Goal: Task Accomplishment & Management: Complete application form

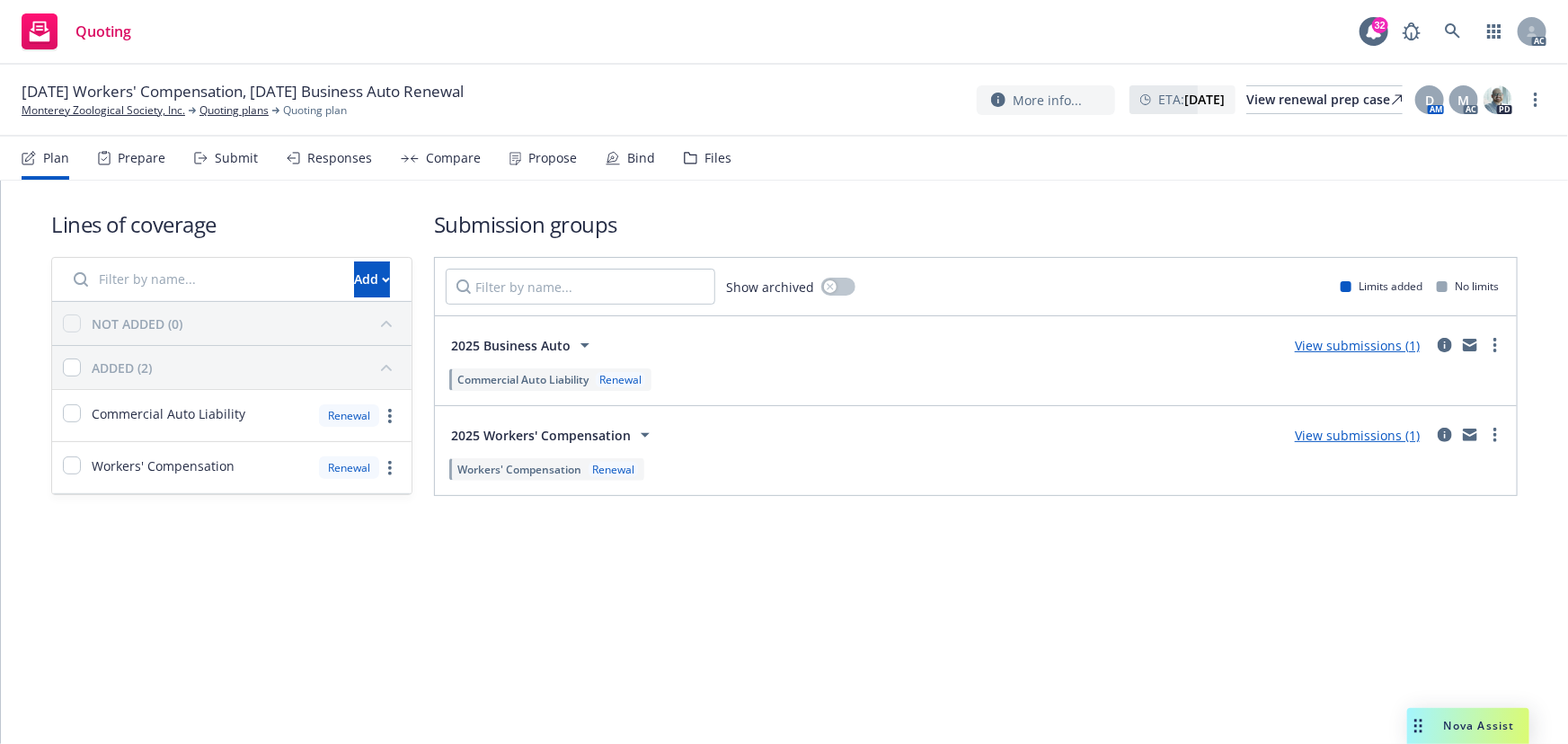
click at [229, 160] on div "Submit" at bounding box center [236, 157] width 43 height 14
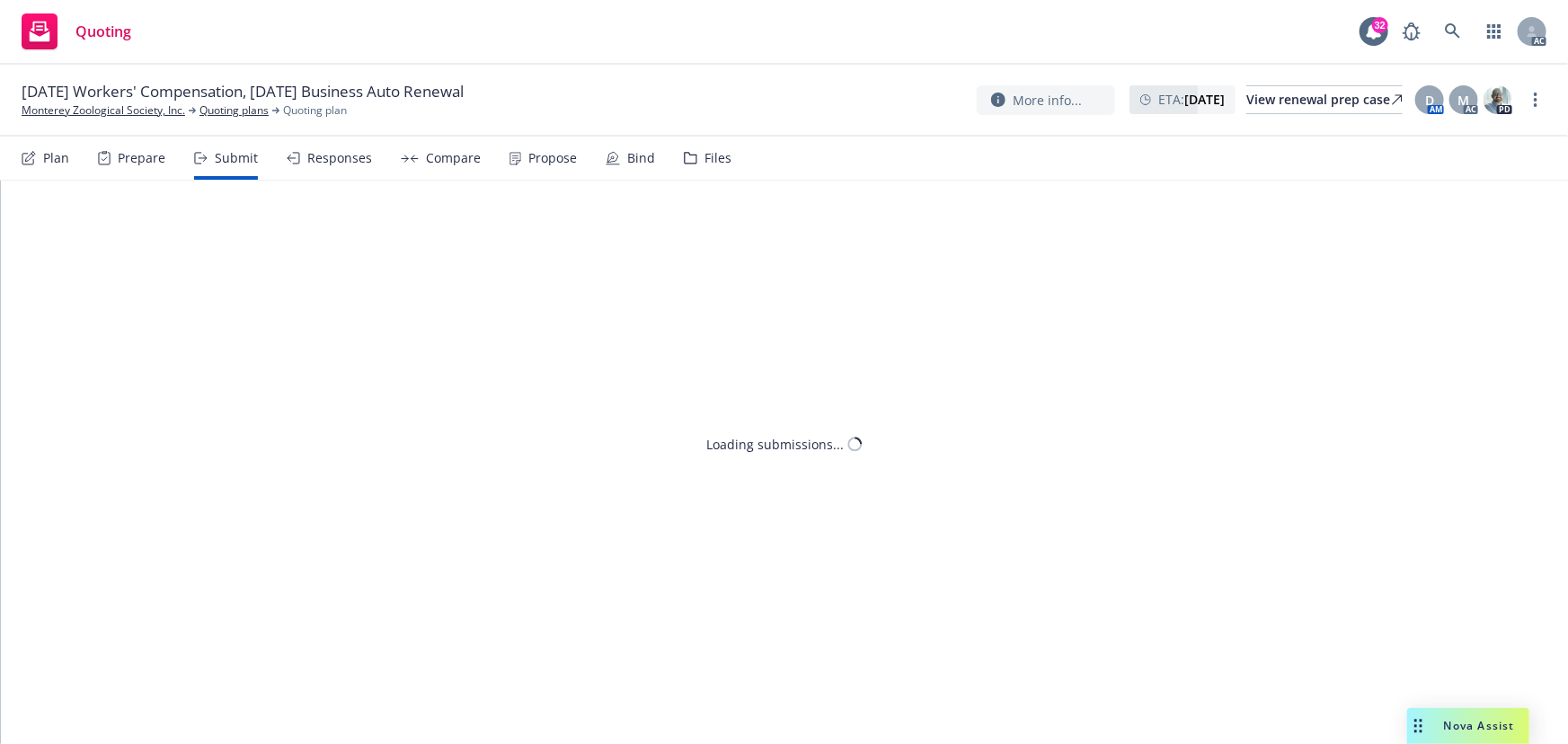
click at [325, 162] on div "Responses" at bounding box center [340, 157] width 65 height 14
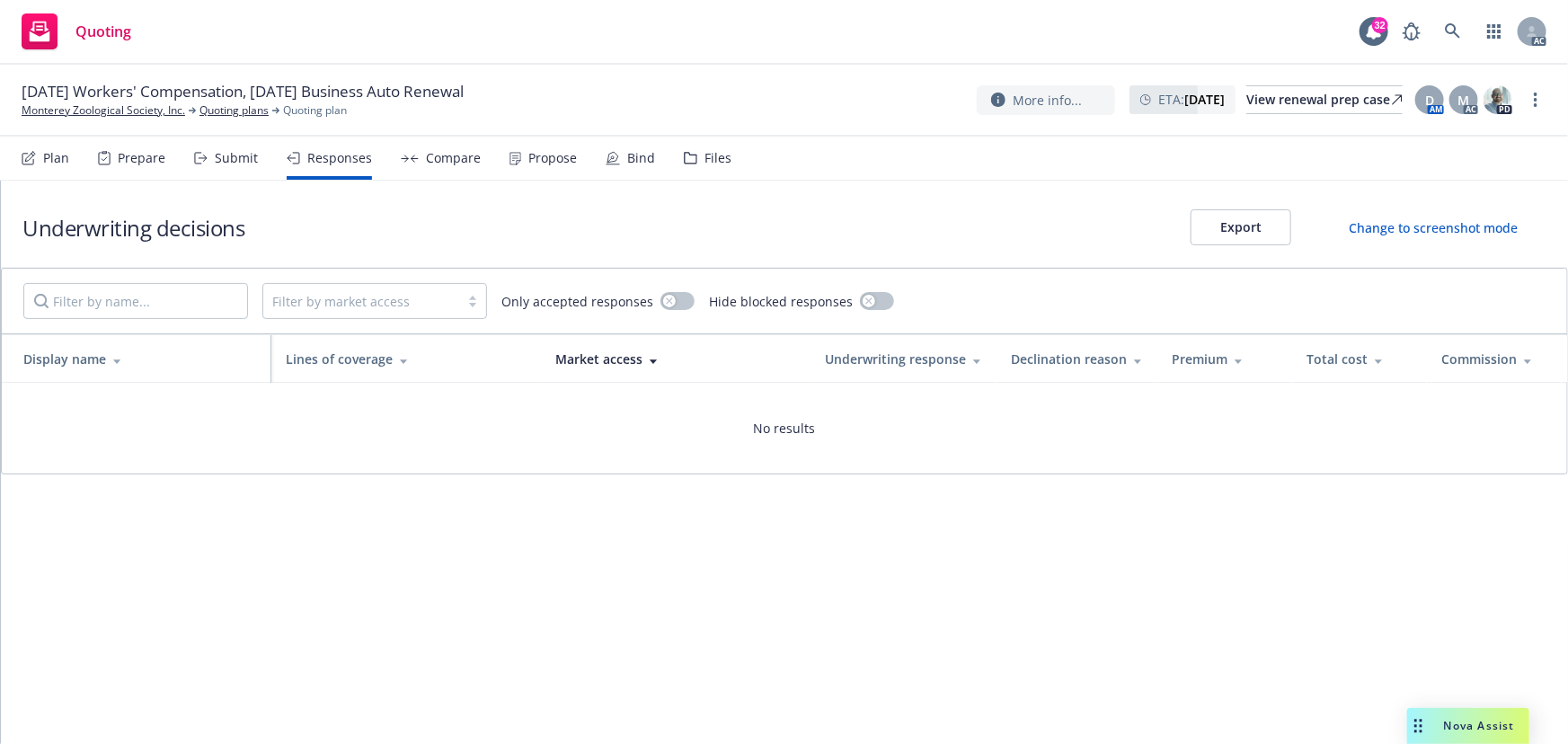
click at [209, 177] on div "Submit" at bounding box center [226, 158] width 64 height 43
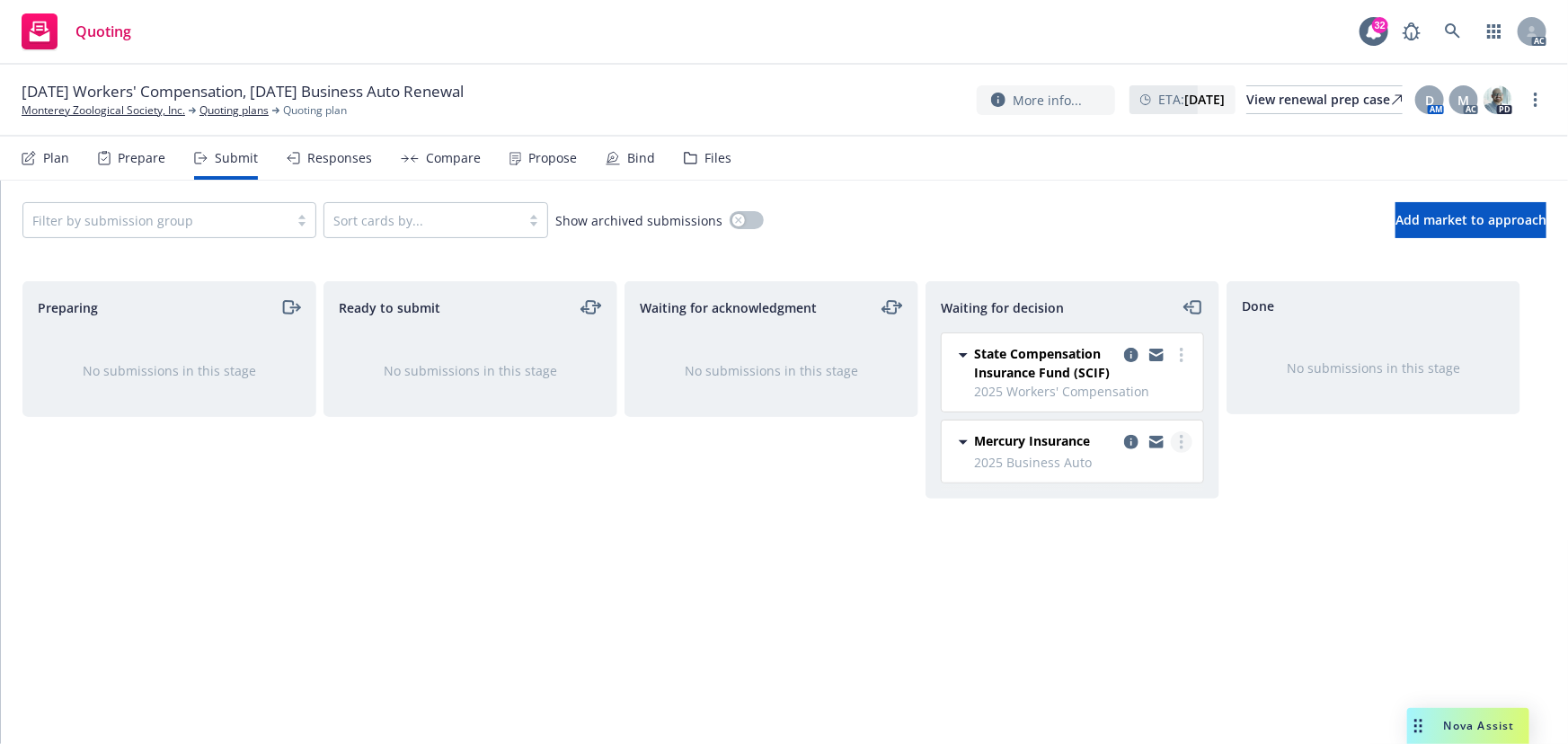
click at [1177, 448] on link "more" at bounding box center [1181, 442] width 21 height 21
click at [1109, 548] on span "Add accepted decision" at bounding box center [1102, 551] width 179 height 17
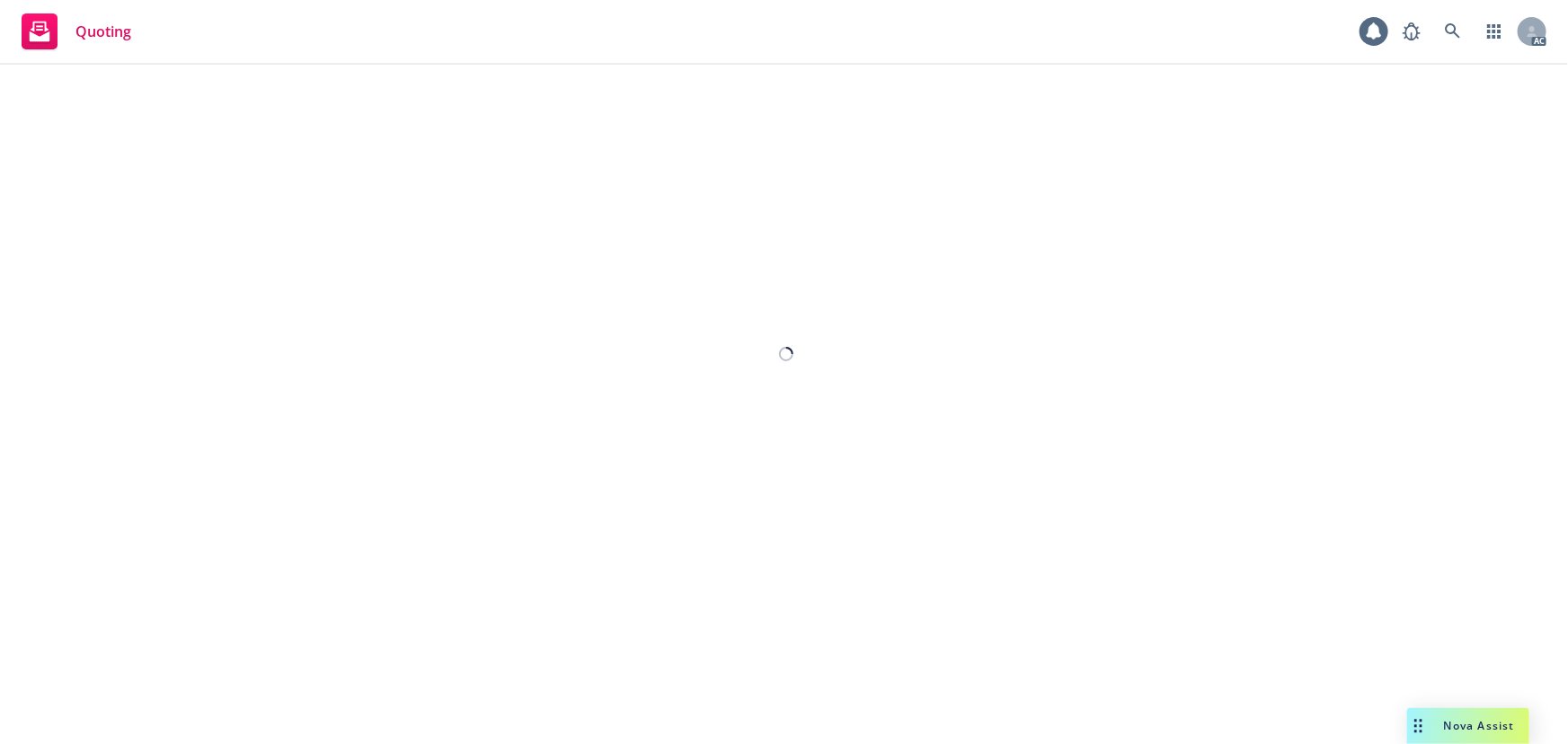
select select "12"
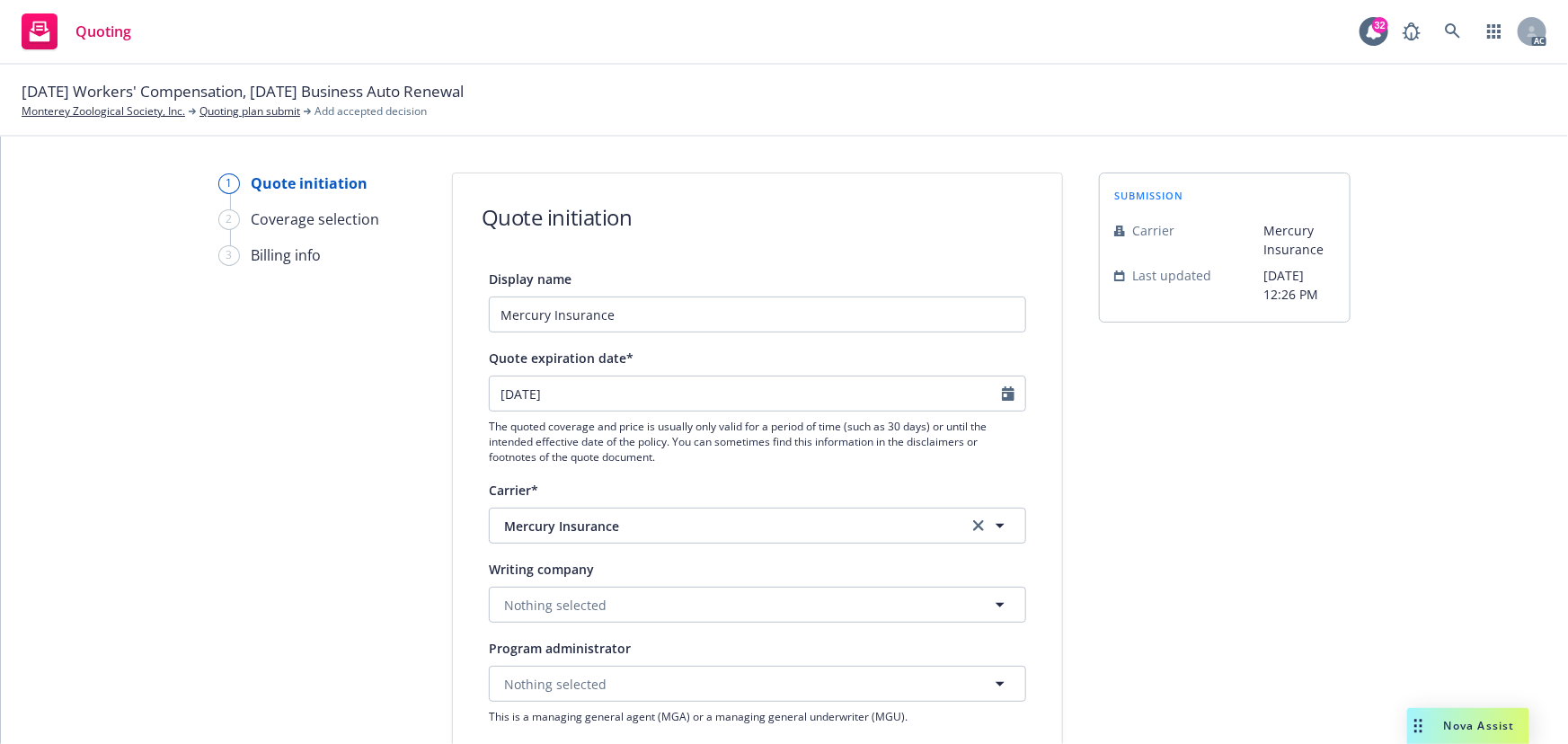
scroll to position [571, 0]
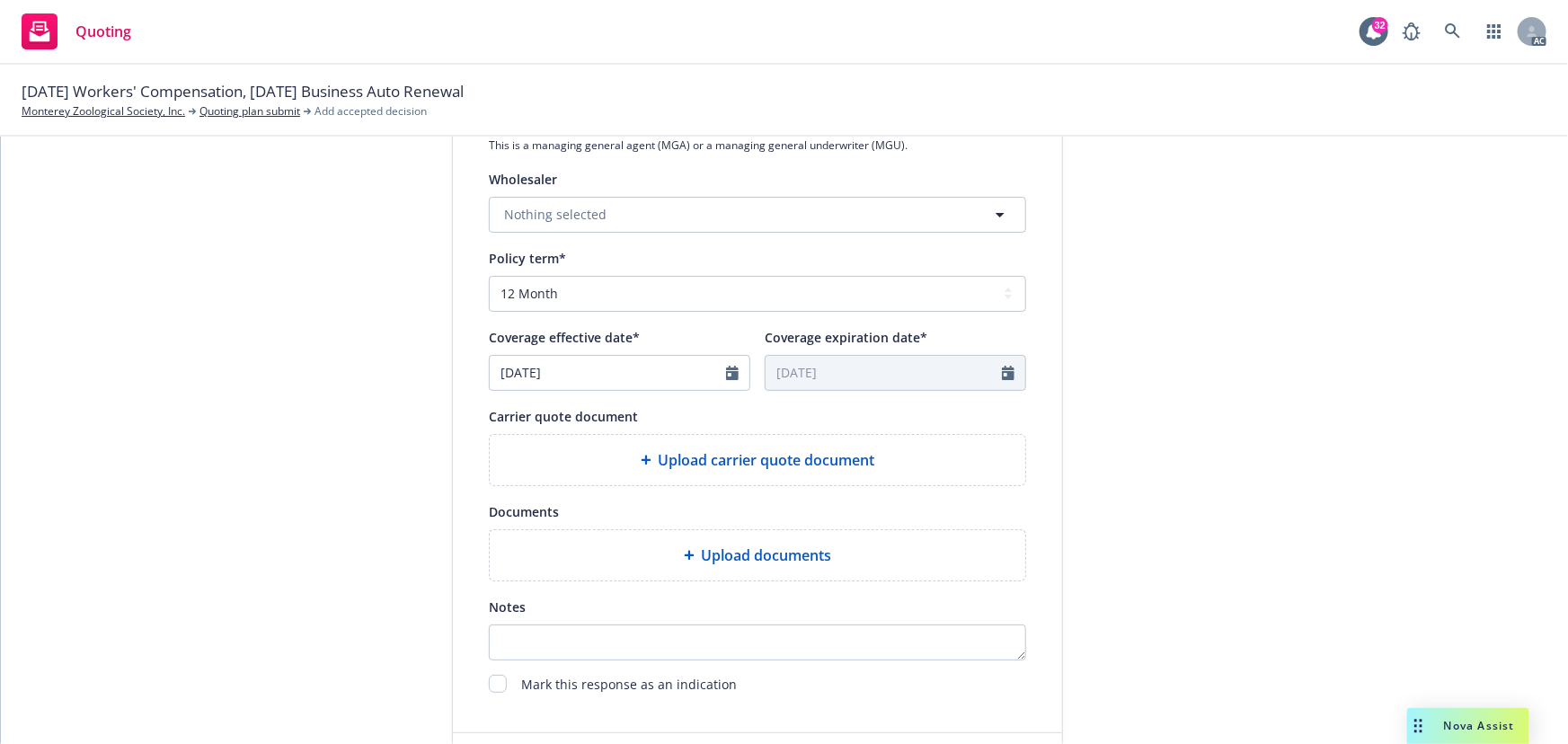
click at [771, 561] on span "Upload documents" at bounding box center [766, 555] width 130 height 21
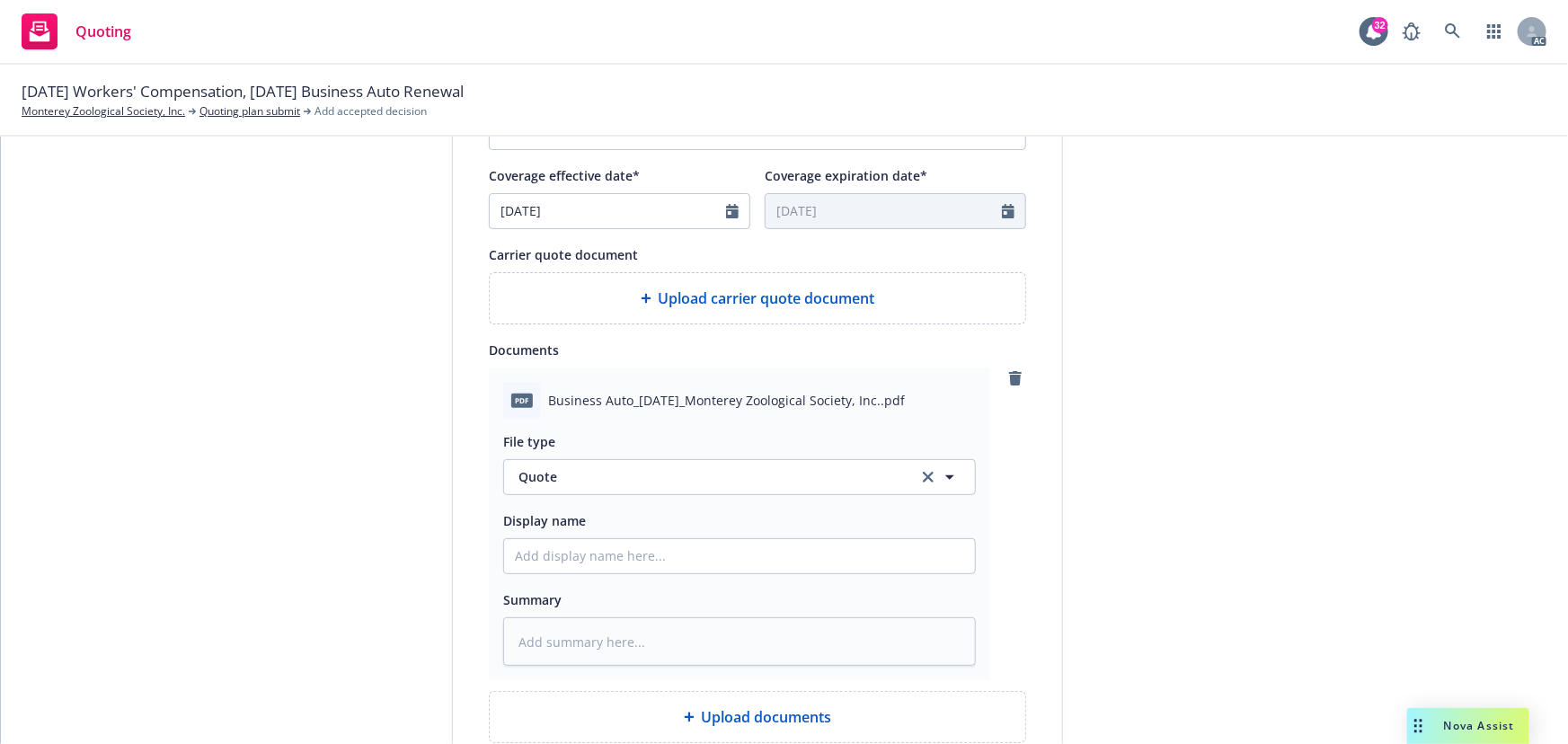
scroll to position [735, 0]
click at [628, 490] on button "Quote" at bounding box center [740, 475] width 473 height 36
type input "policy"
click at [625, 512] on div "Policy" at bounding box center [740, 525] width 450 height 26
type textarea "x"
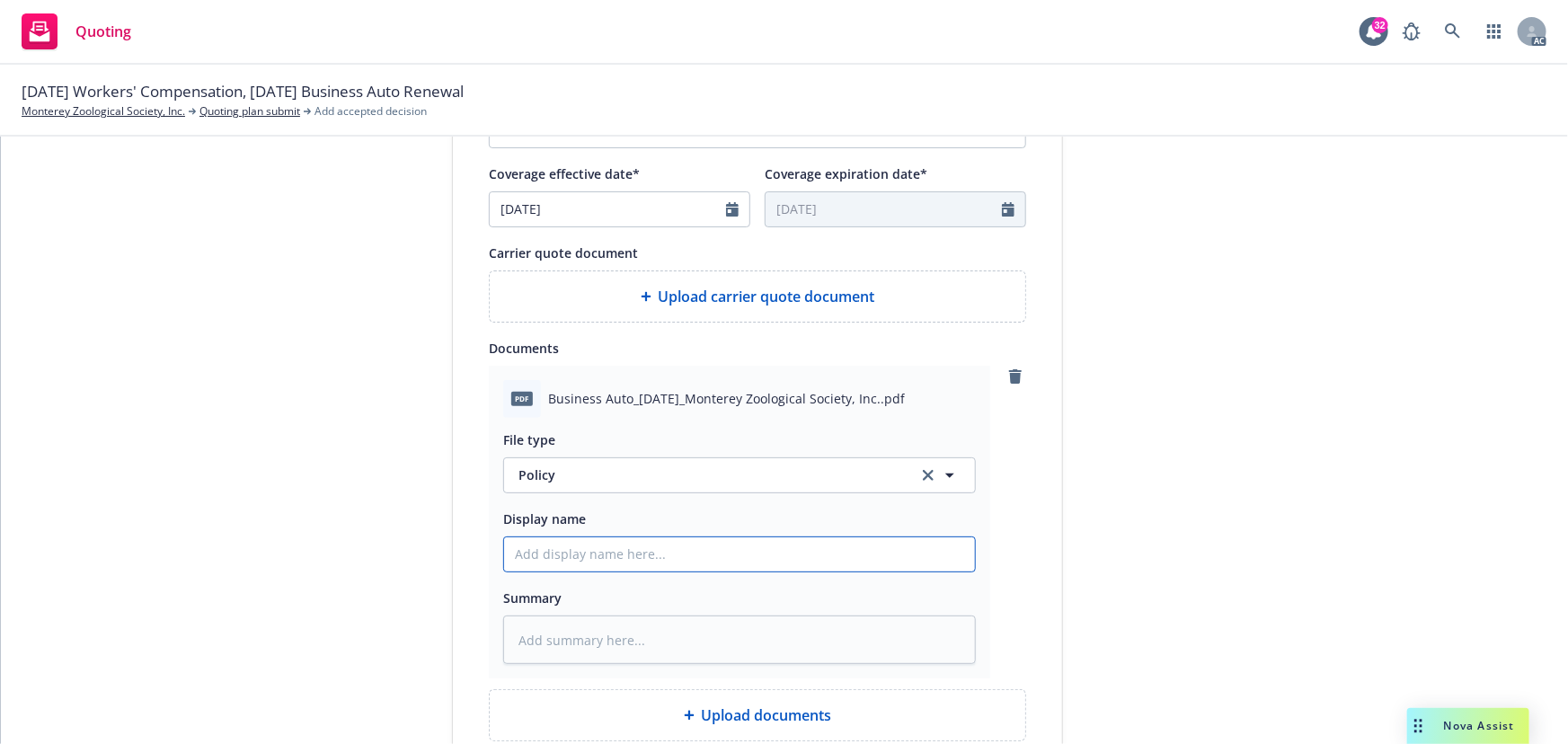
drag, startPoint x: 616, startPoint y: 544, endPoint x: 624, endPoint y: 551, distance: 10.6
click at [616, 544] on input "Display name" at bounding box center [739, 554] width 471 height 34
type input "25-26 Commercial Package Quote"
type textarea "x"
drag, startPoint x: 336, startPoint y: 93, endPoint x: 437, endPoint y: 90, distance: 101.0
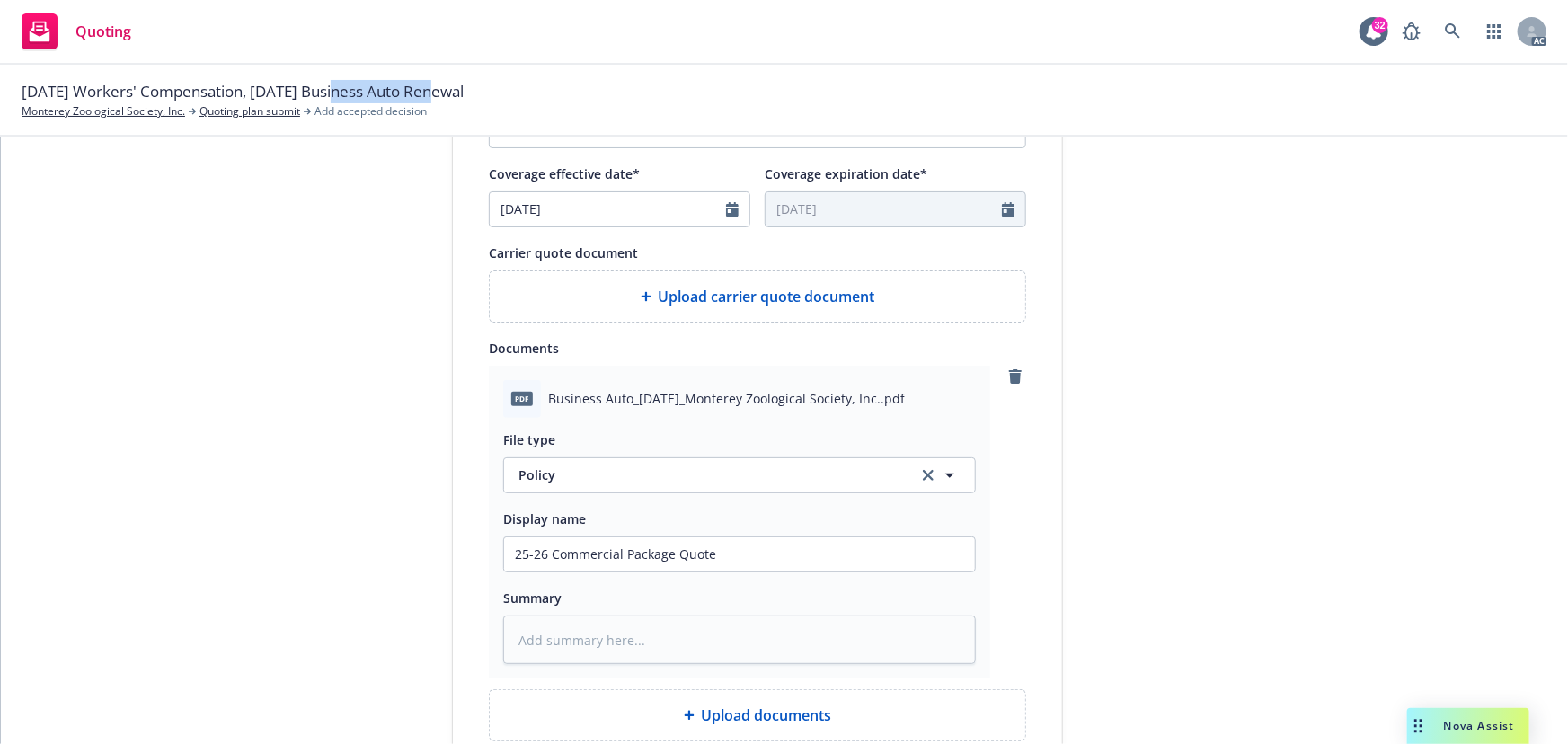
click at [437, 90] on span "11/01/25 Workers' Compensation, 11/11/25 Business Auto Renewal" at bounding box center [242, 92] width 442 height 23
copy span "Business Auto"
drag, startPoint x: 742, startPoint y: 556, endPoint x: 620, endPoint y: 547, distance: 122.3
click at [546, 567] on input "25-26 Commercial Package Quote" at bounding box center [739, 554] width 471 height 34
paste input "Business Auto"
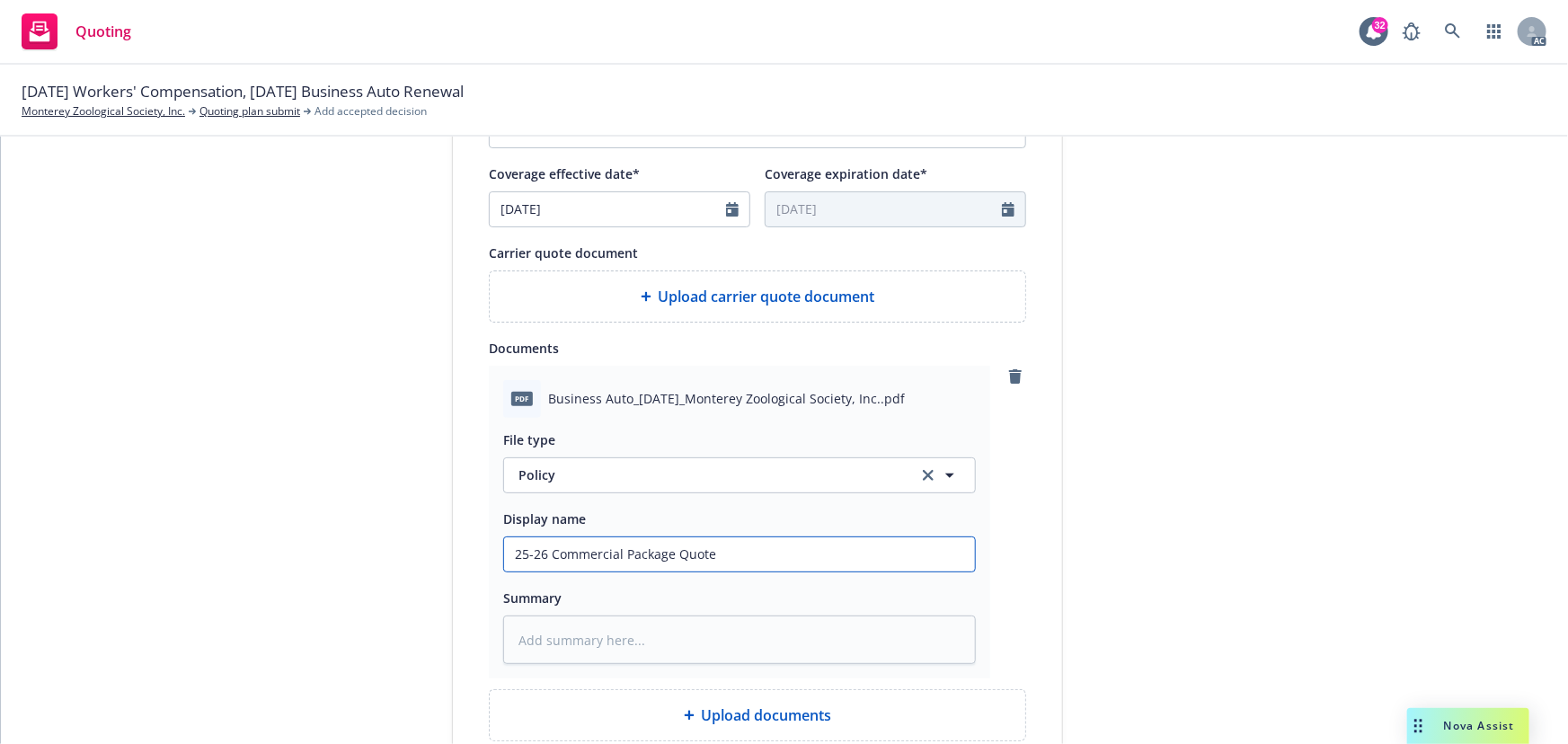
type input "25-26 Business Auto"
type textarea "x"
type input "25-26 Business Auto"
type textarea "x"
type input "25-26 Business Auto P"
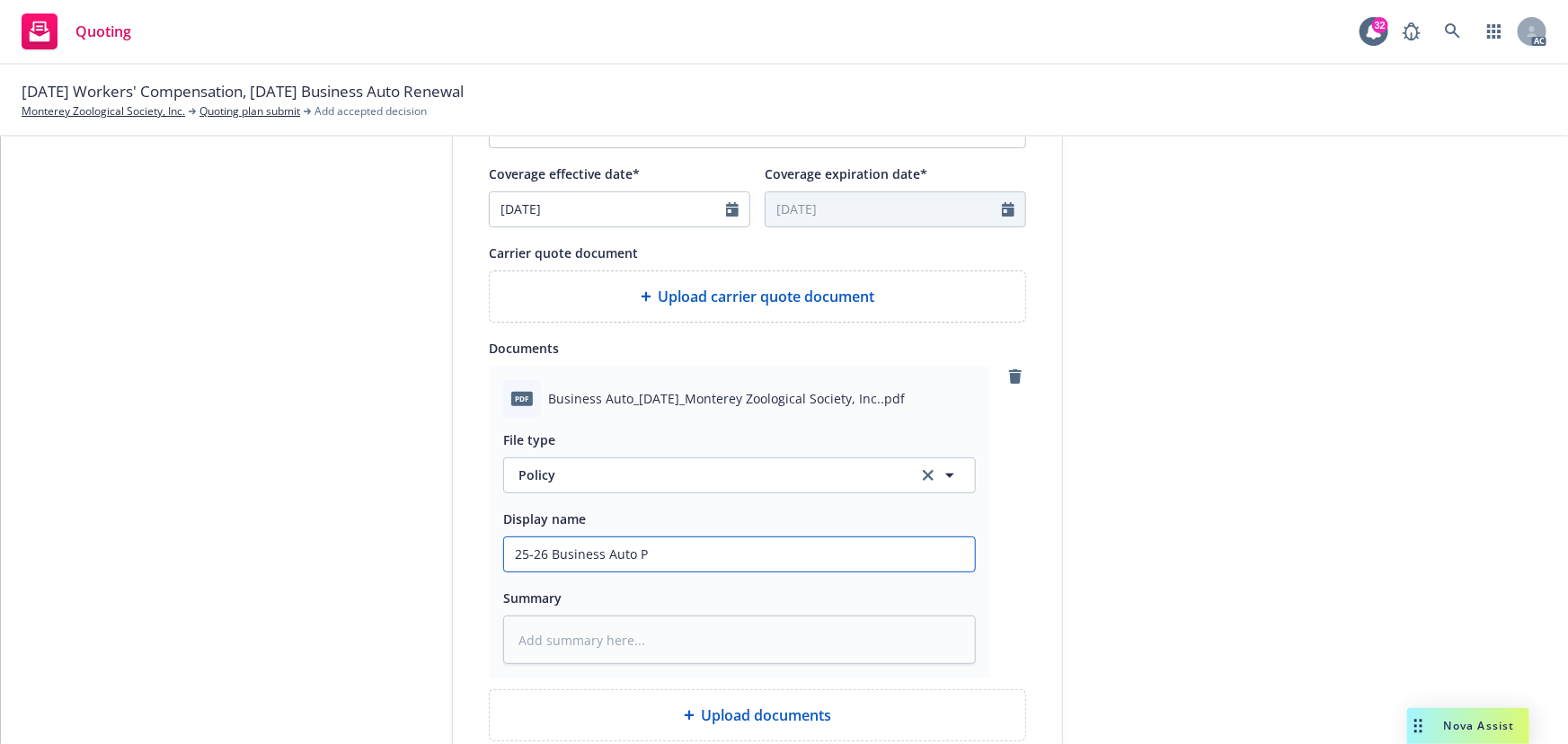
type textarea "x"
type input "25-26 Business Auto PO"
type textarea "x"
type input "25-26 Business Auto POL"
type textarea "x"
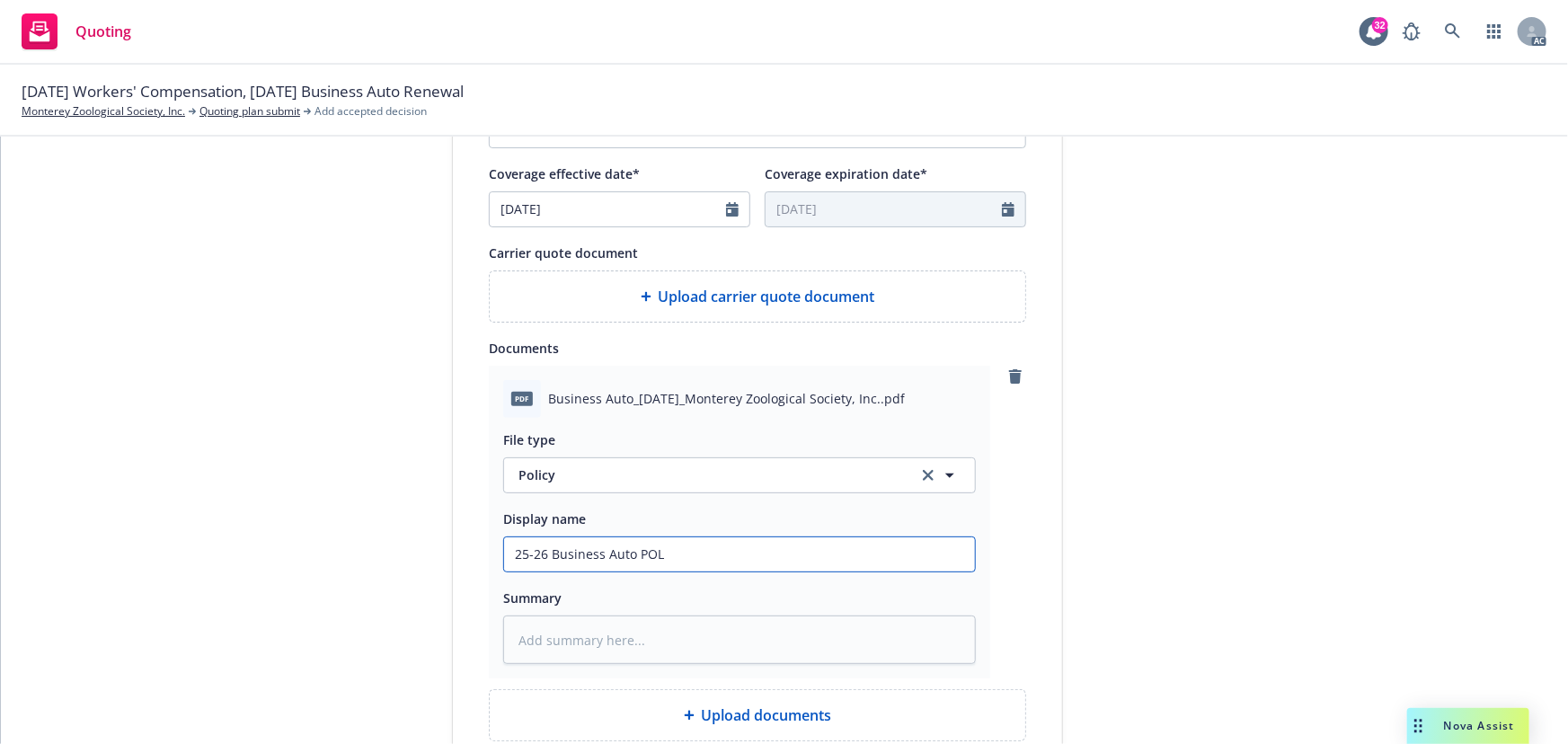
type input "25-26 Business Auto POLI"
type textarea "x"
type input "25-26 Business Auto POLIC"
type textarea "x"
type input "25-26 Business Auto POLICY"
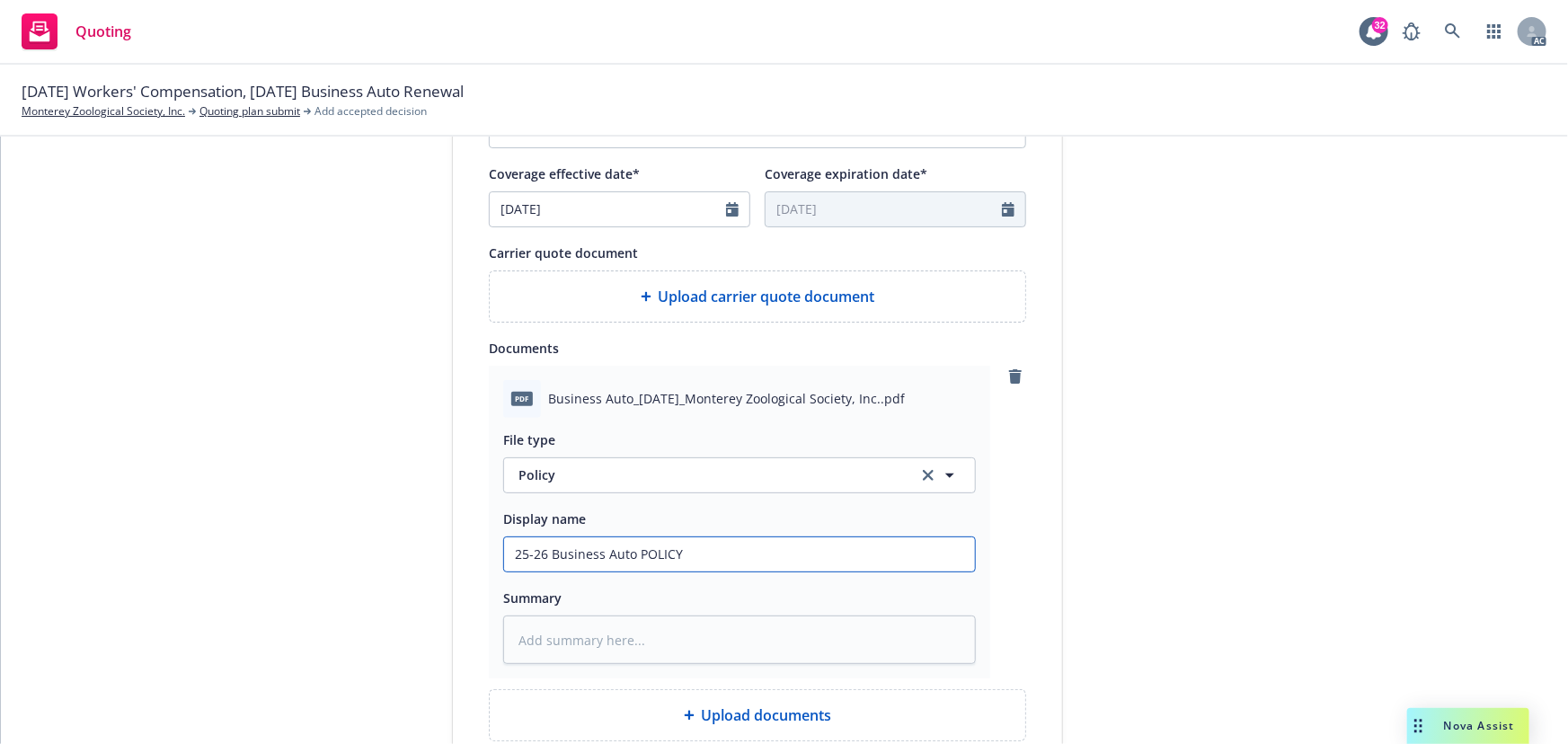
type textarea "x"
type input "25-26 Business Auto POLIC"
type textarea "x"
type input "25-26 Business Auto POLI"
type textarea "x"
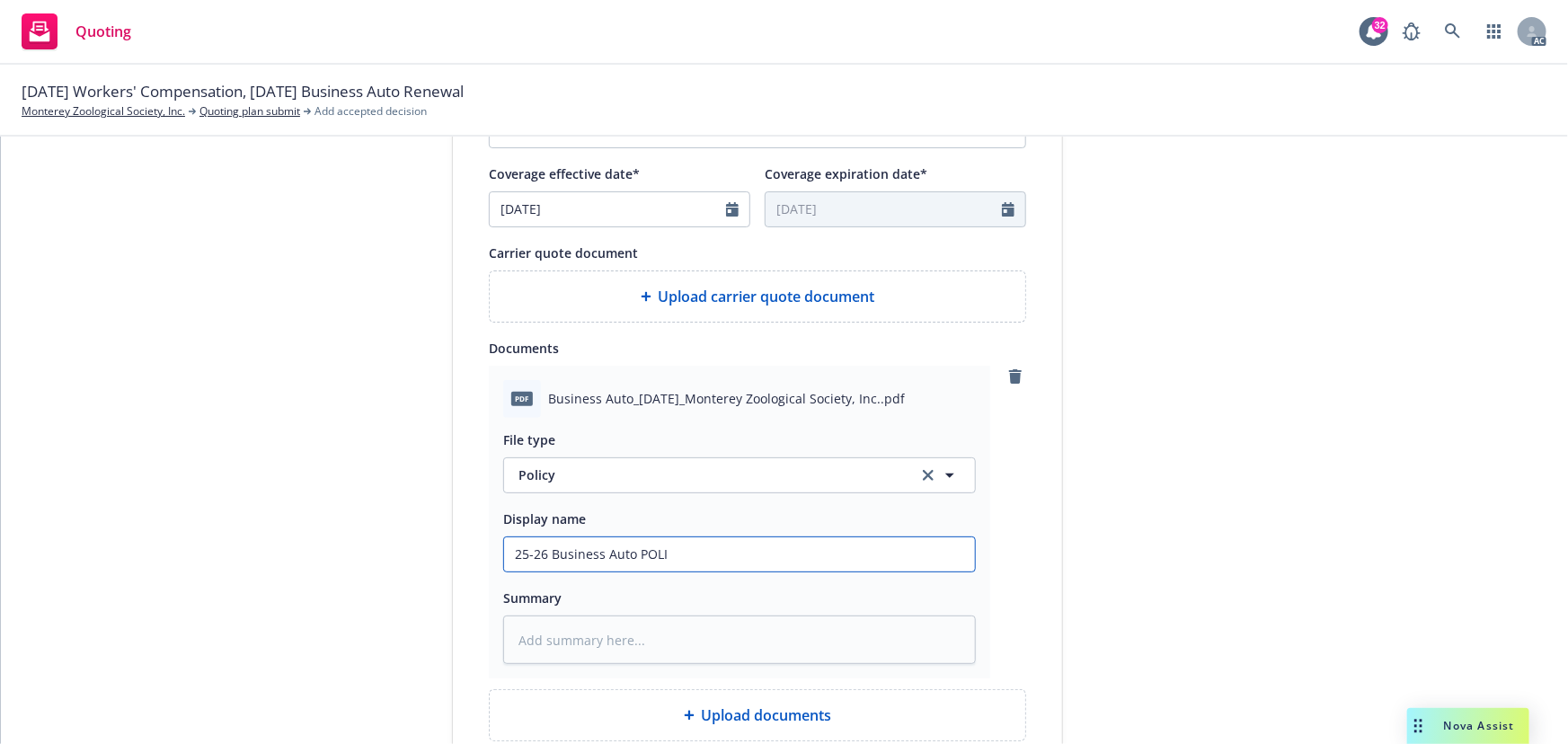
type input "25-26 Business Auto POL"
type textarea "x"
type input "25-26 Business Auto PO"
type textarea "x"
type input "25-26 Business Auto P"
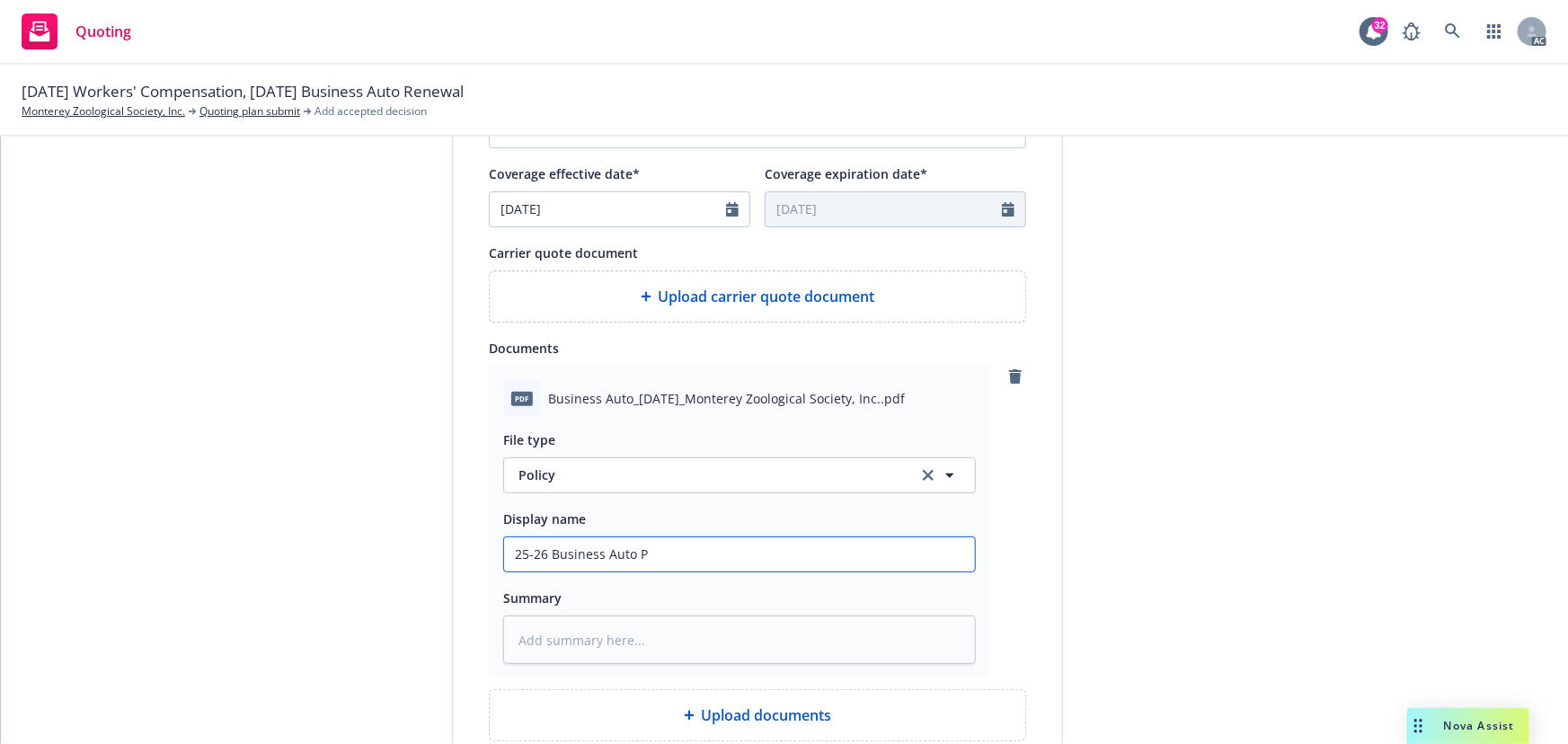
type textarea "x"
type input "25-26 Business Auto Po"
type textarea "x"
type input "25-26 Business Auto Pol"
type textarea "x"
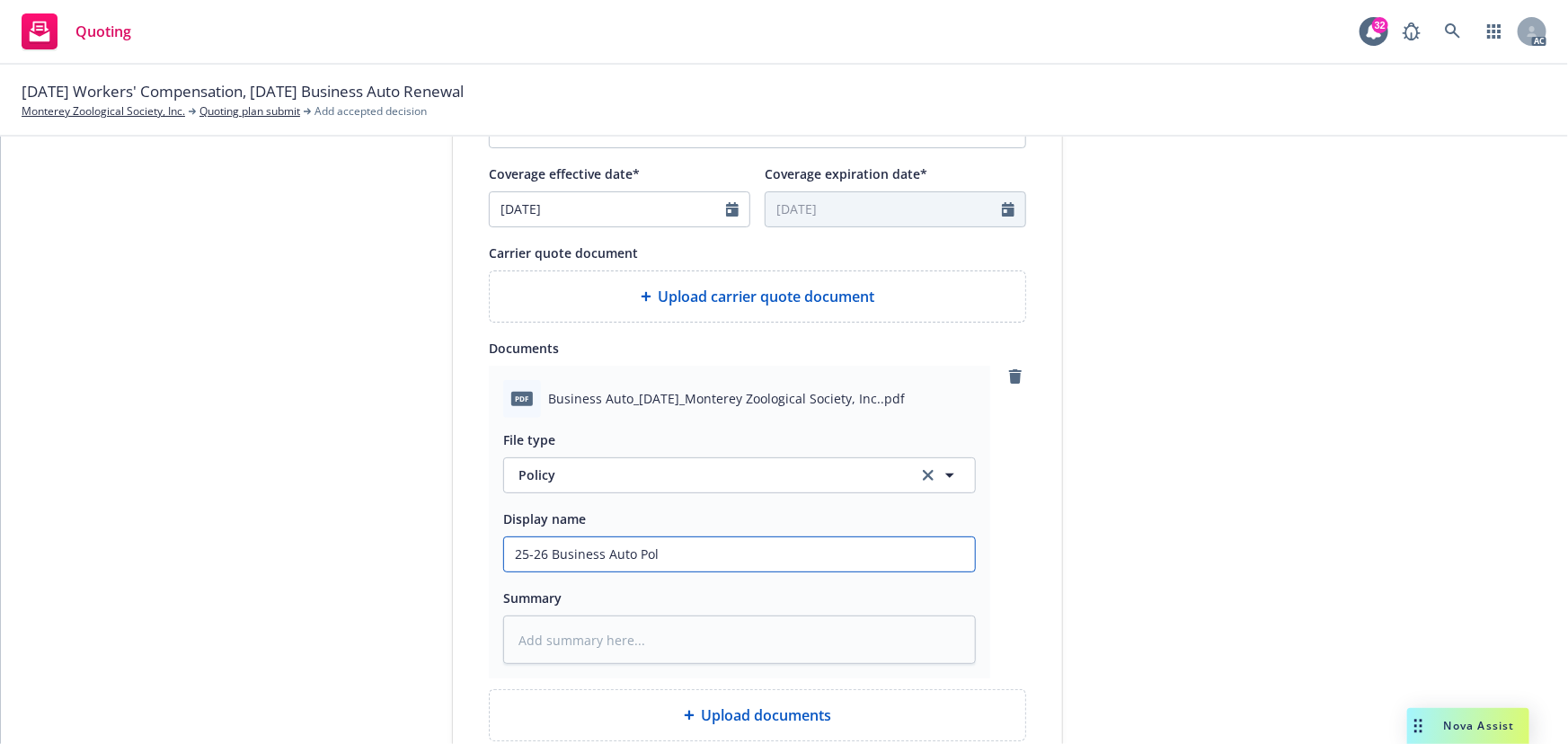
type input "25-26 Business Auto Poli"
type textarea "x"
type input "25-26 Business Auto Polic"
type textarea "x"
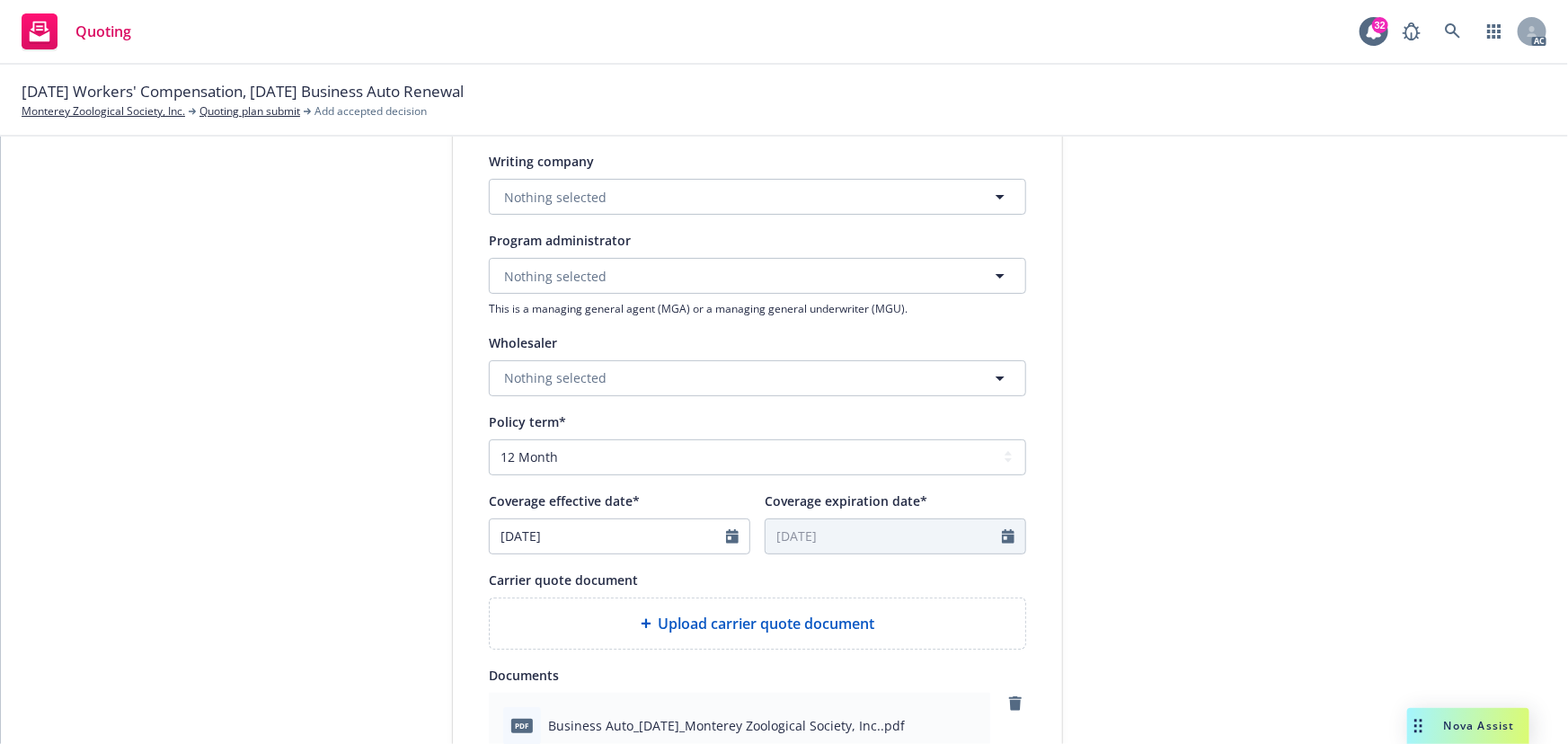
scroll to position [0, 0]
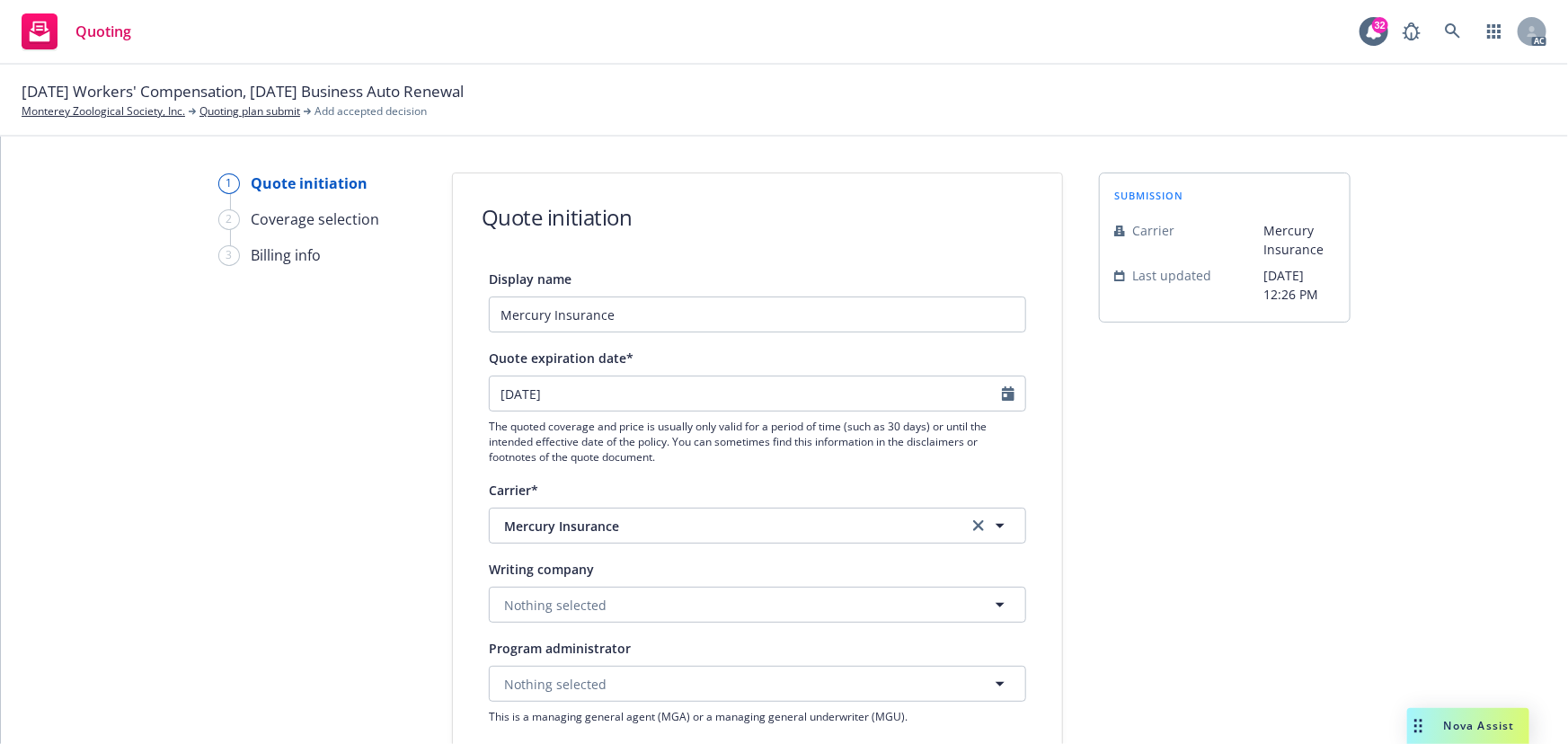
type input "25-26 Business Auto Policy"
click at [1002, 389] on icon "Calendar" at bounding box center [1007, 393] width 13 height 14
select select "11"
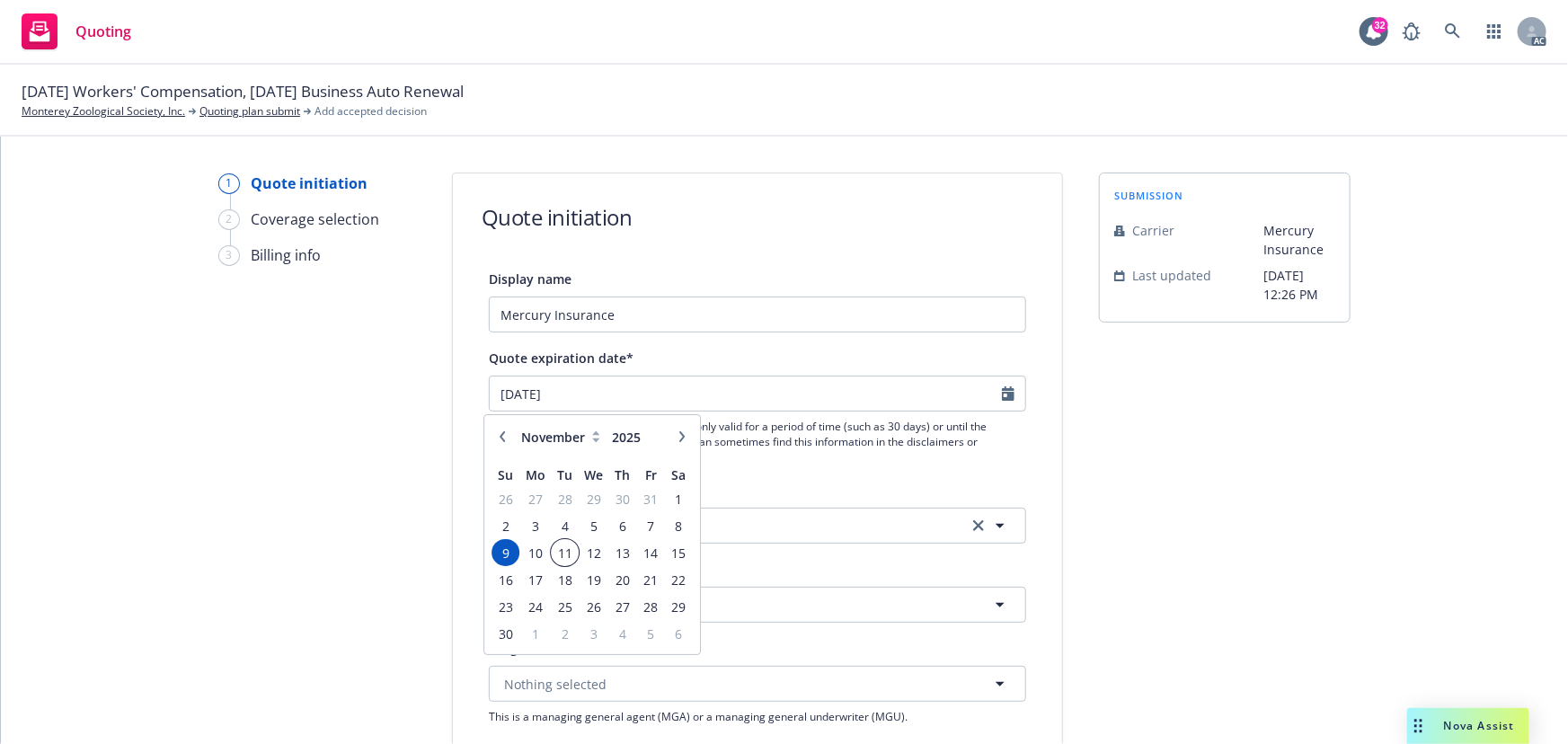
click at [563, 553] on span "11" at bounding box center [564, 553] width 24 height 22
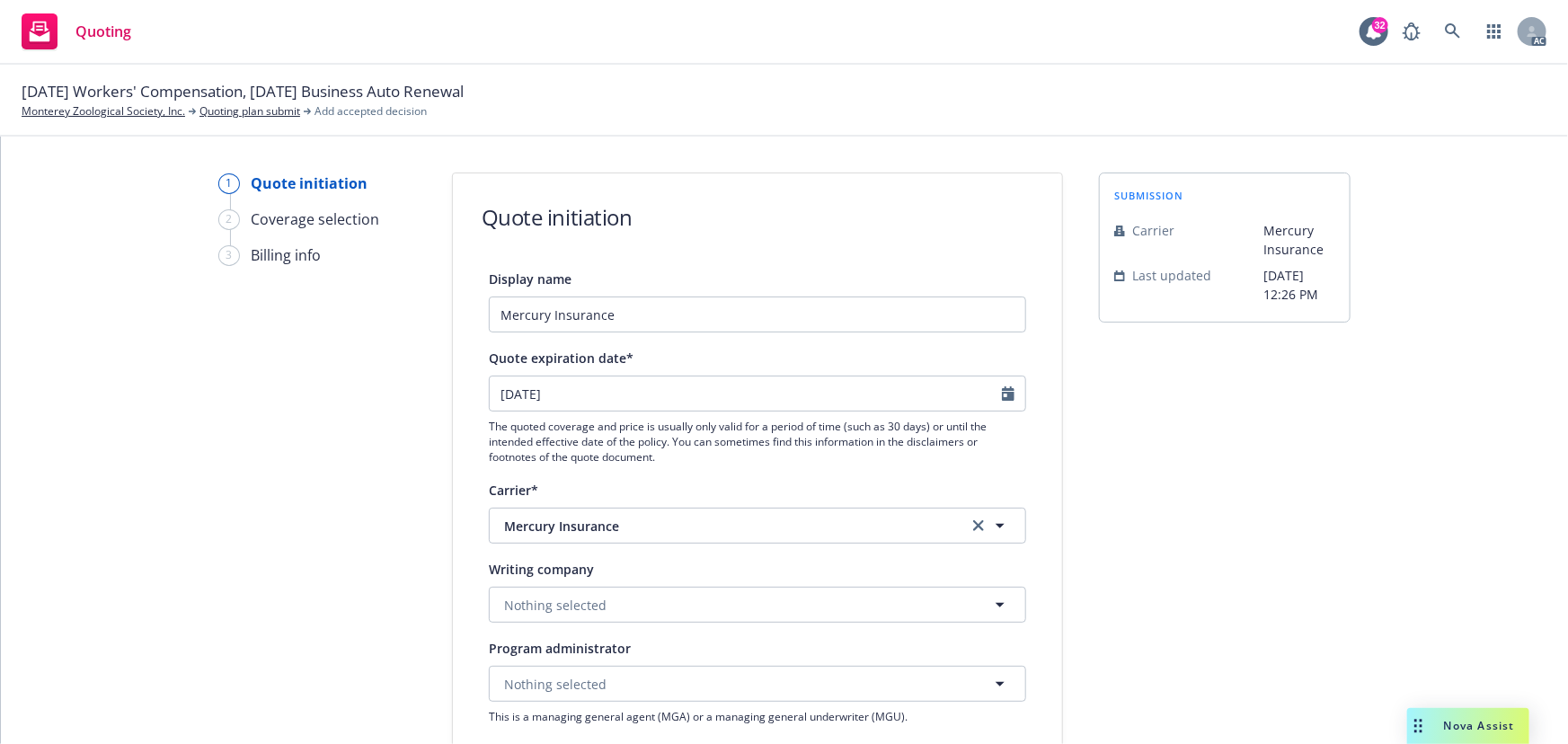
type input "11/11/2025"
type textarea "x"
click at [657, 598] on button "Nothing selected" at bounding box center [757, 604] width 537 height 36
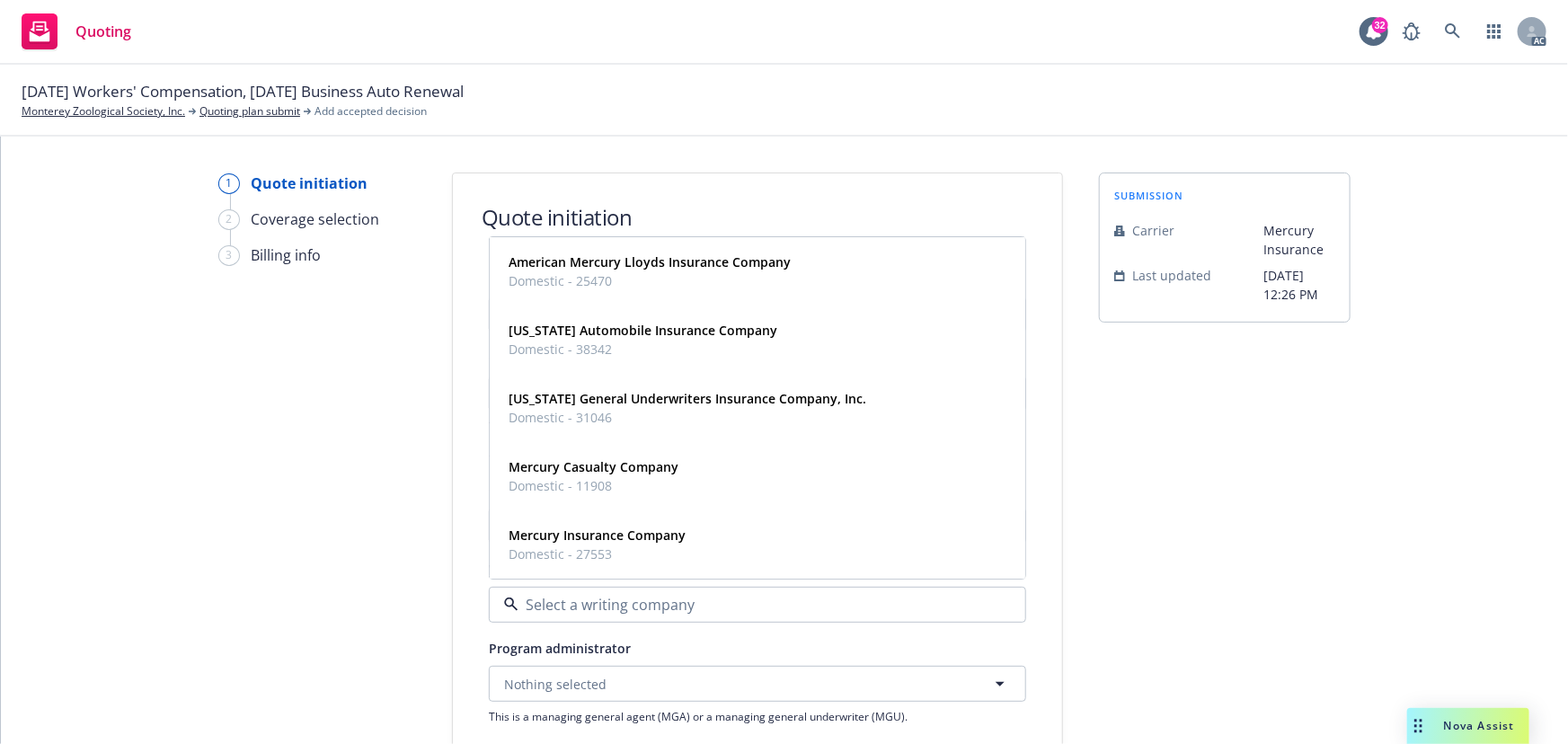
paste input "Business Auto"
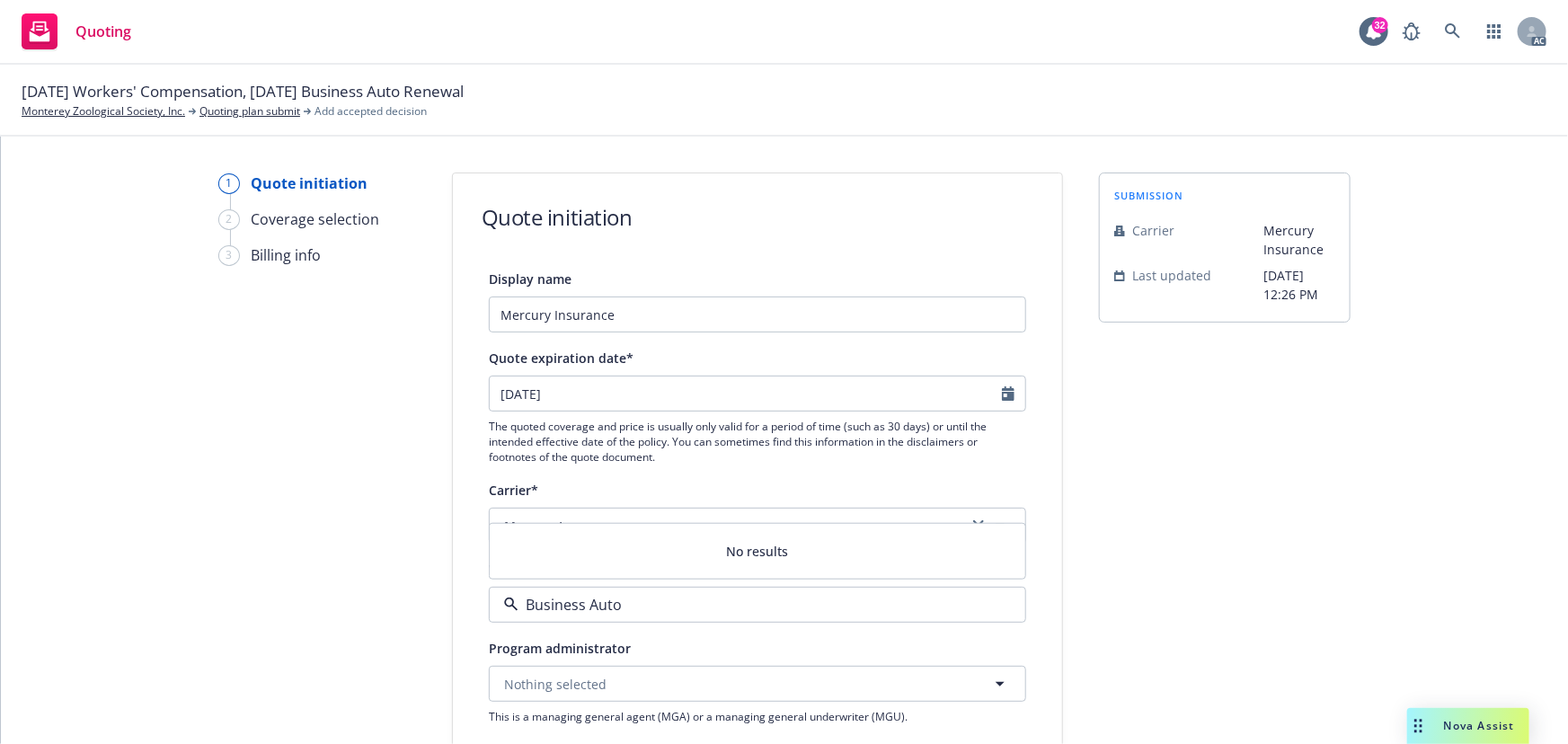
type input "Business Auto"
drag, startPoint x: 972, startPoint y: 530, endPoint x: 1559, endPoint y: 422, distance: 596.9
click at [974, 530] on icon "clear selection" at bounding box center [978, 525] width 11 height 11
type textarea "x"
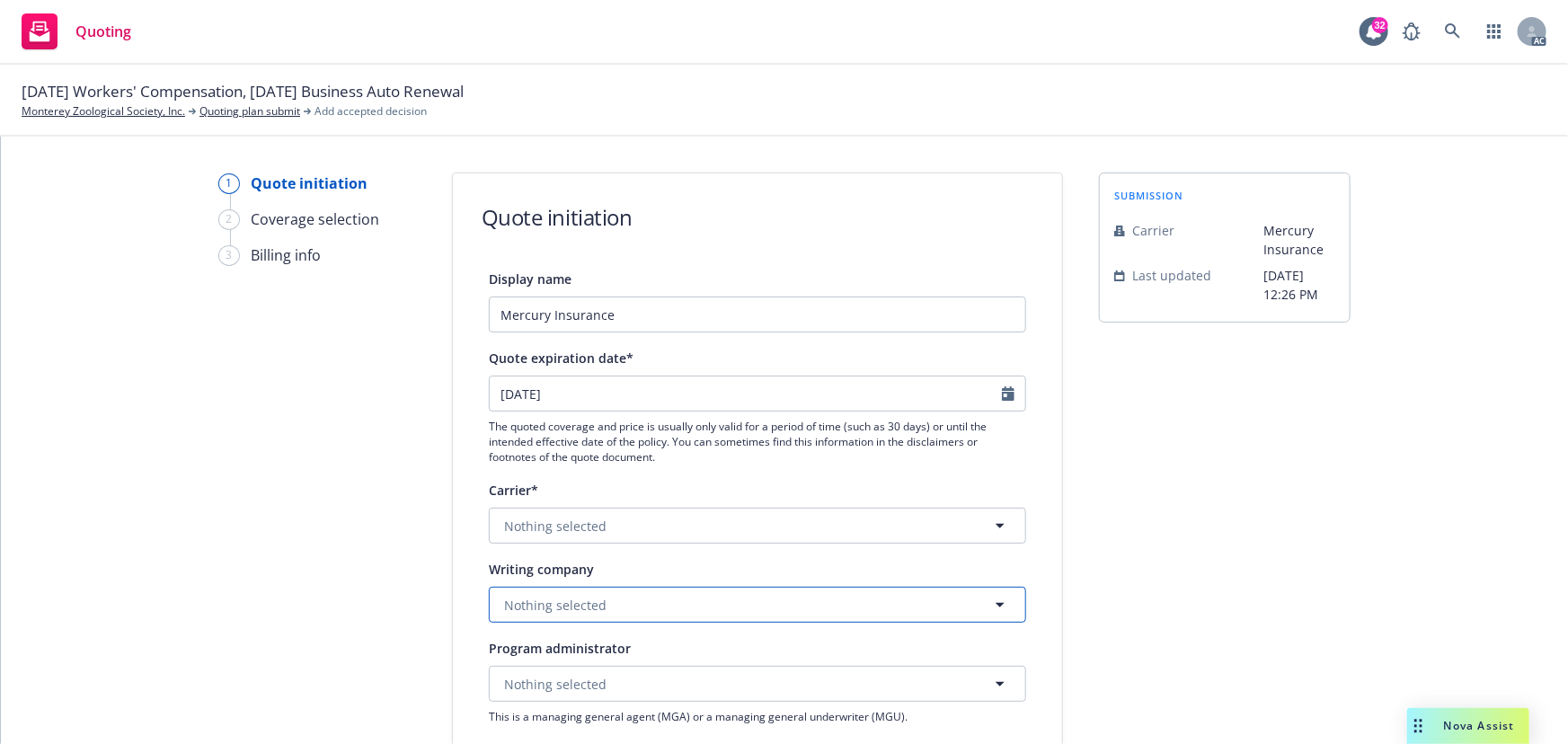
click at [607, 620] on button "Nothing selected" at bounding box center [757, 604] width 537 height 36
paste input "California Automobile Insurance Company"
type input "California Automobile Insurance Company"
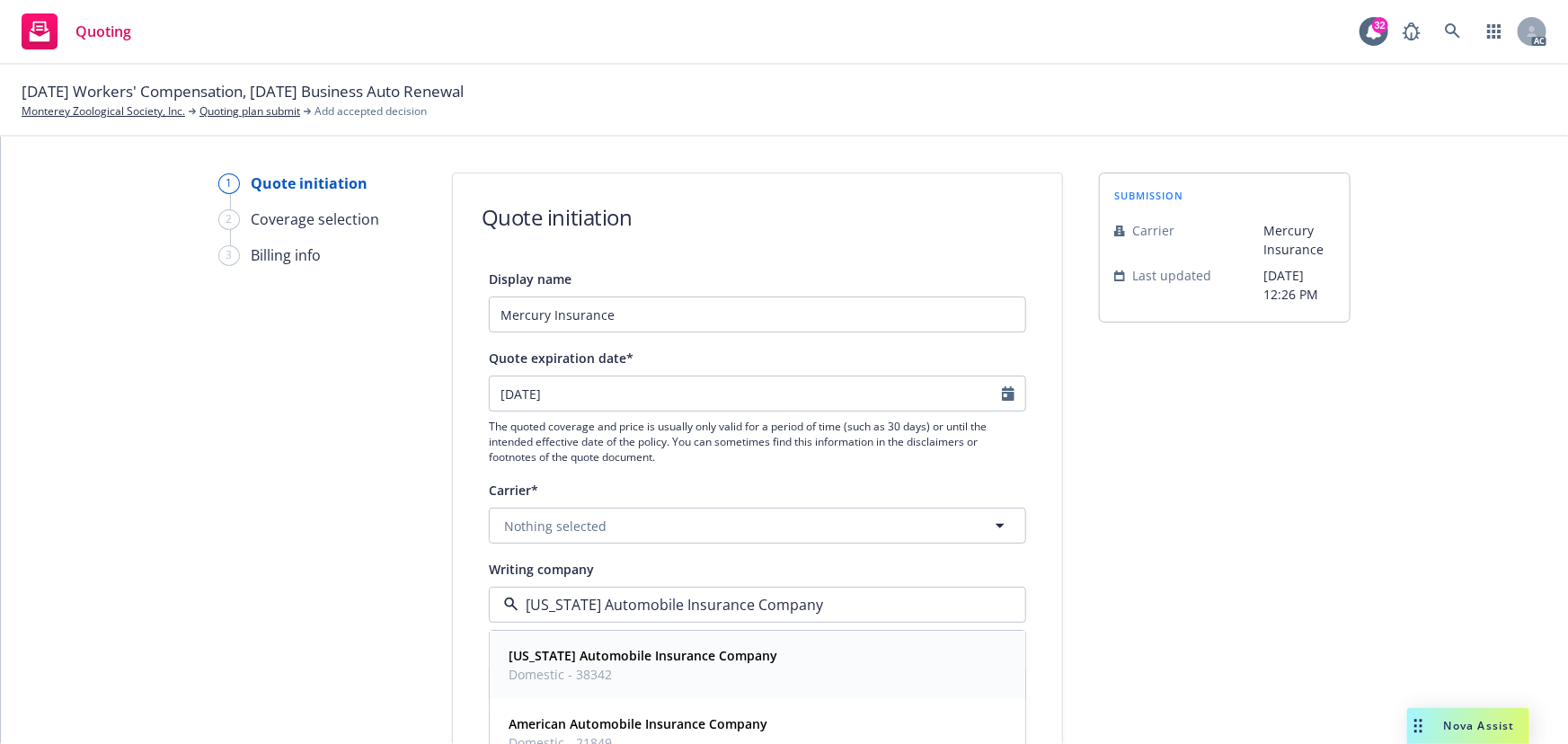
click at [617, 680] on span "Domestic - 38342" at bounding box center [643, 675] width 268 height 19
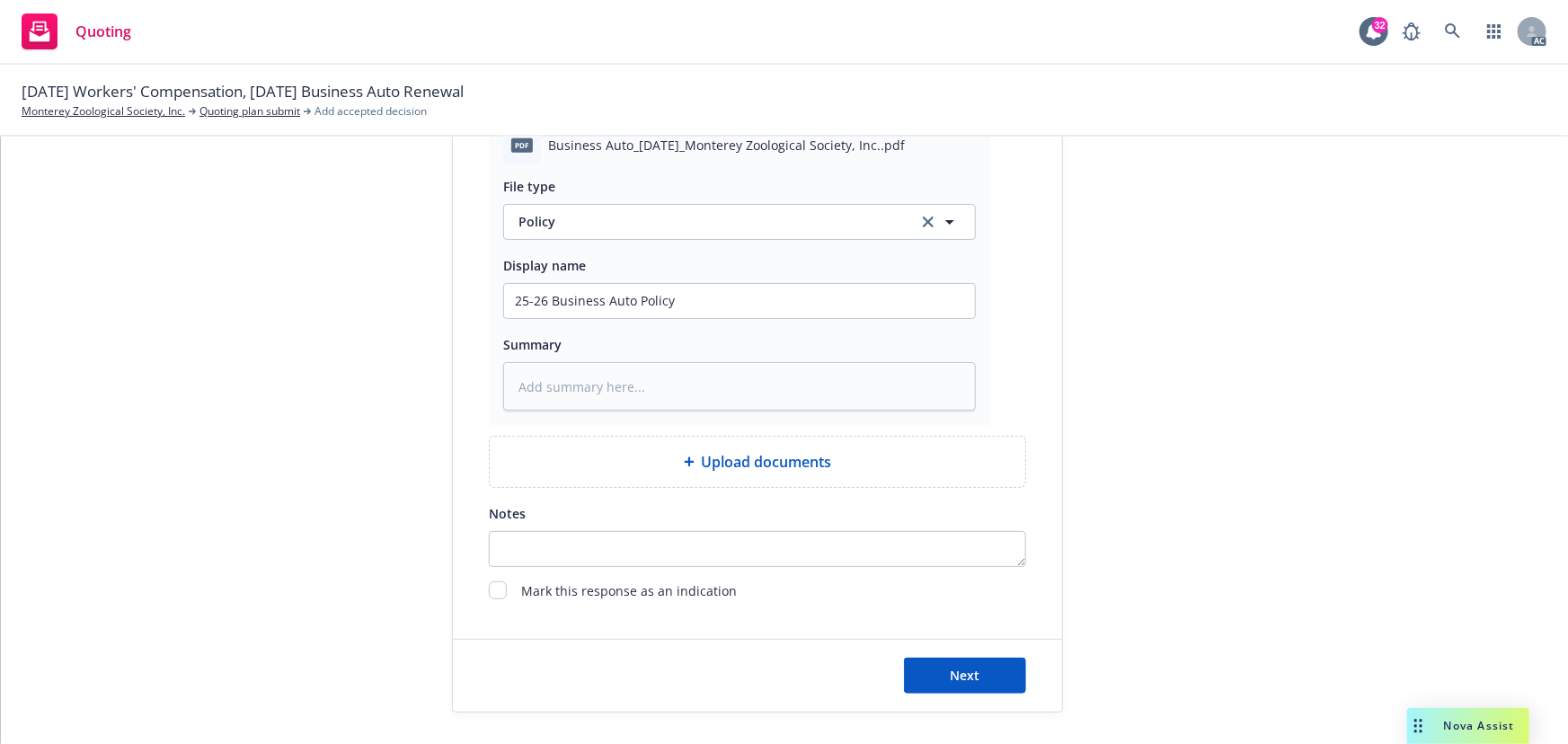
scroll to position [991, 0]
click at [966, 676] on span "Next" at bounding box center [965, 673] width 30 height 17
type textarea "x"
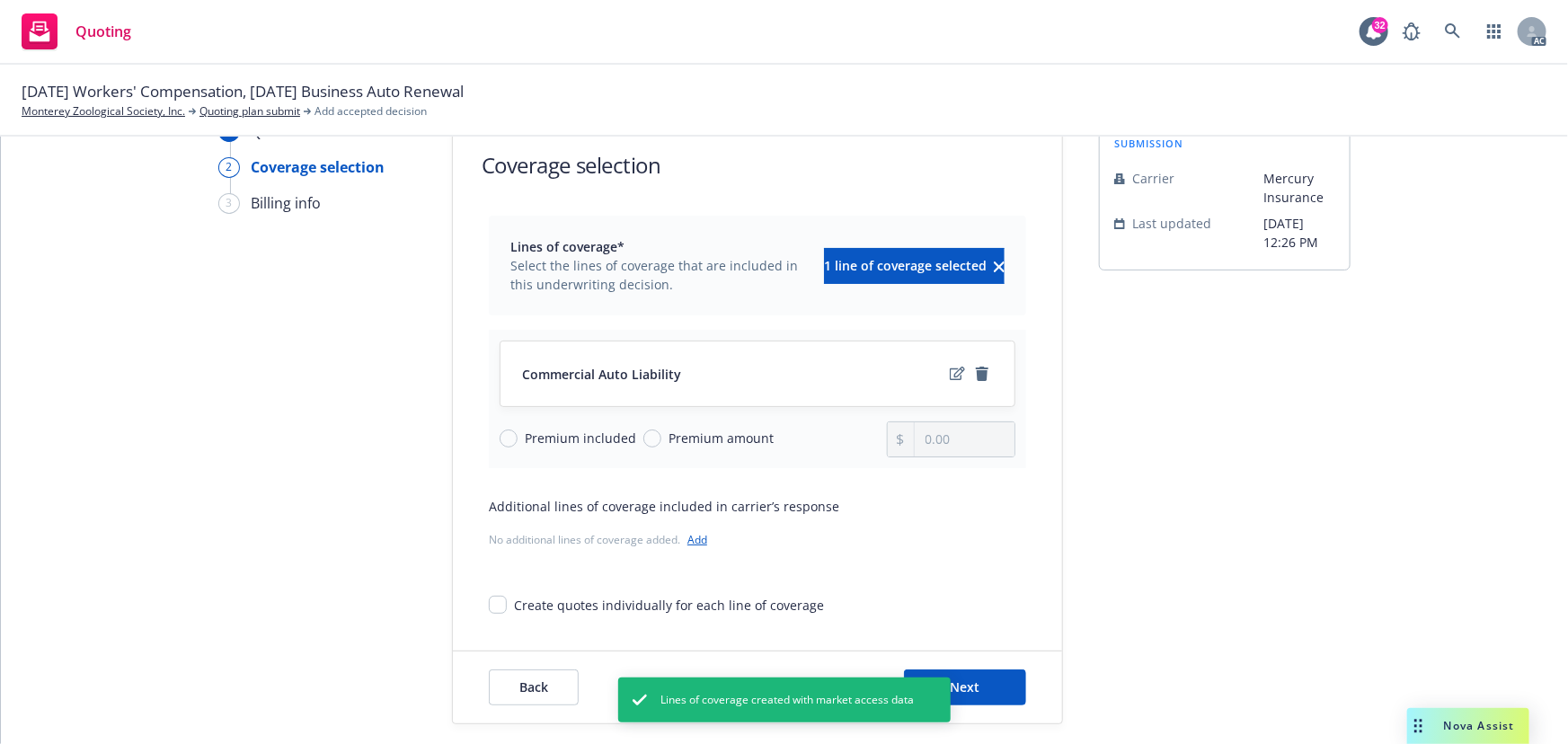
scroll to position [67, 0]
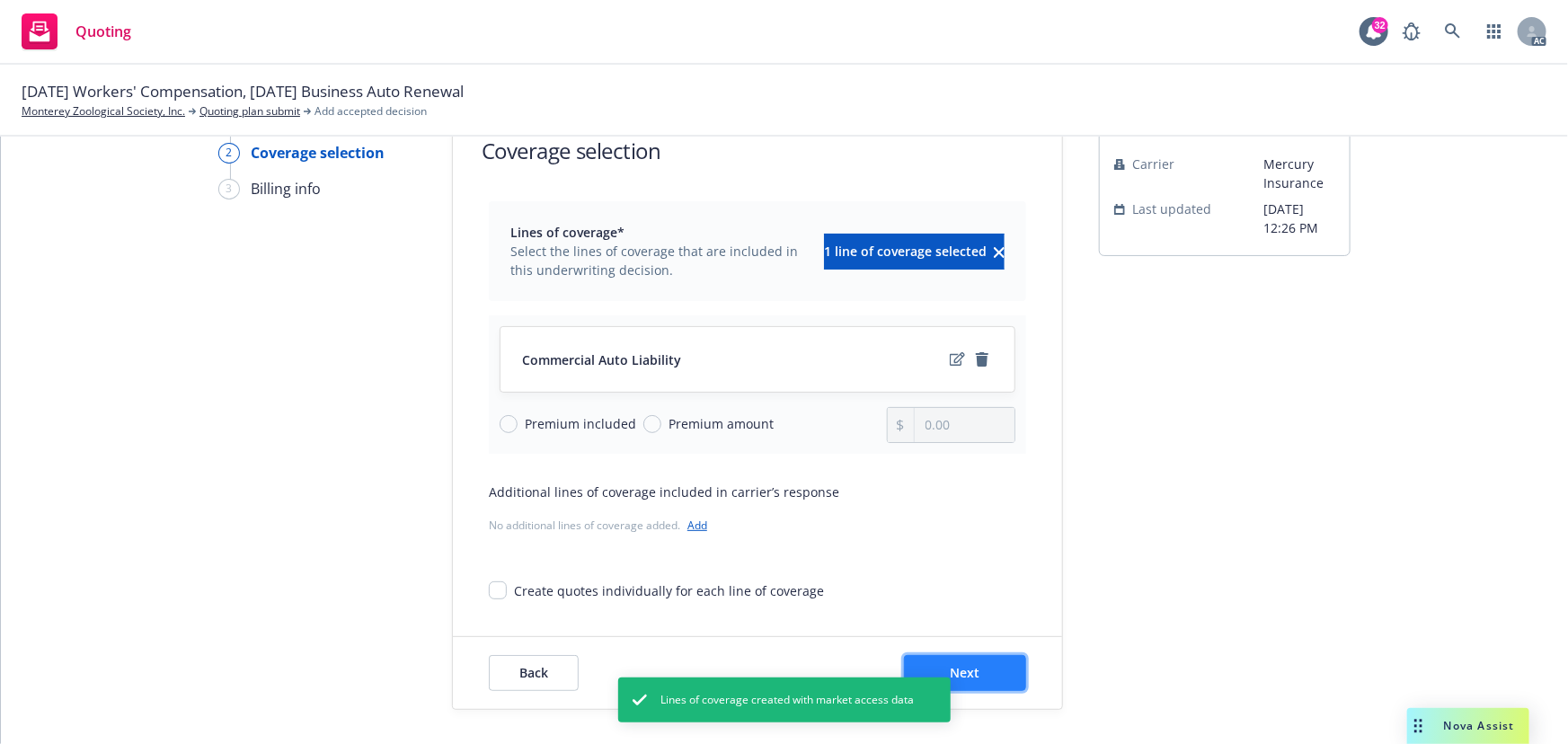
click at [978, 678] on button "Next" at bounding box center [965, 673] width 123 height 36
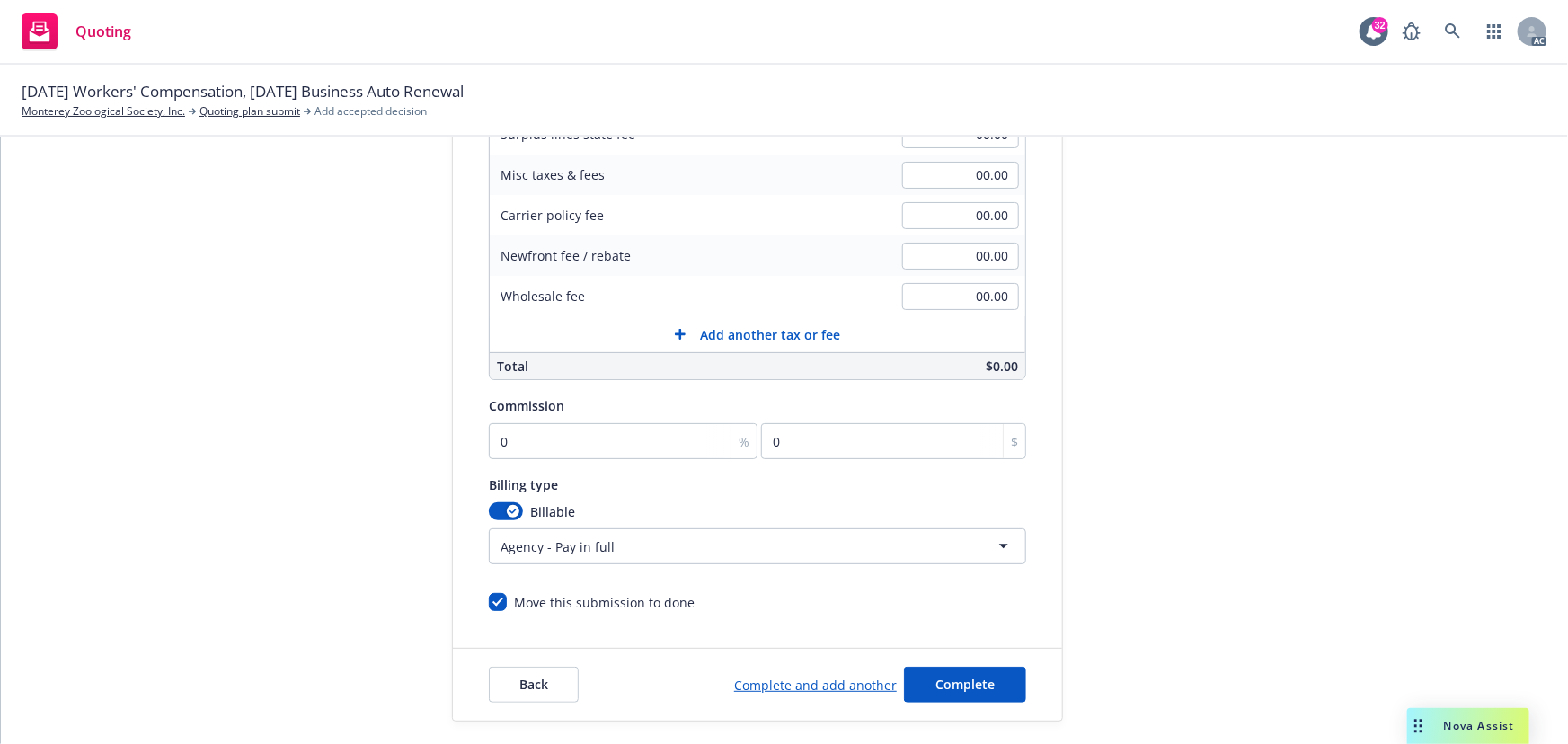
scroll to position [382, 0]
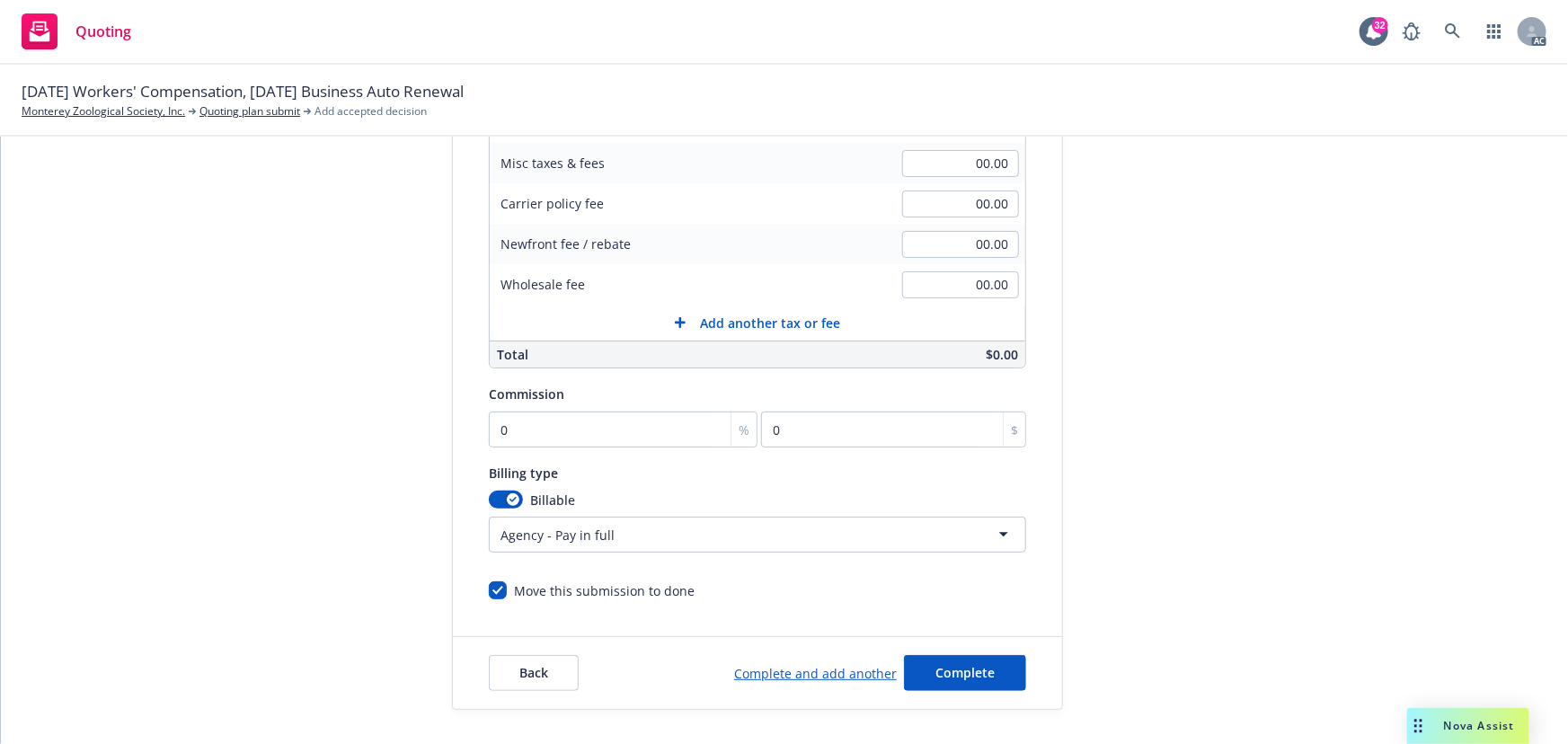
click at [637, 544] on html "Quoting 32 AC 11/01/25 Workers' Compensation, 11/11/25 Business Auto Renewal Mo…" at bounding box center [784, 372] width 1568 height 744
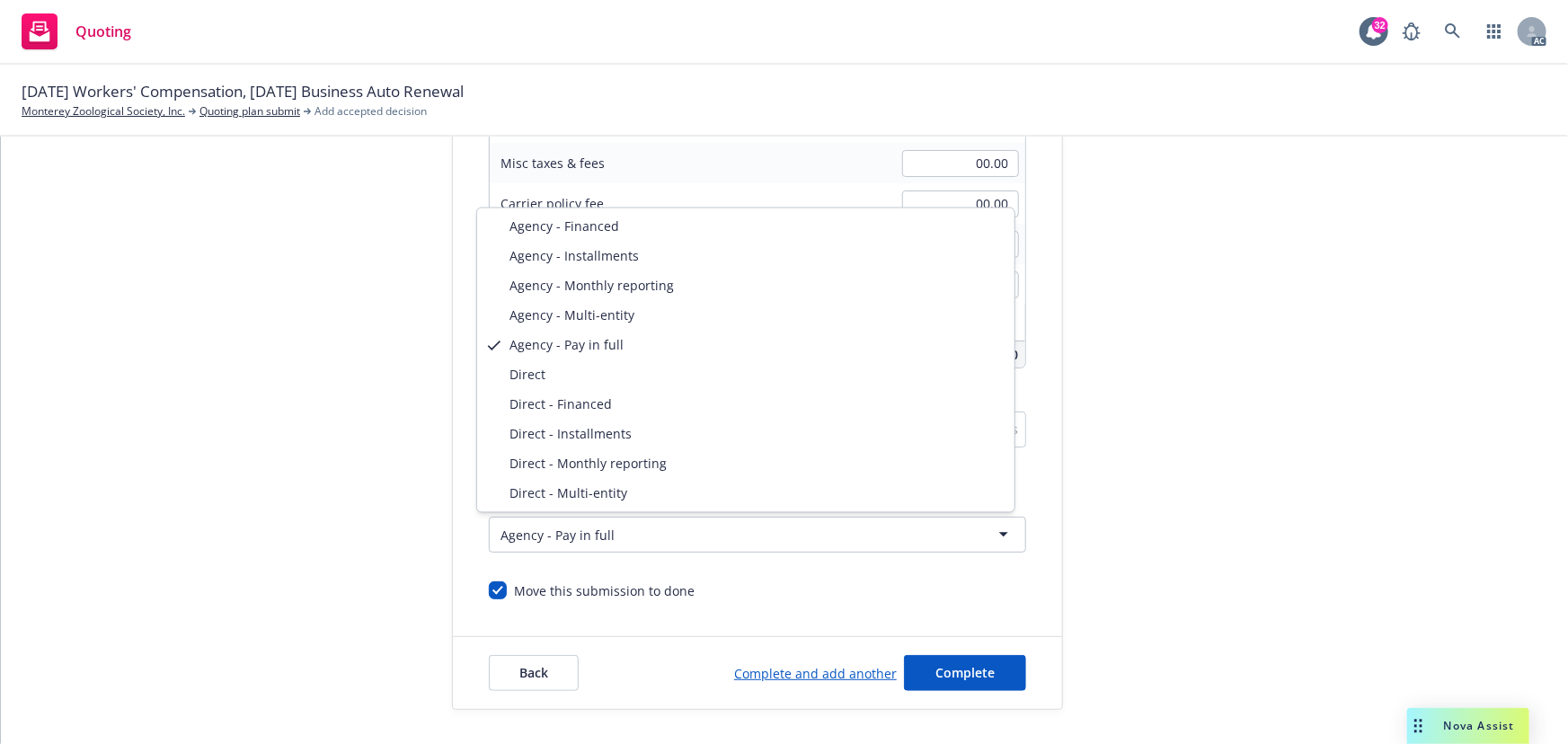
select select "DIRECT"
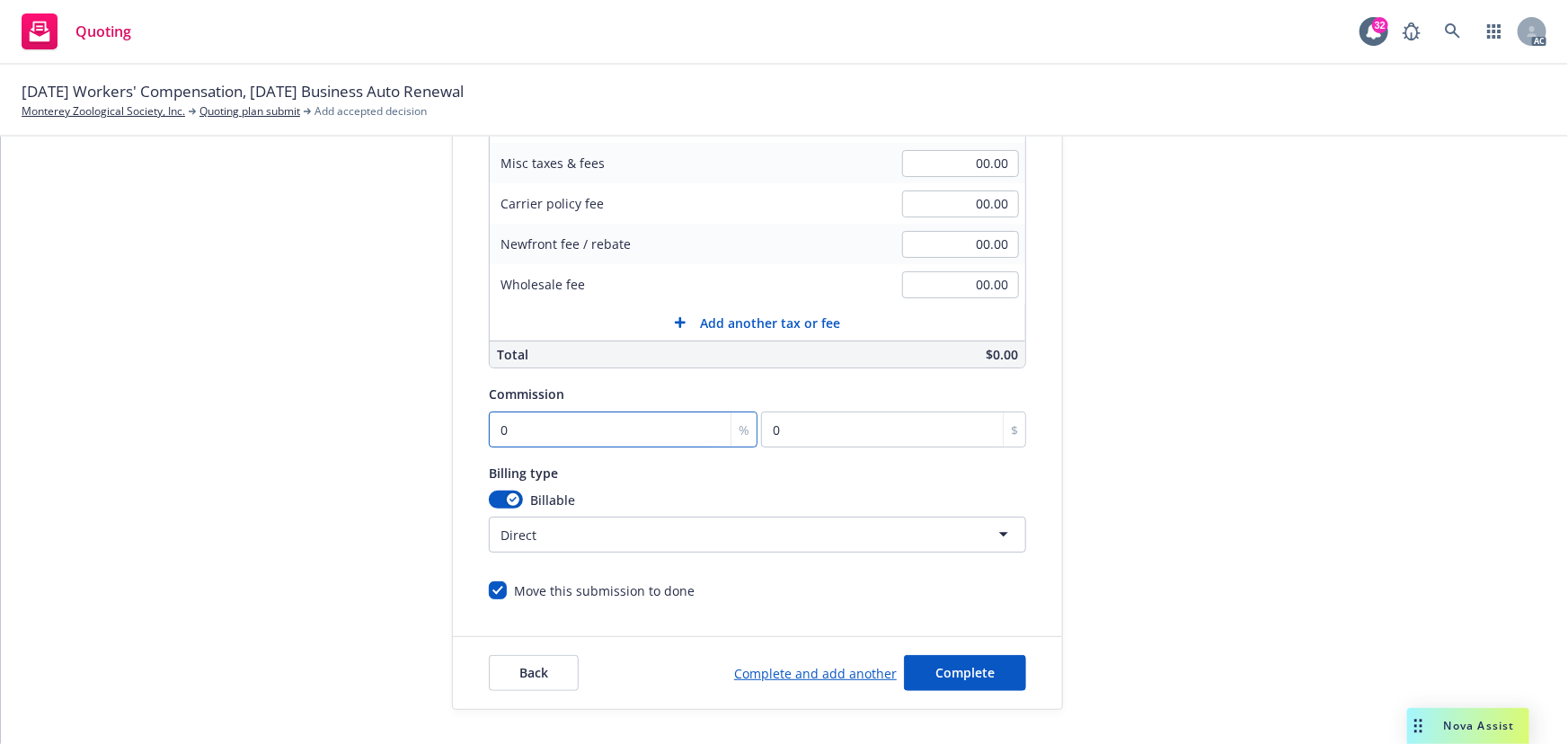
click at [601, 426] on input "0" at bounding box center [623, 429] width 268 height 36
type input "0"
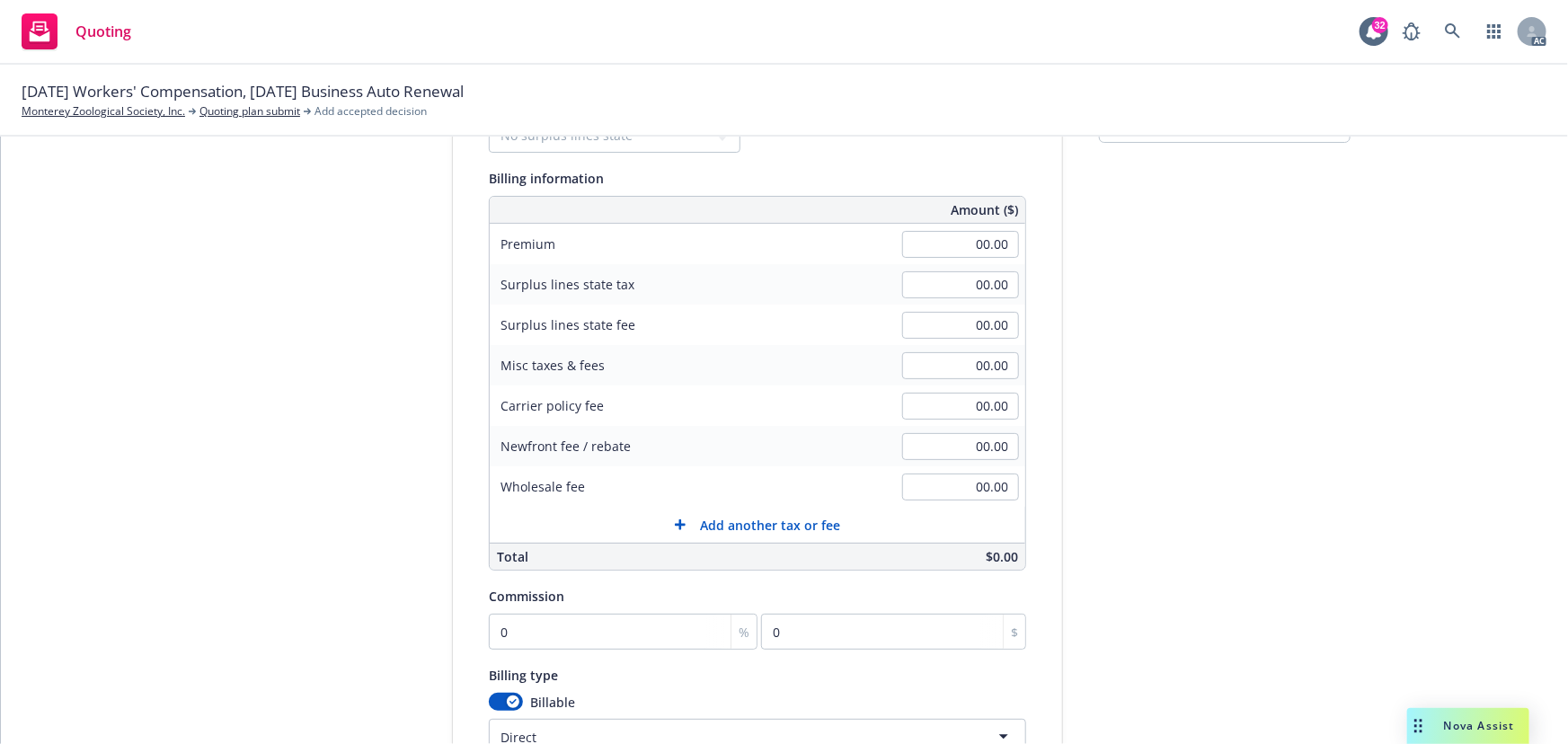
scroll to position [0, 0]
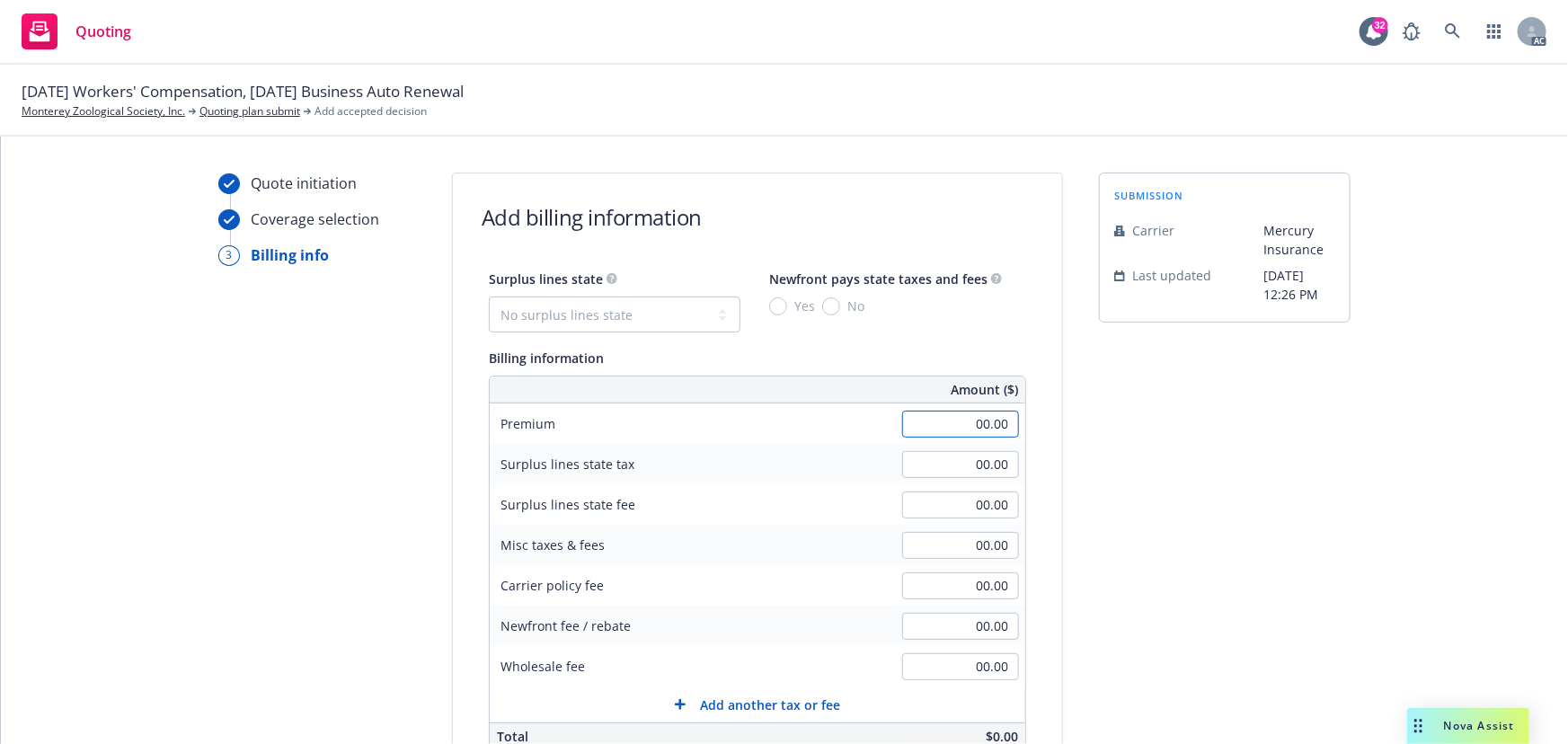
click at [955, 421] on input "00.00" at bounding box center [960, 425] width 117 height 27
type input "14,621.32"
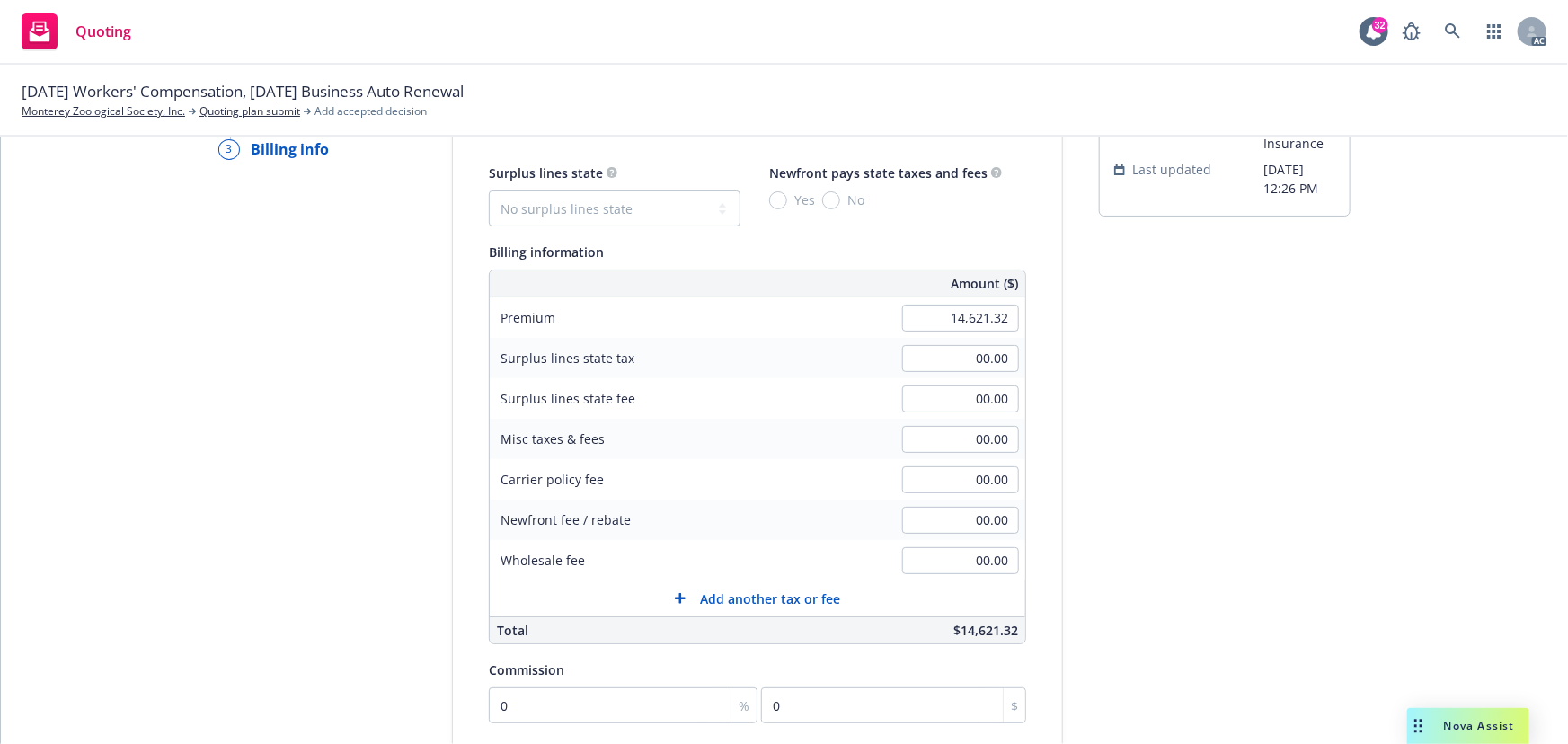
scroll to position [382, 0]
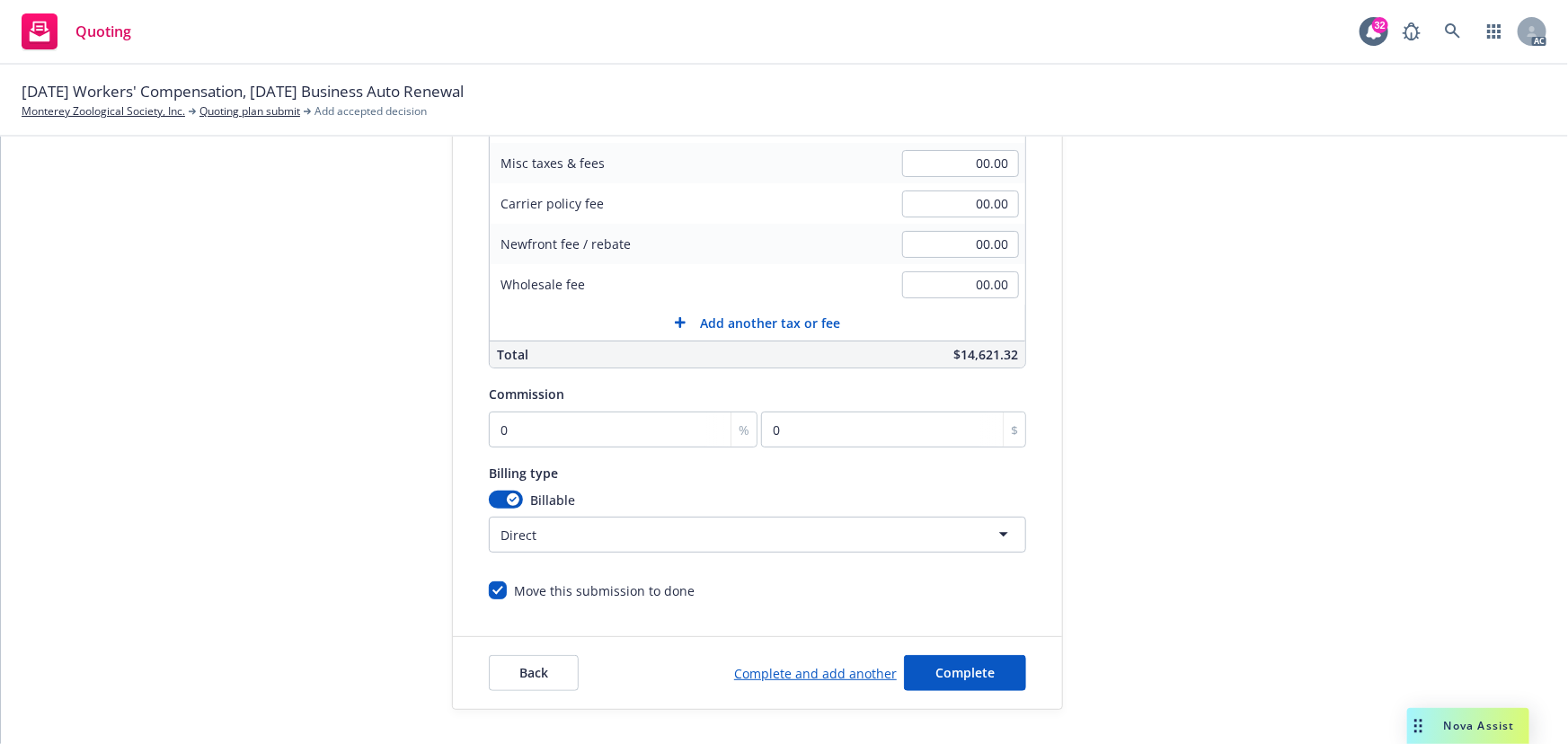
click at [730, 412] on div "%" at bounding box center [743, 428] width 26 height 34
click at [656, 423] on input "0" at bounding box center [623, 429] width 268 height 36
type input "15"
type input "2193.2"
type input "15"
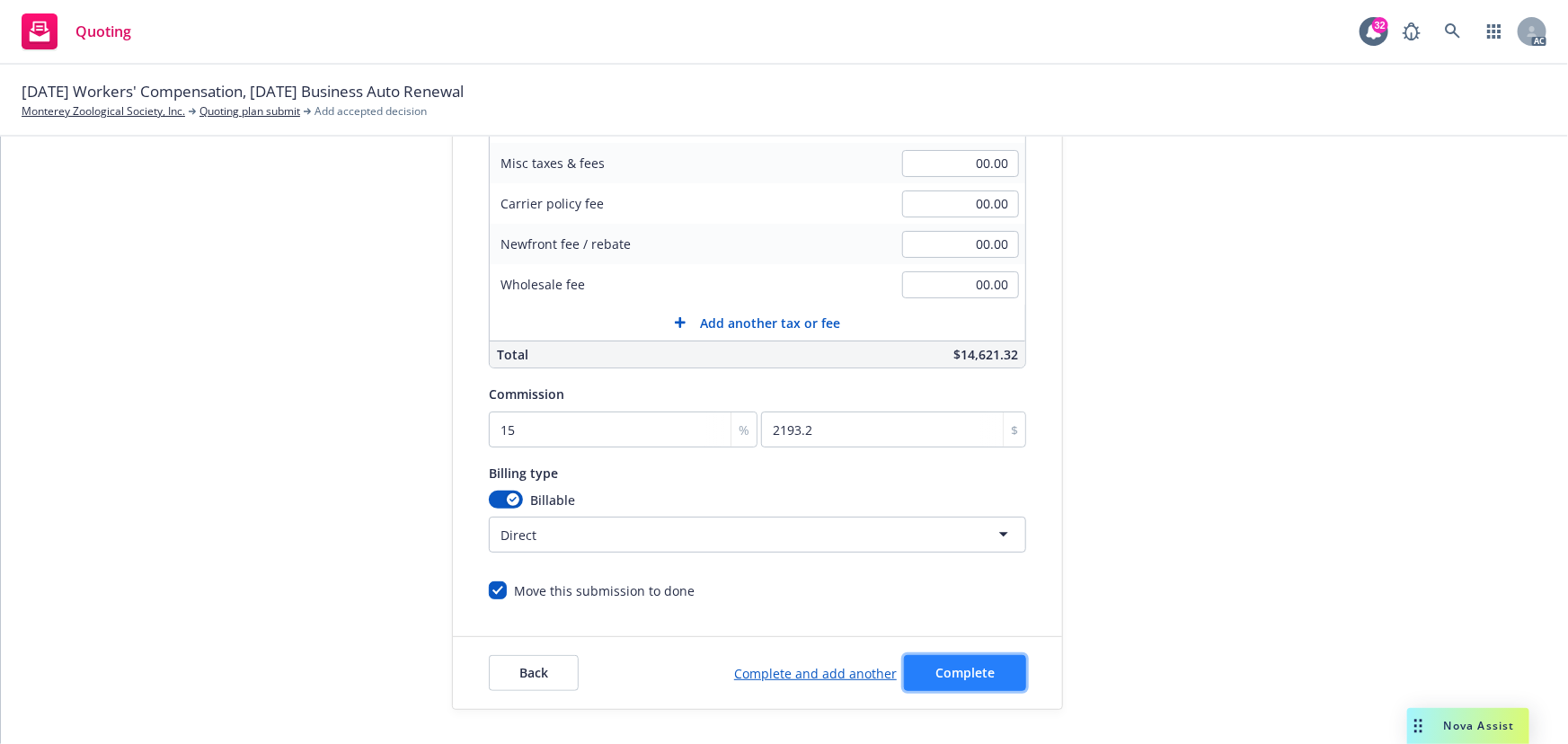
click at [942, 656] on button "Complete" at bounding box center [965, 673] width 123 height 36
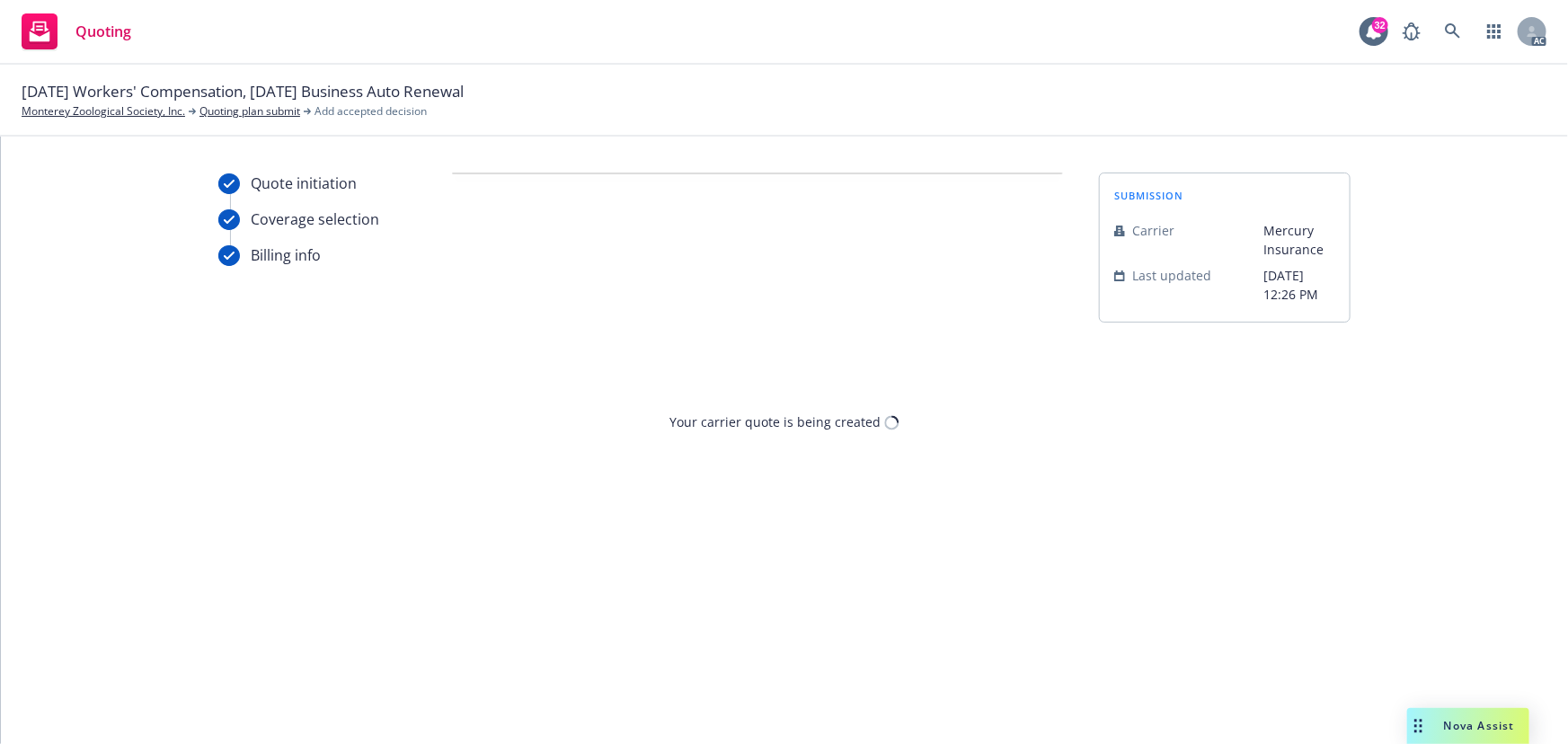
scroll to position [0, 0]
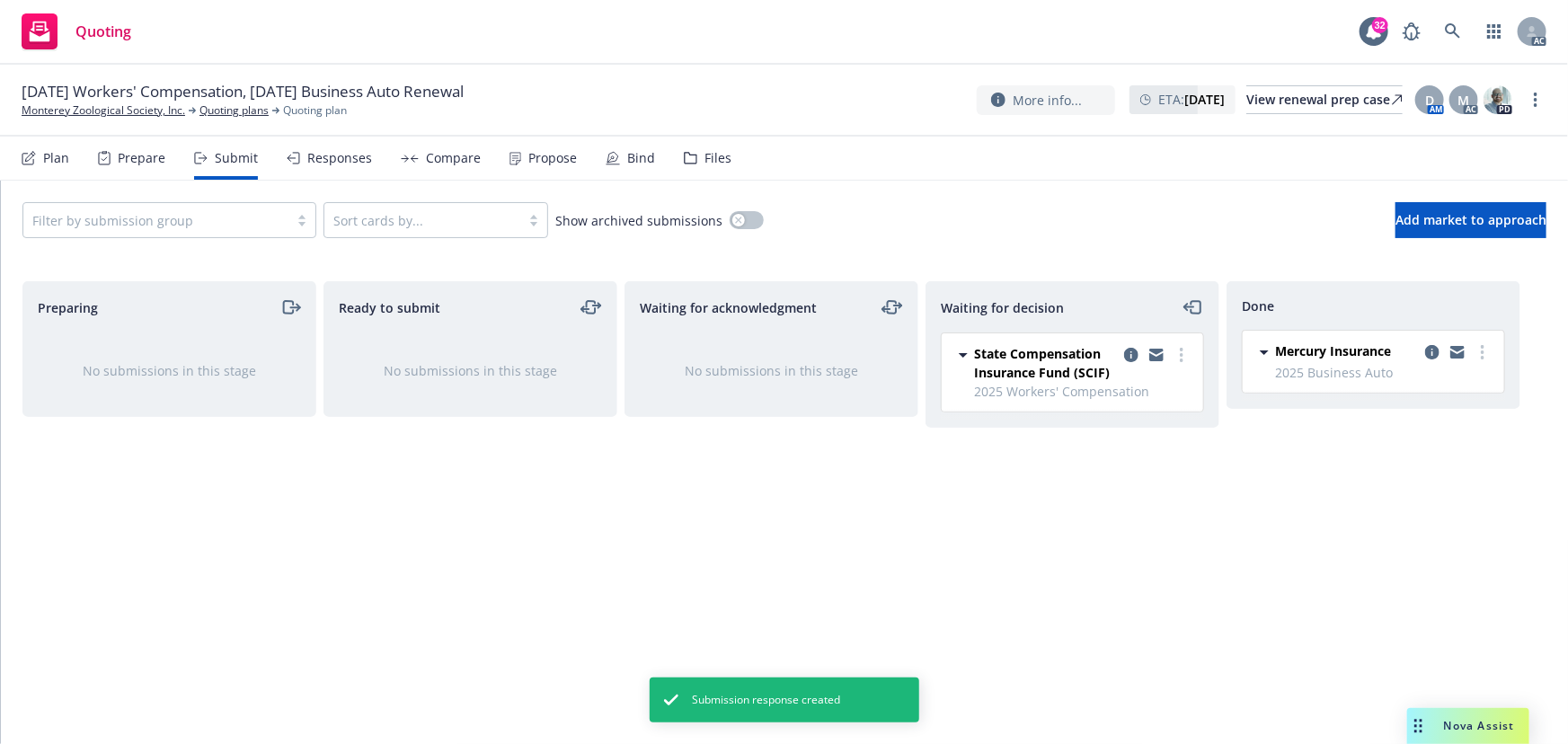
click at [342, 168] on div "Responses" at bounding box center [329, 158] width 85 height 43
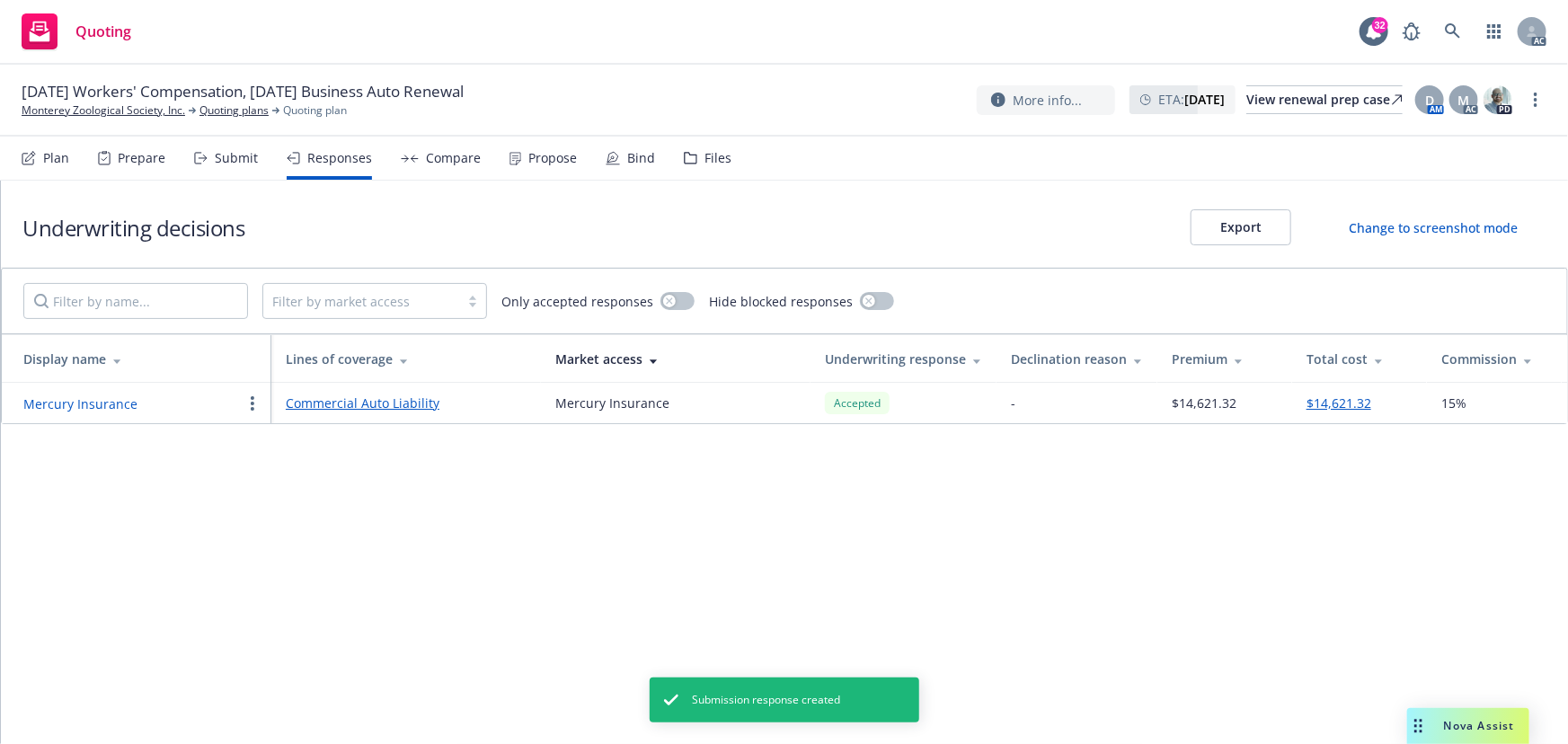
click at [527, 172] on div "Propose" at bounding box center [543, 158] width 68 height 43
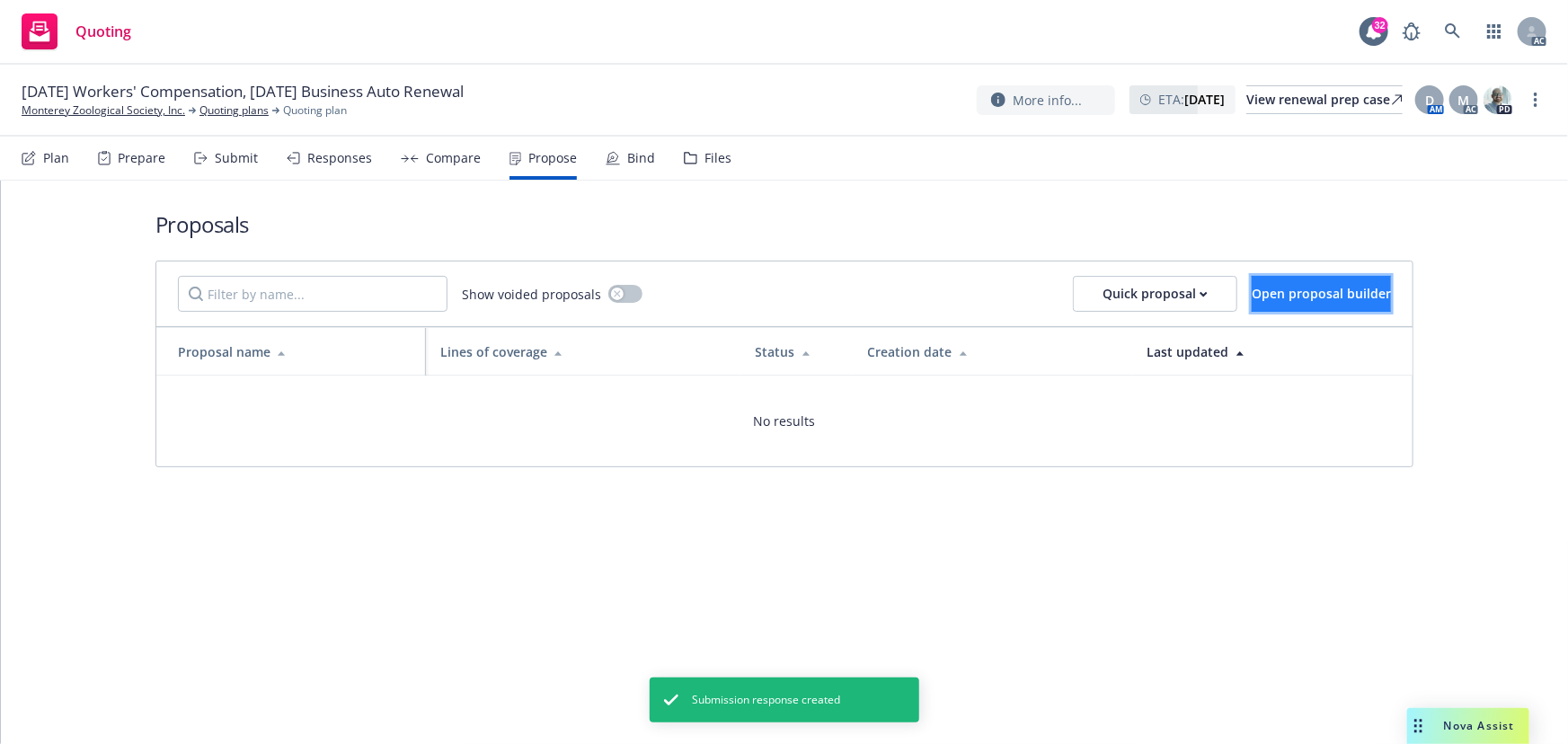
click at [1279, 303] on button "Open proposal builder" at bounding box center [1321, 293] width 139 height 36
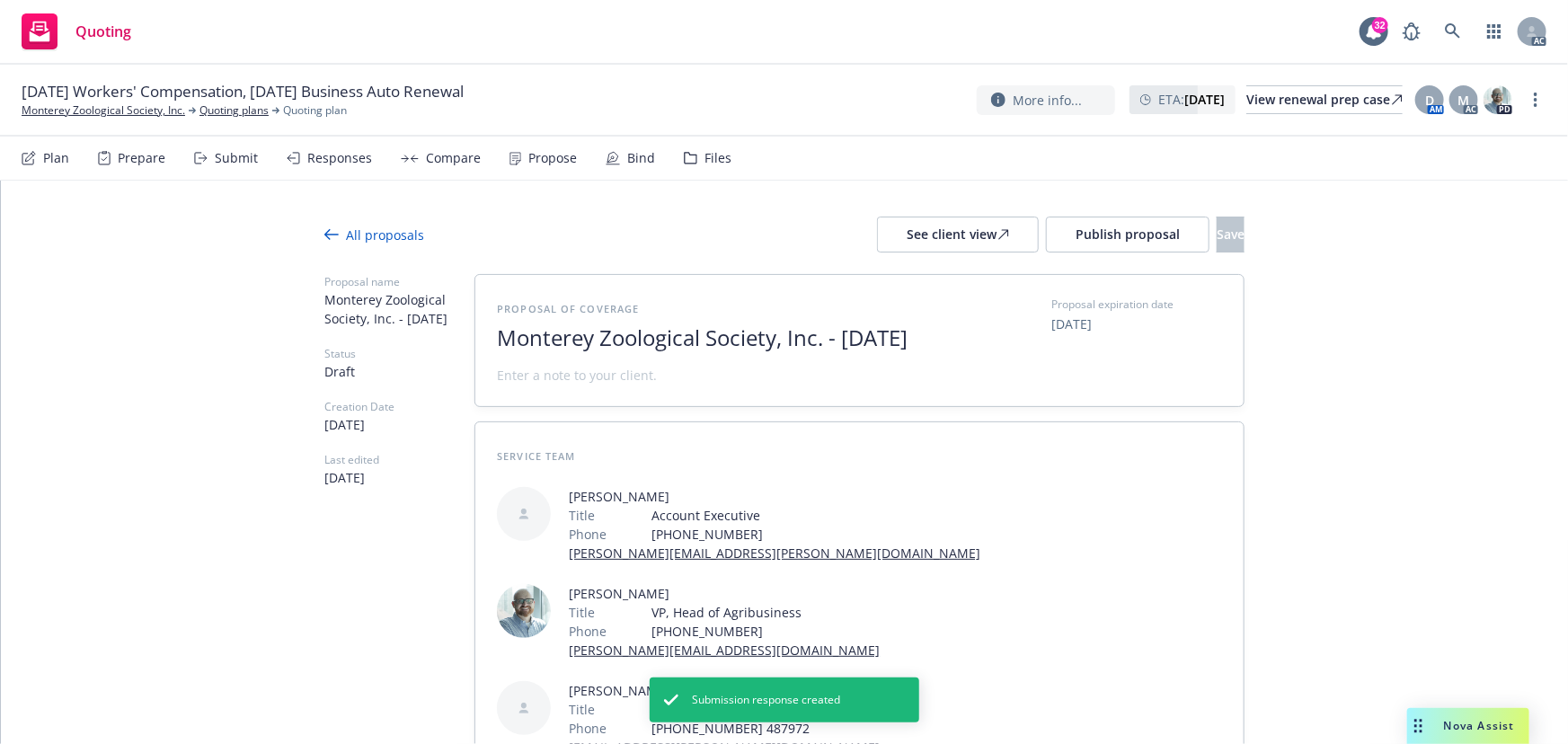
drag, startPoint x: 525, startPoint y: 333, endPoint x: 941, endPoint y: 335, distance: 416.0
click at [941, 335] on div "Proposal of coverage Monterey Zoological Society, Inc. - October 2025 Proposal …" at bounding box center [860, 340] width 726 height 88
click at [586, 332] on span "2025" at bounding box center [717, 338] width 440 height 26
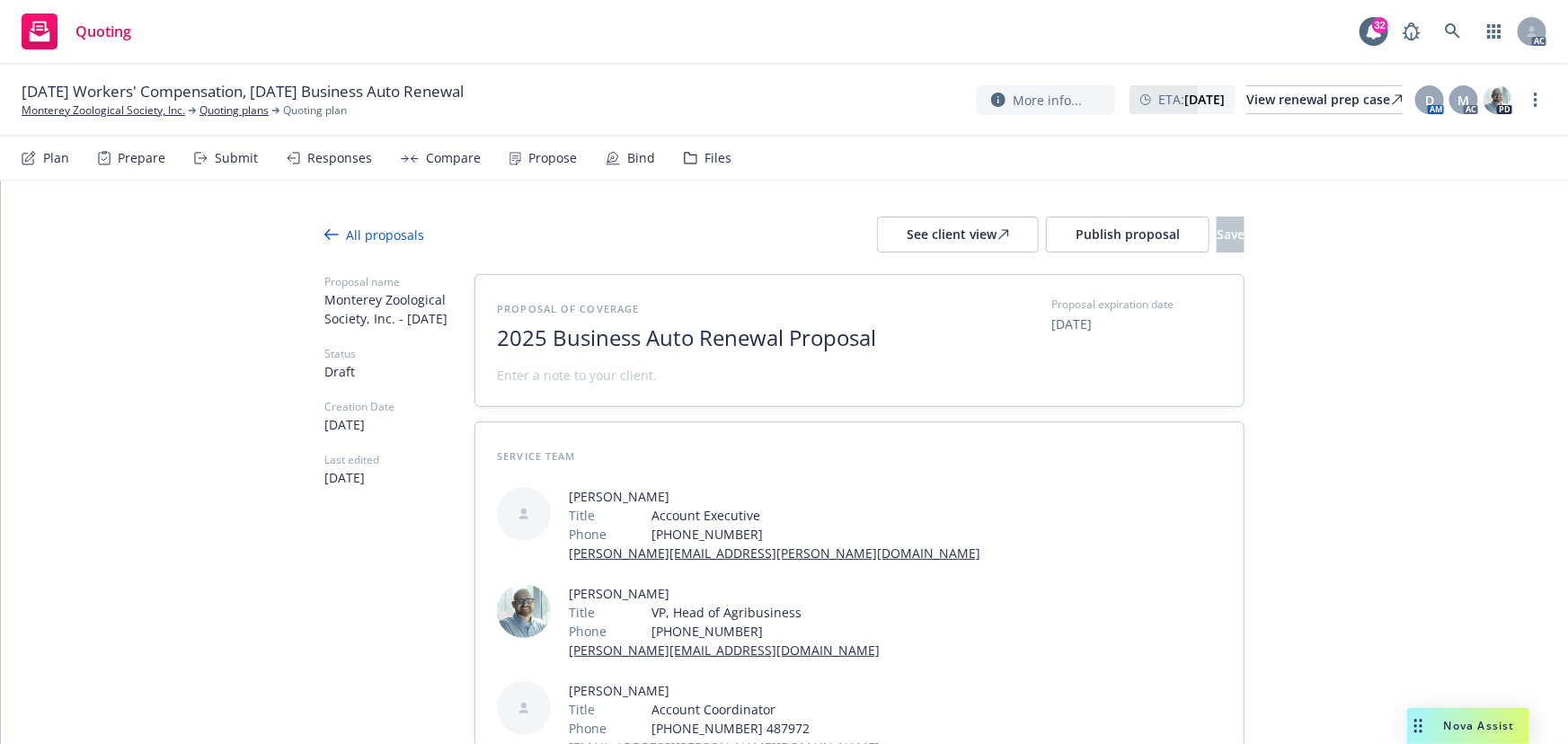
click at [596, 367] on span at bounding box center [577, 375] width 160 height 19
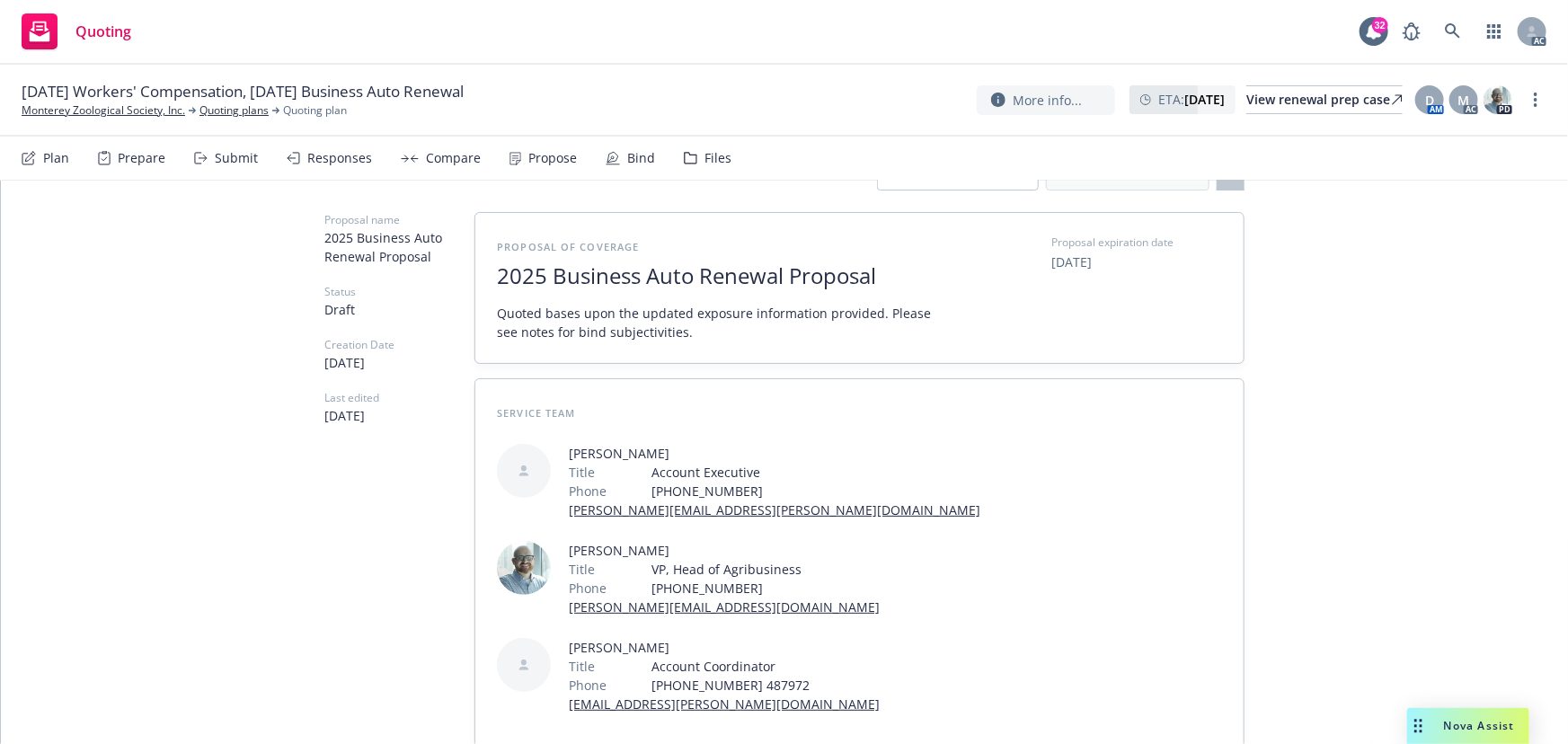
scroll to position [144, 0]
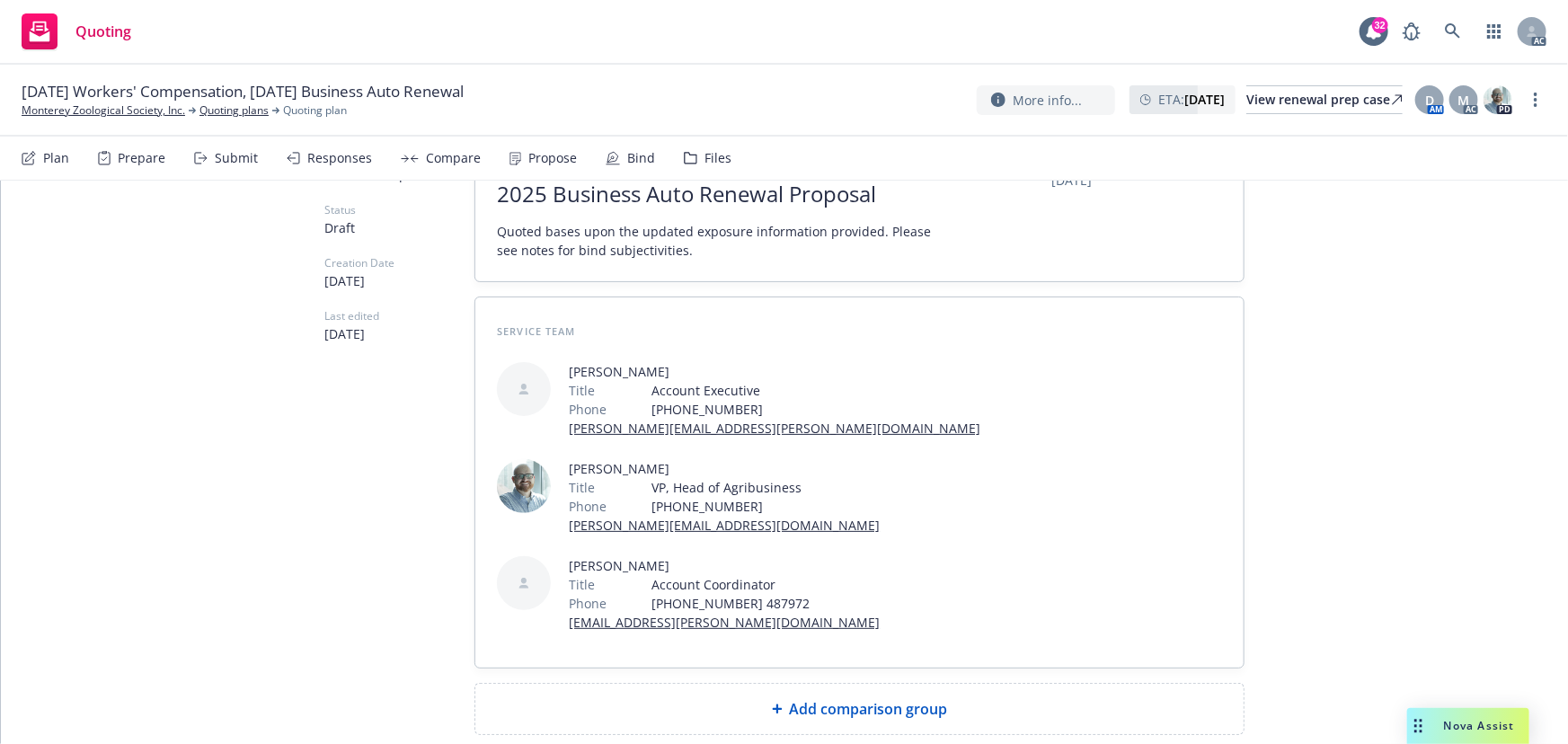
click at [806, 684] on div "Add comparison group" at bounding box center [860, 709] width 768 height 50
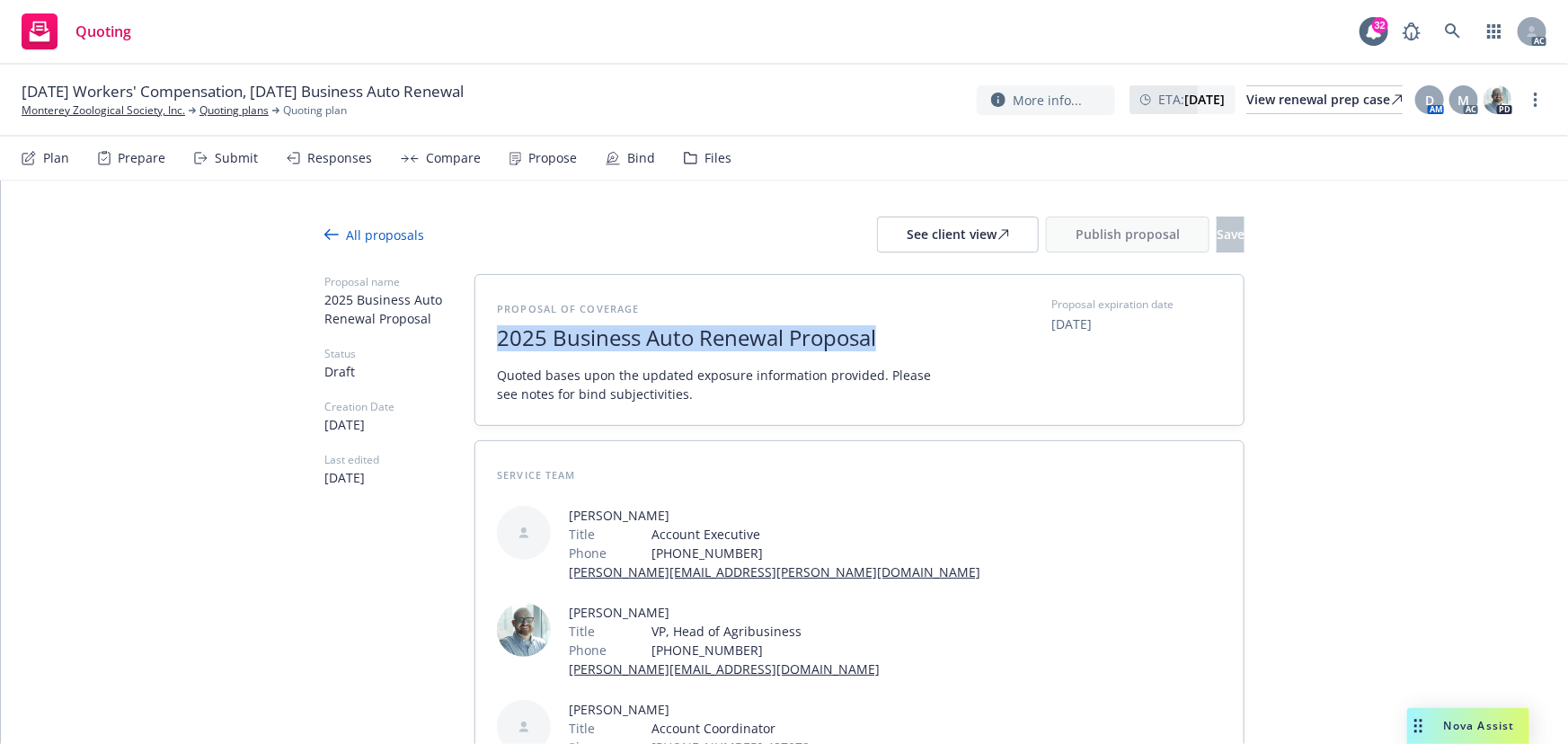
drag, startPoint x: 890, startPoint y: 341, endPoint x: 466, endPoint y: 360, distance: 424.4
copy span "2025 Business Auto Renewal Proposal"
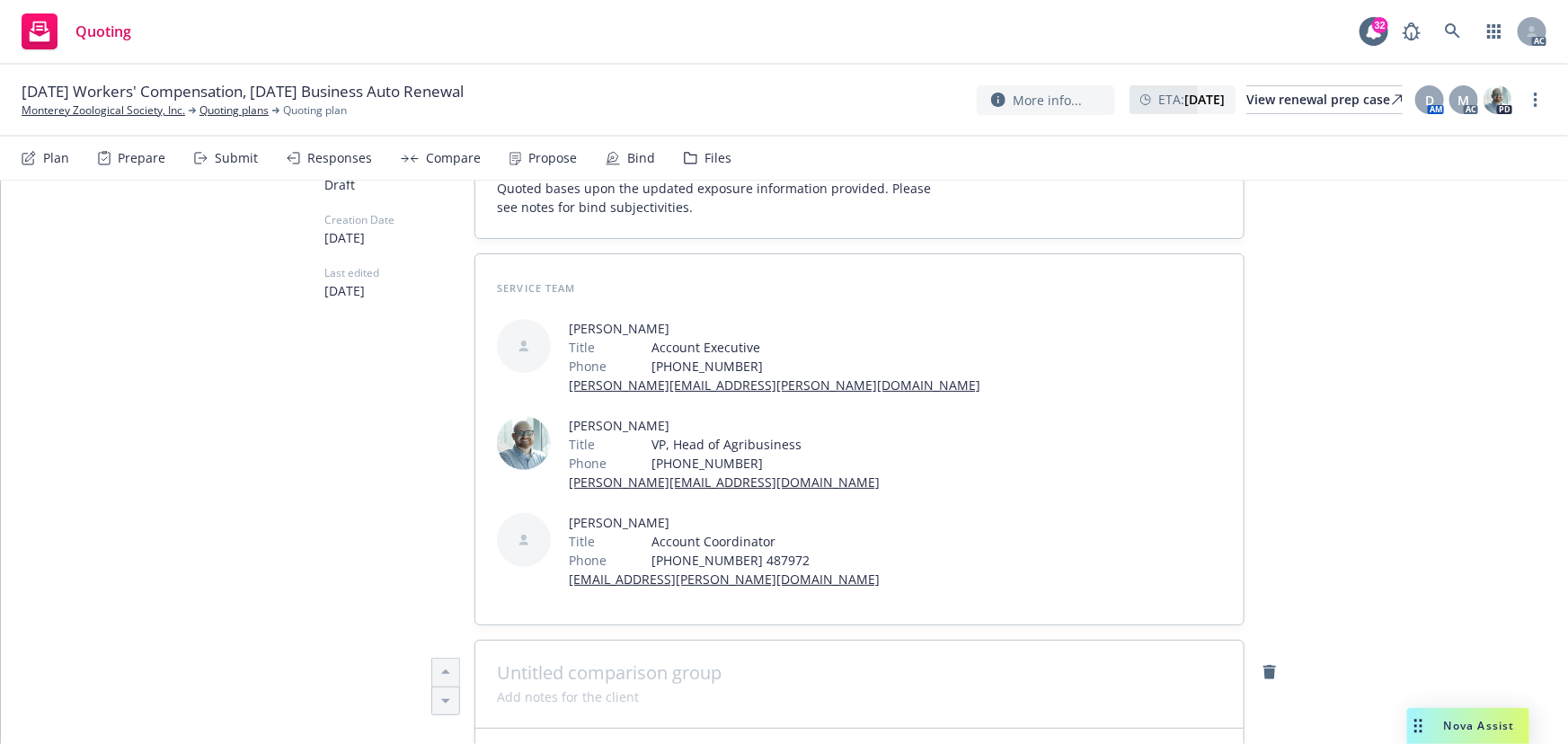
scroll to position [490, 0]
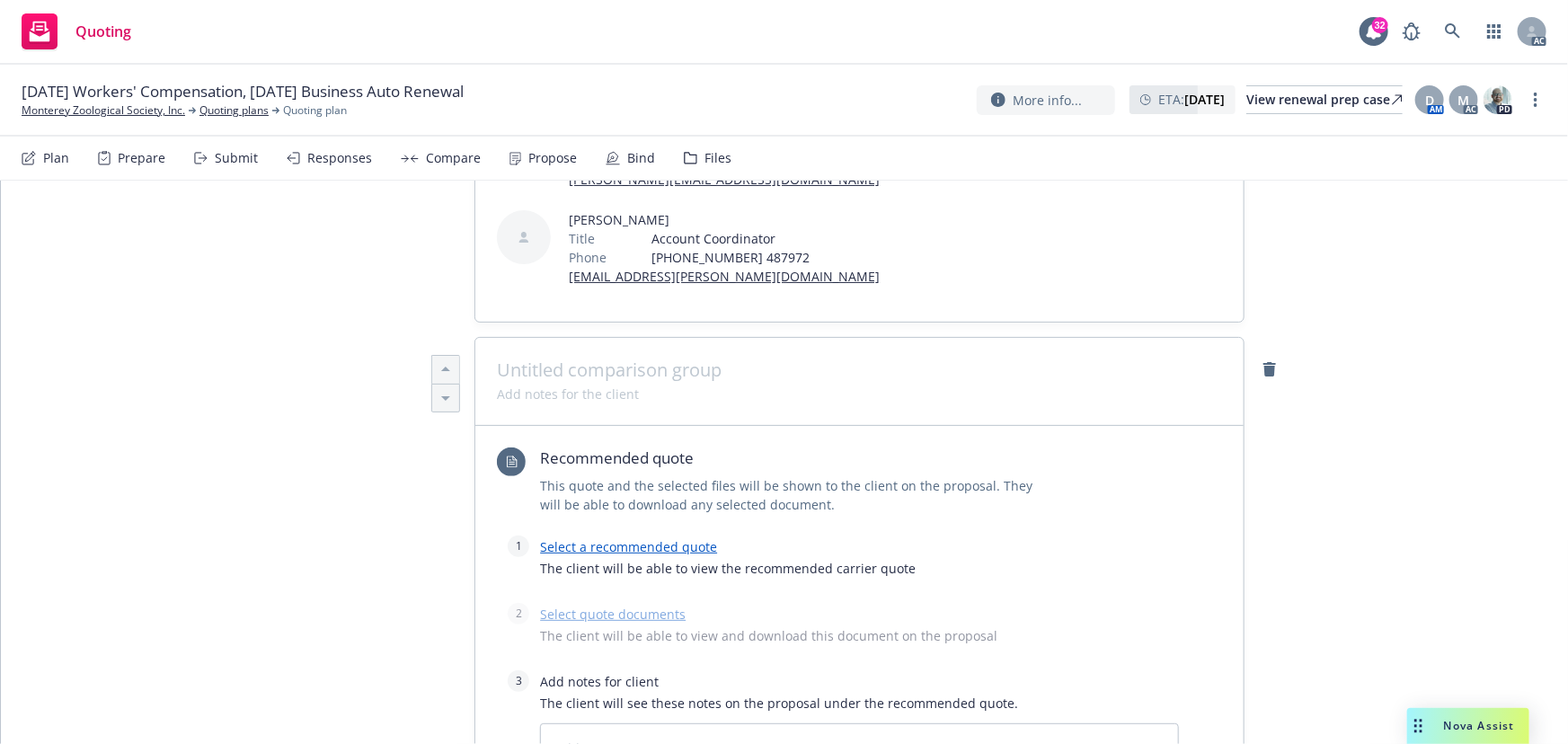
type textarea "x"
click at [728, 360] on span at bounding box center [860, 371] width 726 height 21
paste span
click at [673, 540] on link "Select a recommended quote" at bounding box center [628, 549] width 177 height 17
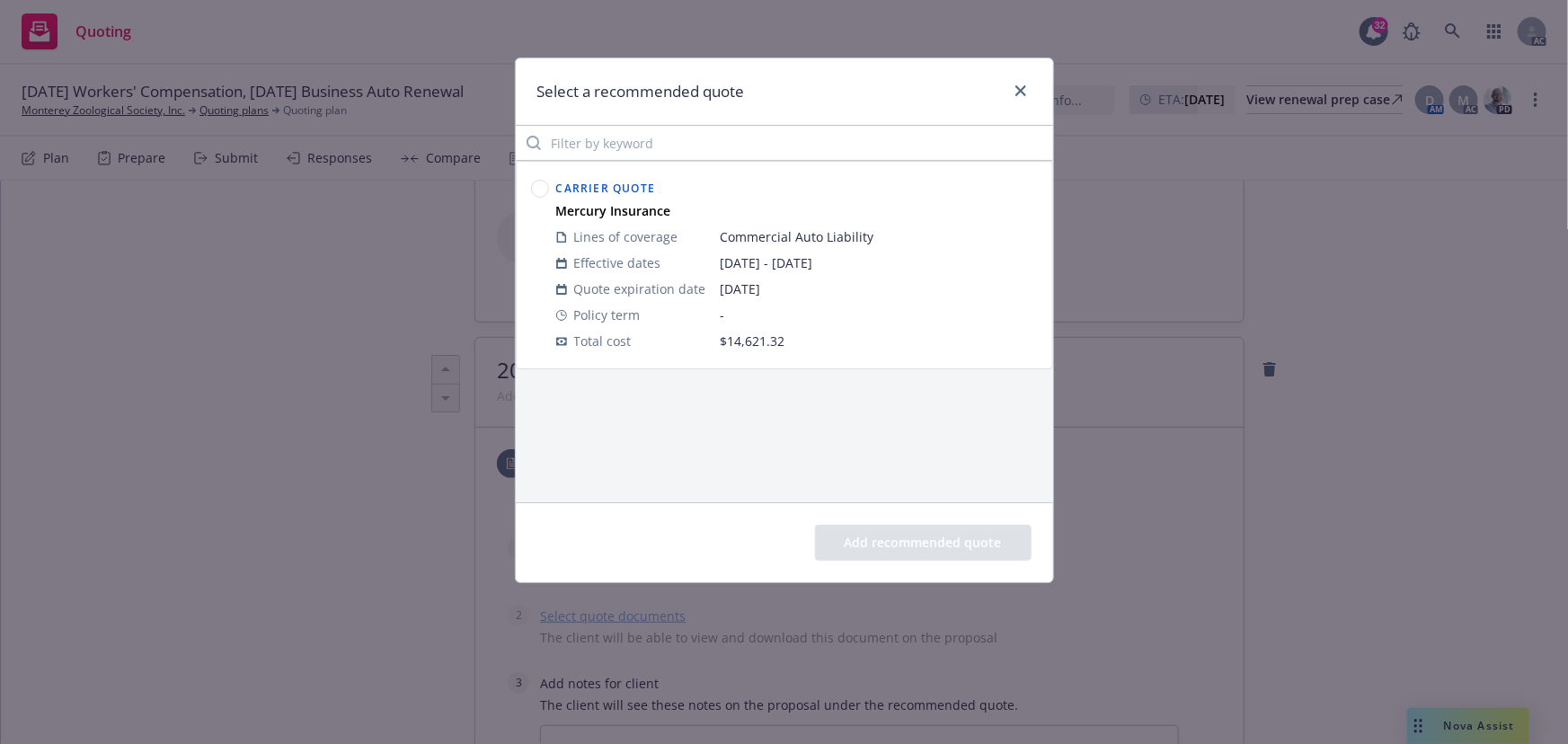
click at [539, 188] on circle at bounding box center [539, 189] width 17 height 17
click at [922, 549] on button "Add recommended quote" at bounding box center [923, 542] width 216 height 36
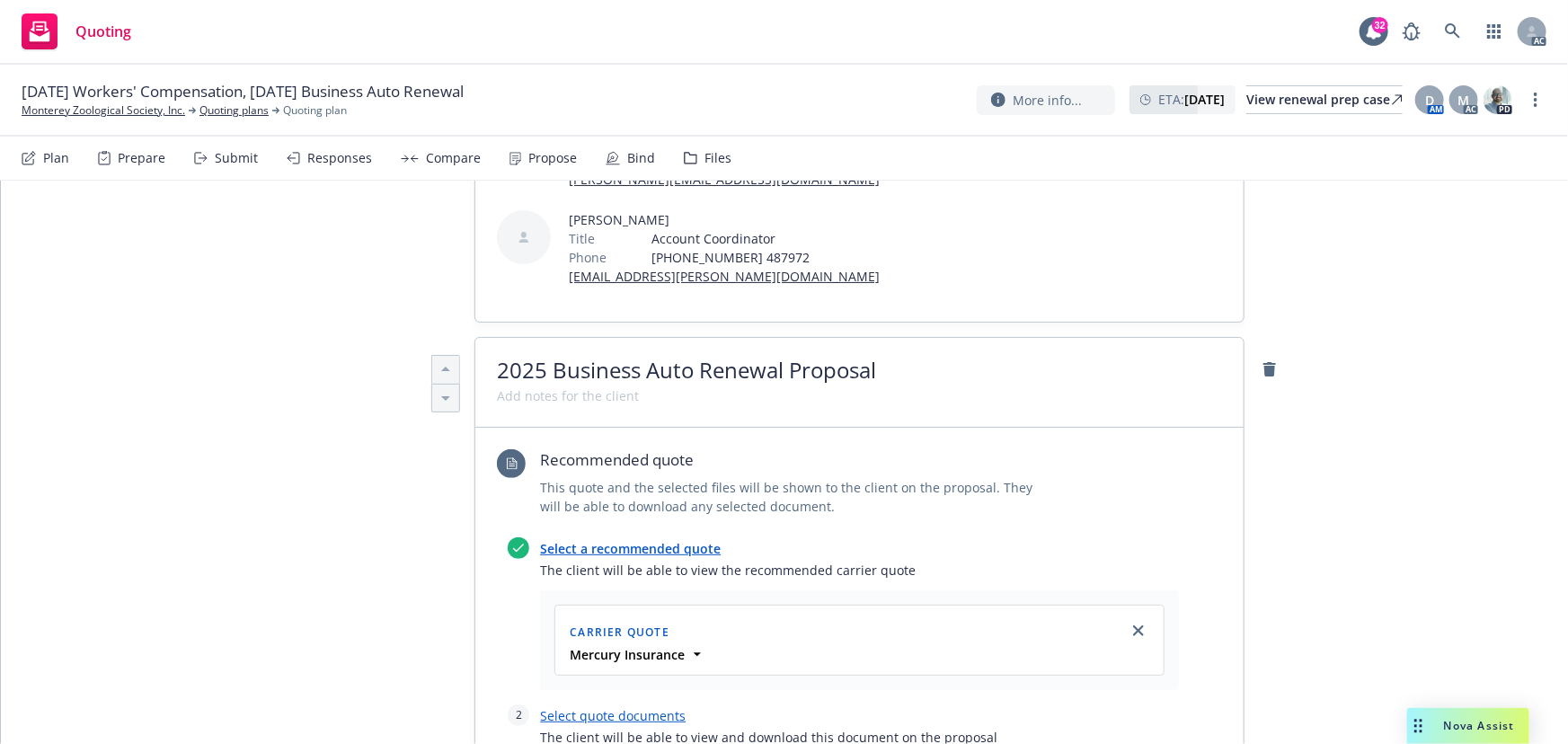
scroll to position [735, 0]
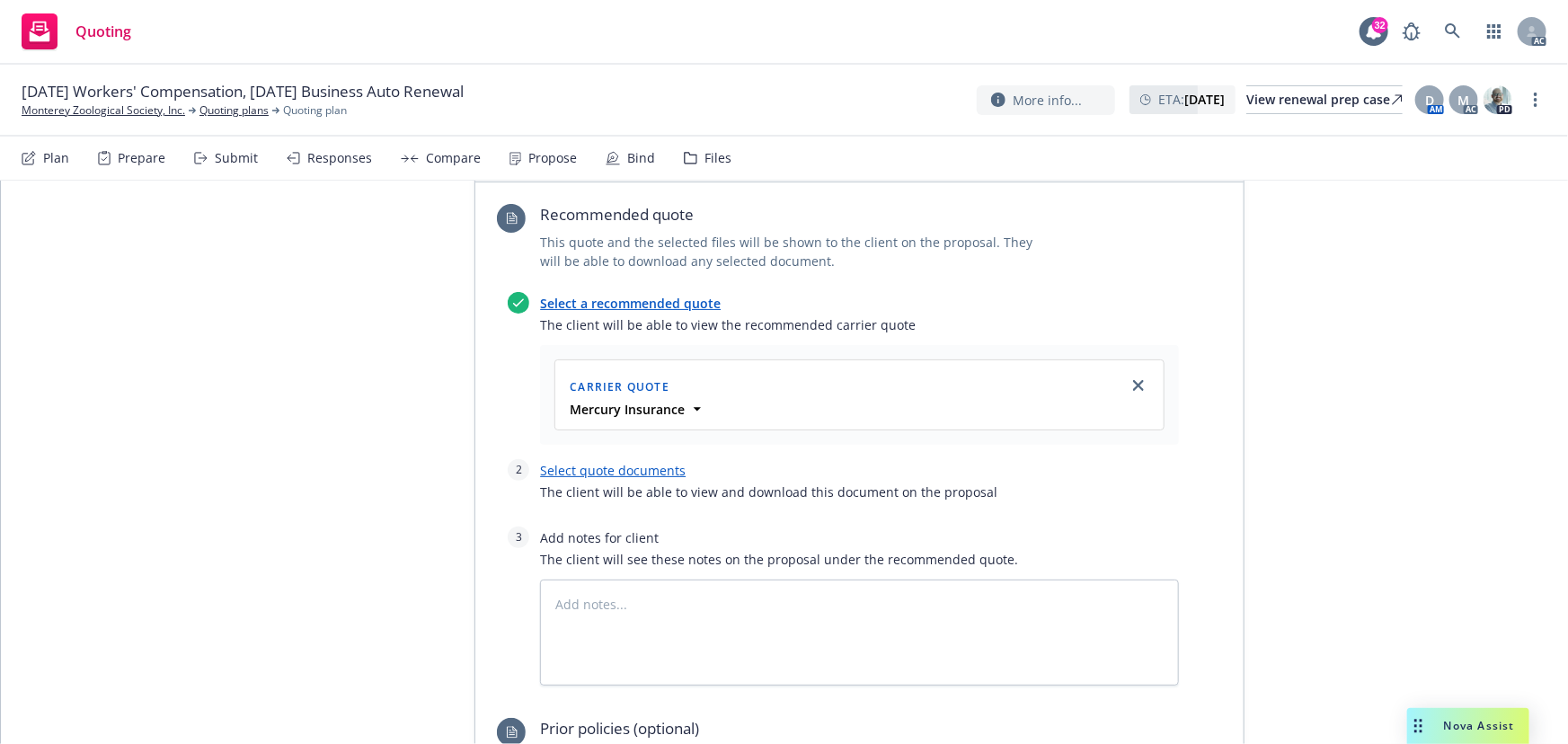
click at [656, 462] on link "Select quote documents" at bounding box center [613, 471] width 146 height 17
type textarea "x"
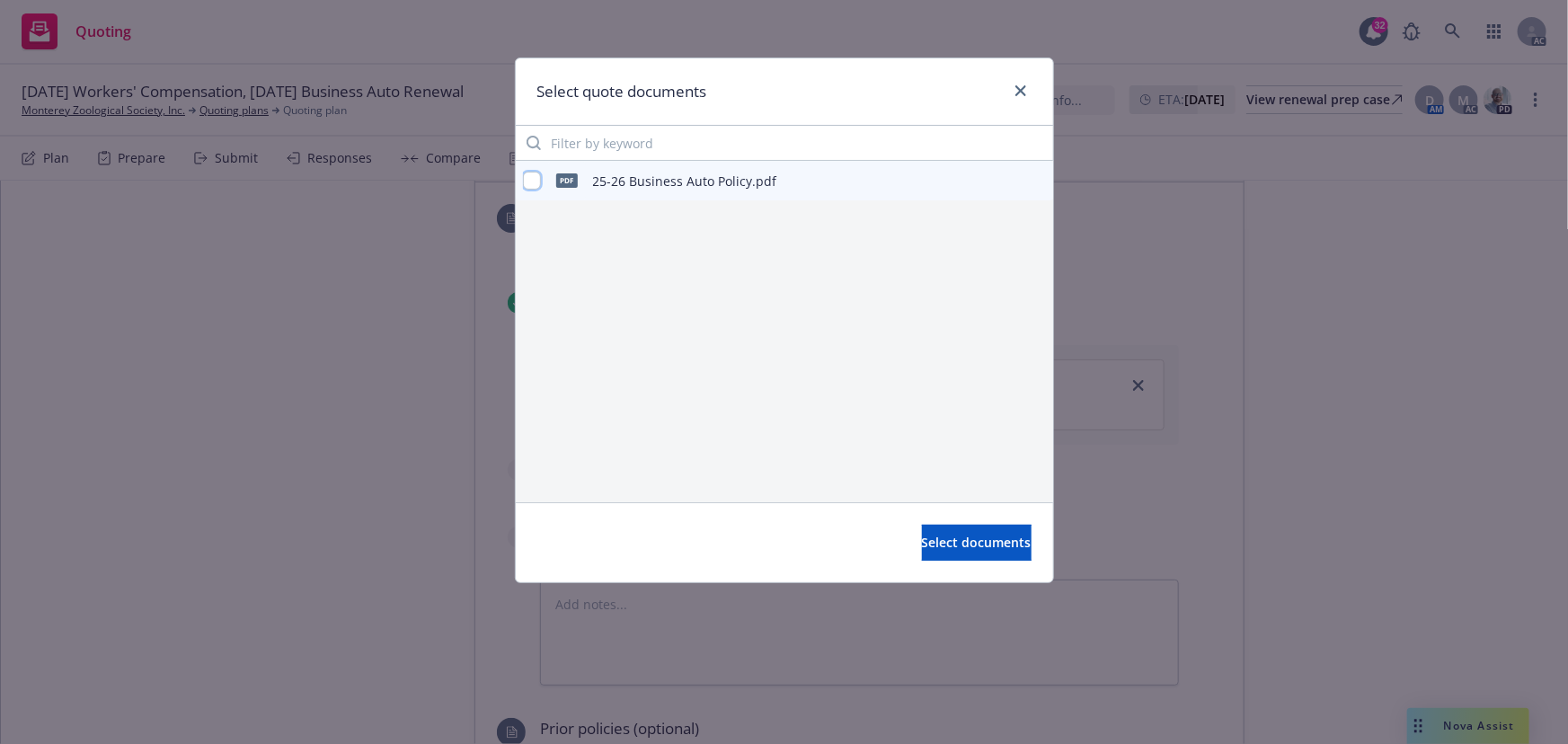
click at [538, 180] on input "checkbox" at bounding box center [532, 180] width 18 height 18
checkbox input "true"
click at [922, 540] on span "Select documents" at bounding box center [977, 542] width 110 height 17
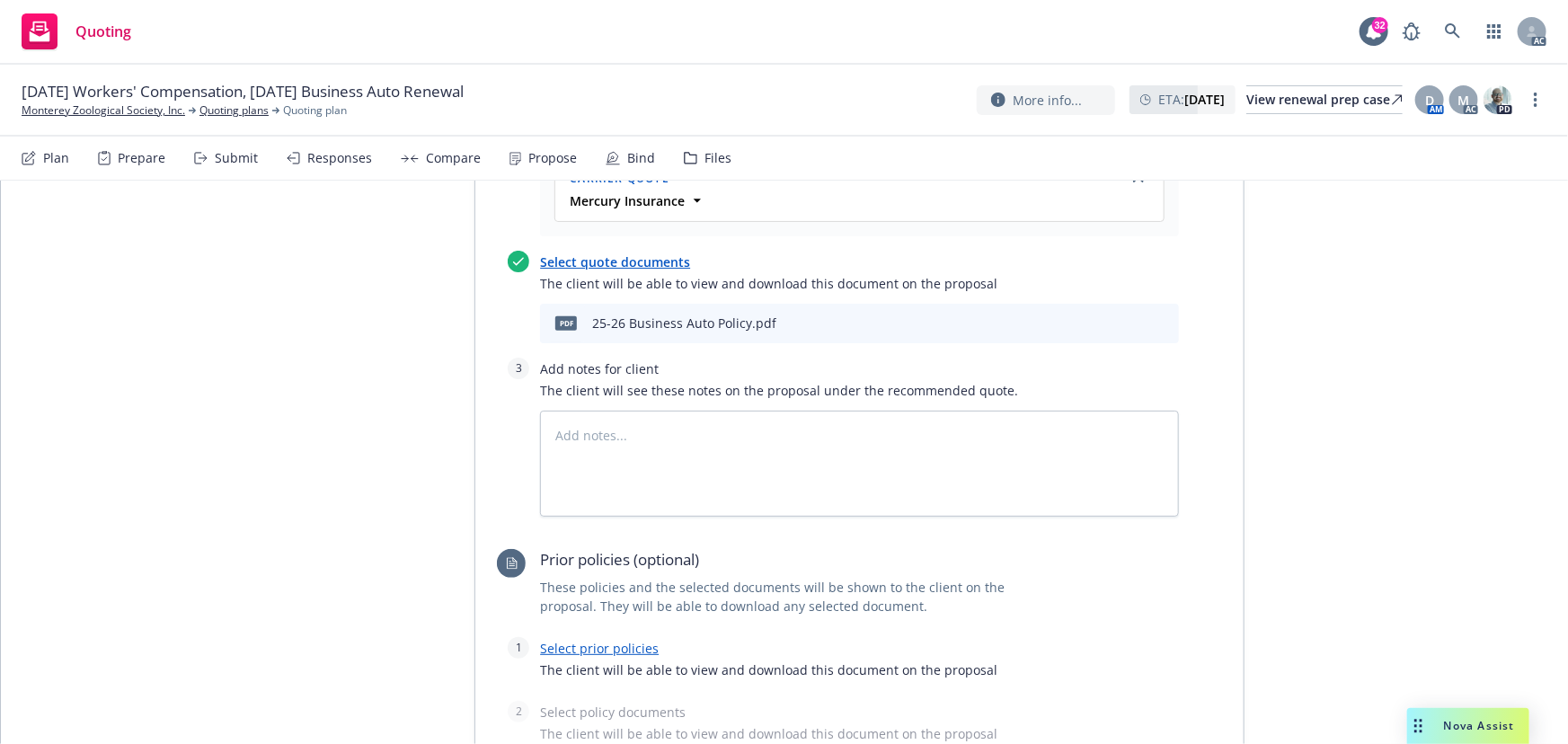
scroll to position [979, 0]
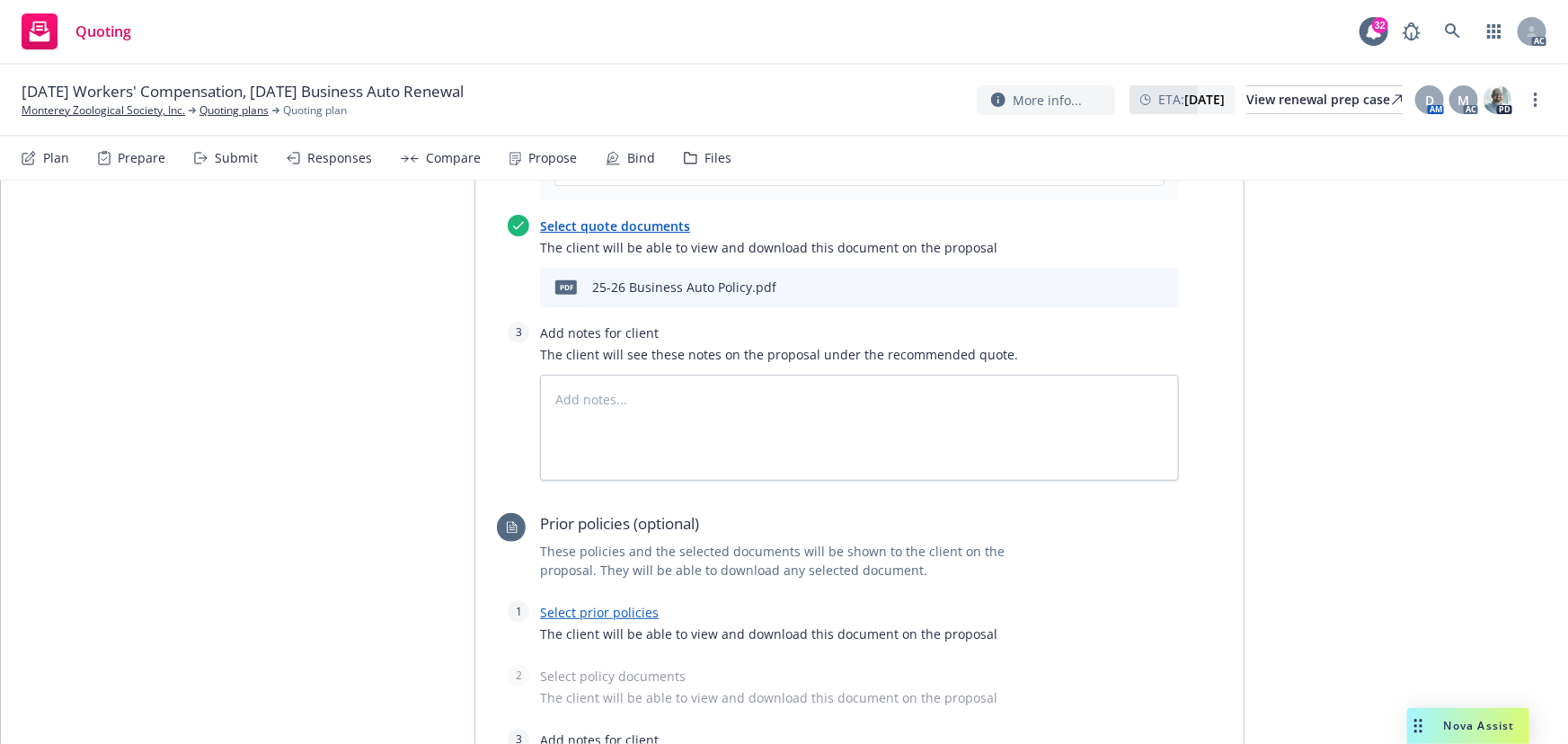
click at [624, 604] on link "Select prior policies" at bounding box center [599, 613] width 119 height 17
type textarea "x"
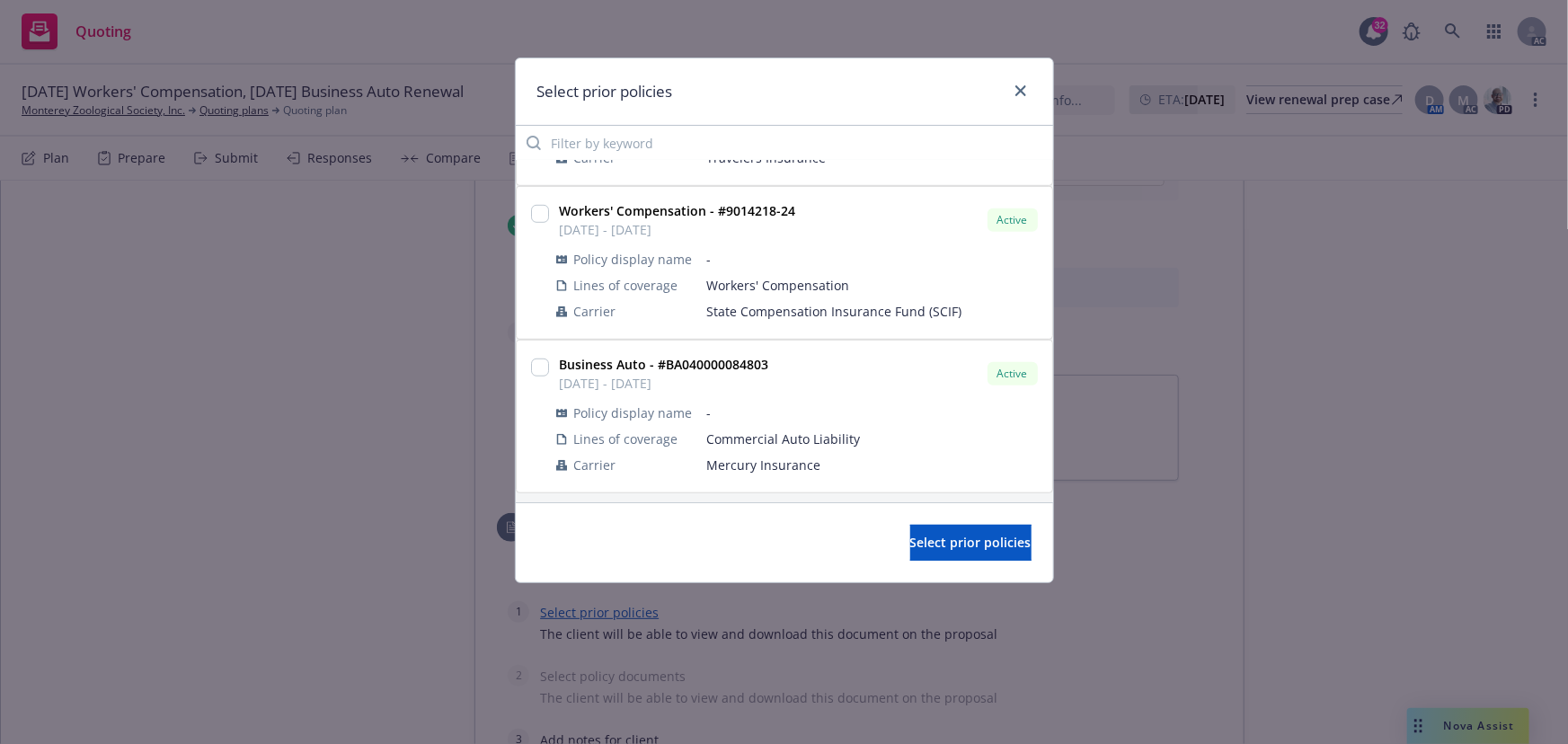
scroll to position [631, 0]
click at [543, 367] on input "checkbox" at bounding box center [539, 364] width 18 height 18
checkbox input "true"
click at [910, 542] on span "Select prior policies" at bounding box center [971, 542] width 122 height 17
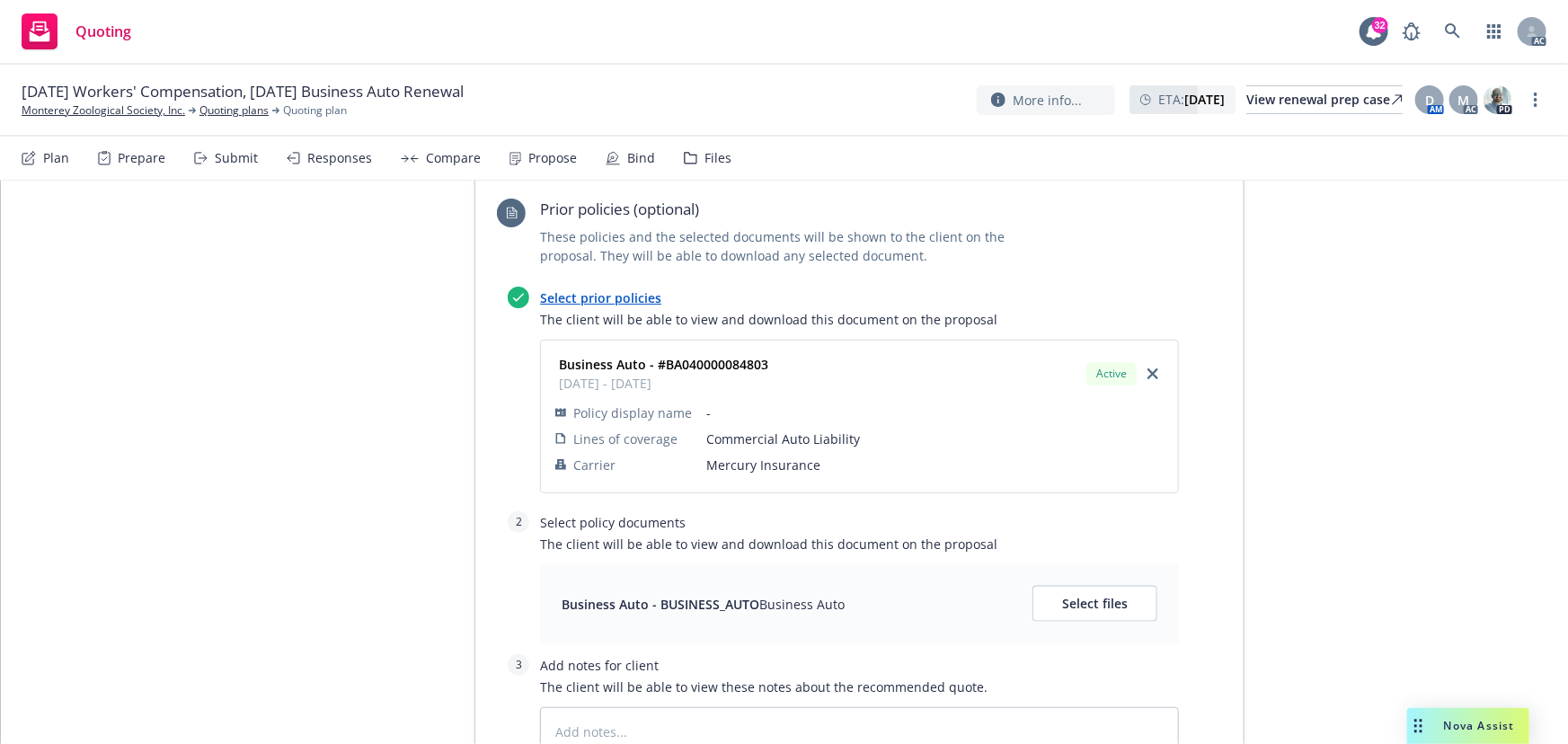
scroll to position [1307, 0]
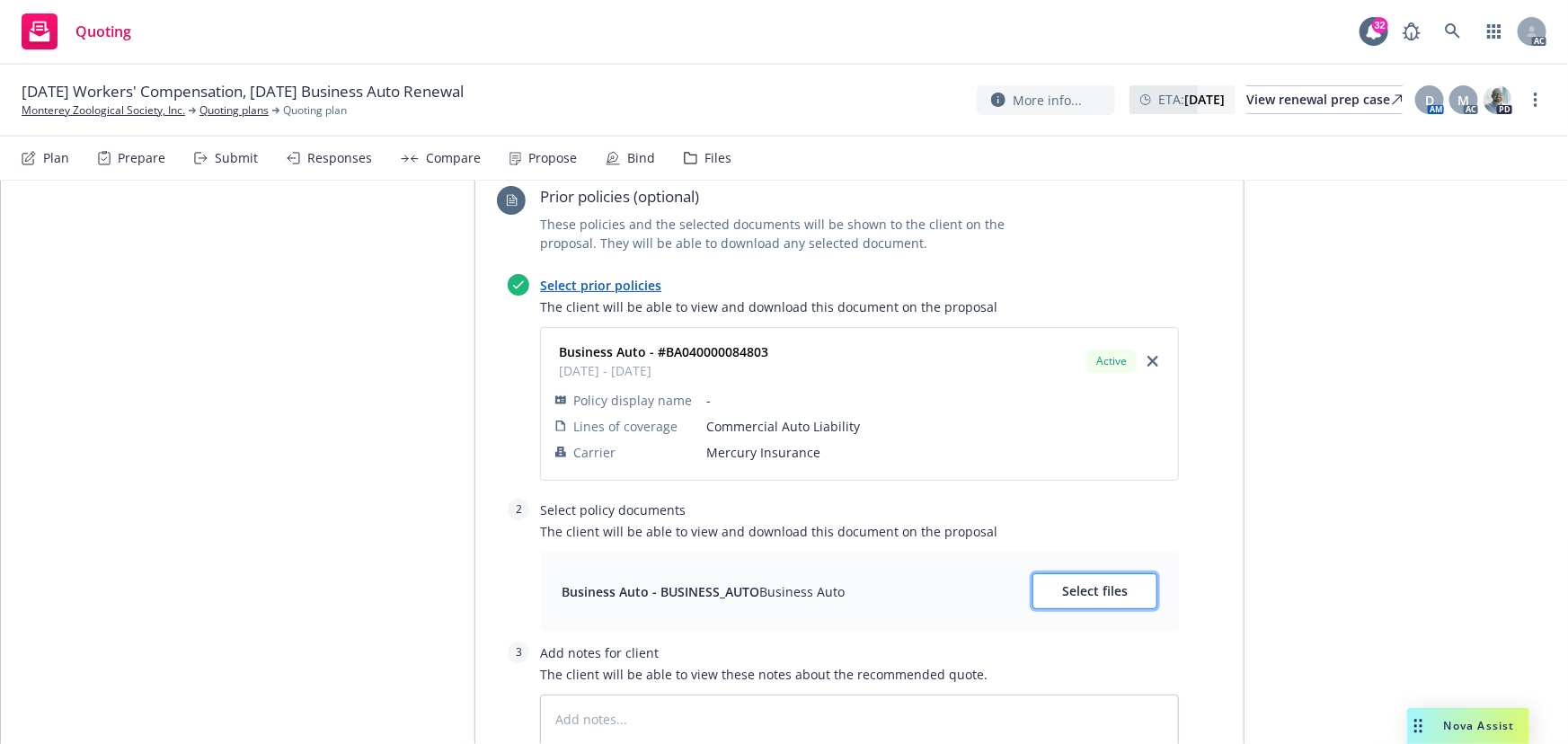
click at [1094, 582] on span "Select files" at bounding box center [1095, 591] width 66 height 17
type textarea "x"
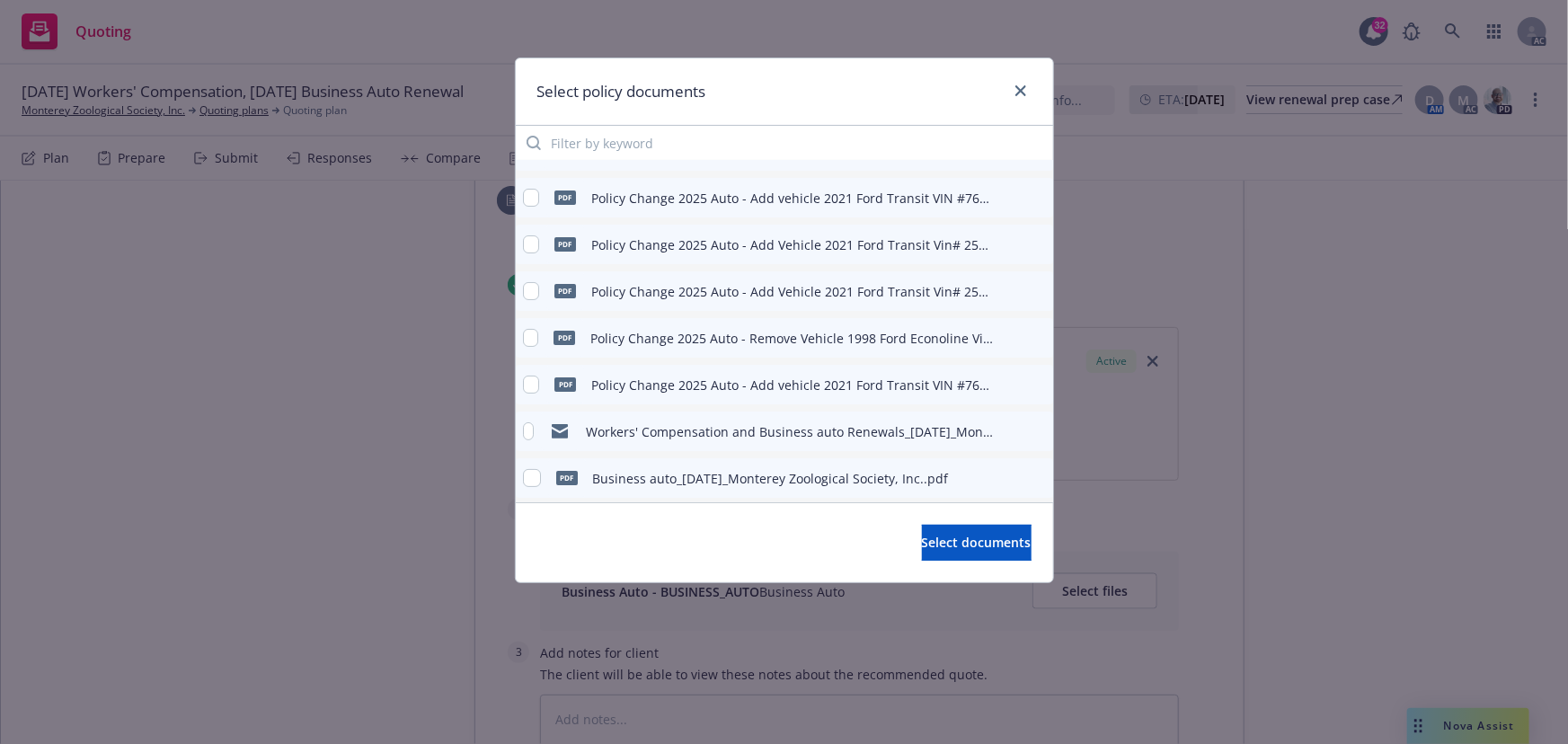
scroll to position [39, 0]
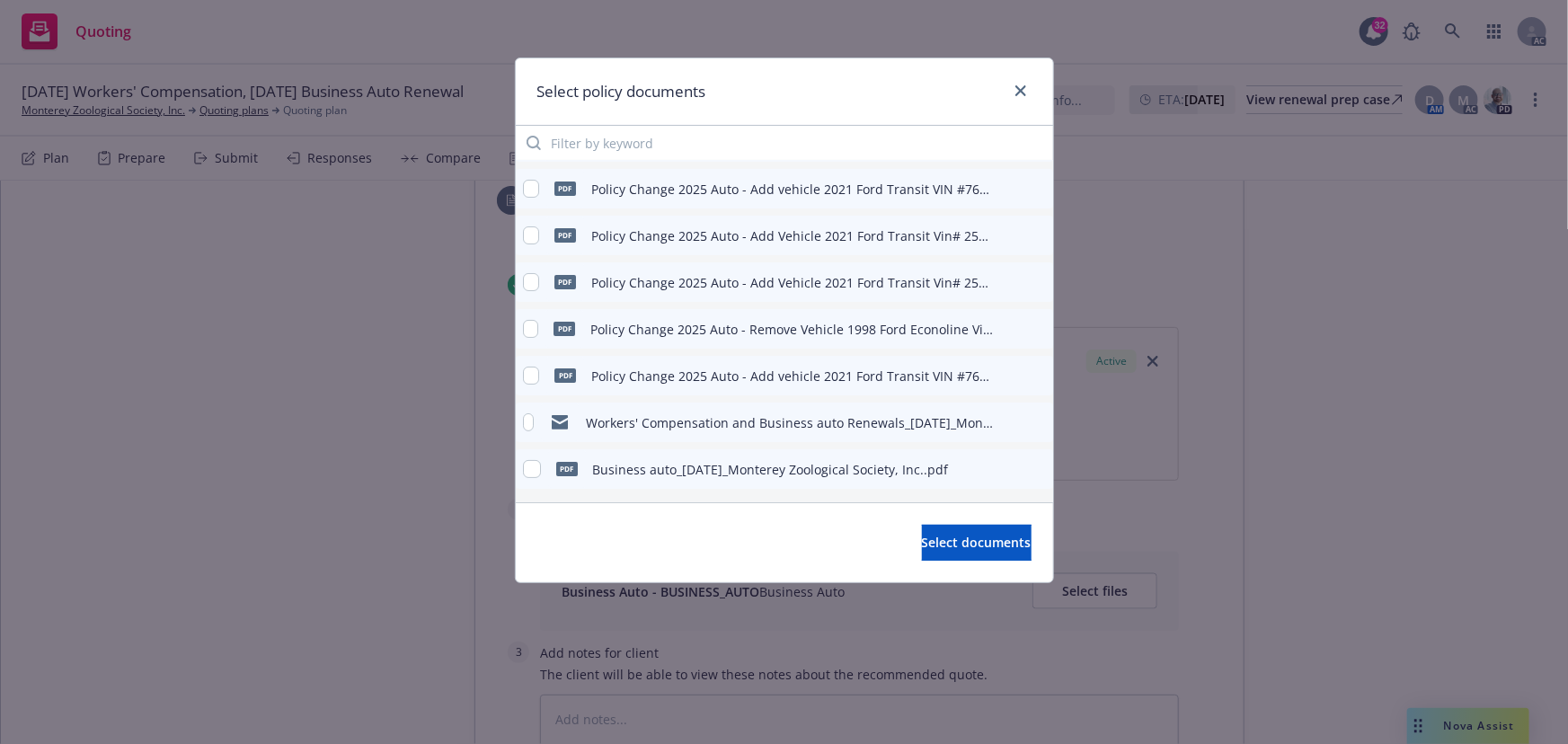
click at [638, 473] on div "Business auto_11-11-2024_Monterey Zoological Society, Inc..pdf" at bounding box center [771, 470] width 356 height 19
click at [523, 468] on input "checkbox" at bounding box center [532, 469] width 18 height 18
checkbox input "true"
click at [922, 547] on span "Select documents" at bounding box center [977, 542] width 110 height 17
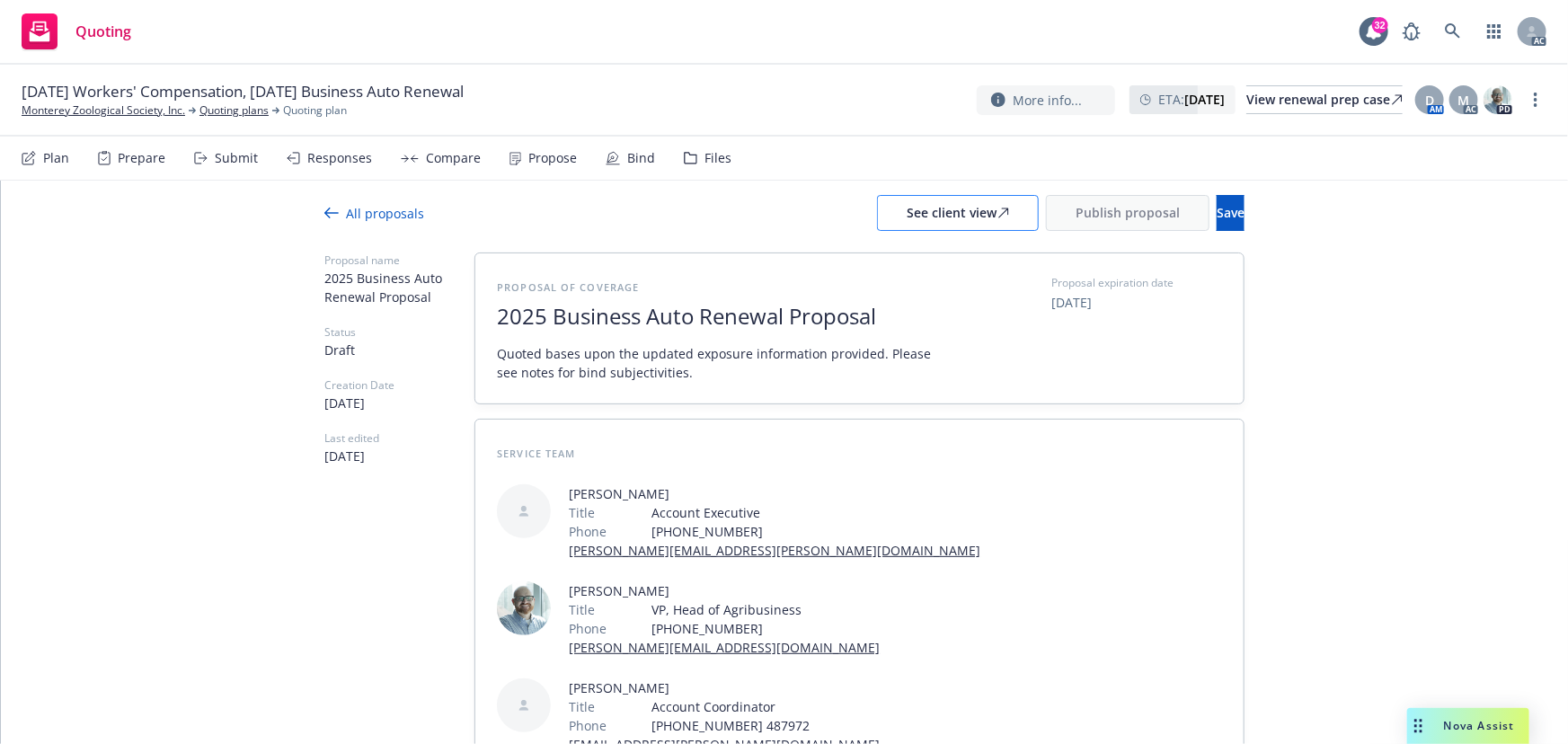
scroll to position [0, 0]
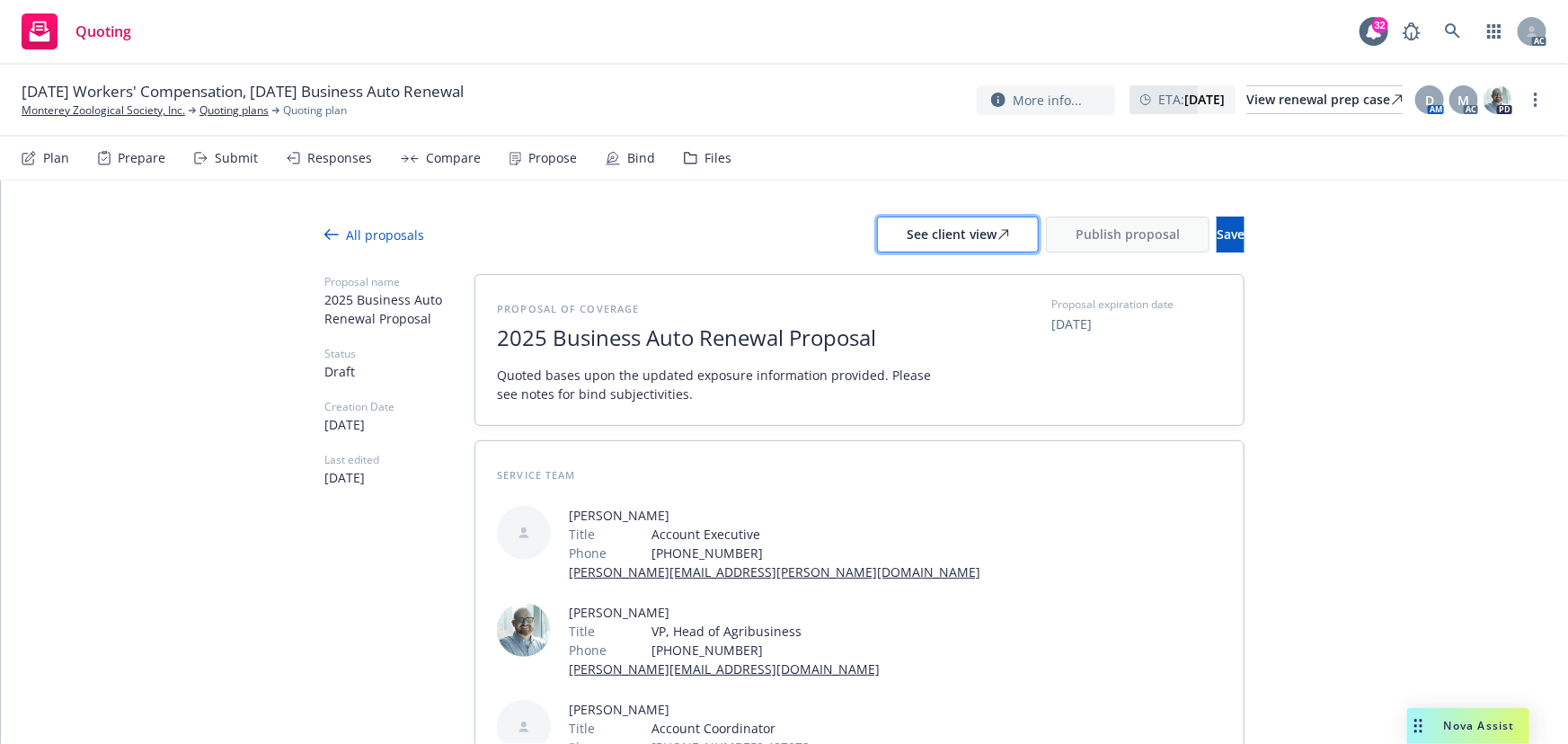
click at [928, 216] on button "See client view" at bounding box center [958, 234] width 162 height 36
type textarea "x"
click at [343, 175] on div "Responses" at bounding box center [329, 158] width 85 height 43
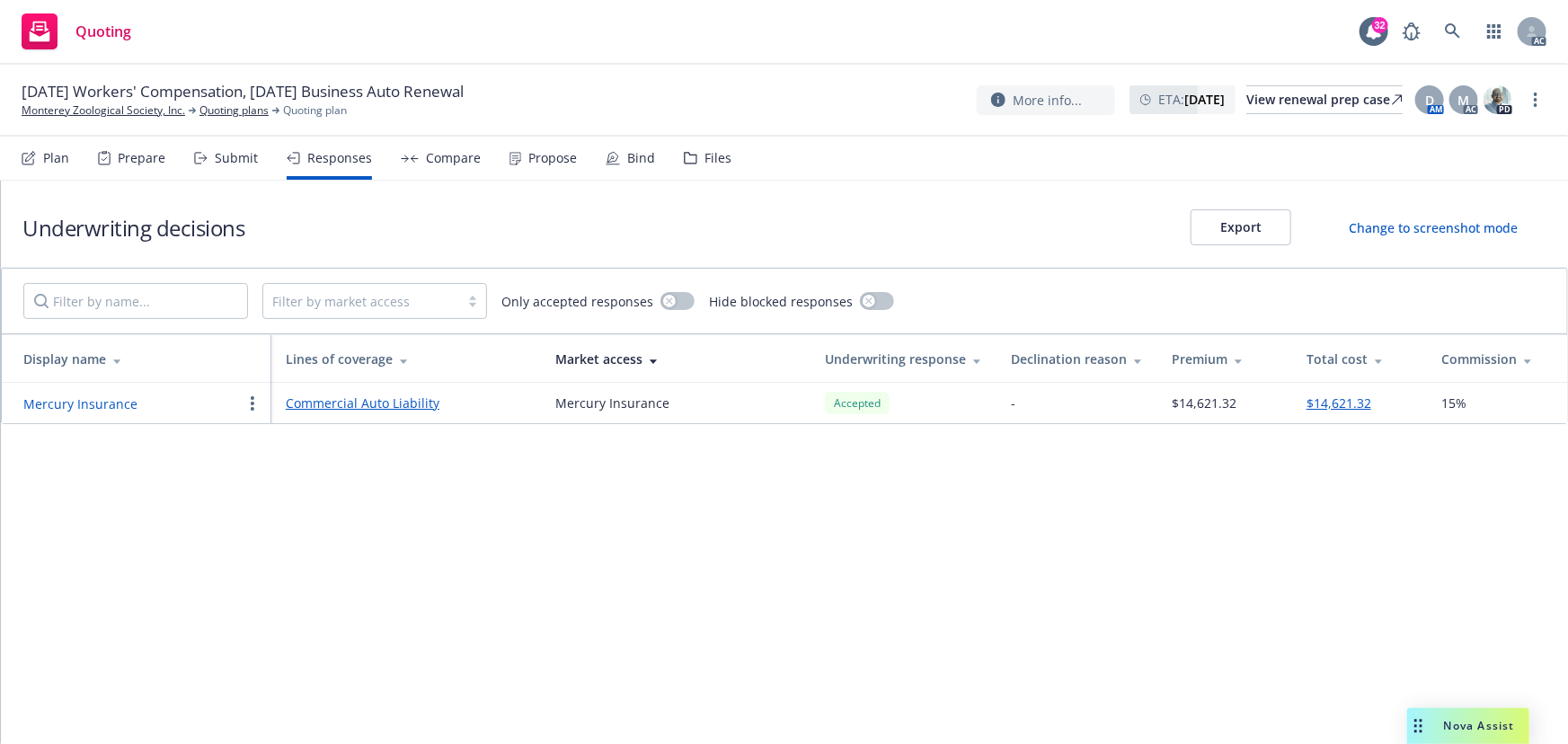
click at [98, 411] on button "Mercury Insurance" at bounding box center [80, 404] width 114 height 19
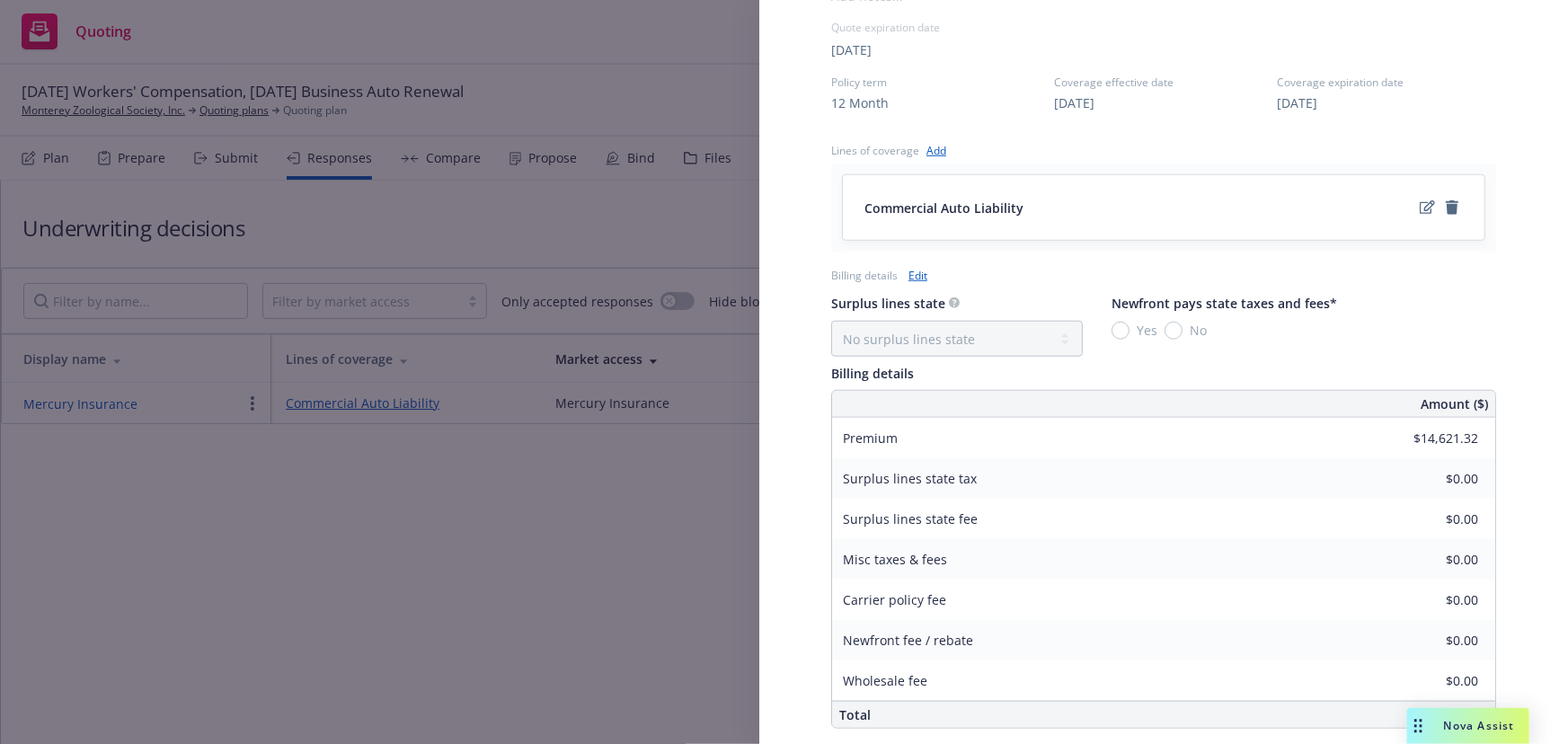
scroll to position [775, 0]
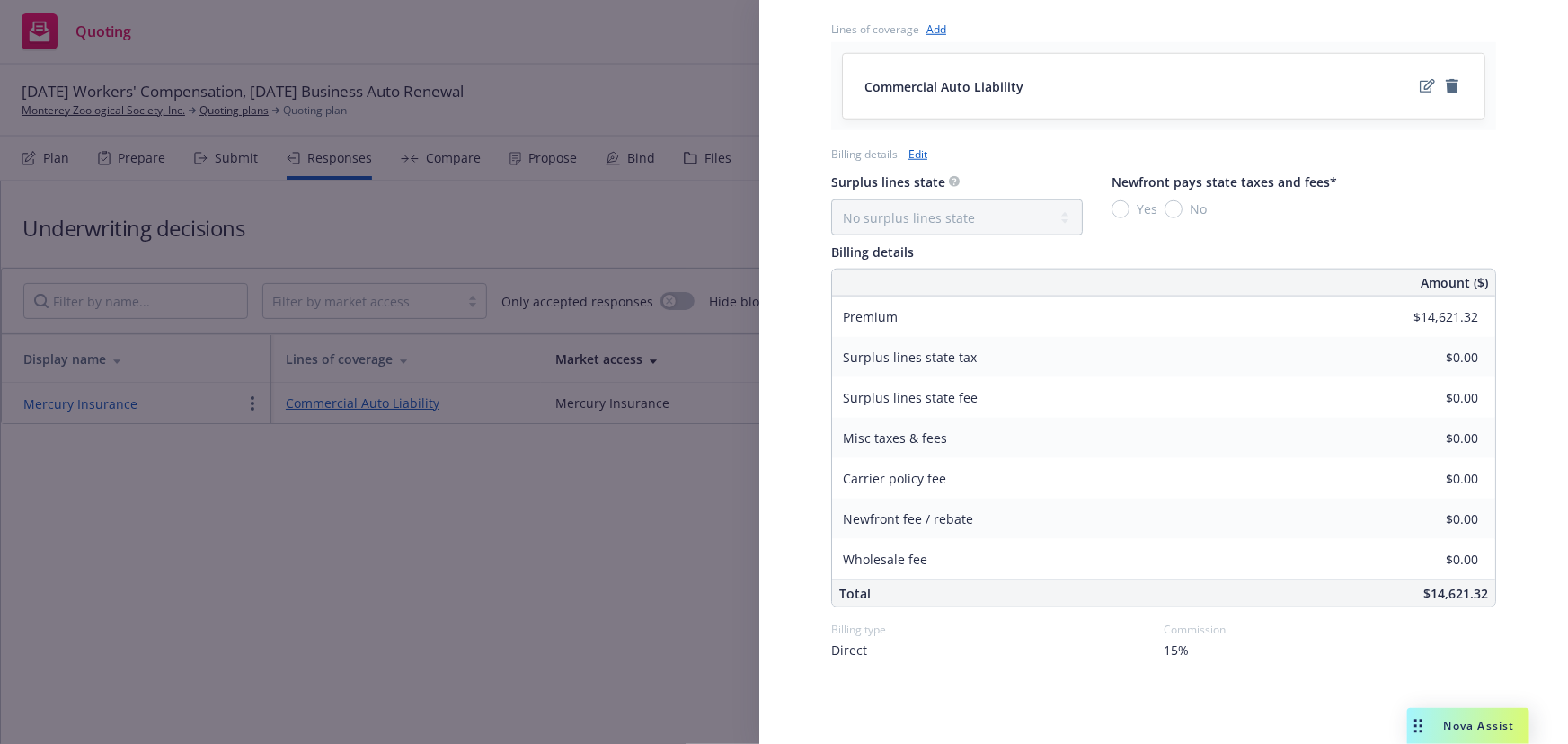
drag, startPoint x: 653, startPoint y: 636, endPoint x: 579, endPoint y: 267, distance: 376.3
click at [653, 635] on div "Display Name Mercury Insurance Carrier Mercury Insurance Writing company Califo…" at bounding box center [784, 372] width 1568 height 744
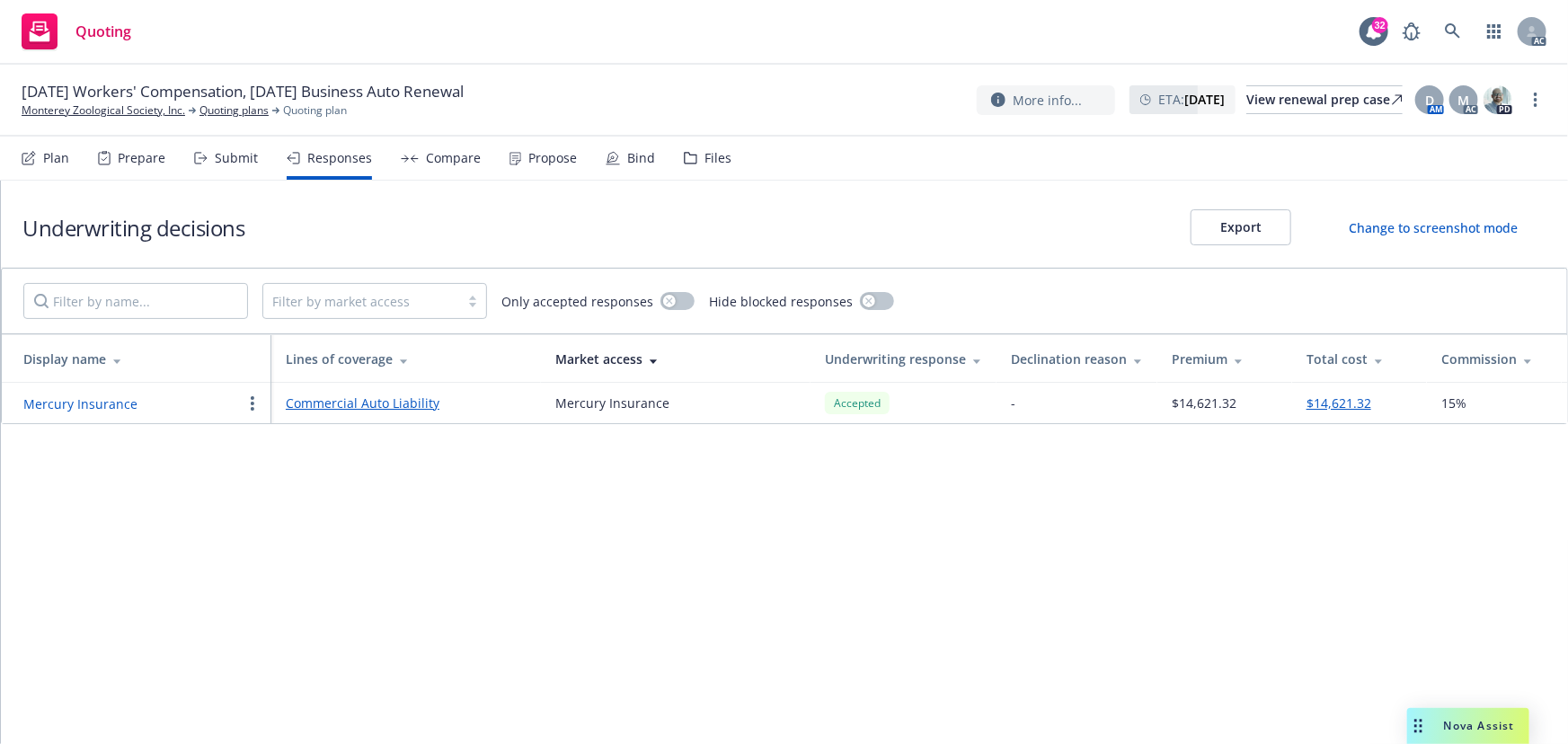
click at [702, 529] on div "Underwriting decisions Export Change to screenshot mode Filter by market access…" at bounding box center [784, 462] width 1567 height 564
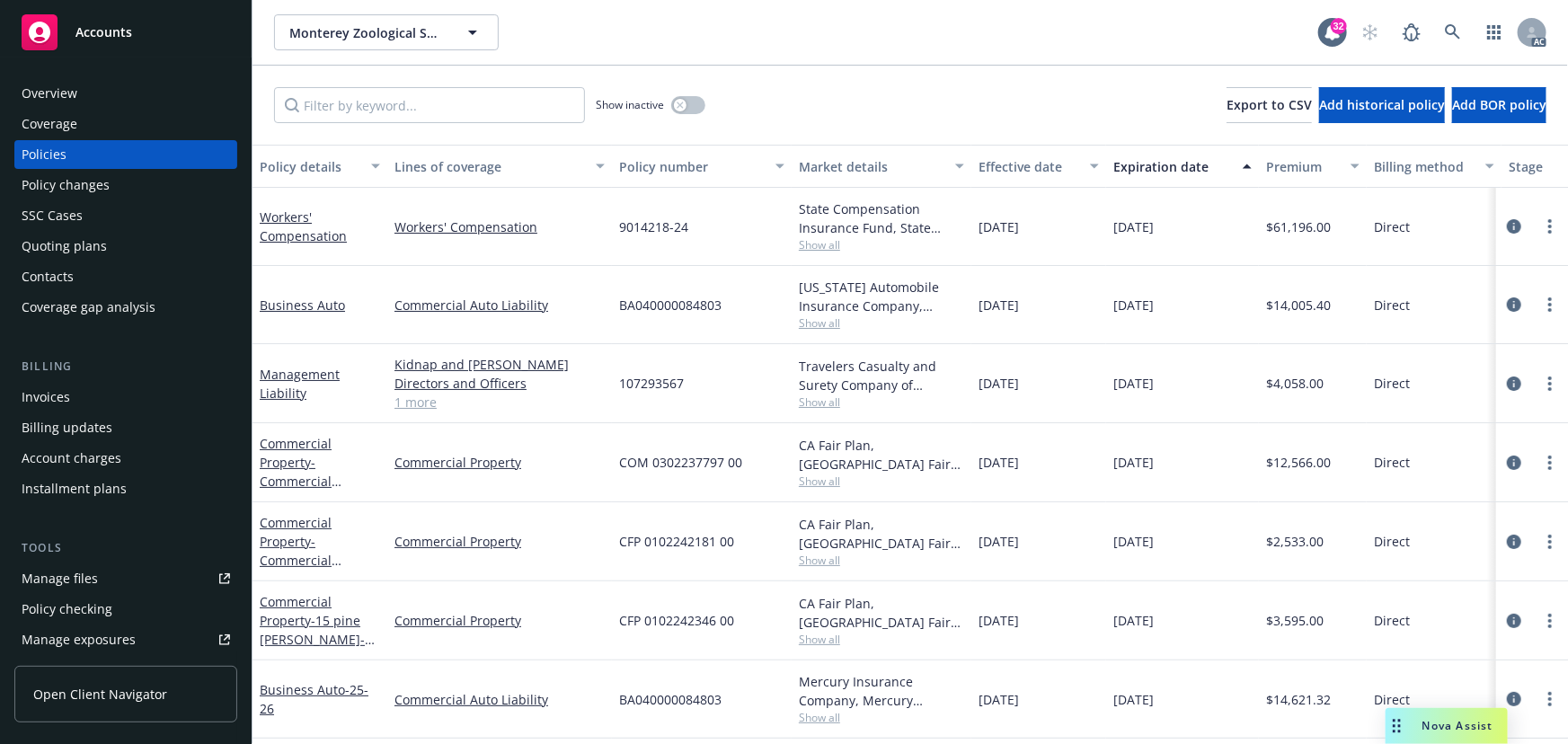
scroll to position [6, 0]
click at [311, 684] on link "Business Auto - 25-26" at bounding box center [314, 699] width 109 height 36
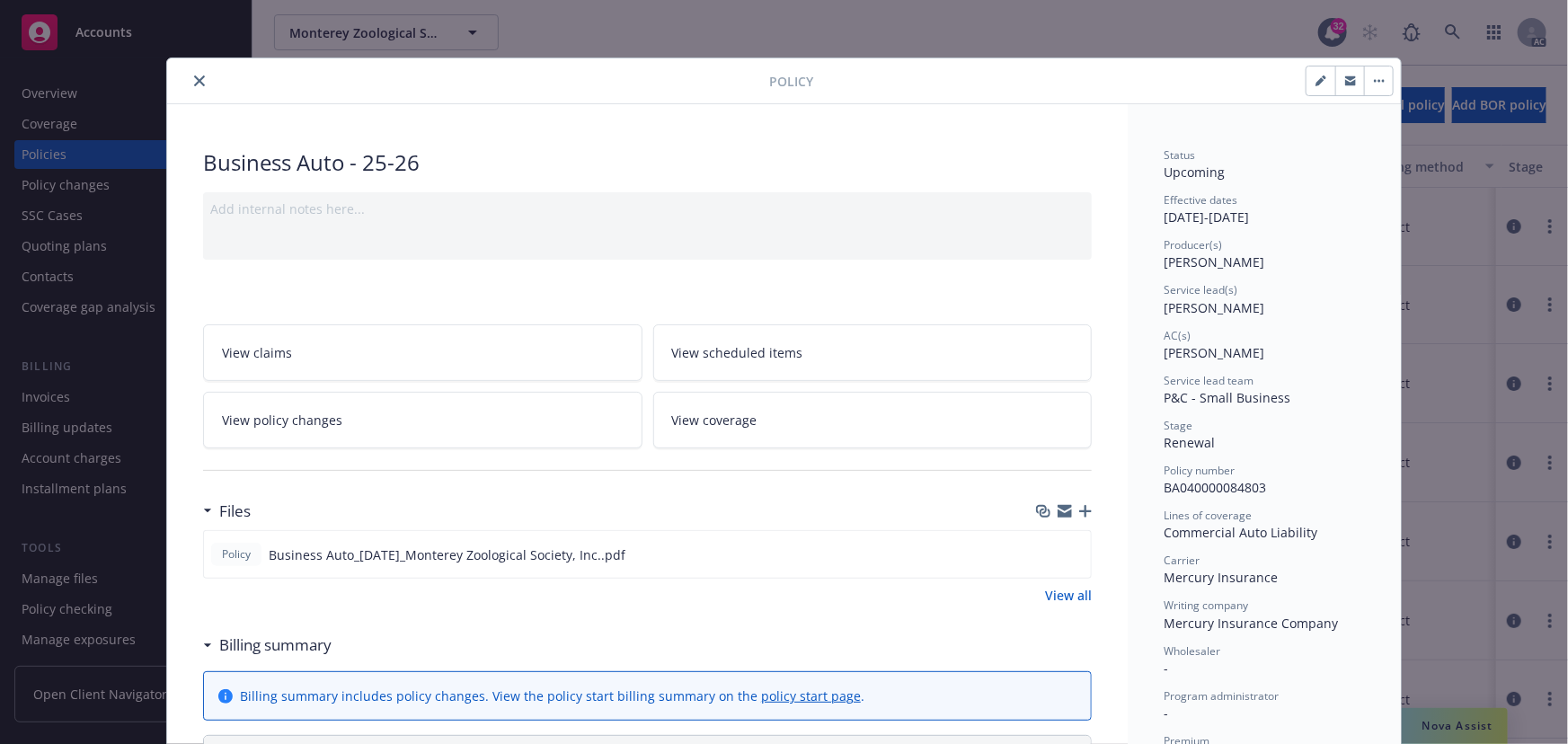
click at [194, 75] on icon "close" at bounding box center [199, 80] width 11 height 11
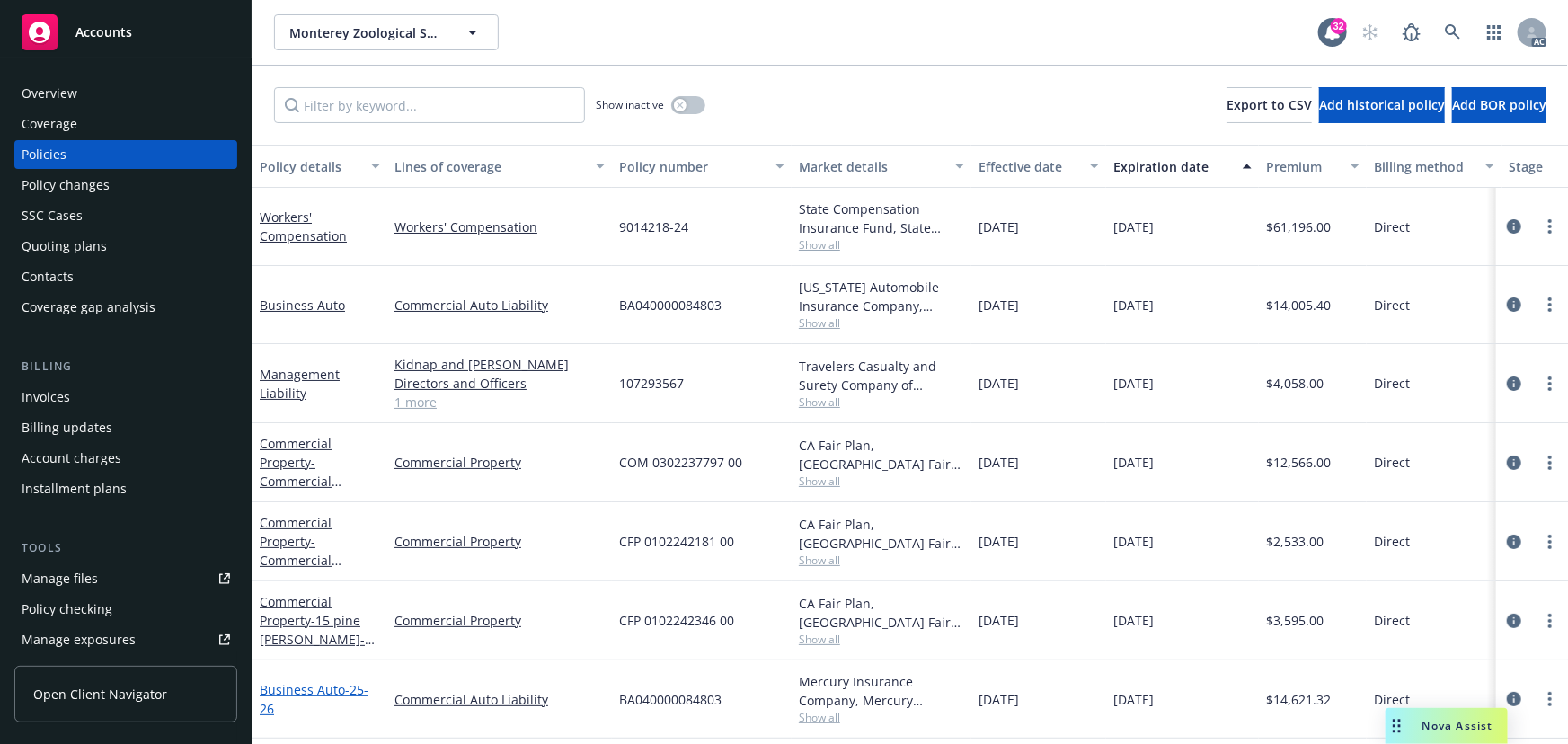
click at [308, 687] on link "Business Auto - 25-26" at bounding box center [314, 699] width 109 height 36
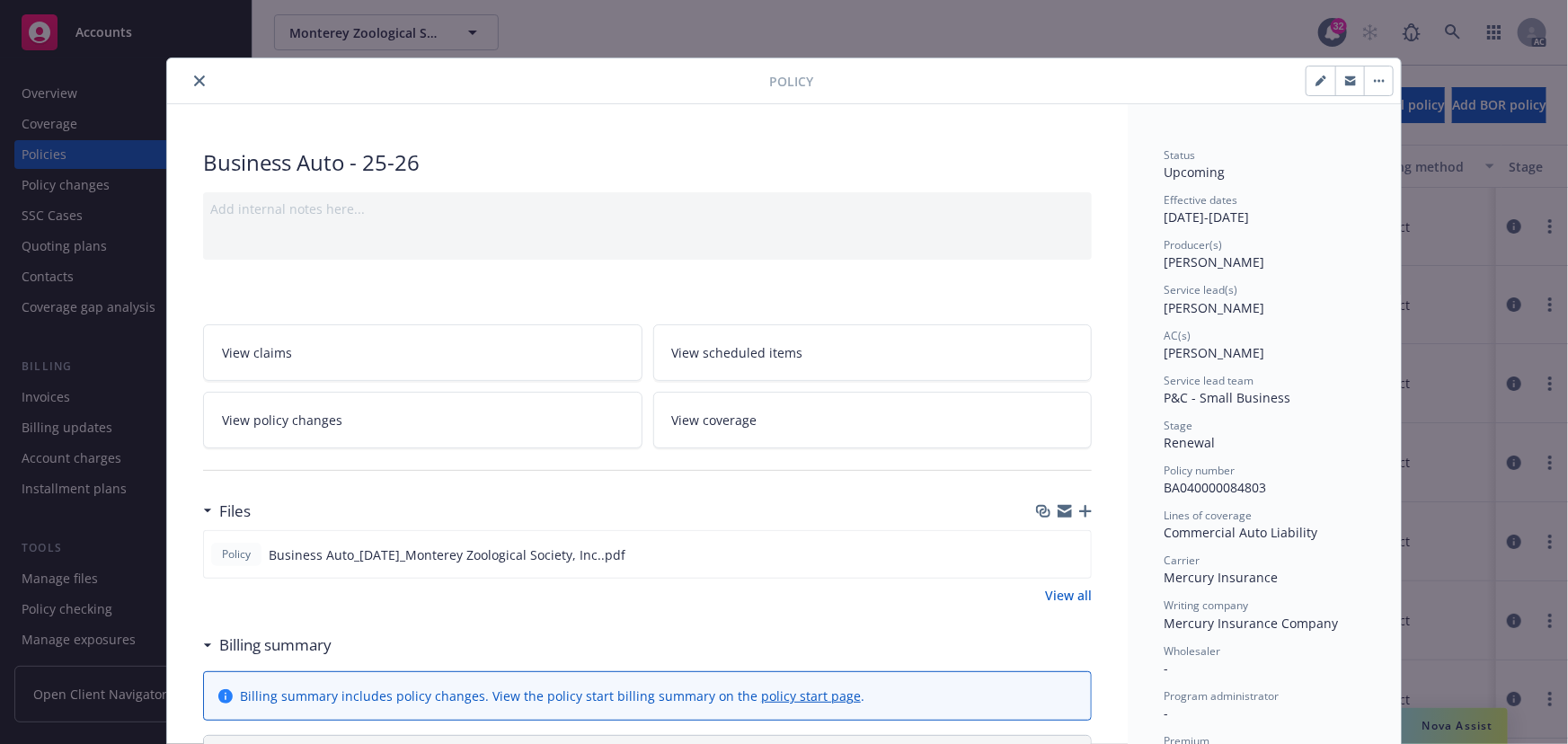
click at [196, 77] on icon "close" at bounding box center [199, 80] width 11 height 11
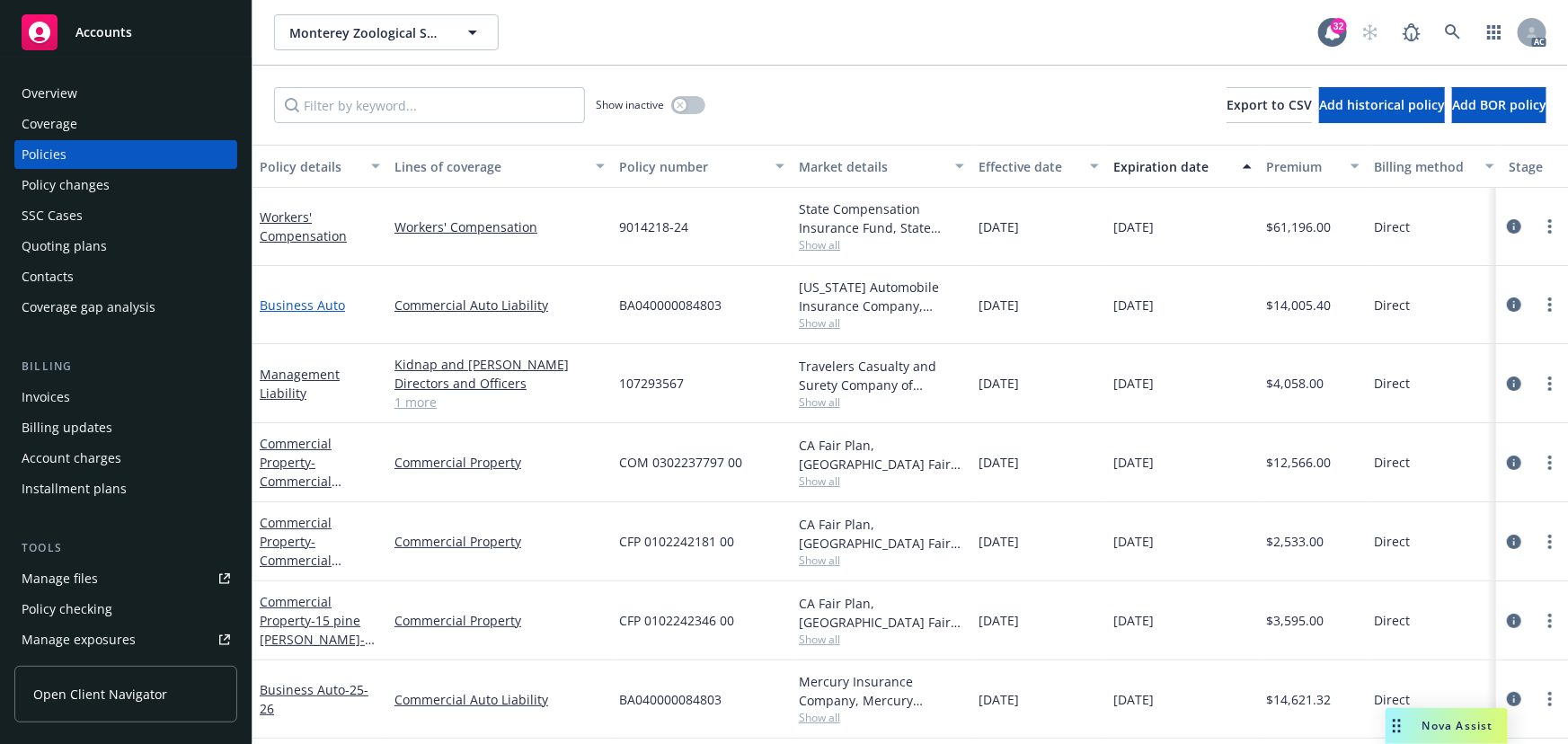
click at [302, 301] on link "Business Auto" at bounding box center [302, 305] width 85 height 17
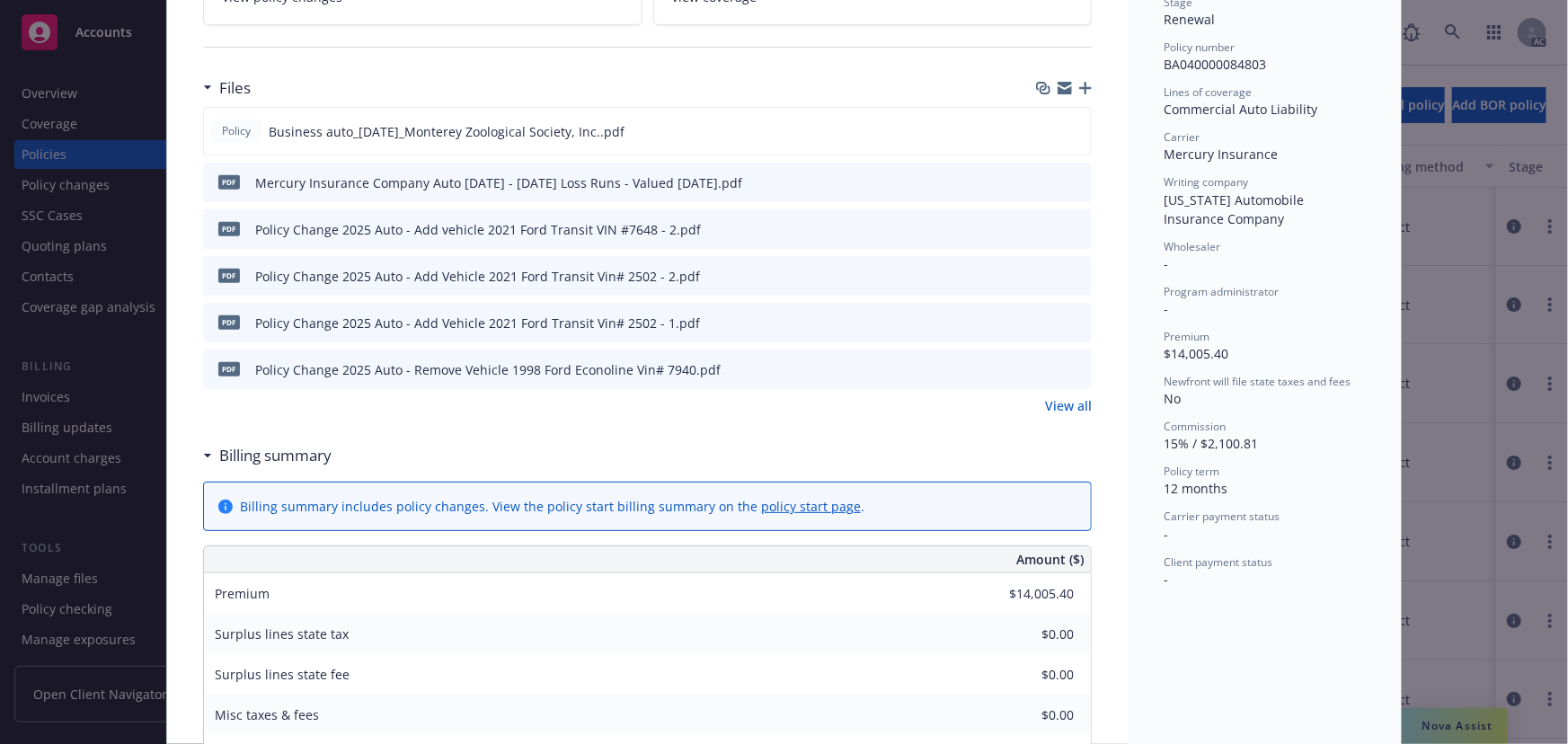
scroll to position [421, 0]
click at [1408, 616] on div "Policy Business Auto Add internal notes here... View claims View scheduled item…" at bounding box center [784, 372] width 1568 height 744
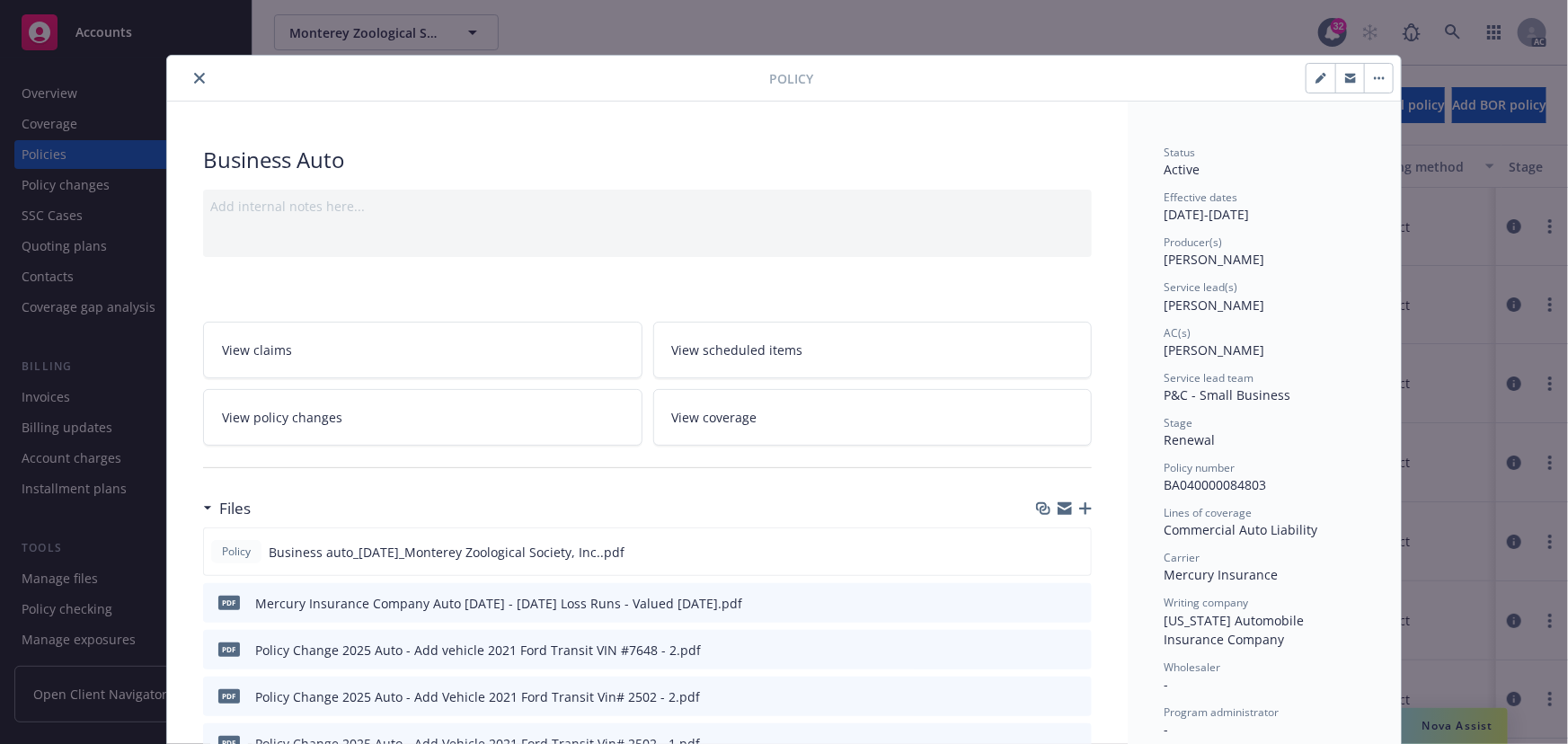
scroll to position [0, 0]
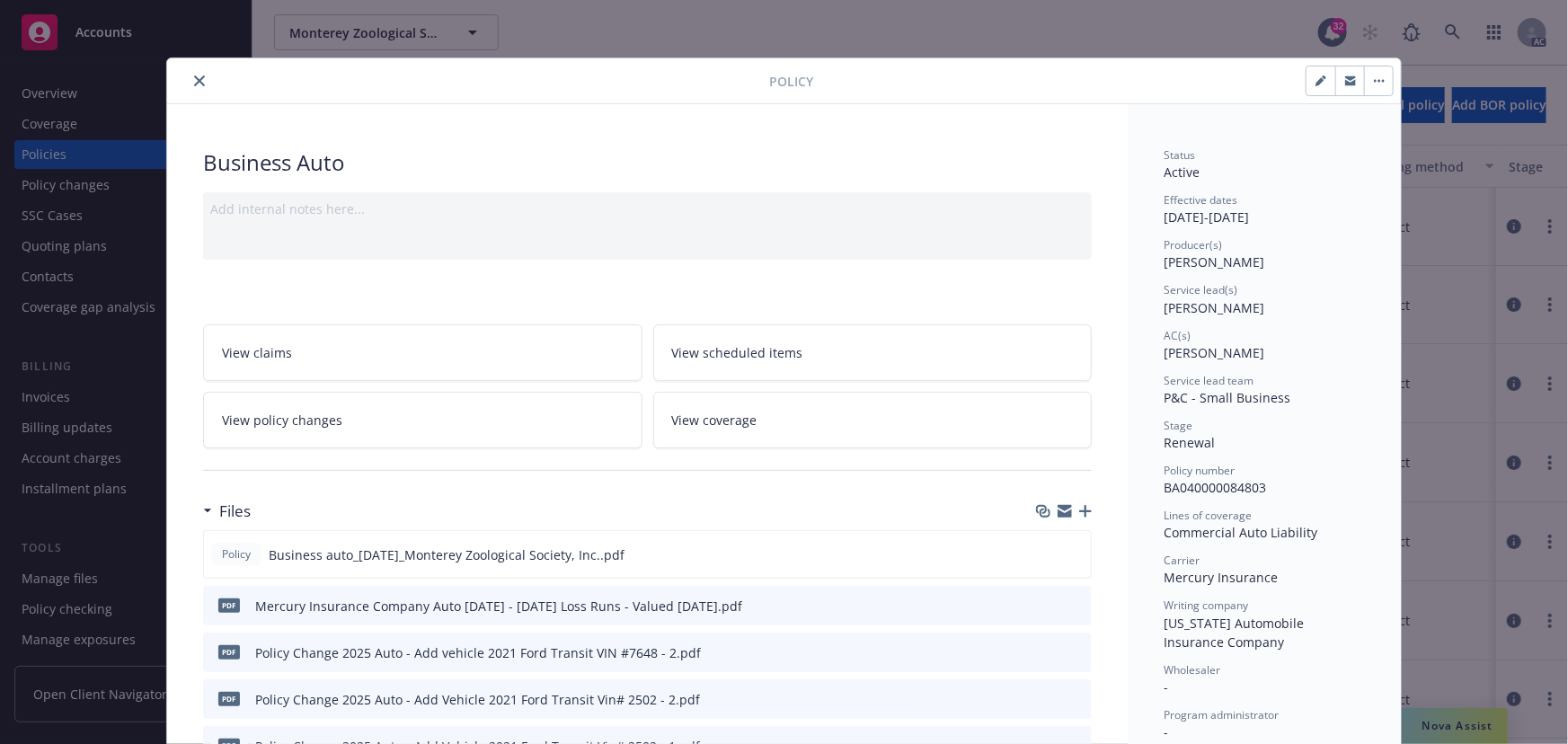
click at [194, 77] on icon "close" at bounding box center [199, 80] width 11 height 11
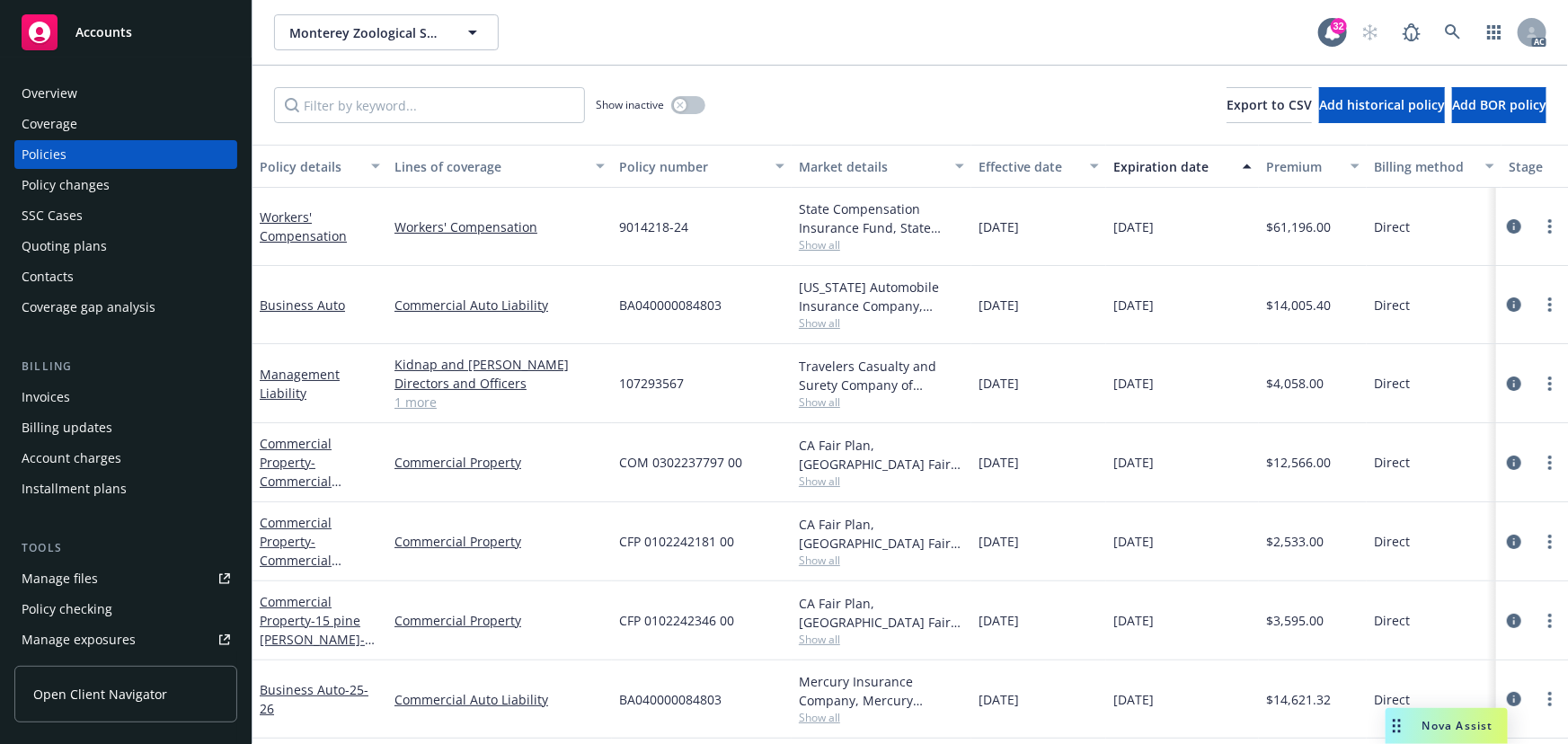
click at [1386, 725] on div "Drag to move" at bounding box center [1396, 726] width 22 height 36
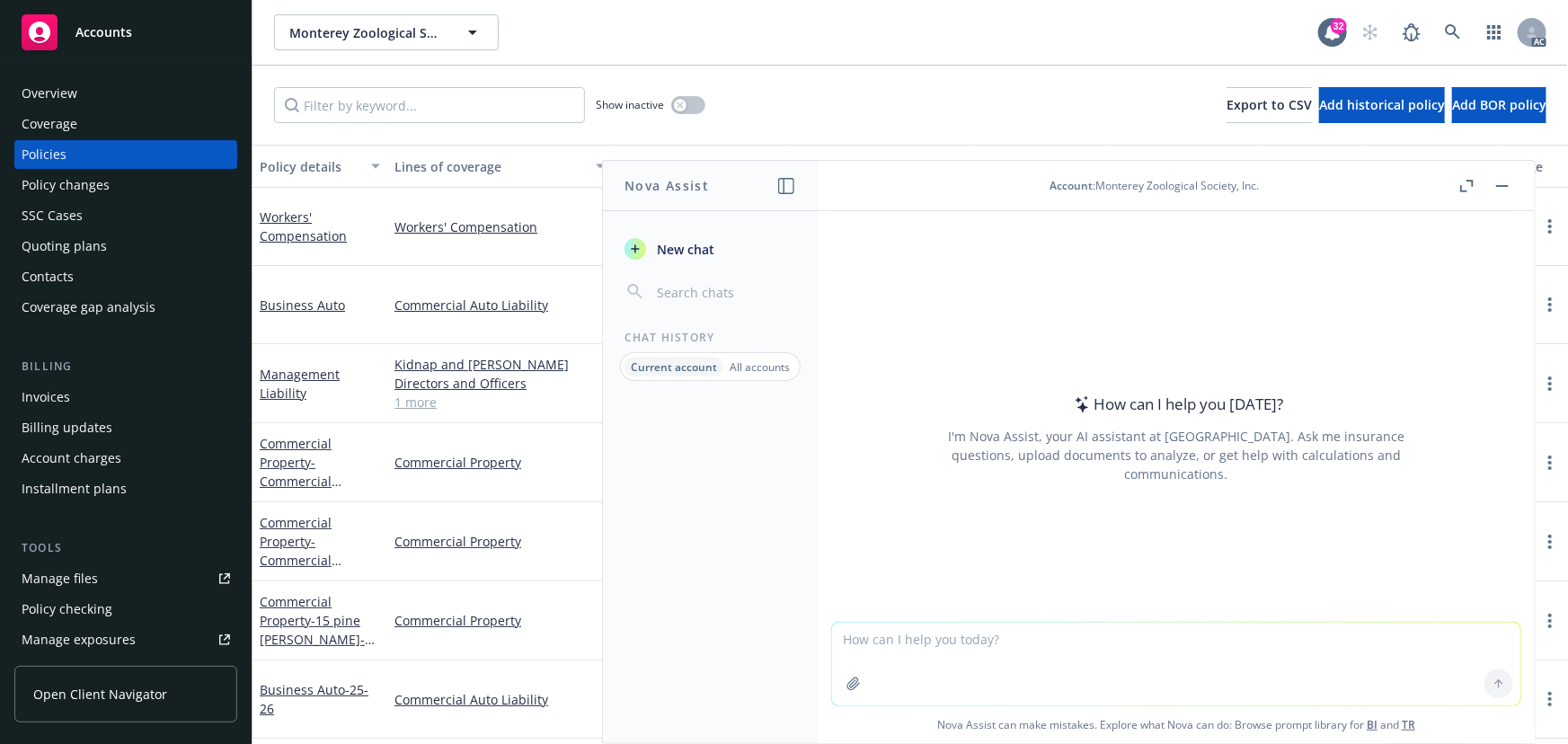
click at [847, 681] on icon "button" at bounding box center [853, 683] width 14 height 14
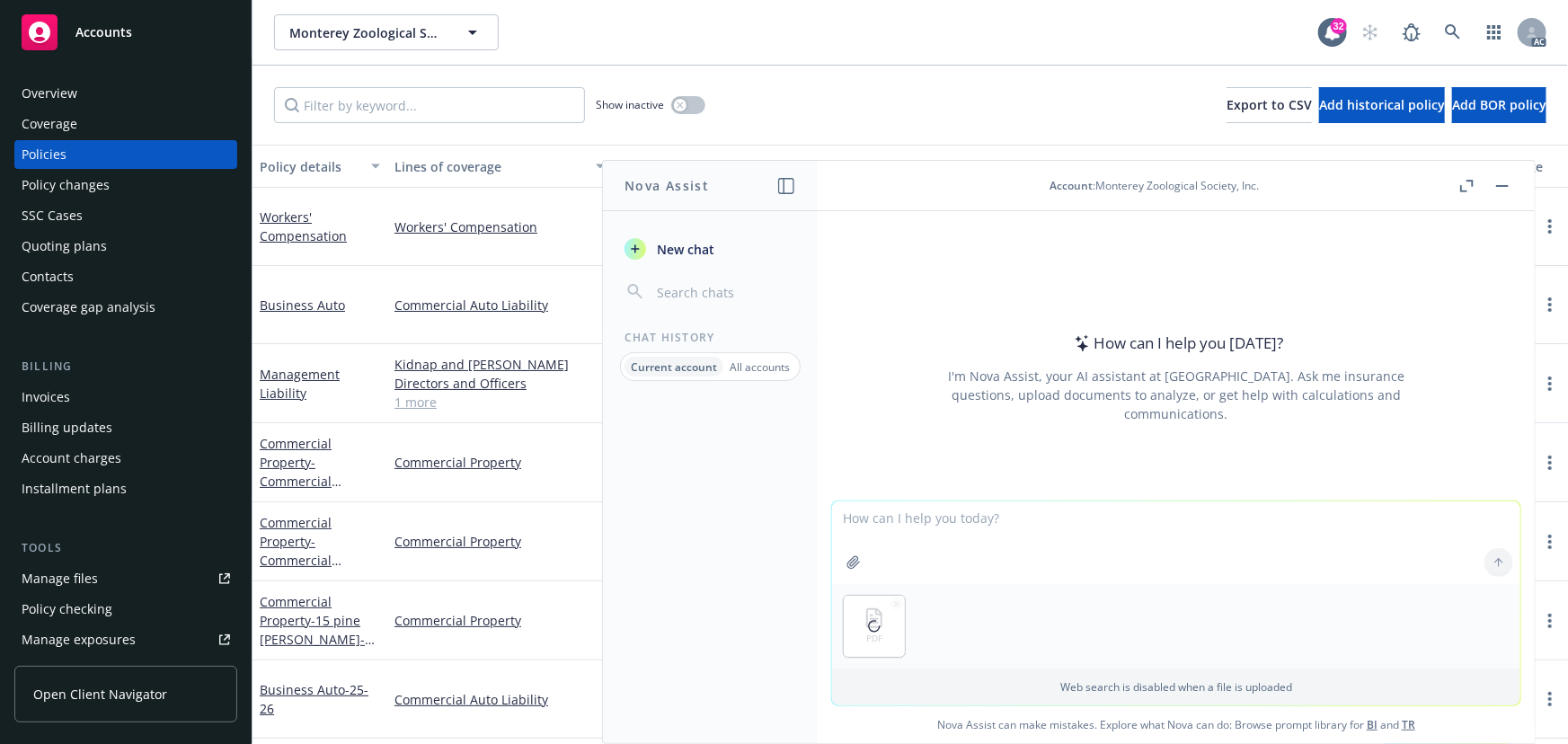
click at [1015, 539] on textarea at bounding box center [1175, 543] width 688 height 83
paste textarea "find writing company, premium, quote expire date, bind subjectivities, commissi…"
type textarea "find writing company, premium, quote expire date, bind subjectivities, commissi…"
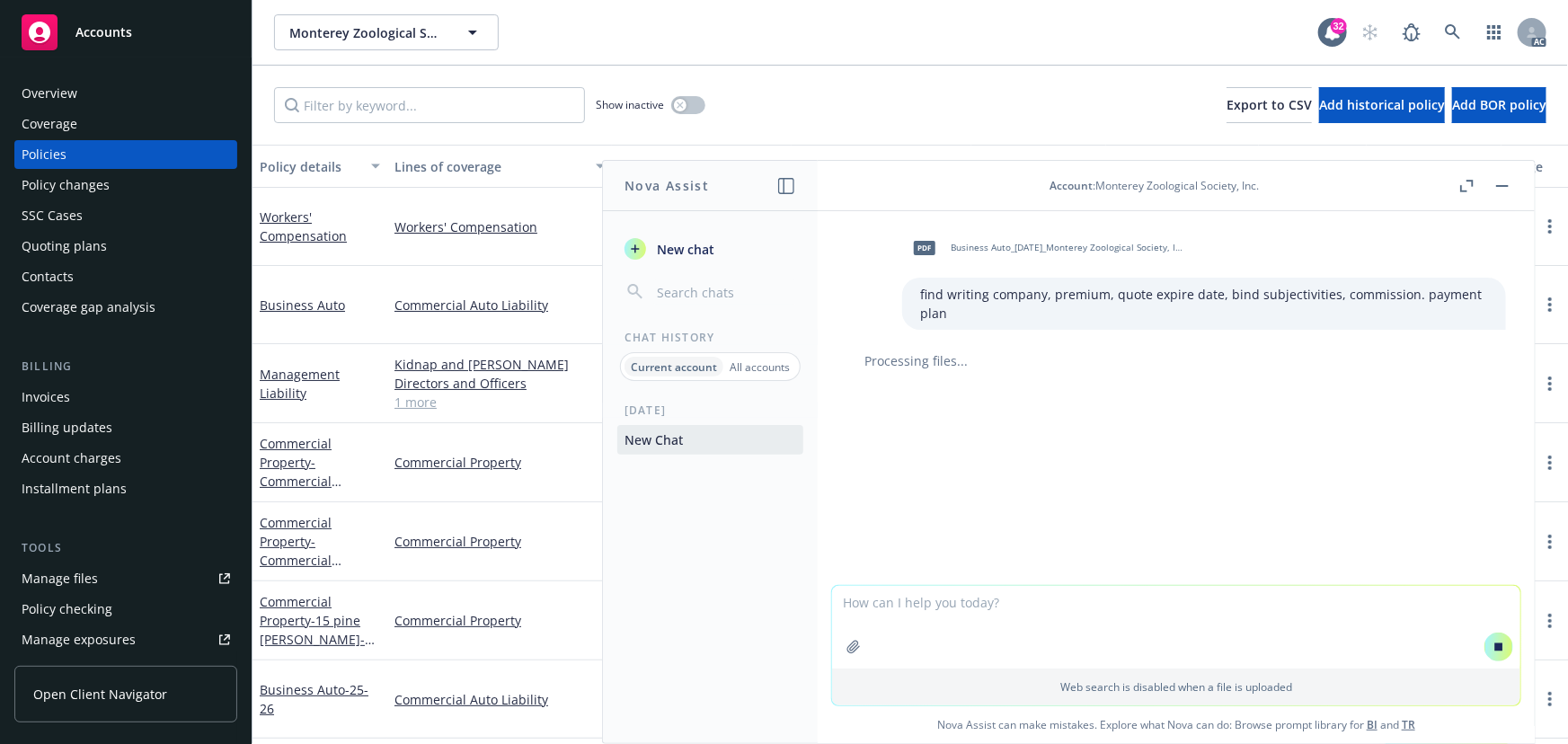
click at [1511, 185] on button "button" at bounding box center [1502, 186] width 21 height 21
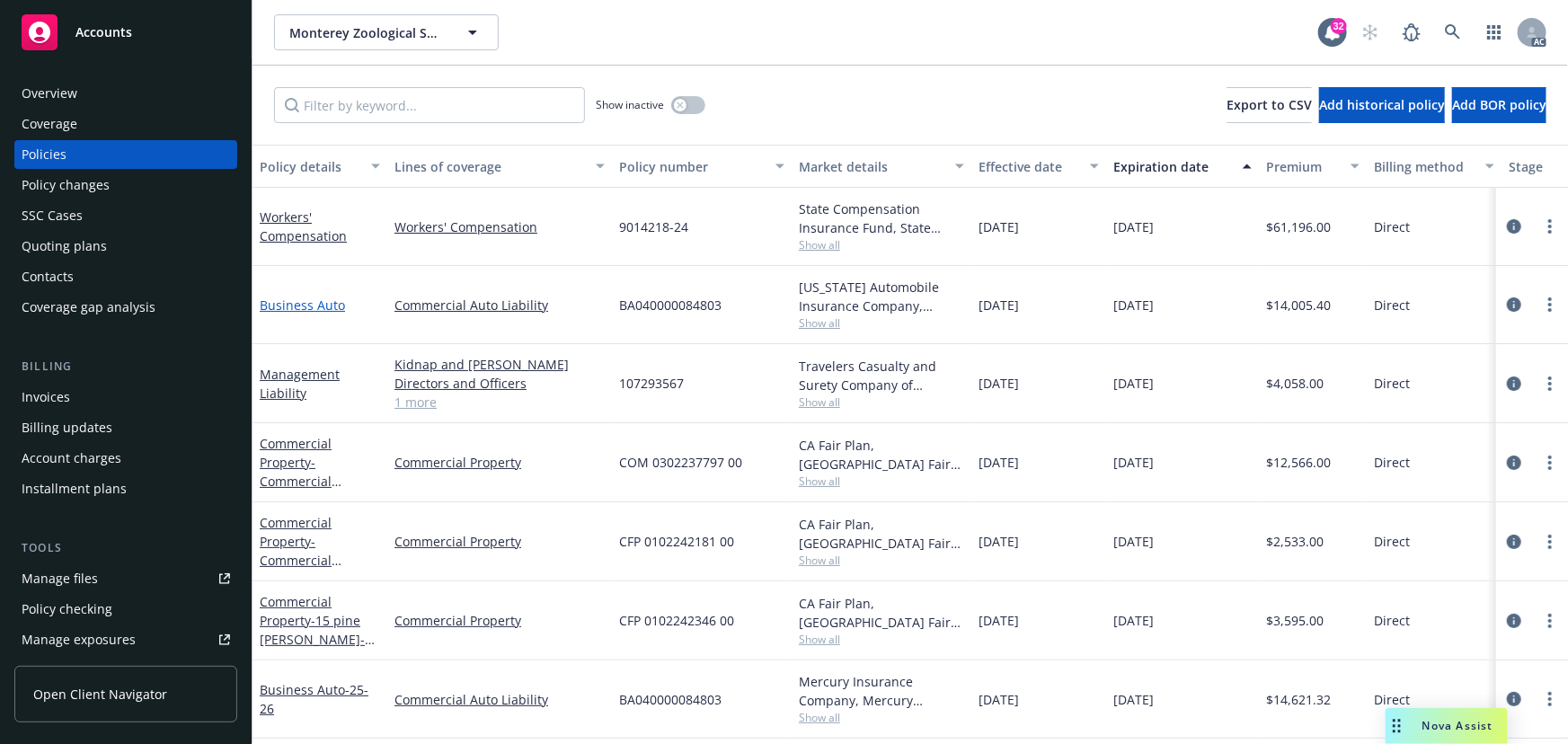
click at [299, 299] on link "Business Auto" at bounding box center [302, 305] width 85 height 17
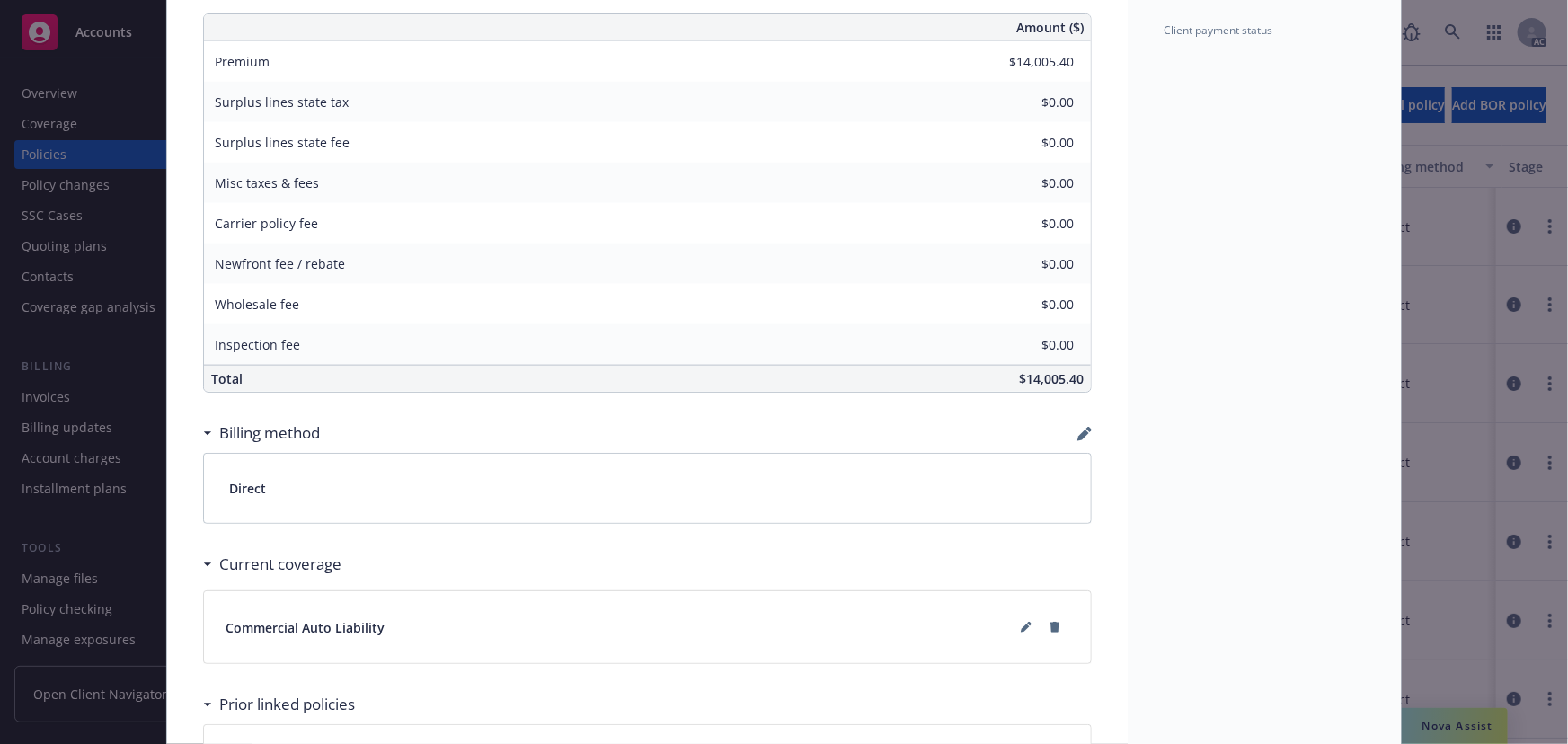
scroll to position [952, 0]
click at [1458, 580] on div "Policy Business Auto Add internal notes here... View claims View scheduled item…" at bounding box center [784, 372] width 1568 height 744
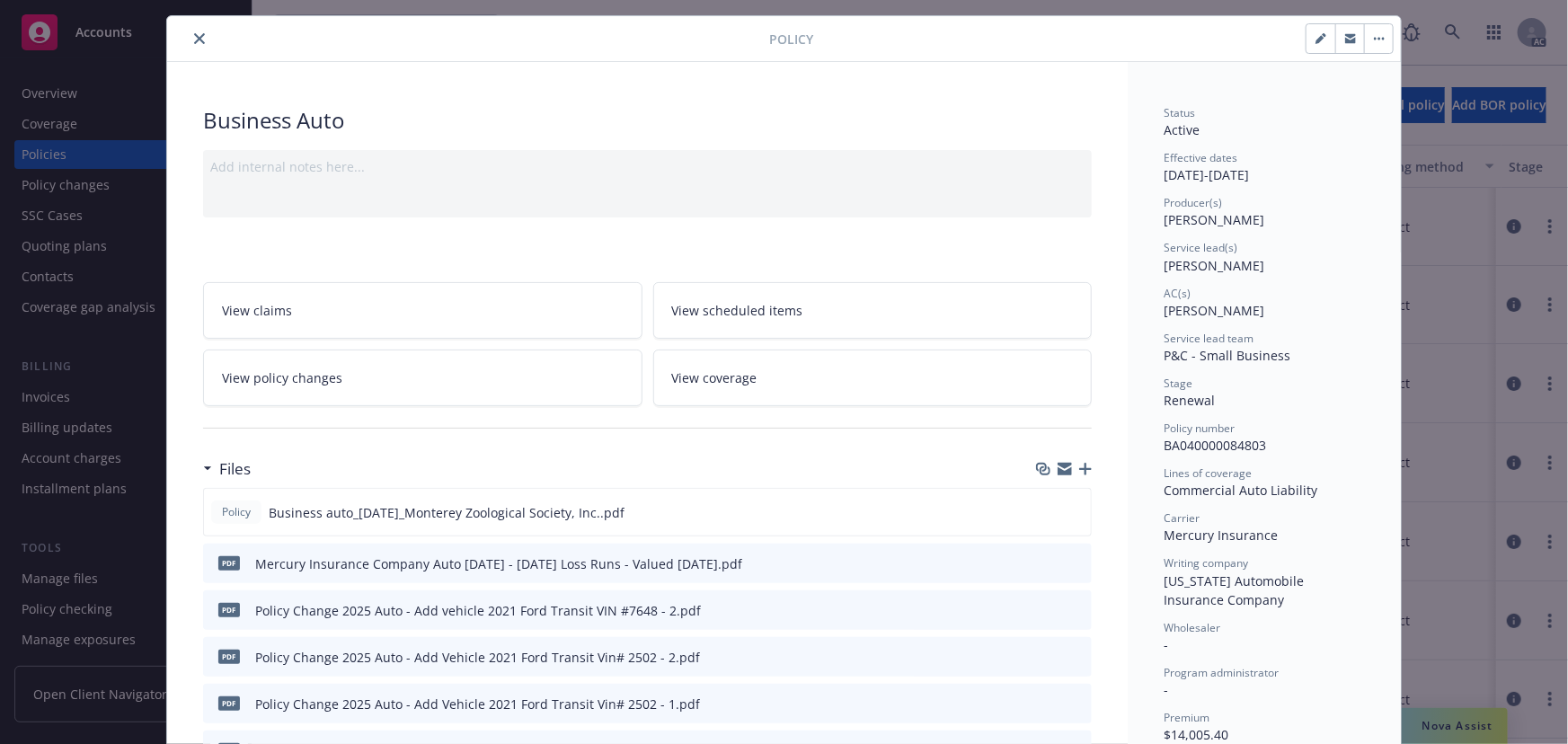
scroll to position [0, 0]
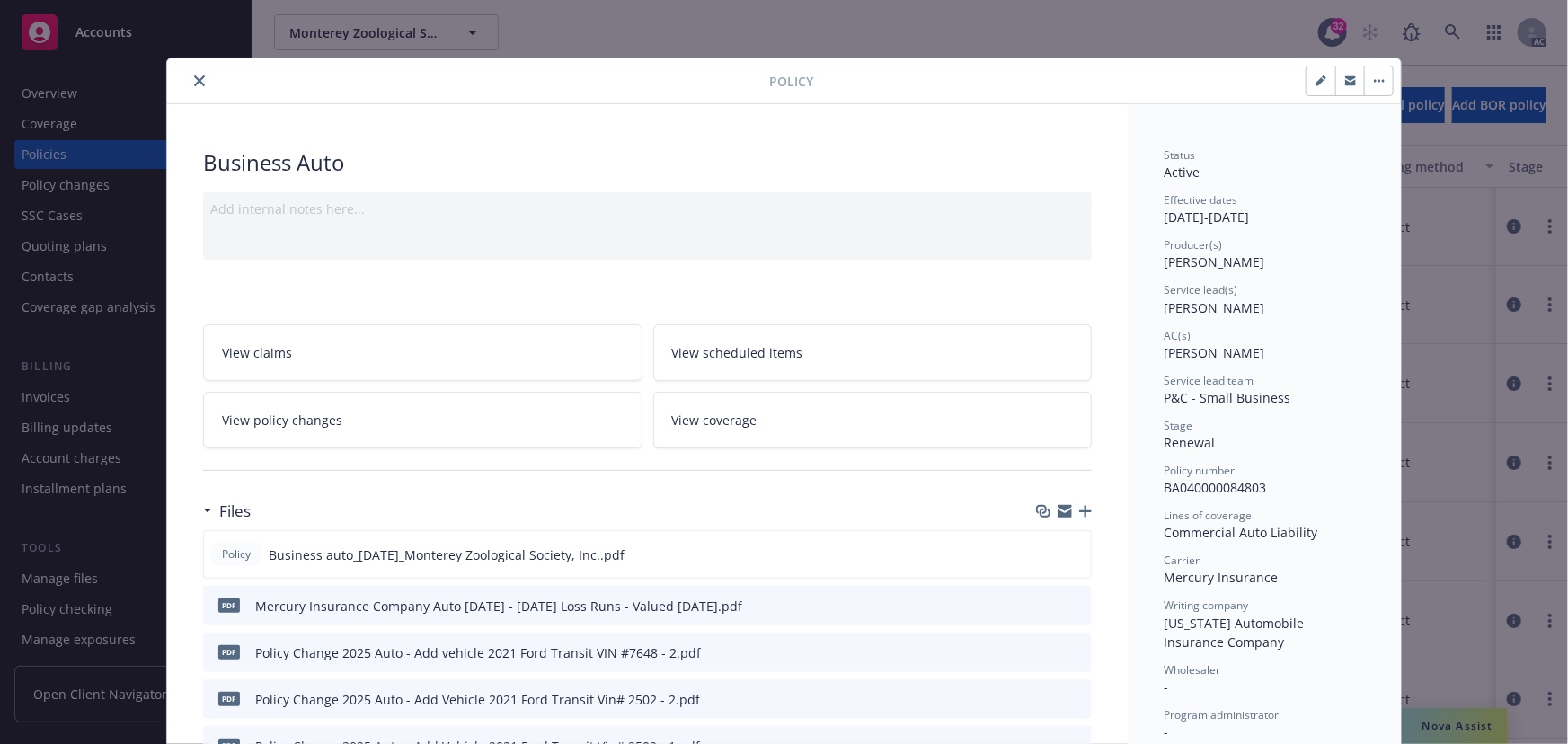
click at [194, 85] on icon "close" at bounding box center [199, 80] width 11 height 11
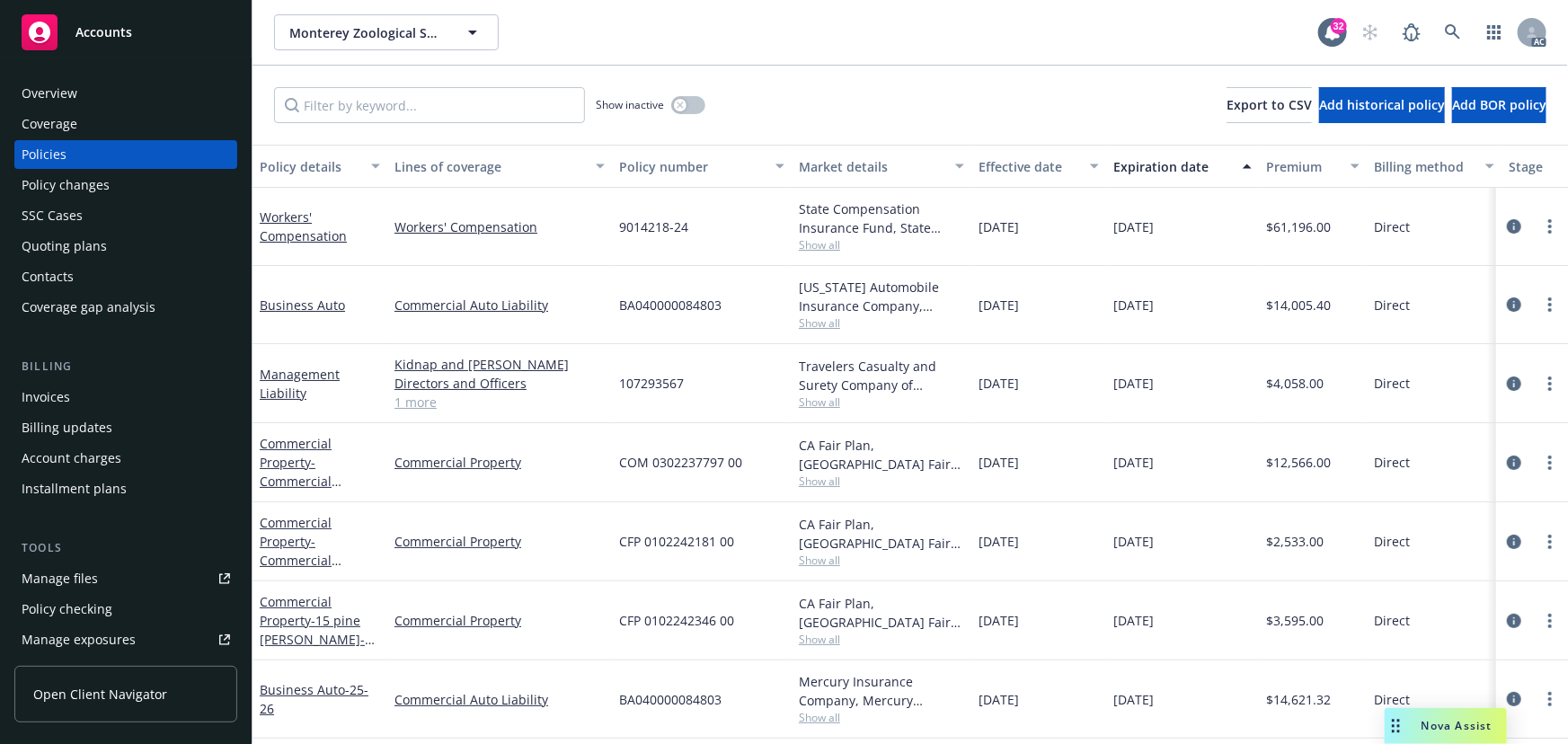
click at [1399, 728] on div "Drag to move" at bounding box center [1395, 726] width 22 height 36
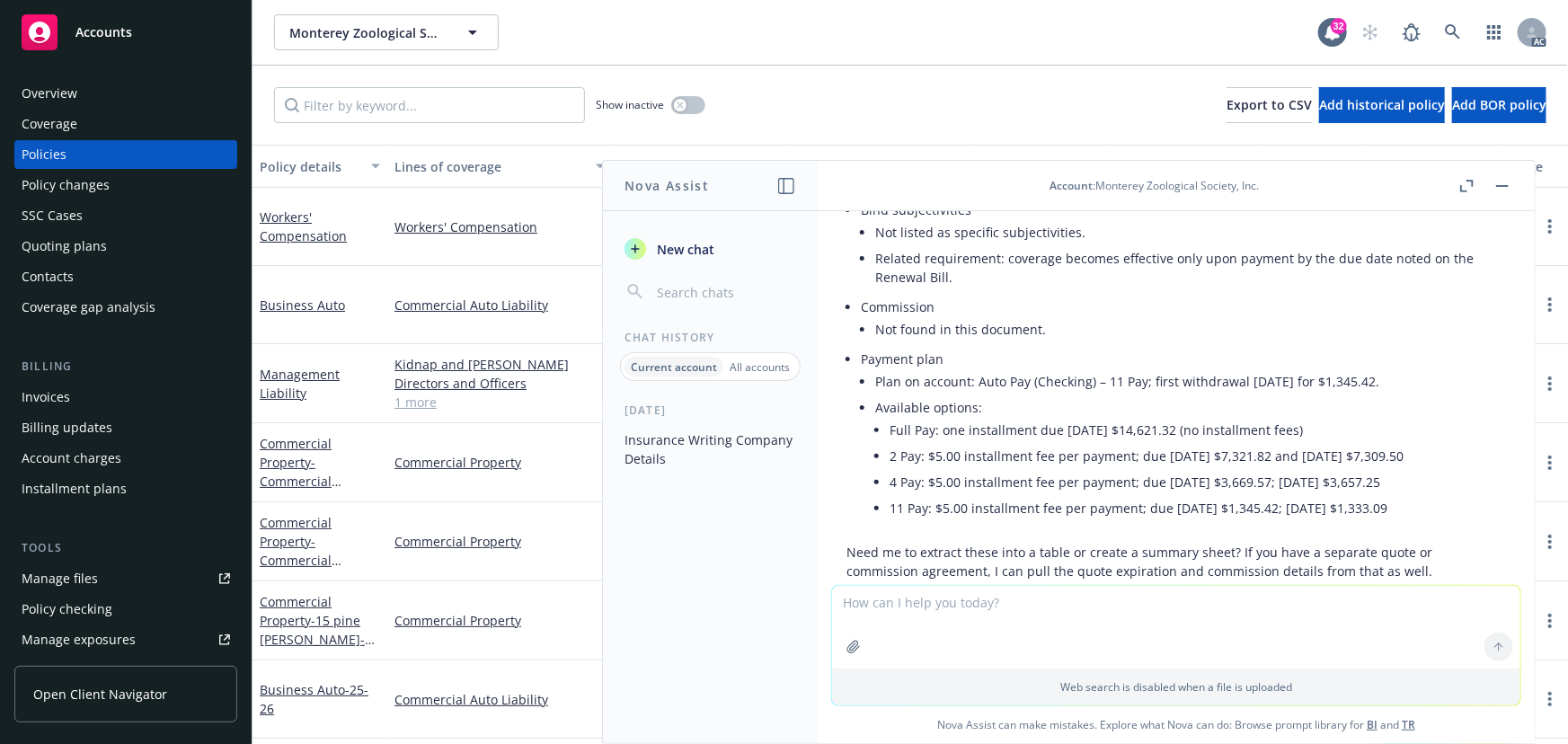
scroll to position [813, 0]
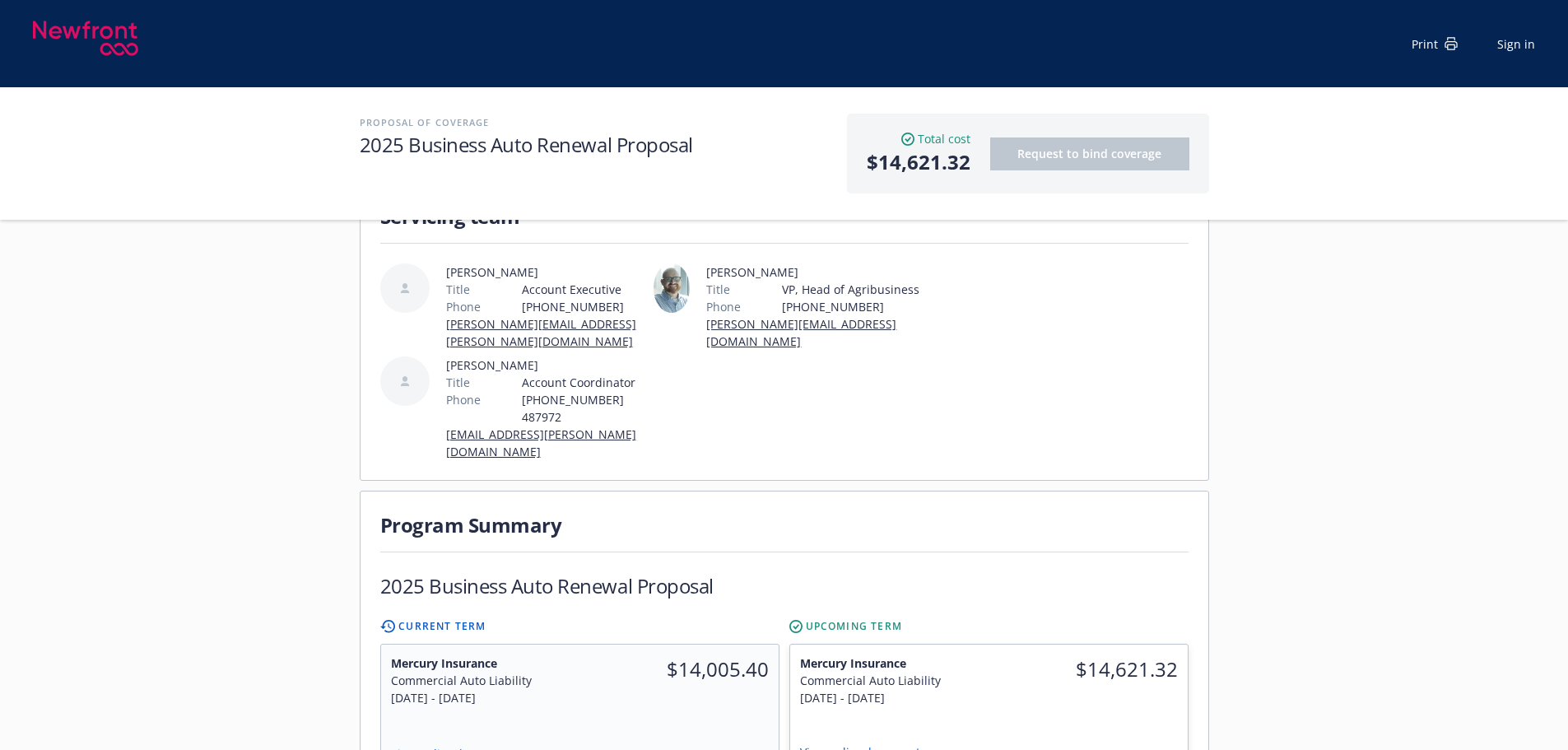
scroll to position [412, 0]
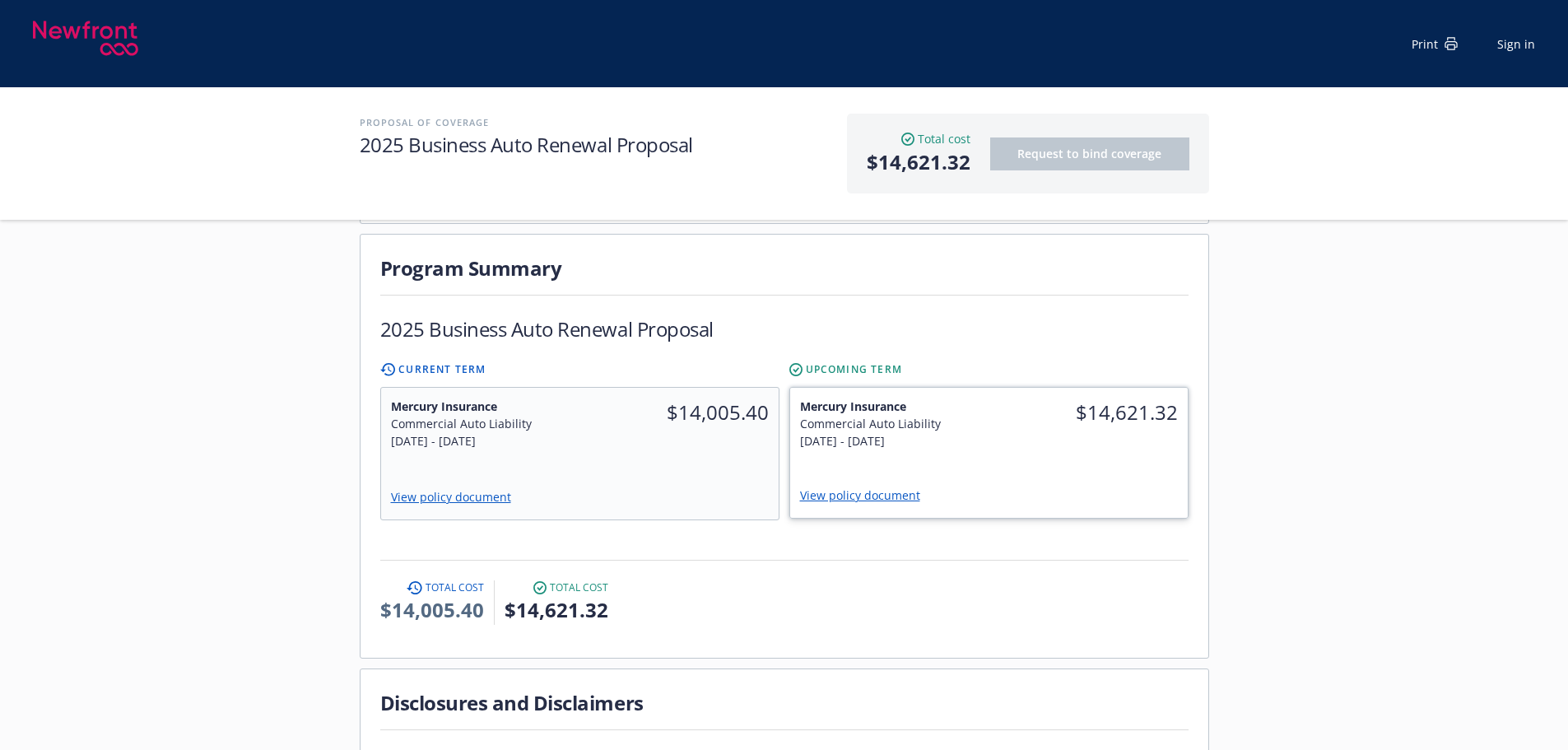
click at [879, 487] on link "View policy document" at bounding box center [866, 495] width 133 height 16
click at [1142, 424] on div "$14,621.32" at bounding box center [1087, 424] width 199 height 72
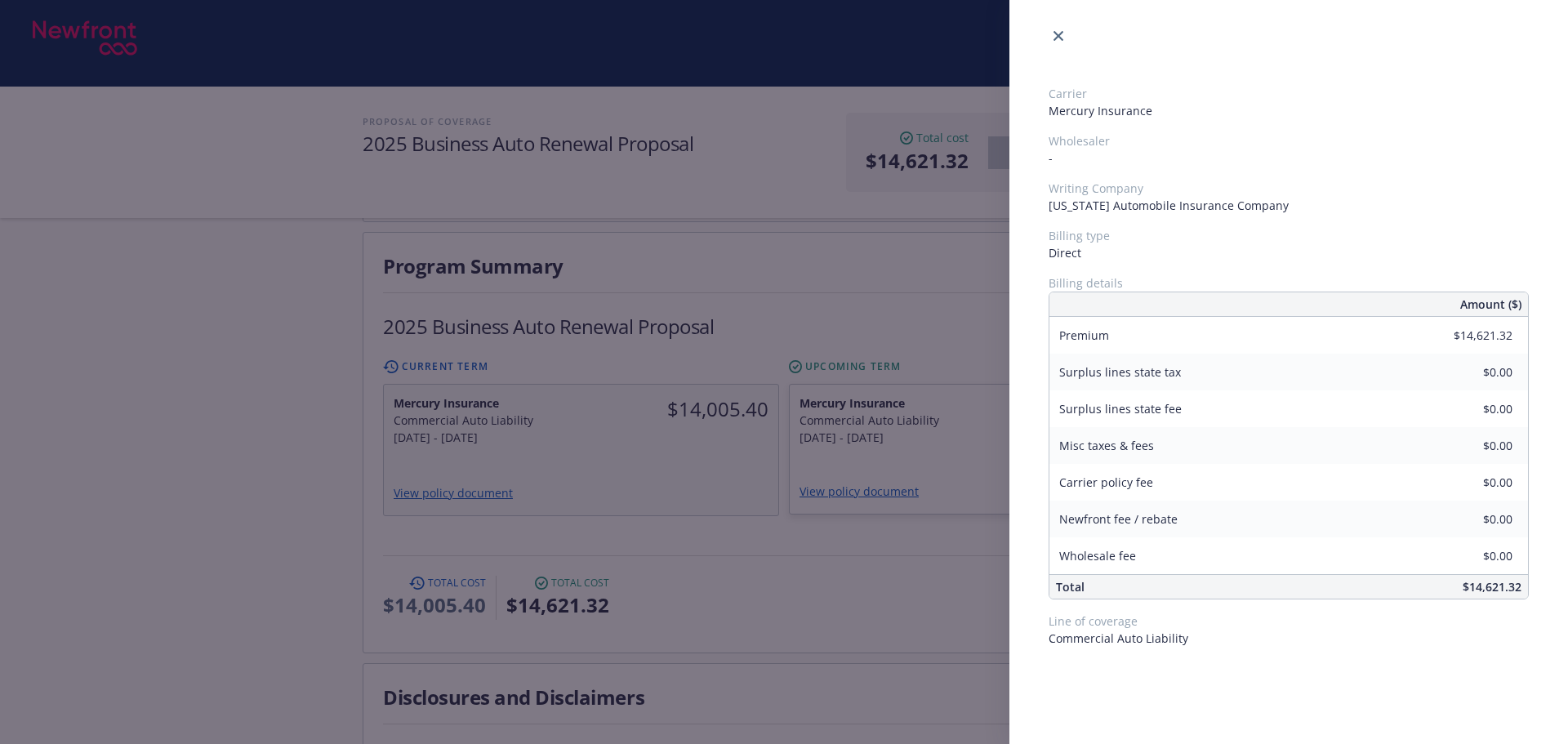
click at [608, 403] on div "Carrier Mercury Insurance Wholesaler - Writing Company California Automobile In…" at bounding box center [784, 372] width 1568 height 744
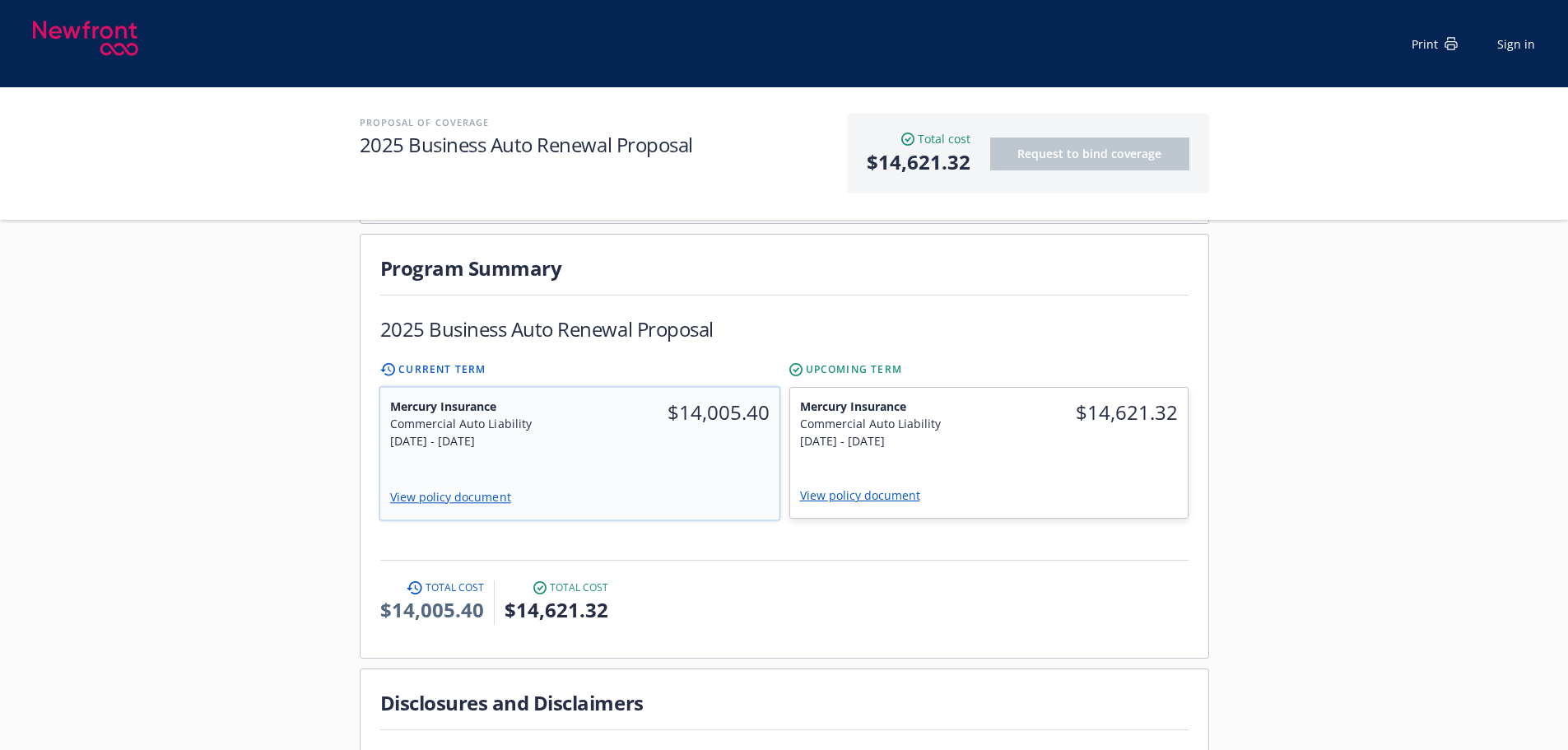
click at [697, 437] on div "Mercury Insurance Commercial Auto Liability 11/11/2024 - 11/11/2025 $14,005.40 …" at bounding box center [579, 455] width 400 height 133
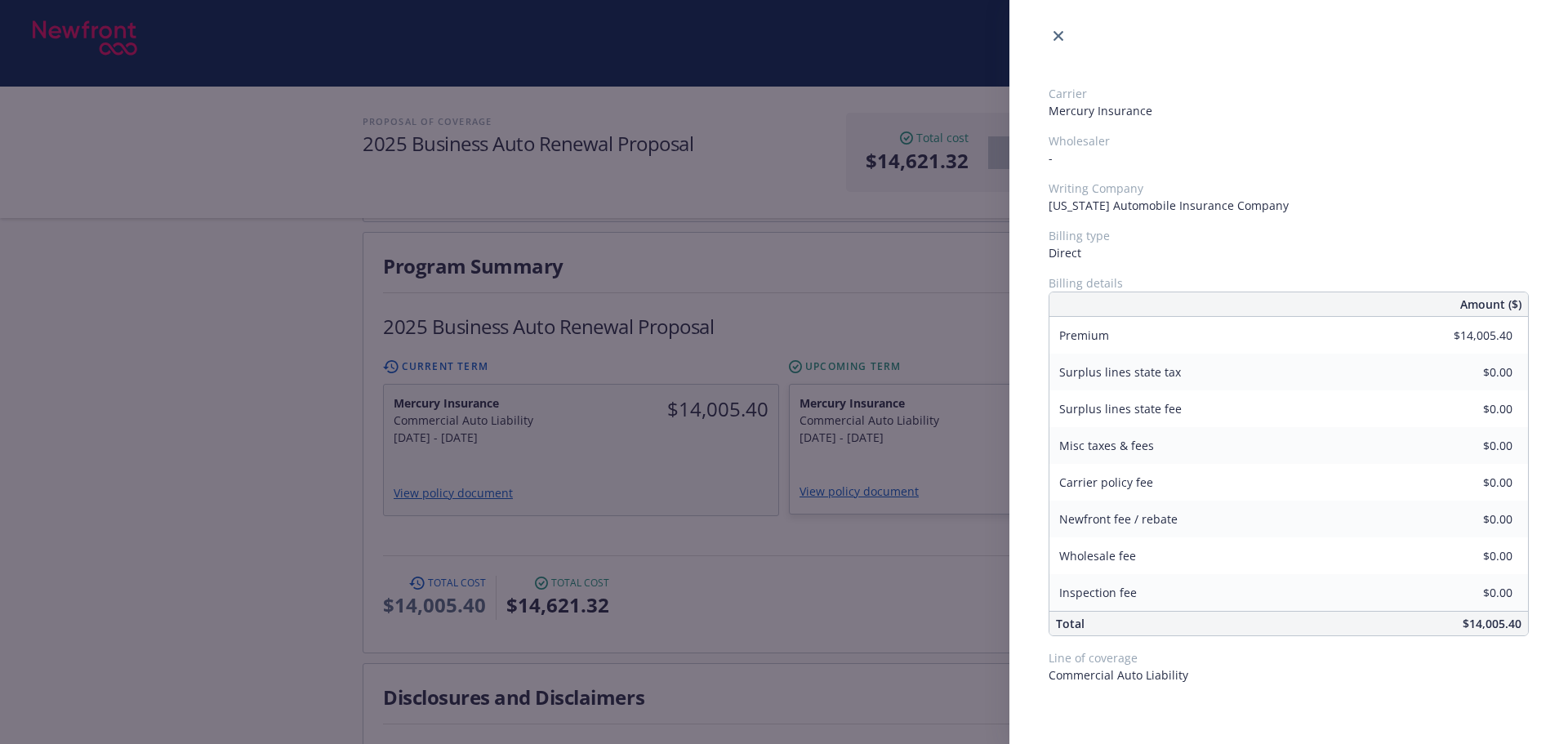
click at [782, 553] on div "Carrier Mercury Insurance Wholesaler - Writing Company California Automobile In…" at bounding box center [784, 372] width 1568 height 744
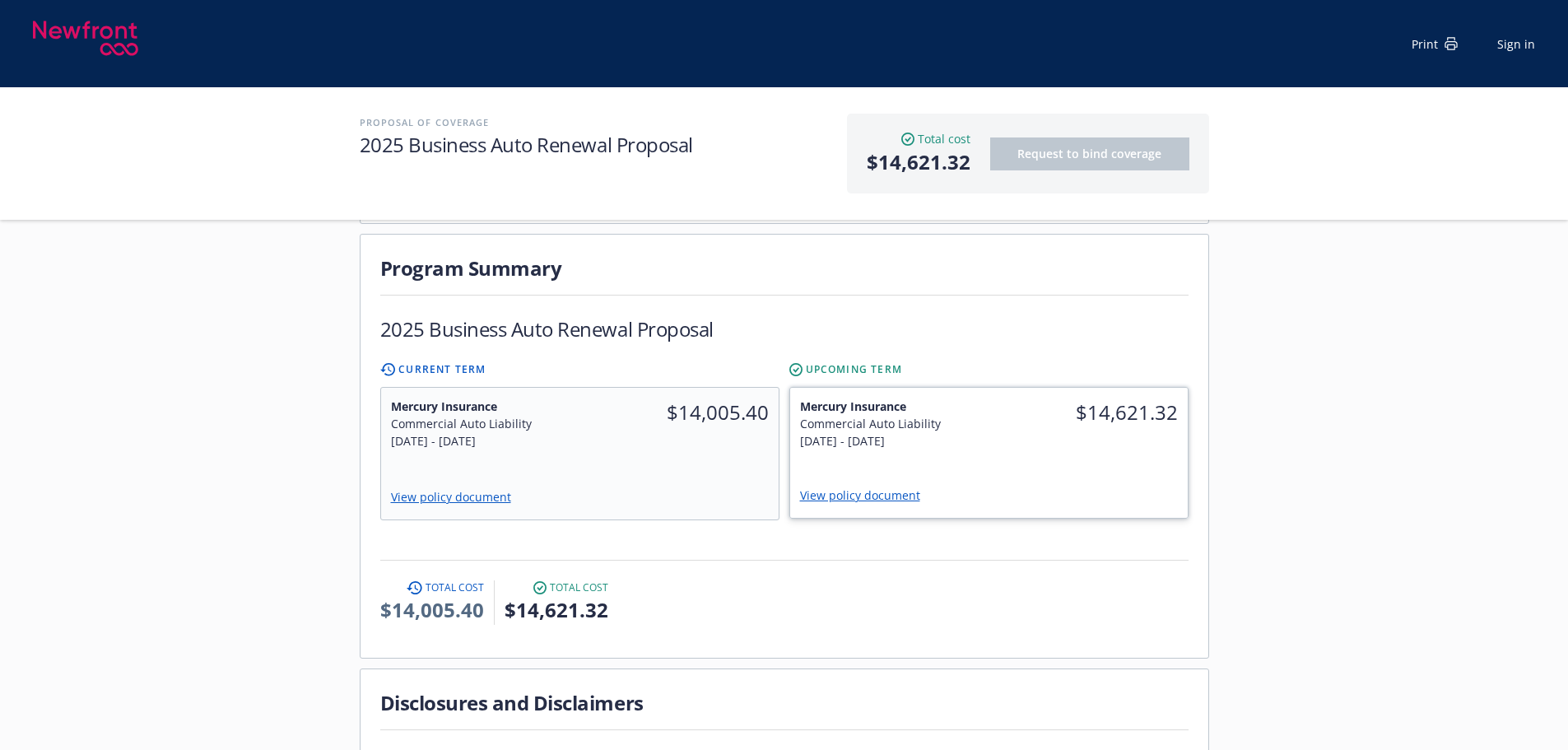
click at [1010, 423] on div "$14,621.32" at bounding box center [1087, 424] width 199 height 72
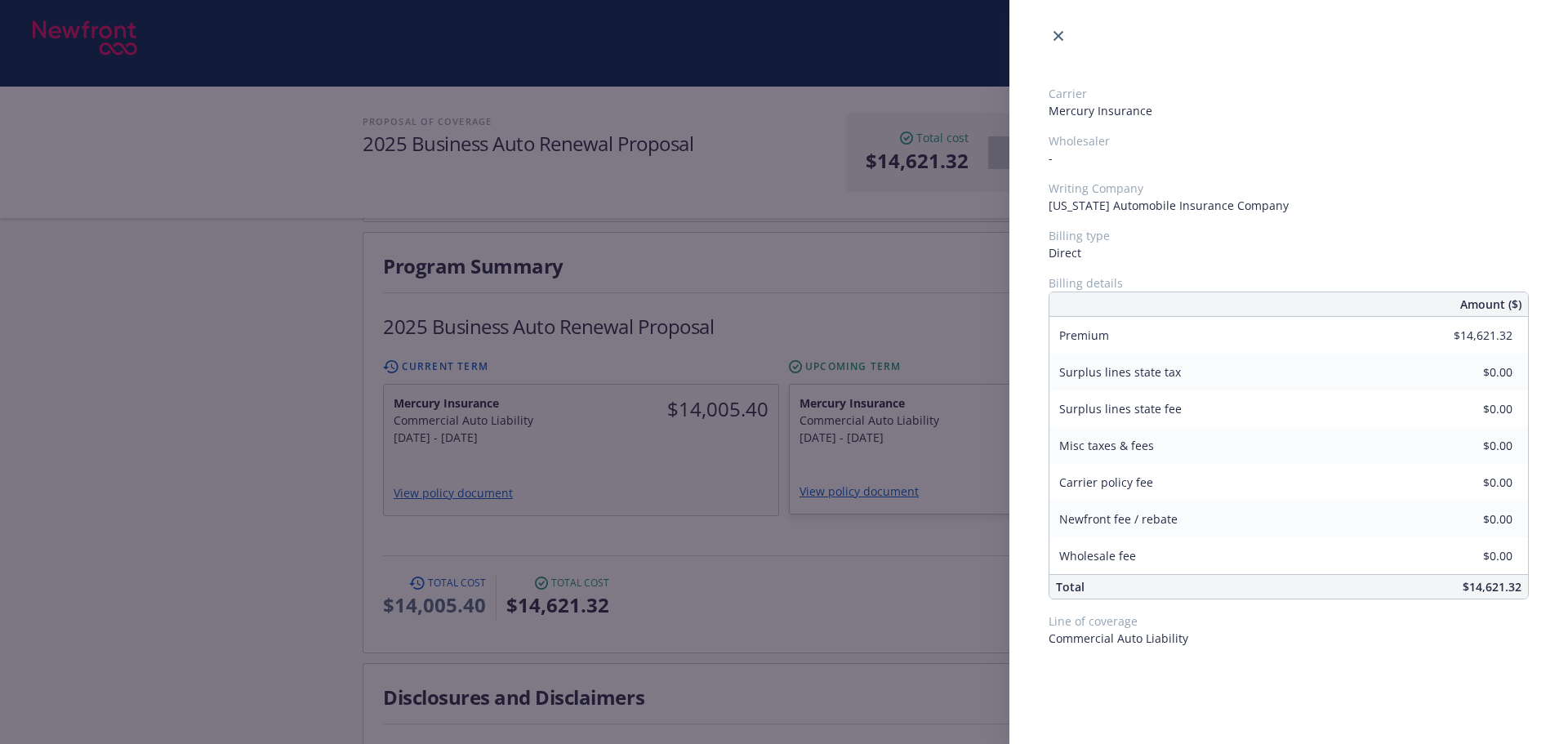
click at [875, 552] on div "Carrier Mercury Insurance Wholesaler - Writing Company California Automobile In…" at bounding box center [784, 372] width 1568 height 744
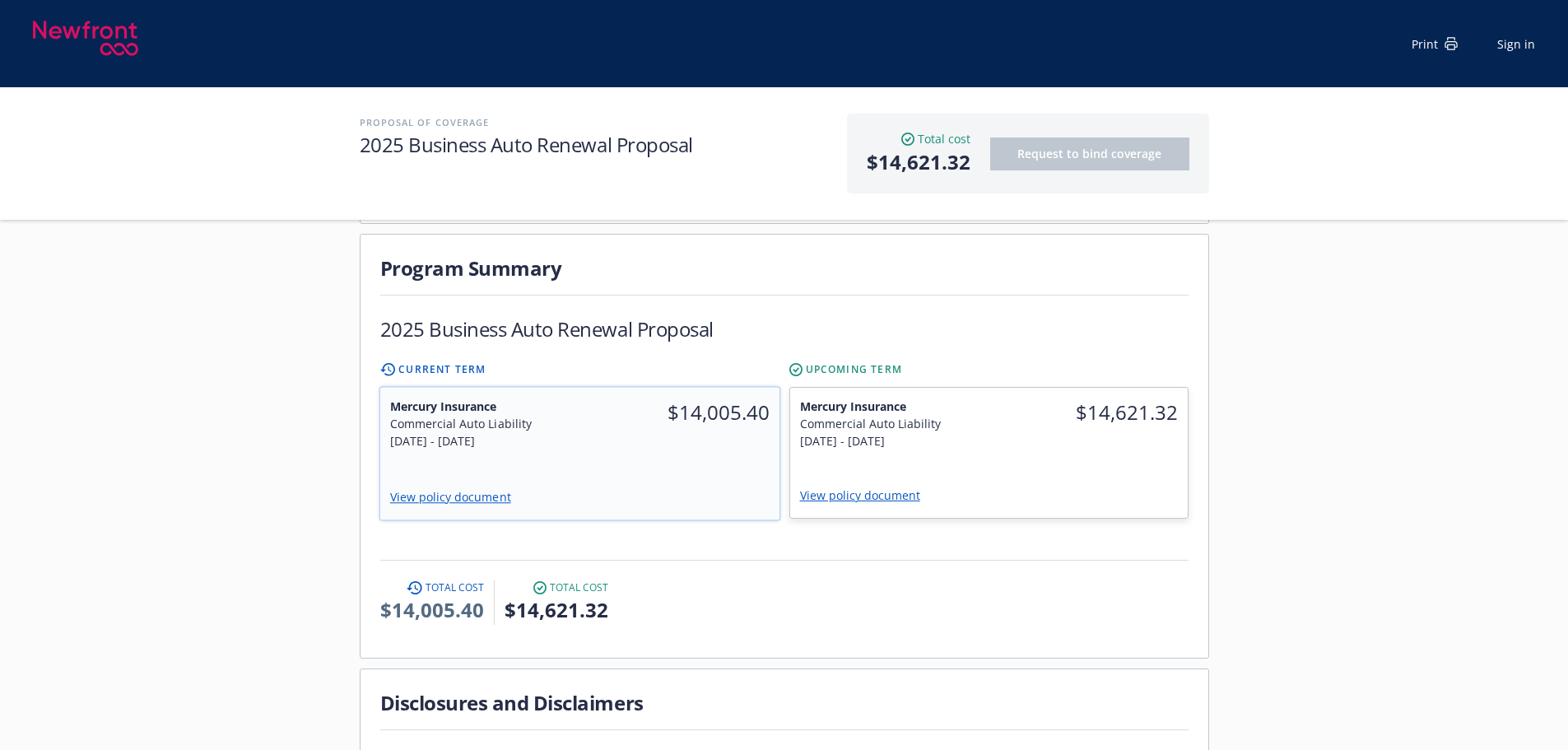
click at [738, 486] on div "View policy document" at bounding box center [579, 498] width 379 height 23
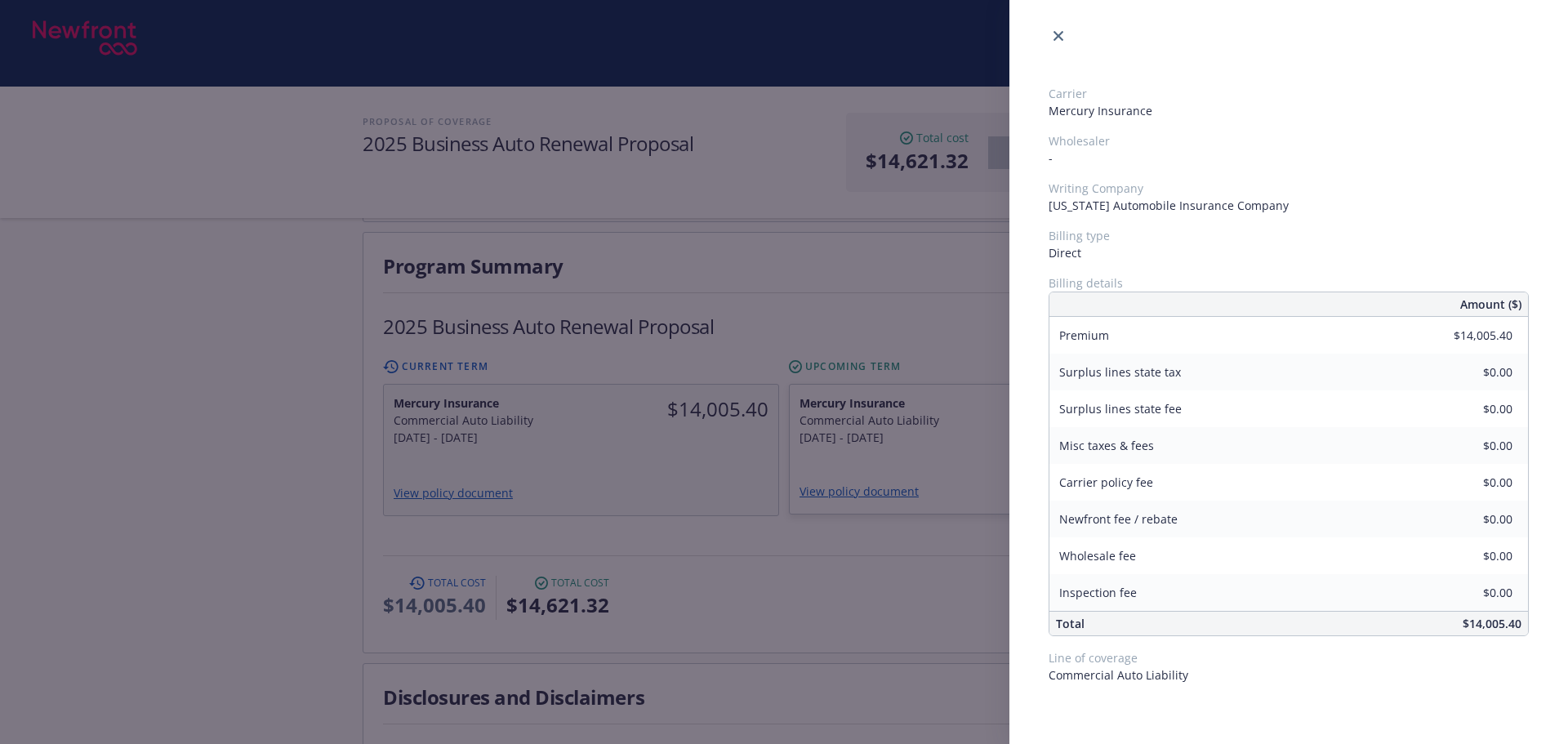
click at [792, 615] on div "Carrier Mercury Insurance Wholesaler - Writing Company California Automobile In…" at bounding box center [784, 372] width 1568 height 744
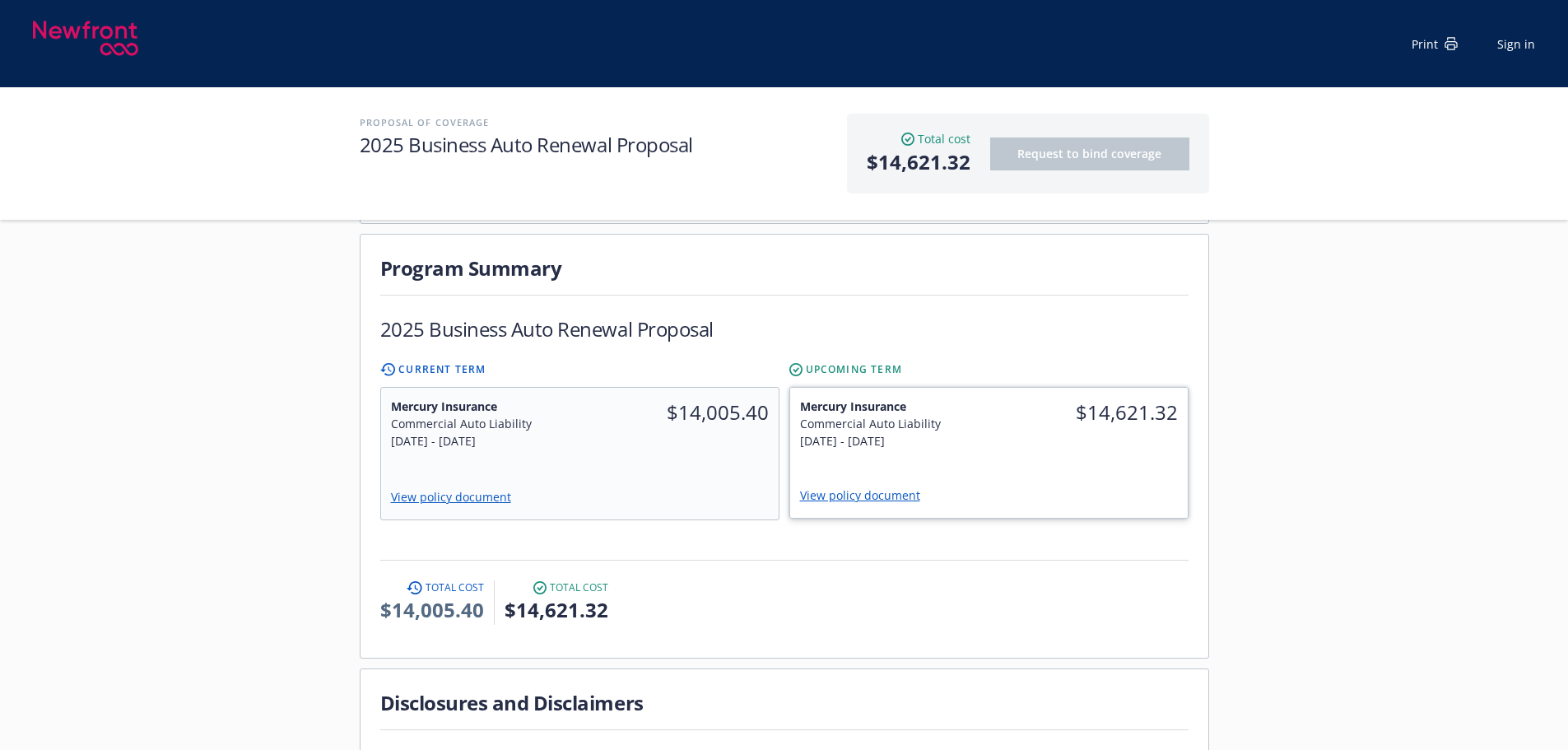
click at [1097, 475] on div "View policy document" at bounding box center [989, 496] width 398 height 42
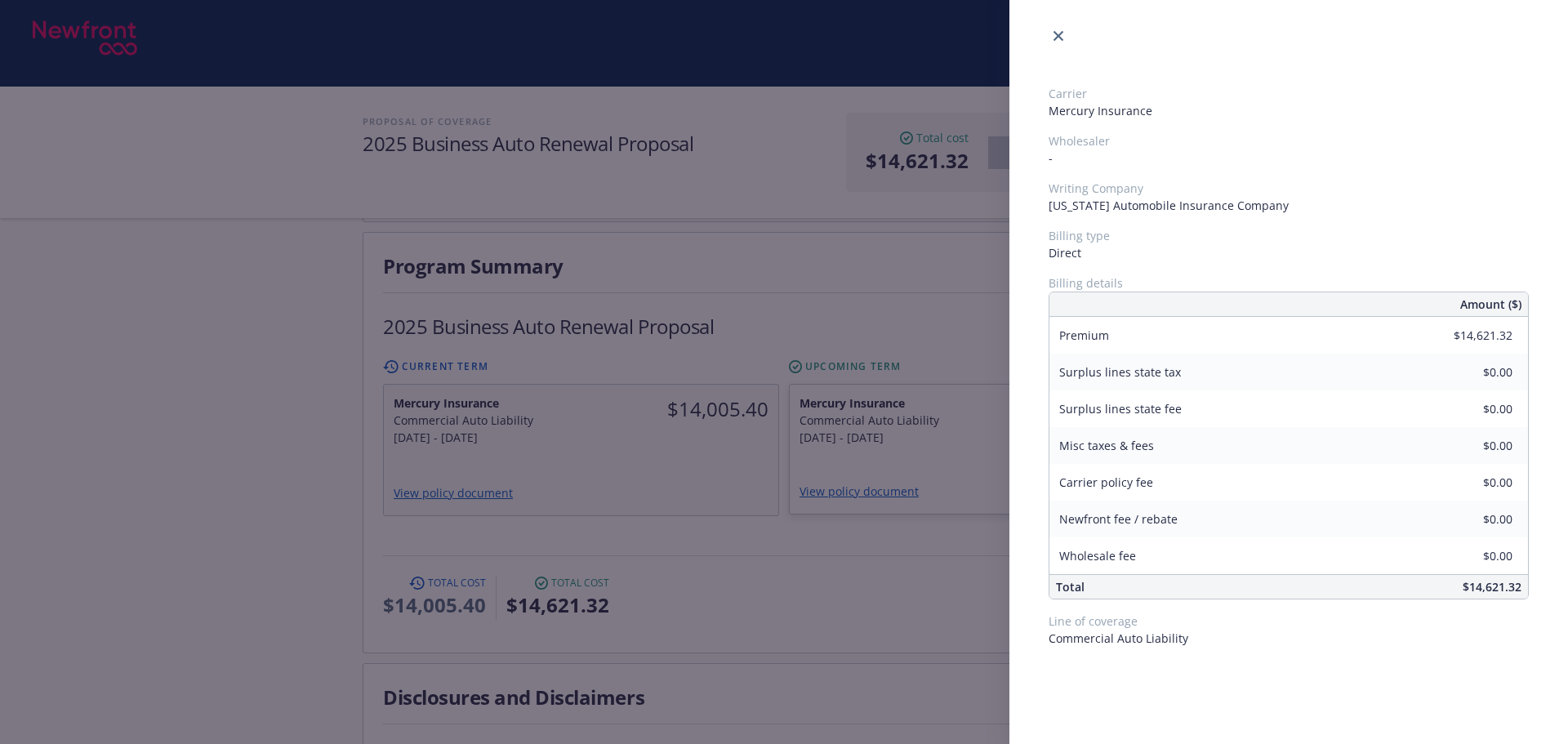
click at [986, 575] on div "Carrier Mercury Insurance Wholesaler - Writing Company California Automobile In…" at bounding box center [784, 372] width 1568 height 744
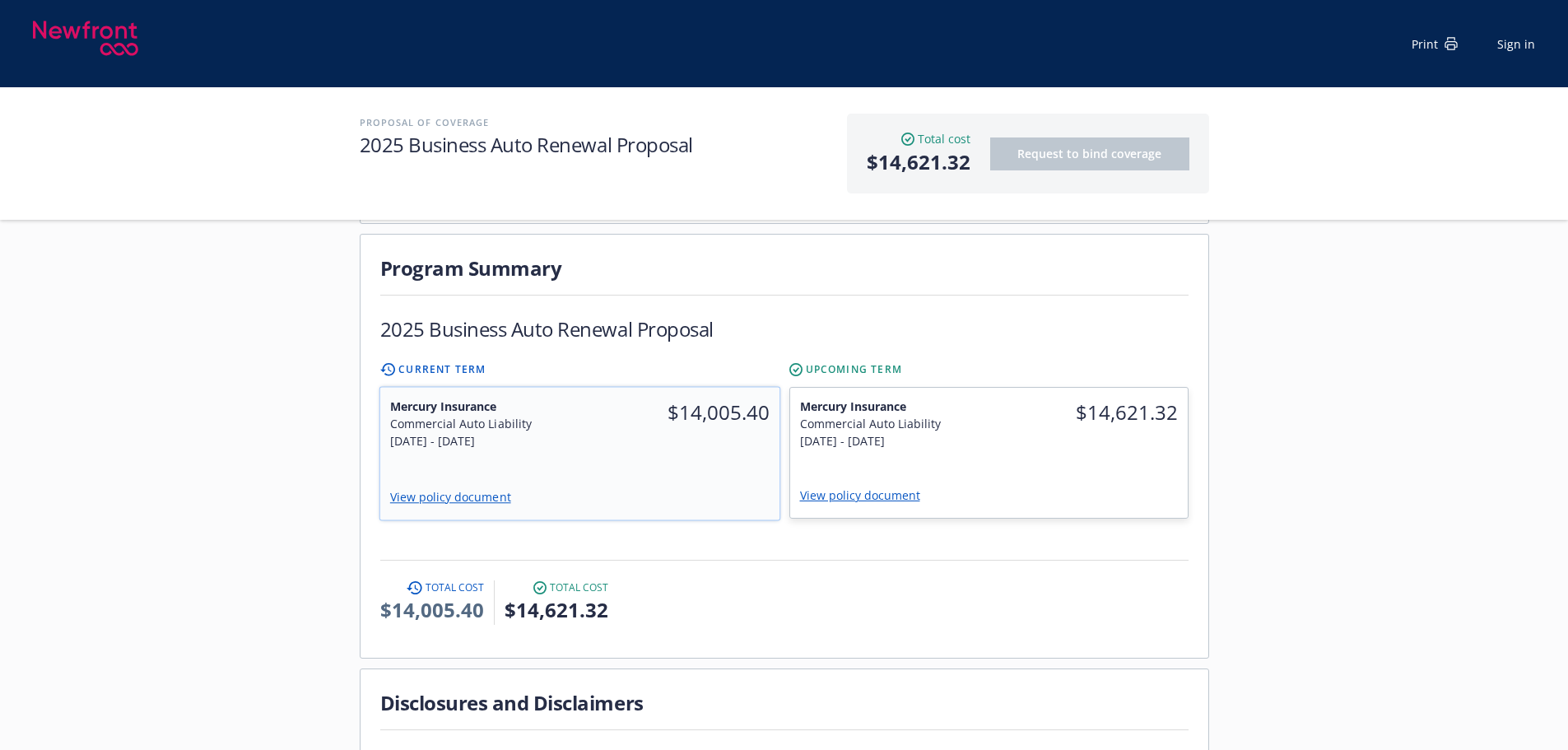
click at [746, 423] on div "$14,005.40" at bounding box center [680, 424] width 200 height 72
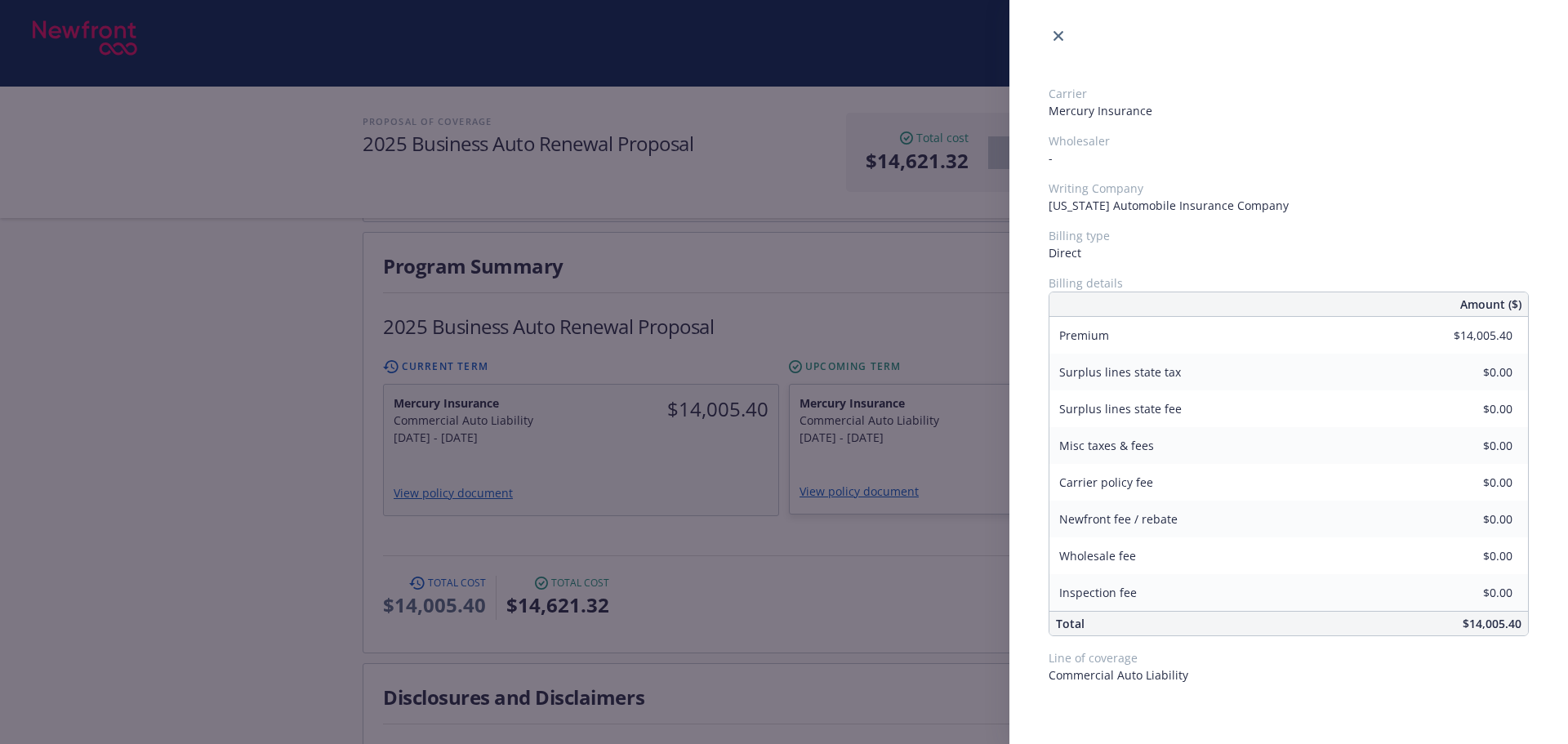
click at [829, 583] on div "Carrier Mercury Insurance Wholesaler - Writing Company California Automobile In…" at bounding box center [784, 372] width 1568 height 744
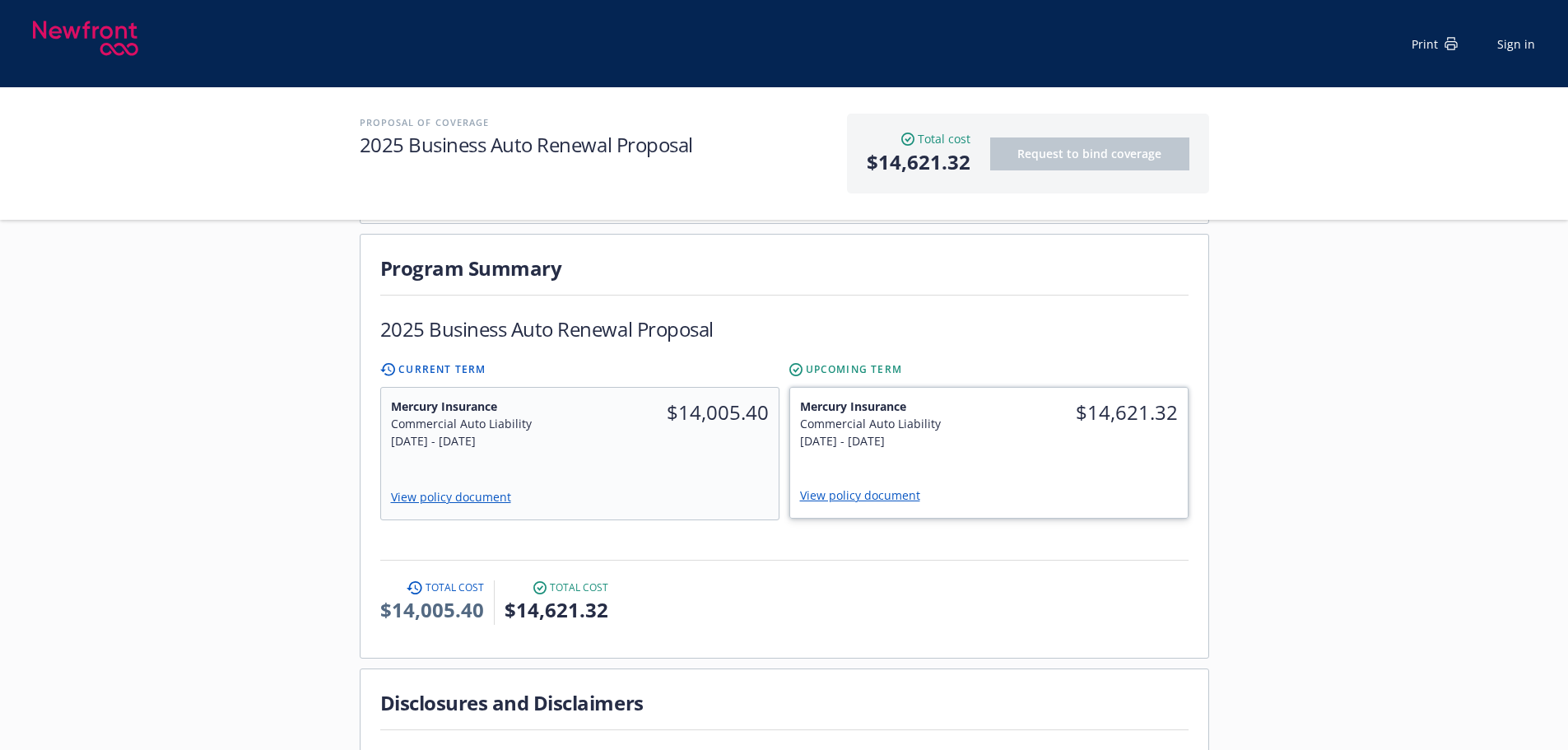
click at [1012, 486] on div "View policy document" at bounding box center [988, 497] width 377 height 23
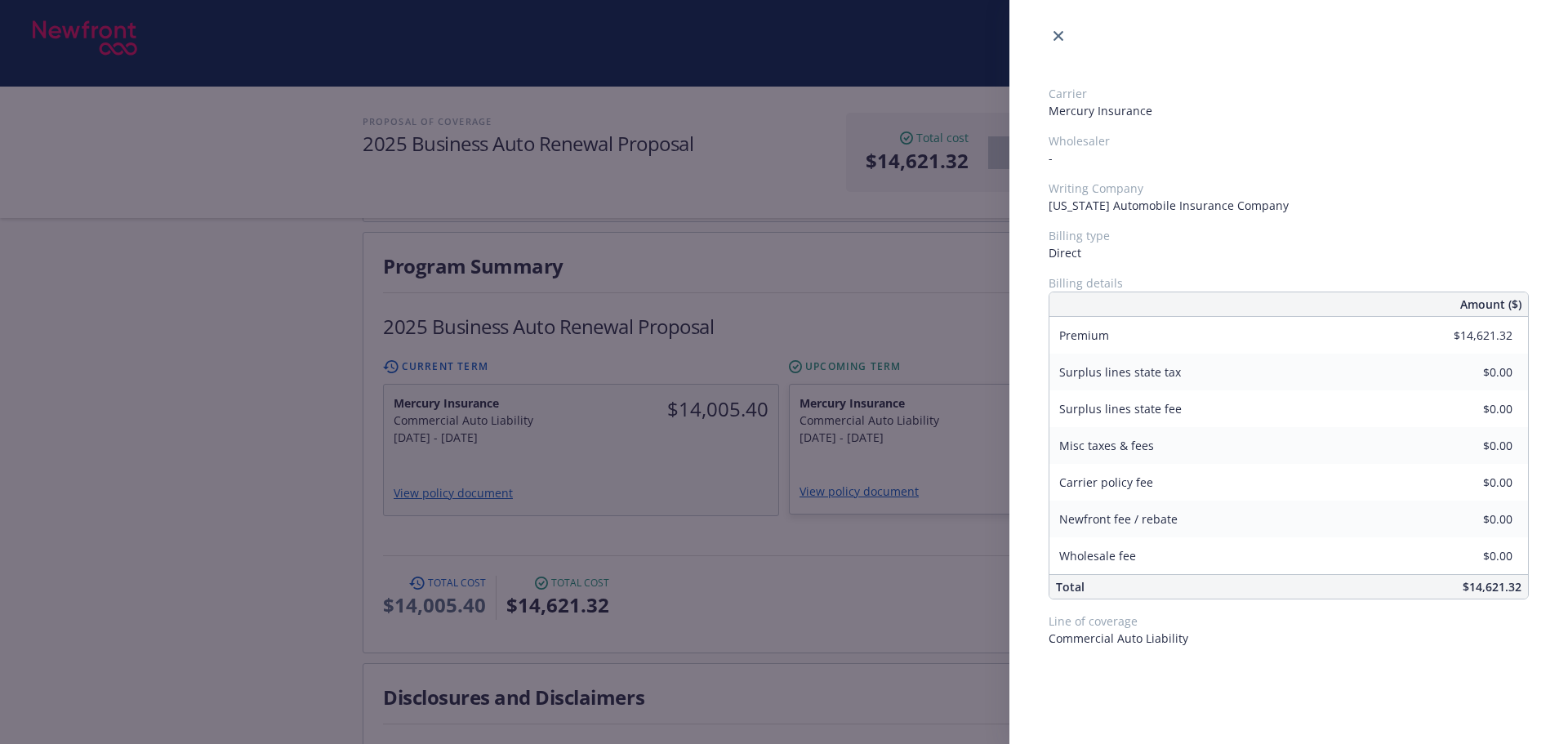
drag, startPoint x: 966, startPoint y: 586, endPoint x: 982, endPoint y: 576, distance: 18.9
click at [973, 580] on div "Carrier Mercury Insurance Wholesaler - Writing Company California Automobile In…" at bounding box center [784, 372] width 1568 height 744
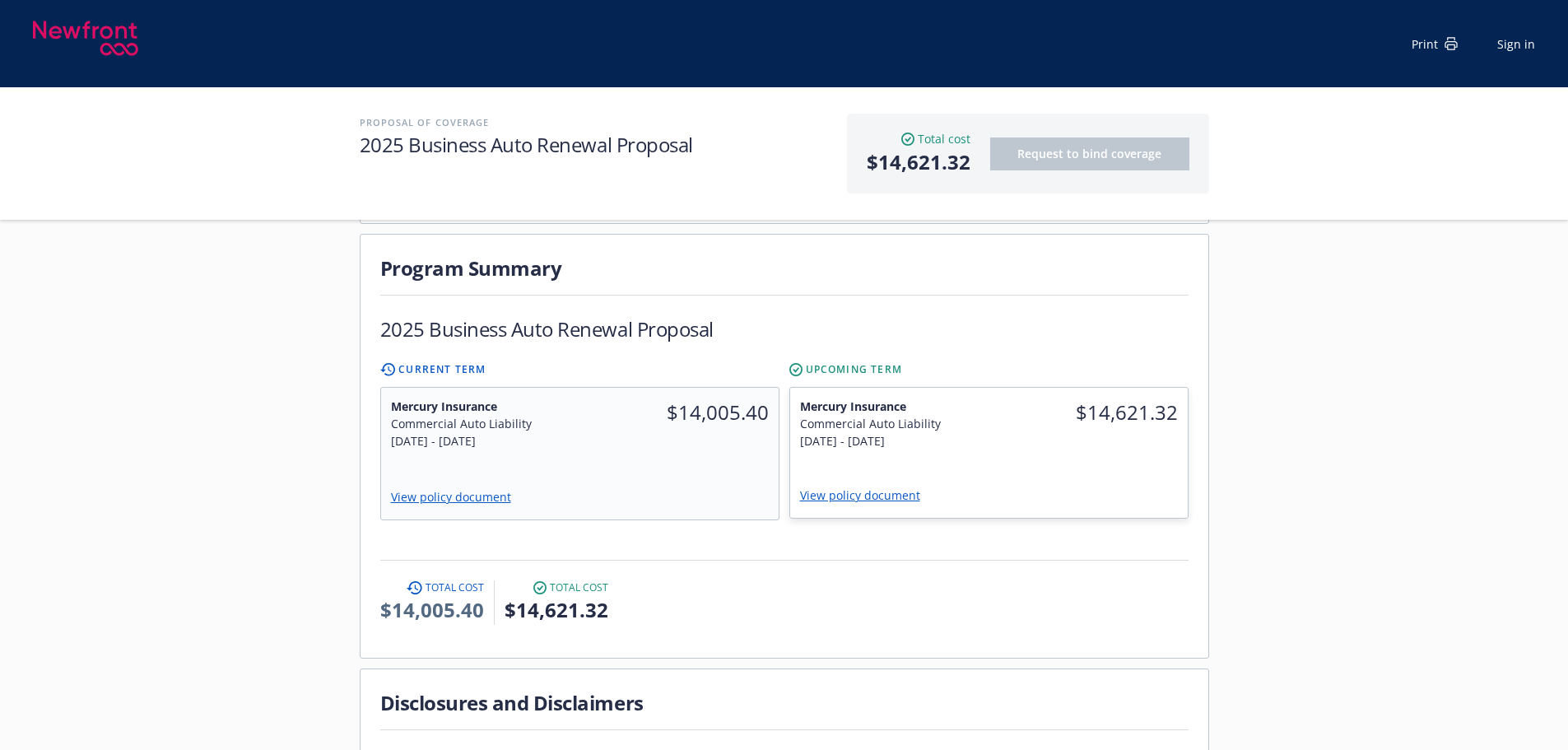
click at [1339, 551] on div "Servicing team Daniel Campbell Title Account Executive Phone (415) 429-6385 dan…" at bounding box center [784, 576] width 1568 height 1395
click at [605, 427] on div "Mercury Insurance Commercial Auto Liability 11/11/2024 - 11/11/2025 $14,005.40 …" at bounding box center [579, 455] width 400 height 133
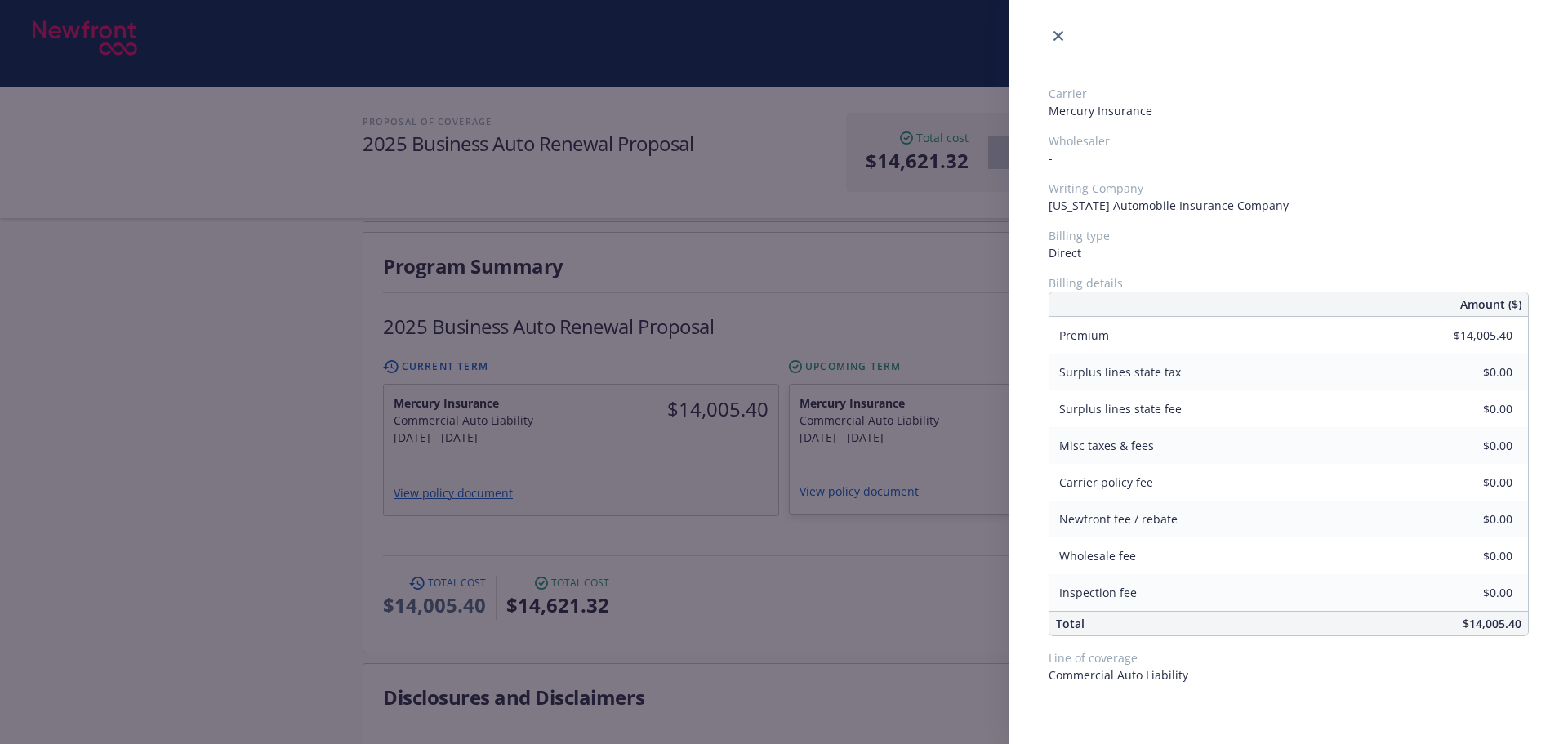
click at [730, 554] on div "Carrier Mercury Insurance Wholesaler - Writing Company California Automobile In…" at bounding box center [784, 372] width 1568 height 744
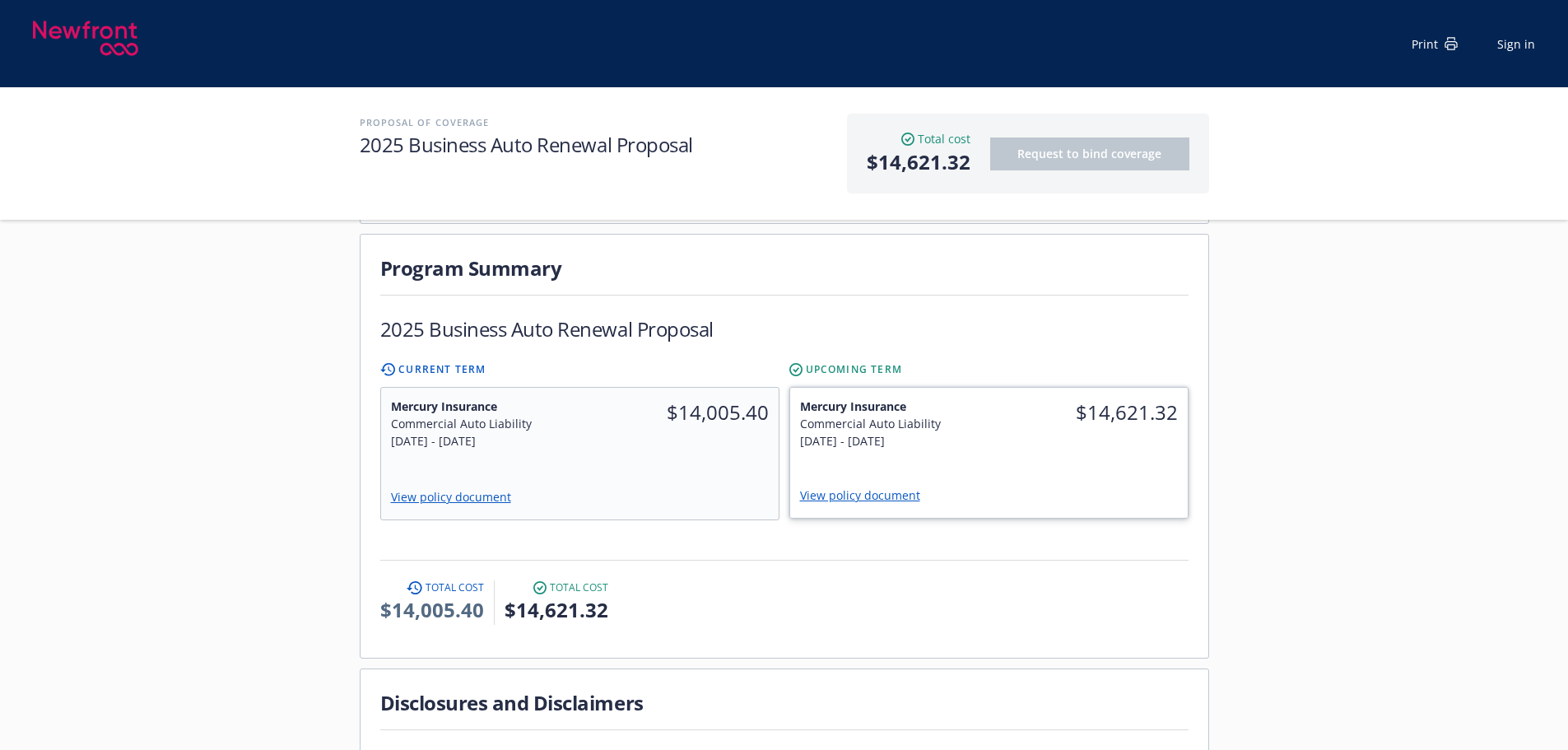
click at [1060, 475] on div "View policy document" at bounding box center [989, 496] width 398 height 42
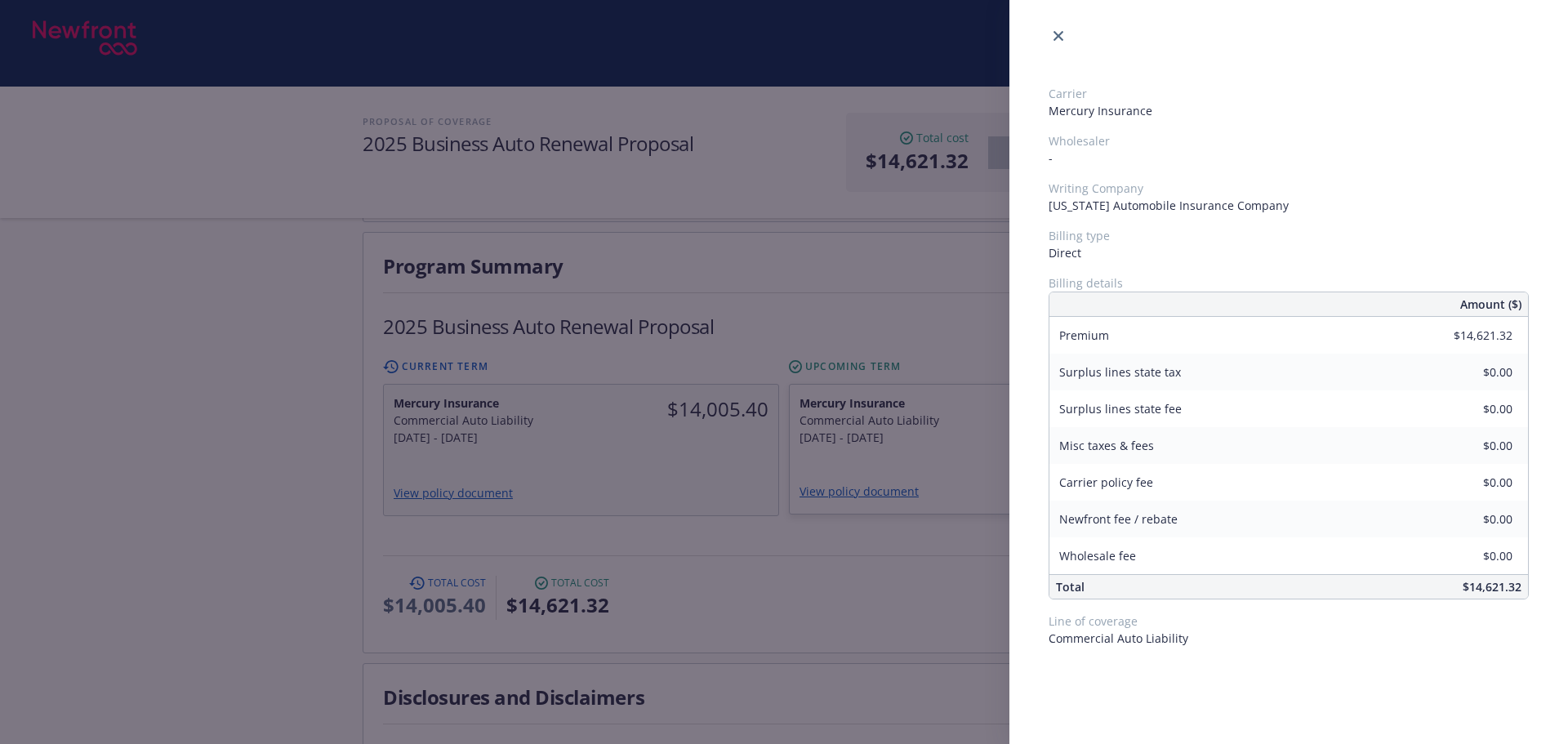
click at [901, 604] on div "Carrier Mercury Insurance Wholesaler - Writing Company California Automobile In…" at bounding box center [784, 372] width 1568 height 744
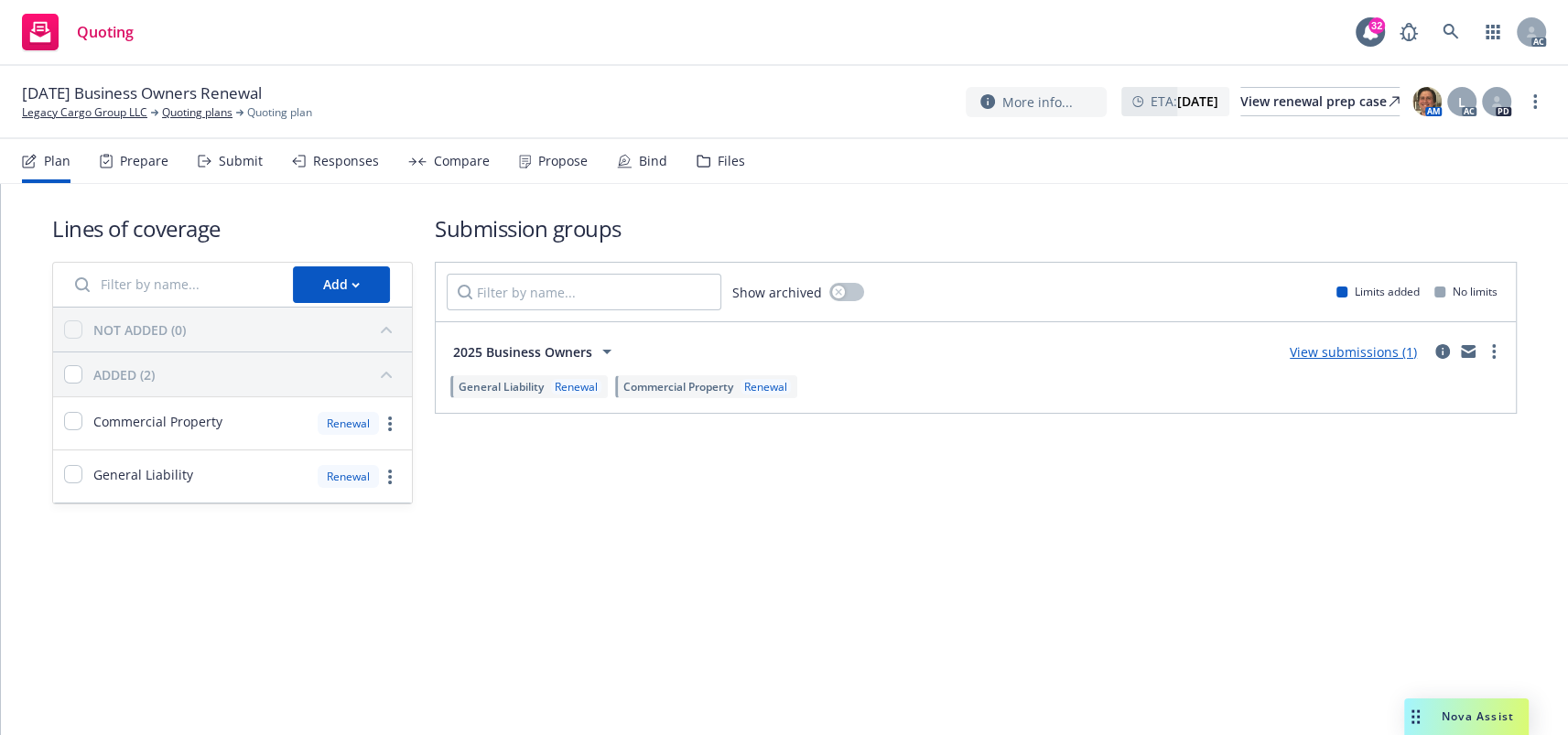
click at [605, 449] on div "Submission groups Show archived Limits added No limits 2025 Business Owners Vie…" at bounding box center [975, 359] width 1082 height 291
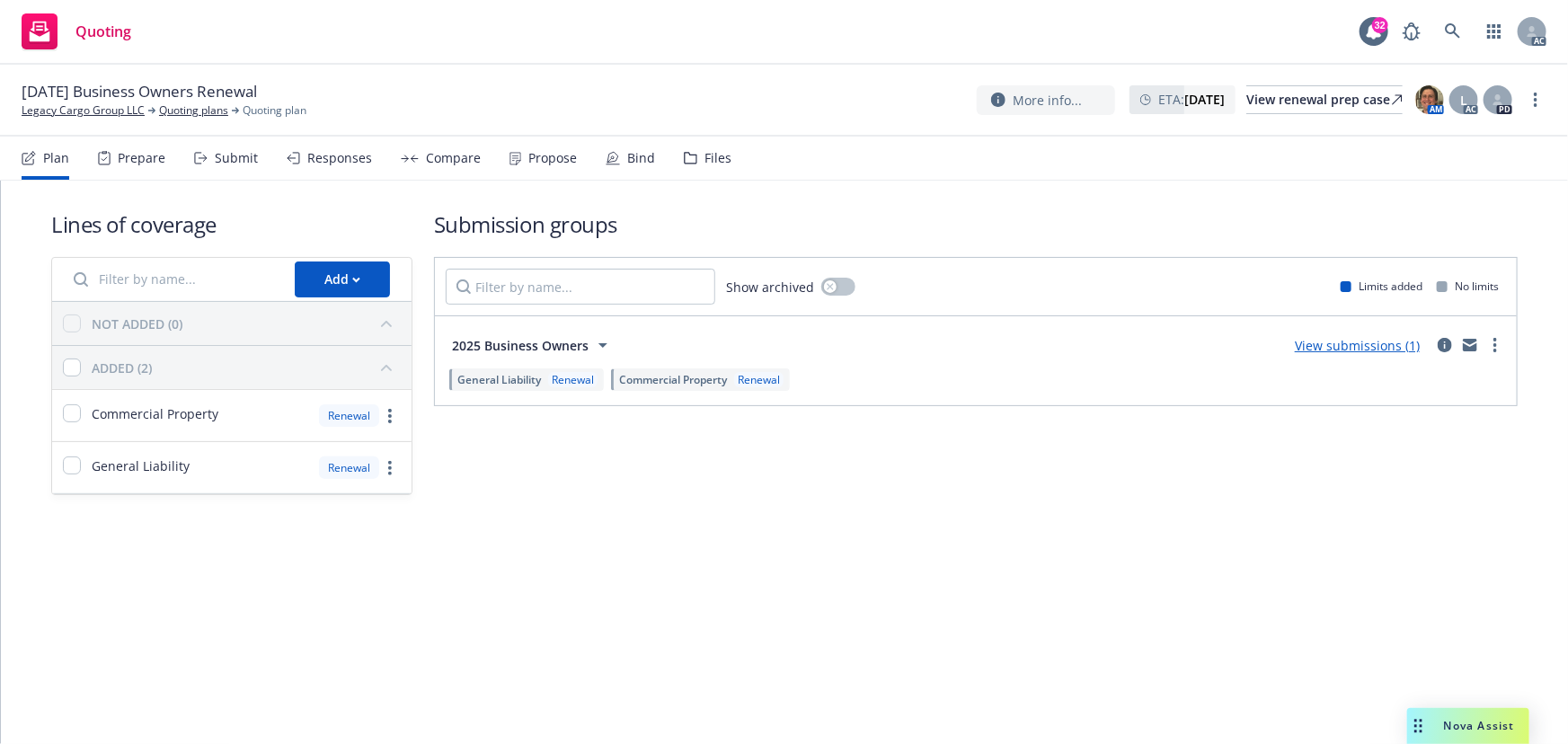
click at [210, 165] on div "Submit" at bounding box center [226, 158] width 64 height 43
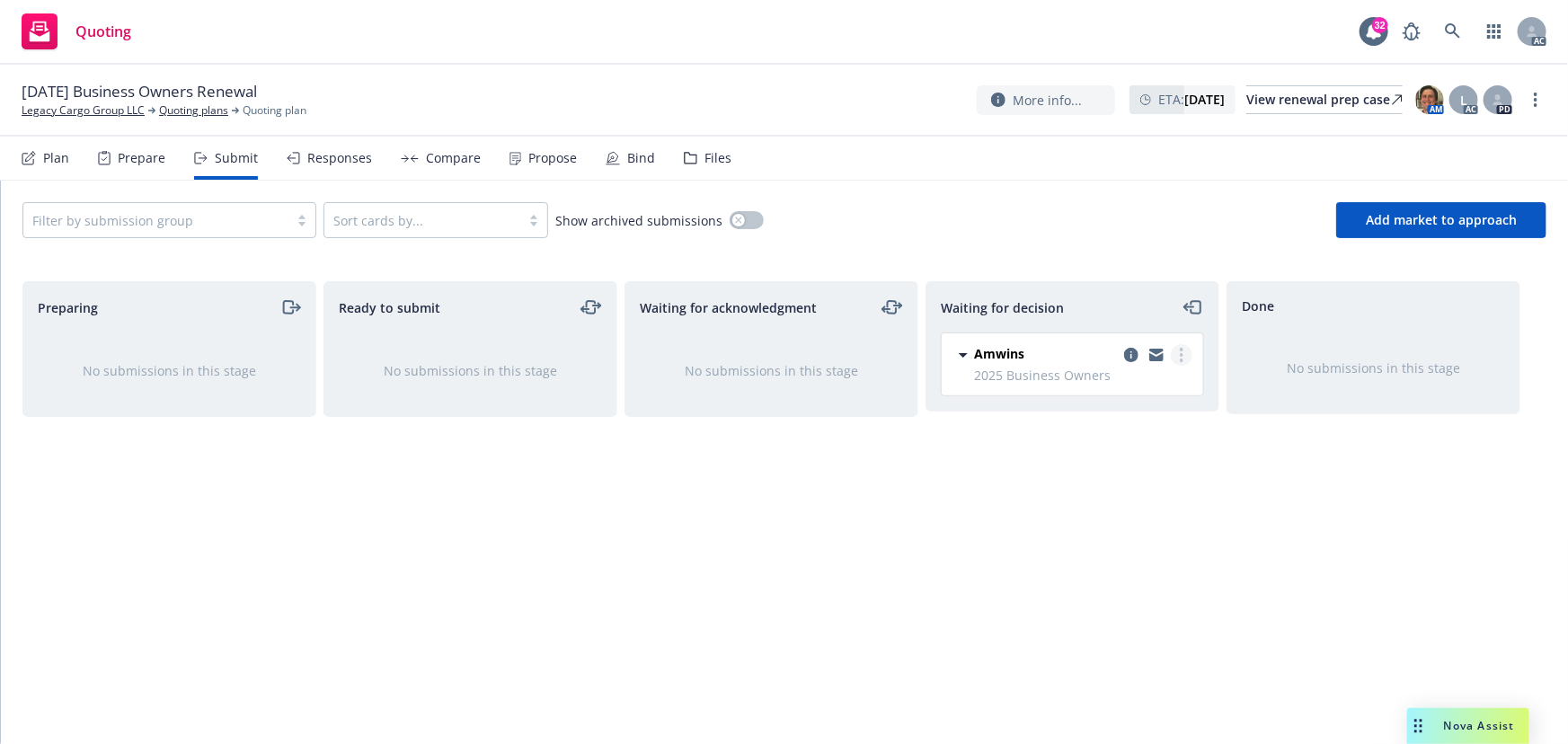
click at [1174, 352] on link "more" at bounding box center [1181, 355] width 21 height 21
click at [1042, 460] on span "Add accepted decision" at bounding box center [1102, 463] width 179 height 17
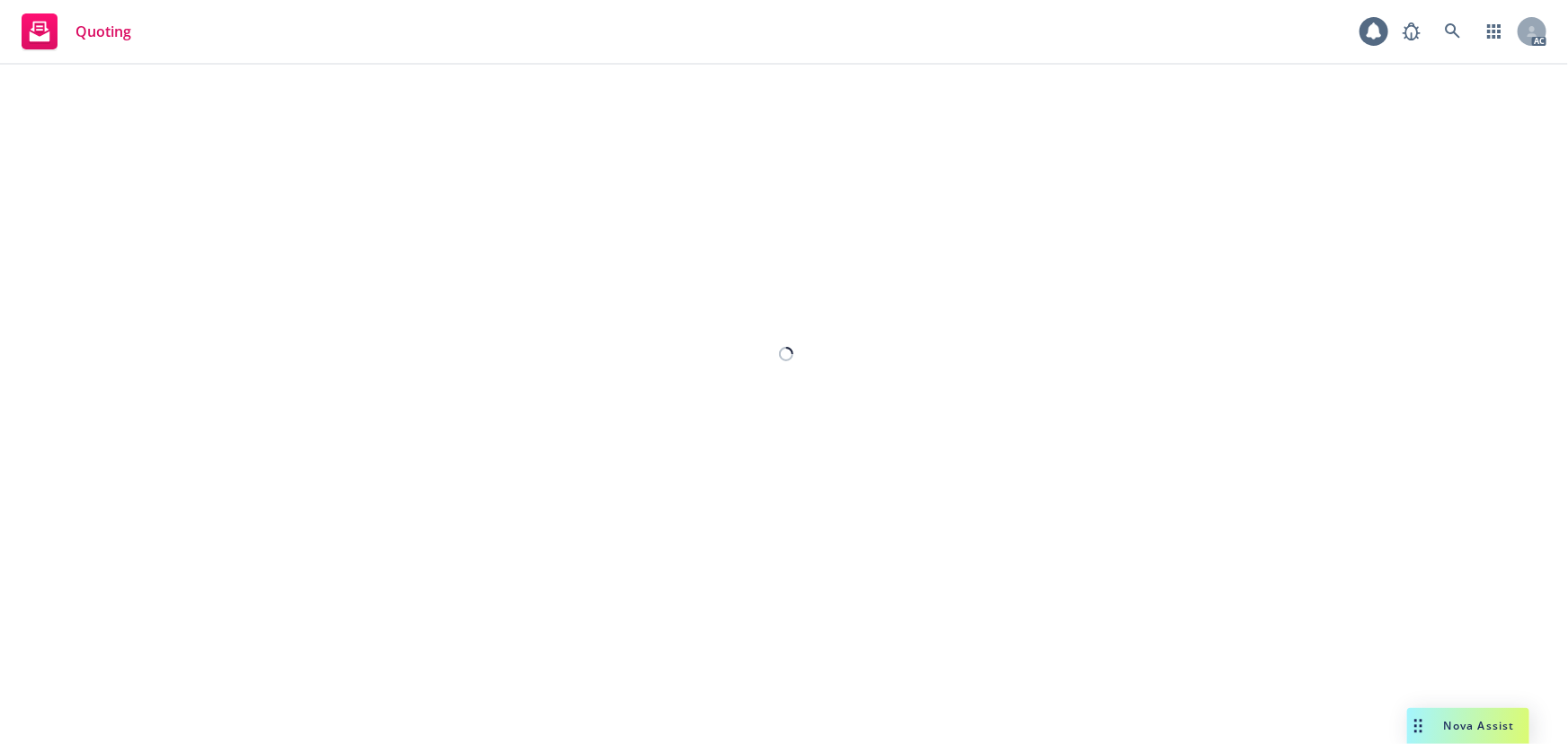
select select "12"
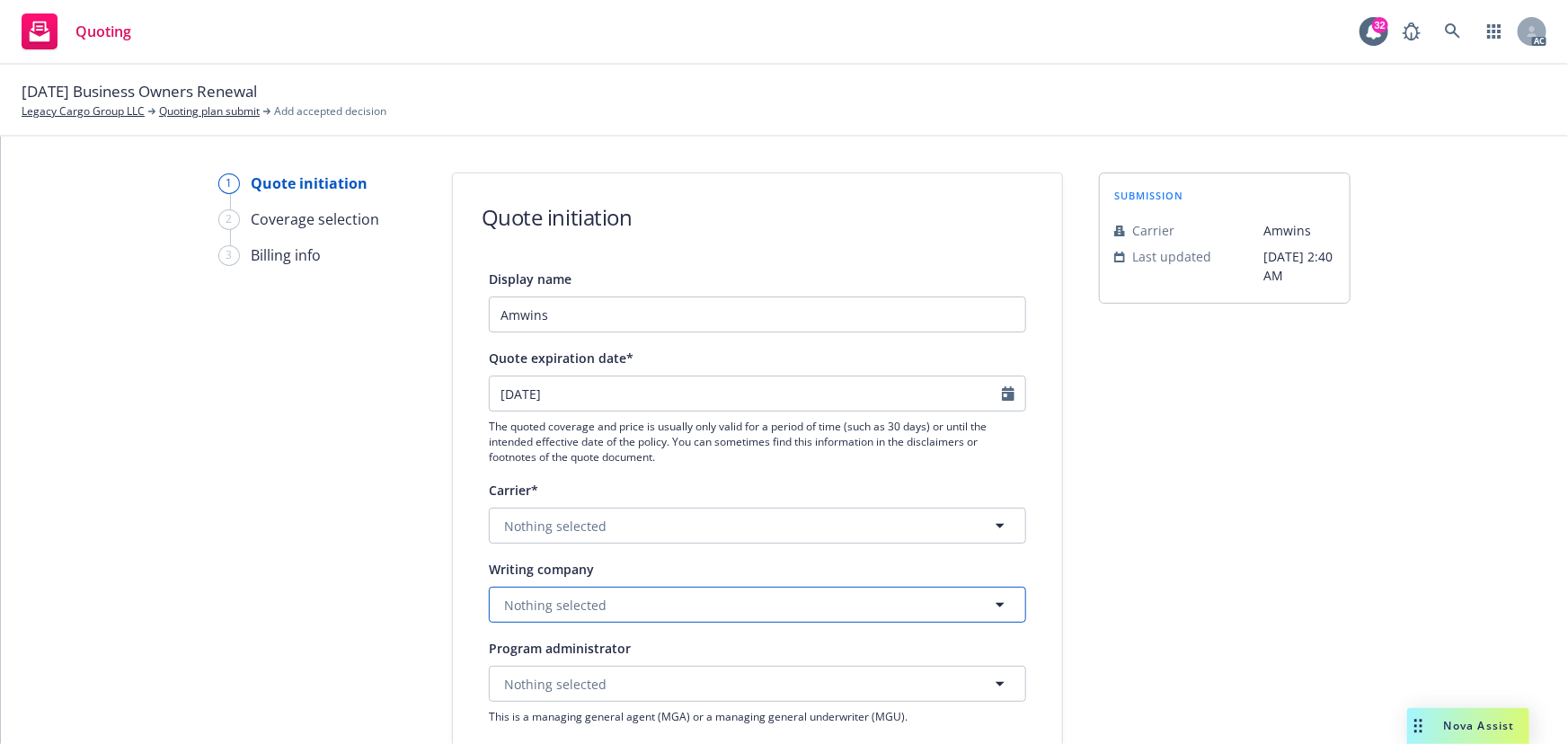
click at [517, 611] on span "Nothing selected" at bounding box center [555, 605] width 102 height 19
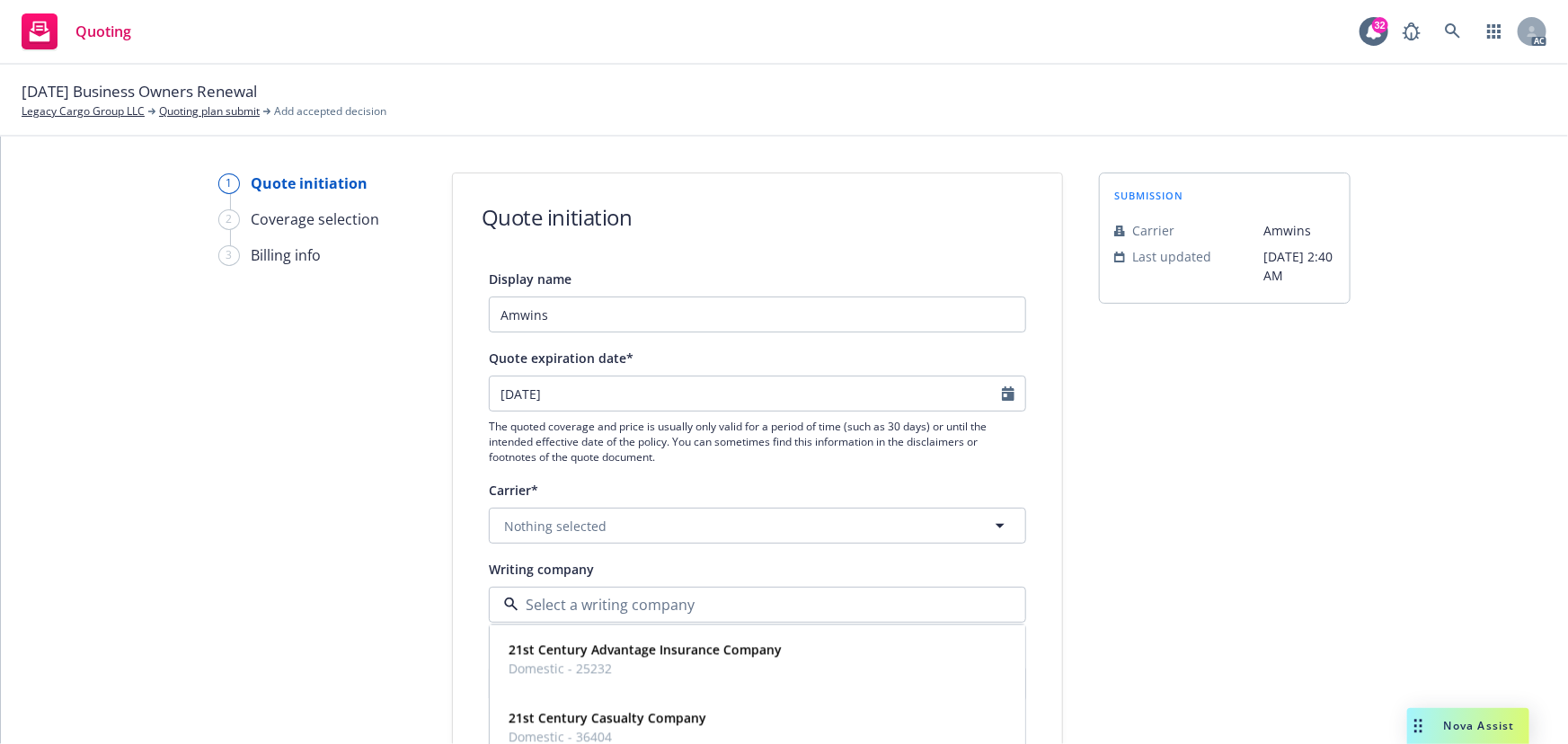
paste input "Penn-Star Insurance Company"
type input "Penn-Star Insurance Company"
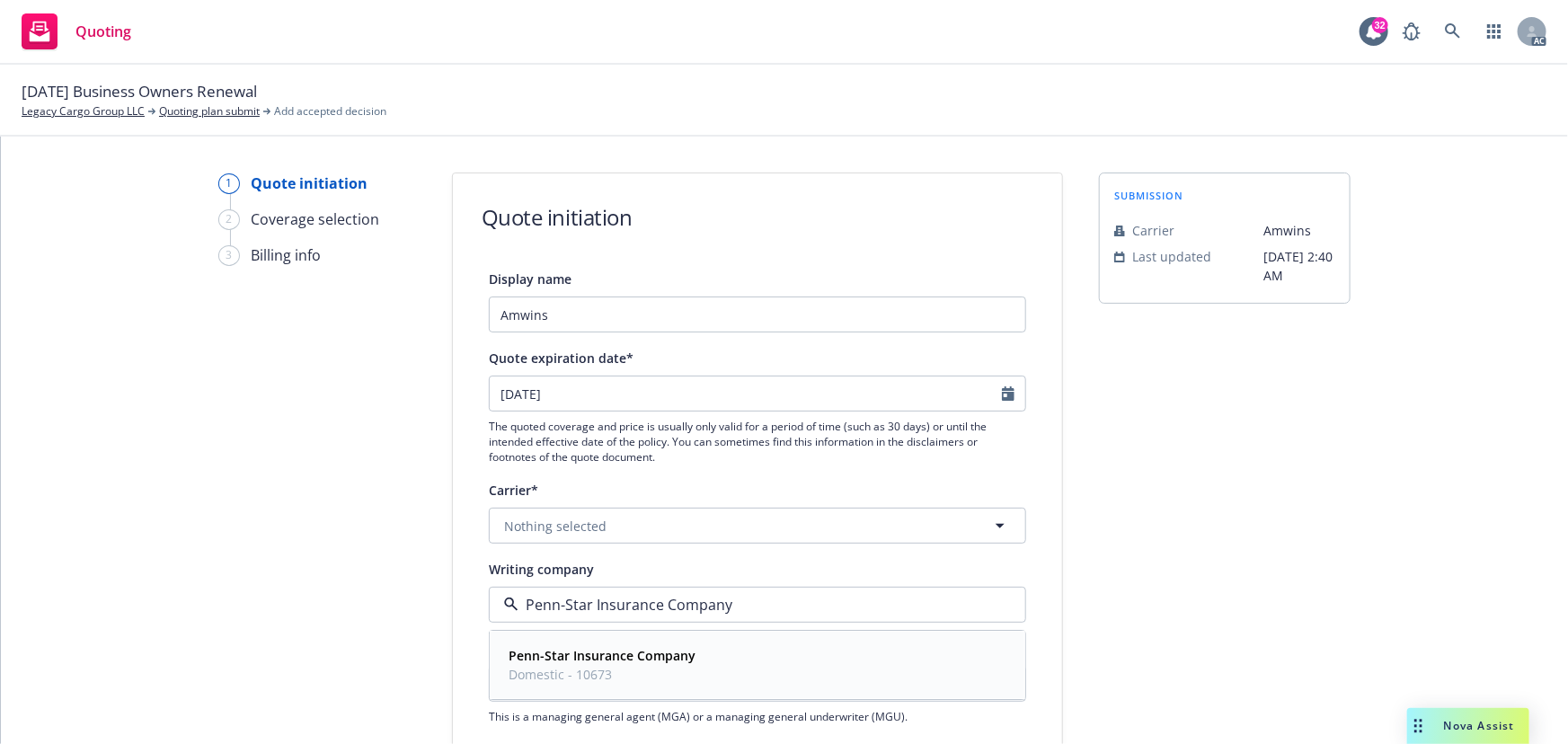
click at [610, 663] on strong "Penn-Star Insurance Company" at bounding box center [602, 656] width 187 height 17
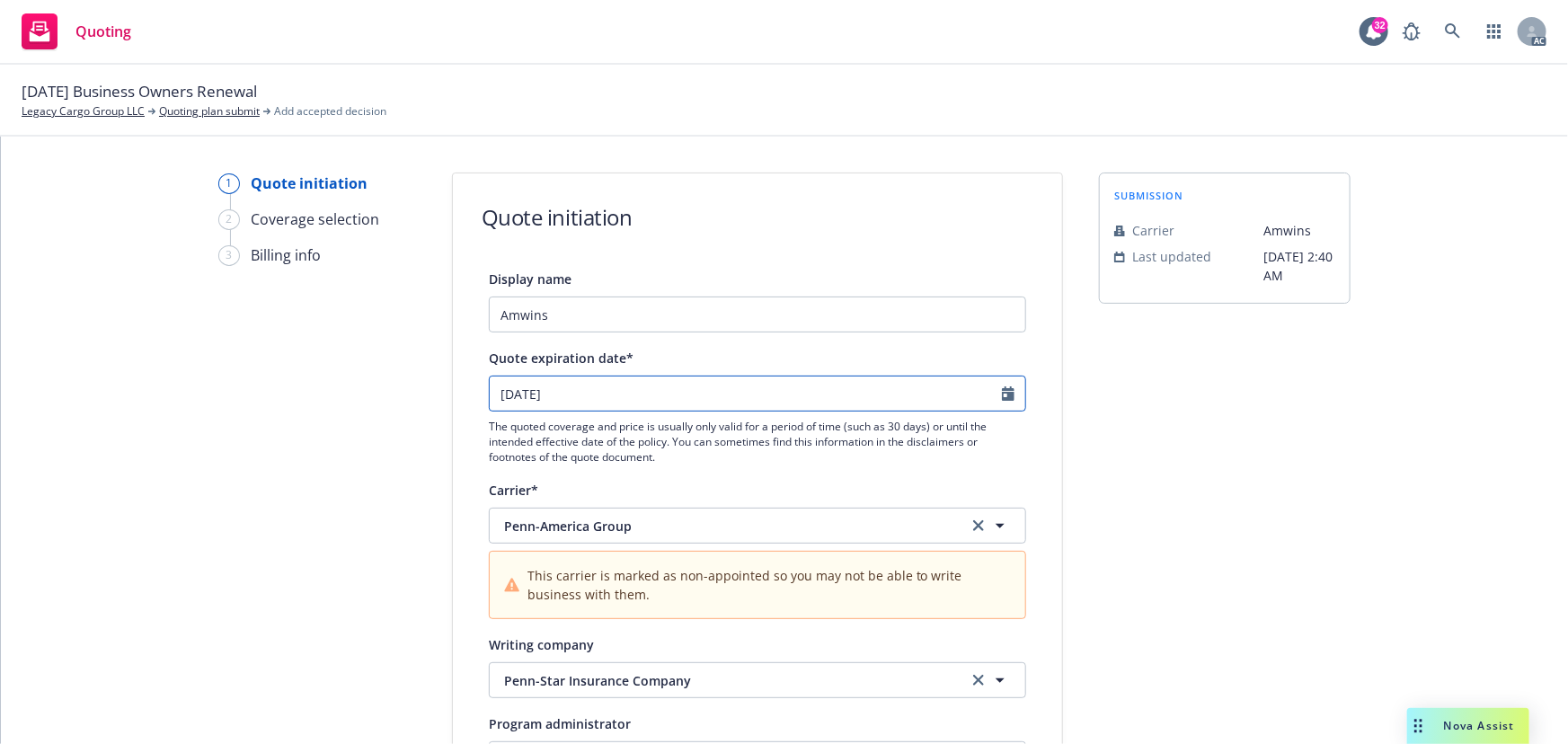
click at [1004, 392] on icon "Calendar" at bounding box center [1007, 393] width 13 height 14
select select "11"
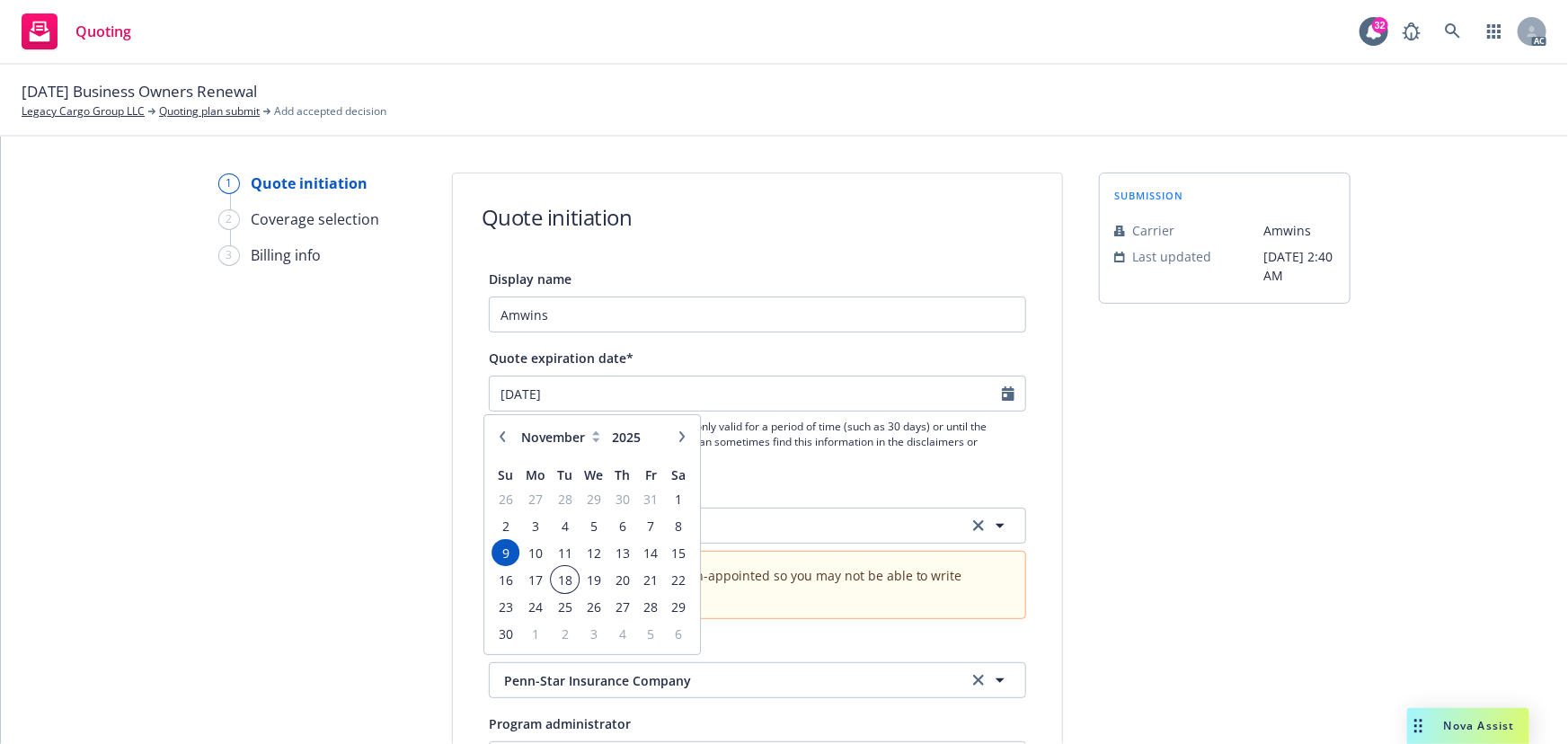
click at [570, 582] on span "18" at bounding box center [564, 580] width 24 height 22
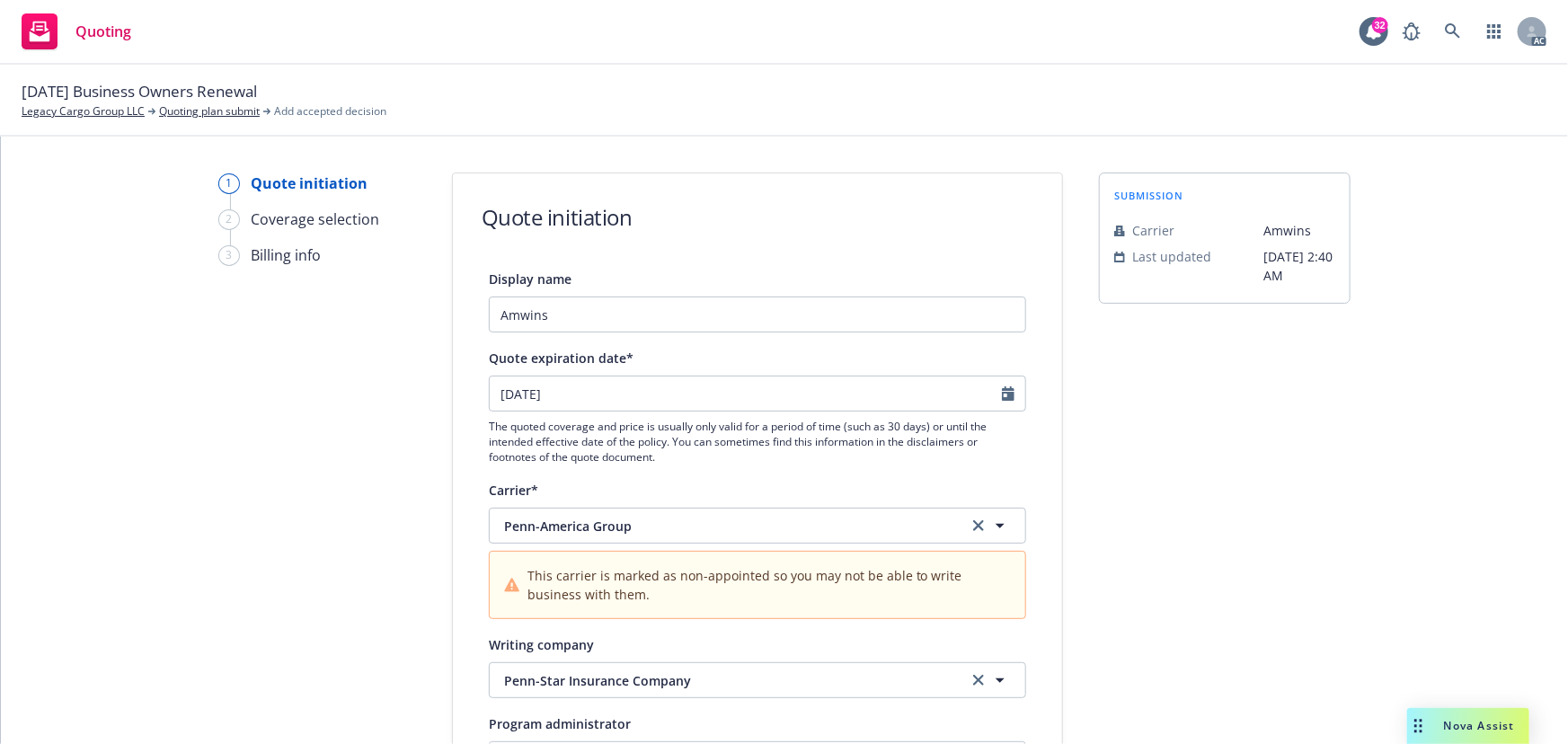
type input "[DATE]"
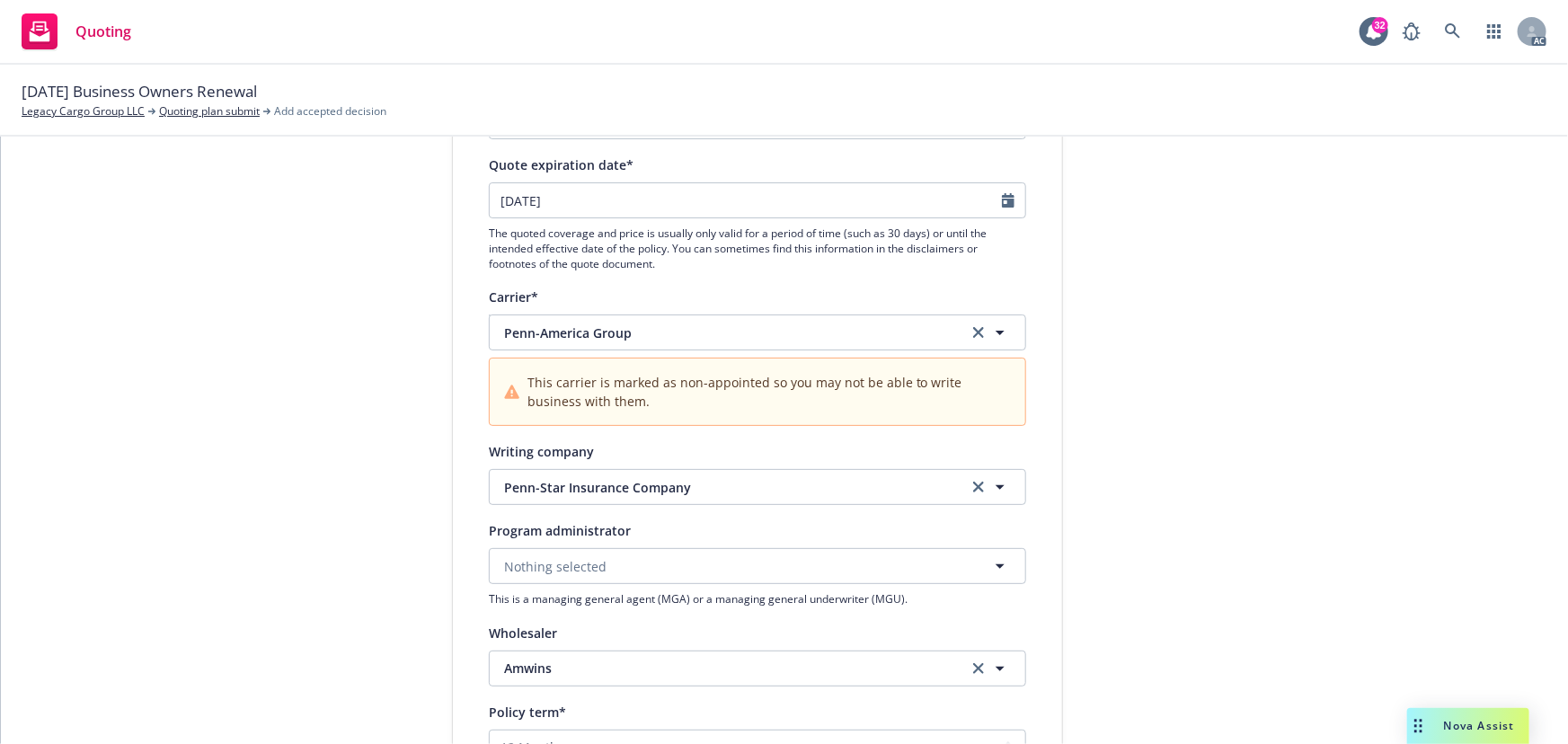
scroll to position [163, 0]
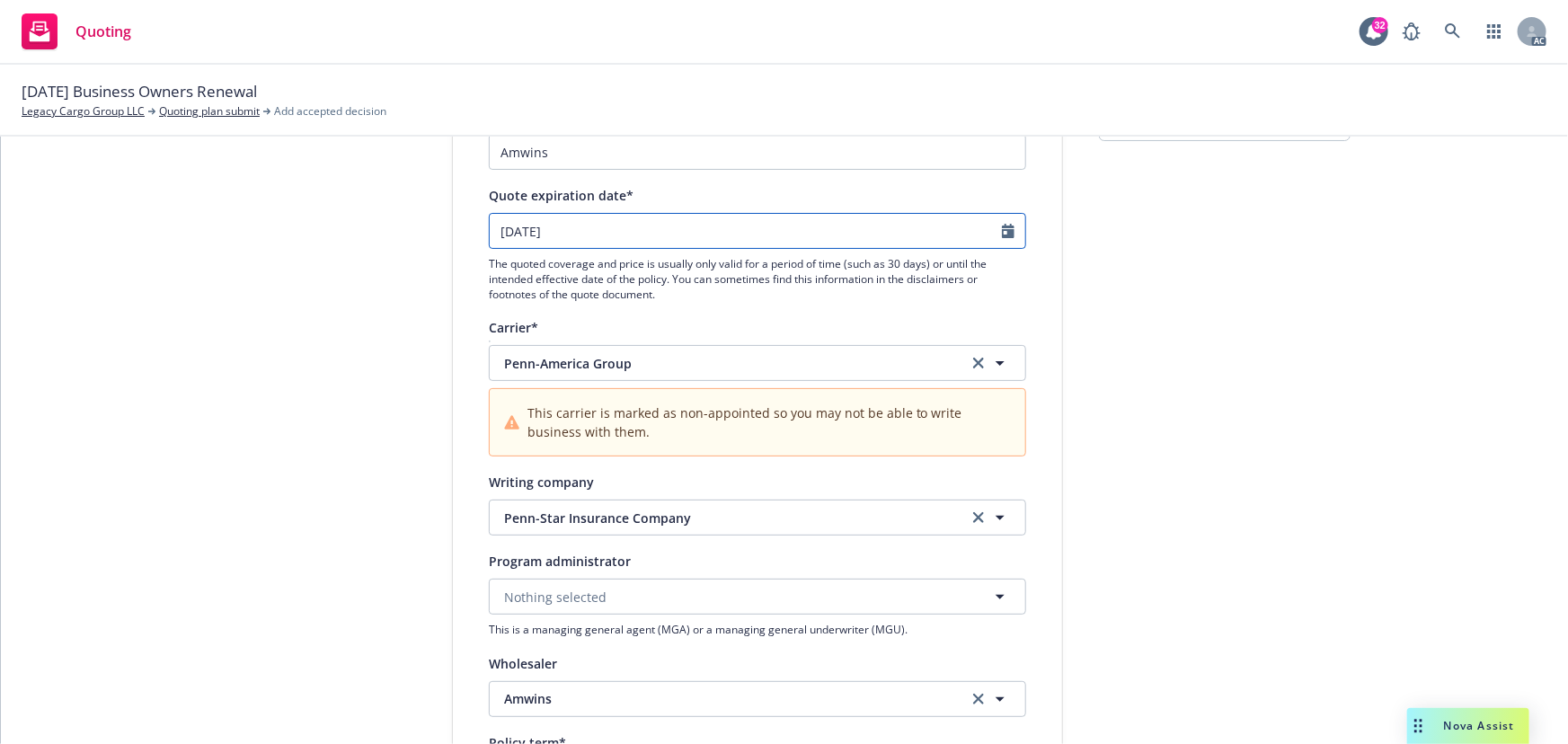
click at [1002, 228] on icon "Calendar" at bounding box center [1007, 231] width 13 height 14
select select "11"
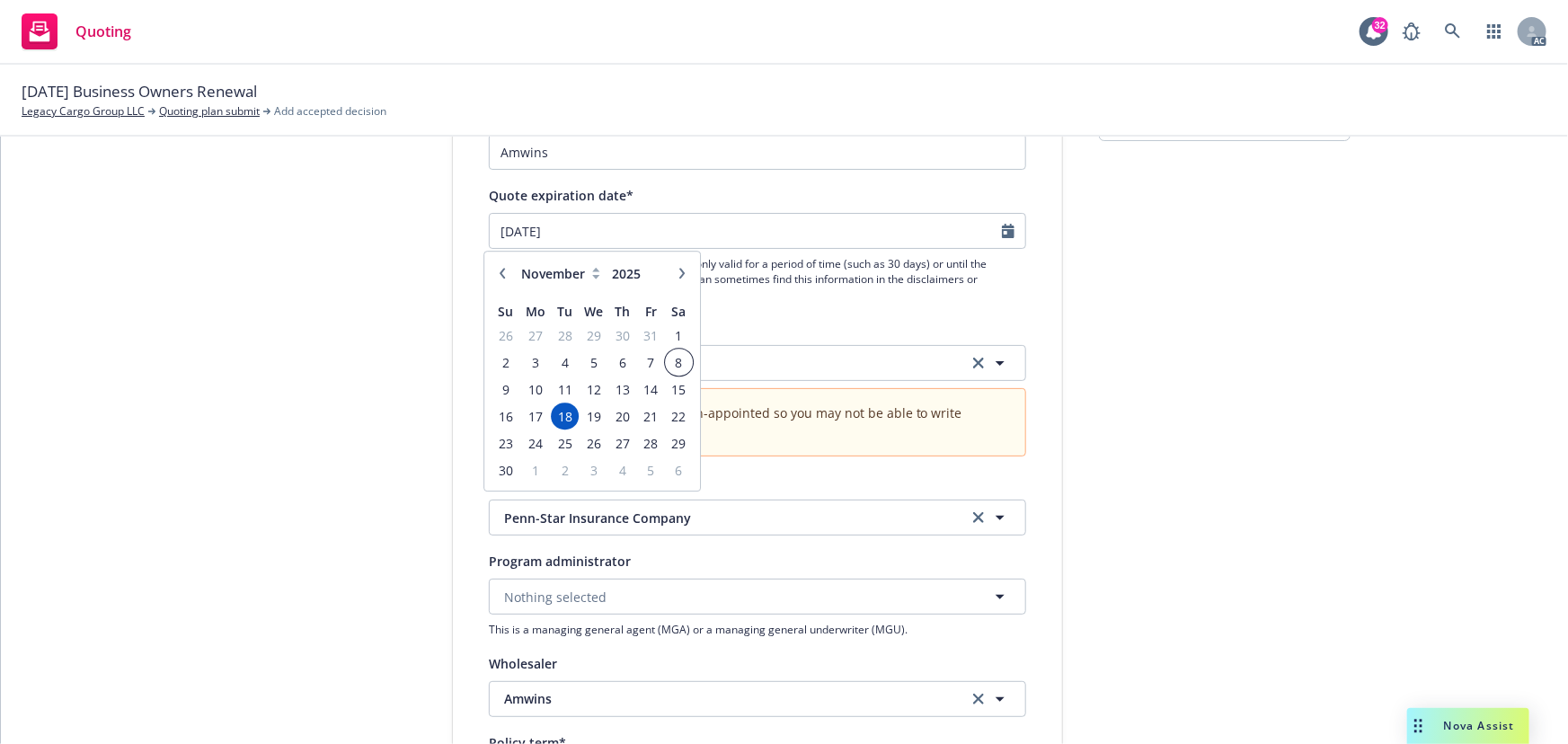
click at [673, 362] on span "8" at bounding box center [678, 362] width 24 height 22
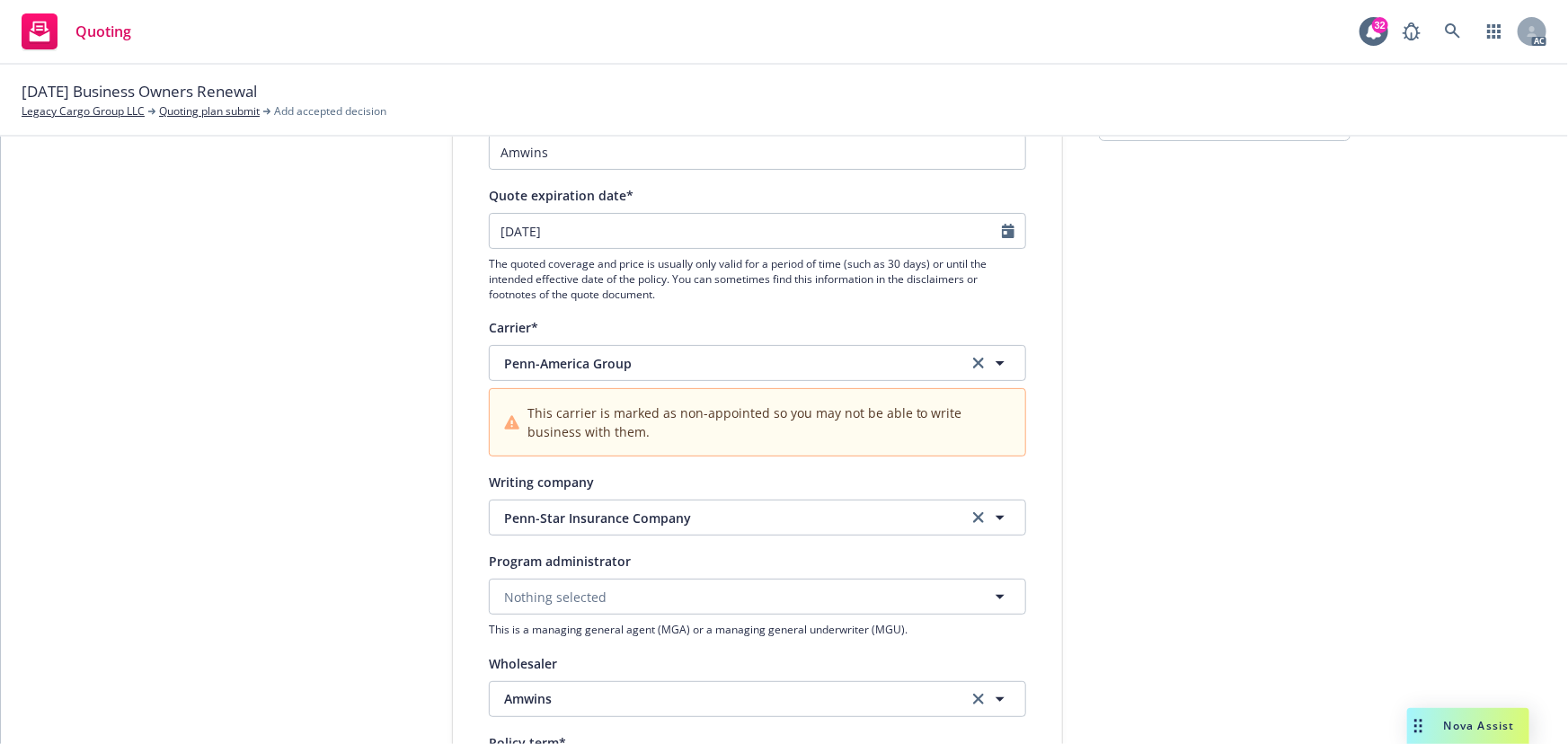
type input "[DATE]"
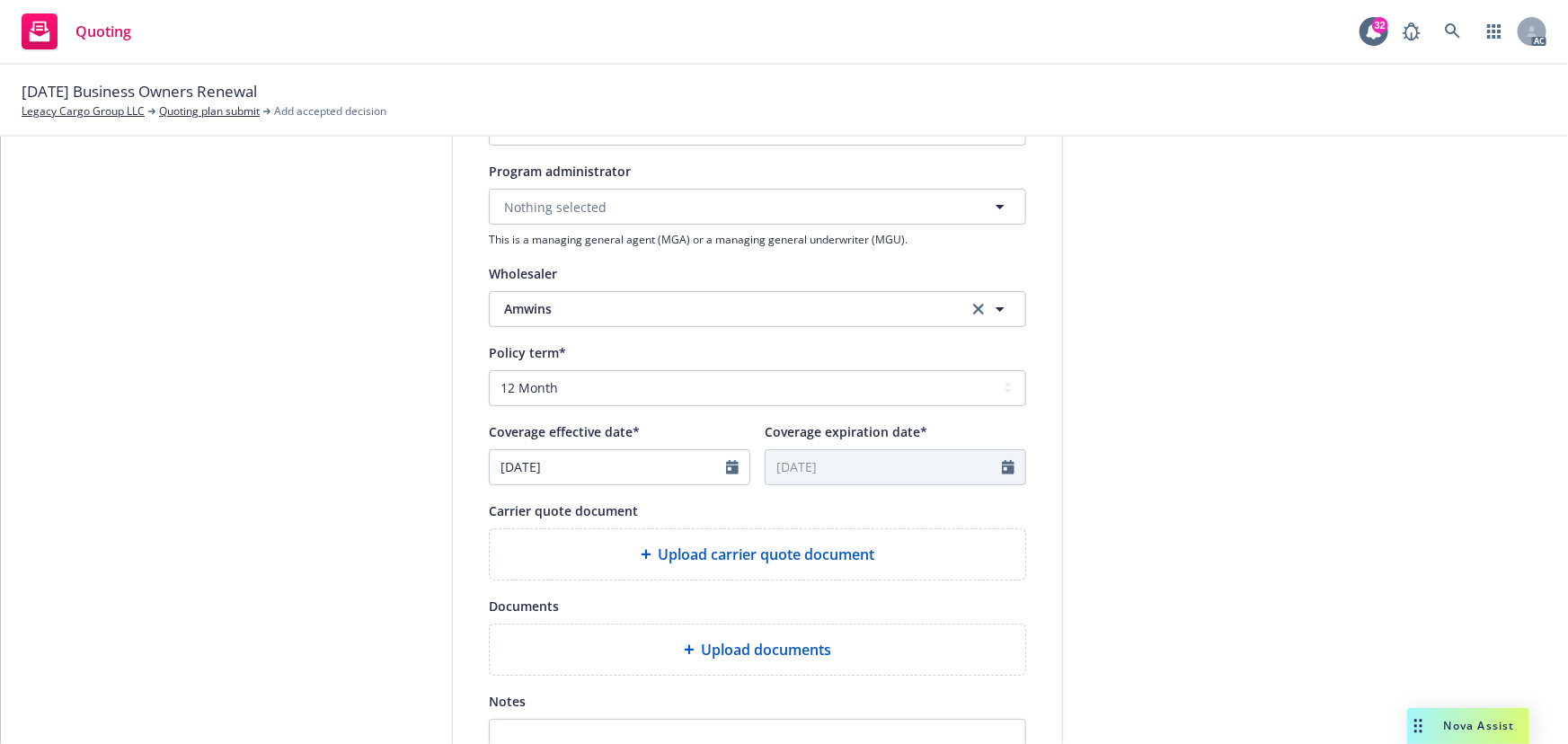
scroll to position [653, 0]
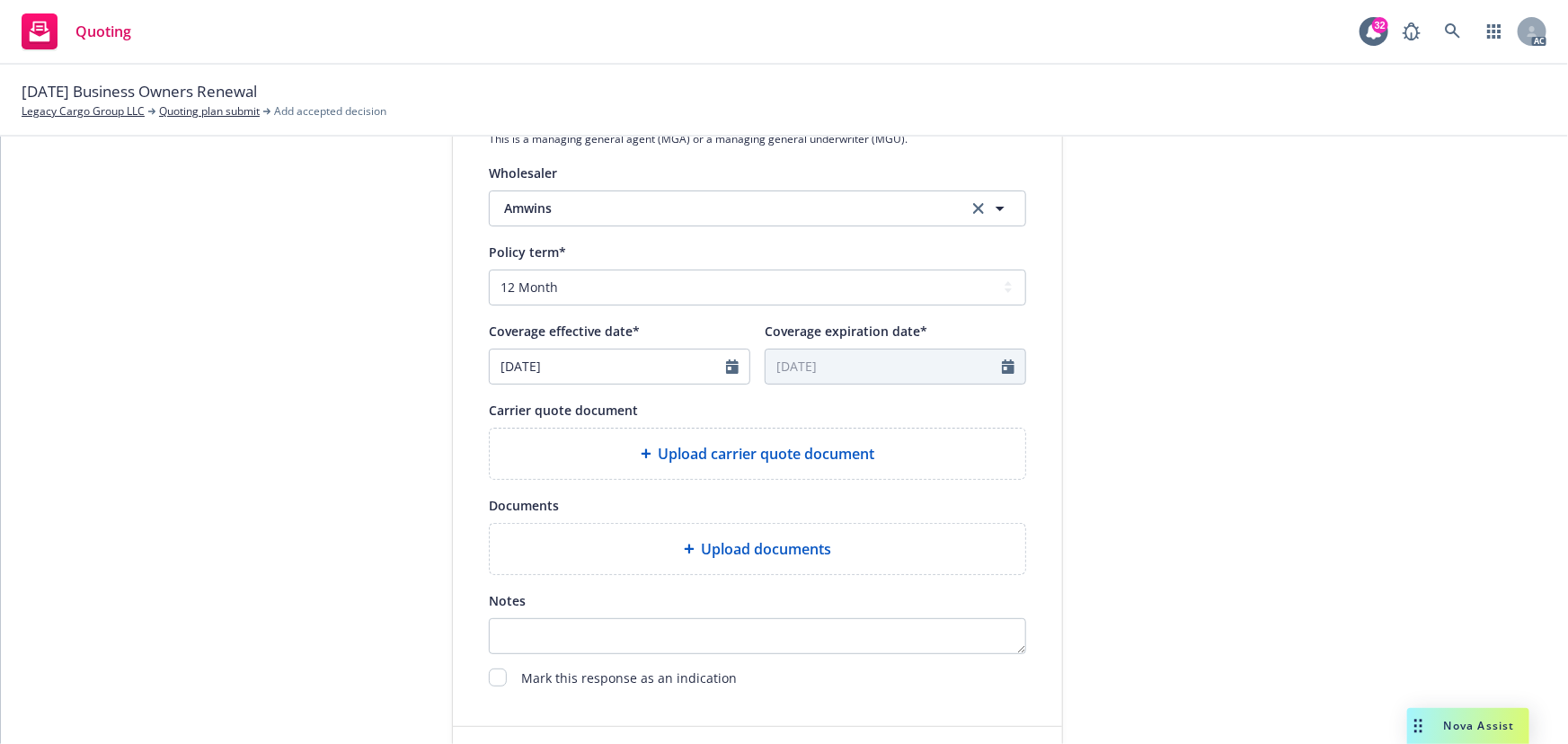
click at [835, 459] on span "Upload carrier quote document" at bounding box center [767, 454] width 216 height 21
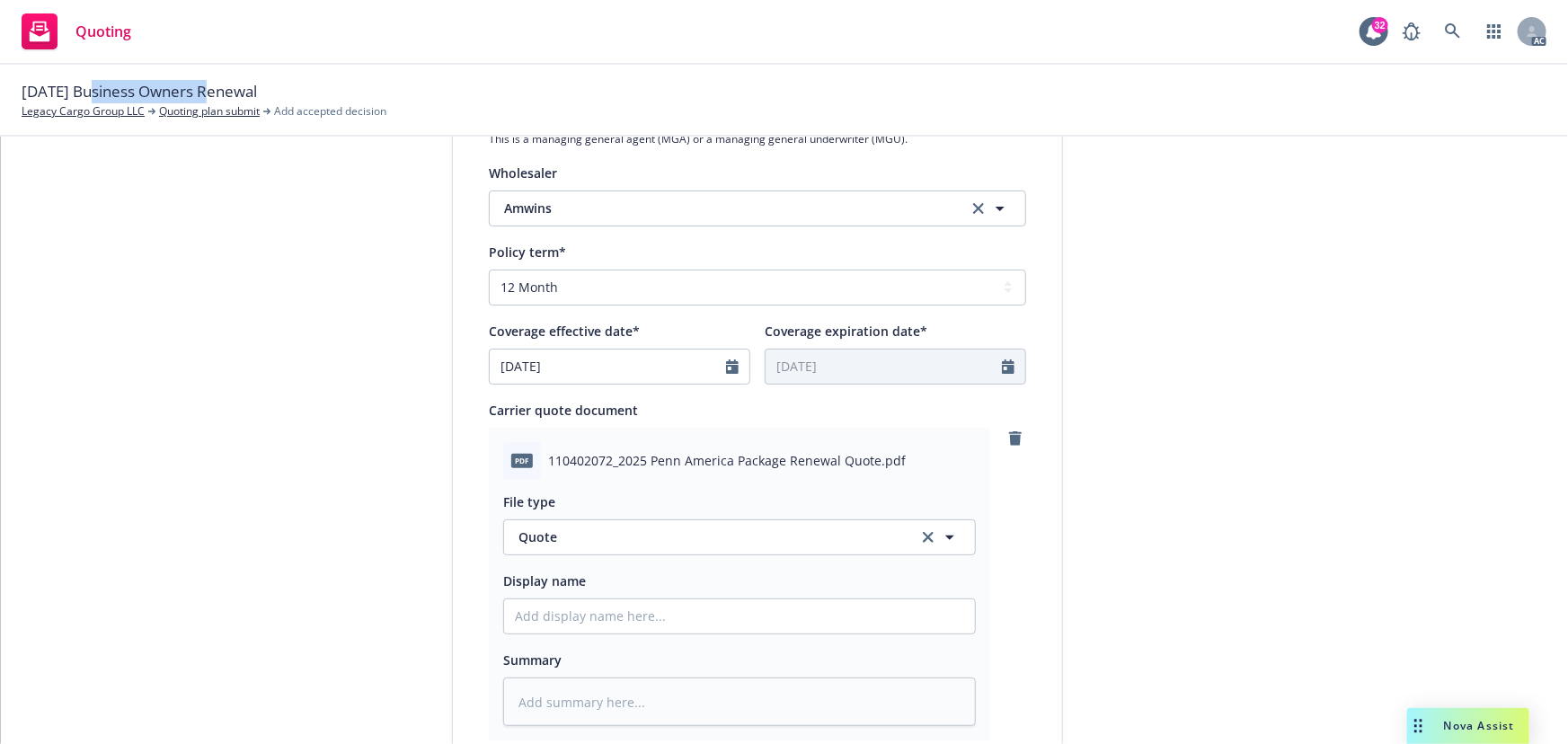
drag, startPoint x: 90, startPoint y: 91, endPoint x: 210, endPoint y: 98, distance: 120.2
click at [210, 98] on span "11/08/25 Business Owners Renewal" at bounding box center [139, 92] width 235 height 23
copy span "Business Owners"
click at [558, 587] on span "Display name" at bounding box center [545, 581] width 83 height 17
click at [558, 599] on input "Display name" at bounding box center [739, 616] width 471 height 34
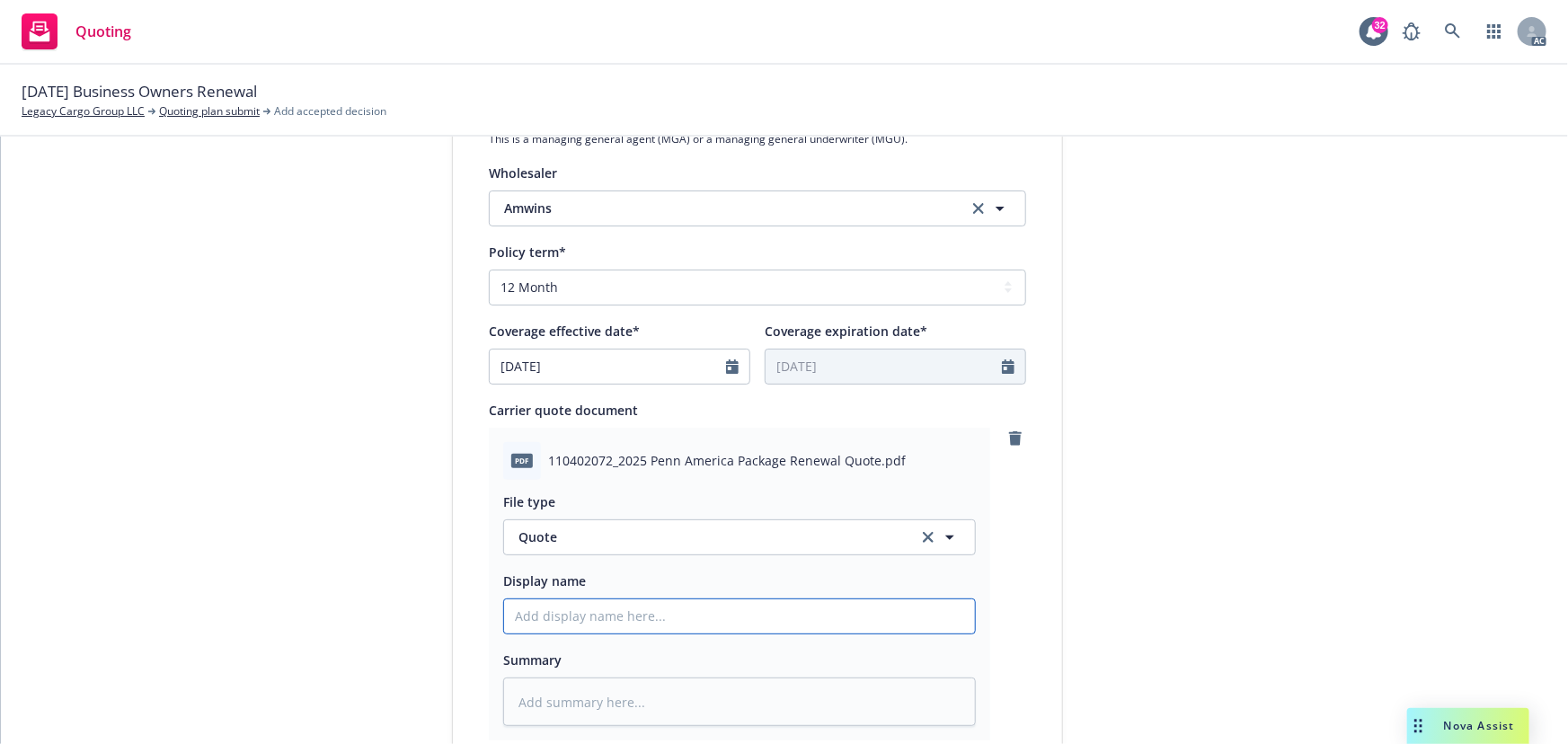
click at [571, 621] on input "Display name" at bounding box center [739, 616] width 471 height 34
type input "25-26 Excess Liability Quote"
drag, startPoint x: 546, startPoint y: 620, endPoint x: 633, endPoint y: 623, distance: 87.1
click at [633, 623] on input "25-26 Excess Liability Quote" at bounding box center [739, 616] width 471 height 34
paste input "Business Owners"
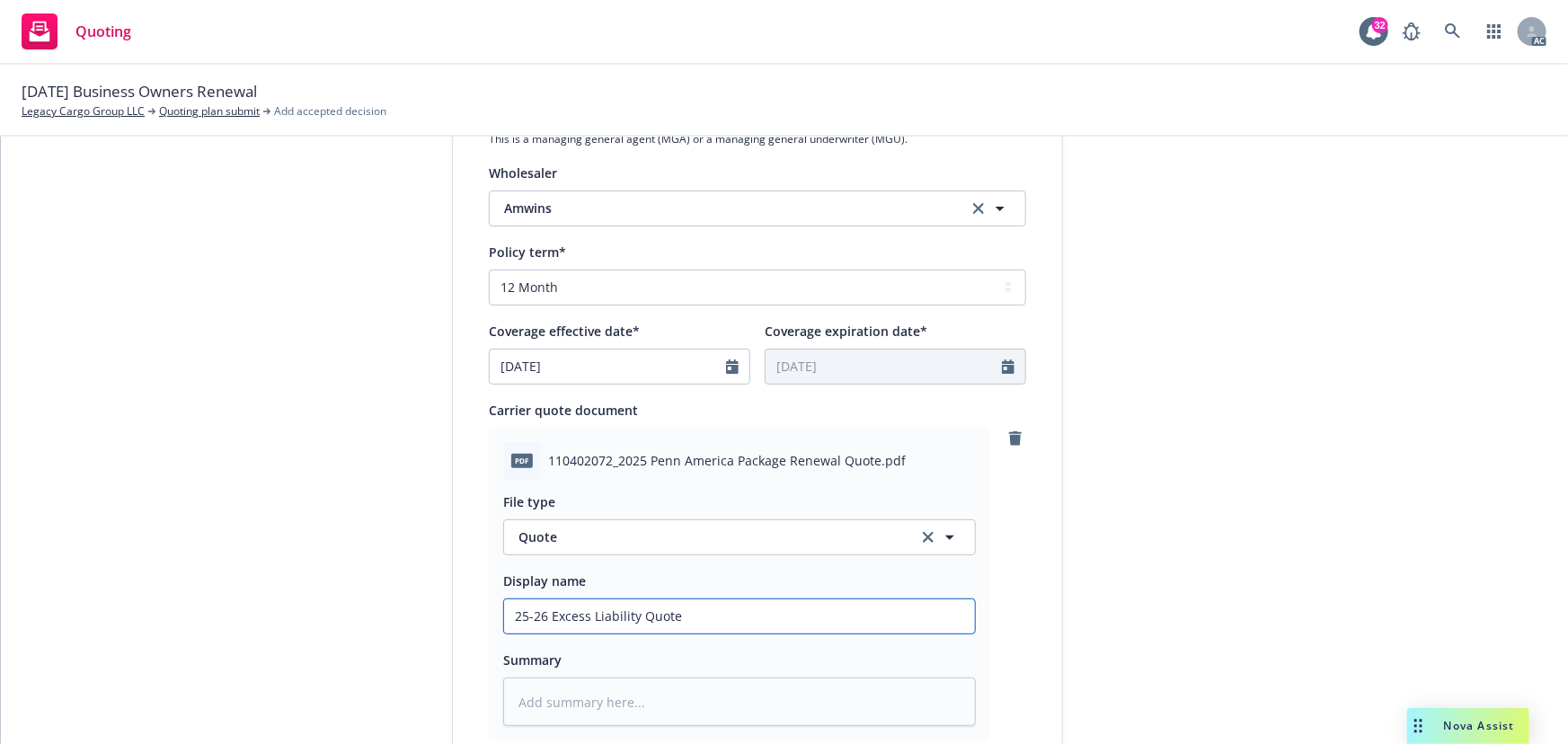
type textarea "x"
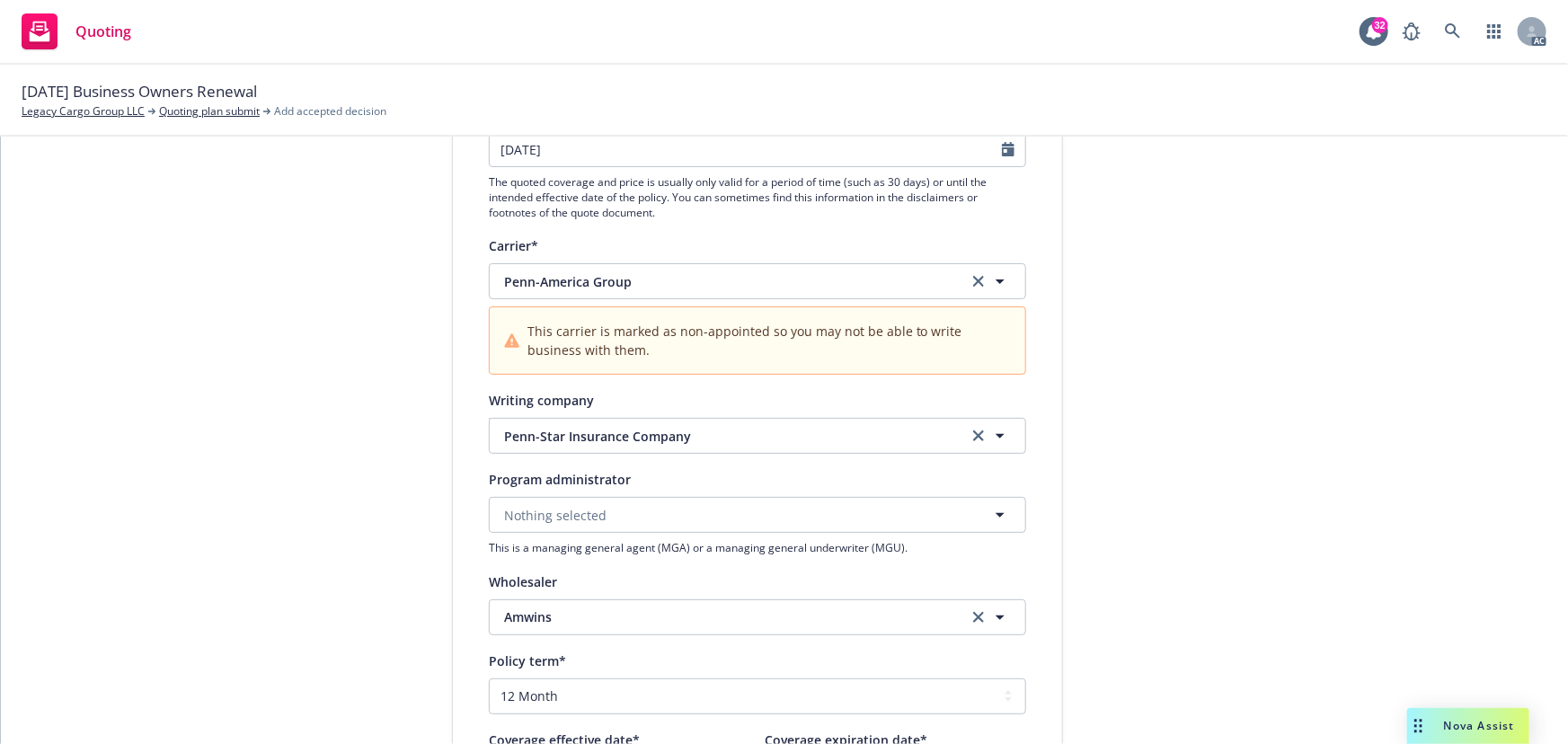
type input "25-26 Business Owners Quote"
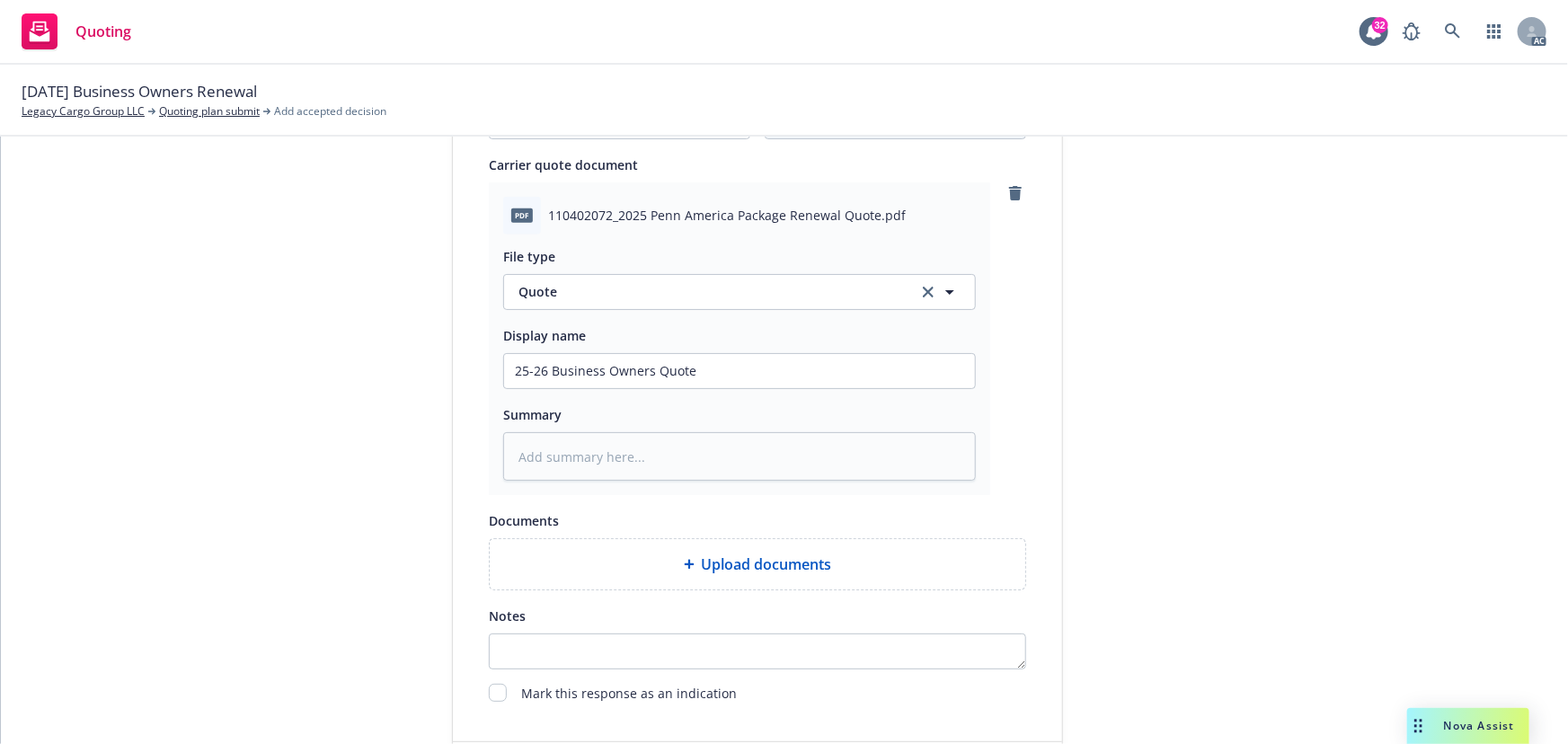
scroll to position [1005, 0]
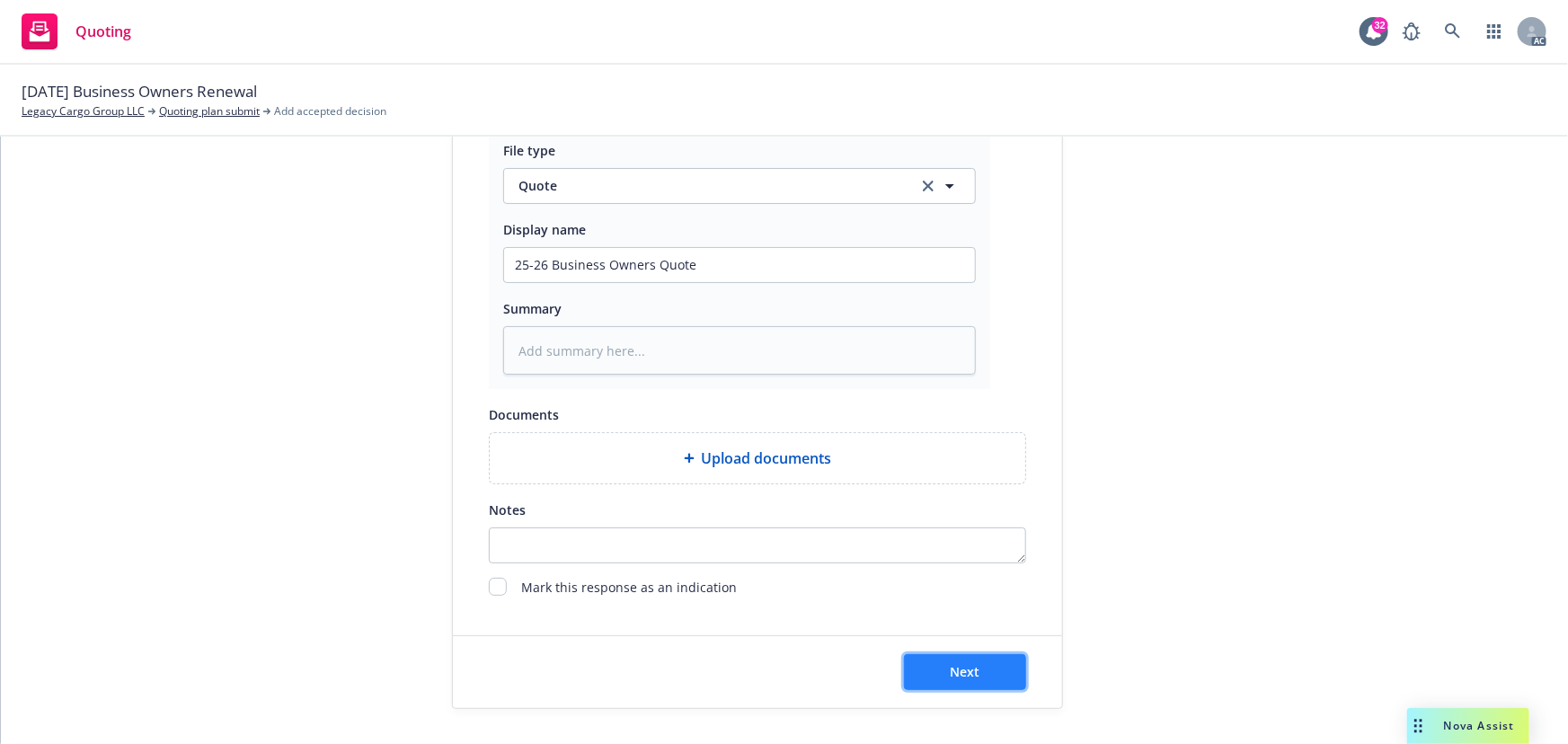
click at [969, 673] on span "Next" at bounding box center [965, 672] width 30 height 17
type textarea "x"
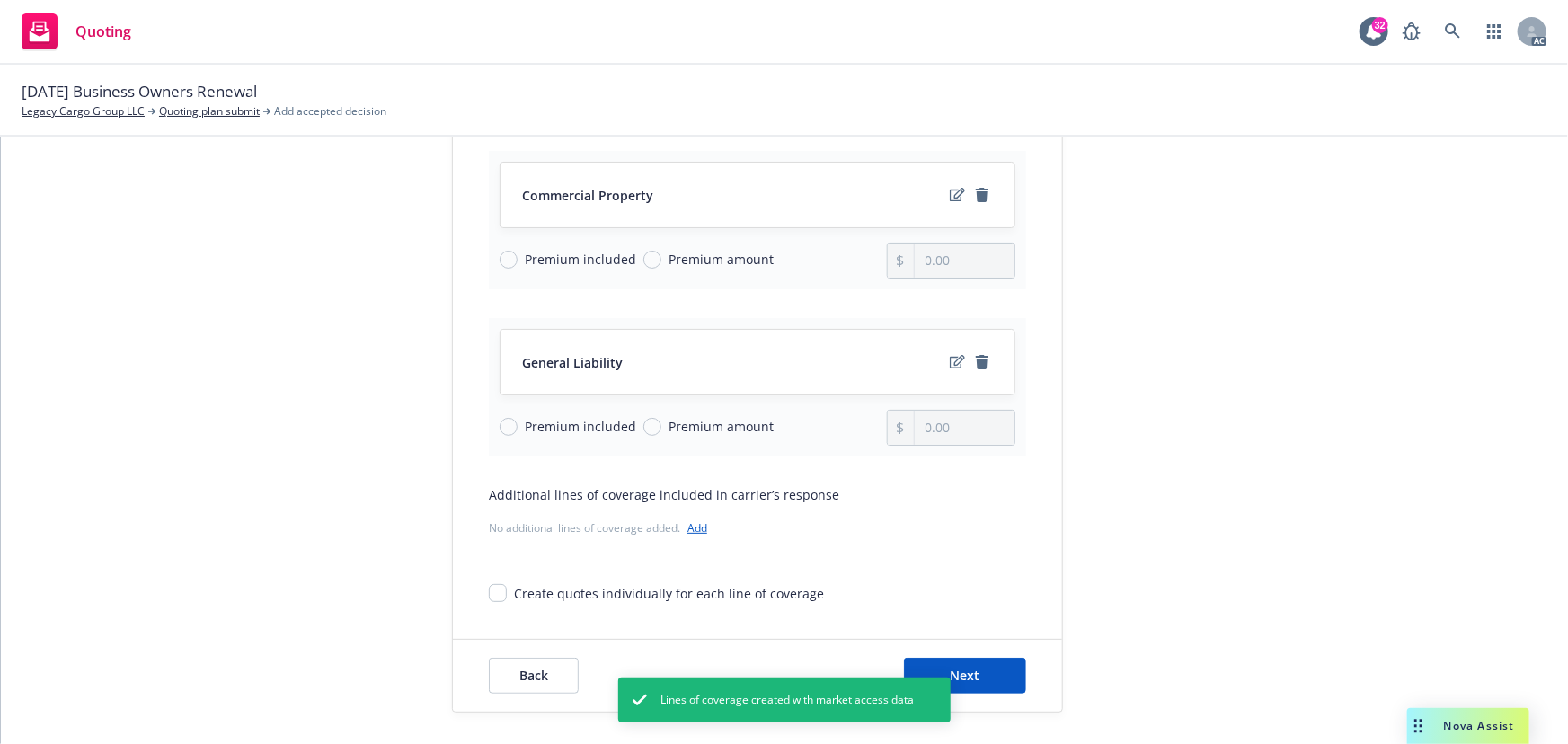
scroll to position [234, 0]
click at [969, 674] on span "Next" at bounding box center [965, 673] width 30 height 17
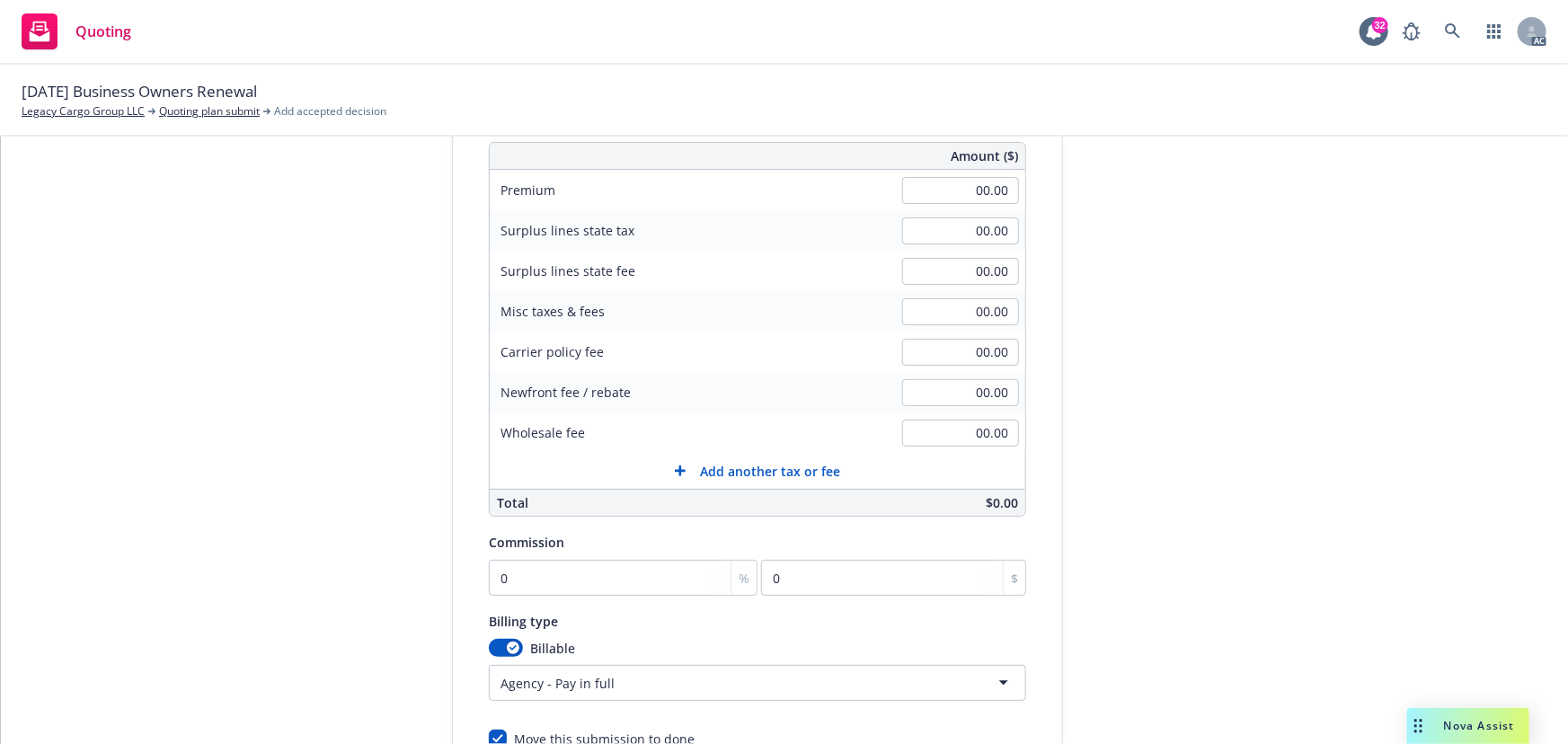
scroll to position [0, 0]
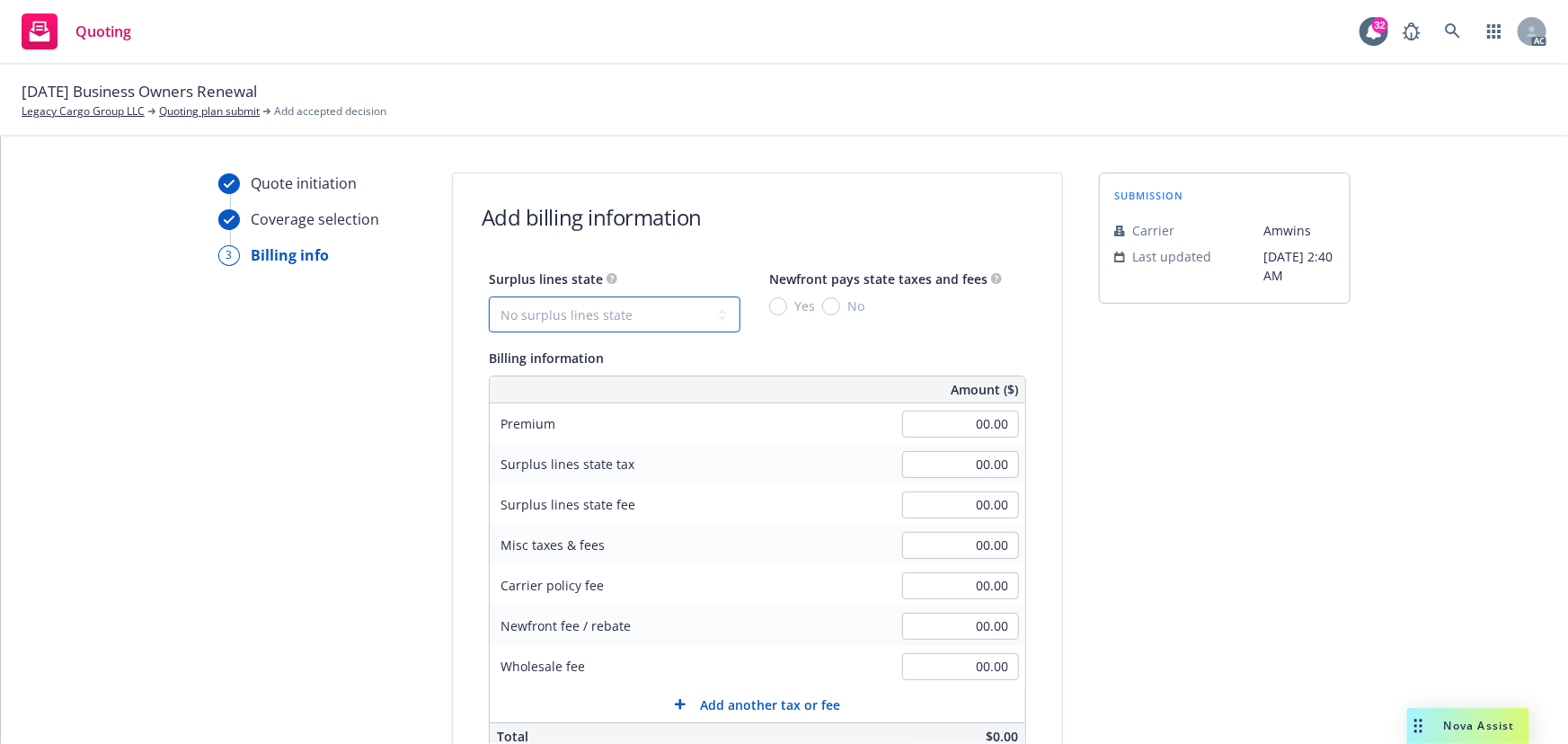
click at [608, 329] on select "No surplus lines state Alaska Alabama Arkansas Arizona California Colorado Conn…" at bounding box center [615, 314] width 252 height 36
select select "CA"
click at [489, 296] on select "No surplus lines state Alaska Alabama Arkansas Arizona California Colorado Conn…" at bounding box center [615, 314] width 252 height 36
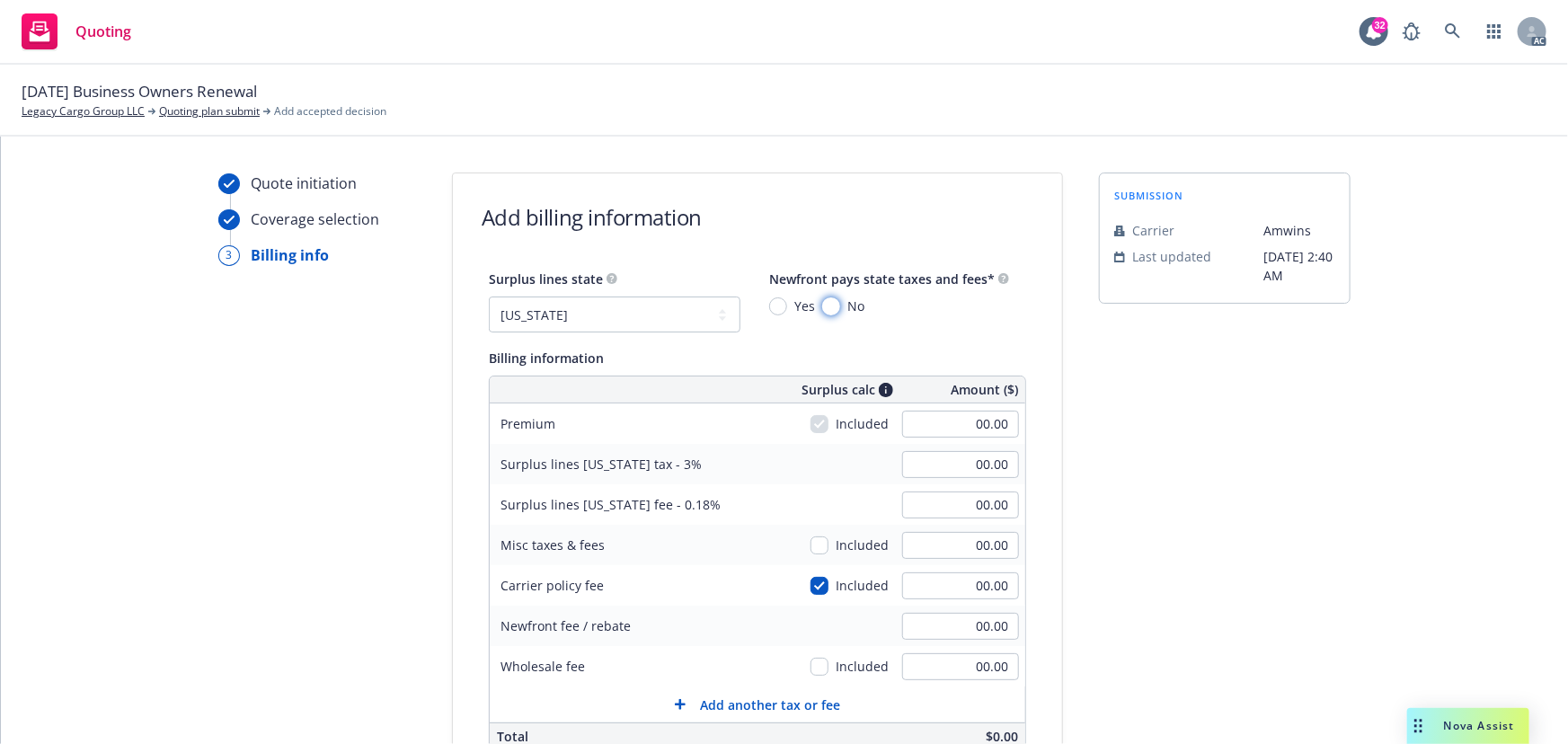
click at [822, 307] on input "No" at bounding box center [831, 306] width 18 height 18
radio input "true"
click at [944, 421] on input "00.00" at bounding box center [960, 425] width 117 height 27
type input "750.00"
type input "22.50"
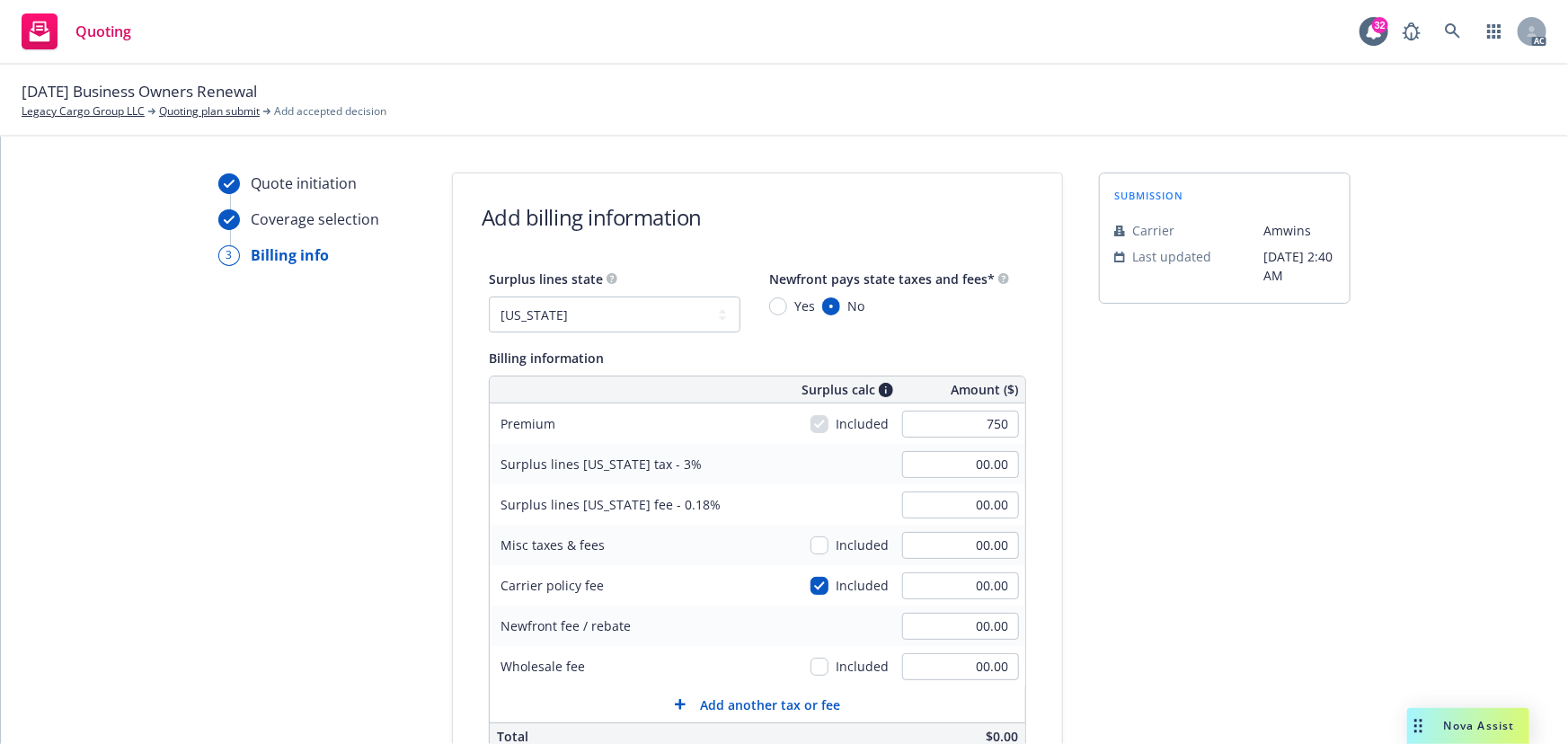
type input "1.35"
click at [1463, 433] on div "Quote initiation Coverage selection 3 Billing info Add billing information Surp…" at bounding box center [784, 632] width 1524 height 920
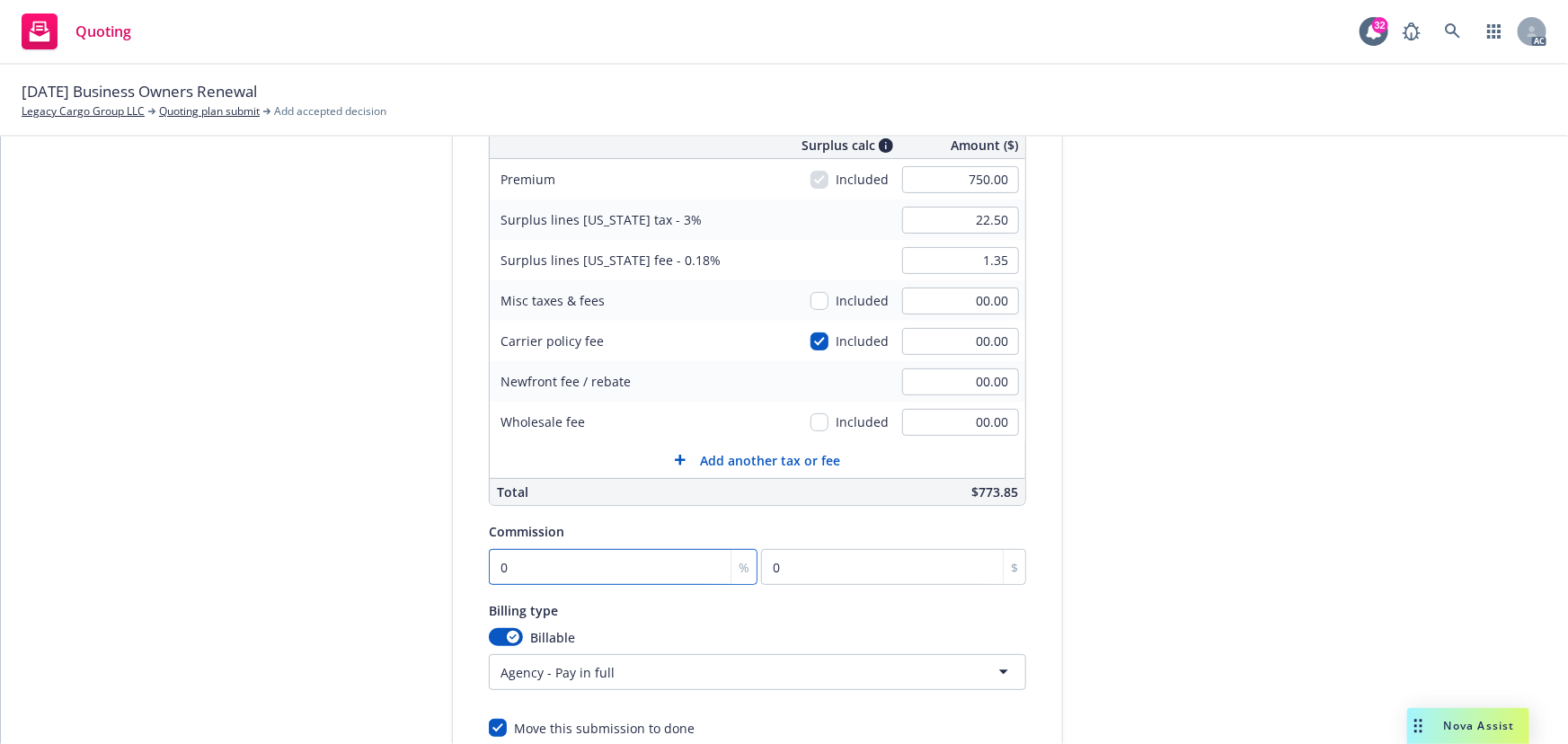
click at [636, 576] on input "0" at bounding box center [623, 566] width 268 height 36
type input "1"
type input "7.5"
type input "10"
type input "75"
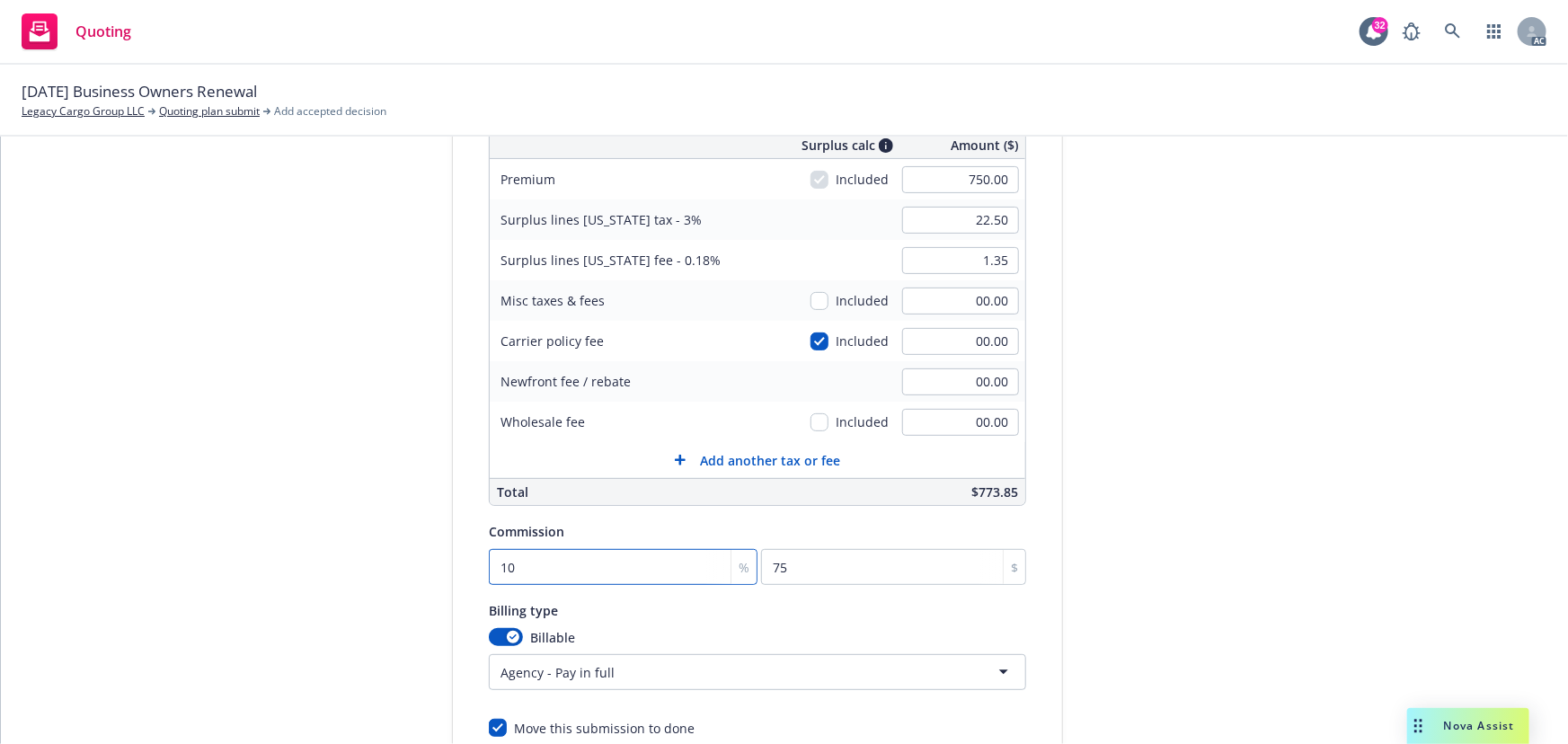
type input "10"
click at [937, 413] on input "00.00" at bounding box center [960, 423] width 117 height 27
type input "200.00"
click at [1508, 604] on div "Quote initiation Coverage selection 3 Billing info Add billing information Surp…" at bounding box center [784, 387] width 1524 height 920
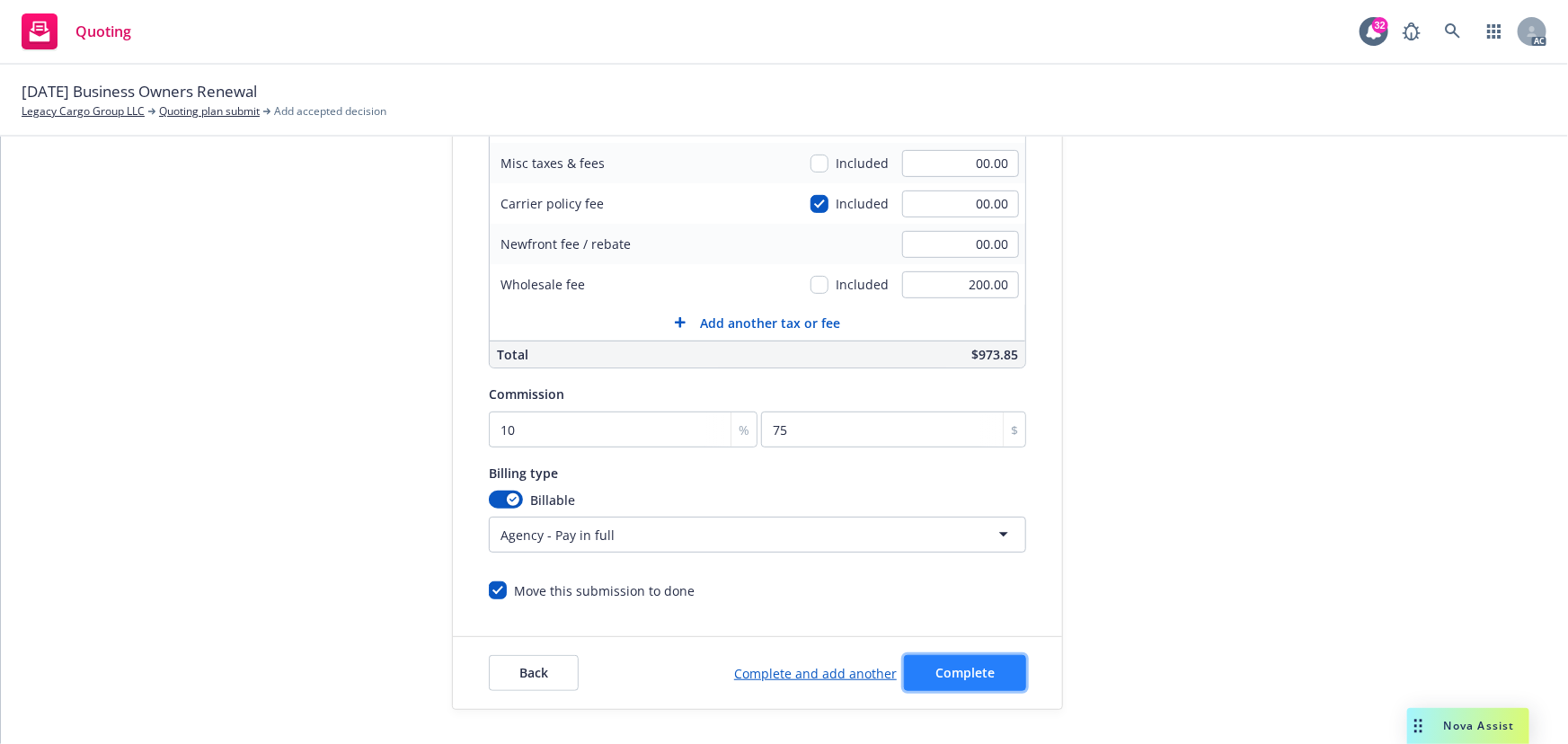
click at [958, 679] on span "Complete" at bounding box center [964, 673] width 59 height 17
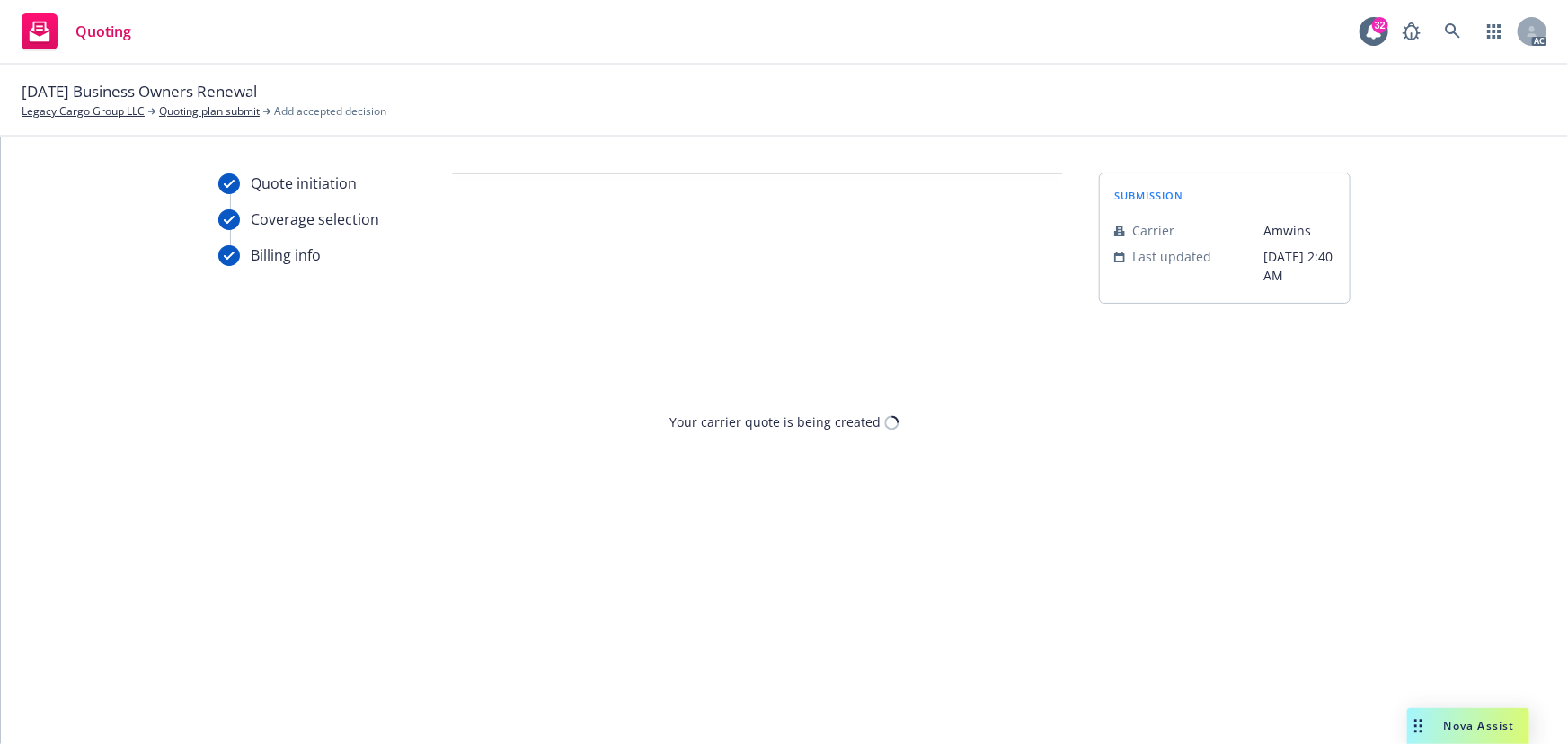
scroll to position [0, 0]
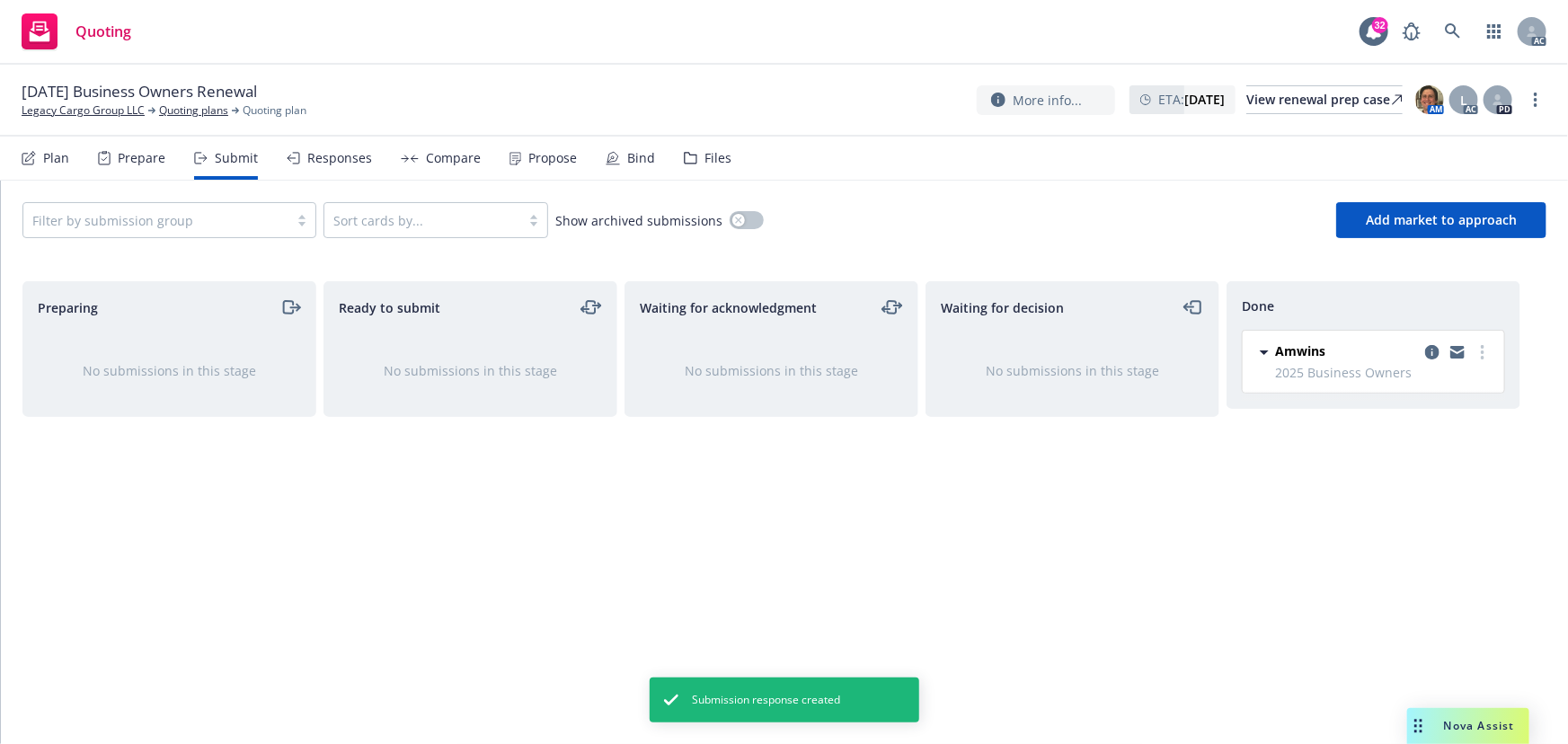
click at [530, 163] on div "Propose" at bounding box center [553, 157] width 48 height 14
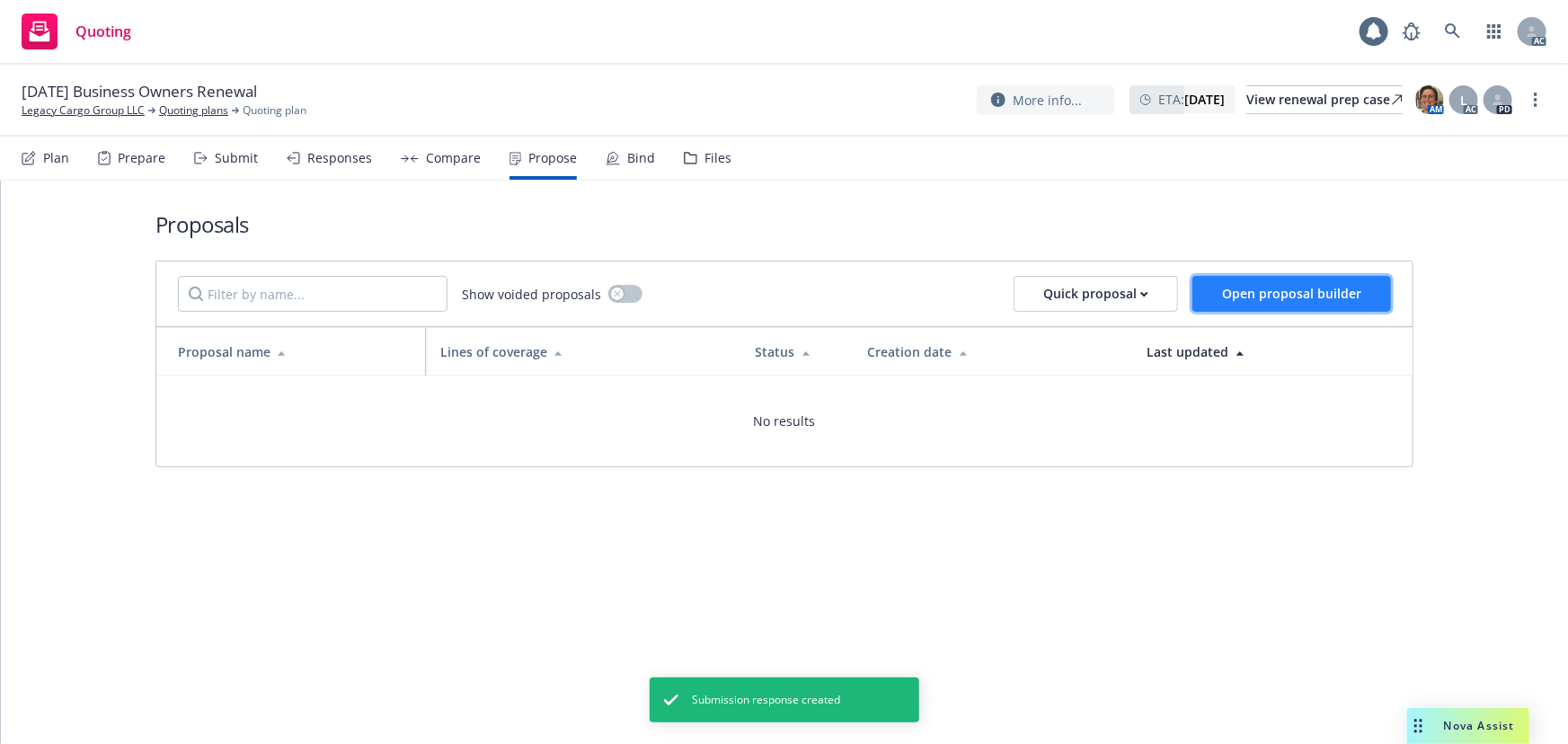
click at [1295, 289] on span "Open proposal builder" at bounding box center [1292, 293] width 139 height 17
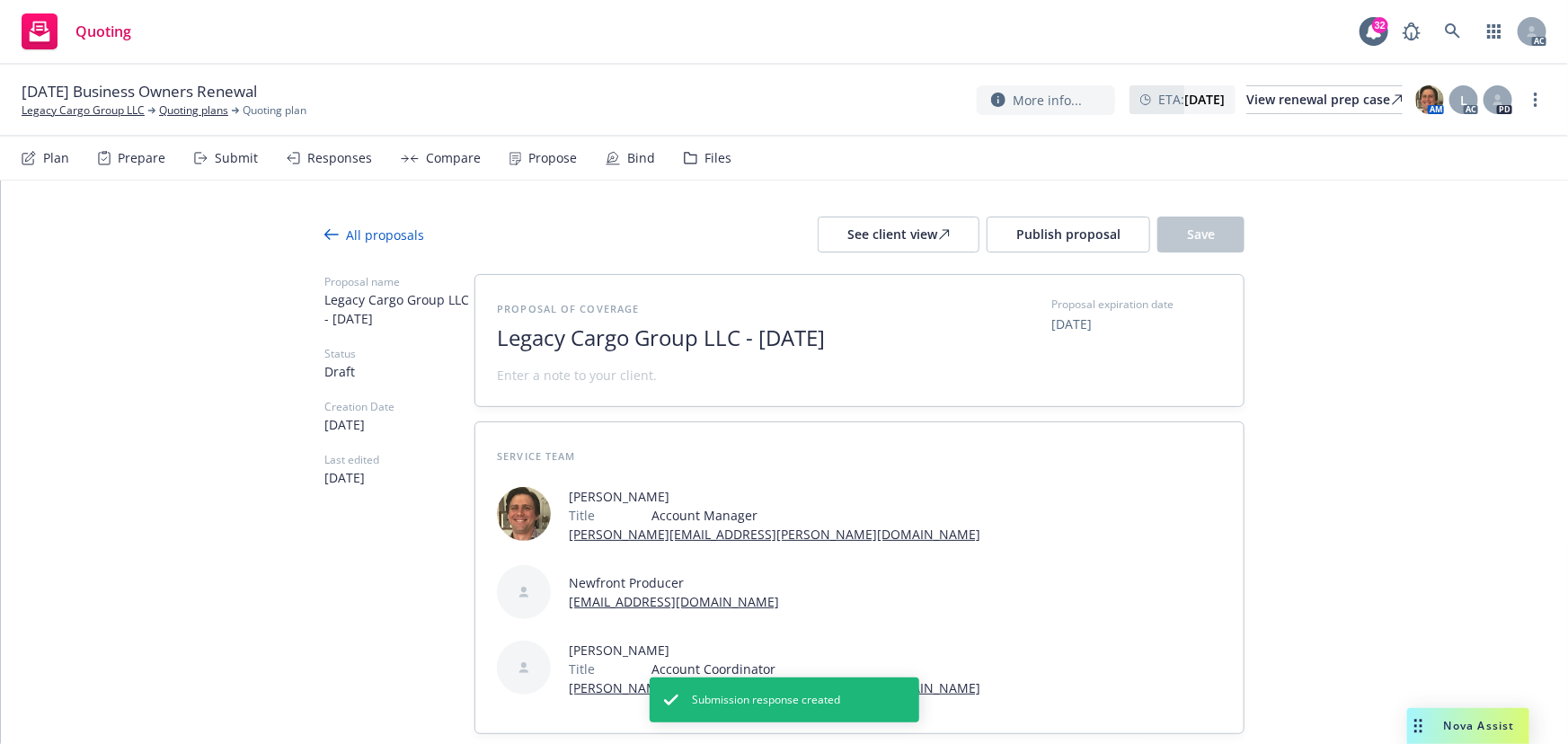
drag, startPoint x: 835, startPoint y: 341, endPoint x: 474, endPoint y: 345, distance: 361.0
click at [476, 345] on div "Proposal of coverage Legacy Cargo Group LLC - October 2025 Proposal expiration …" at bounding box center [860, 341] width 768 height 131
click at [557, 343] on span "2025" at bounding box center [717, 338] width 440 height 26
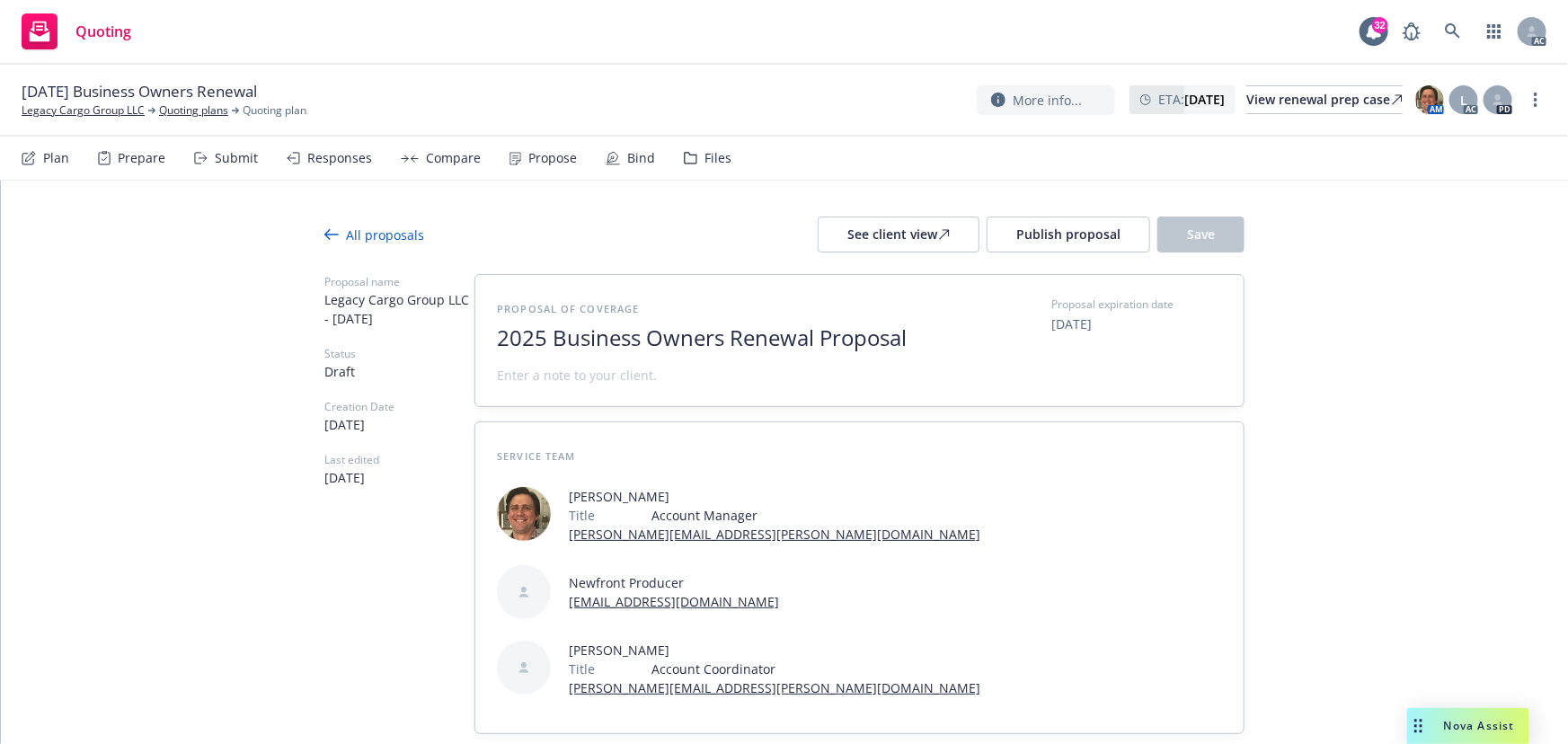
click at [512, 381] on span at bounding box center [577, 375] width 160 height 19
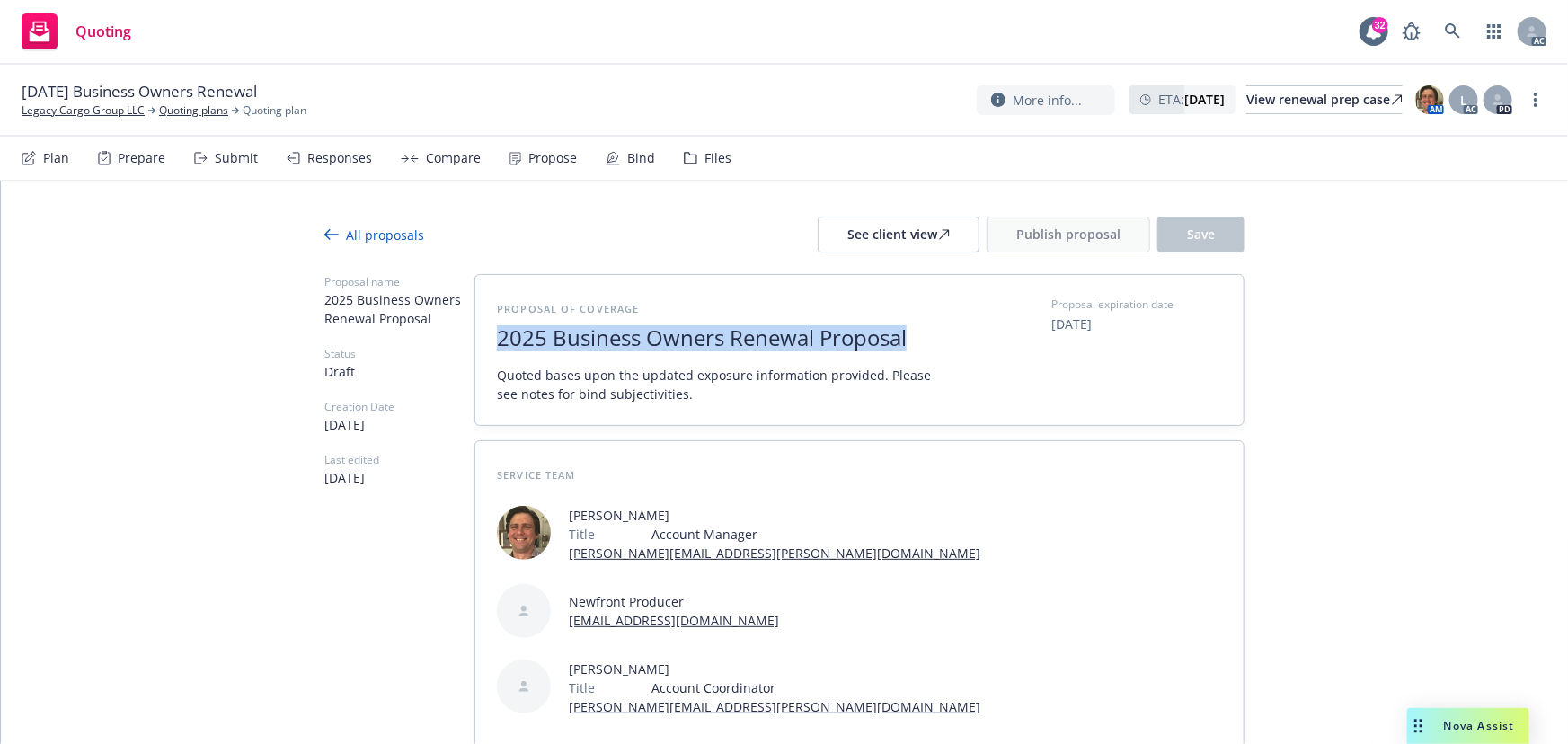
drag, startPoint x: 909, startPoint y: 340, endPoint x: 466, endPoint y: 344, distance: 443.0
click at [466, 344] on div "Proposal name 2025 Business Owners Renewal Proposal Status Draft Creation Date …" at bounding box center [784, 546] width 921 height 545
copy span "2025 Business Owners Renewal Proposal"
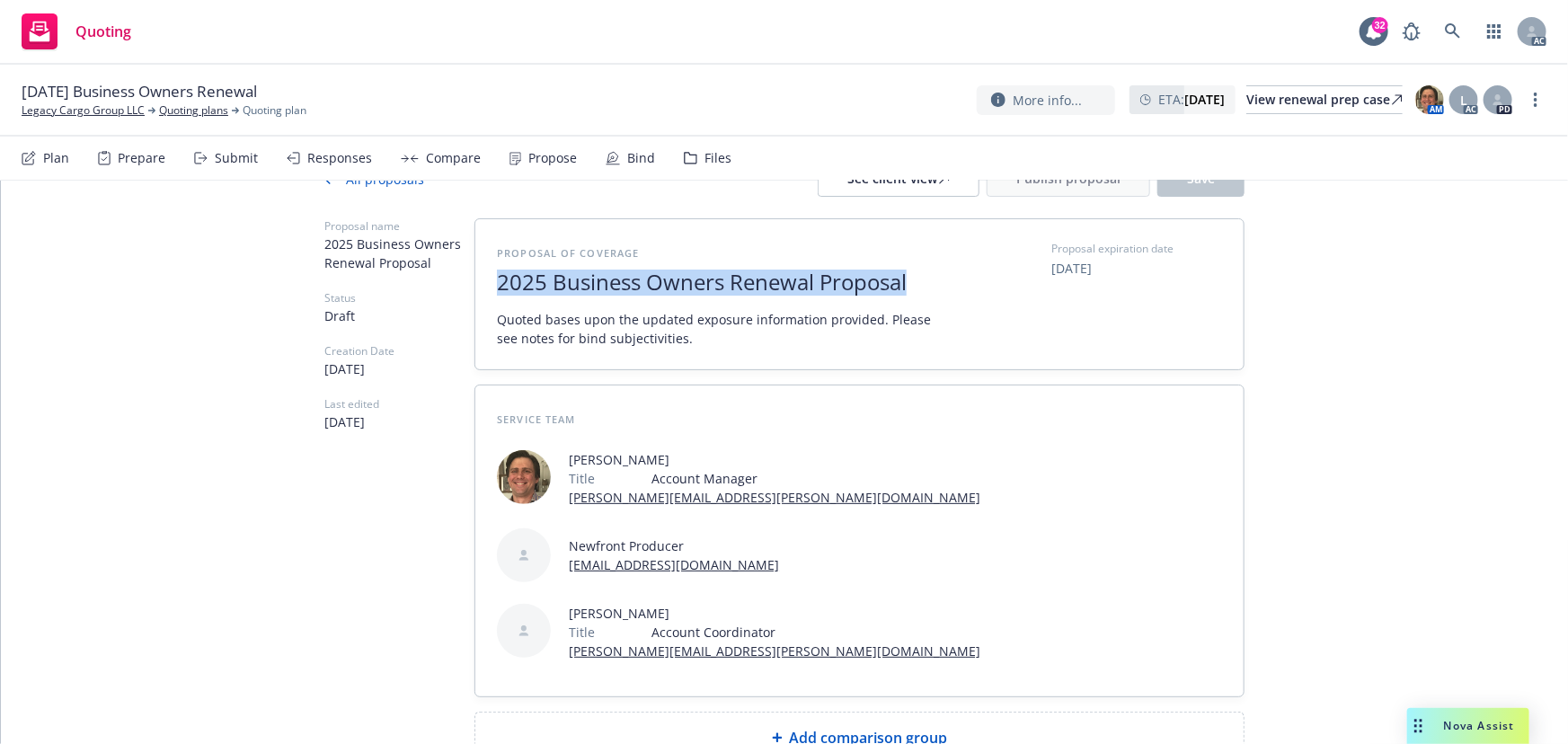
scroll to position [107, 0]
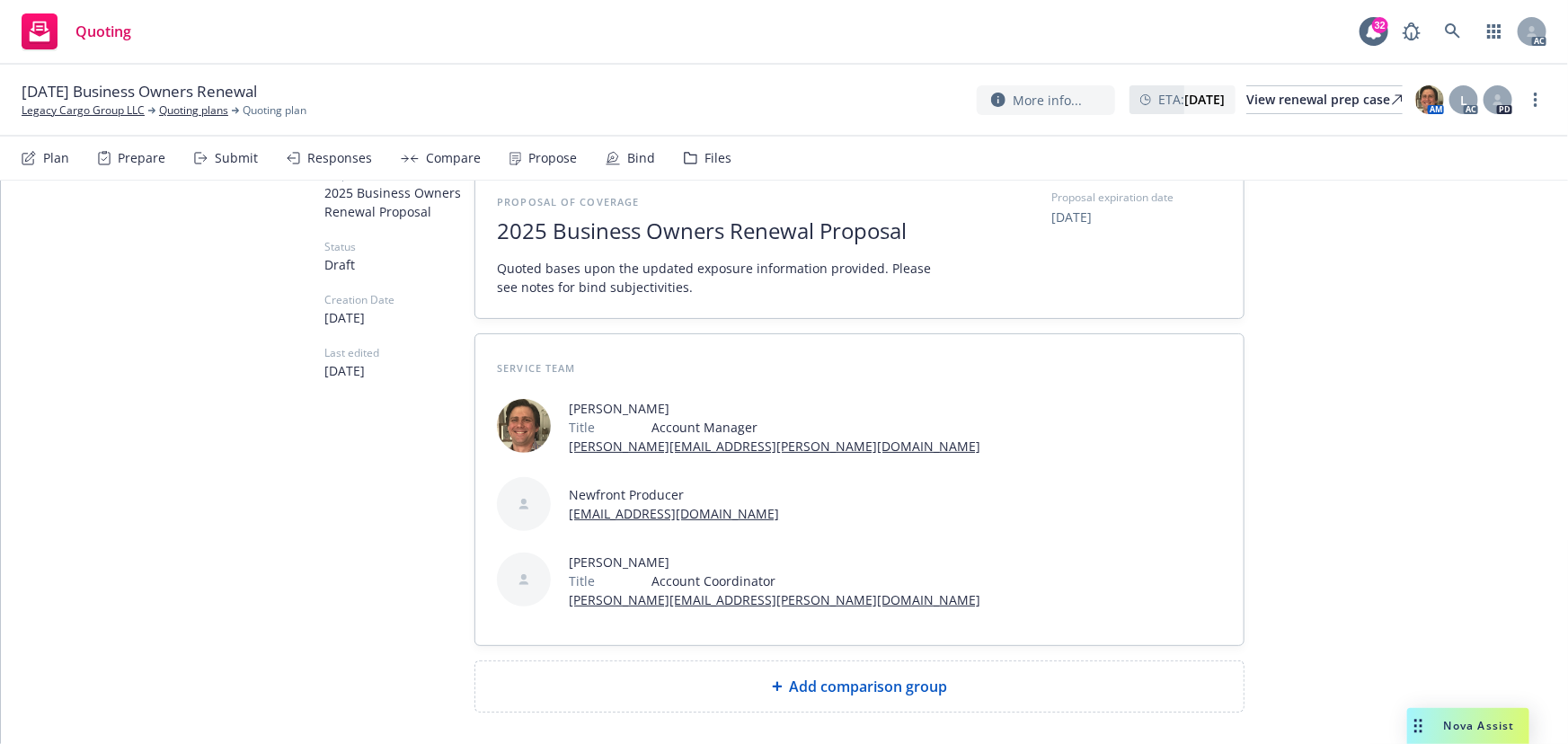
click at [819, 661] on div "Add comparison group" at bounding box center [860, 686] width 768 height 50
type textarea "x"
click at [726, 683] on span at bounding box center [860, 694] width 726 height 21
paste span
click at [497, 678] on span "2025 Business Owners Renewal Proposal" at bounding box center [701, 693] width 410 height 30
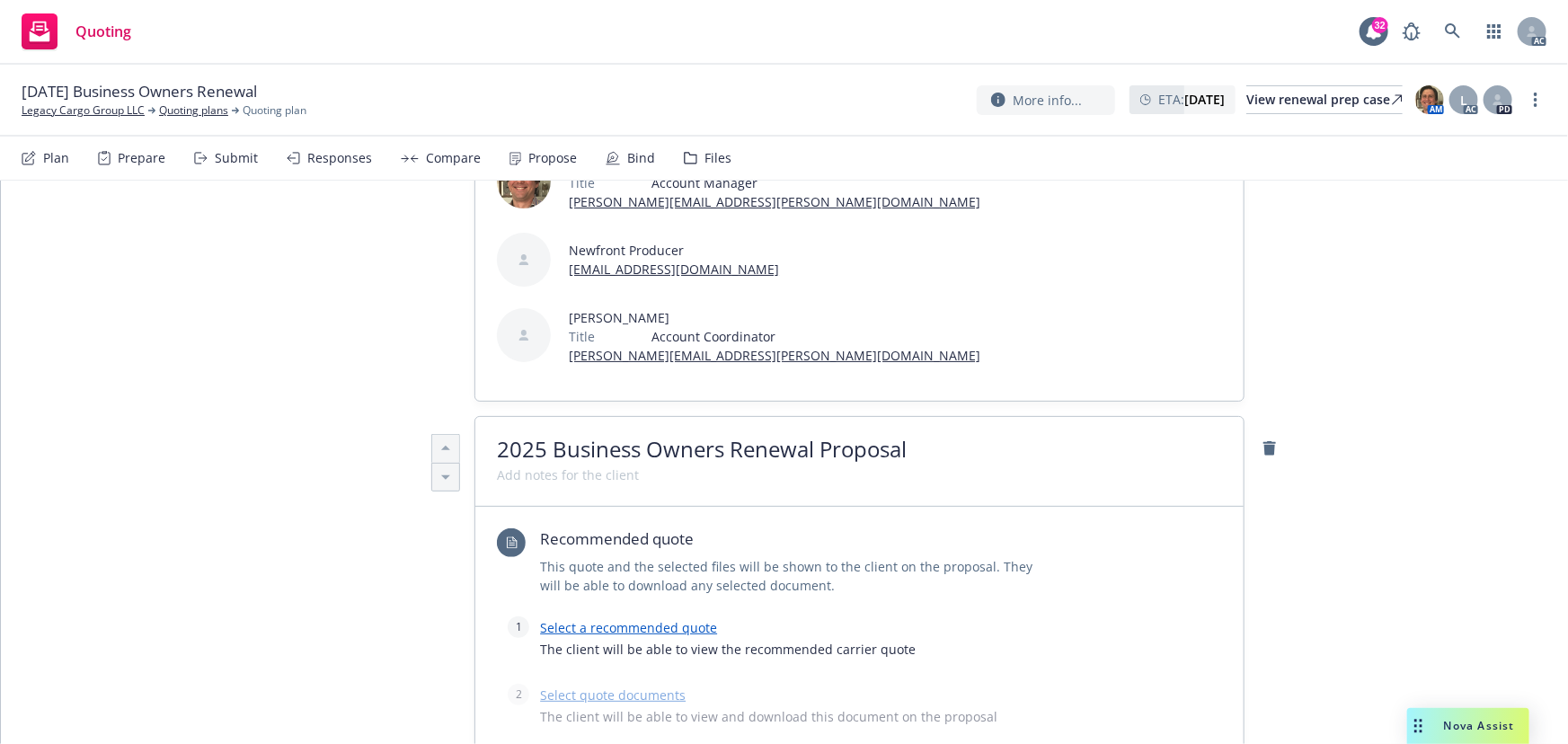
scroll to position [433, 0]
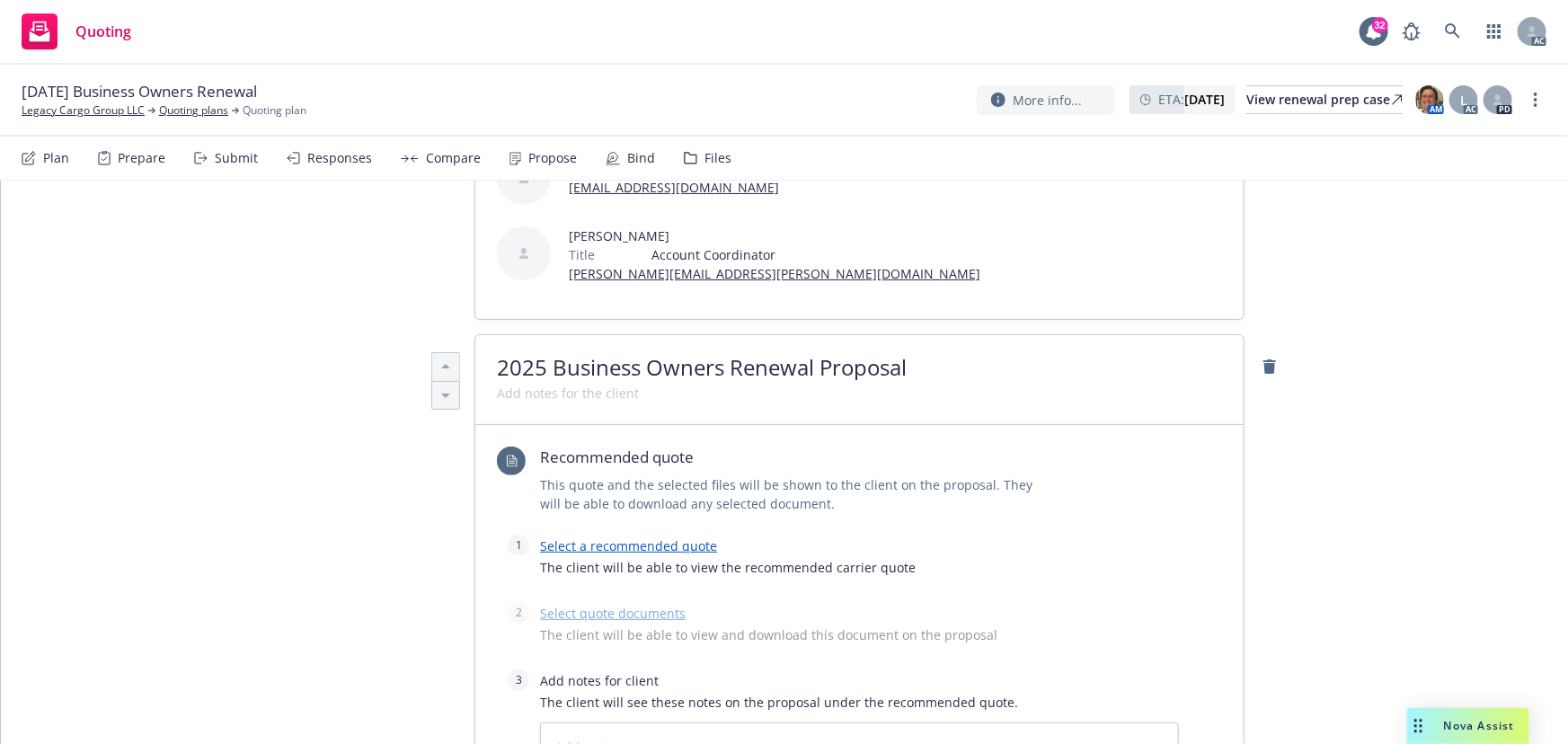
click at [657, 537] on link "Select a recommended quote" at bounding box center [628, 546] width 177 height 17
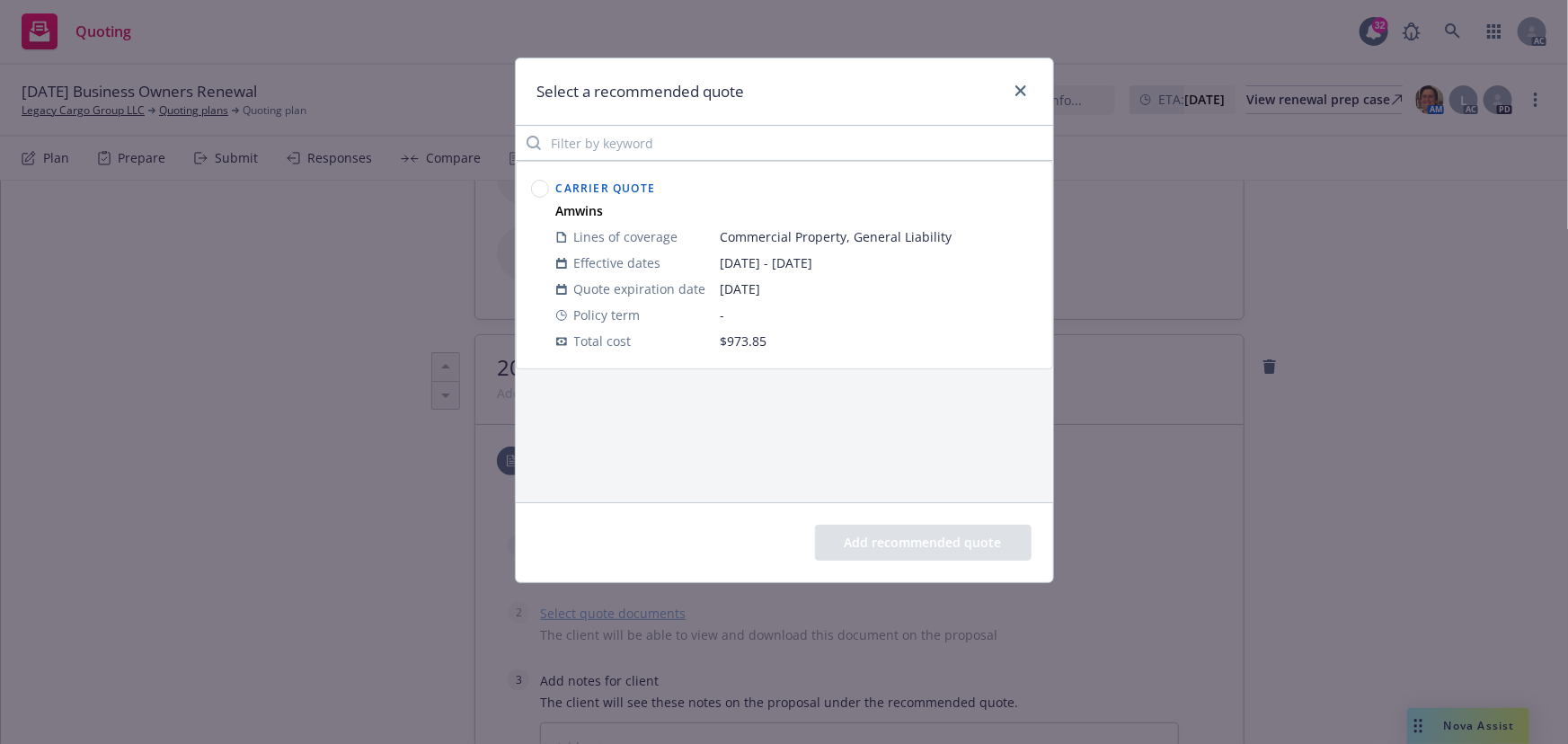
click at [539, 187] on circle at bounding box center [539, 189] width 17 height 17
click at [896, 529] on button "Add recommended quote" at bounding box center [923, 542] width 216 height 36
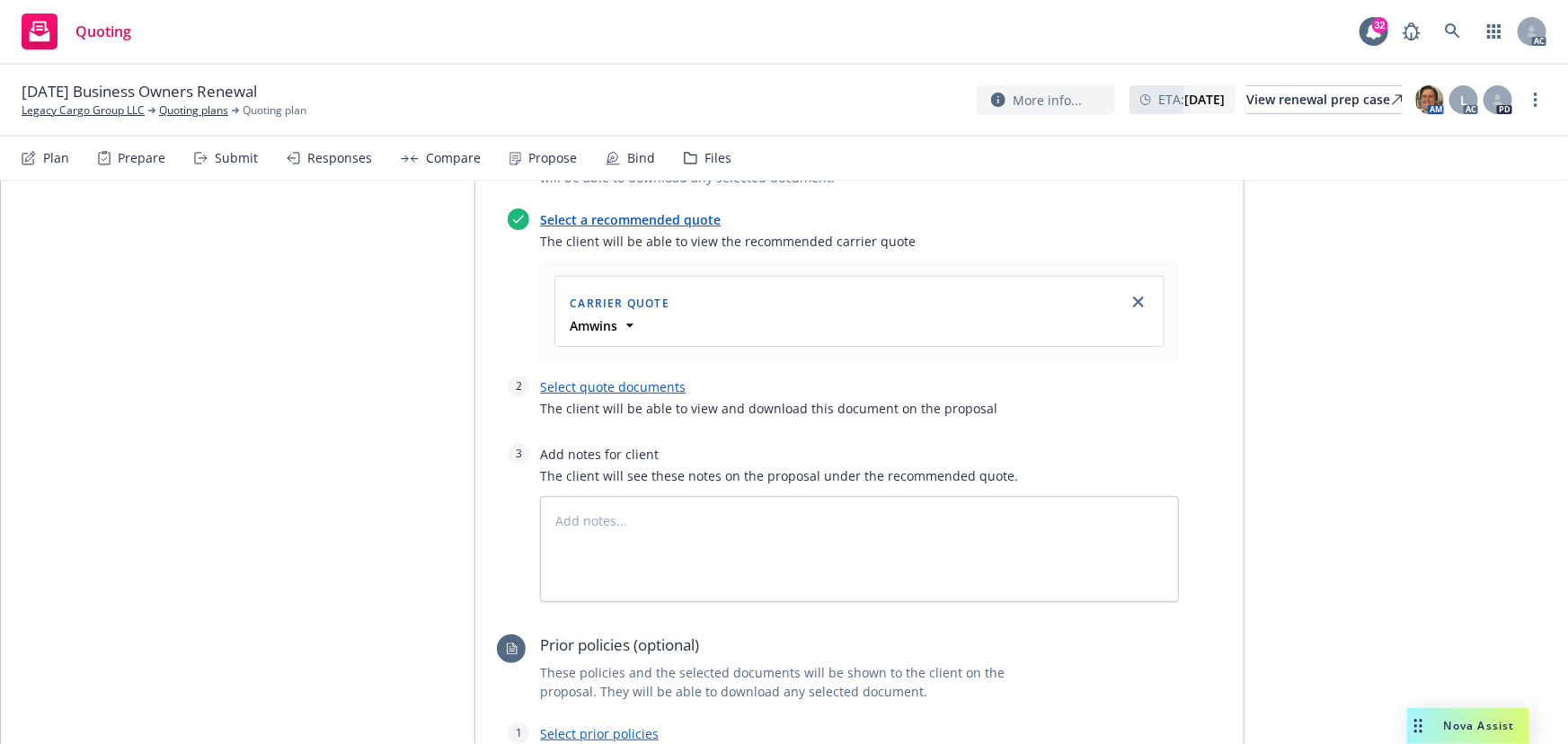
scroll to position [760, 0]
click at [605, 377] on link "Select quote documents" at bounding box center [613, 386] width 146 height 17
type textarea "x"
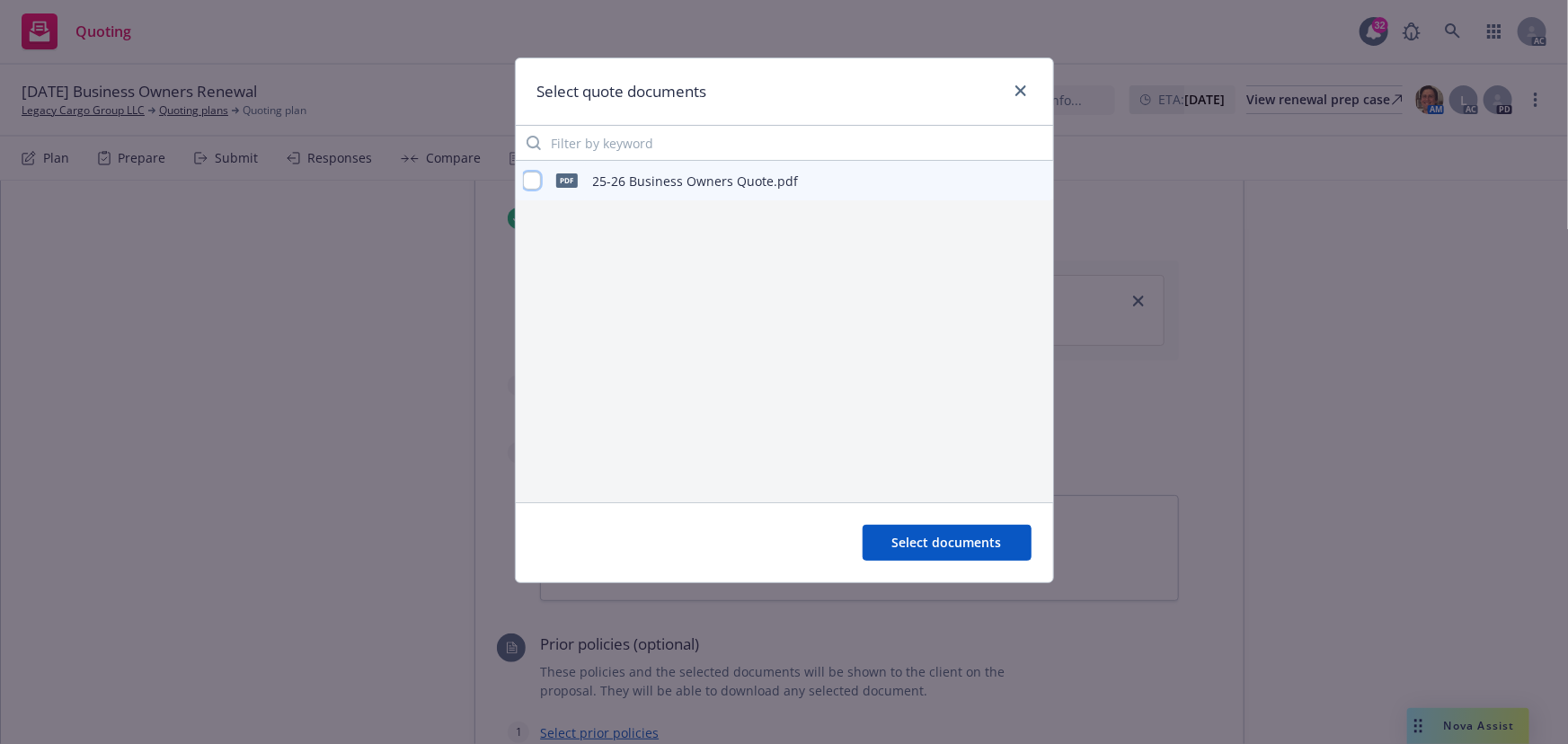
click at [530, 176] on input "checkbox" at bounding box center [532, 180] width 18 height 18
checkbox input "true"
click at [906, 530] on button "Select documents" at bounding box center [947, 542] width 169 height 36
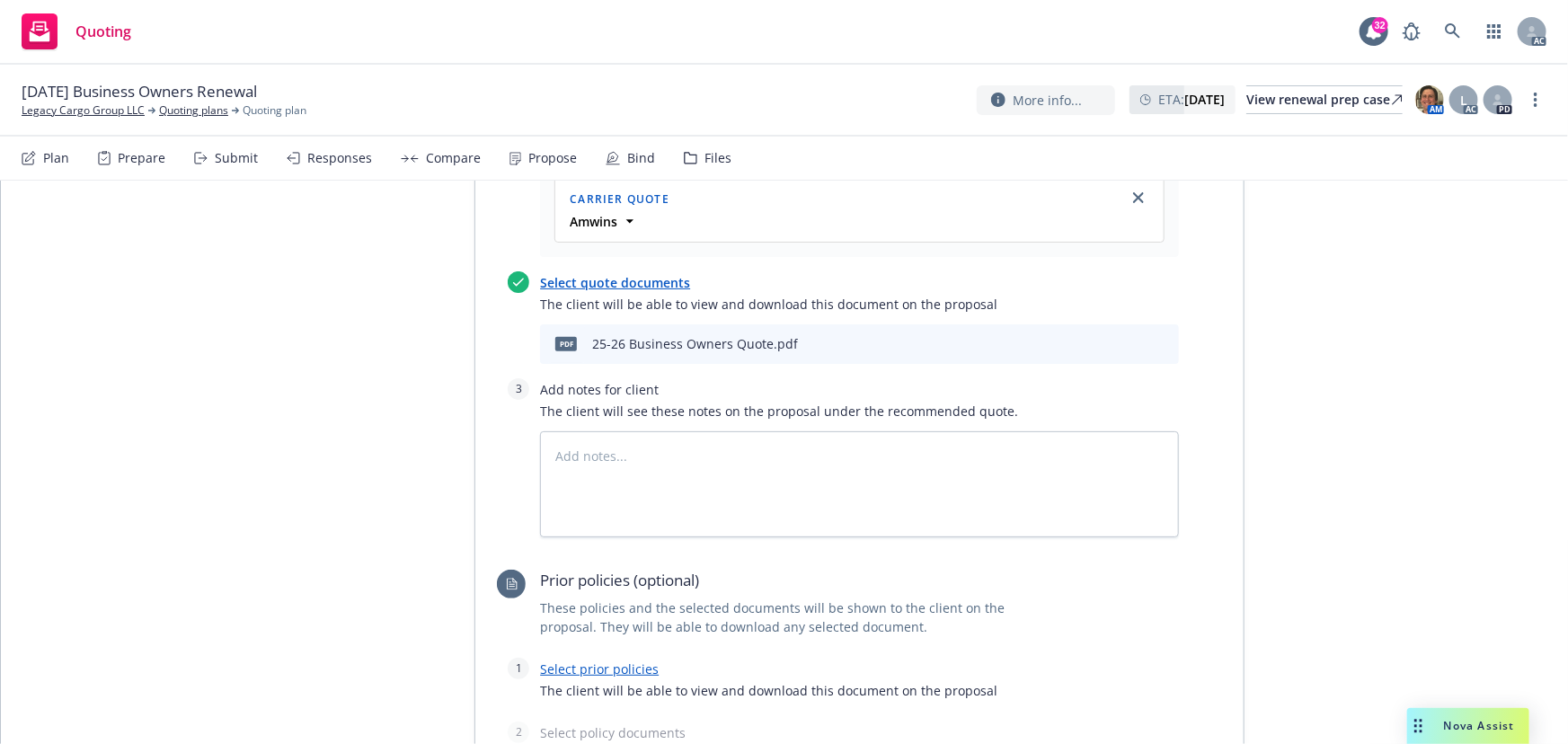
scroll to position [1006, 0]
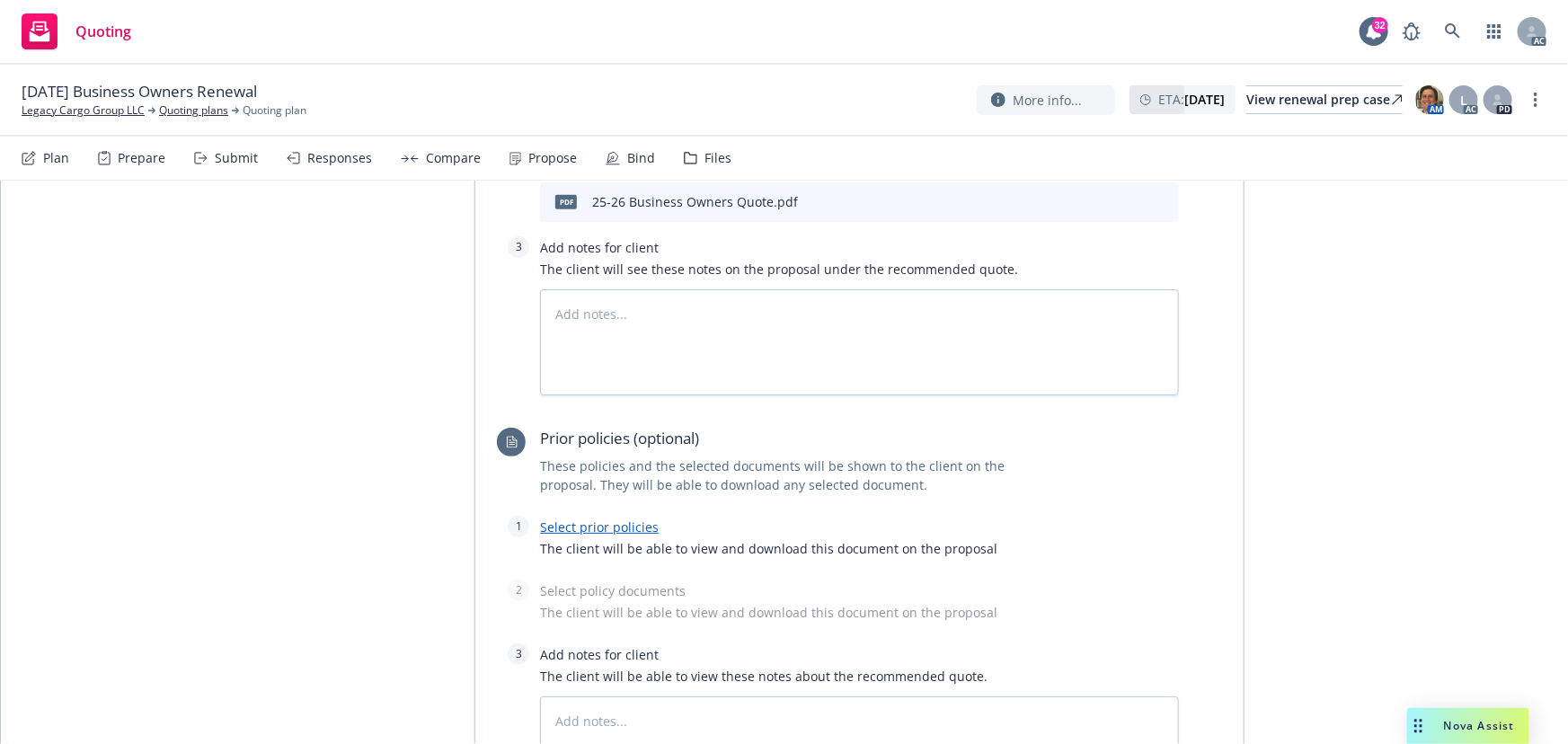
click at [600, 518] on link "Select prior policies" at bounding box center [599, 527] width 119 height 17
type textarea "x"
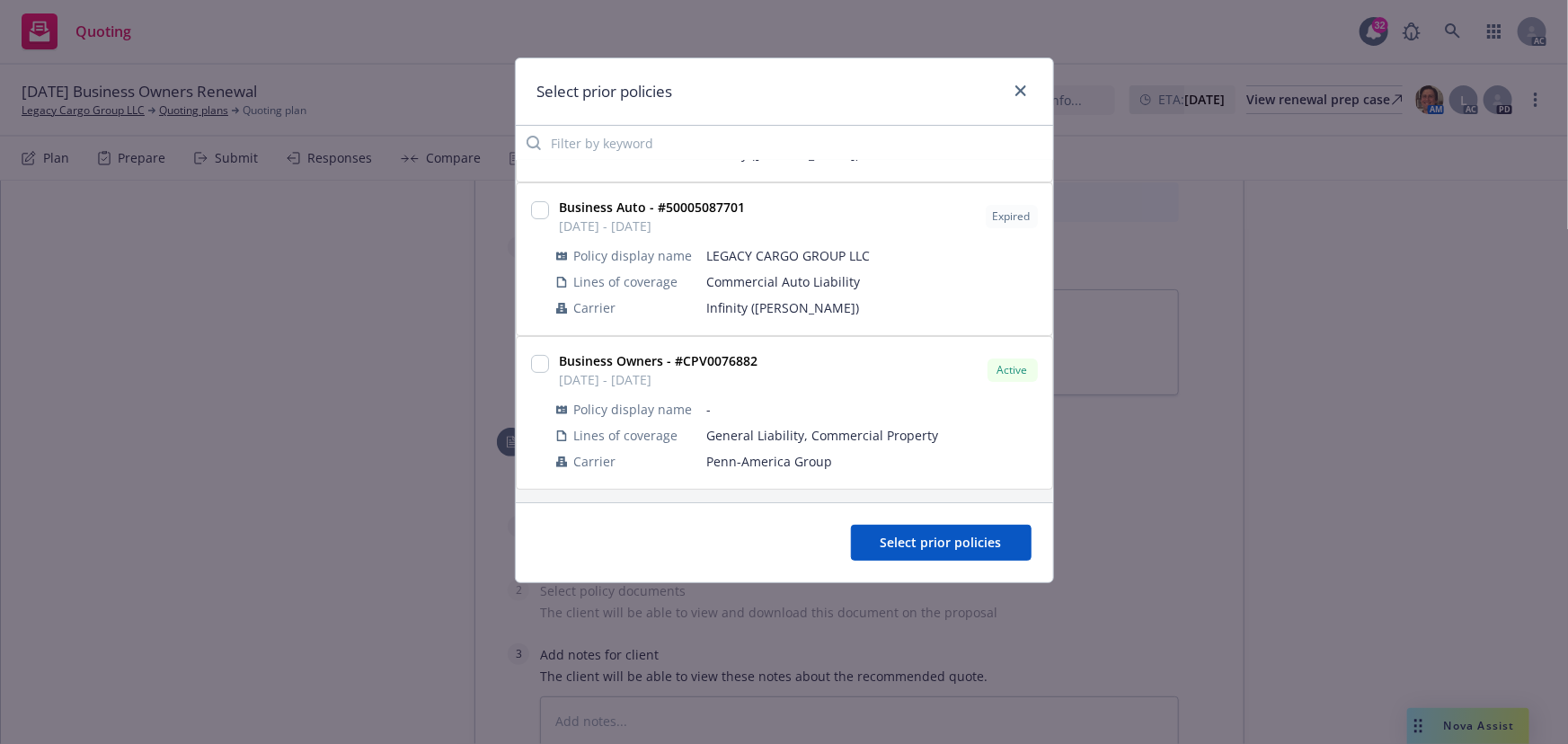
scroll to position [133, 0]
click at [539, 361] on input "checkbox" at bounding box center [539, 363] width 18 height 18
checkbox input "true"
click at [940, 539] on span "Select prior policies" at bounding box center [942, 542] width 122 height 17
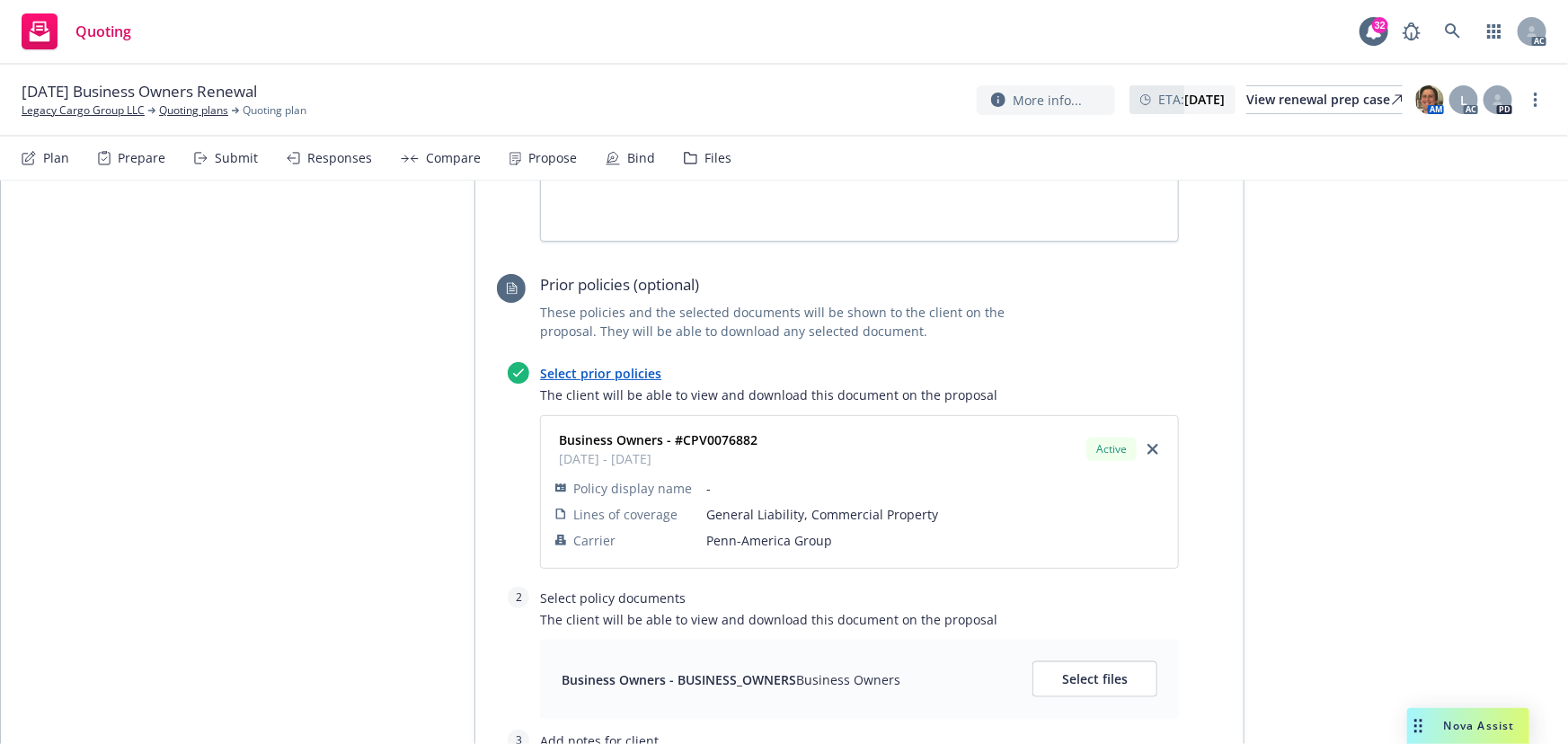
scroll to position [1169, 0]
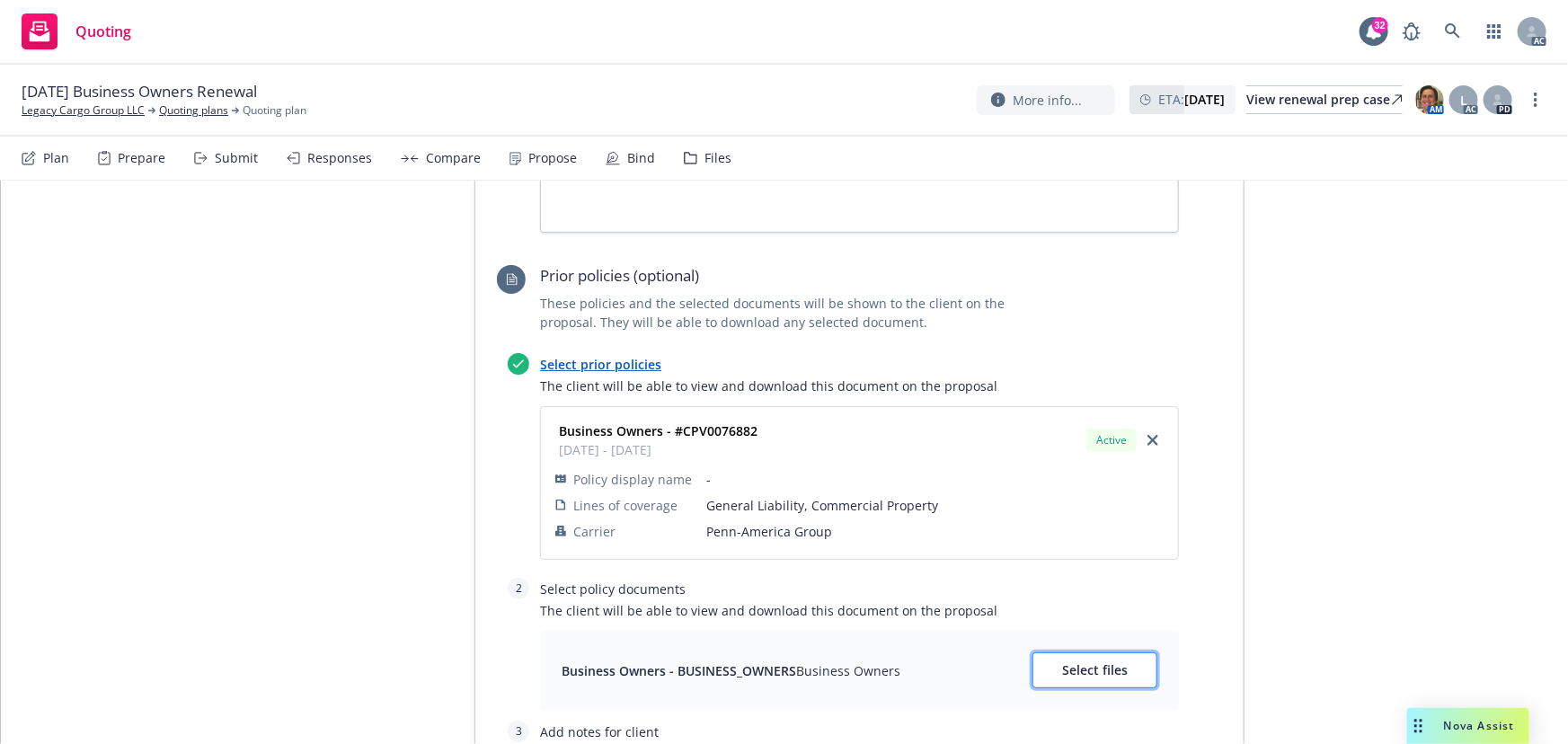
click at [1114, 661] on span "Select files" at bounding box center [1095, 670] width 66 height 17
type textarea "x"
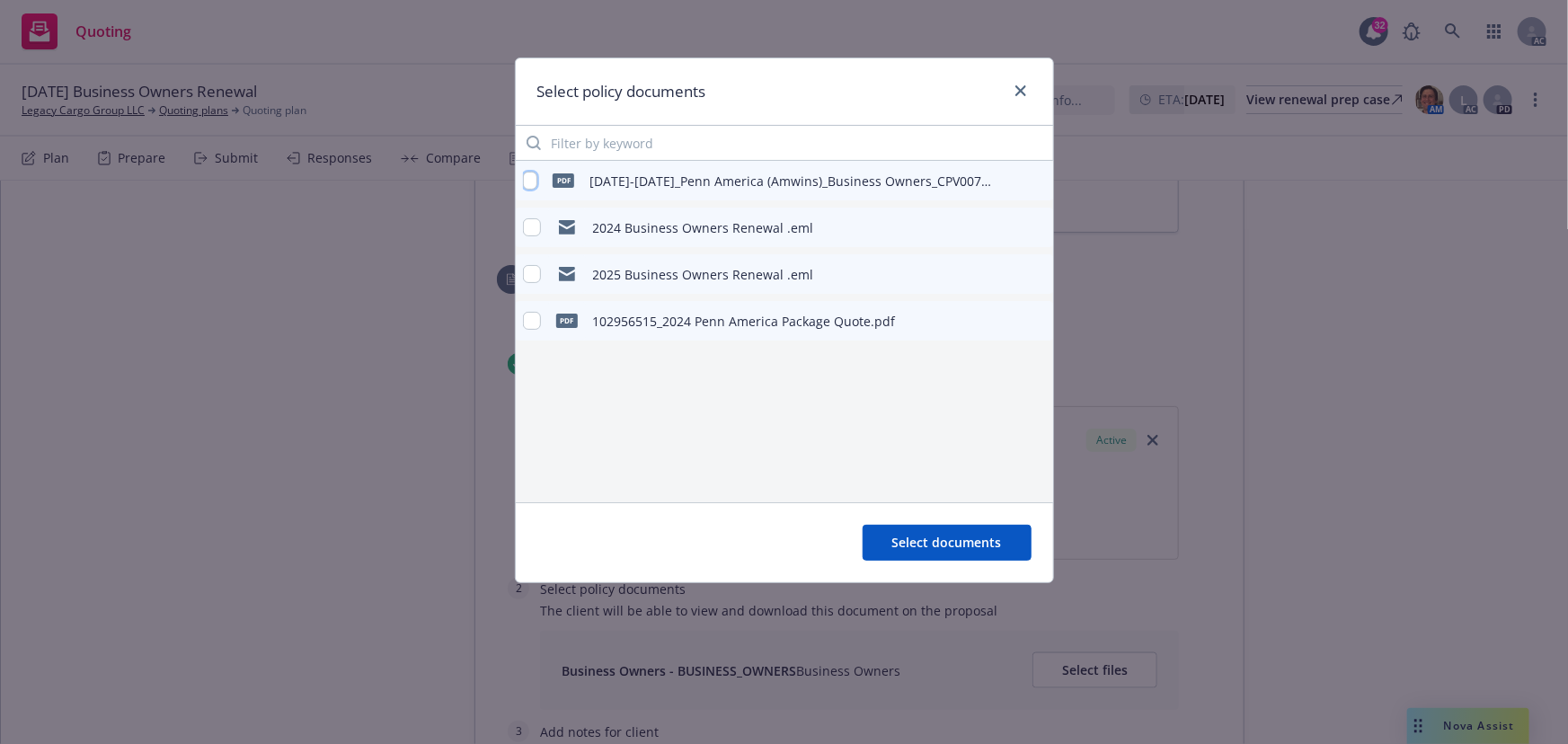
click at [525, 186] on input "checkbox" at bounding box center [531, 180] width 15 height 18
checkbox input "true"
click at [961, 538] on span "Select documents" at bounding box center [948, 542] width 110 height 17
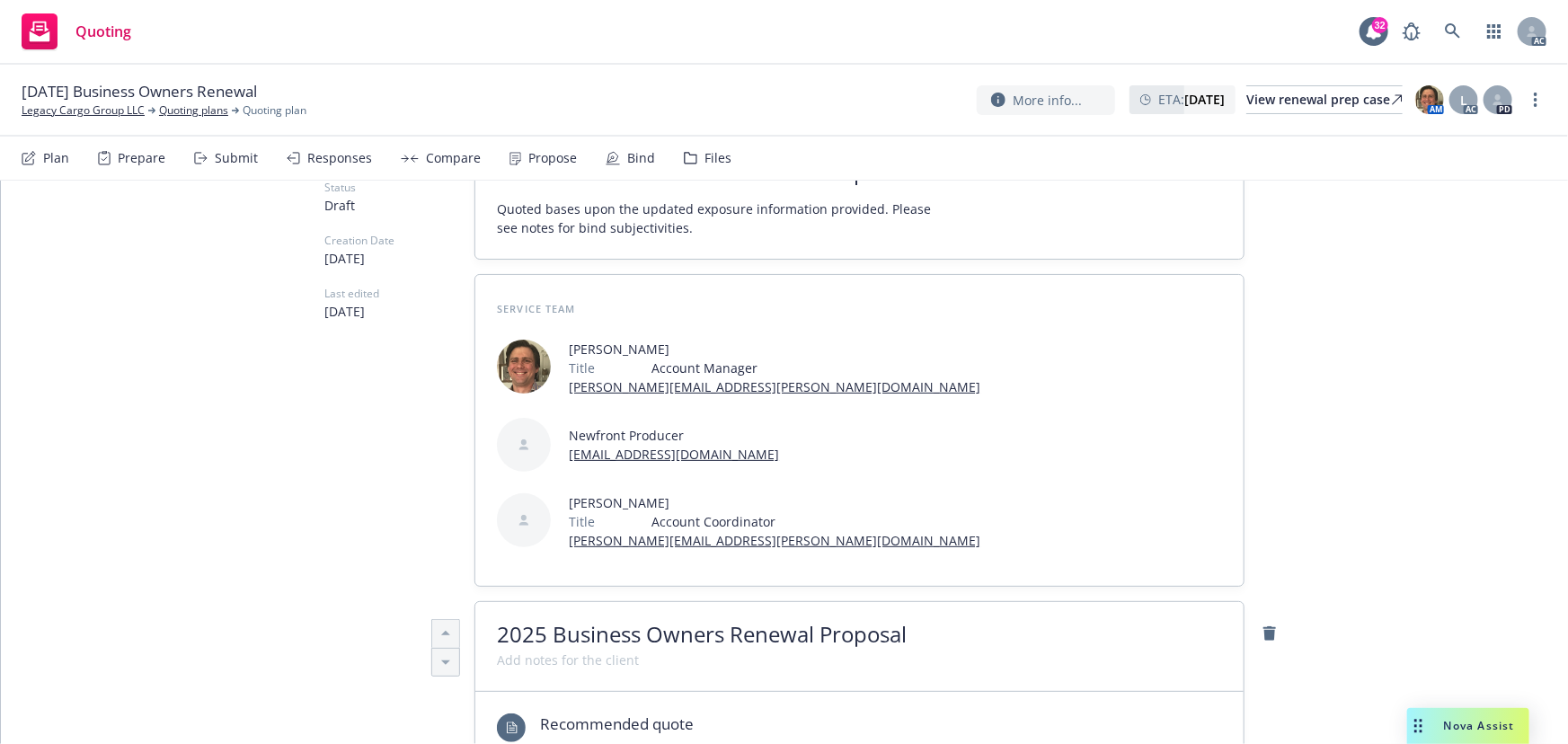
scroll to position [0, 0]
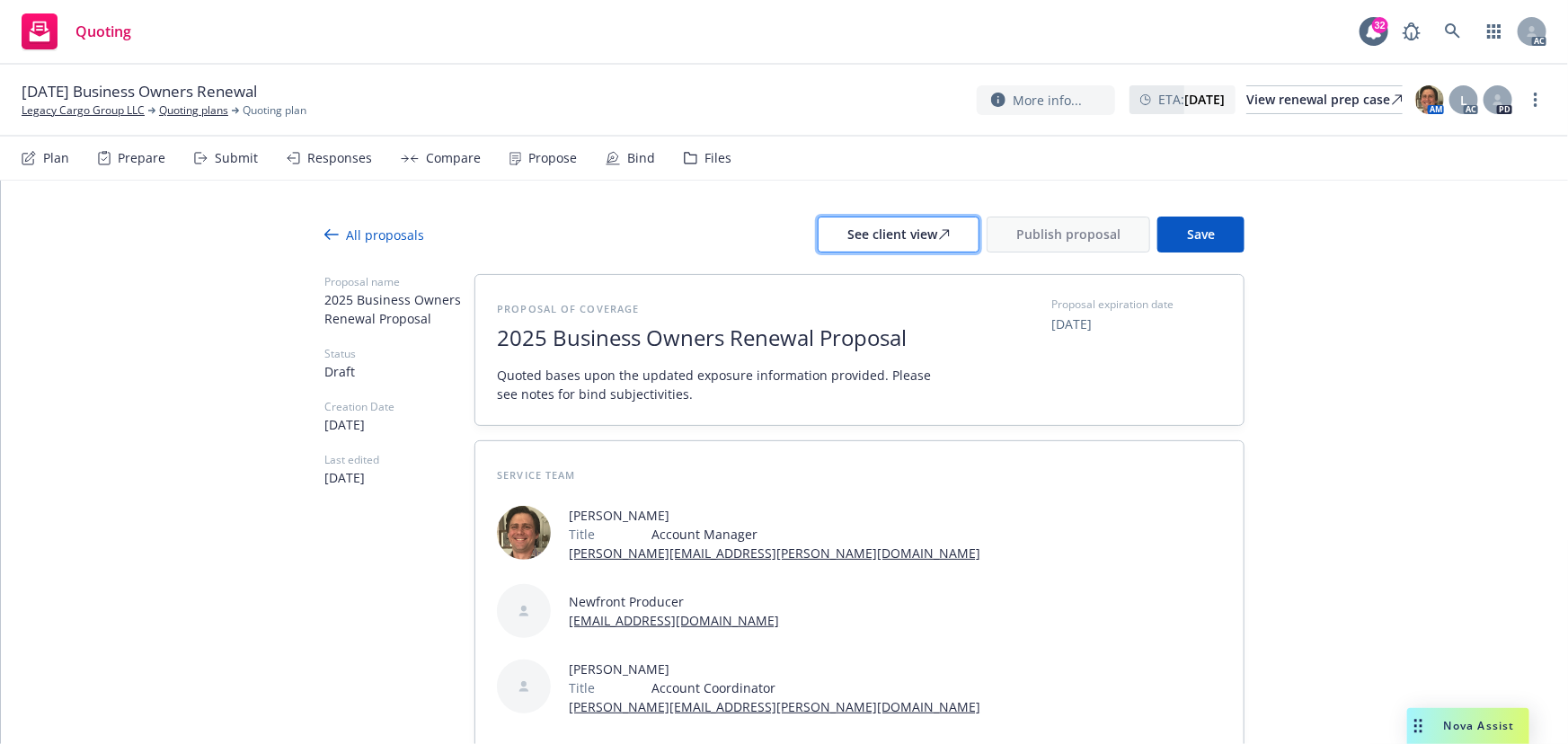
click at [955, 226] on button "See client view" at bounding box center [898, 234] width 162 height 36
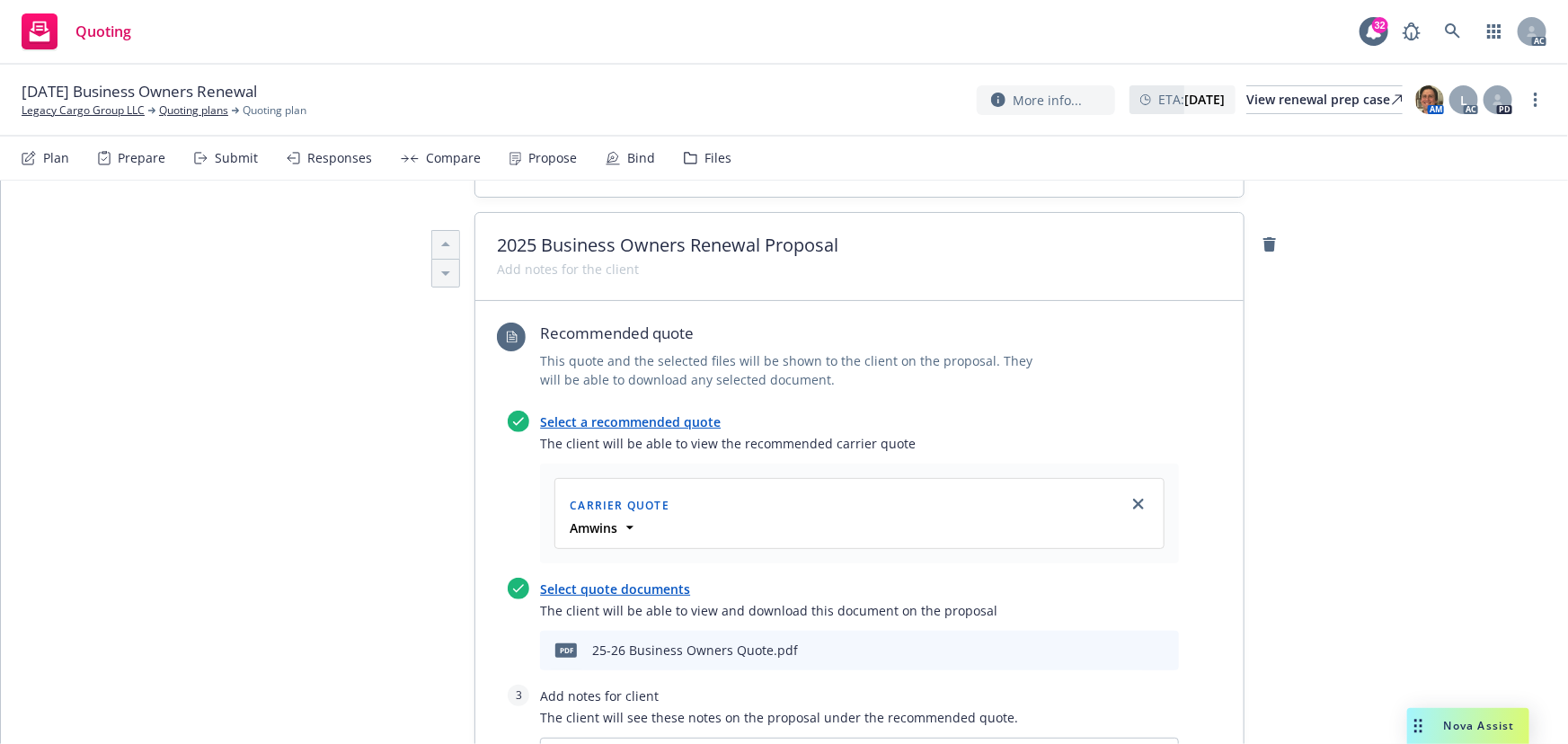
scroll to position [898, 0]
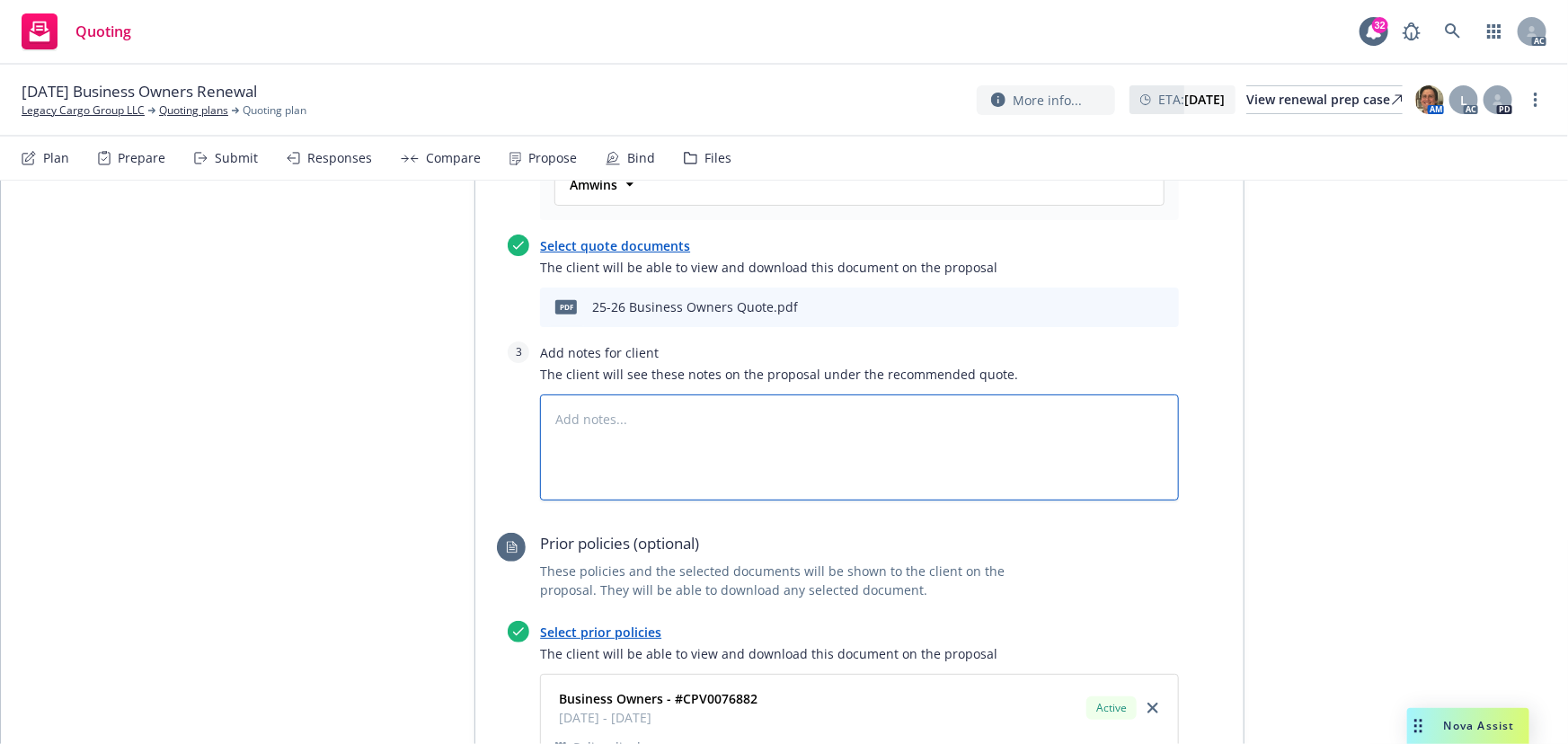
click at [556, 395] on textarea at bounding box center [860, 448] width 639 height 106
type textarea "x"
type textarea "N"
type textarea "x"
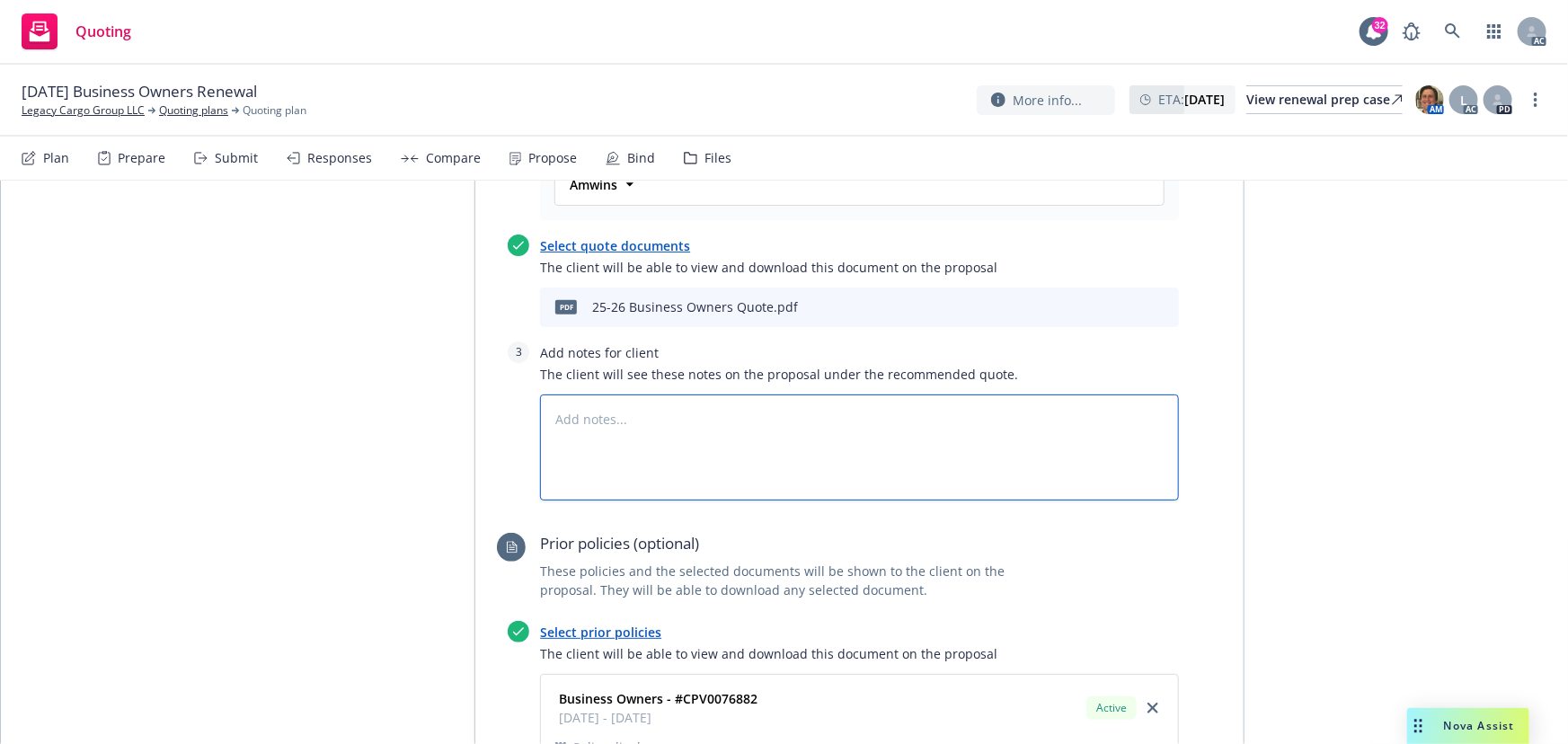
type textarea "B"
type textarea "x"
type textarea "Bi"
type textarea "x"
type textarea "Bind"
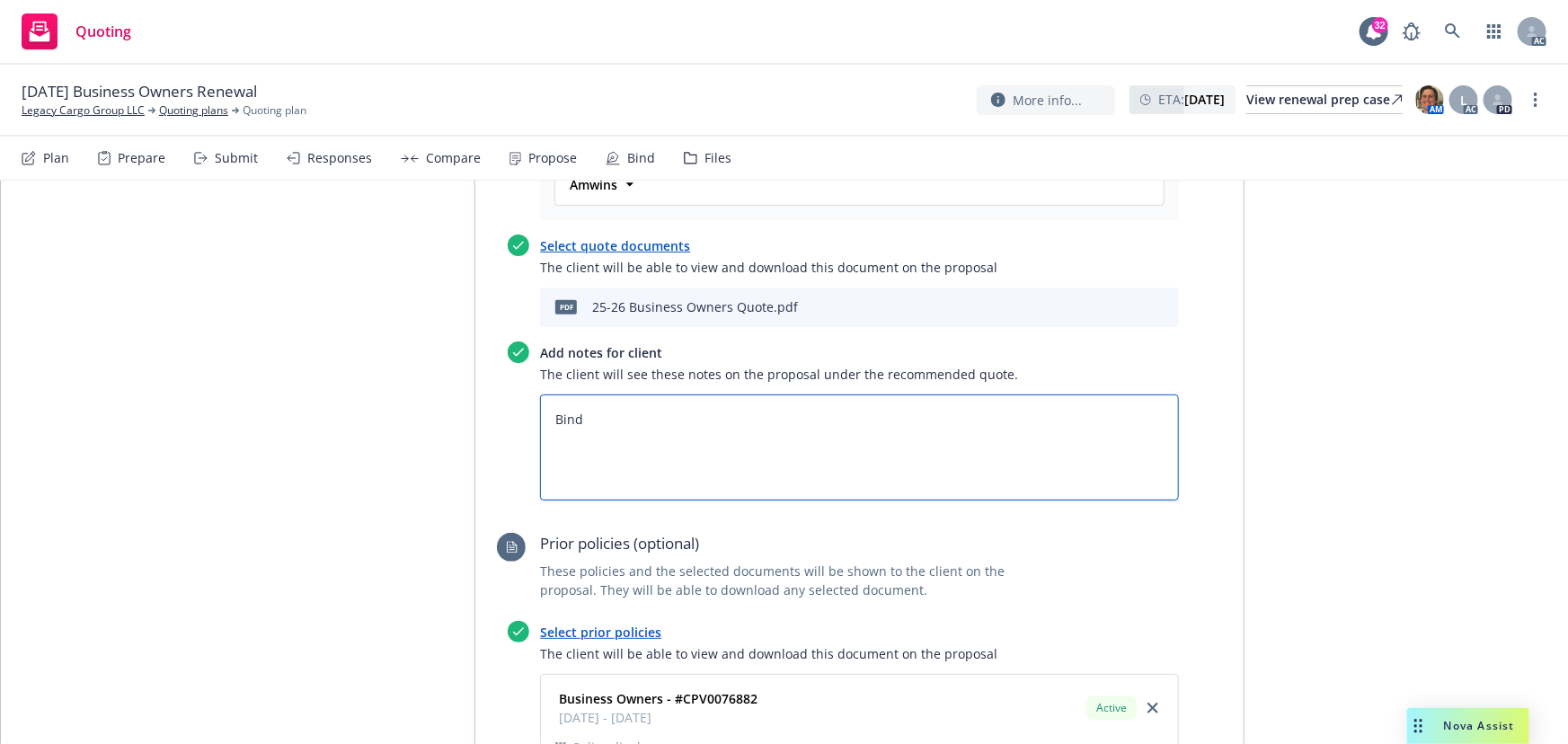
type textarea "x"
type textarea "Bind"
type textarea "x"
type textarea "Bind S"
type textarea "x"
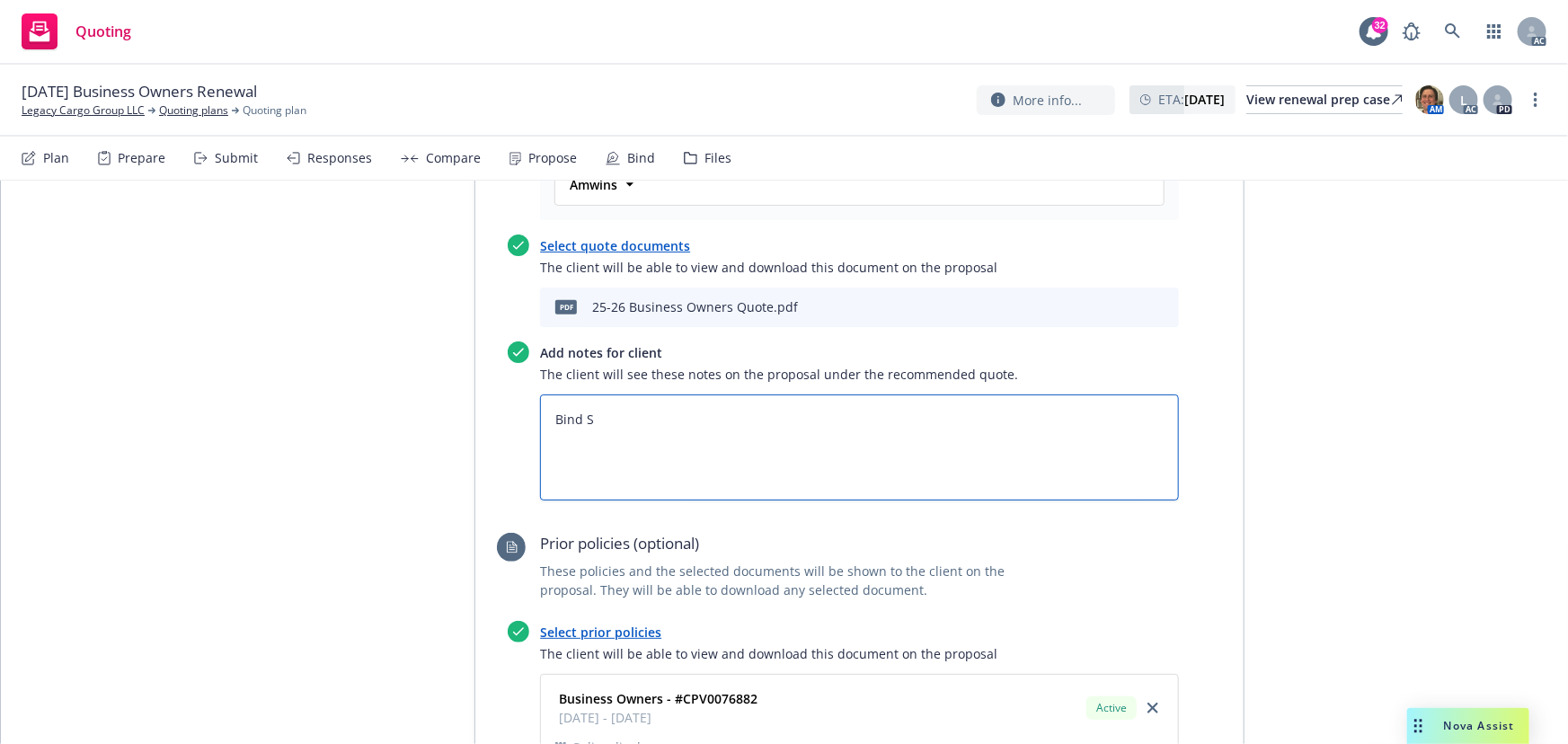
type textarea "Bind Su"
type textarea "x"
type textarea "Bind Sub"
type textarea "x"
type textarea "Bind Sube"
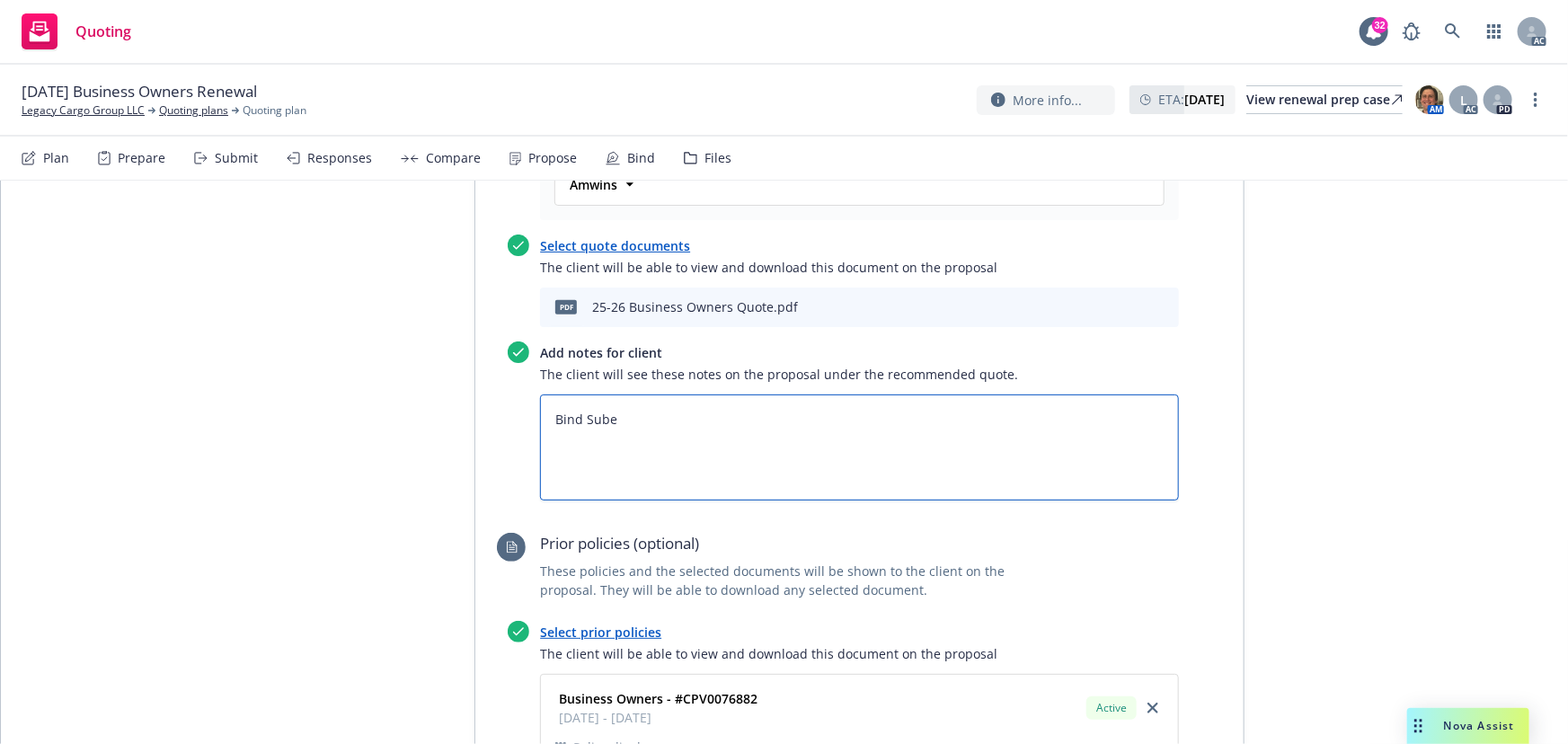
type textarea "x"
type textarea "Bind Sub"
type textarea "x"
type textarea "Bind Subje"
type textarea "x"
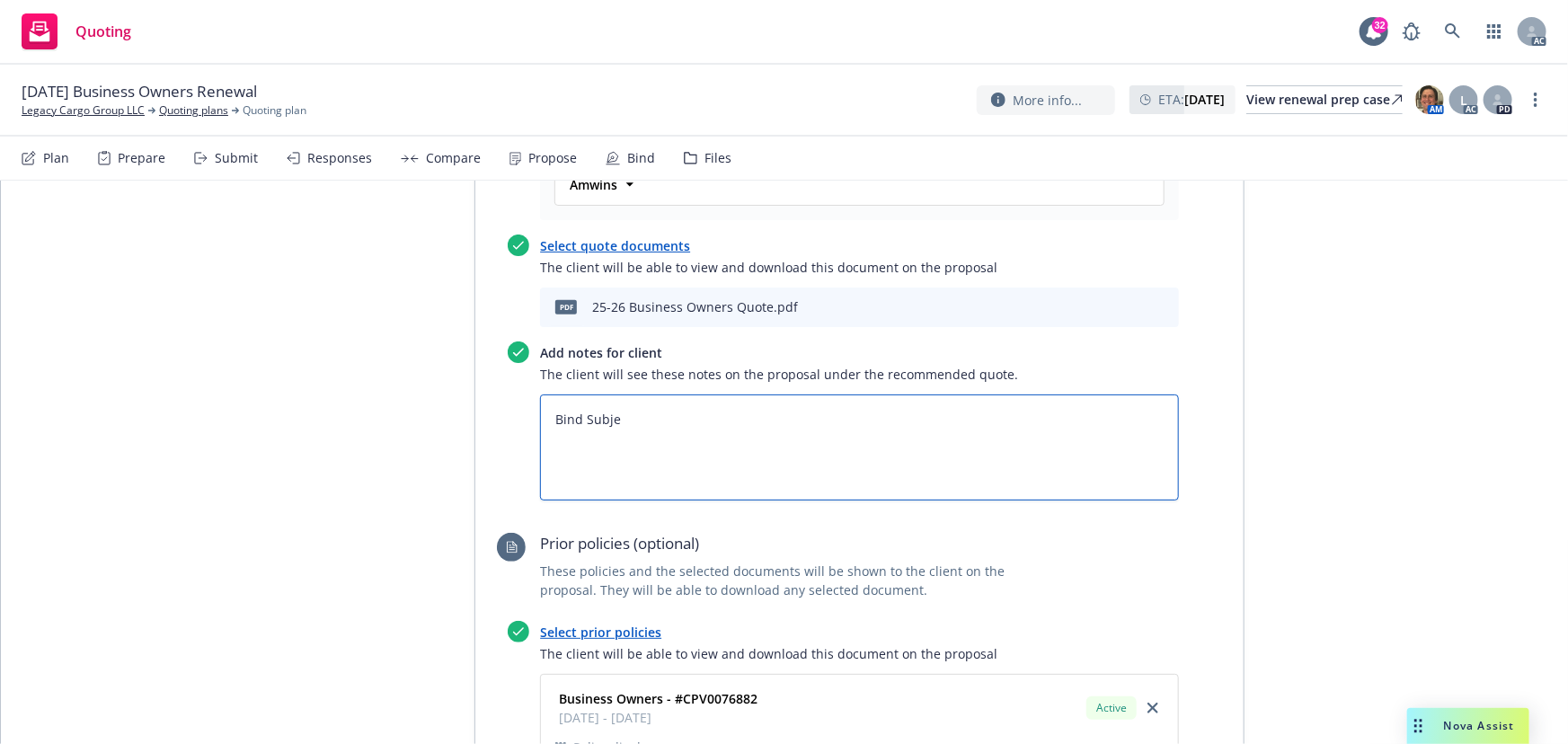
type textarea "Bind Subjec"
type textarea "x"
type textarea "Bind Subject"
type textarea "x"
type textarea "Bind Subjecti"
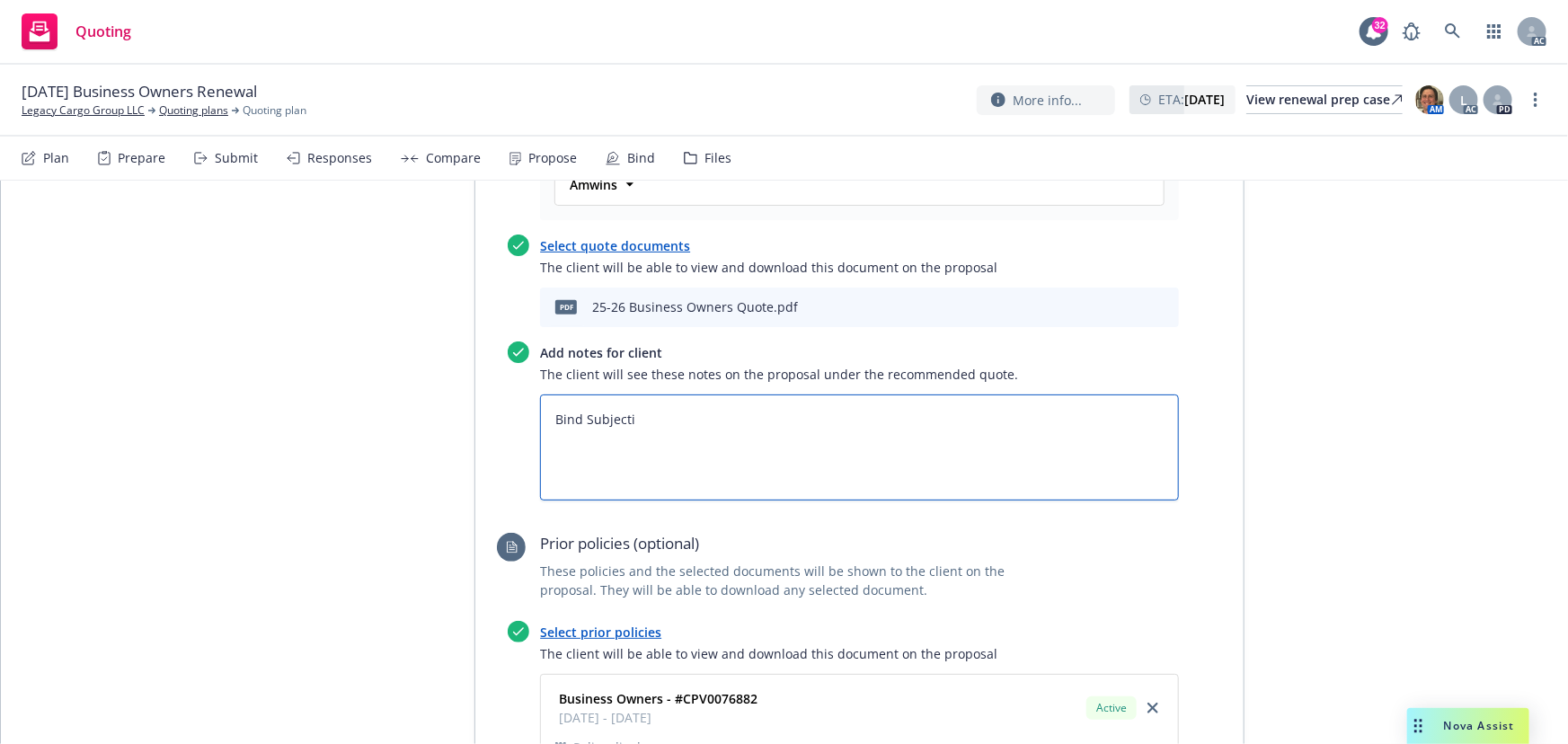
type textarea "x"
type textarea "Bind Subjectiv"
type textarea "x"
type textarea "Bind Subjectivi"
type textarea "x"
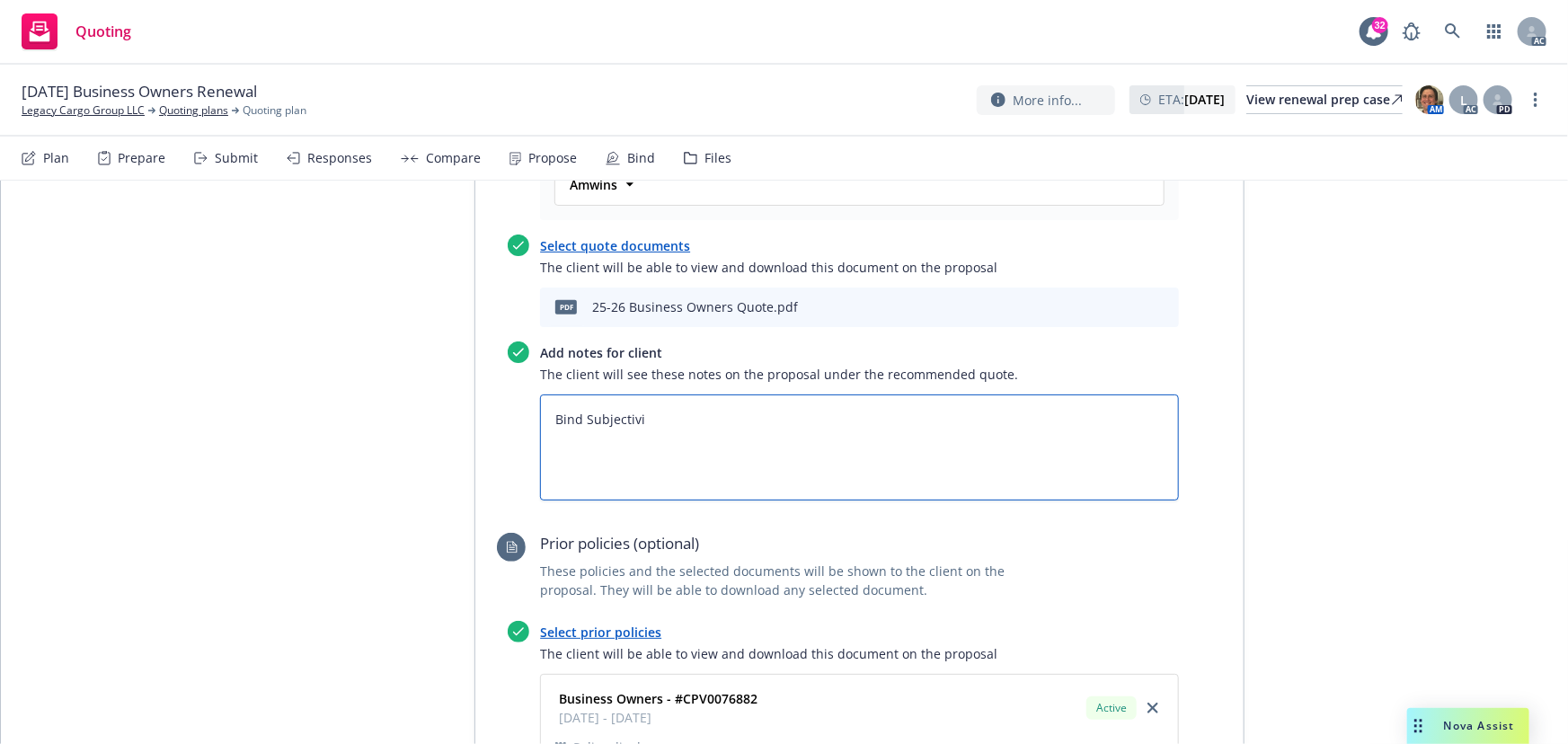
type textarea "Bind Subjectivit"
type textarea "x"
type textarea "Bind Subjectiviti"
type textarea "x"
type textarea "Bind Subjectivities"
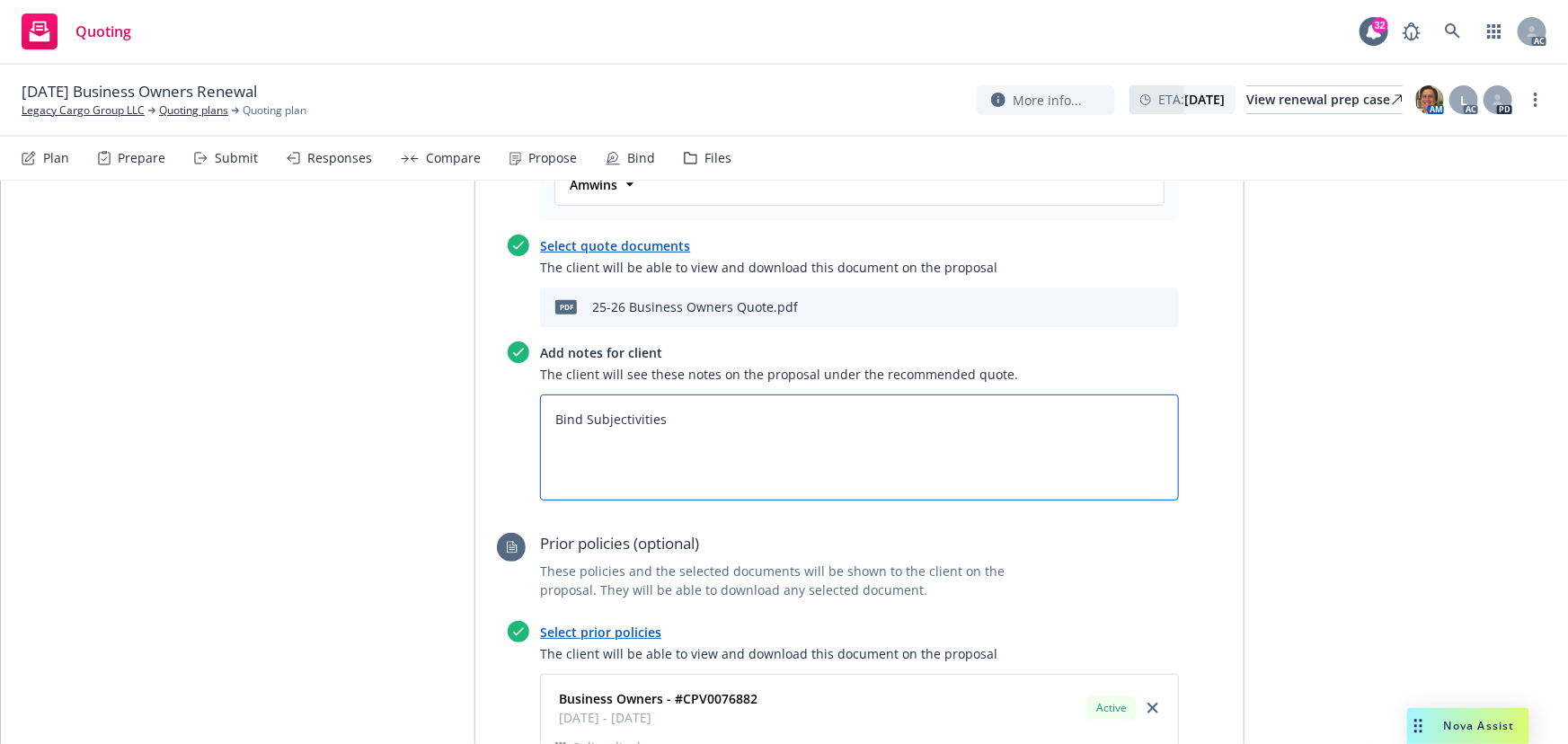
type textarea "x"
type textarea "Bind Subjectivities:"
type textarea "x"
click at [719, 400] on textarea "Bind Subjectivities:" at bounding box center [860, 448] width 639 height 106
paste textarea "Completed, signed & dated SL2 *Confirmation if insured is accepting or rejectin…"
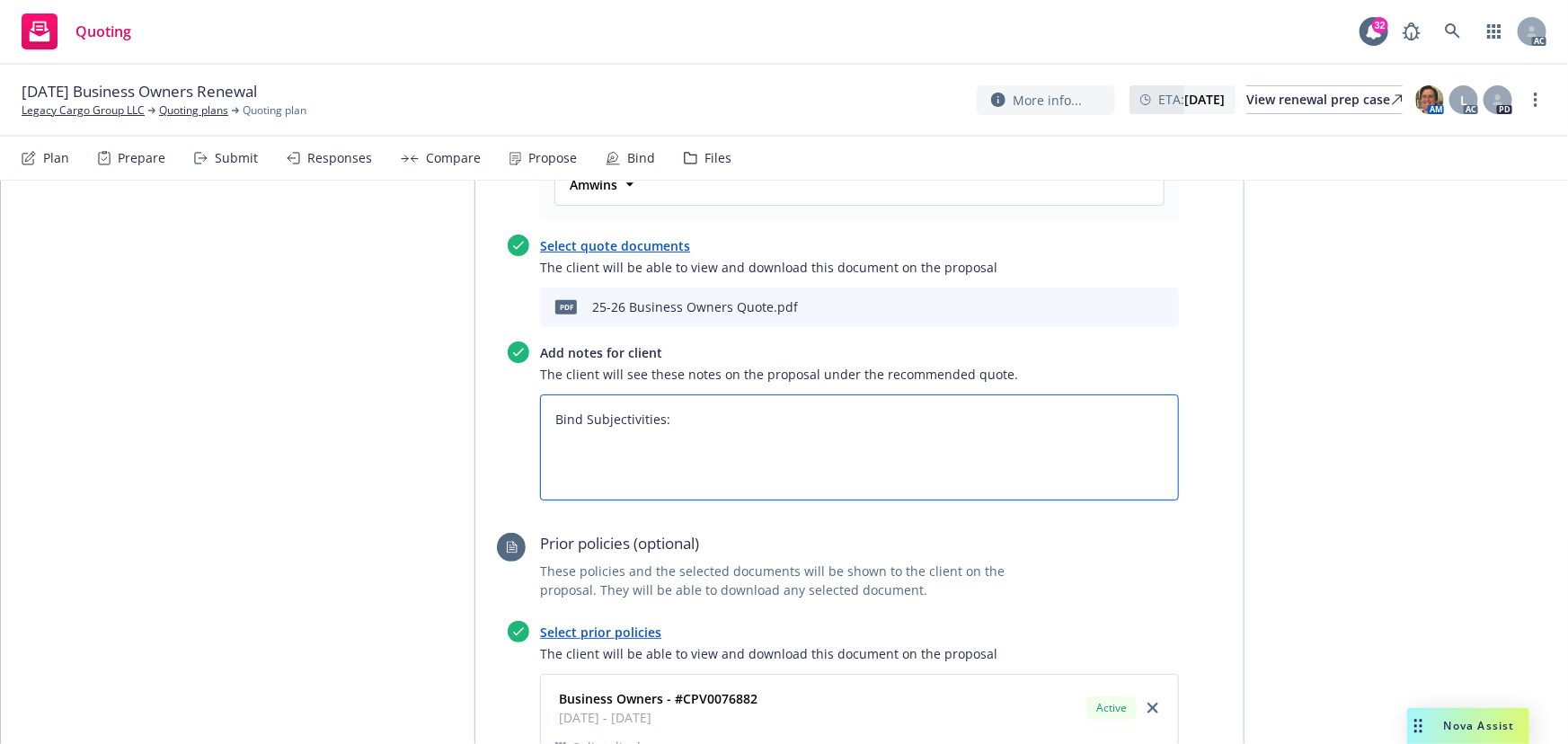
type textarea "Bind Subjectivities: Completed, signed & dated SL2 *Confirmation if insured is …"
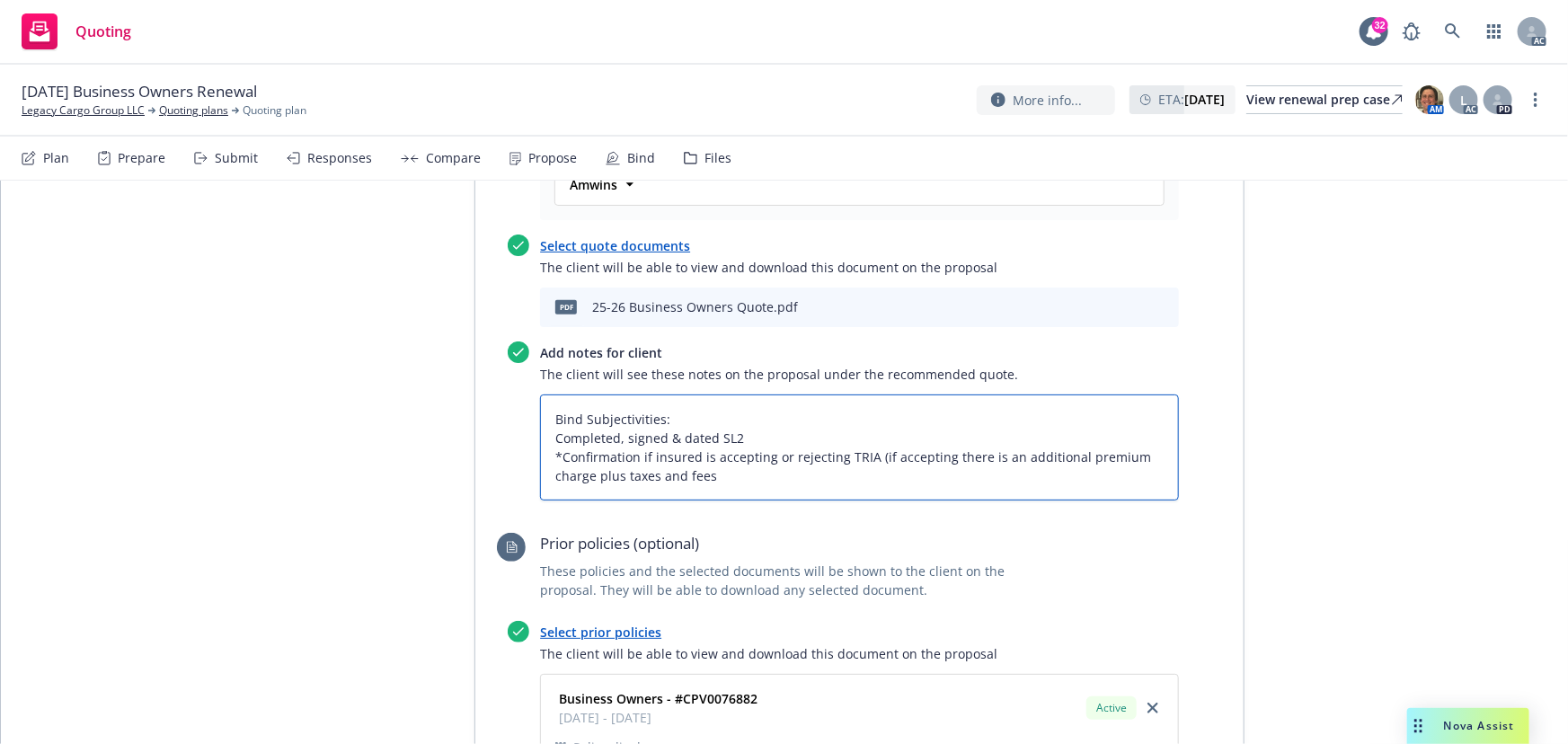
click at [548, 395] on textarea "Bind Subjectivities: Completed, signed & dated SL2 *Confirmation if insured is …" at bounding box center [860, 448] width 639 height 106
type textarea "x"
type textarea "Bind Subjectivities: 1Completed, signed & dated SL2 *Confirmation if insured is…"
type textarea "x"
type textarea "Bind Subjectivities: 1.0Completed, signed & dated SL2 *Confirmation if insured …"
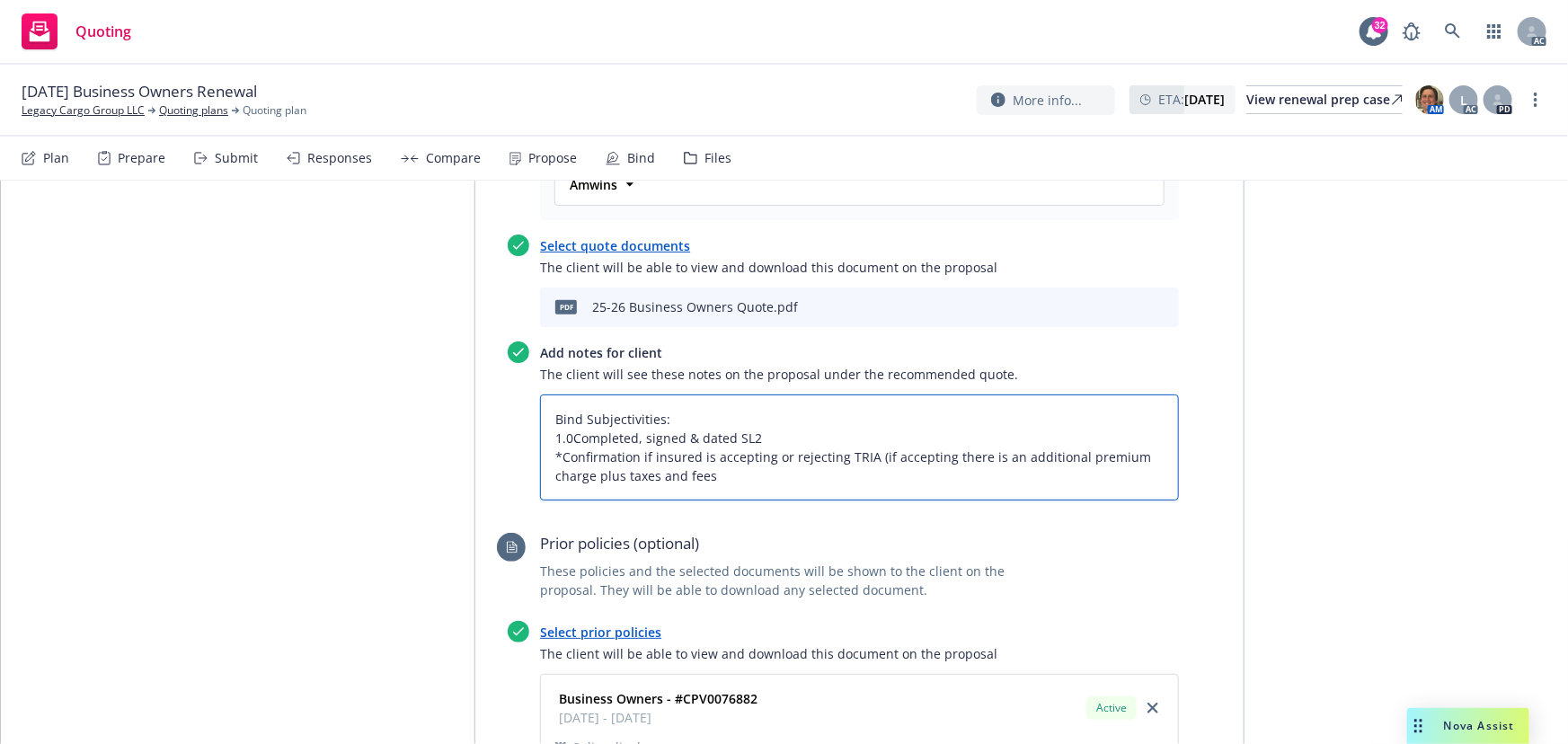
type textarea "x"
type textarea "Bind Subjectivities: 1.0 Completed, signed & dated SL2 *Confirmation if insured…"
type textarea "x"
type textarea "Bind Subjectivities: 1.0Completed, signed & dated SL2 *Confirmation if insured …"
type textarea "x"
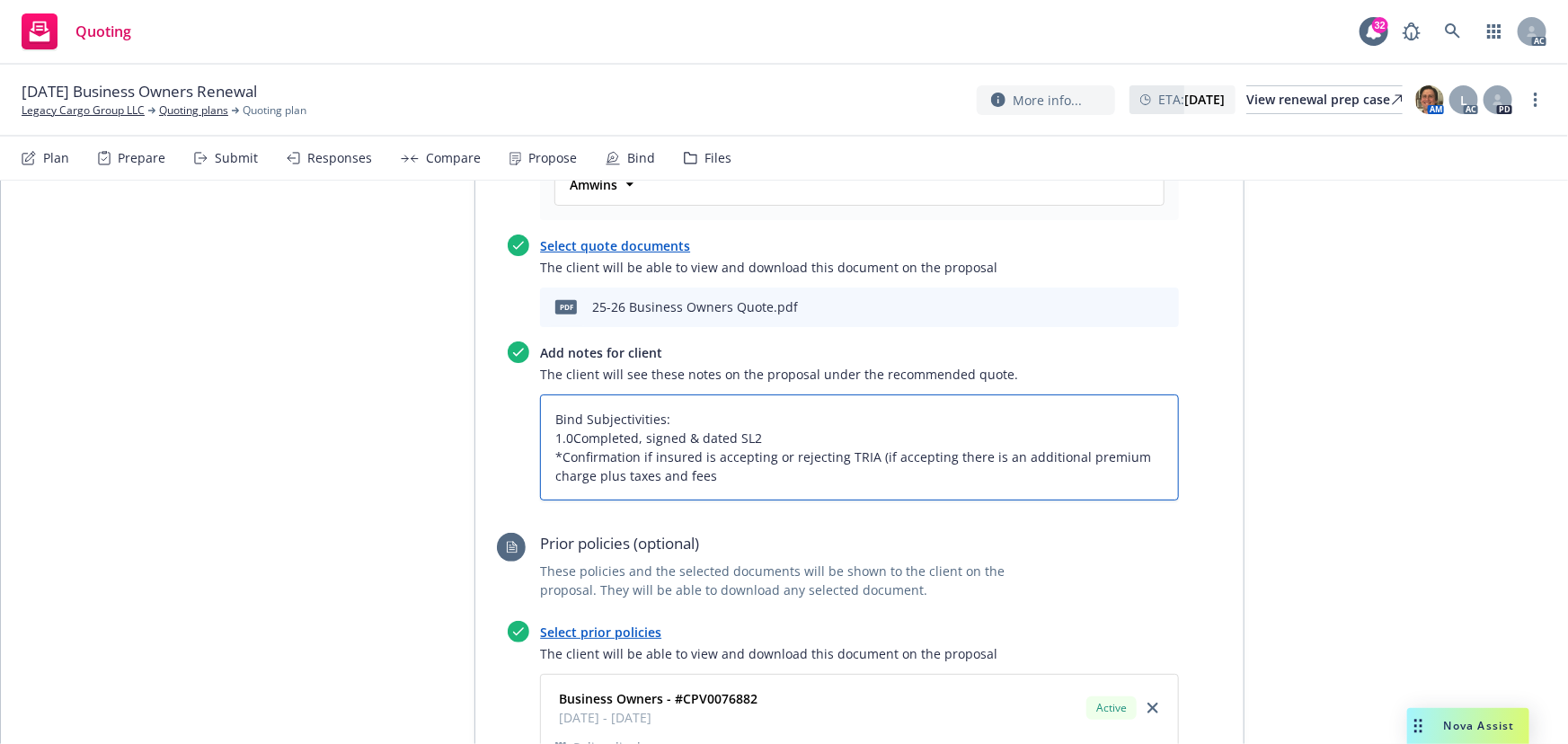
type textarea "Bind Subjectivities: 1.Completed, signed & dated SL2 *Confirmation if insured i…"
type textarea "x"
type textarea "Bind Subjectivities: 1. Completed, signed & dated SL2 *Confirmation if insured …"
click at [551, 395] on textarea "Bind Subjectivities: 1. Completed, signed & dated SL2 *Confirmation if insured …" at bounding box center [860, 448] width 639 height 106
type textarea "x"
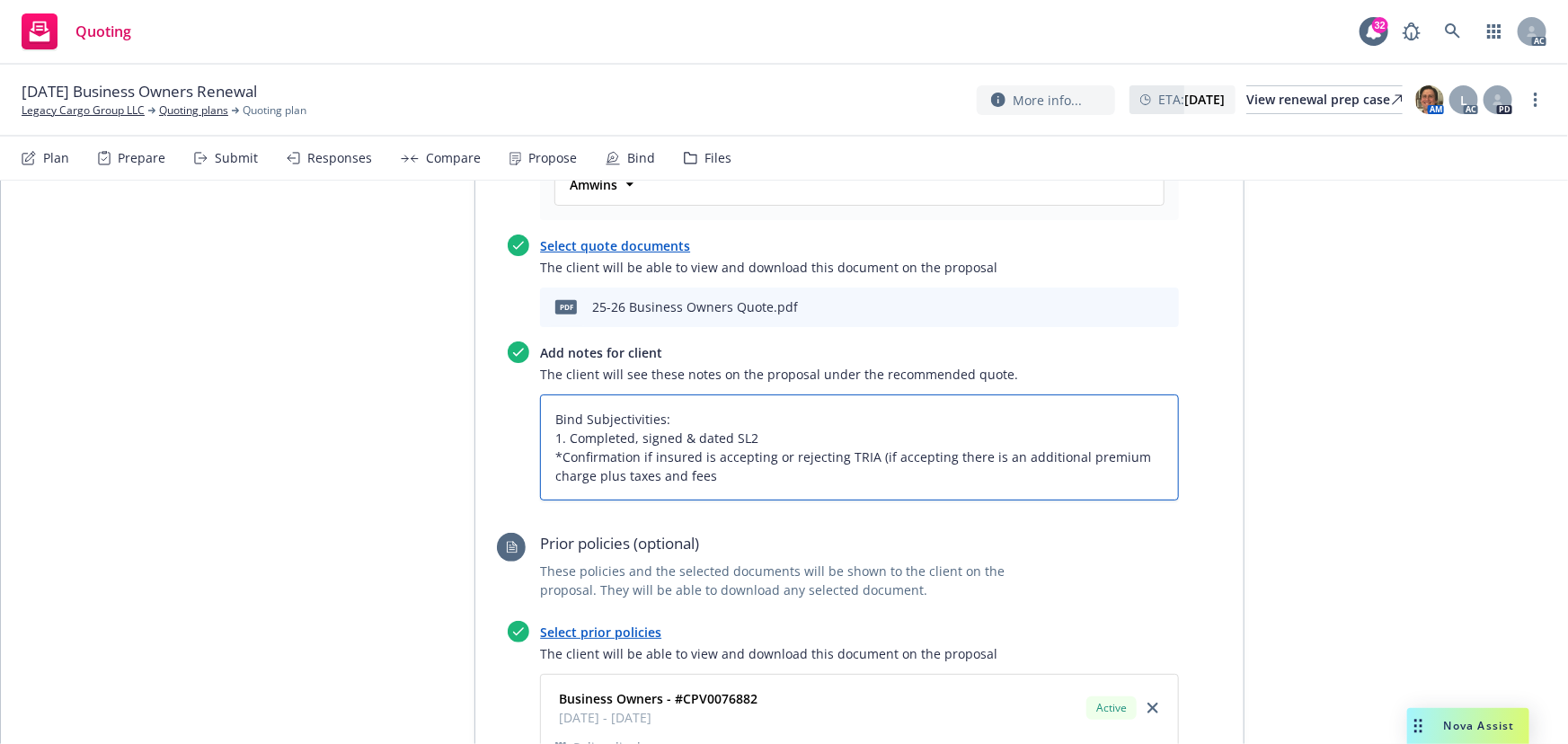
type textarea "Bind Subjectivities: 1. Completed, signed & dated SL2 Confirmation if insured i…"
type textarea "x"
type textarea "Bind Subjectivities: 1. Completed, signed & dated SL2 2Confirmation if insured …"
type textarea "x"
type textarea "Bind Subjectivities: 1. Completed, signed & dated SL2 2.Confirmation if insured…"
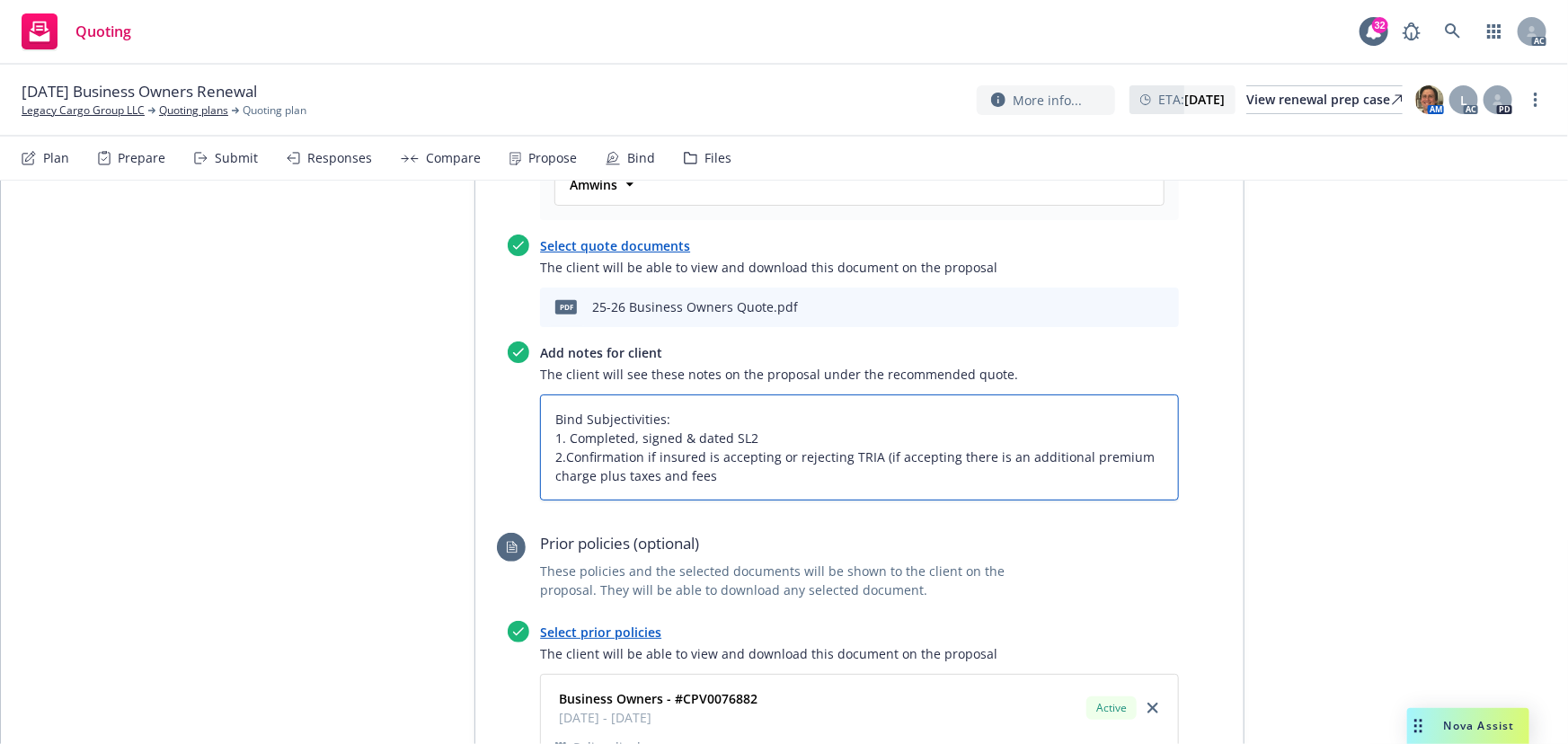
type textarea "x"
click at [883, 406] on textarea "Bind Subjectivities: 1. Completed, signed & dated SL2 2. Confirmation if insure…" at bounding box center [860, 448] width 639 height 106
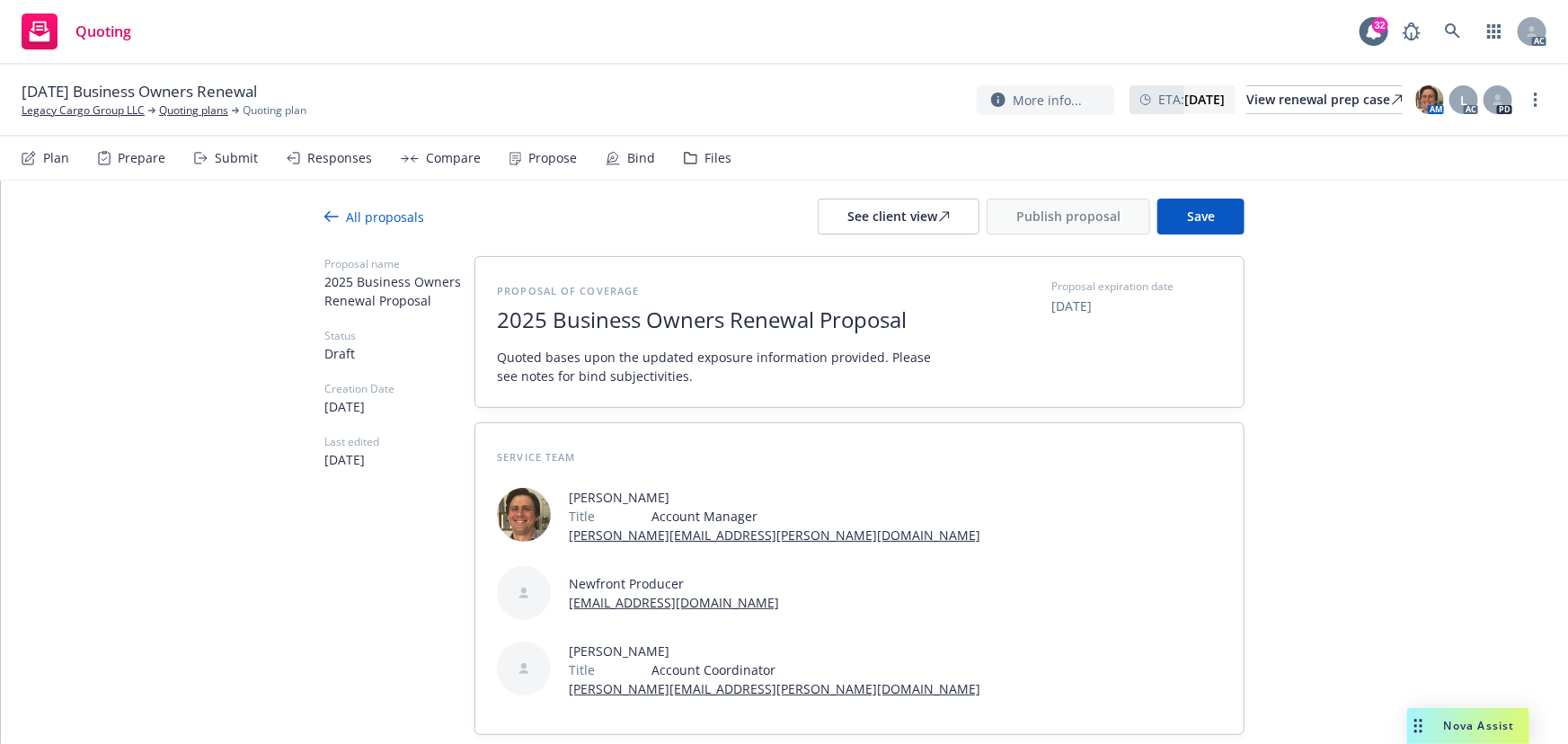
scroll to position [0, 0]
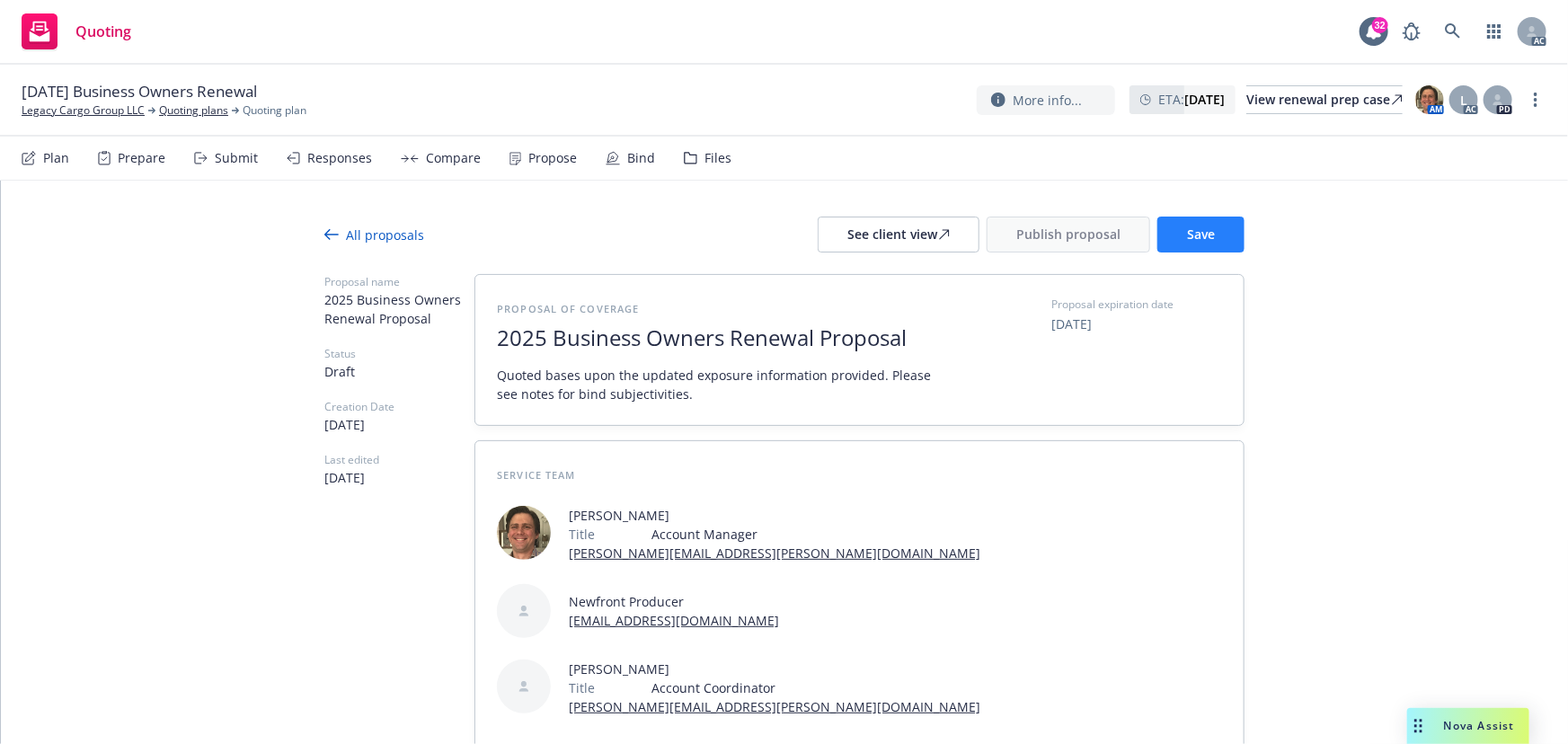
type textarea "Bind Subjectivities: 1. Completed, signed & dated SL2 2. Confirmation if insure…"
click at [1187, 240] on span "Save" at bounding box center [1200, 234] width 28 height 17
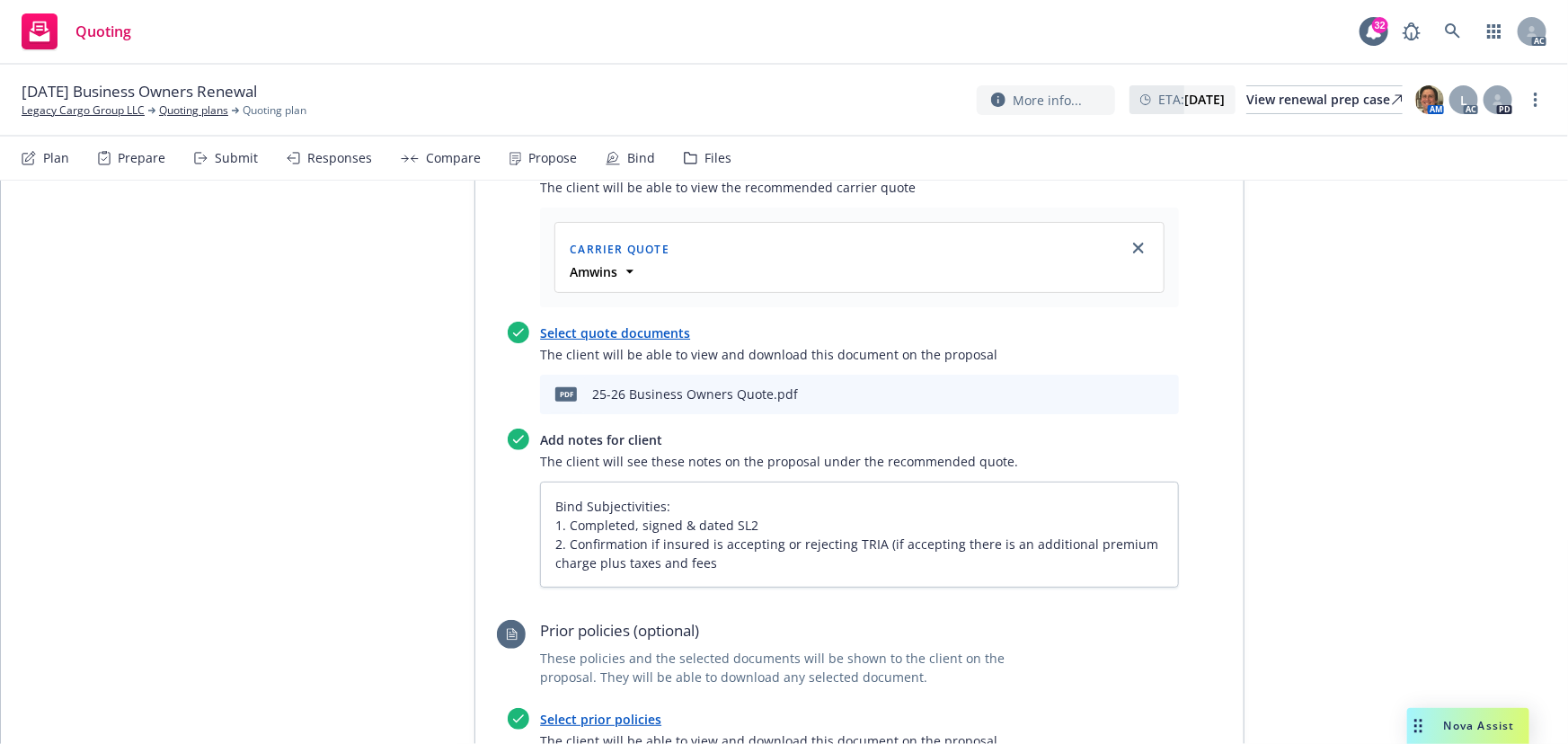
scroll to position [817, 0]
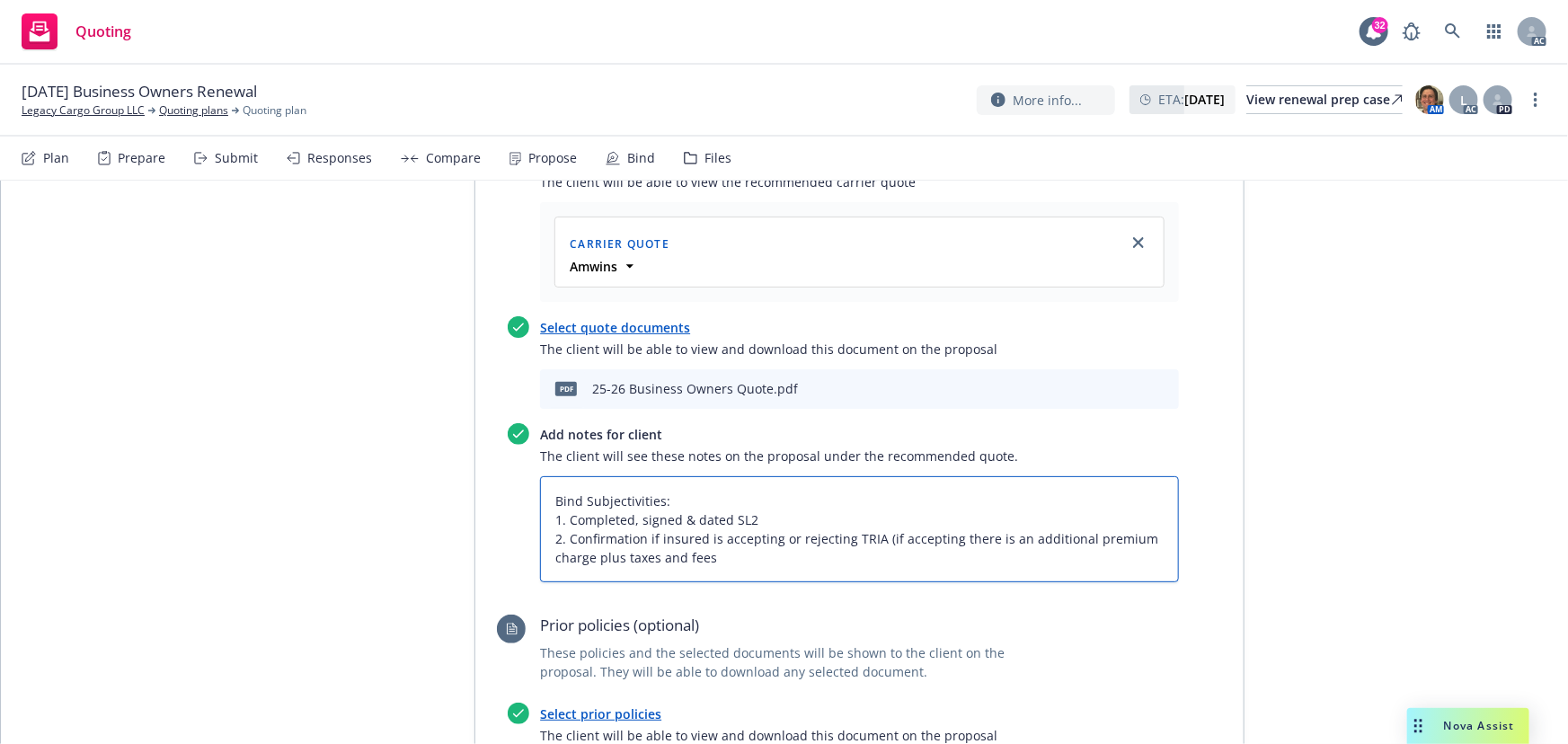
click at [730, 480] on textarea "Bind Subjectivities: 1. Completed, signed & dated SL2 2. Confirmation if insure…" at bounding box center [860, 530] width 639 height 106
click at [562, 477] on textarea "Bind Subjectivities: 1. Completed, signed & dated SL2 2. Confirmation if insure…" at bounding box center [860, 530] width 639 height 106
type textarea "x"
type textarea "Bind Subjectivities: 1. Completed, signed & dated SL2 2. Confirmation if insure…"
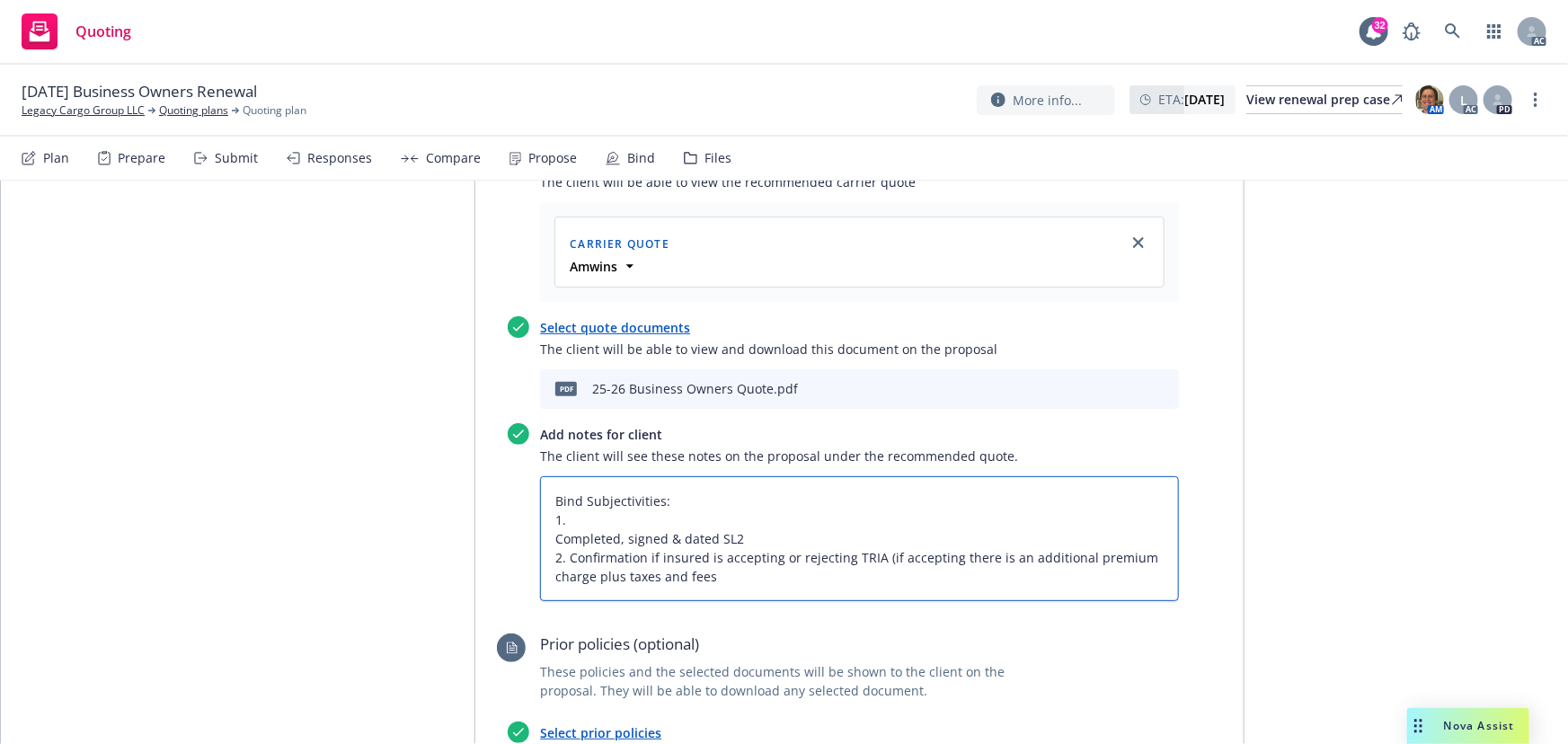
type textarea "x"
type textarea "Bind Subjectivities: 1. 2. Completed, signed & dated SL2 2. Confirmation if ins…"
click at [556, 479] on textarea "Bind Subjectivities: 1. 2. Completed, signed & dated SL2 2. Confirmation if ins…" at bounding box center [860, 538] width 639 height 124
type textarea "x"
type textarea "Bind Subjectivities: 1. 2. Completed, signed & dated SL2 . Confirmation if insu…"
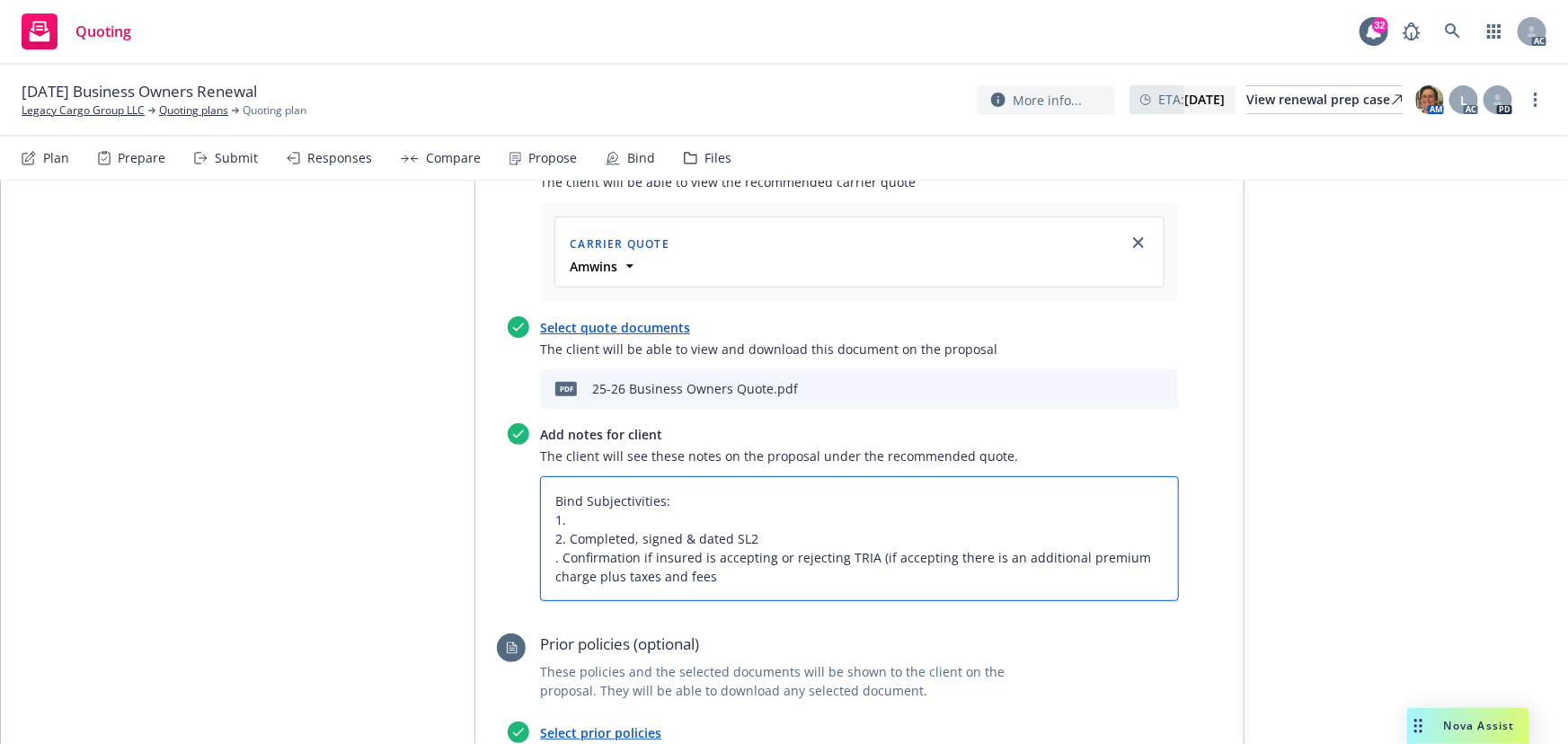
type textarea "x"
type textarea "Bind Subjectivities: 1. 2. Completed, signed & dated SL2 3. Confirmation if ins…"
click at [624, 477] on textarea "Bind Subjectivities: 1. 2. Completed, signed & dated SL2 3. Confirmation if ins…" at bounding box center [860, 538] width 639 height 124
paste textarea "Fully completed, signed and dated applicatio"
type textarea "x"
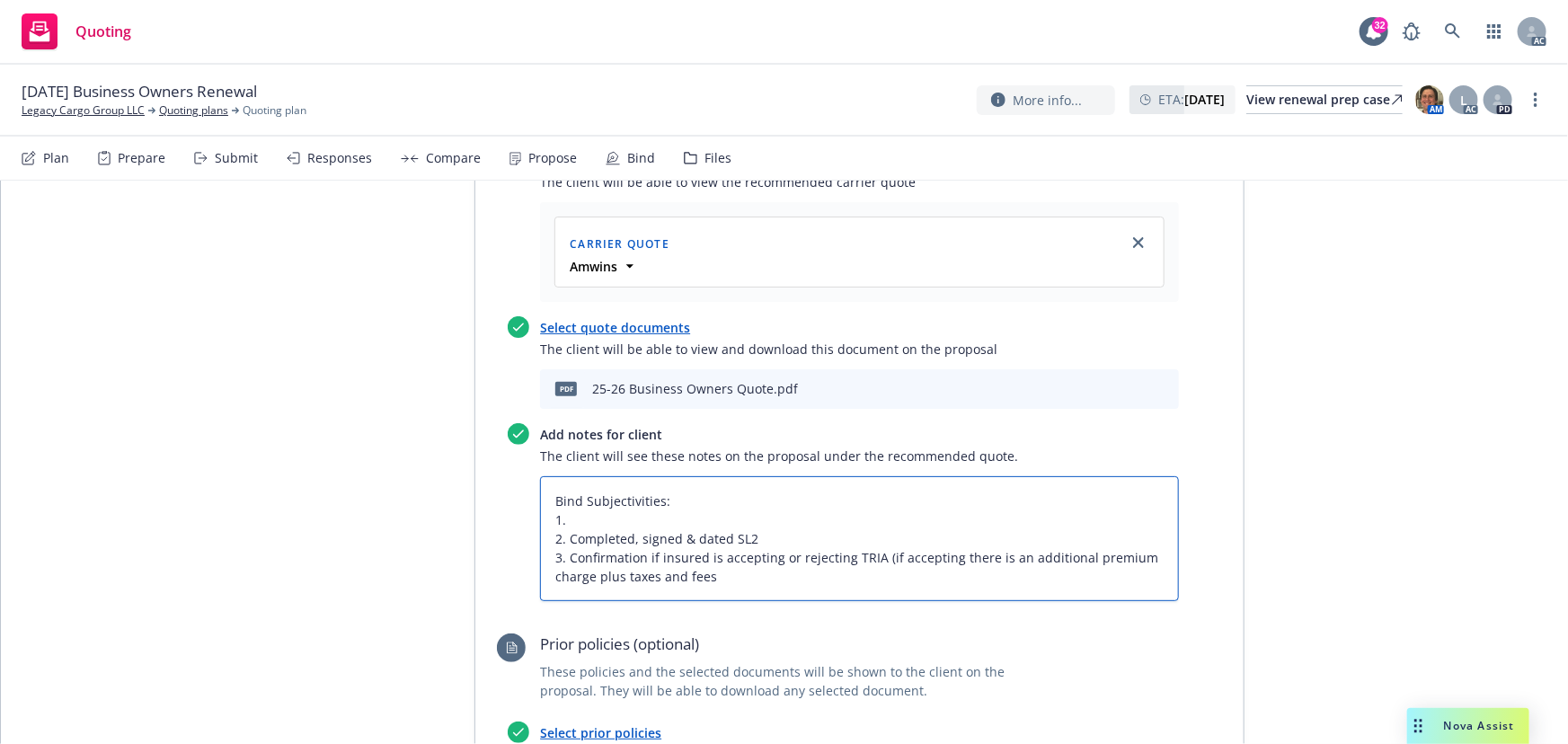
type textarea "Bind Subjectivities: 1. Fully completed, signed and dated applicatio 2. Complet…"
type textarea "x"
type textarea "Bind Subjectivities: 1. Fully completed, signed and dated application 2. Comple…"
type textarea "x"
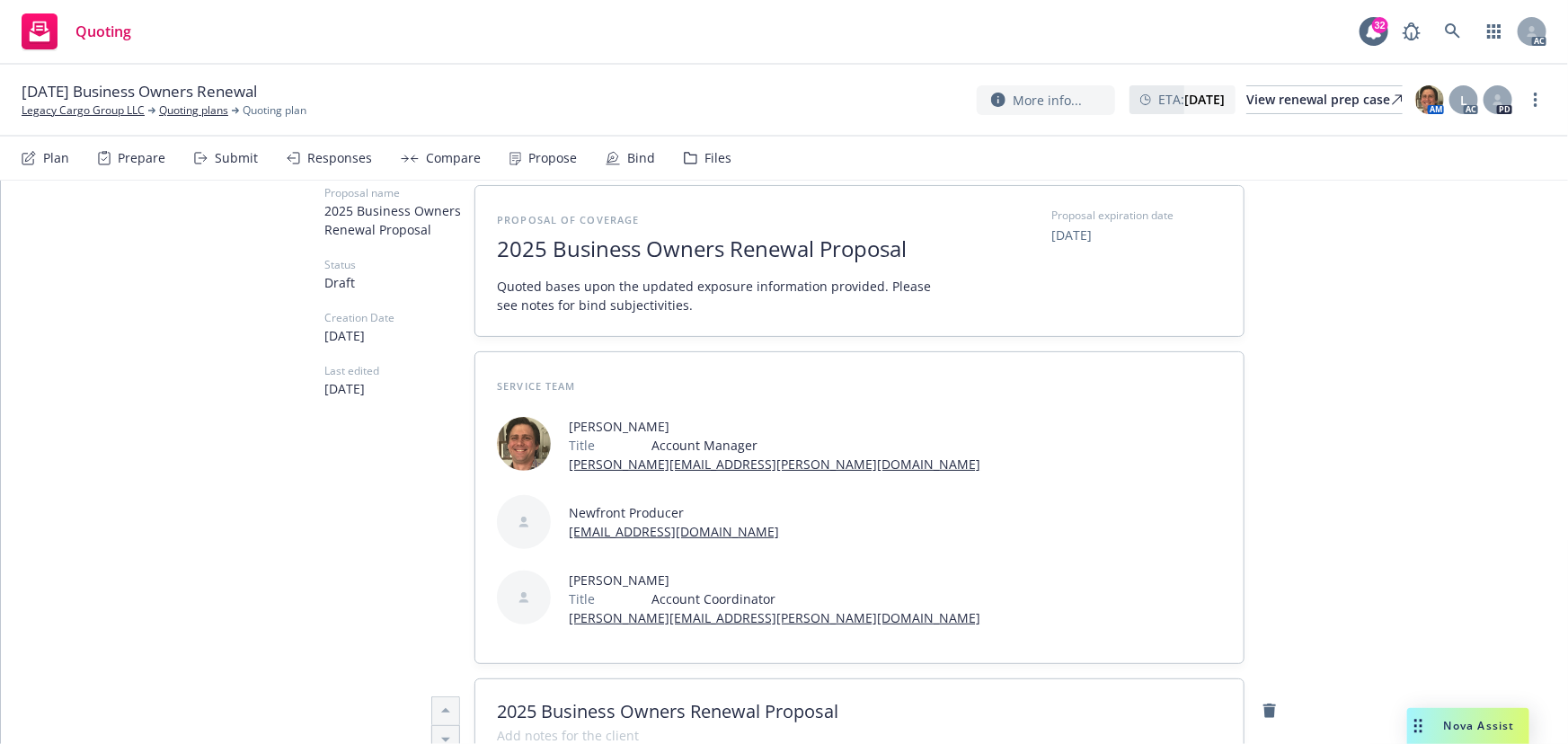
scroll to position [0, 0]
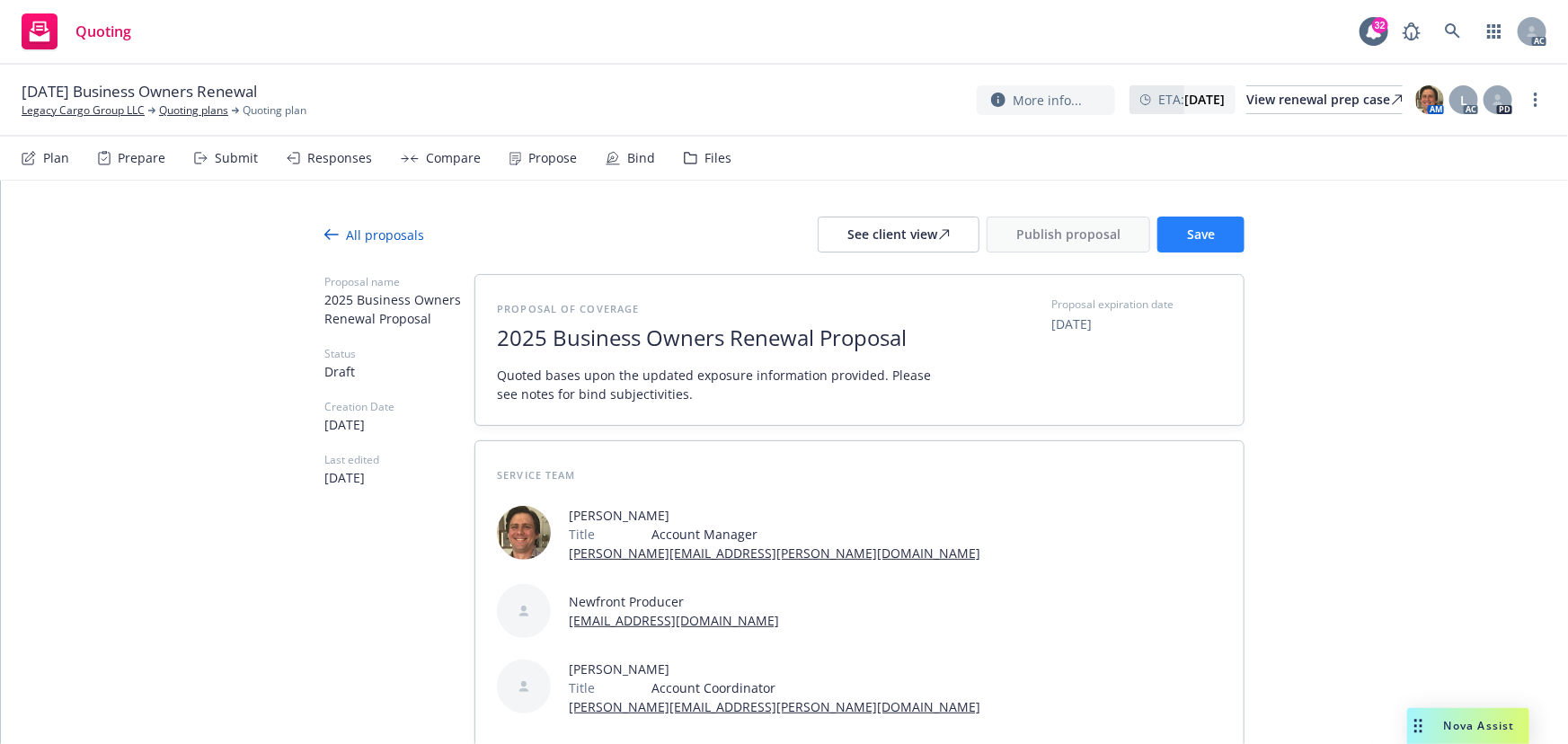
type textarea "Bind Subjectivities: 1. Fully completed, signed and dated application. 2. Compl…"
click at [1192, 242] on span "Save" at bounding box center [1200, 234] width 28 height 17
type textarea "x"
click at [343, 162] on div "Responses" at bounding box center [340, 157] width 65 height 14
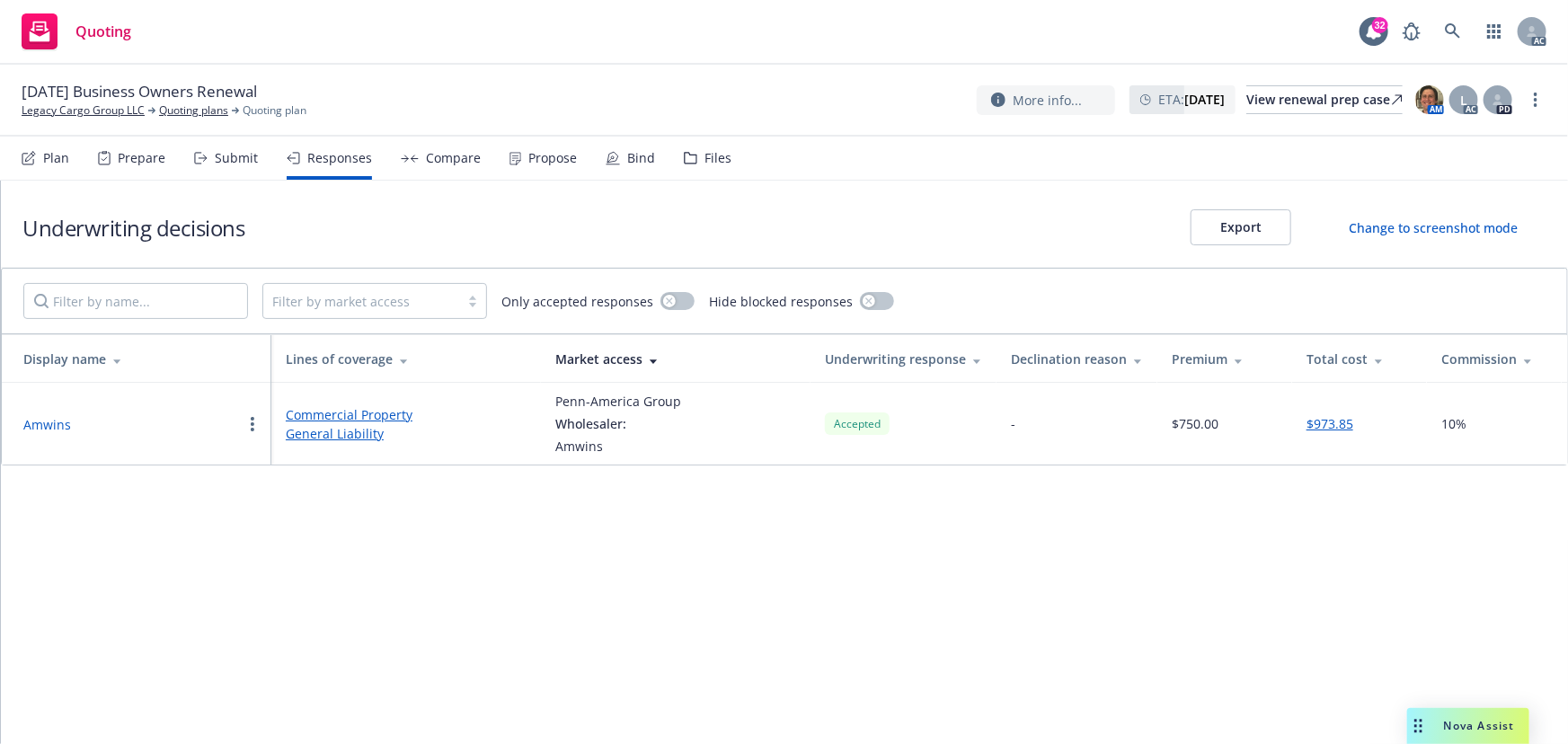
click at [46, 426] on button "Amwins" at bounding box center [46, 425] width 47 height 19
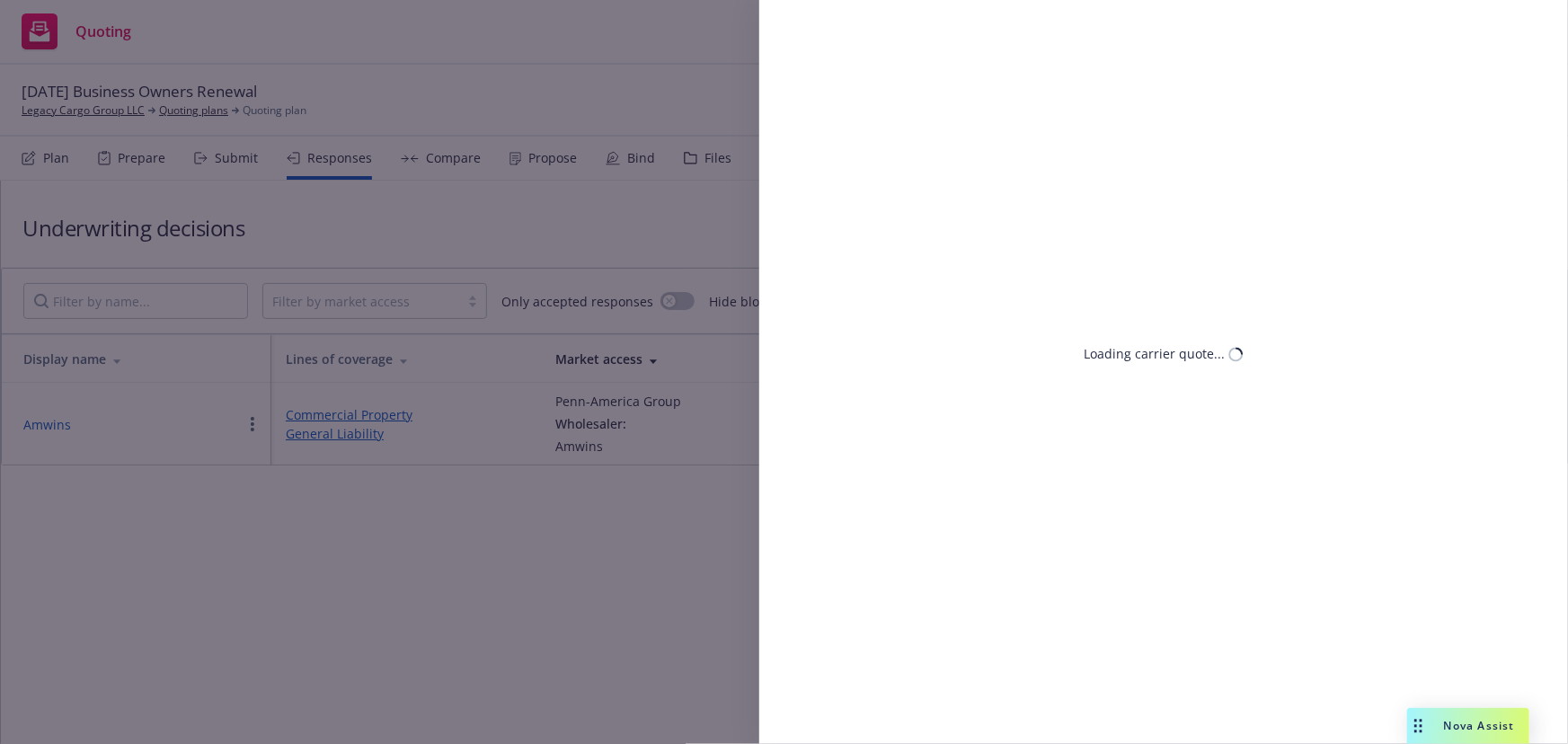
select select "CA"
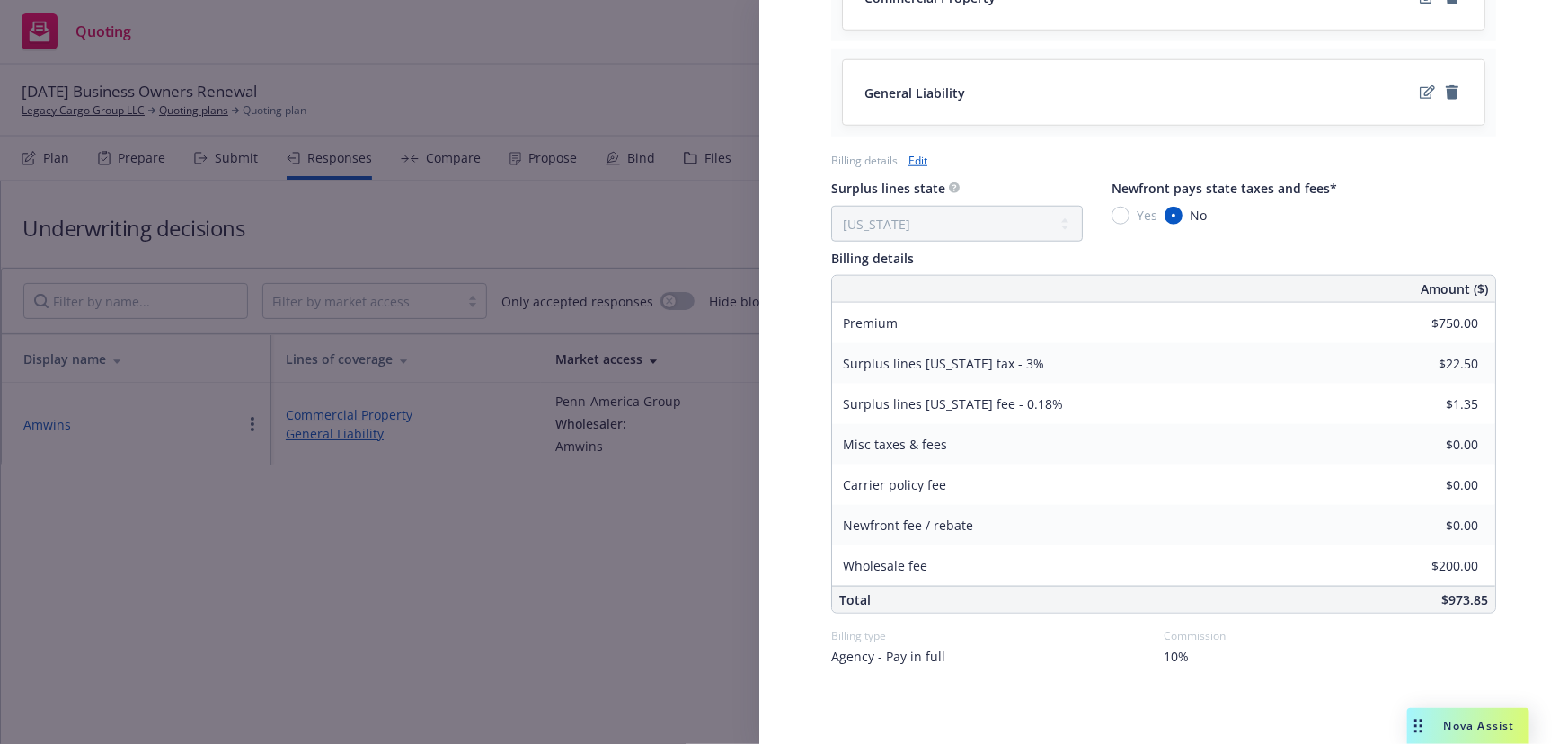
scroll to position [824, 0]
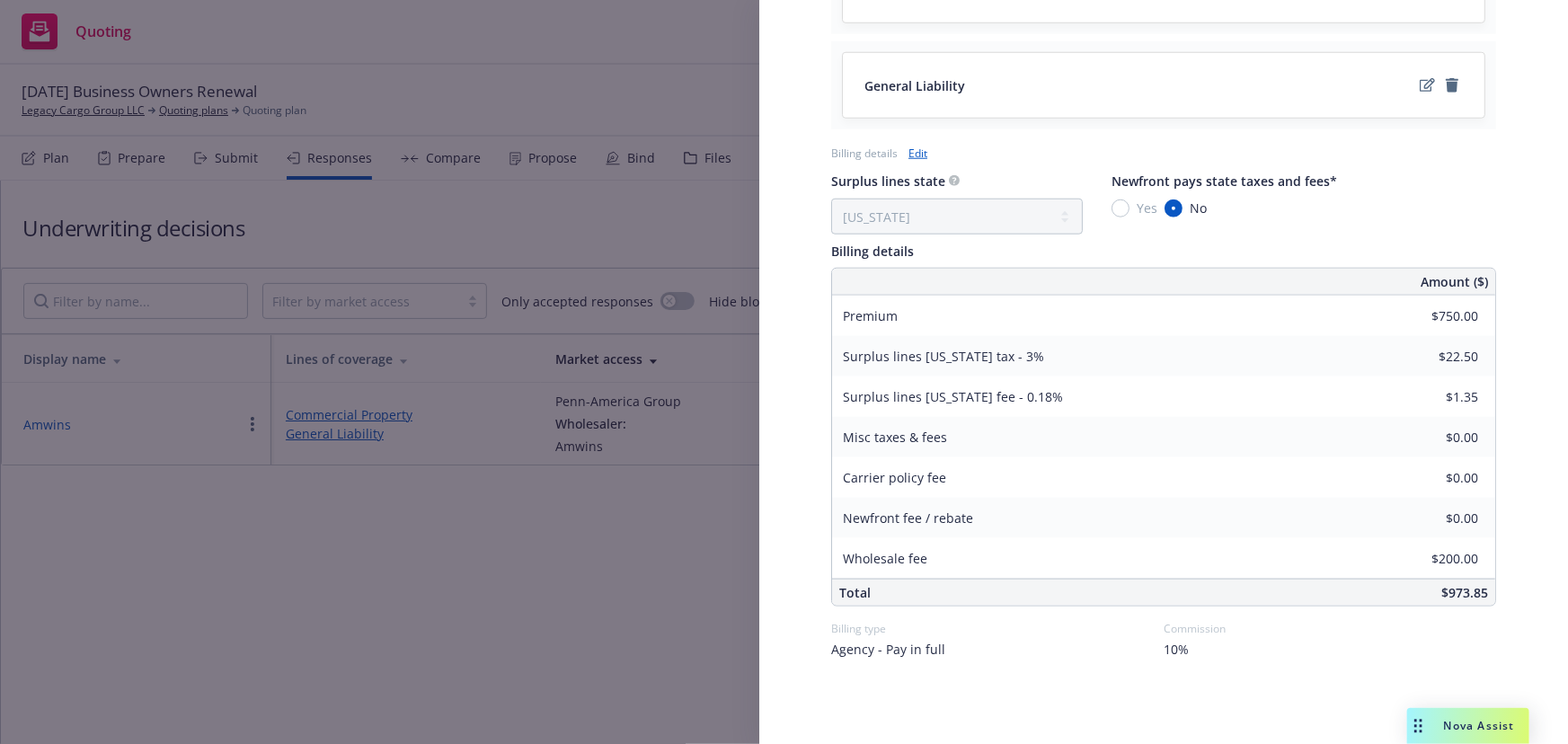
drag, startPoint x: 514, startPoint y: 520, endPoint x: 360, endPoint y: 135, distance: 414.7
click at [514, 520] on div "Display Name Amwins Carrier Penn-America Group Writing company Penn-Star Insura…" at bounding box center [784, 372] width 1568 height 744
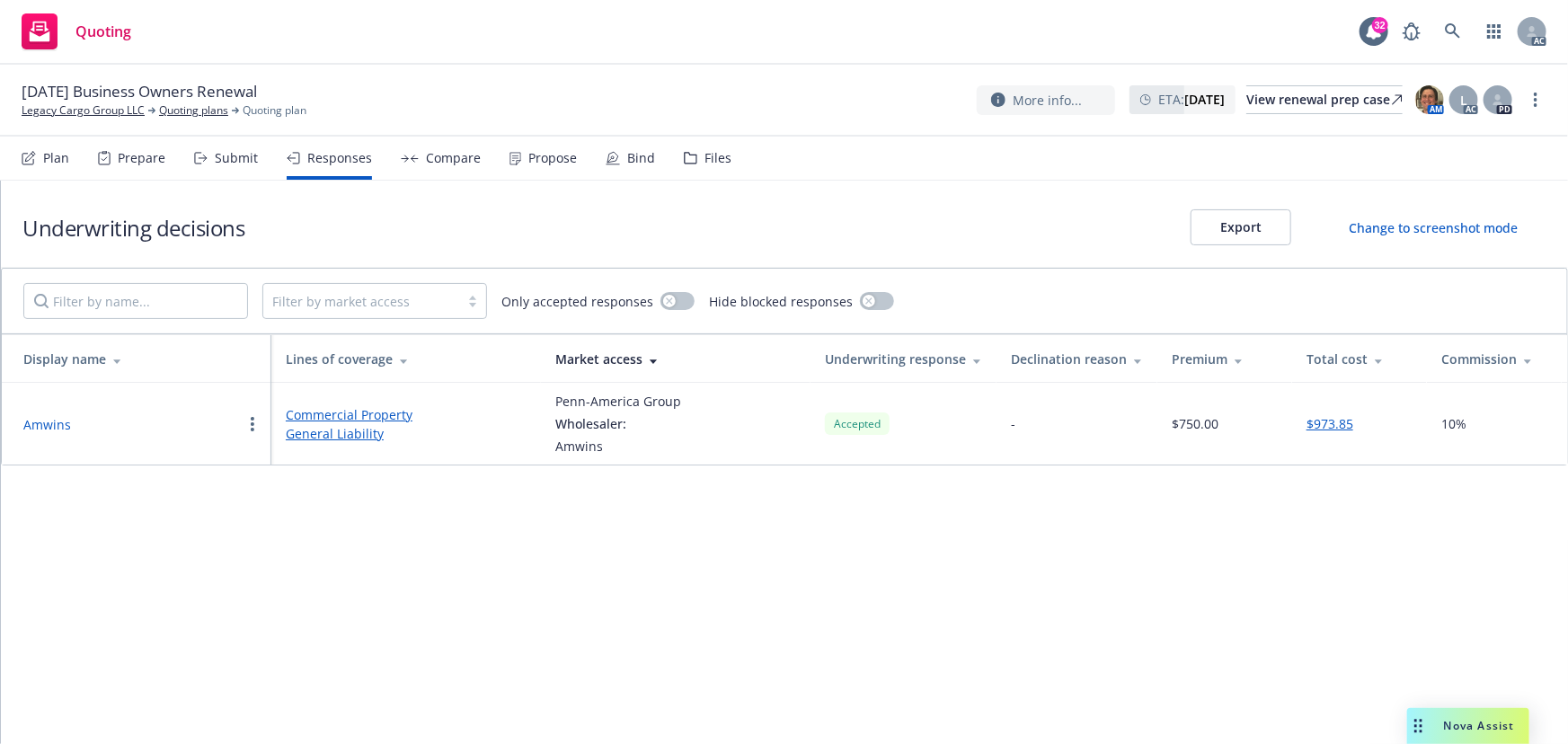
click at [535, 155] on div "Propose" at bounding box center [553, 157] width 48 height 14
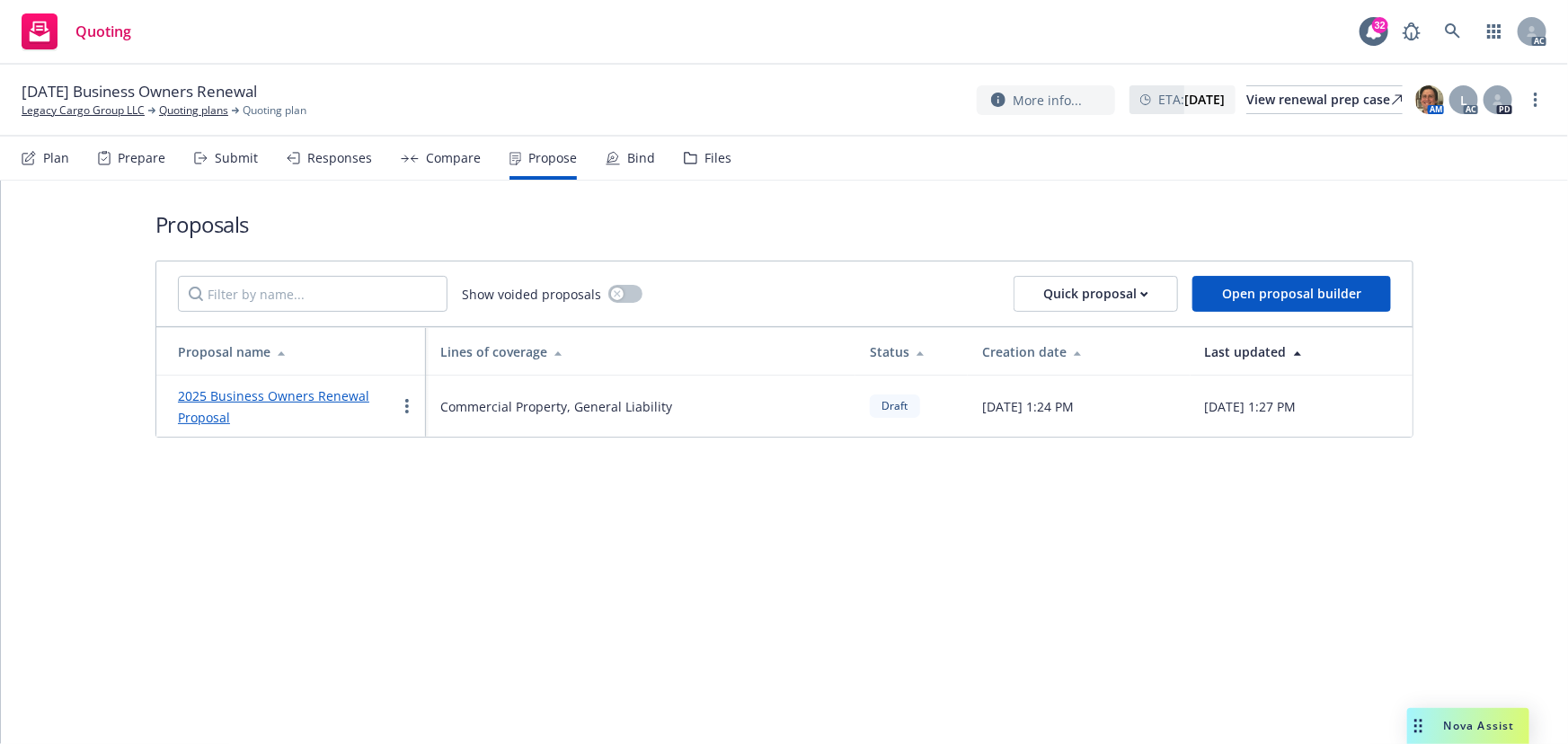
click at [300, 400] on link "2025 Business Owners Renewal Proposal" at bounding box center [273, 406] width 191 height 39
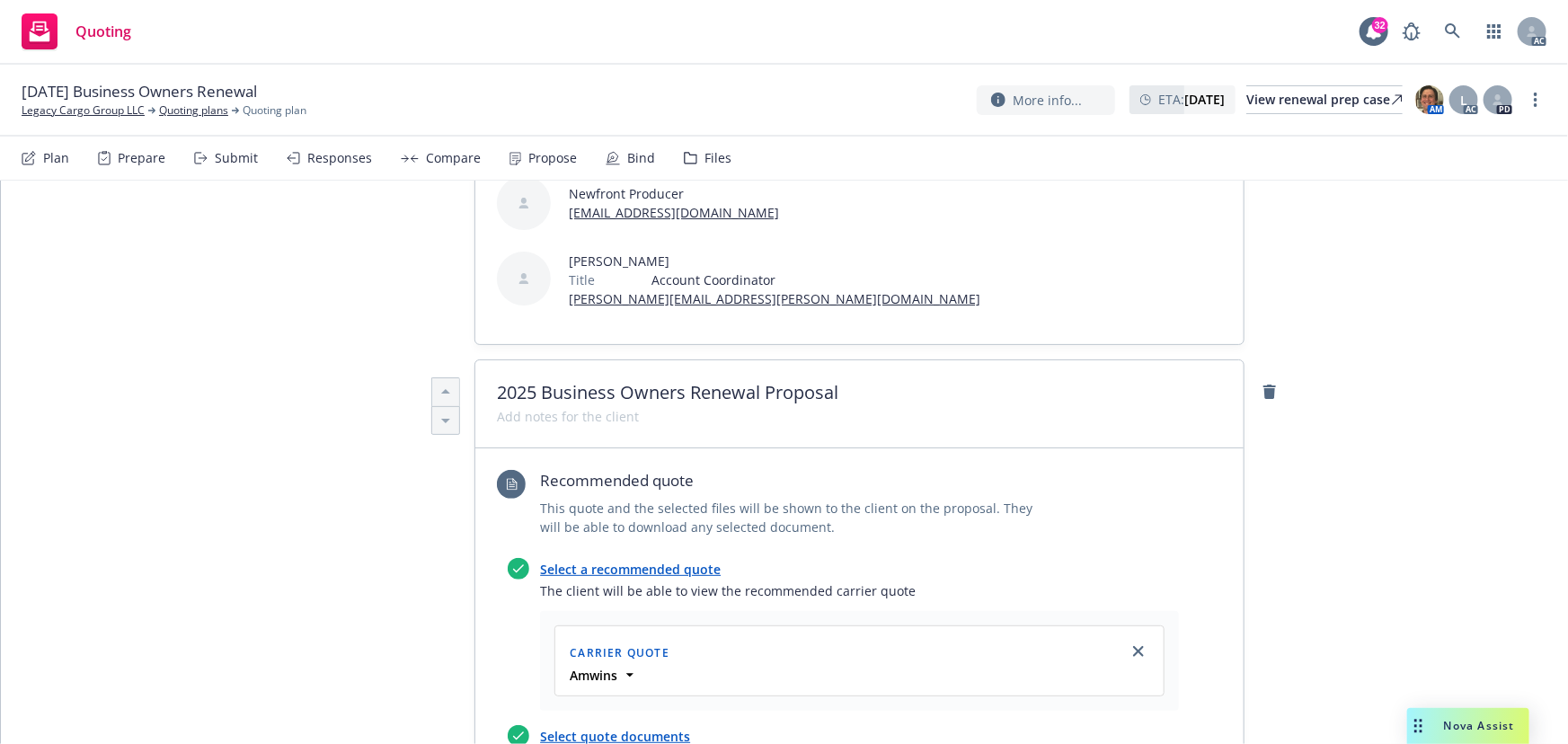
scroll to position [817, 0]
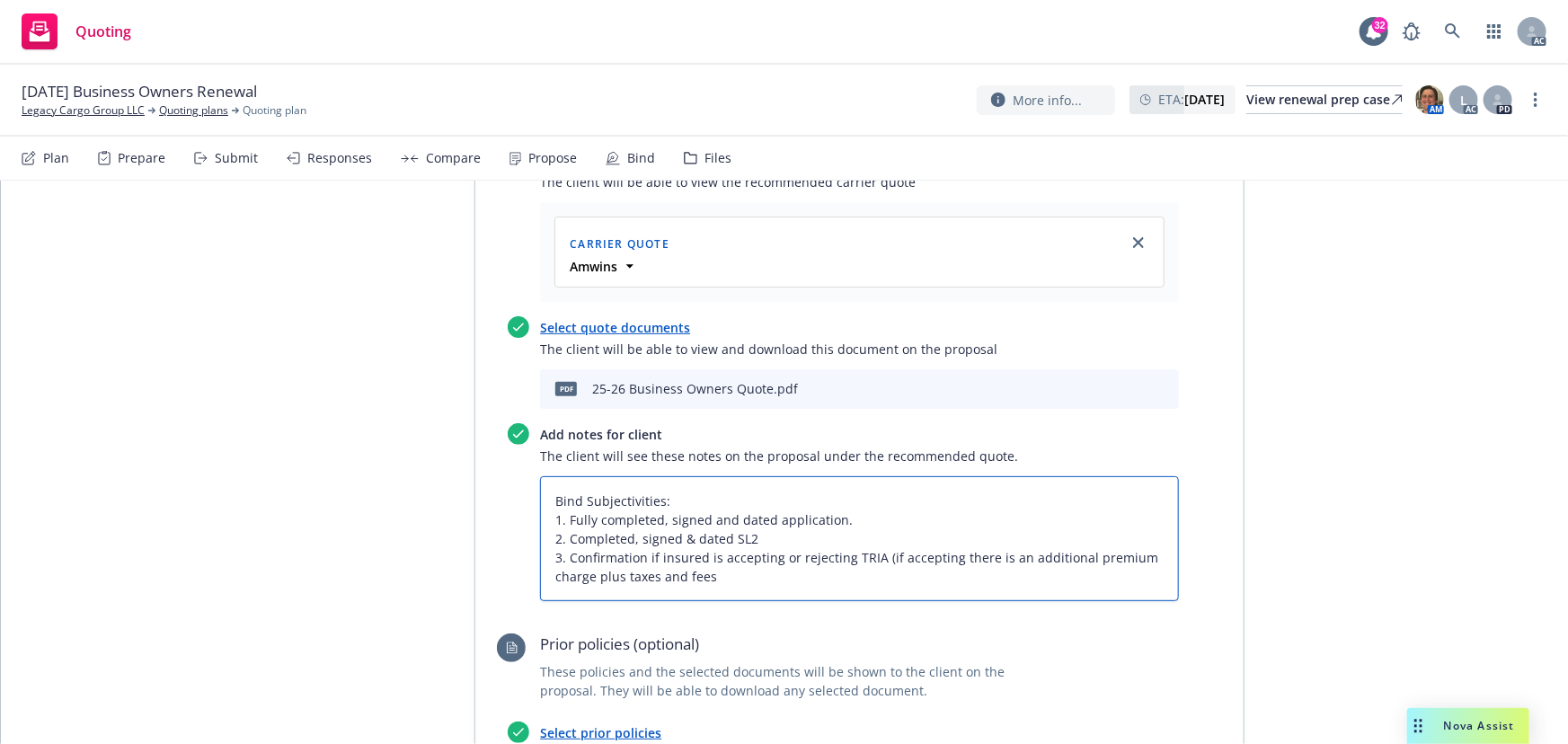
click at [690, 477] on textarea "Bind Subjectivities: 1. Fully completed, signed and dated application. 2. Compl…" at bounding box center [860, 538] width 639 height 124
click at [683, 477] on textarea "Bind Subjectivities: 1. Fully completed, signed and dated application. 2. Compl…" at bounding box center [860, 538] width 639 height 124
type textarea "x"
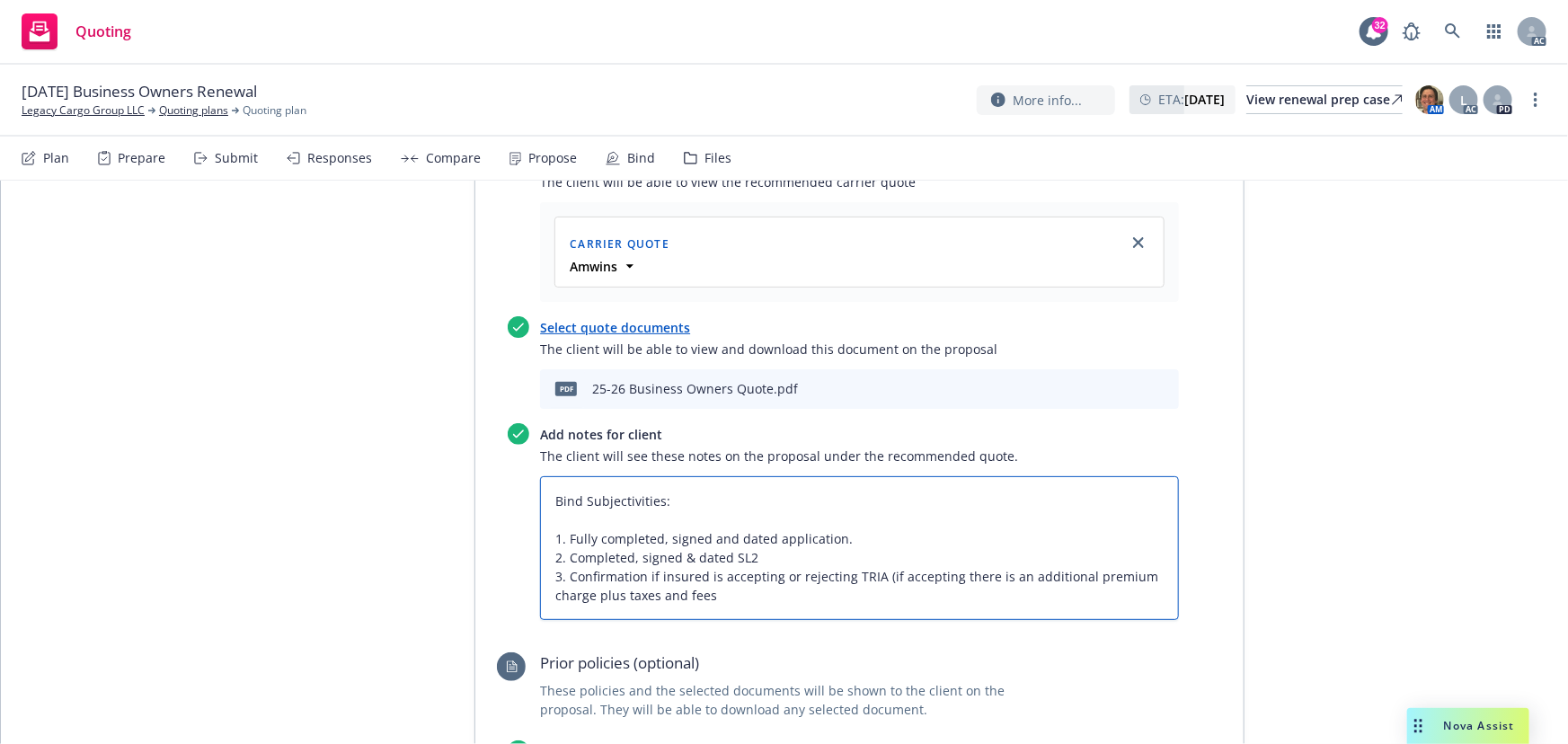
type textarea "Bind Subjectivities: P 1. Fully completed, signed and dated application. 2. Com…"
type textarea "x"
type textarea "Bind Subjectivities: Pr 1. Fully completed, signed and dated application. 2. Co…"
type textarea "x"
type textarea "Bind Subjectivities: Pri 1. Fully completed, signed and dated application. 2. C…"
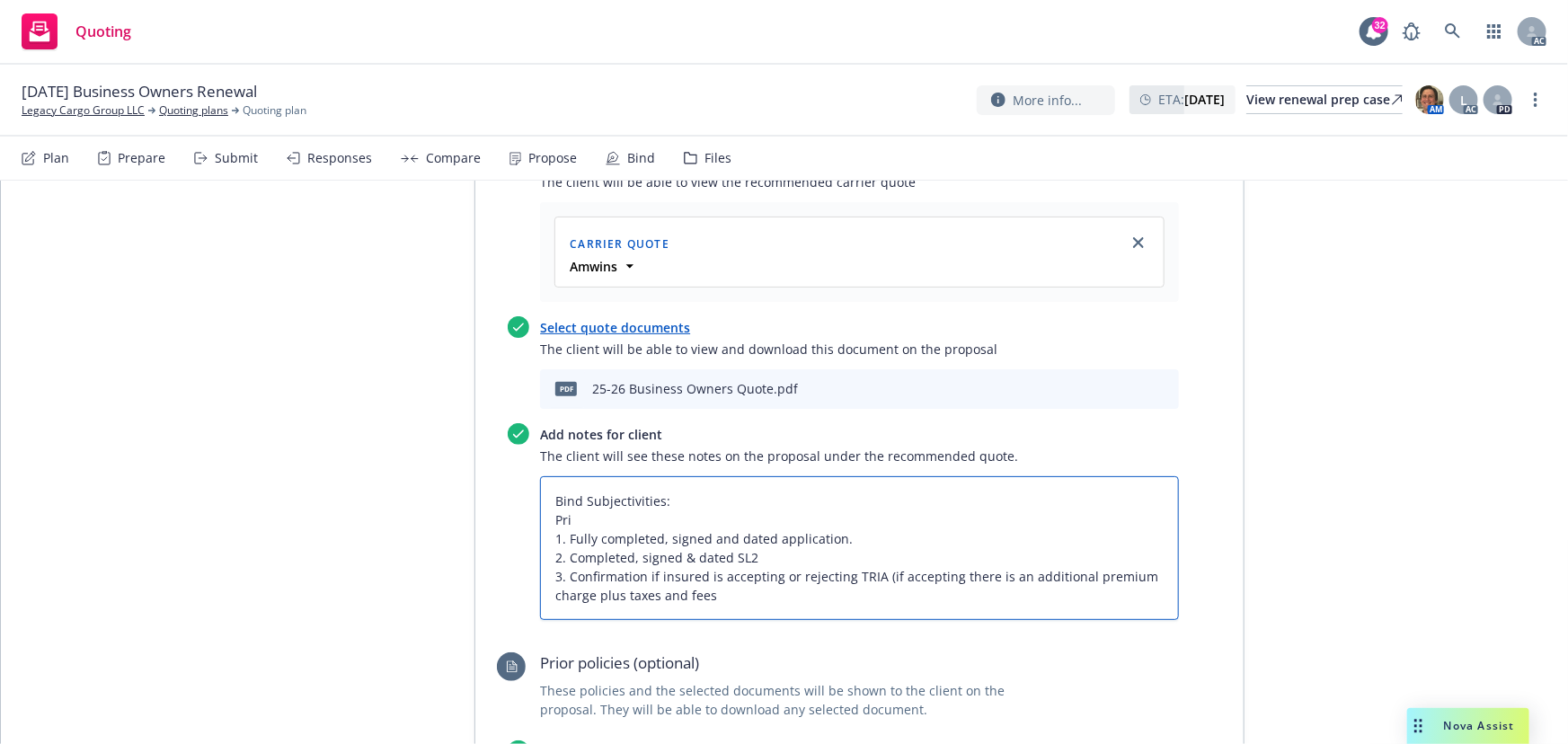
type textarea "x"
type textarea "Bind Subjectivities: Prio 1. Fully completed, signed and dated application. 2. …"
type textarea "x"
type textarea "Bind Subjectivities: Prior 1. Fully completed, signed and dated application. 2.…"
type textarea "x"
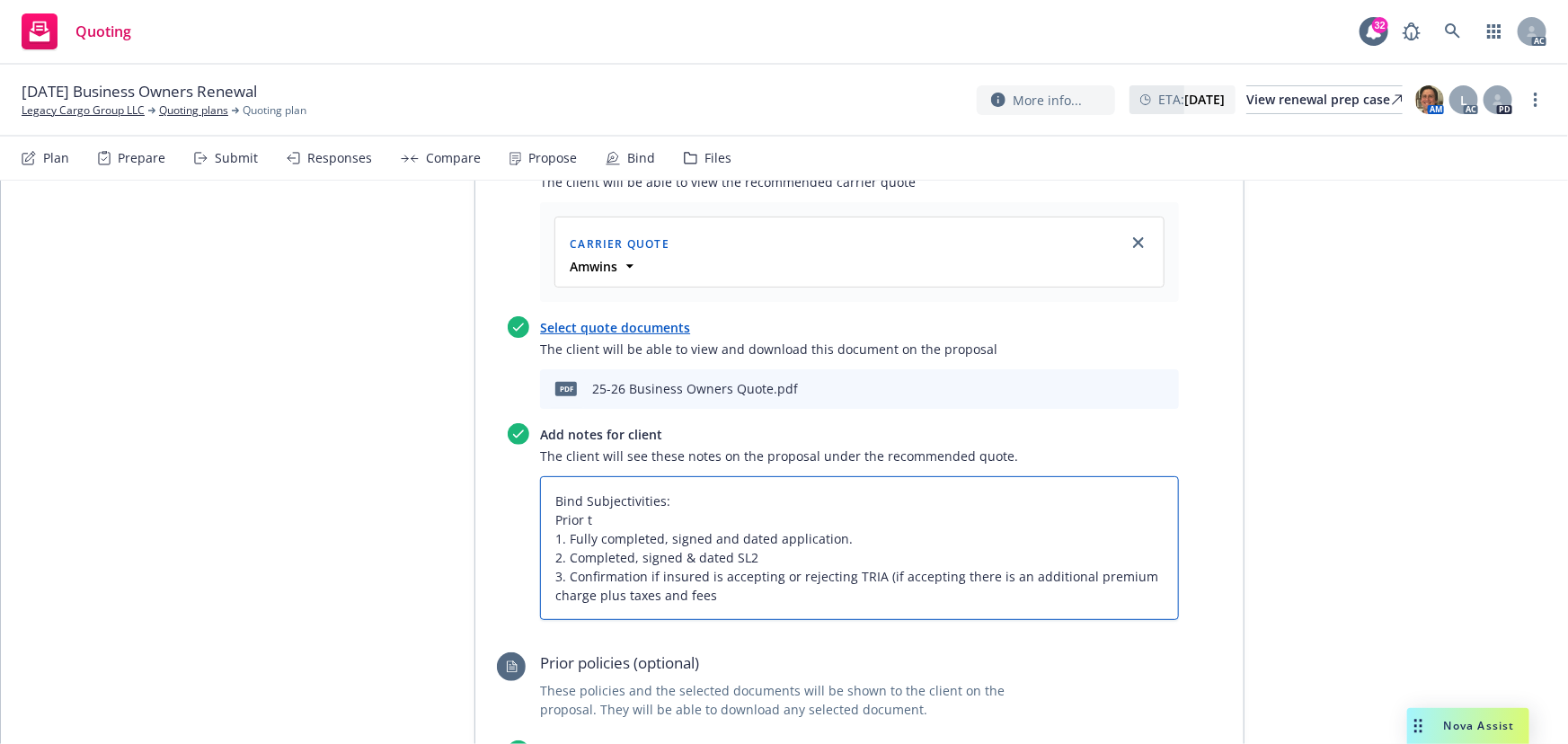
type textarea "Bind Subjectivities: Prior to 1. Fully completed, signed and dated application.…"
type textarea "x"
type textarea "Bind Subjectivities: Prior to 1. Fully completed, signed and dated application.…"
type textarea "x"
type textarea "Bind Subjectivities: Prior to b 1. Fully completed, signed and dated applicatio…"
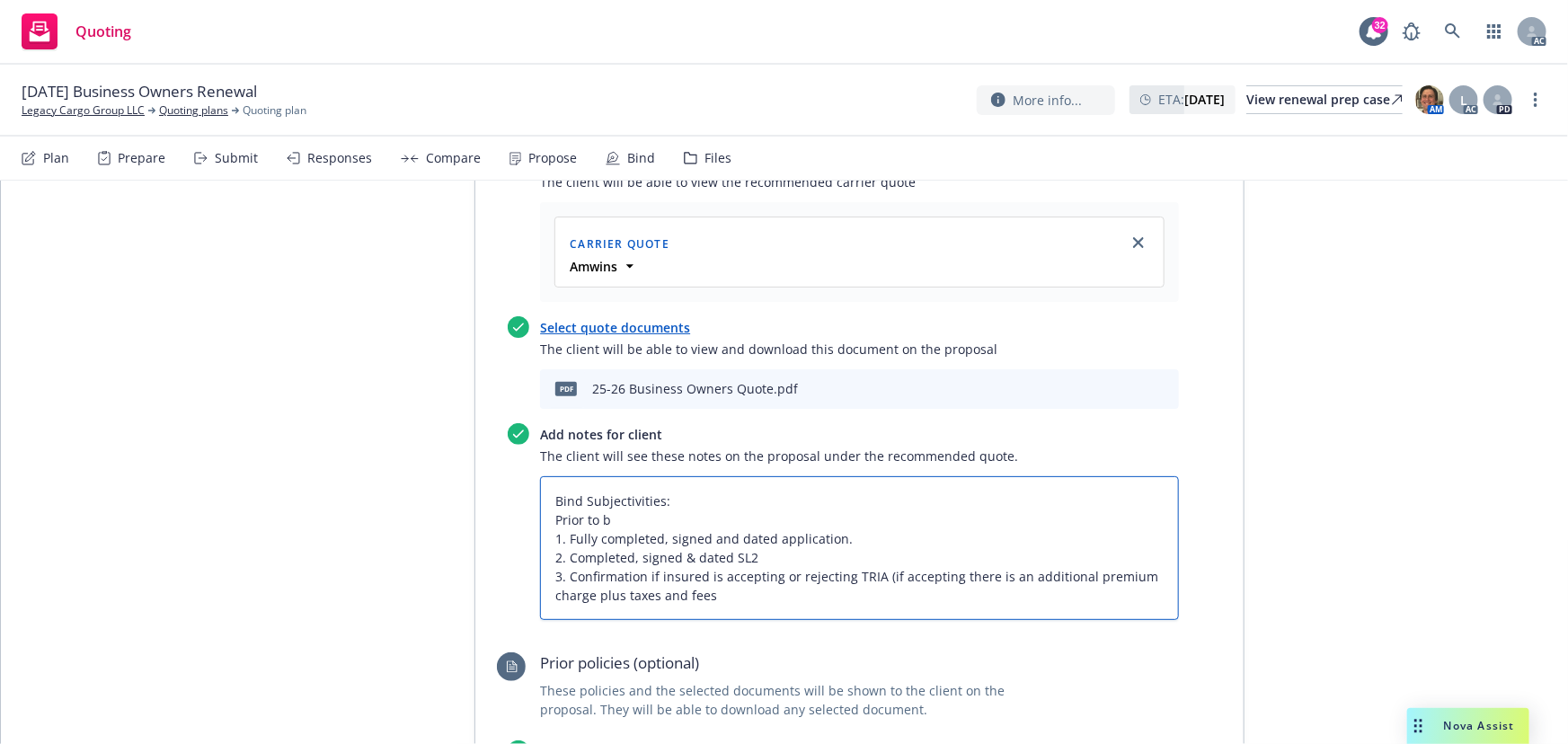
type textarea "x"
type textarea "Bind Subjectivities: Prior to bin 1. Fully completed, signed and dated applicat…"
type textarea "x"
type textarea "Bind Subjectivities: Prior to bind 1. Fully completed, signed and dated applica…"
type textarea "x"
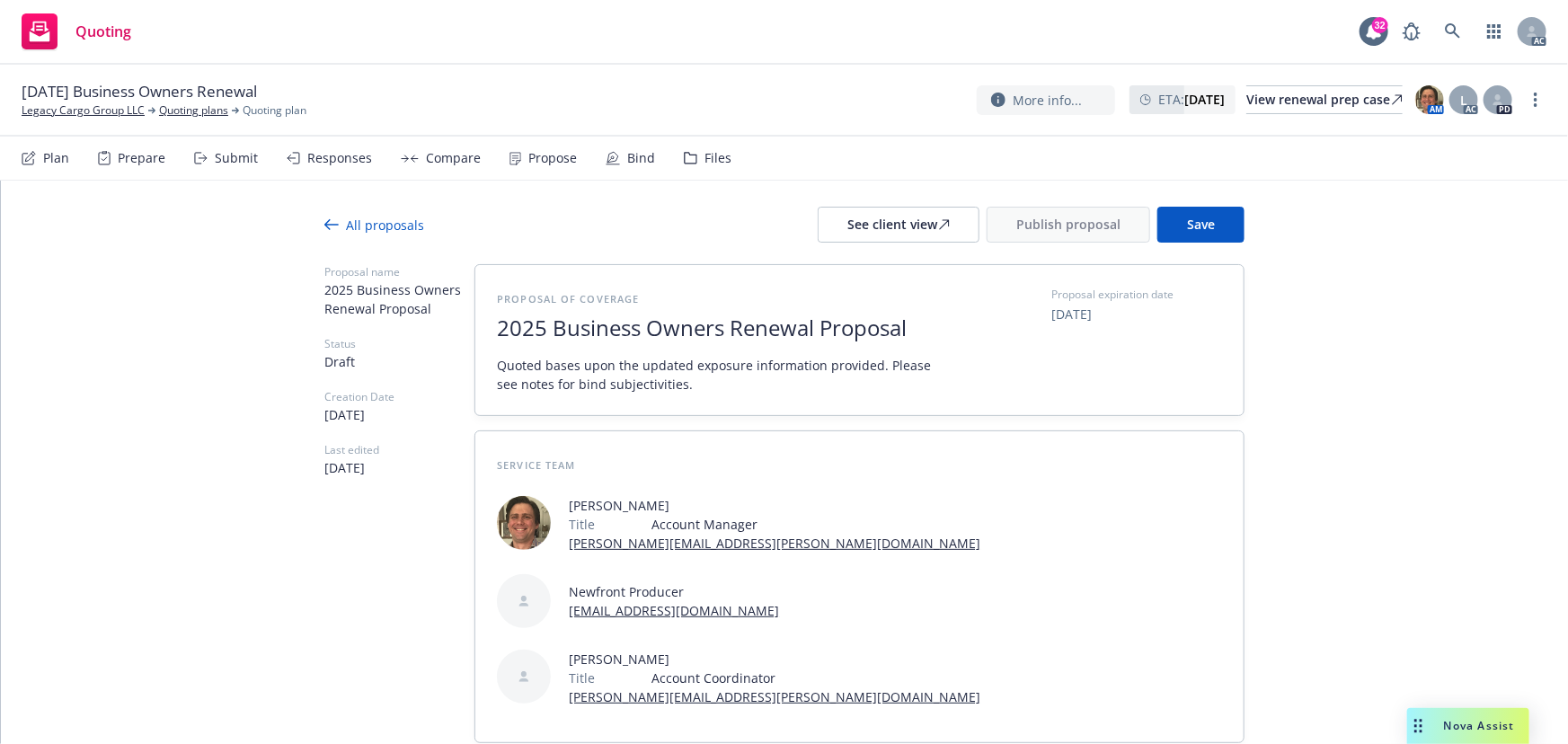
scroll to position [0, 0]
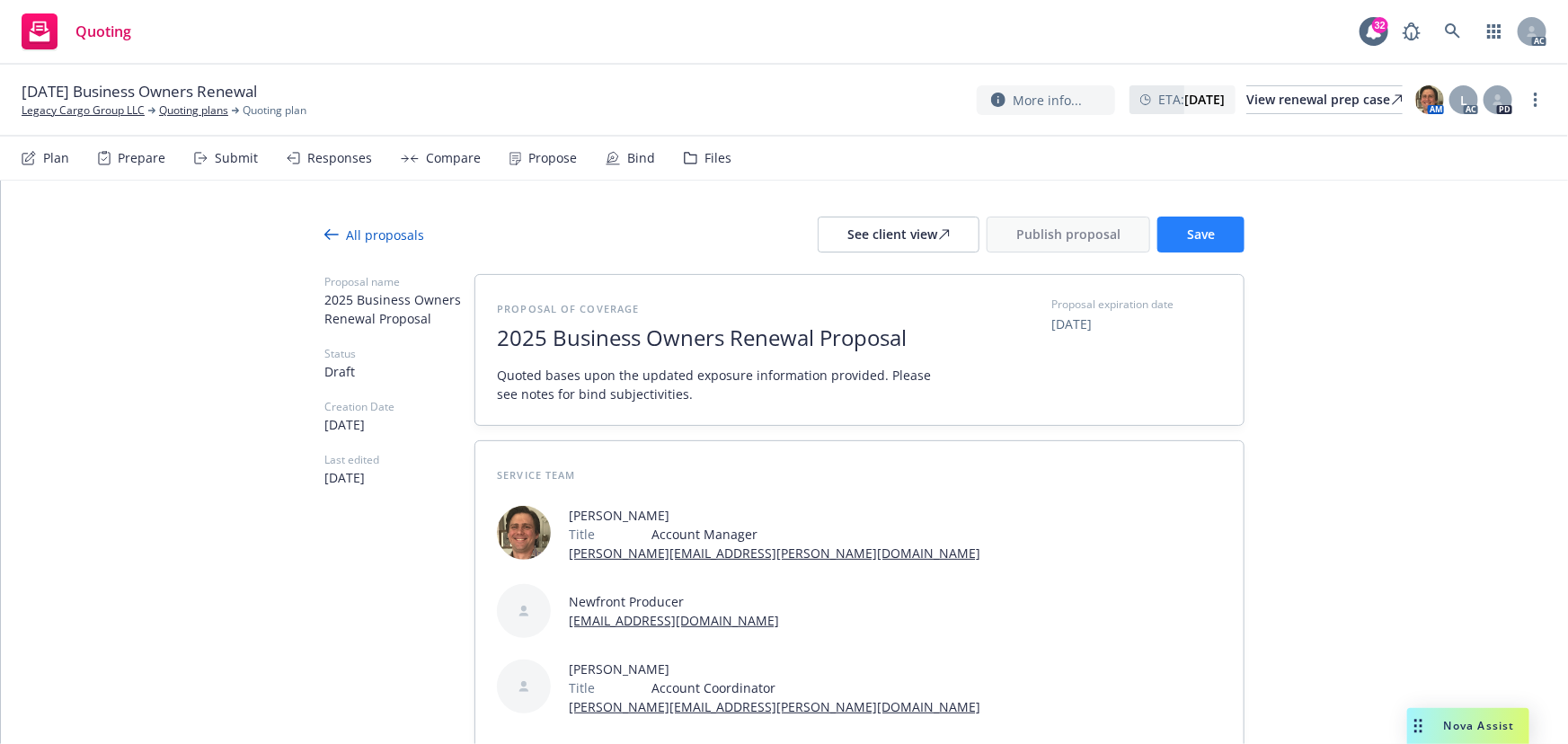
type textarea "Bind Subjectivities: Prior to bind: 1. Fully completed, signed and dated applic…"
click at [1187, 236] on span "Save" at bounding box center [1200, 234] width 28 height 17
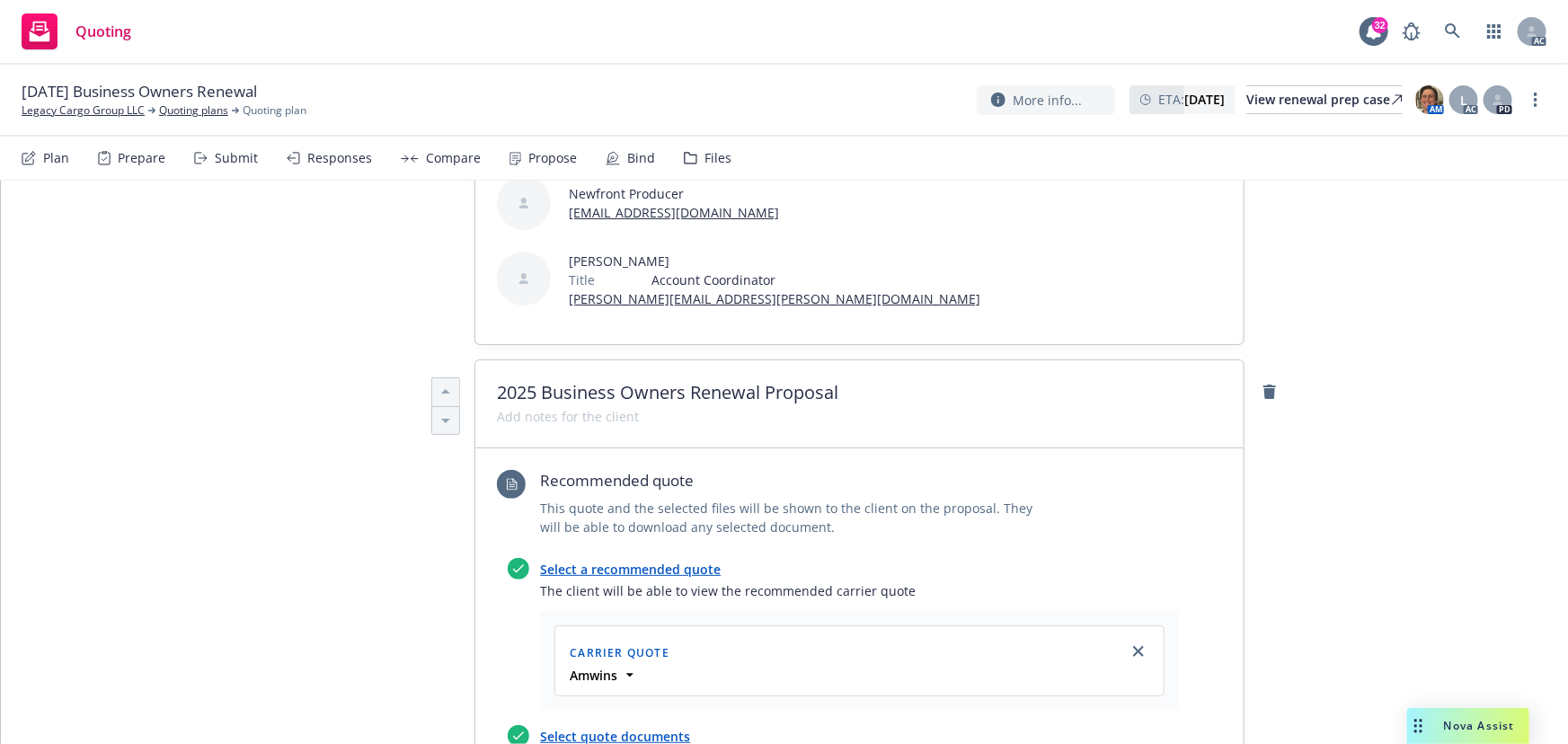
scroll to position [979, 0]
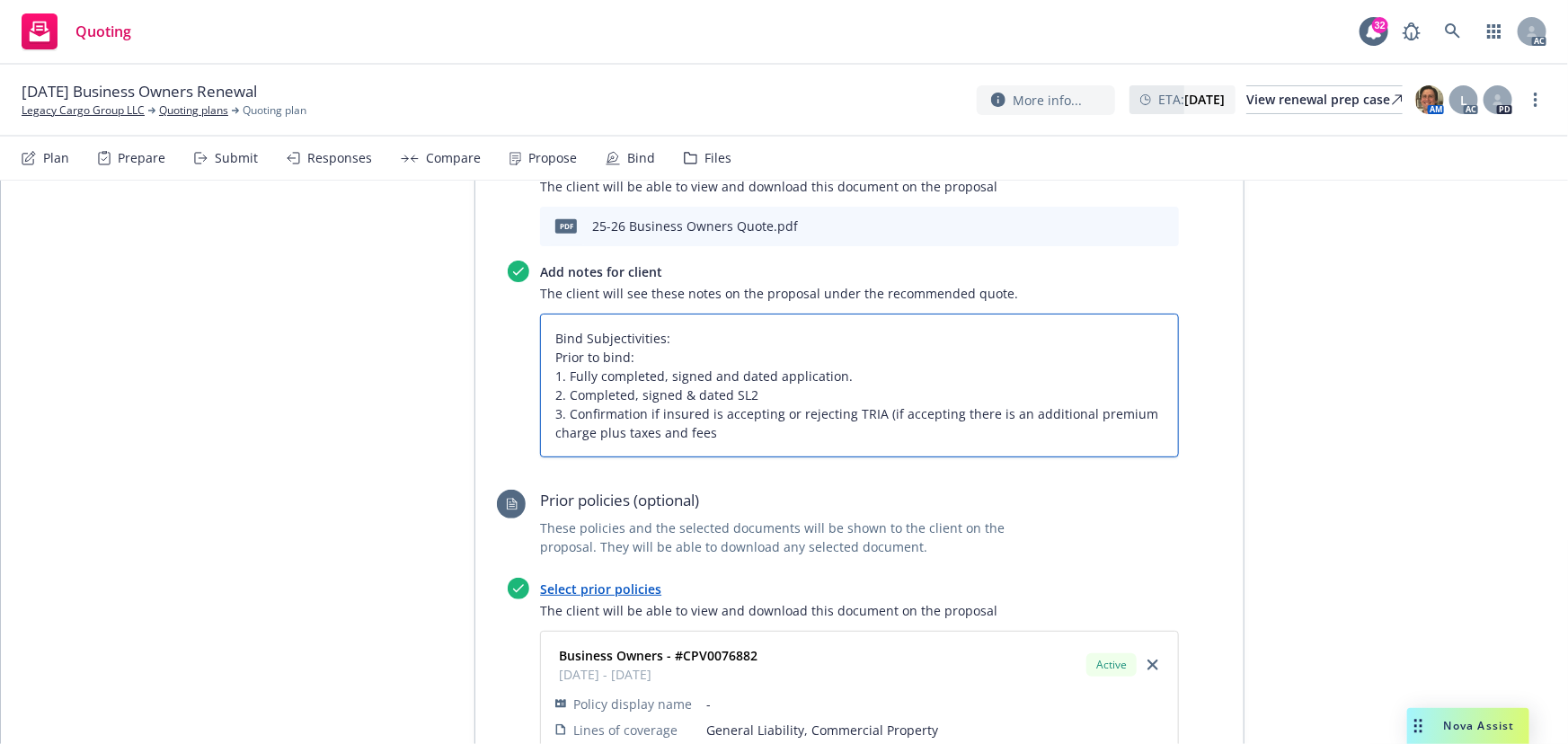
click at [709, 364] on textarea "Bind Subjectivities: Prior to bind: 1. Fully completed, signed and dated applic…" at bounding box center [860, 385] width 639 height 144
type textarea "x"
type textarea "Bind Subjectivities: Prior to bind: 1. Fully completed, signed and dated applic…"
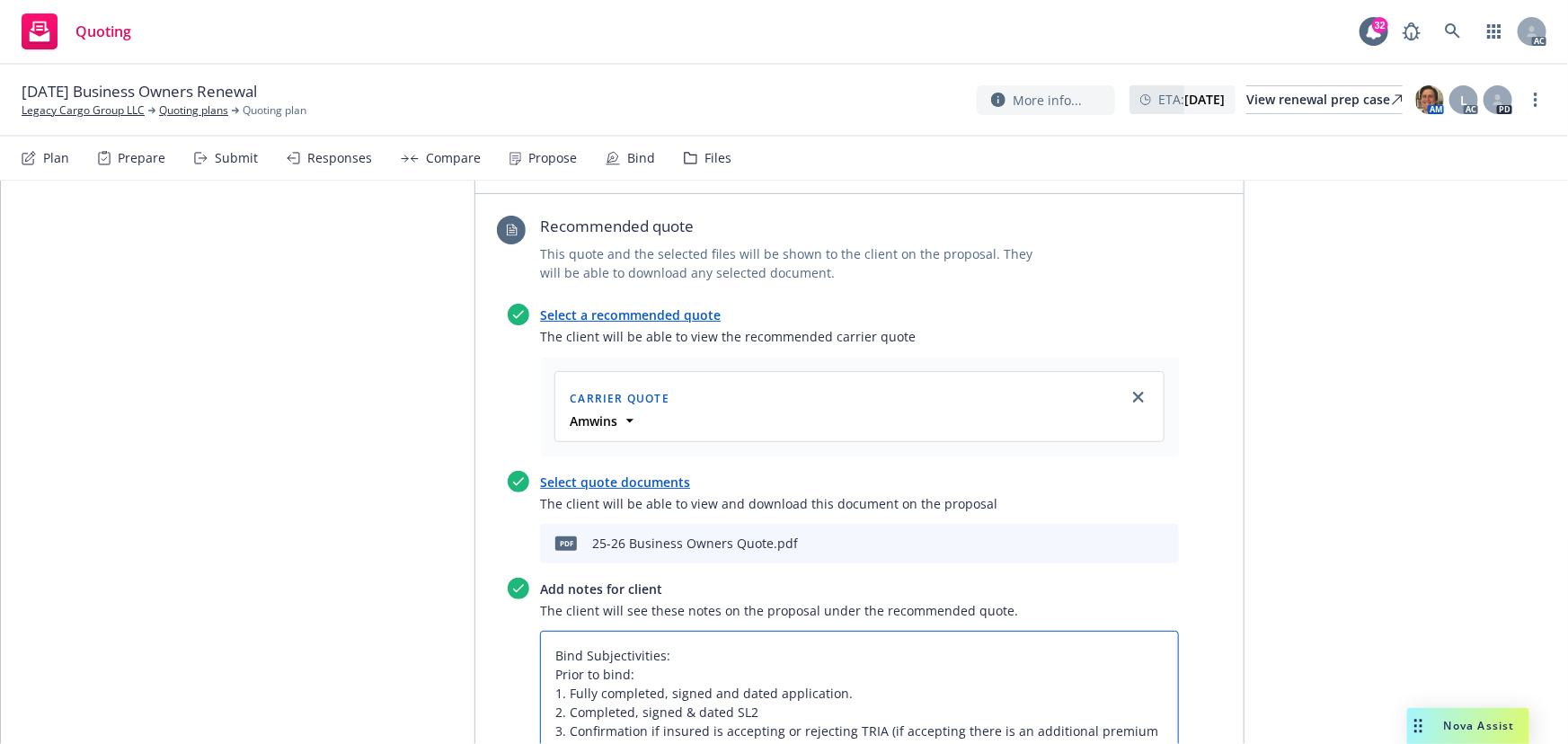
scroll to position [817, 0]
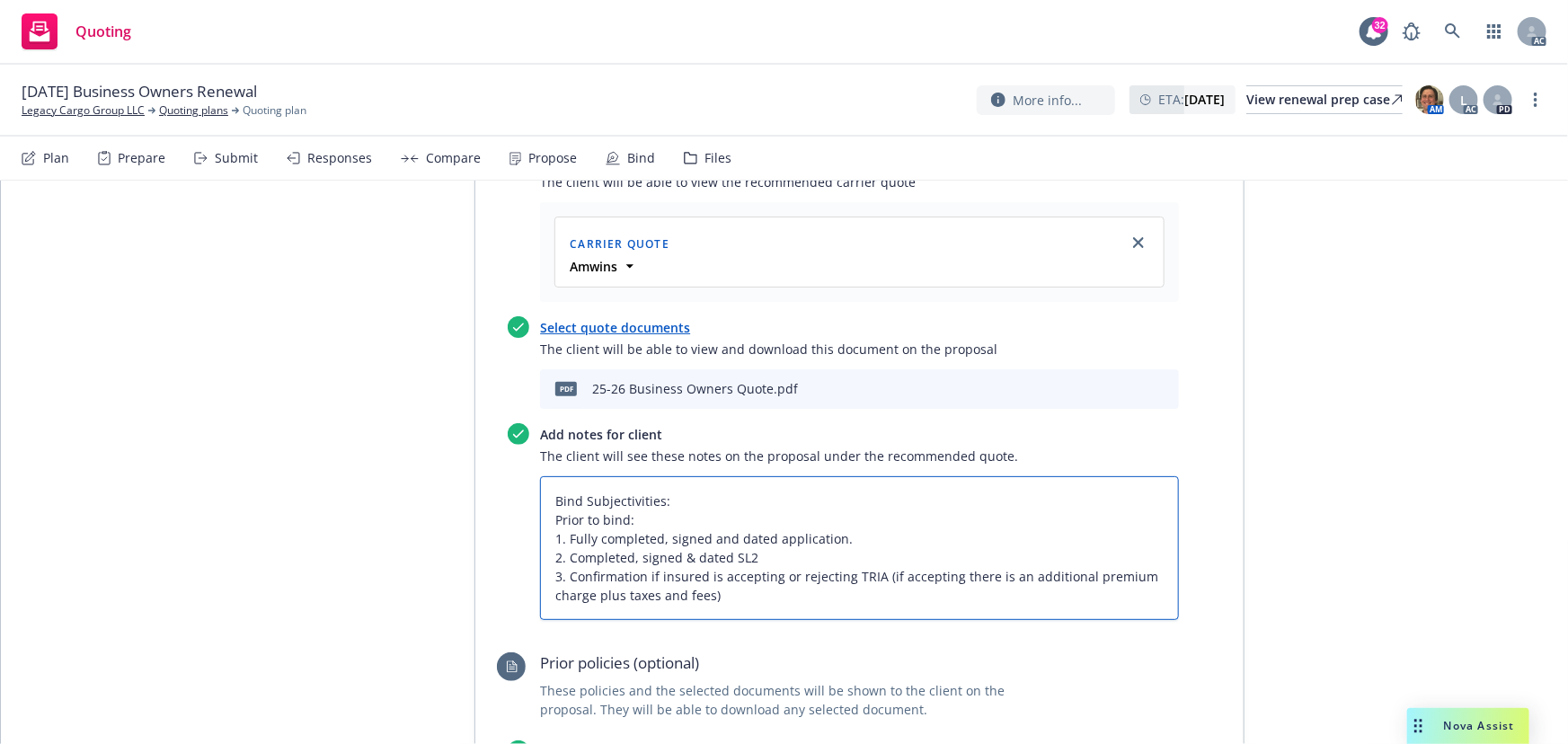
click at [748, 486] on textarea "Bind Subjectivities: Prior to bind: 1. Fully completed, signed and dated applic…" at bounding box center [860, 548] width 639 height 144
type textarea "x"
type textarea "Bind Subjectivities: Prior to bind: 1. Fully completed, signed and dated applic…"
click at [772, 521] on textarea "Bind Subjectivities: Prior to bind: 1. Fully completed, signed and dated applic…" at bounding box center [860, 548] width 639 height 144
type textarea "x"
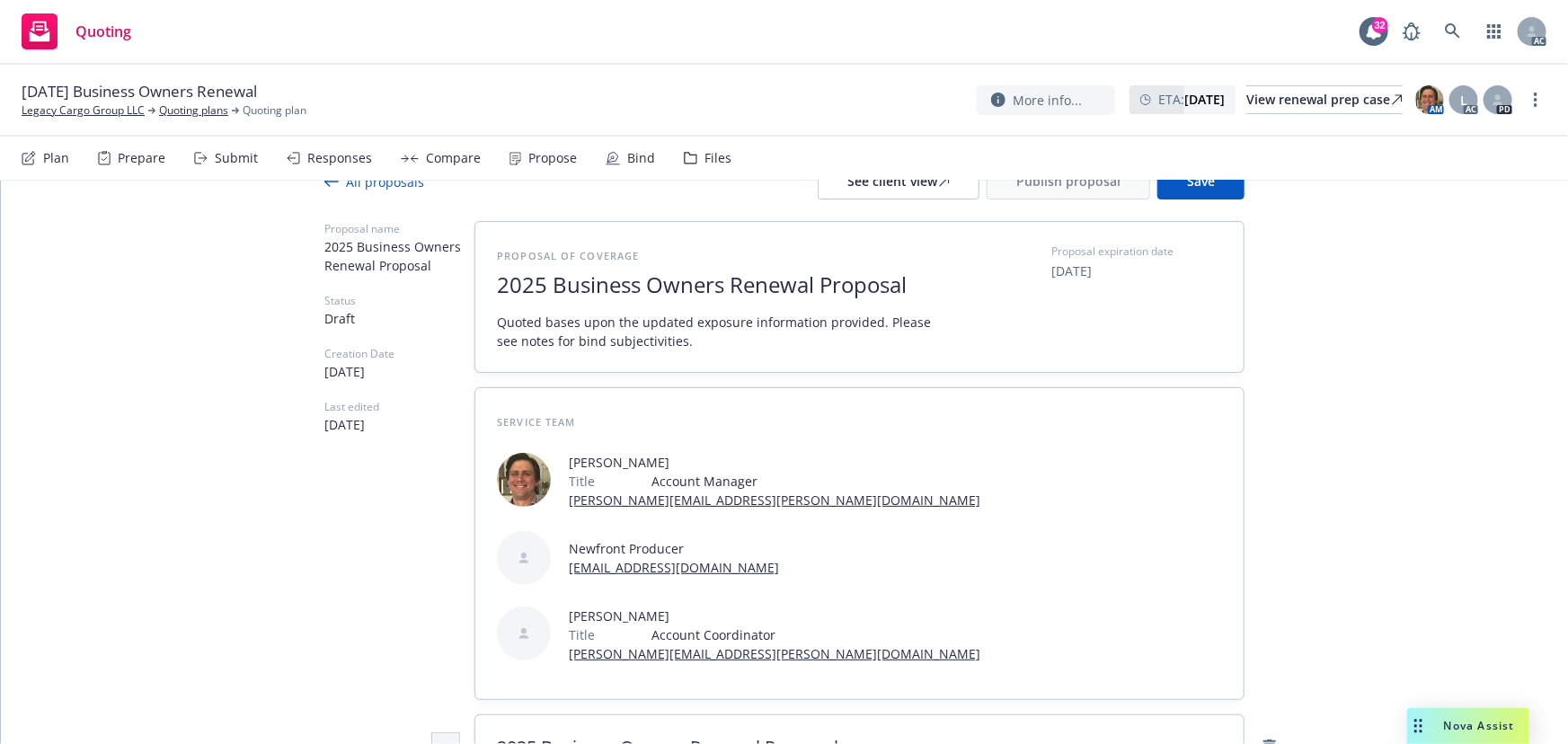
scroll to position [0, 0]
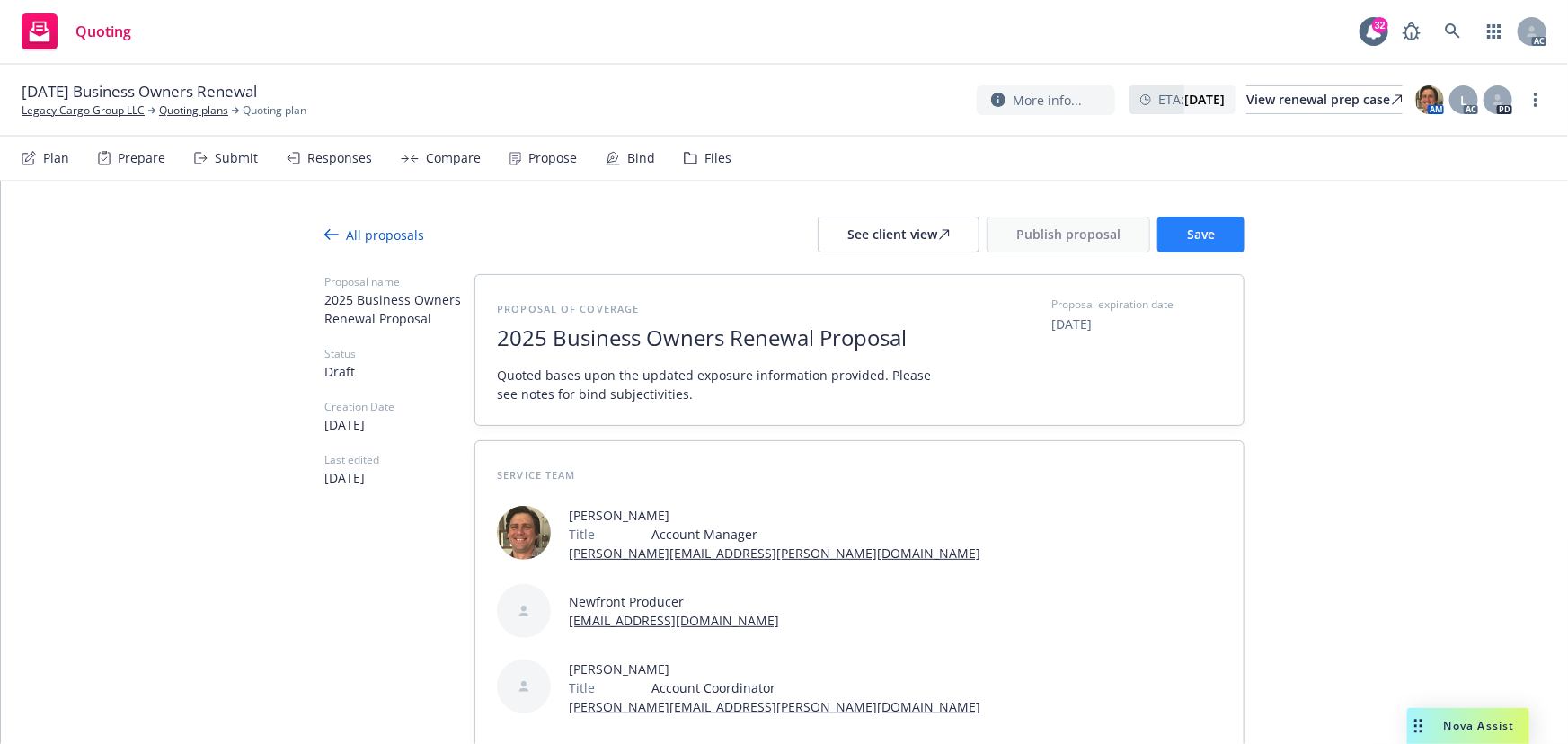
type textarea "Bind Subjectivities: Prior to bind: 1. Fully completed, signed and dated applic…"
click at [1221, 230] on button "Save" at bounding box center [1201, 234] width 87 height 36
type textarea "x"
click at [325, 168] on div "Responses" at bounding box center [329, 158] width 85 height 43
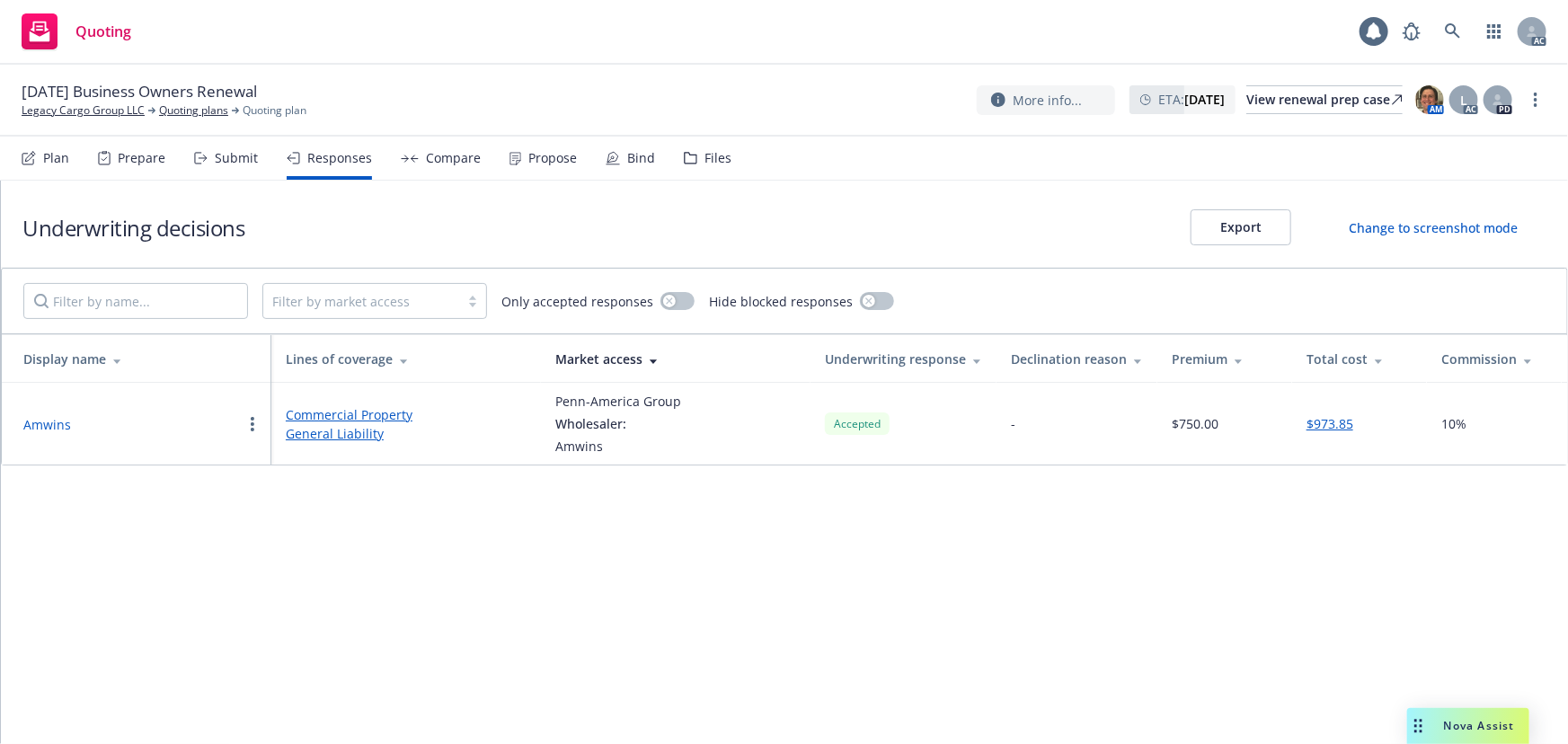
click at [781, 595] on div "Underwriting decisions Export Change to screenshot mode Filter by market access…" at bounding box center [784, 462] width 1567 height 564
drag, startPoint x: 45, startPoint y: 427, endPoint x: 185, endPoint y: 454, distance: 142.6
click at [45, 427] on button "Amwins" at bounding box center [46, 425] width 47 height 19
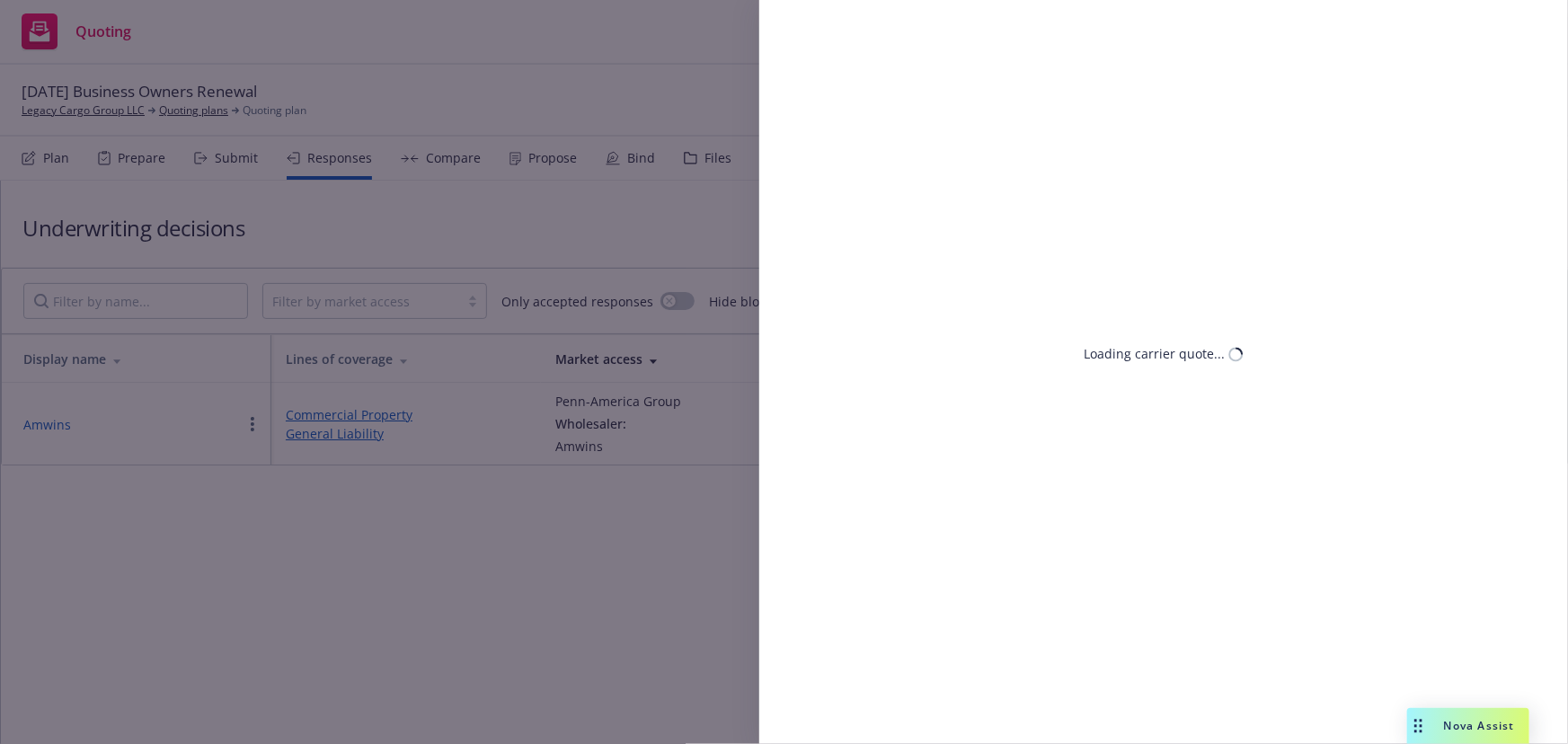
select select "CA"
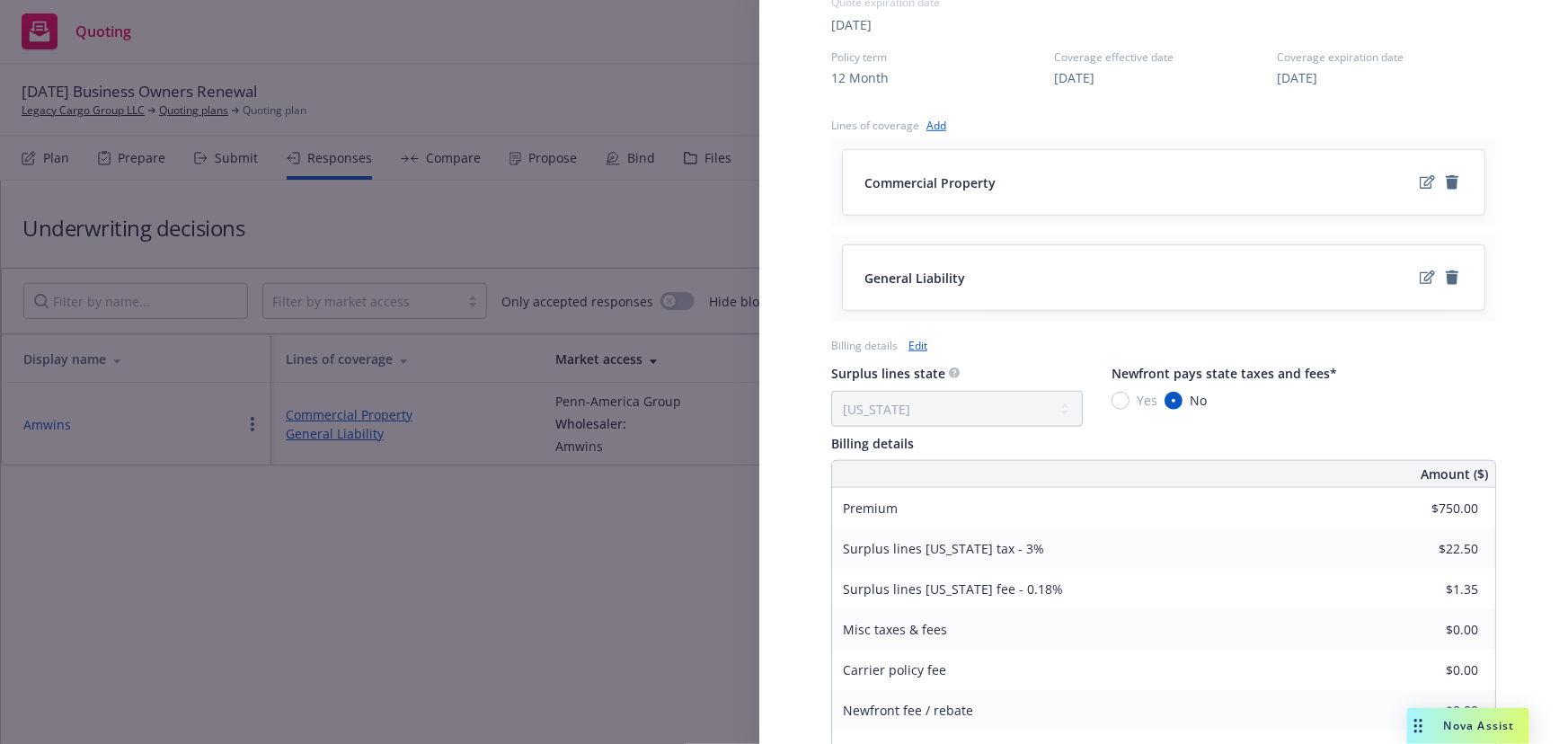
scroll to position [824, 0]
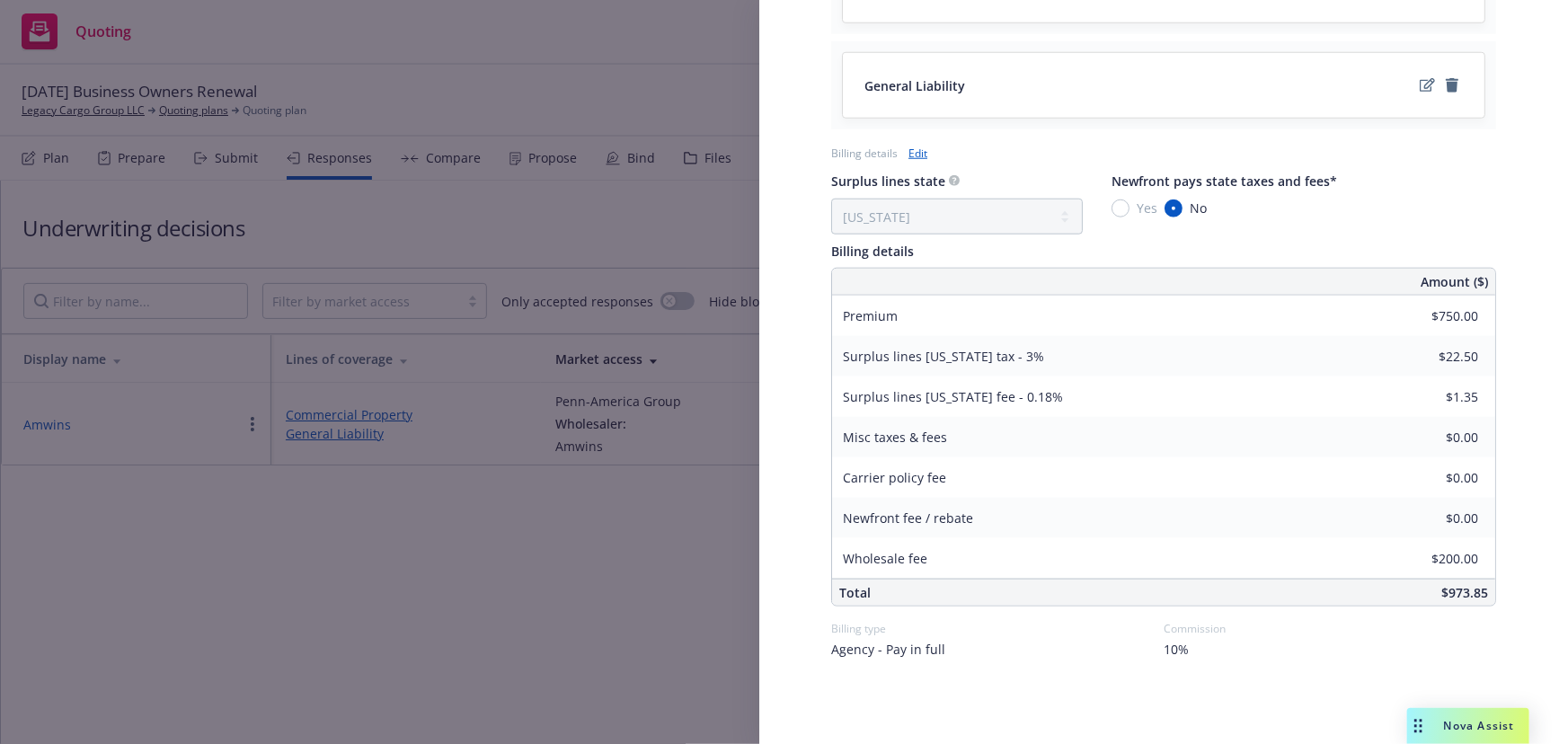
drag, startPoint x: 351, startPoint y: 635, endPoint x: 338, endPoint y: 138, distance: 497.2
click at [355, 620] on div "Display Name Amwins Carrier Penn-America Group Writing company Penn-Star Insura…" at bounding box center [784, 372] width 1568 height 744
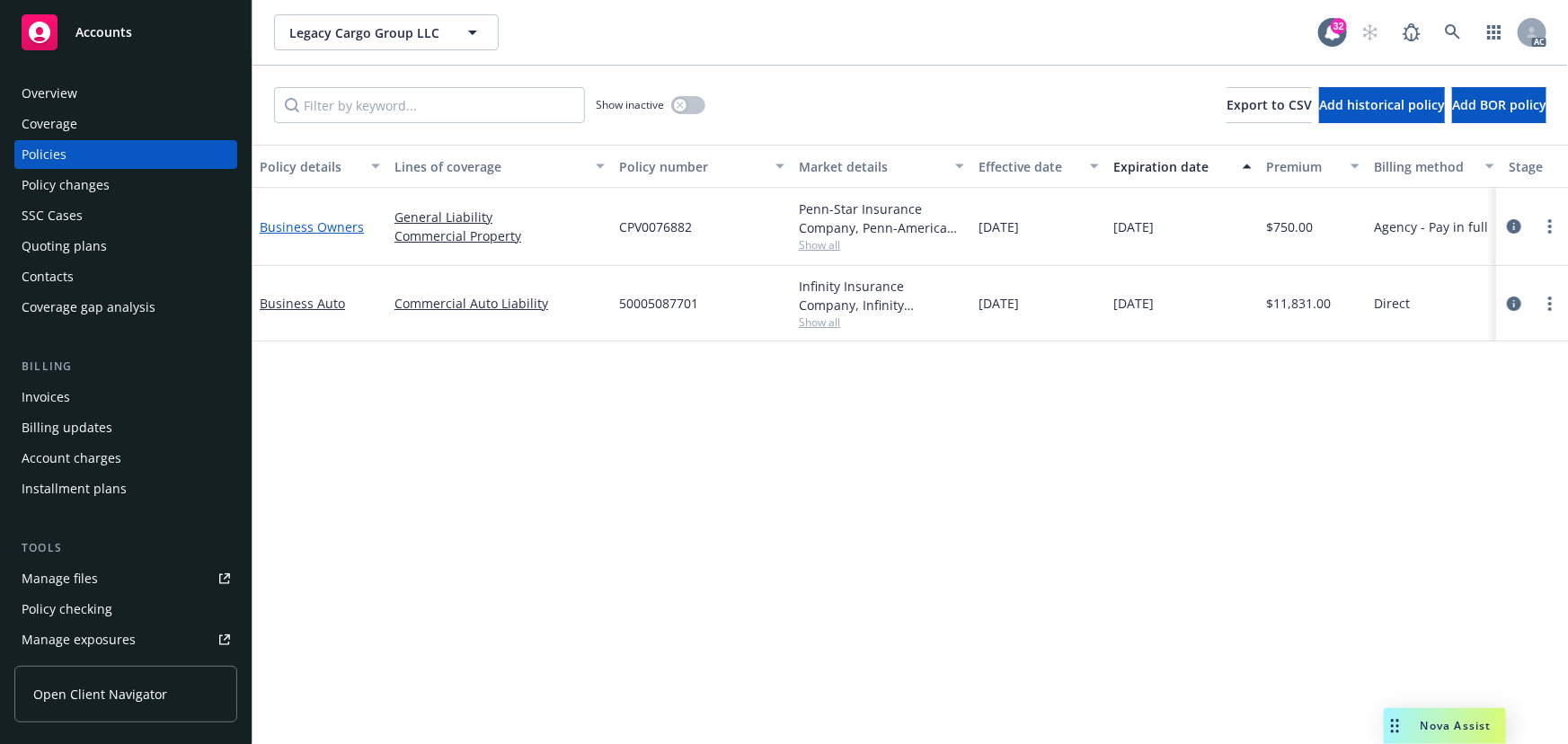
click at [320, 225] on link "Business Owners" at bounding box center [312, 227] width 104 height 17
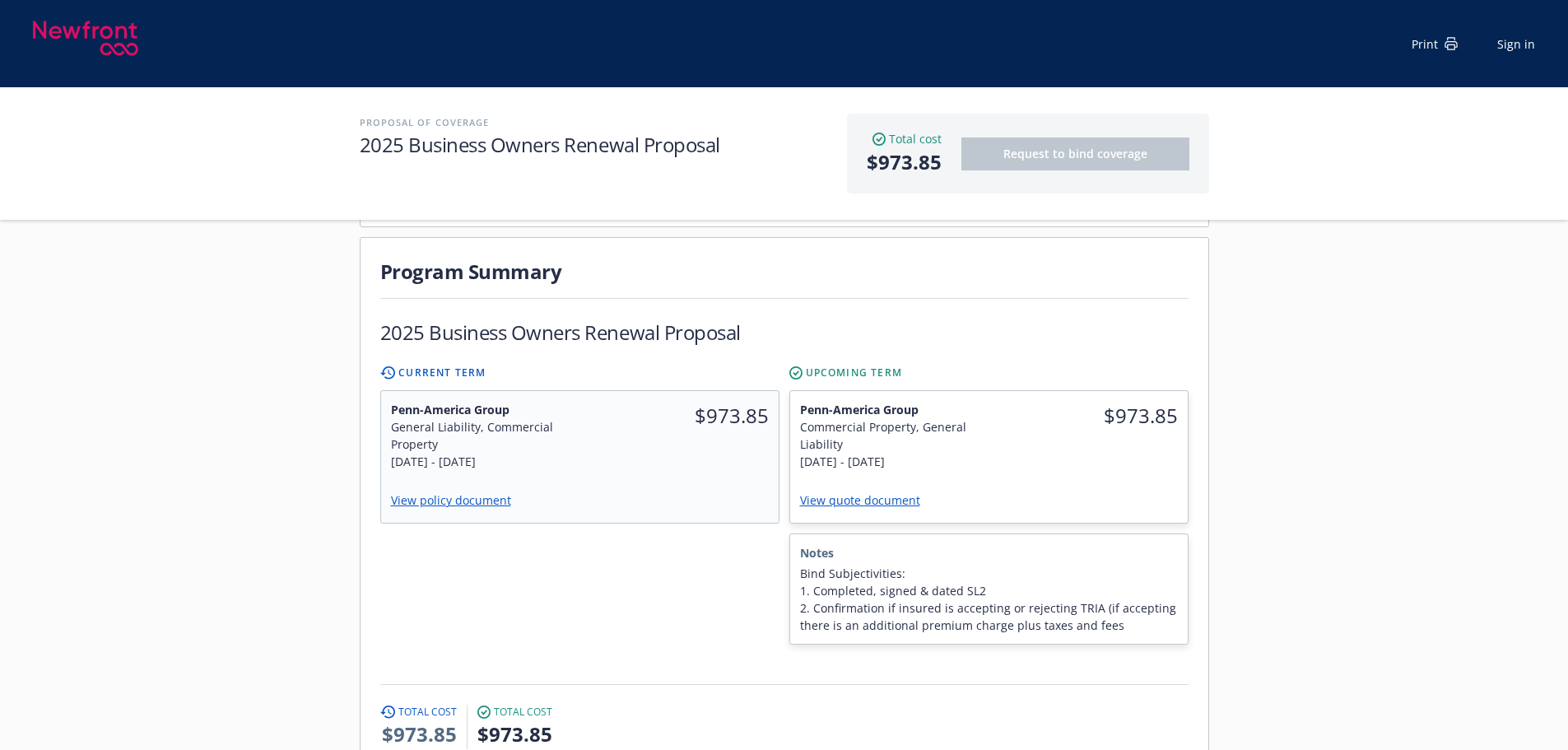
scroll to position [412, 0]
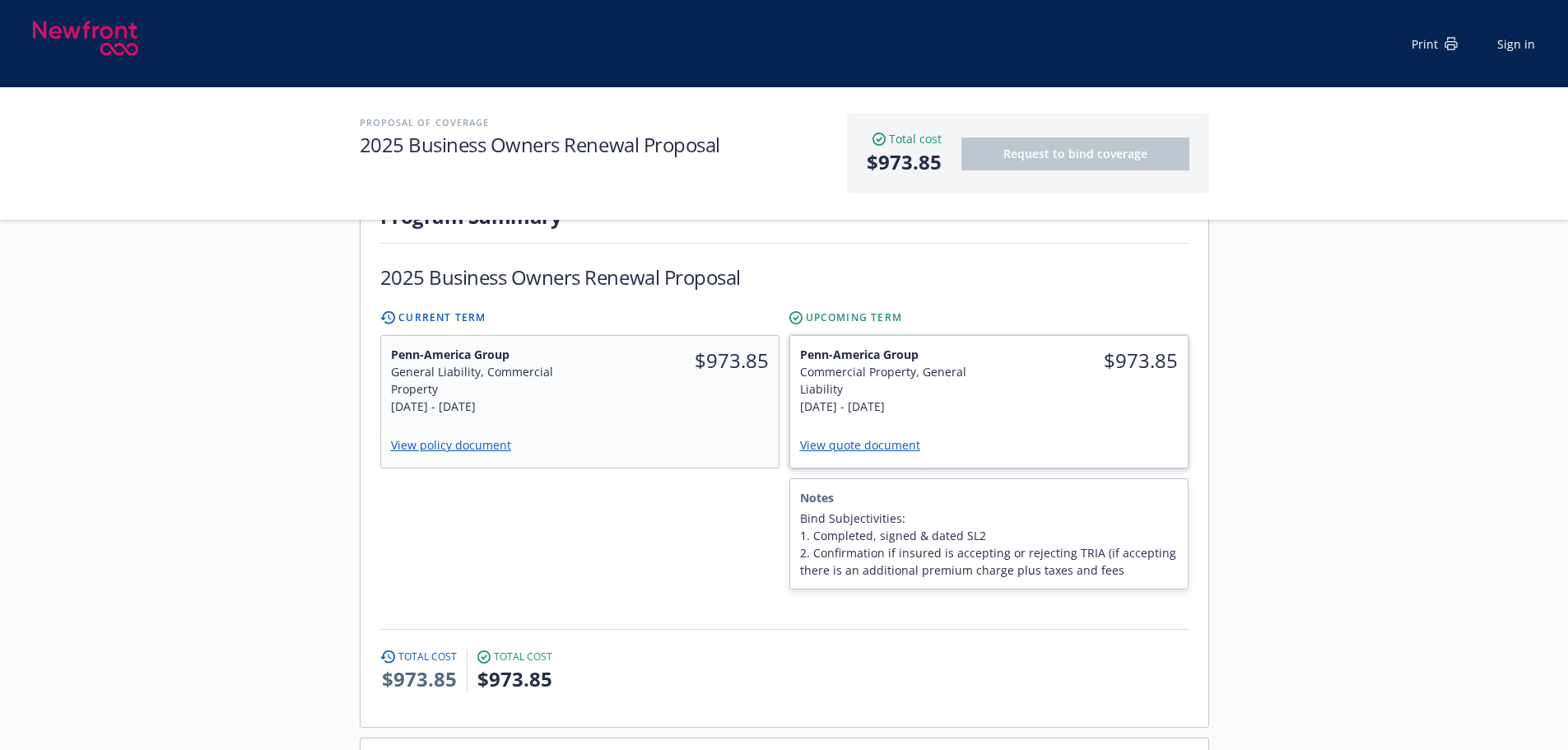
click at [884, 438] on link "View quote document" at bounding box center [866, 446] width 133 height 16
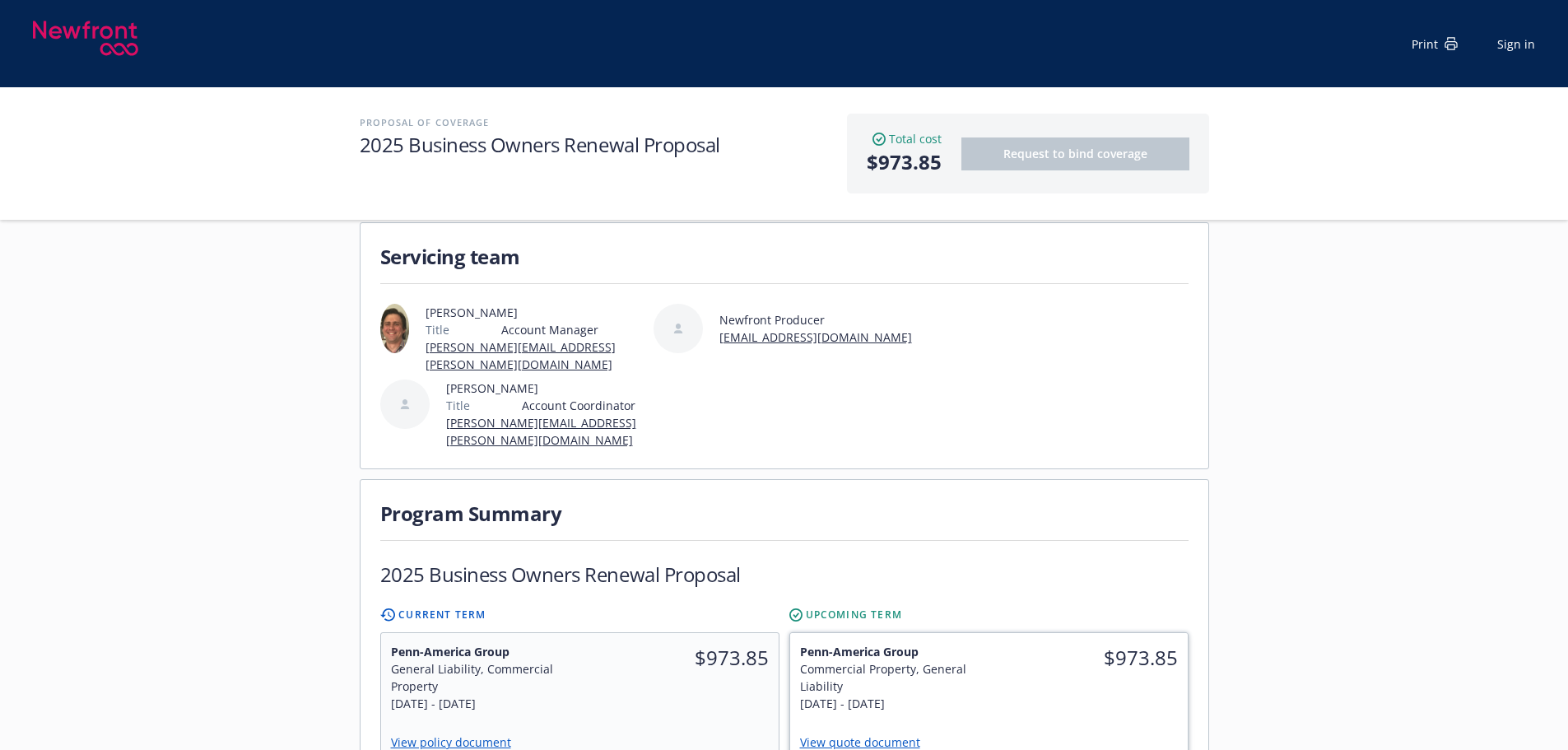
scroll to position [330, 0]
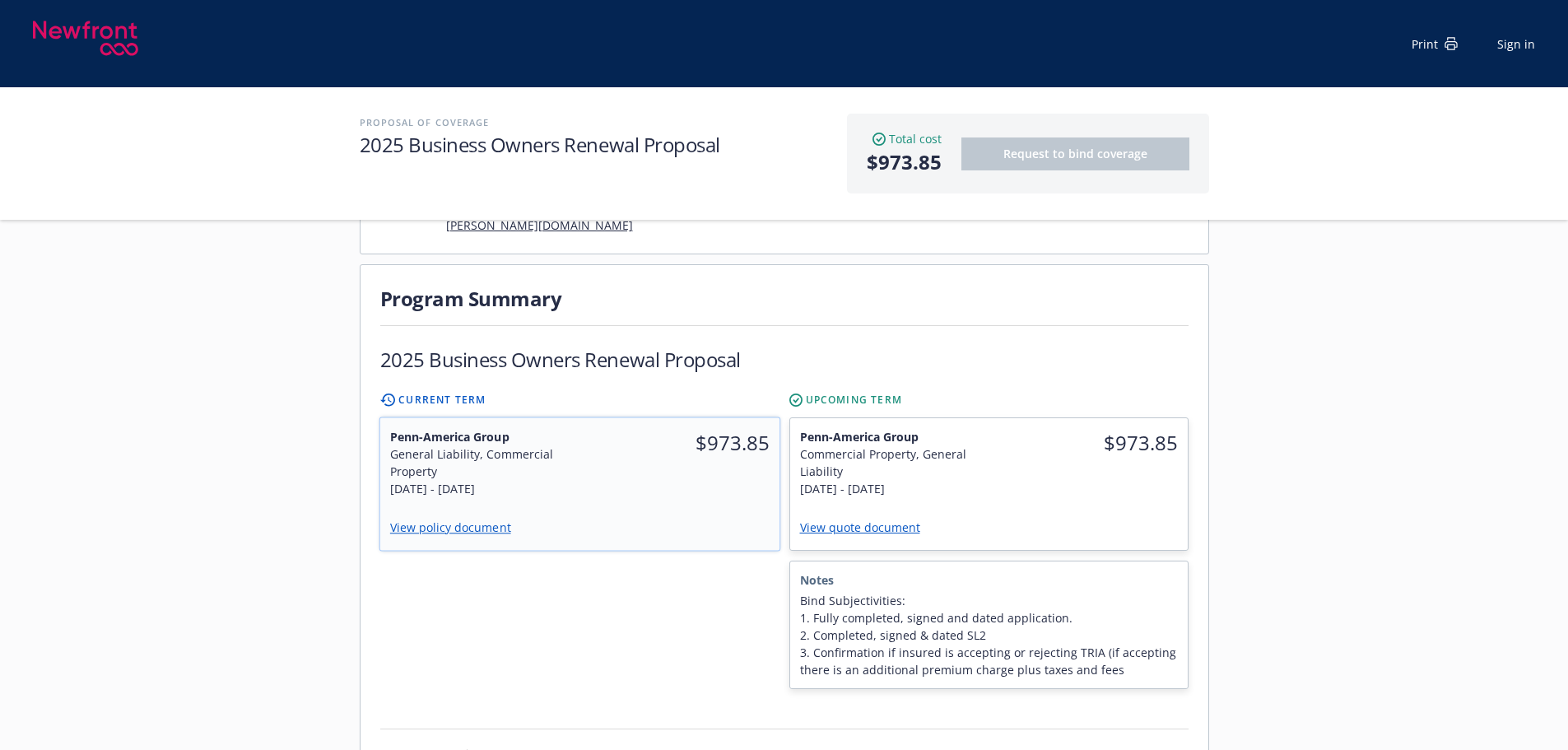
click at [652, 428] on span "$973.85" at bounding box center [680, 443] width 180 height 30
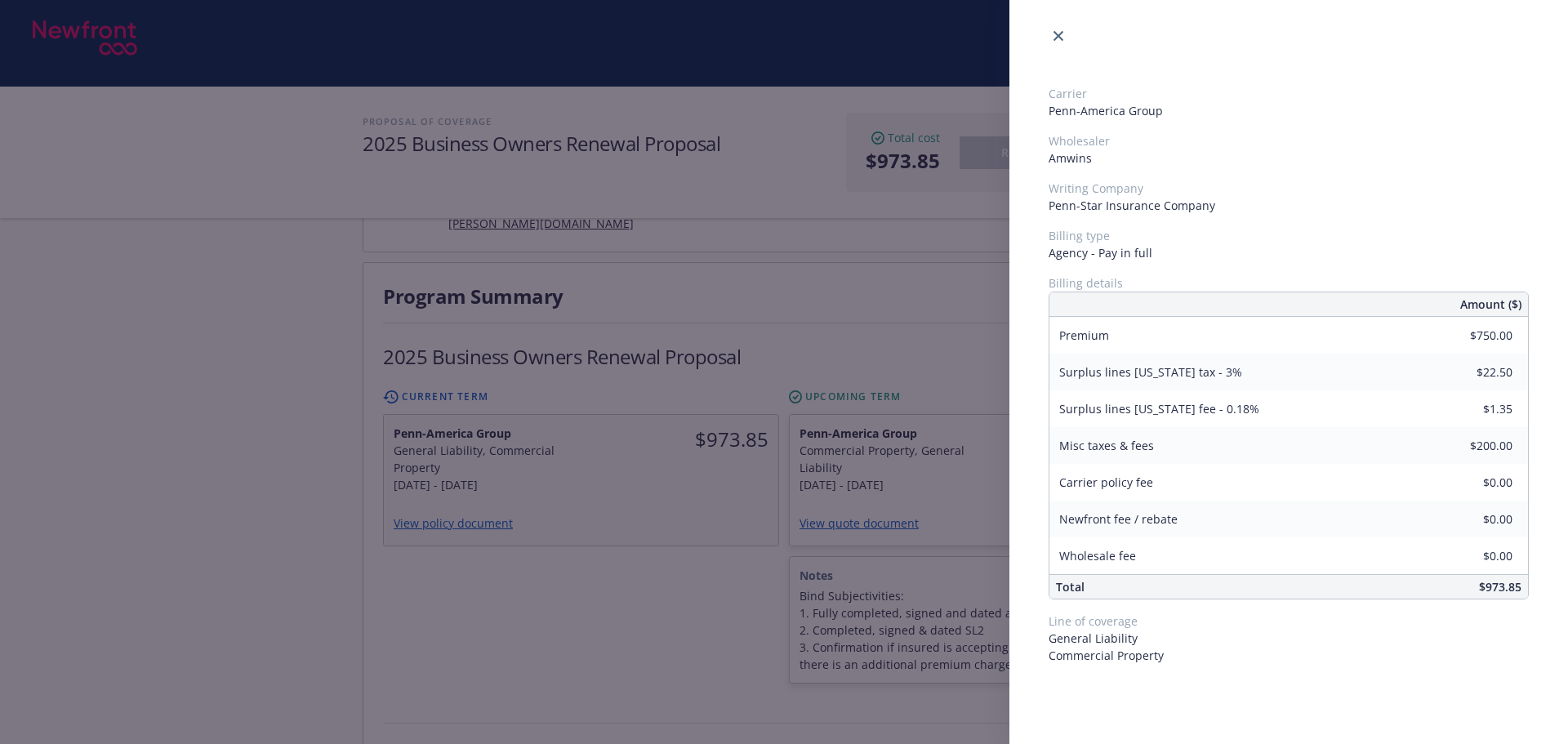
click at [699, 535] on div "Carrier Penn-America Group Wholesaler Amwins Writing Company Penn-Star Insuranc…" at bounding box center [784, 372] width 1568 height 744
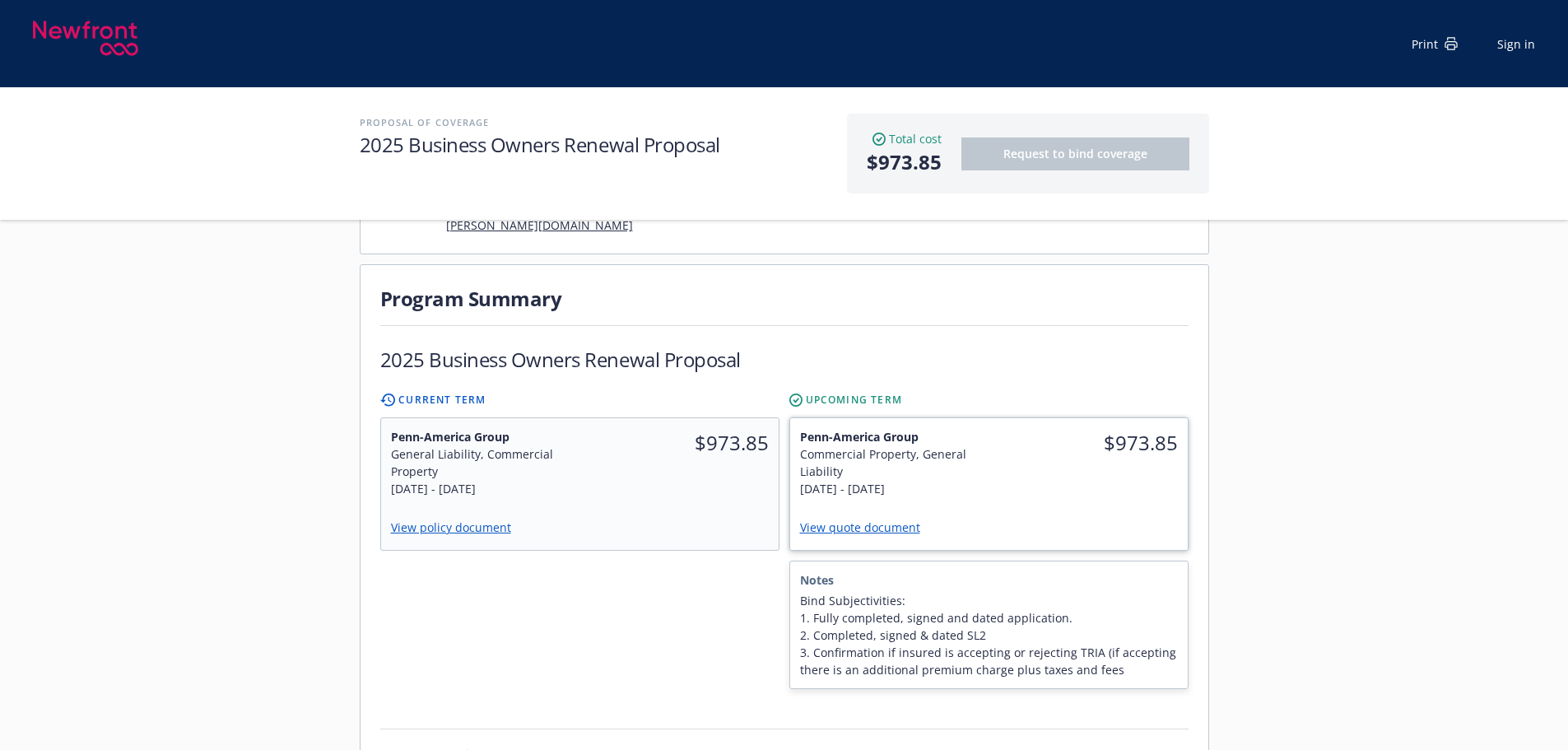
click at [976, 517] on div "View quote document" at bounding box center [988, 529] width 377 height 23
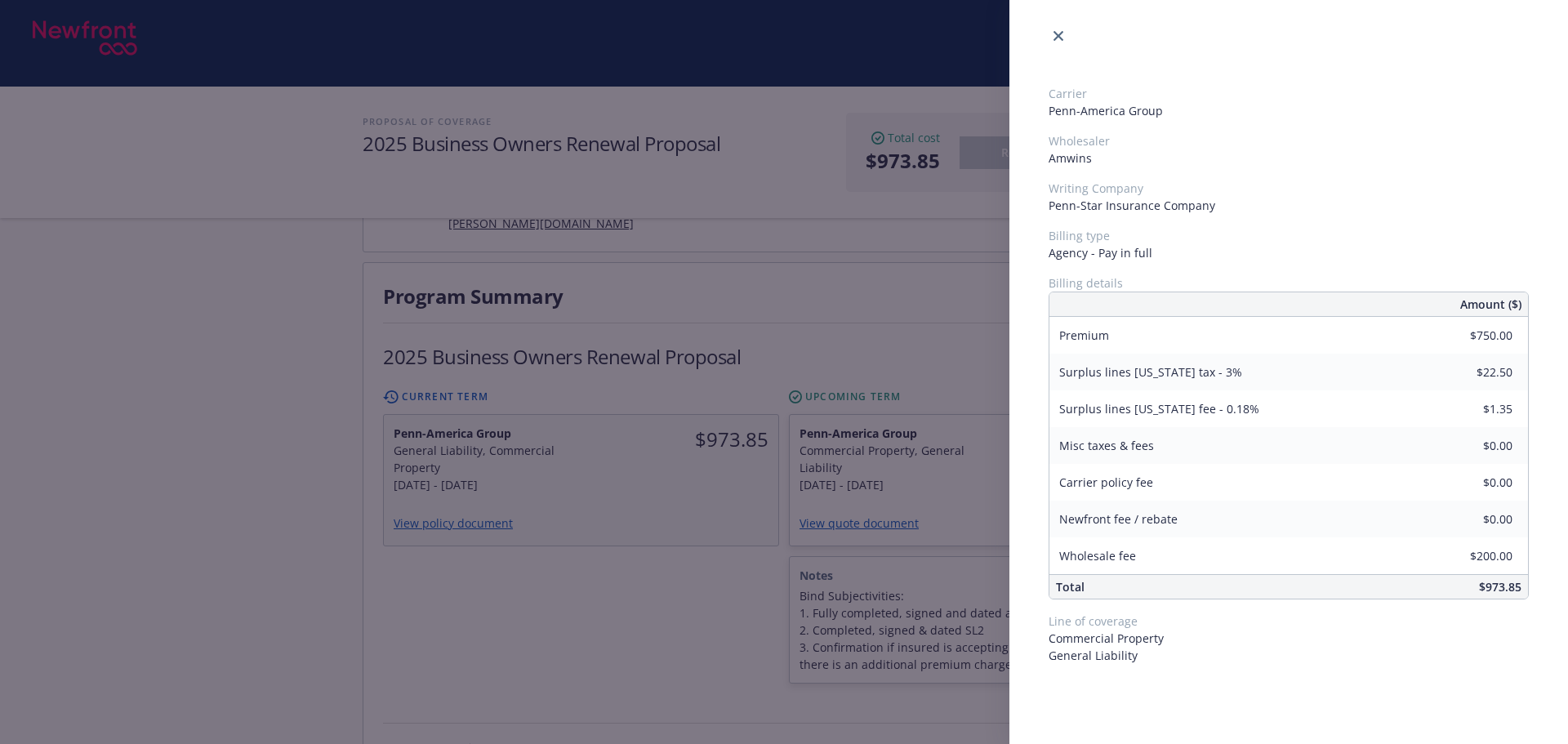
click at [747, 540] on div "Carrier Penn-America Group Wholesaler Amwins Writing Company Penn-Star Insuranc…" at bounding box center [784, 372] width 1568 height 744
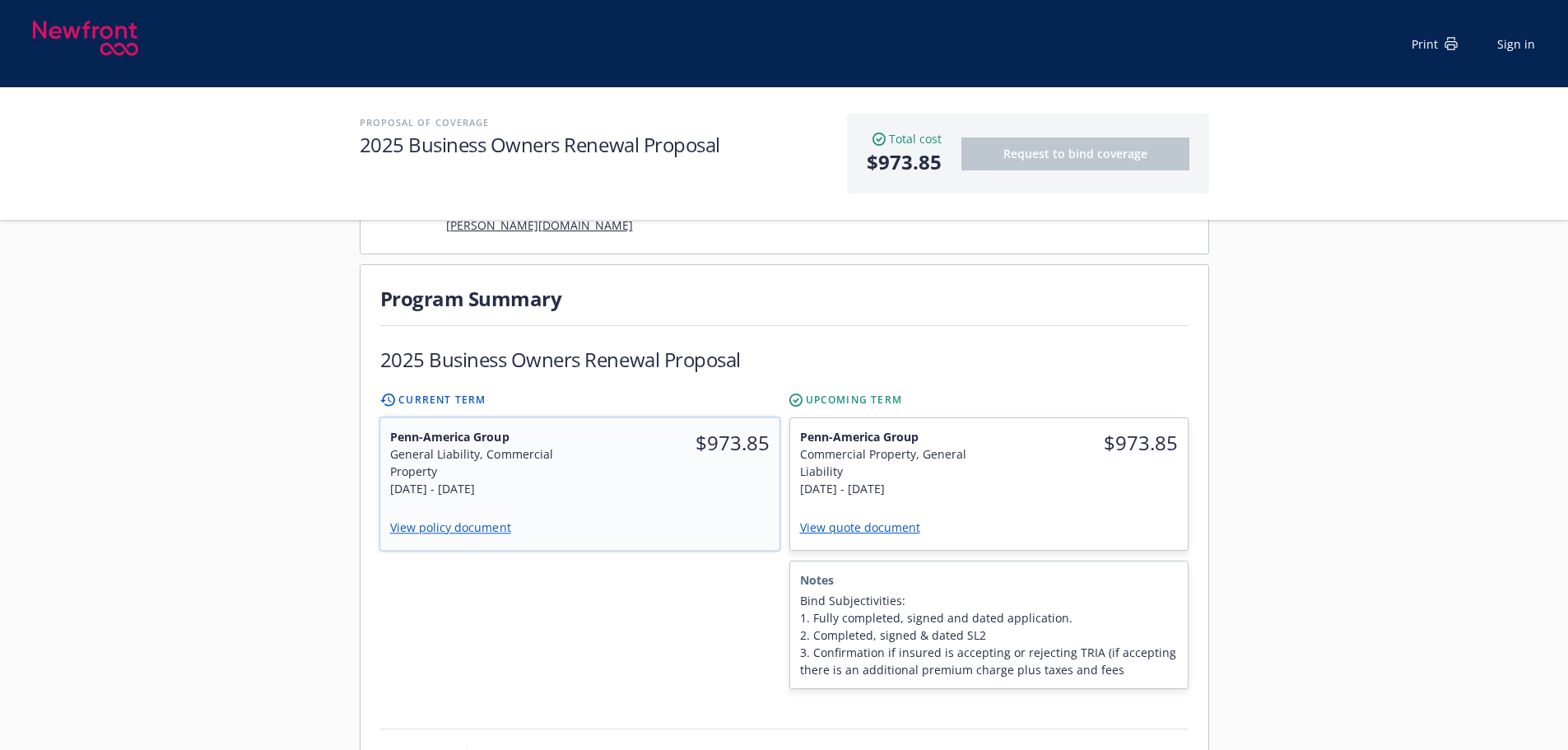
click at [702, 517] on div "View policy document" at bounding box center [579, 529] width 379 height 23
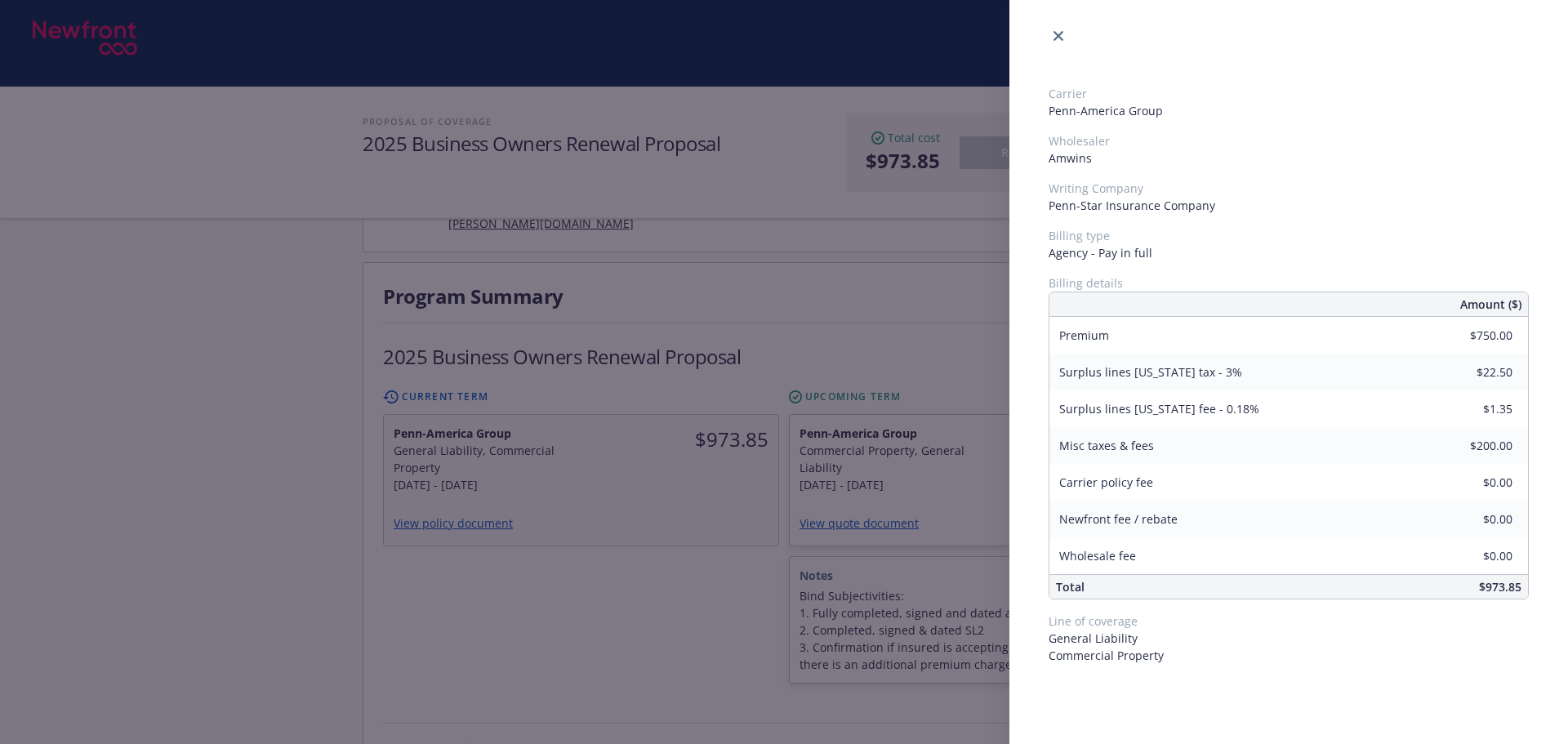
click at [695, 579] on div "Carrier Penn-America Group Wholesaler Amwins Writing Company Penn-Star Insuranc…" at bounding box center [784, 372] width 1568 height 744
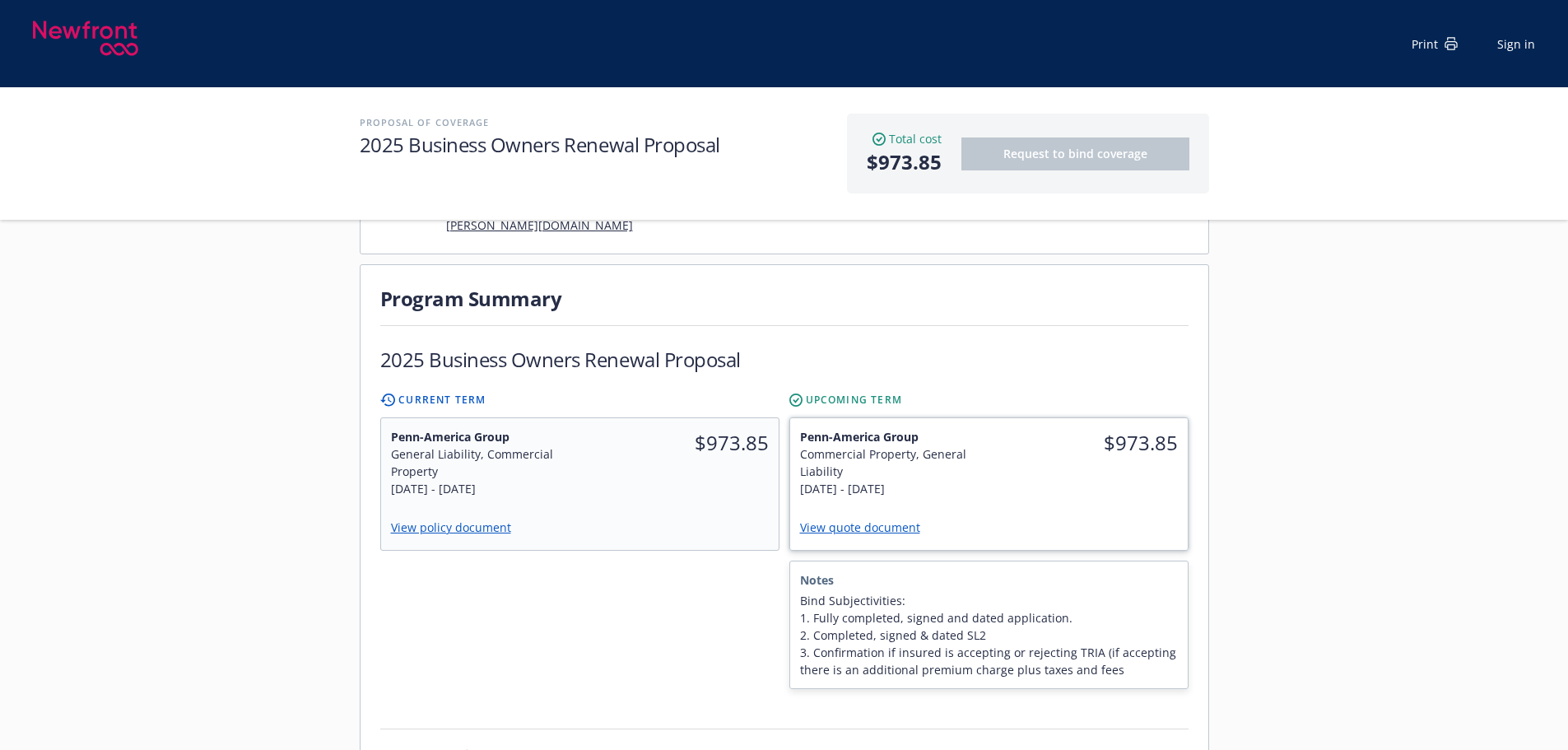
click at [989, 463] on div "$973.85" at bounding box center [1087, 463] width 199 height 89
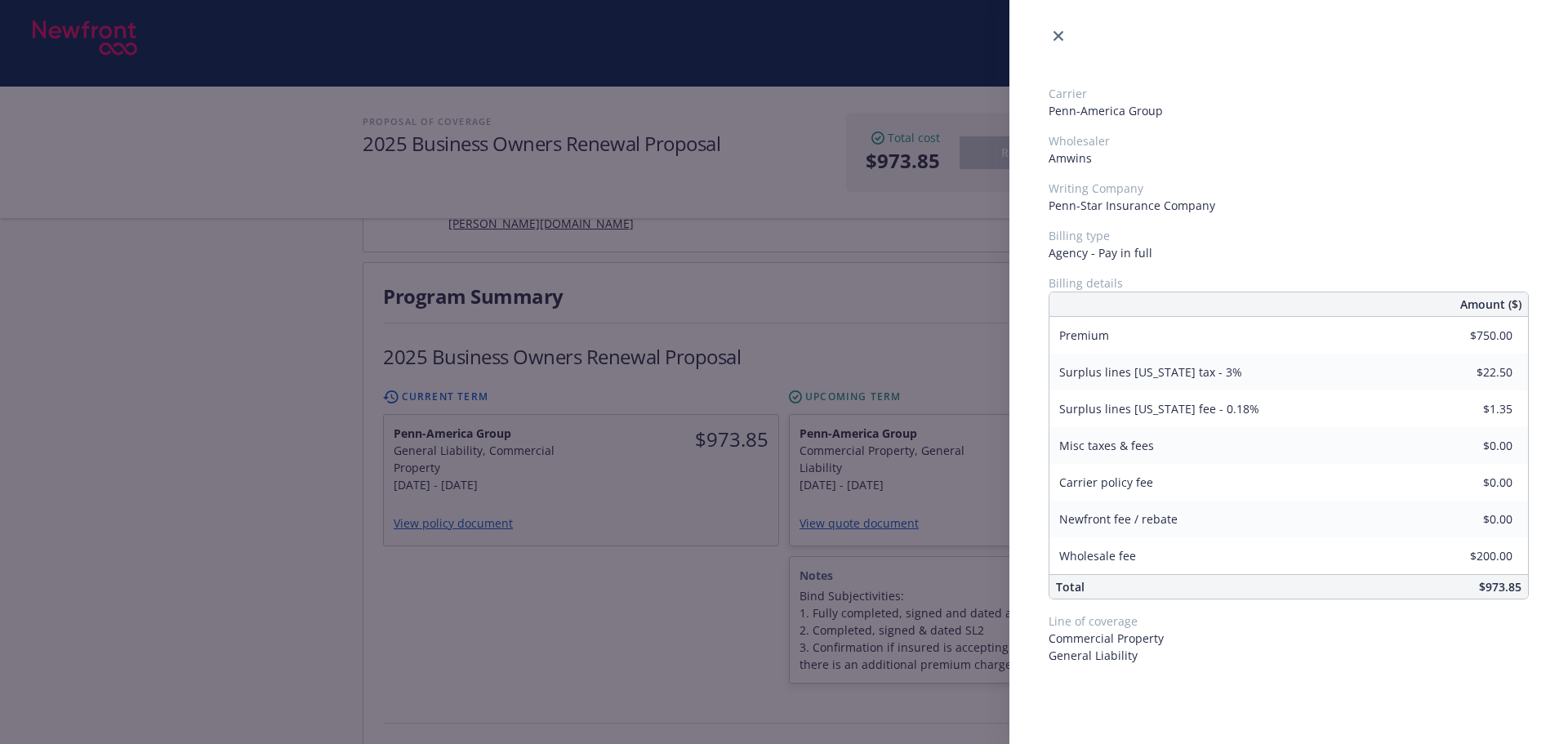
click at [682, 536] on div "Carrier Penn-America Group Wholesaler Amwins Writing Company Penn-Star Insuranc…" at bounding box center [784, 372] width 1568 height 744
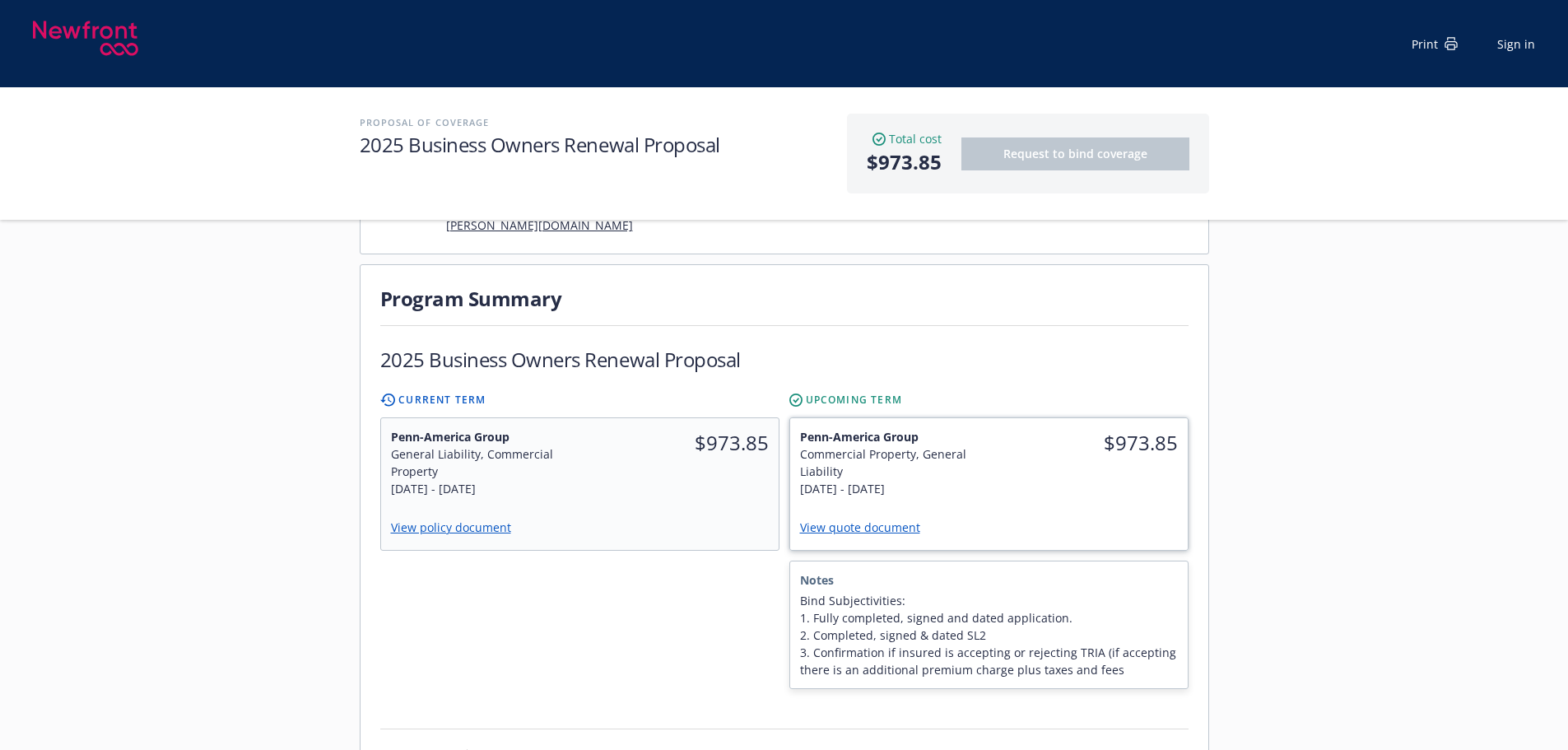
click at [1168, 469] on div "$973.85" at bounding box center [1087, 463] width 199 height 89
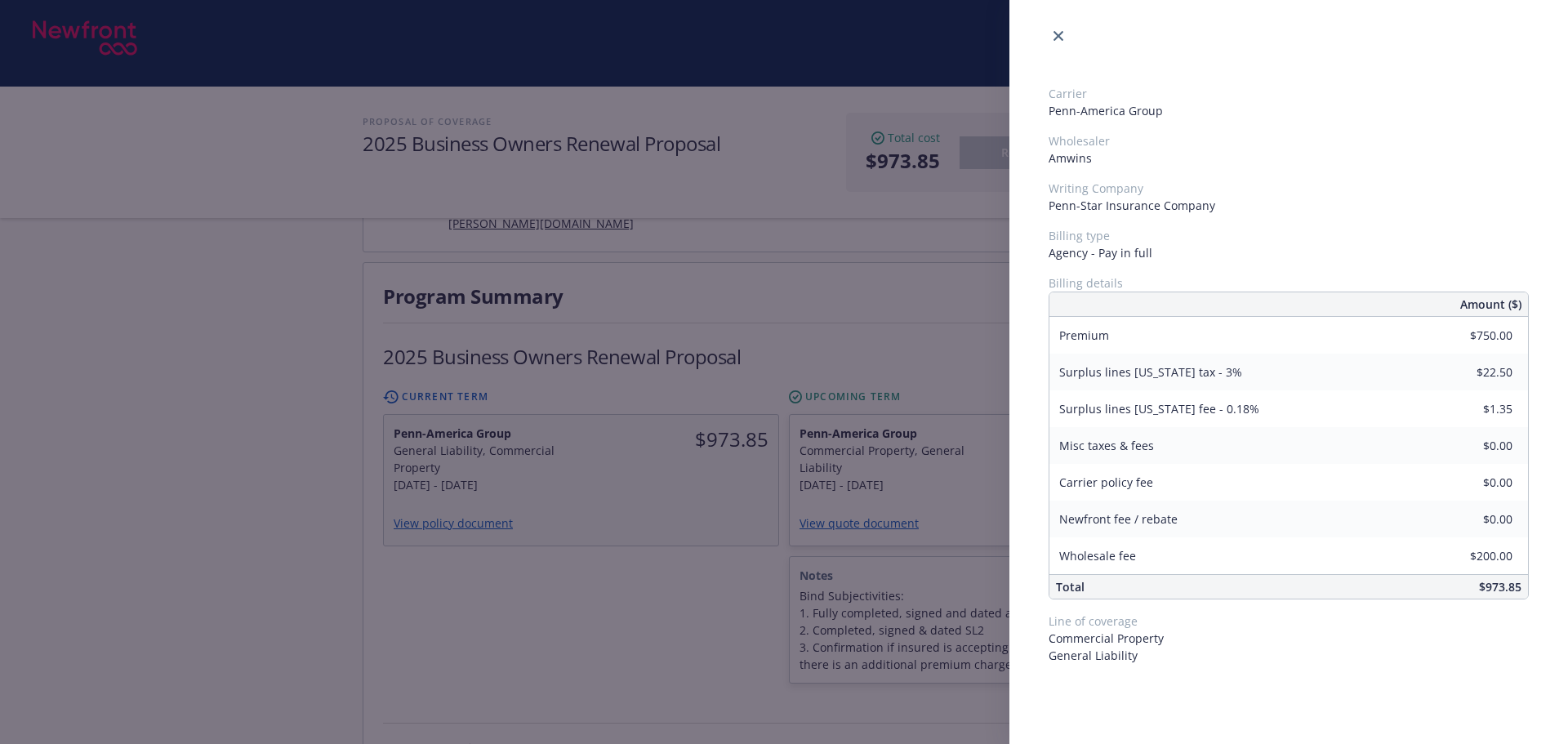
click at [705, 574] on div "Carrier Penn-America Group Wholesaler Amwins Writing Company Penn-Star Insuranc…" at bounding box center [784, 372] width 1568 height 744
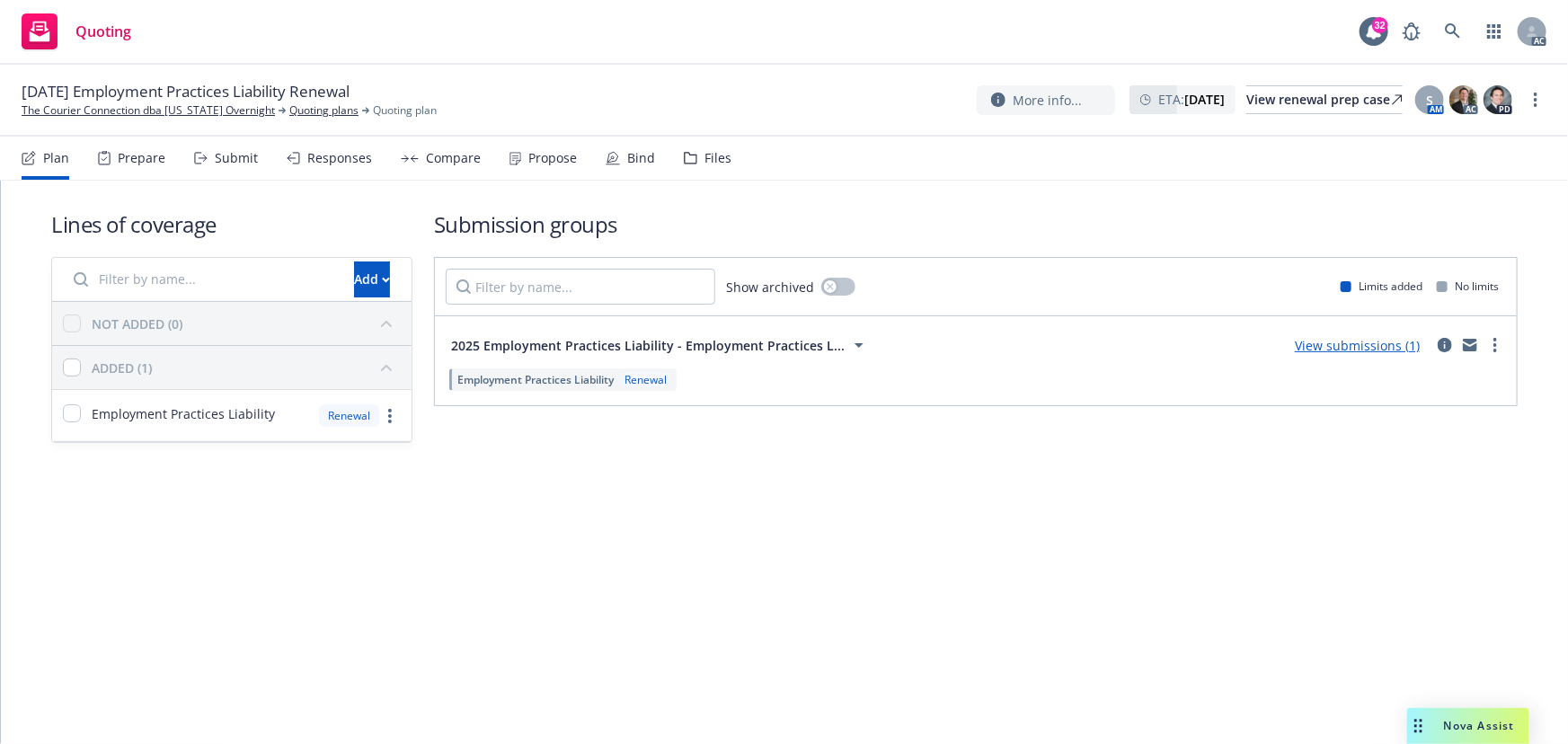
click at [217, 167] on div "Submit" at bounding box center [226, 158] width 64 height 43
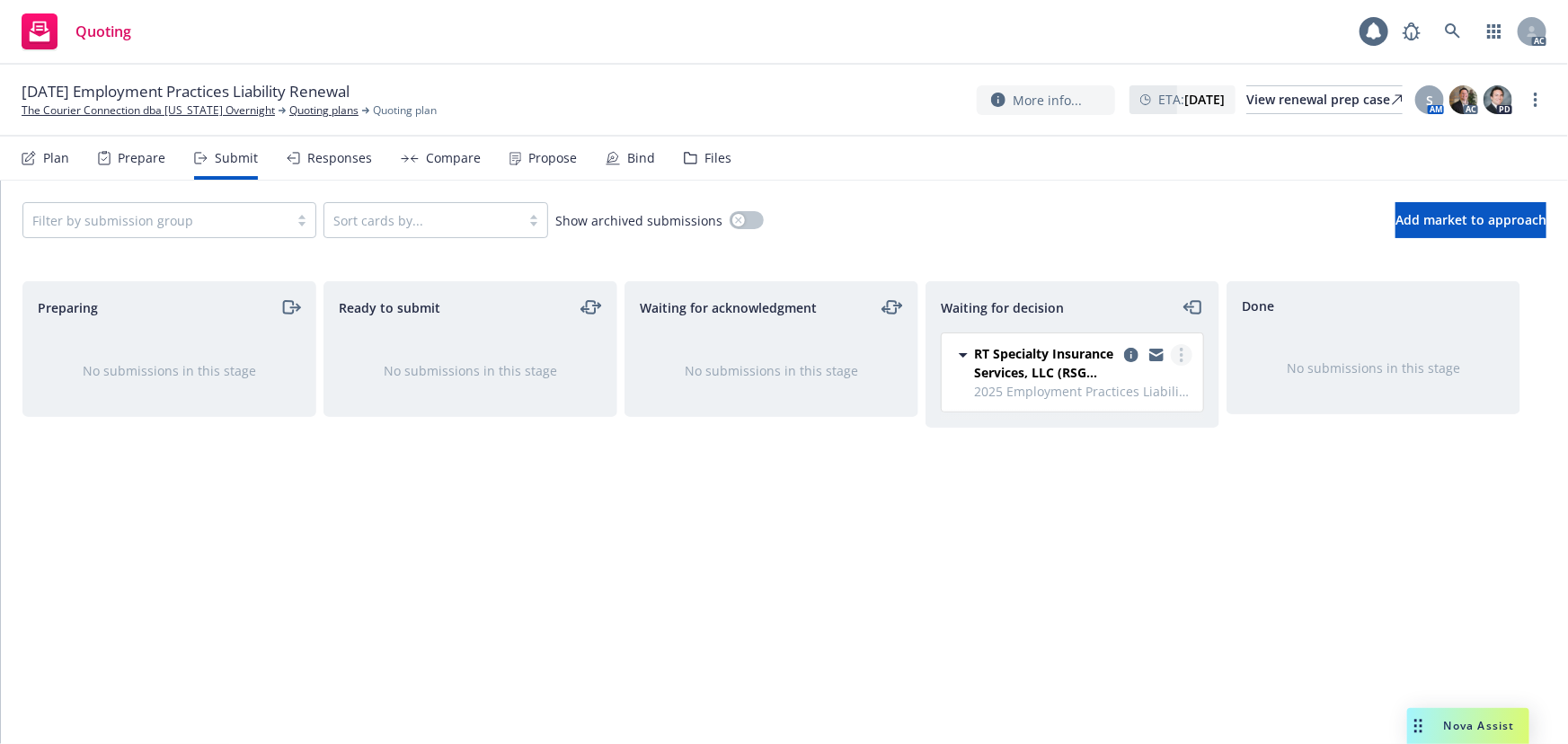
click at [1178, 353] on link "more" at bounding box center [1181, 355] width 21 height 21
click at [1122, 465] on span "Add accepted decision" at bounding box center [1102, 463] width 179 height 17
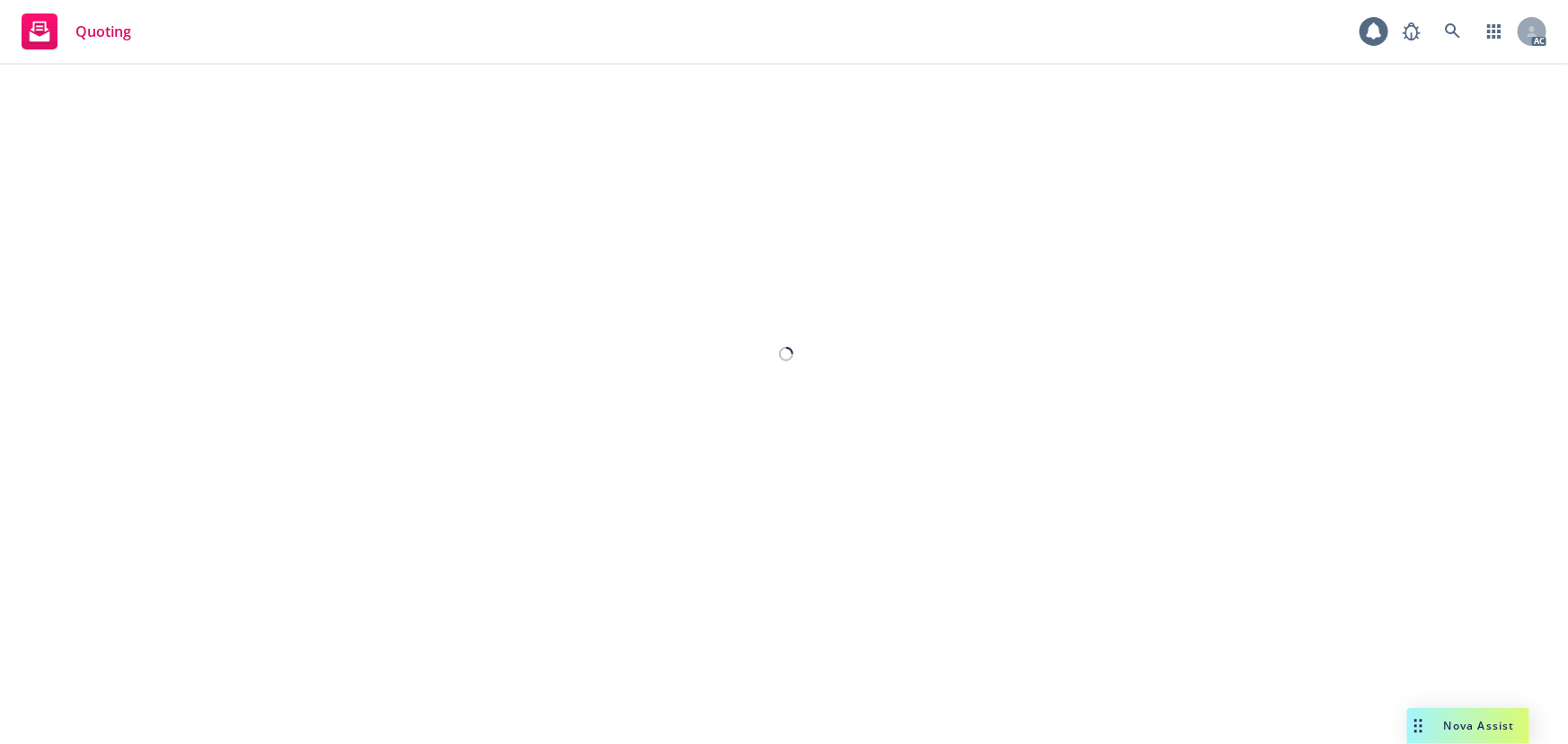
select select "12"
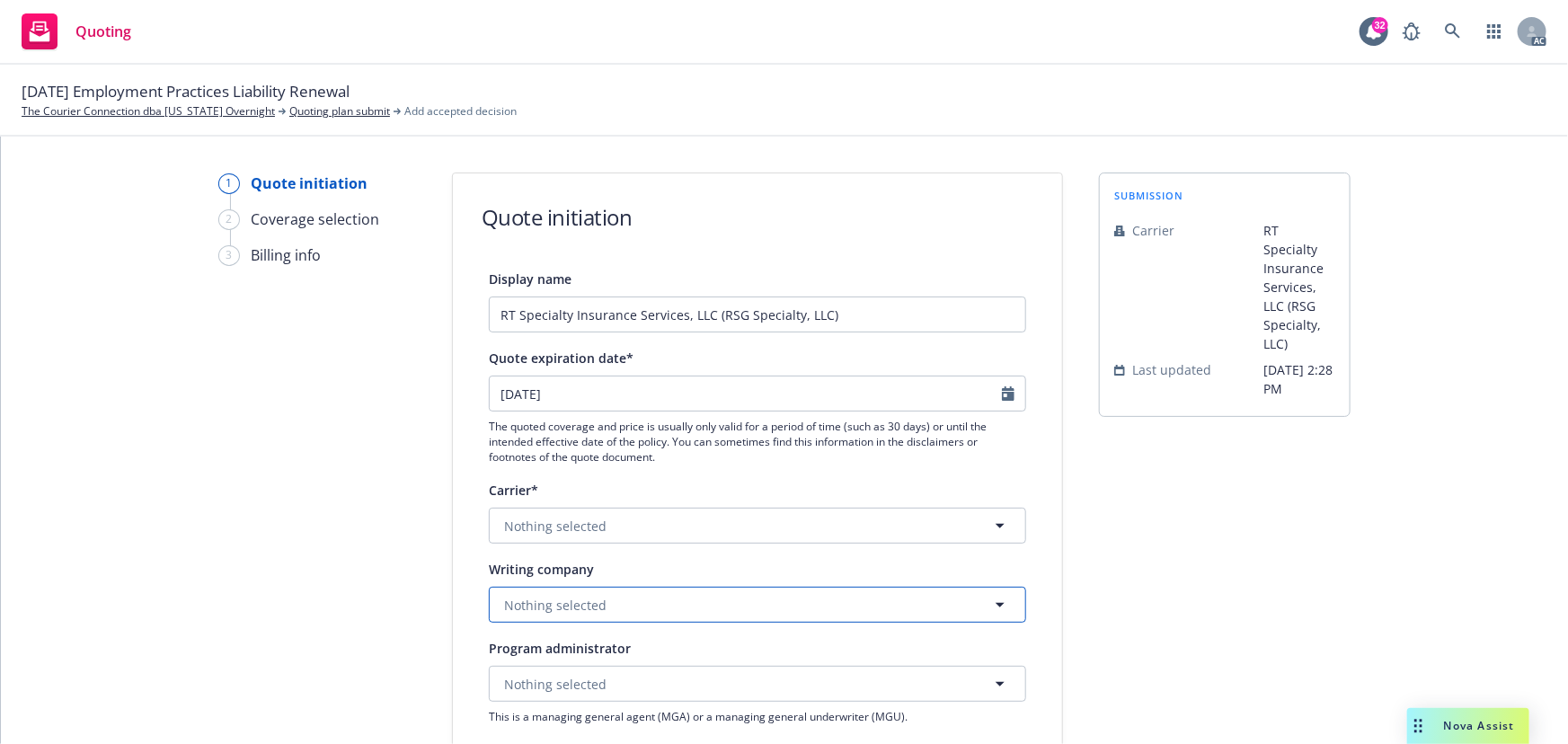
click at [554, 603] on span "Nothing selected" at bounding box center [555, 605] width 102 height 19
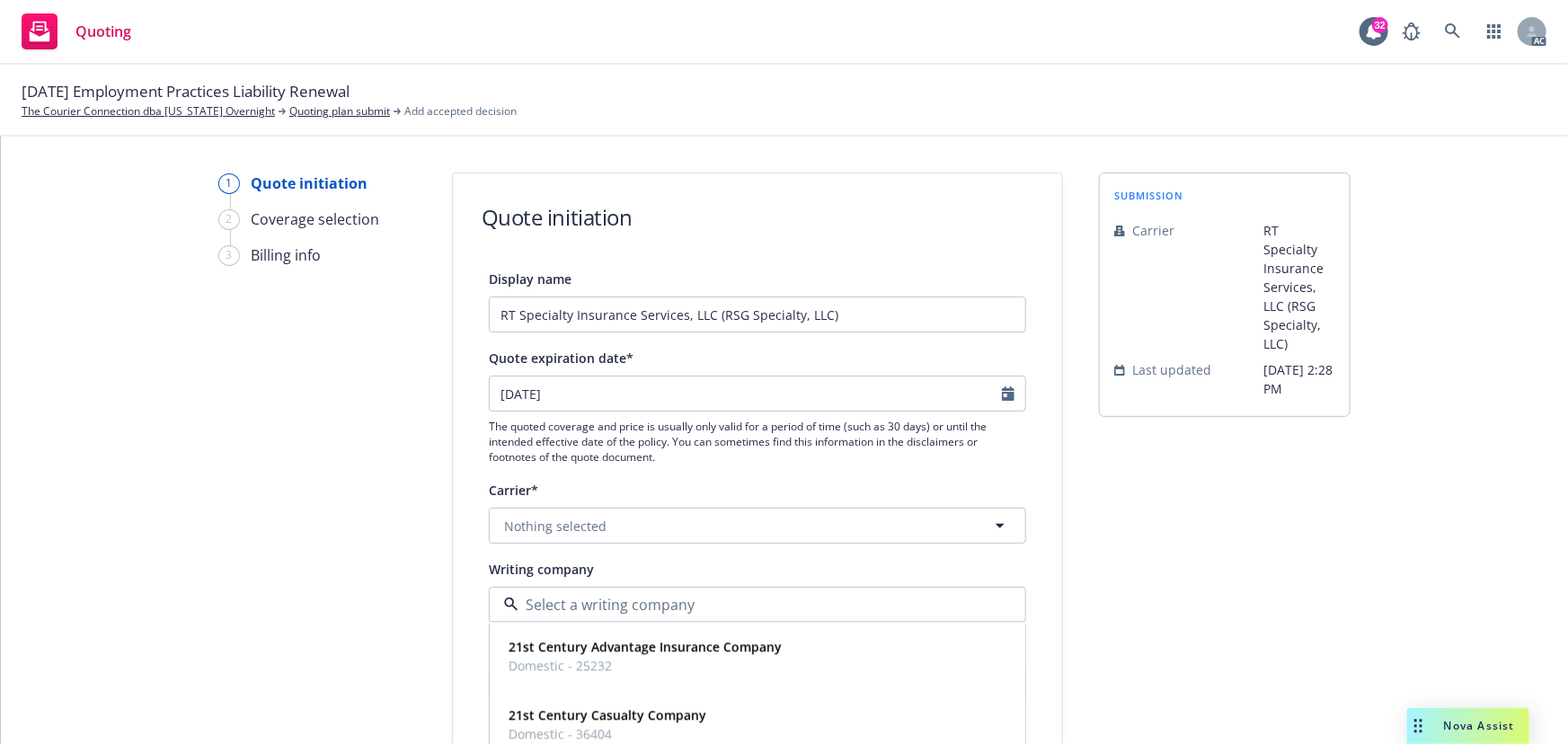
paste input "Scottsdale Insurance Company"
type input "Scottsdale Insurance Company"
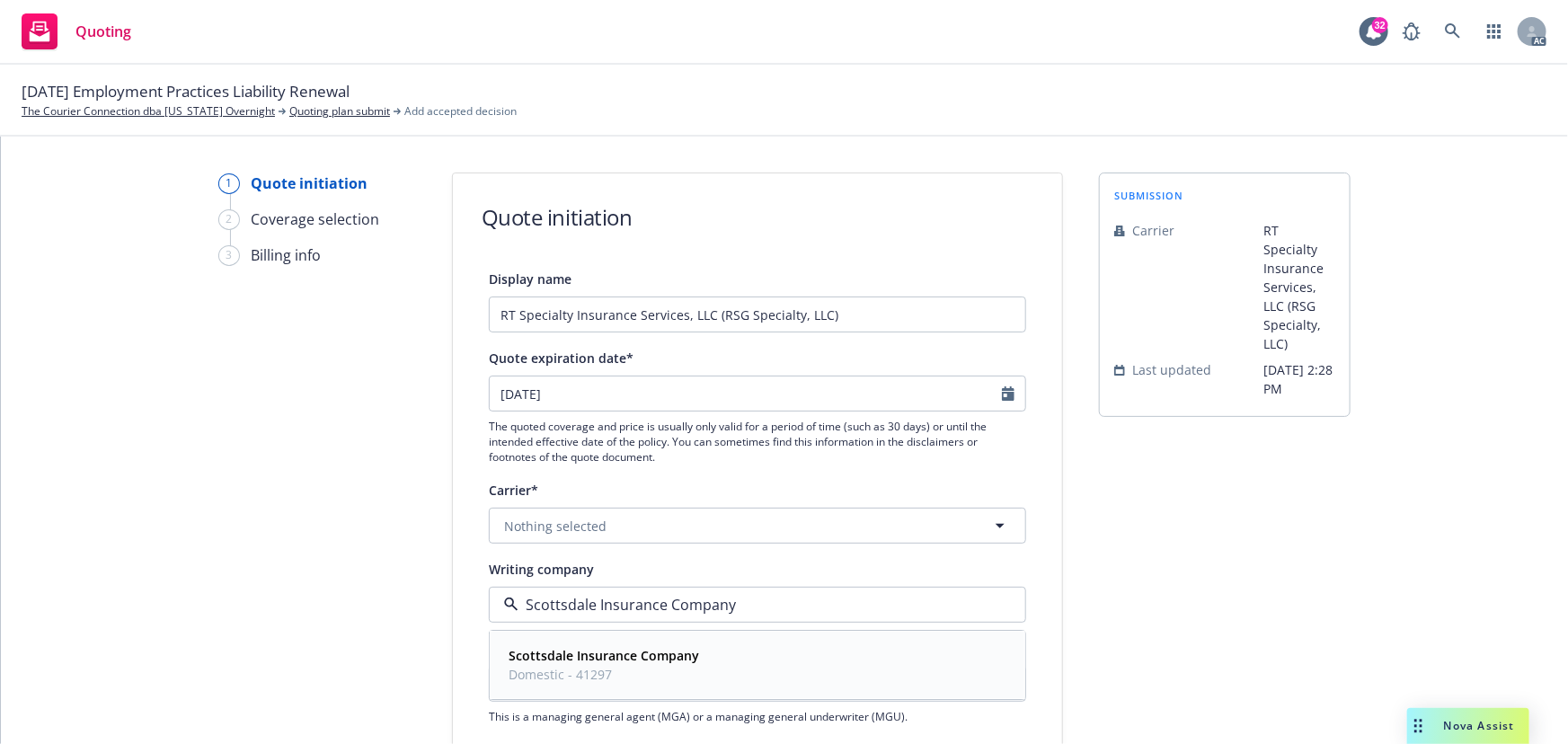
click at [580, 649] on strong "Scottsdale Insurance Company" at bounding box center [603, 656] width 190 height 17
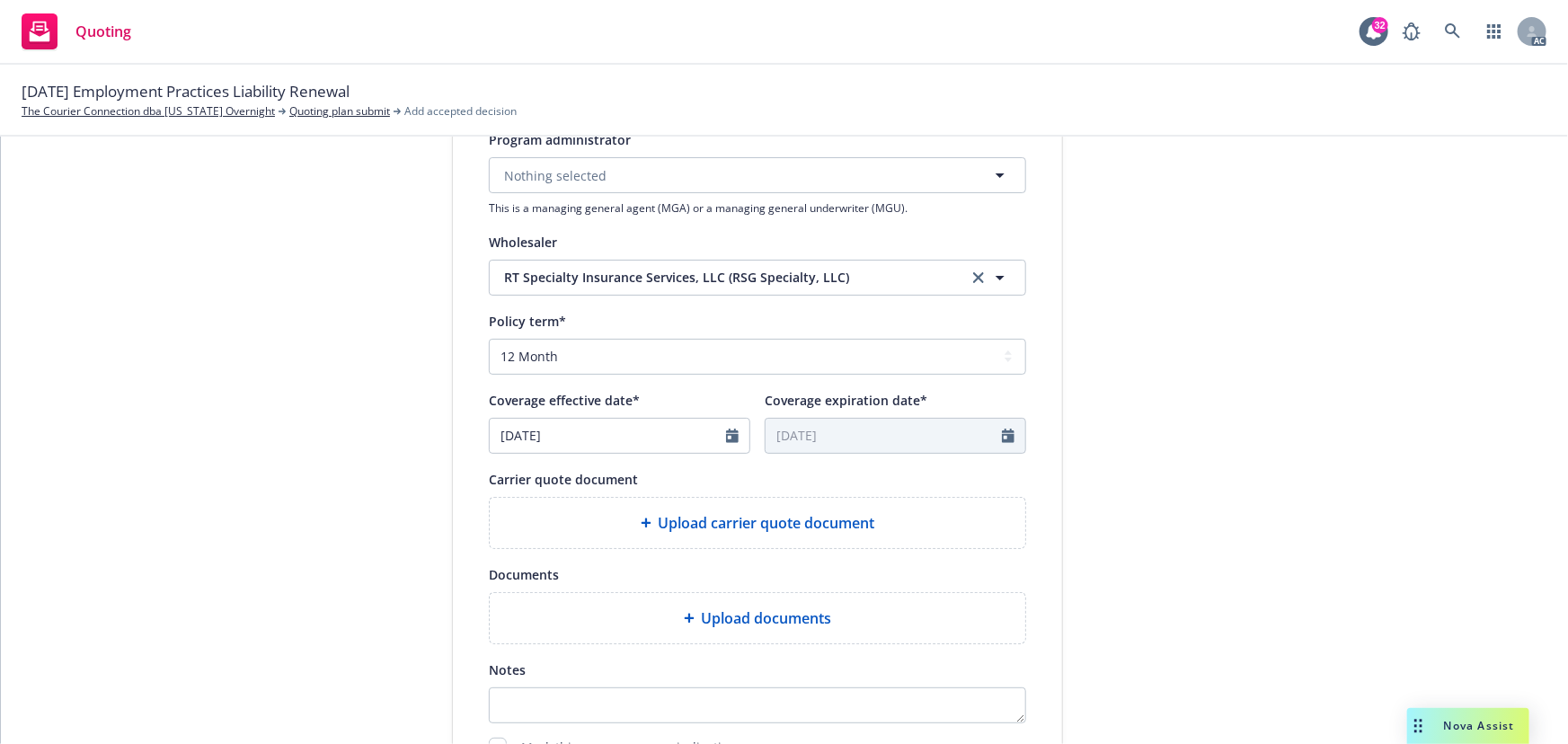
scroll to position [653, 0]
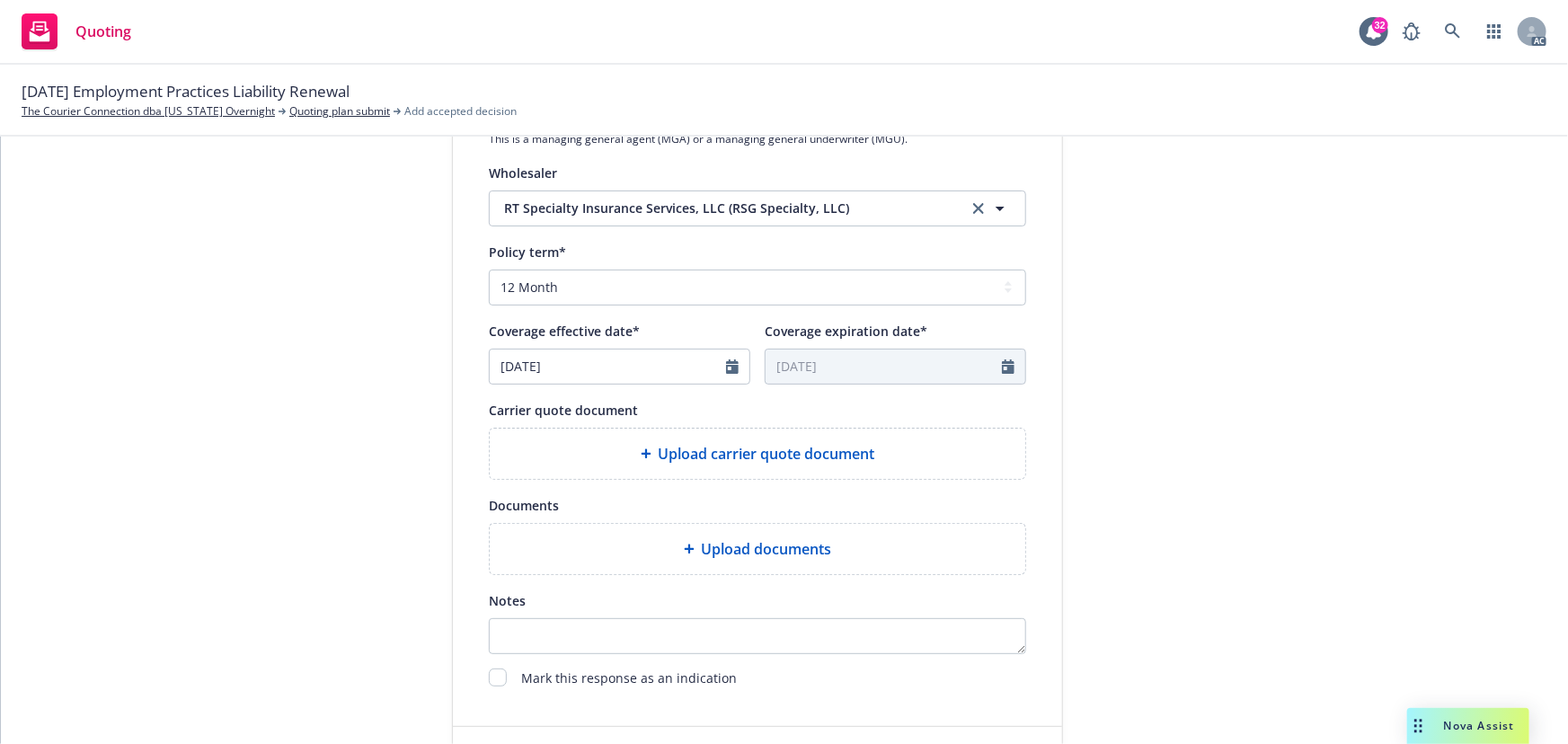
click at [779, 452] on span "Upload carrier quote document" at bounding box center [767, 454] width 216 height 21
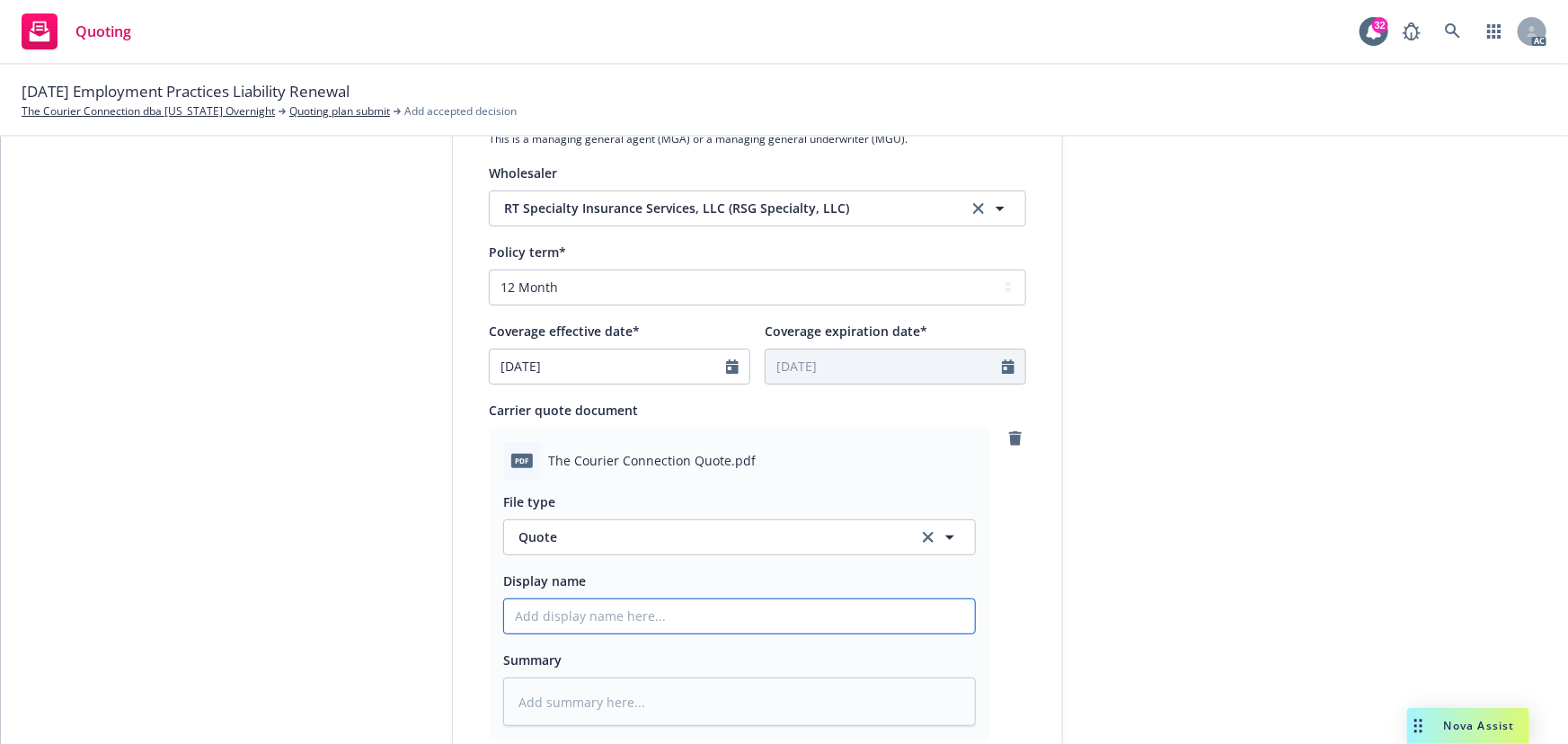
click at [659, 623] on input "Display name" at bounding box center [739, 616] width 471 height 34
type input "25-26 Commercial Package Quote"
type textarea "x"
drag, startPoint x: 90, startPoint y: 95, endPoint x: 306, endPoint y: 89, distance: 216.1
click at [306, 89] on span "[DATE] Employment Practices Liability Renewal" at bounding box center [185, 92] width 328 height 23
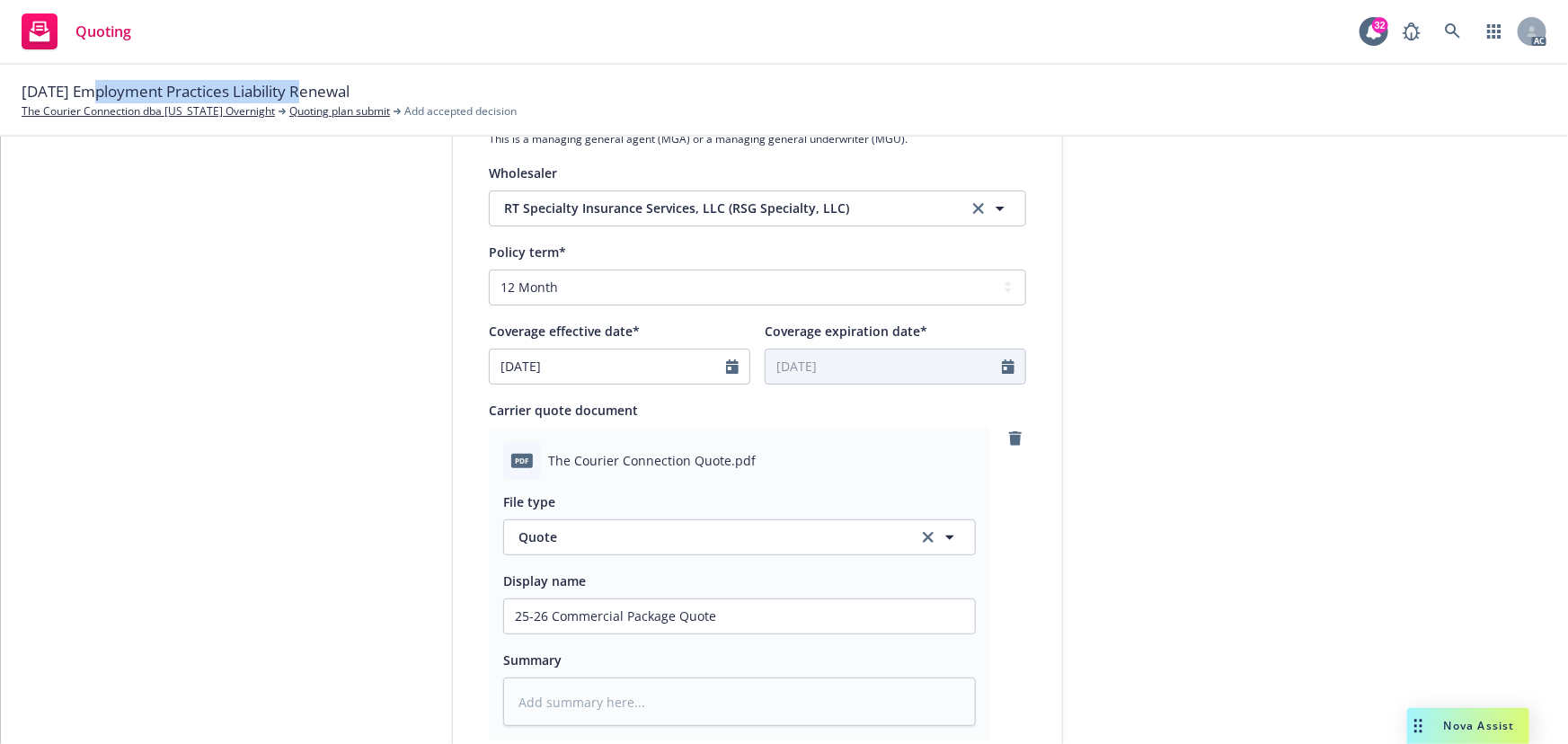
copy span "Employment Practices Liability"
drag, startPoint x: 547, startPoint y: 620, endPoint x: 665, endPoint y: 621, distance: 118.0
click at [665, 621] on input "25-26 Commercial Package Quote" at bounding box center [739, 616] width 471 height 34
paste input "Employment Practices Liability"
type input "25-26 Employment Practices Liability Quote"
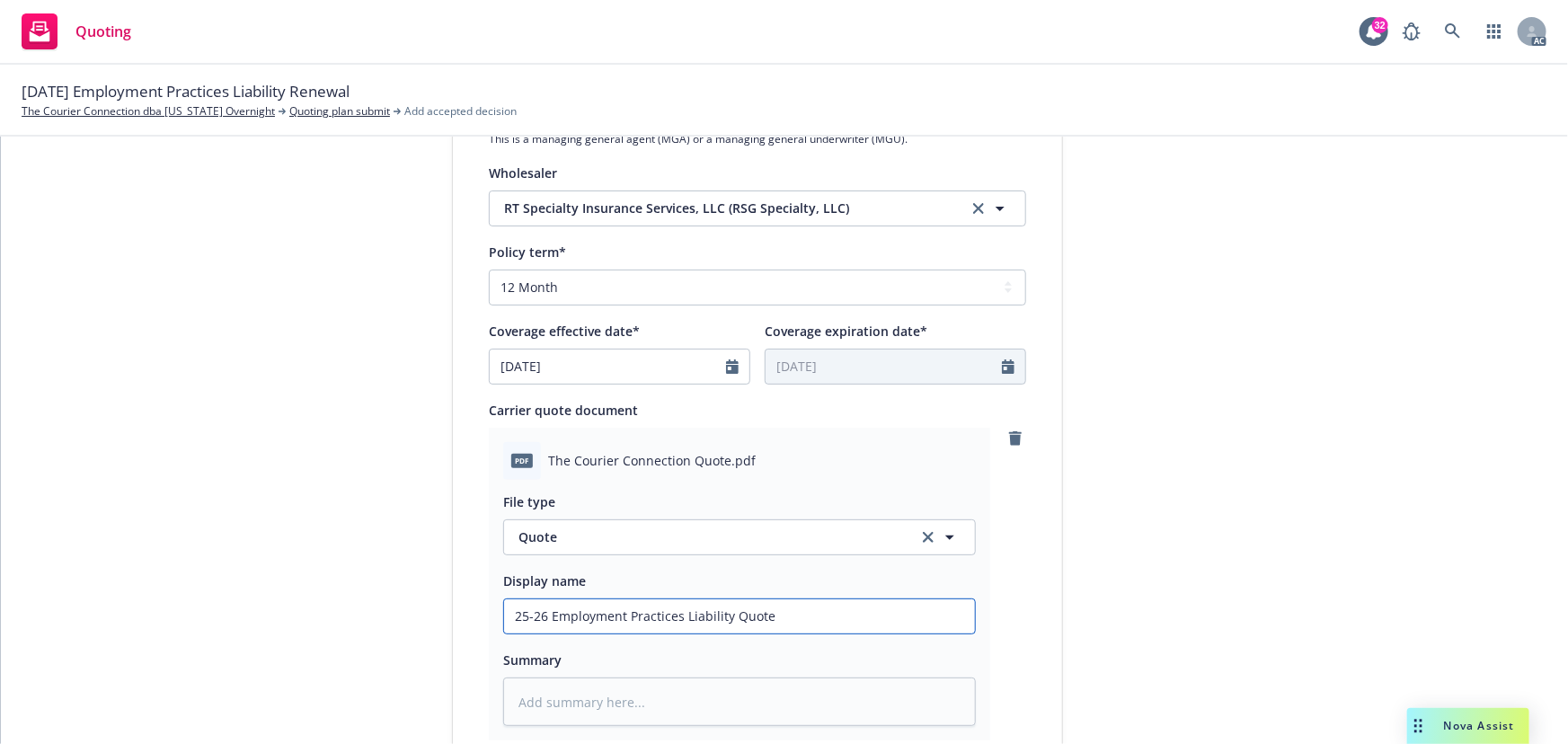
type textarea "x"
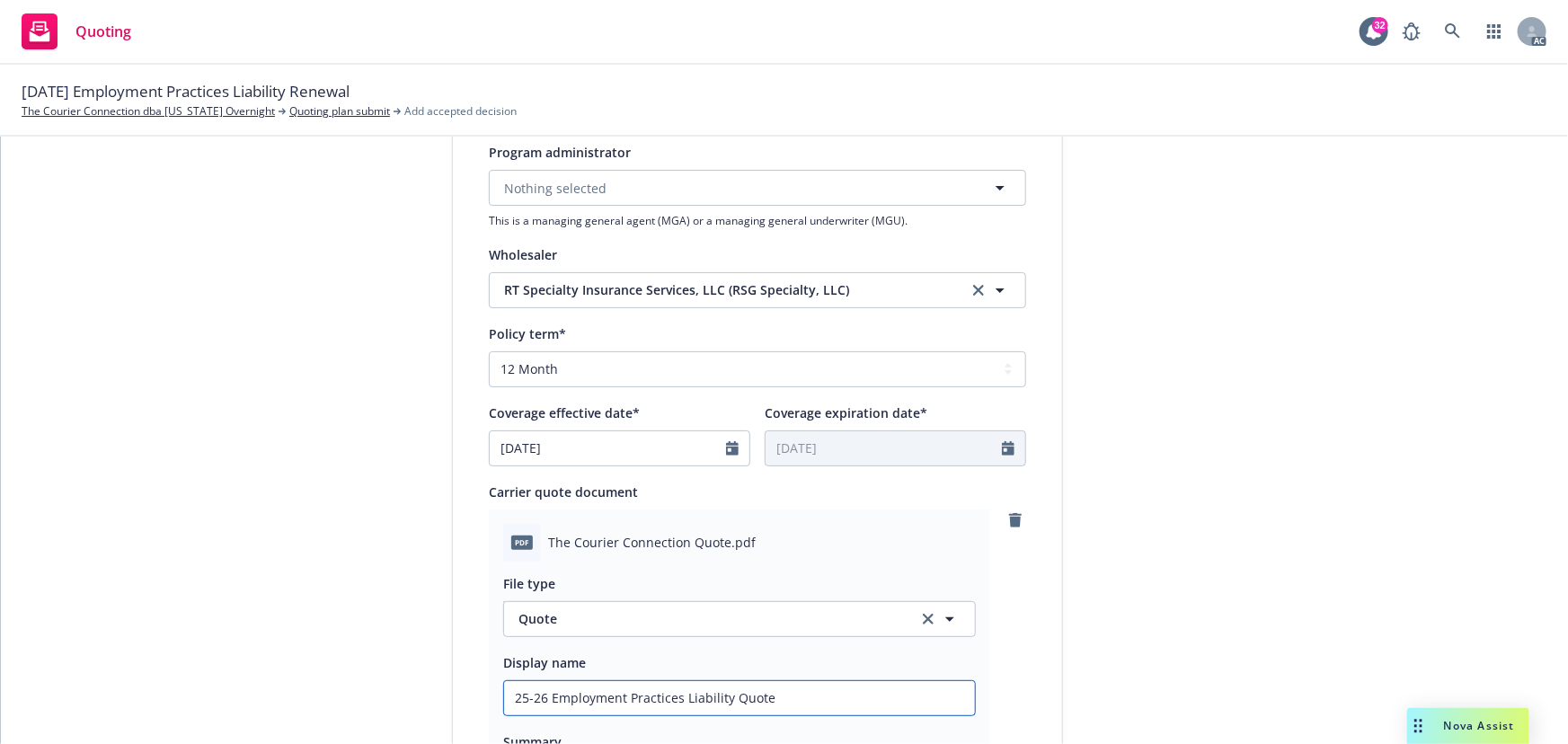
scroll to position [1005, 0]
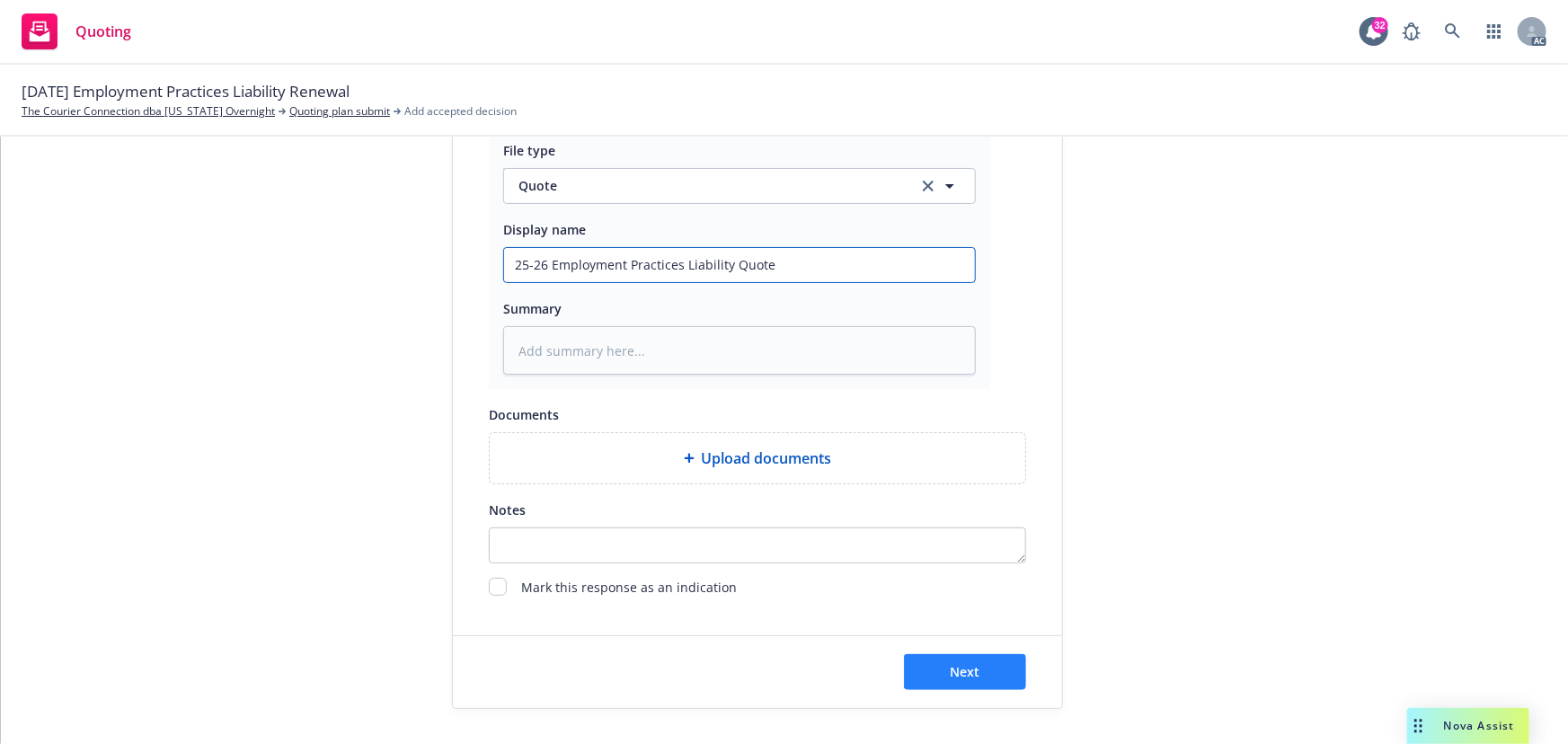
type input "25-26 Employment Practices Liability Quote"
click at [961, 667] on span "Next" at bounding box center [965, 672] width 30 height 17
type textarea "x"
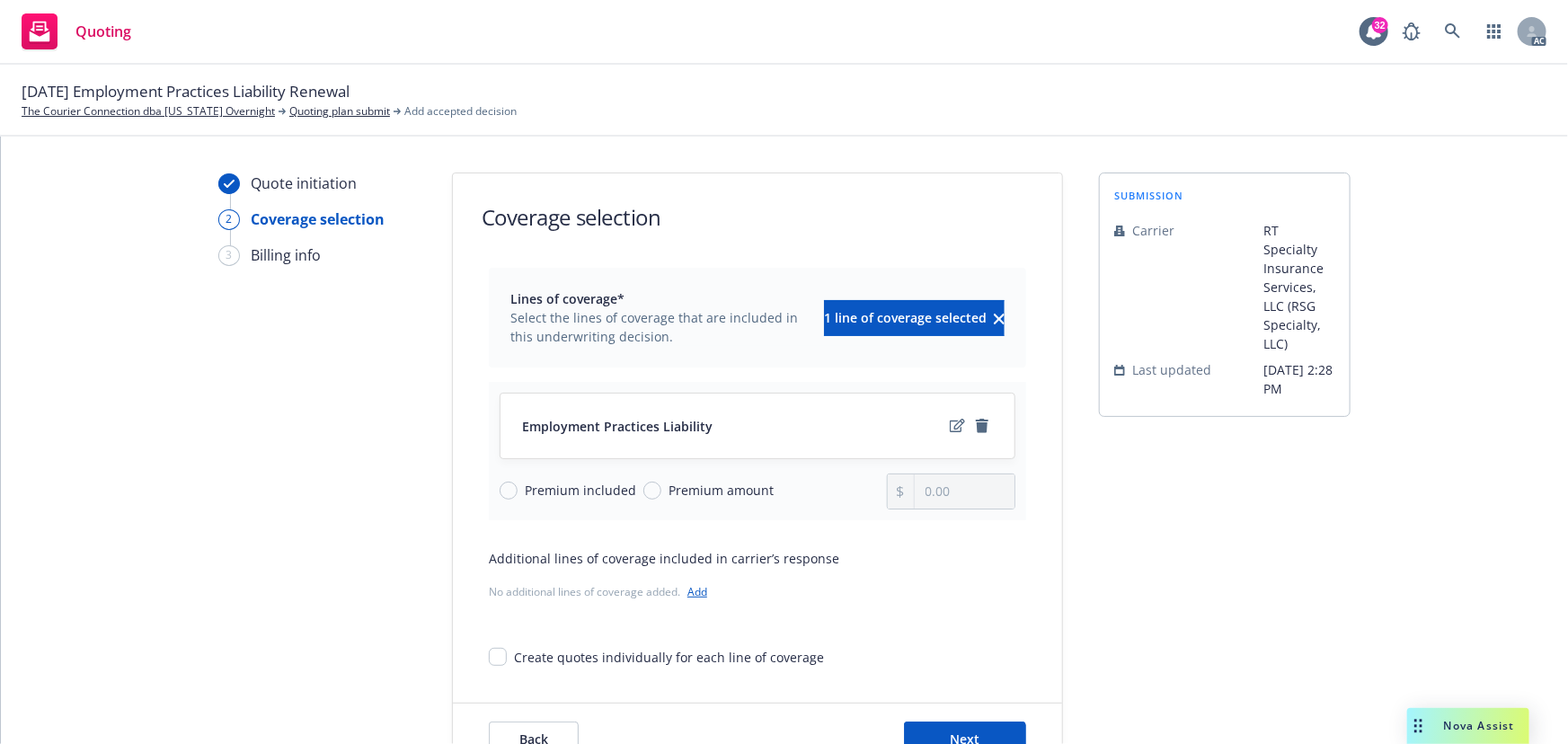
scroll to position [67, 0]
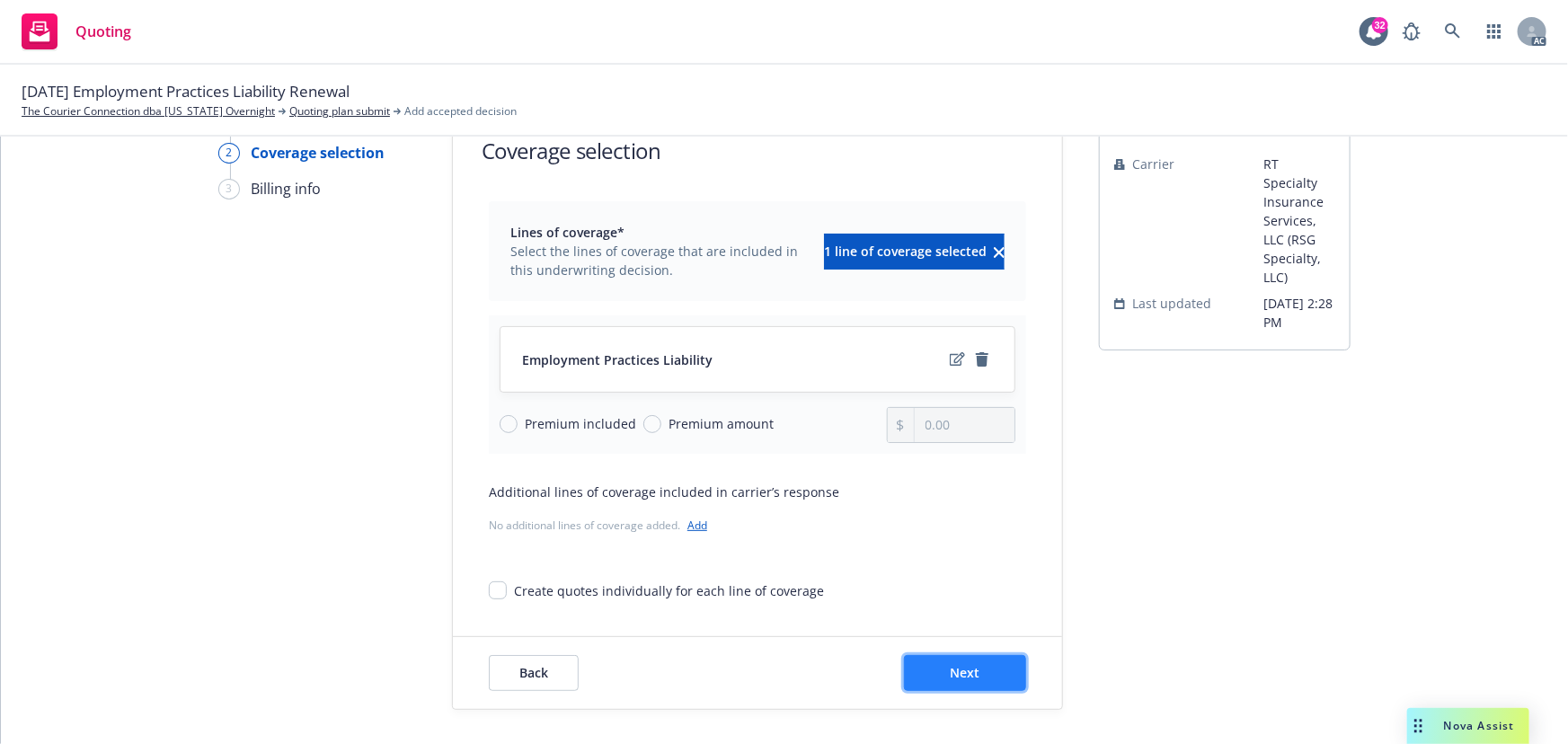
click at [954, 683] on button "Next" at bounding box center [965, 673] width 123 height 36
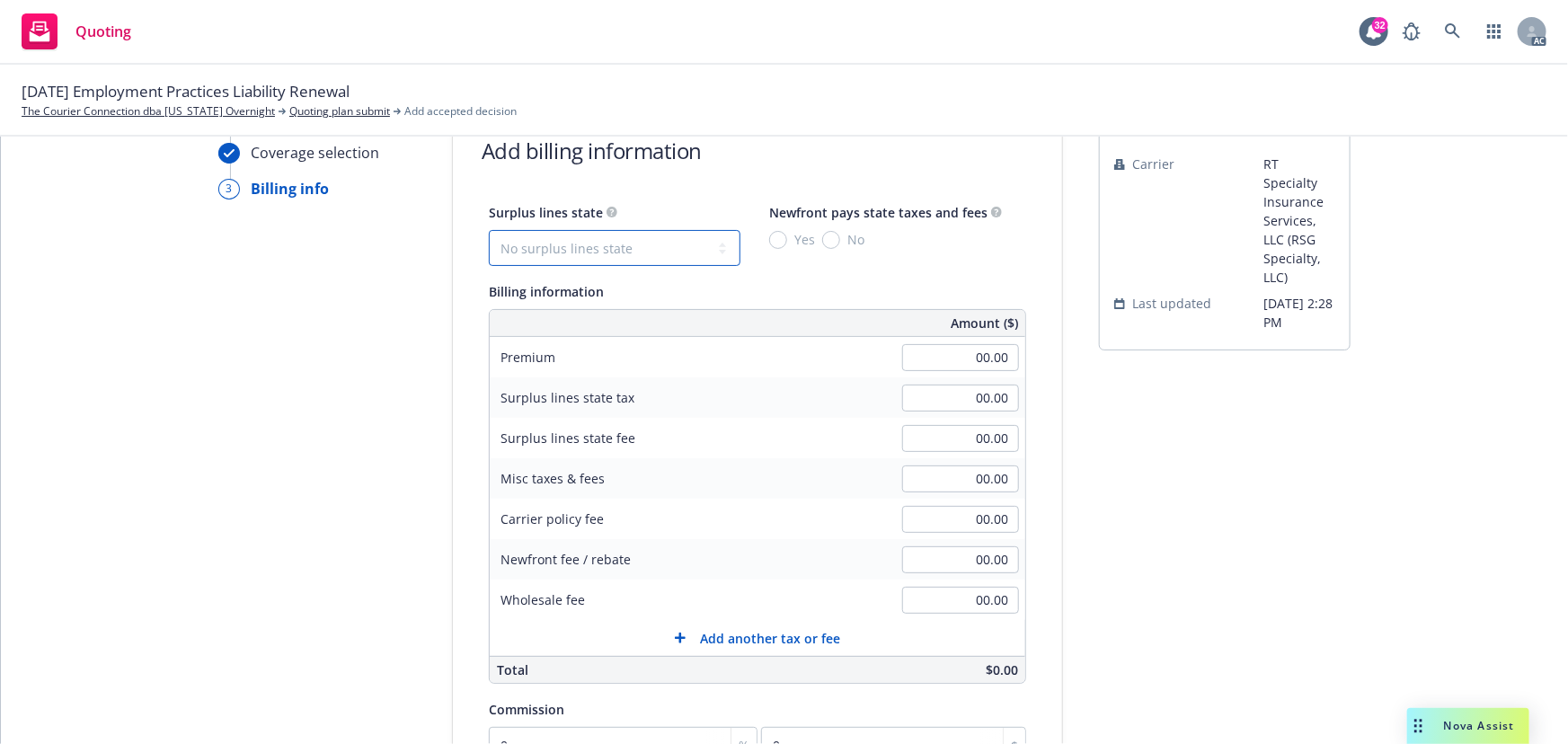
click at [570, 243] on select "No surplus lines state Alaska Alabama Arkansas Arizona California Colorado Conn…" at bounding box center [615, 247] width 252 height 36
select select "CA"
click at [489, 230] on select "No surplus lines state Alaska Alabama Arkansas Arizona California Colorado Conn…" at bounding box center [615, 247] width 252 height 36
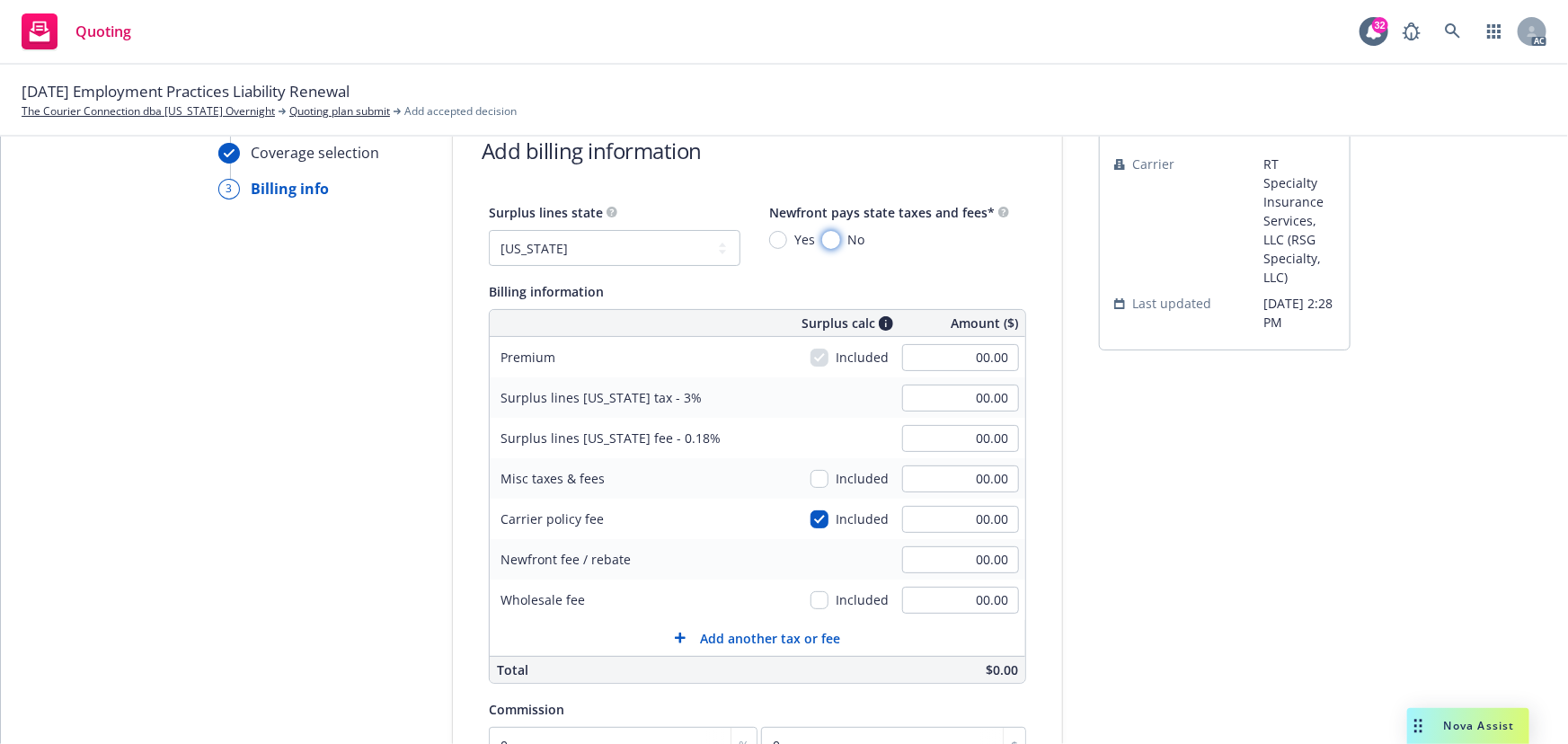
click at [822, 234] on input "No" at bounding box center [831, 239] width 18 height 18
radio input "true"
click at [904, 360] on input "00.00" at bounding box center [960, 358] width 117 height 27
type input "6,039.00"
type input "181.17"
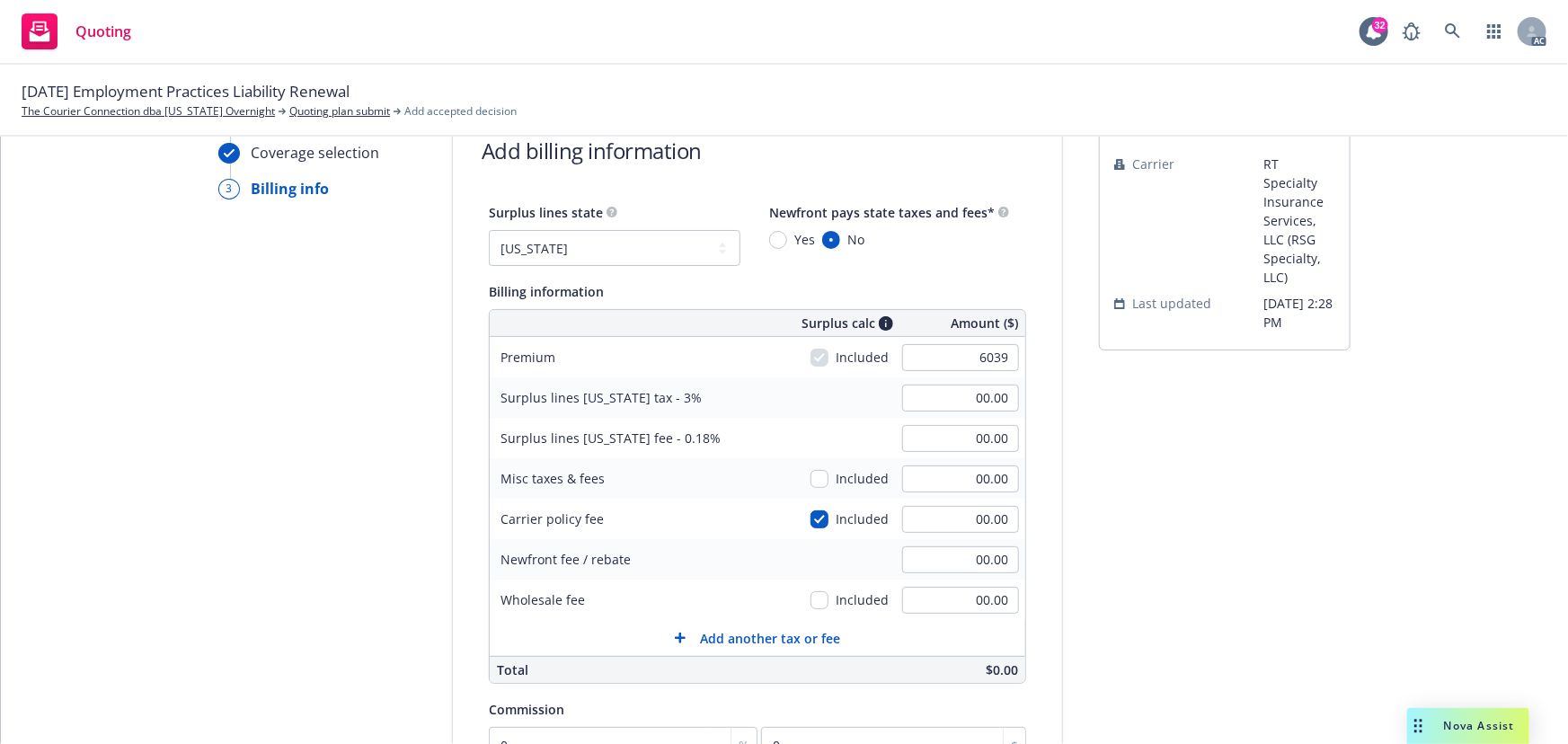
type input "10.87"
click at [1152, 494] on div "submission Carrier RT Specialty Insurance Services, LLC (RSG Specialty, LLC) La…" at bounding box center [1224, 565] width 252 height 920
click at [967, 604] on input "00.00" at bounding box center [960, 600] width 117 height 27
type input "375.00"
click at [1145, 555] on div "submission Carrier RT Specialty Insurance Services, LLC (RSG Specialty, LLC) La…" at bounding box center [1224, 565] width 252 height 920
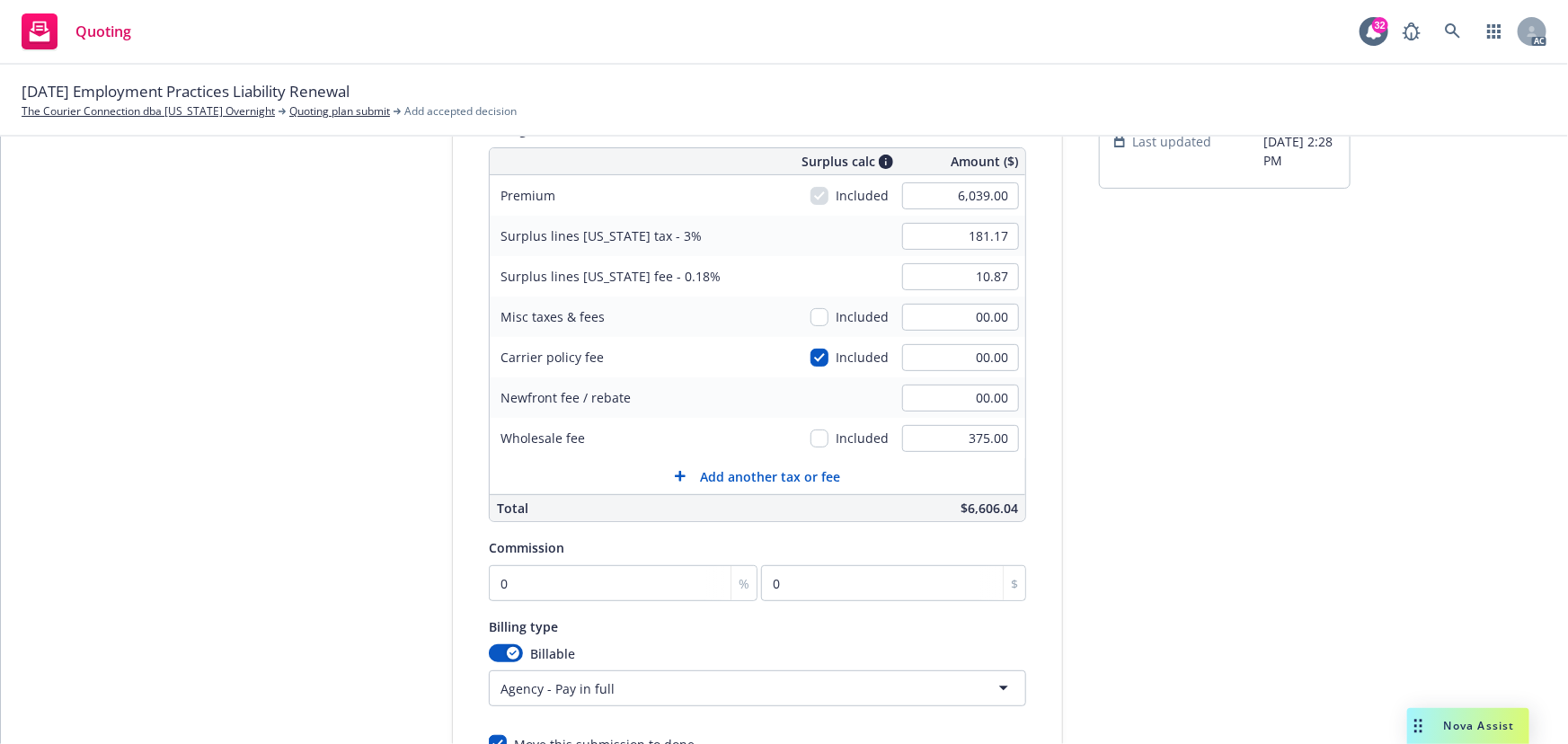
scroll to position [230, 0]
click at [665, 583] on input "0" at bounding box center [623, 581] width 268 height 36
type input "1"
type input "60.39"
type input "15"
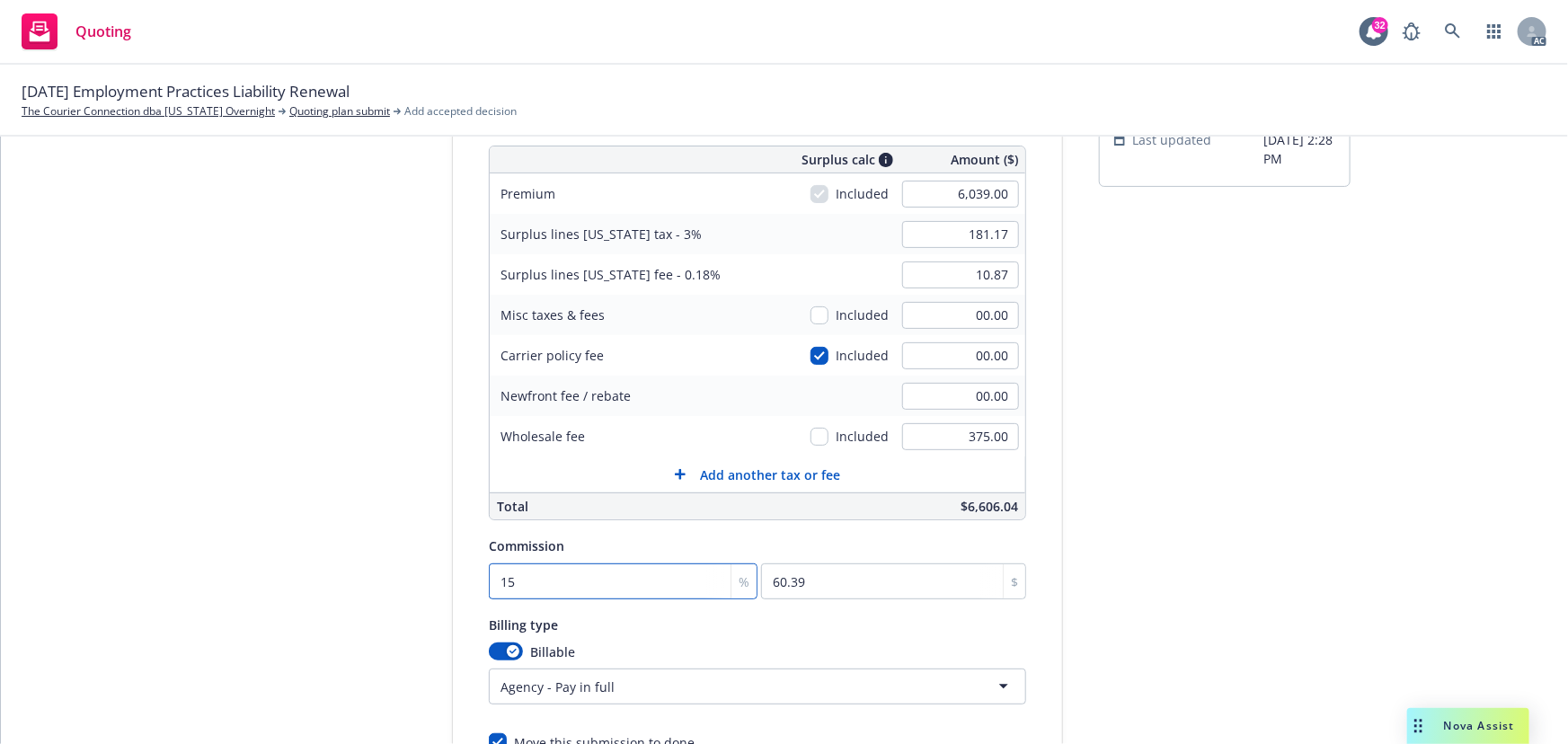
type input "905.85"
type input "15"
click at [666, 685] on html "Quoting 32 AC 11/12/25 Employment Practices Liability Renewal The Courier Conne…" at bounding box center [784, 372] width 1568 height 744
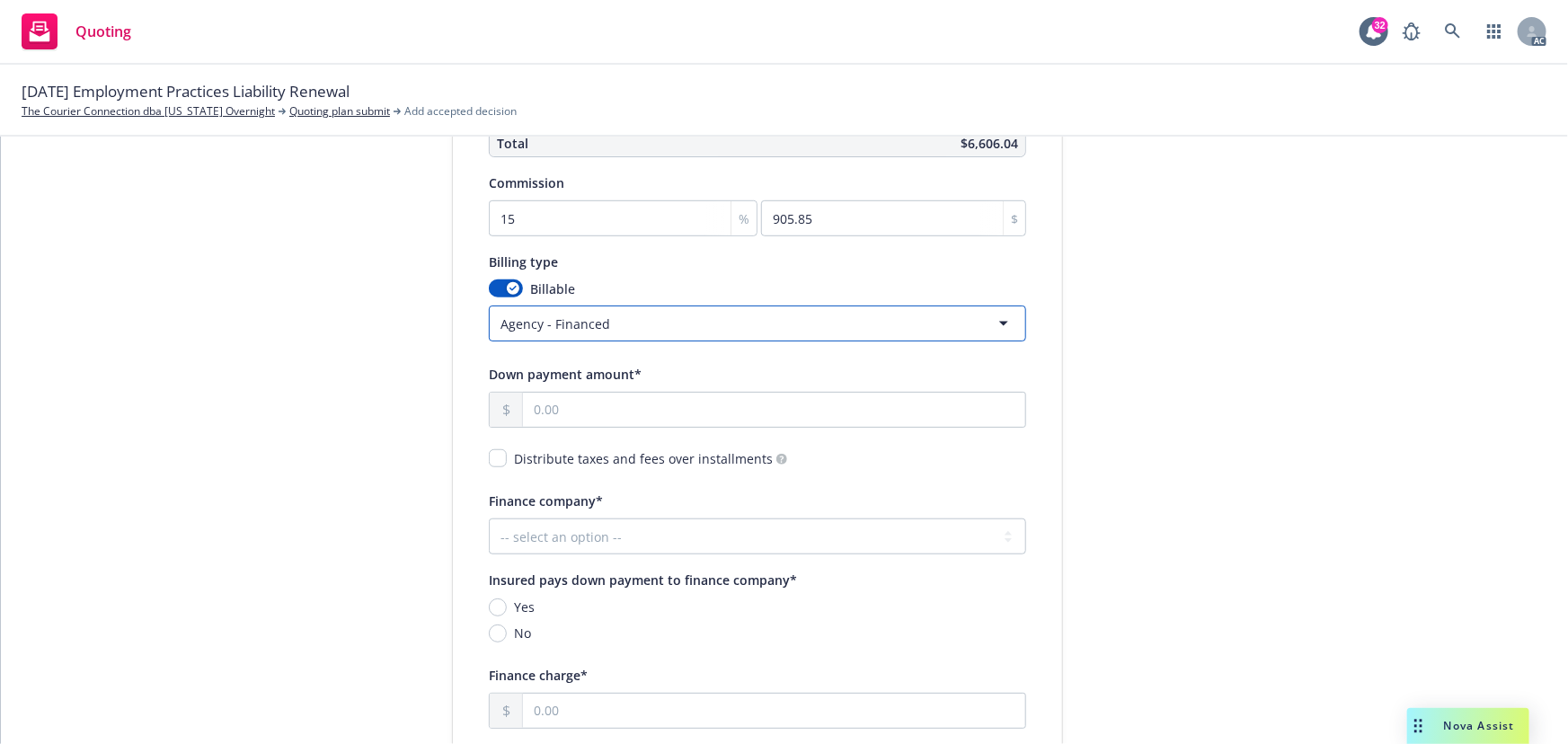
scroll to position [638, 0]
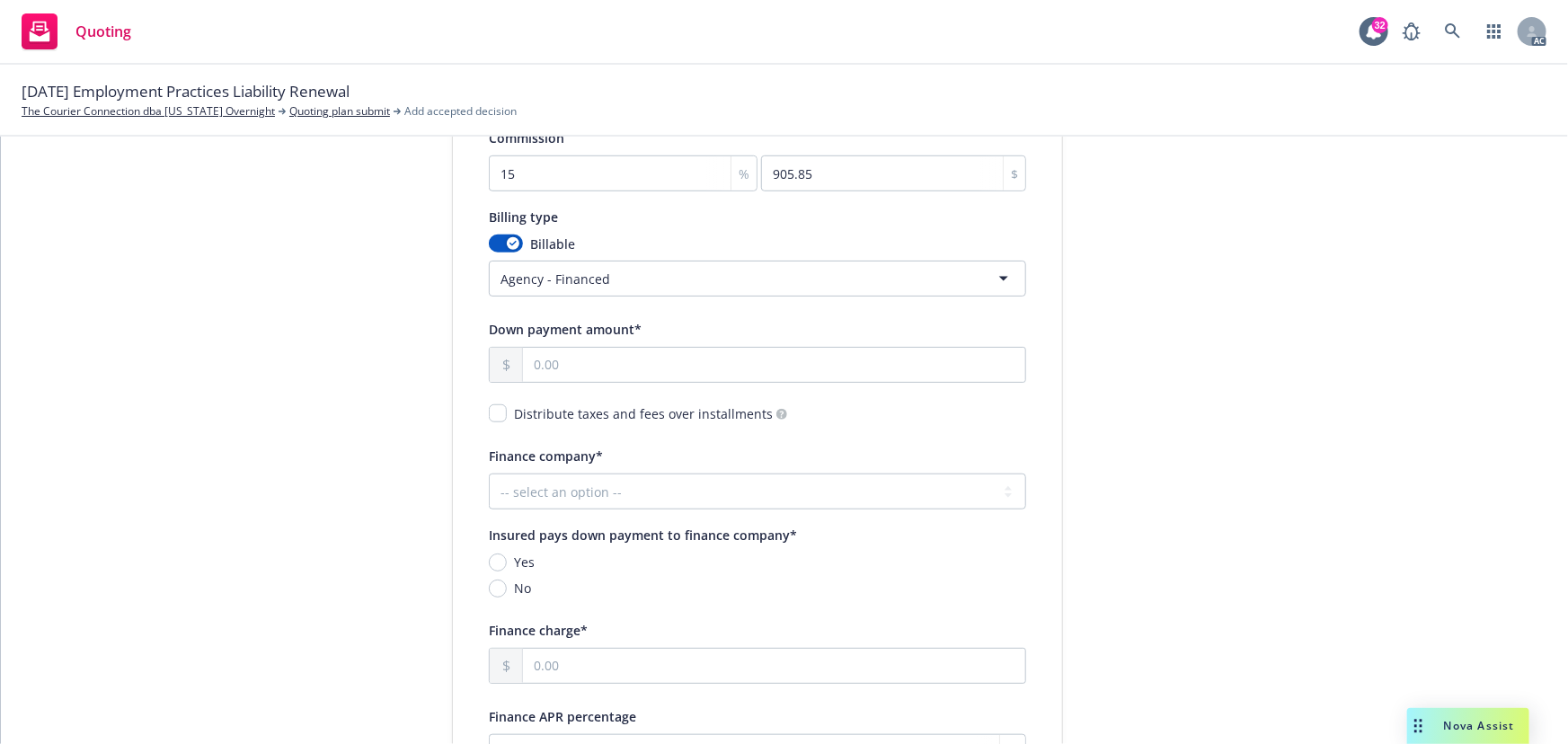
click at [739, 280] on html "Quoting 32 AC 11/12/25 Employment Practices Liability Renewal The Courier Conne…" at bounding box center [784, 372] width 1568 height 744
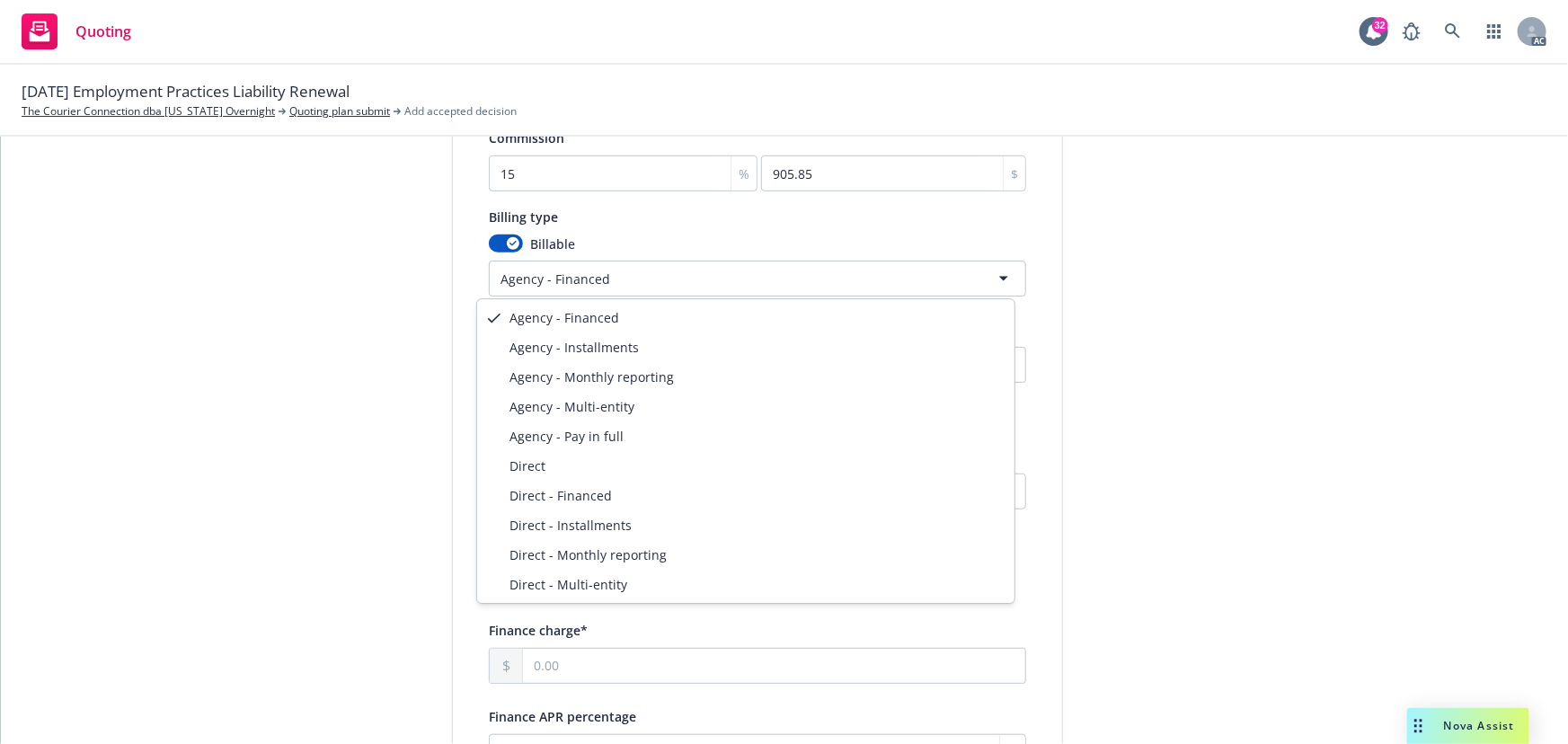
select select "AGENCY_PAY_IN_FULL"
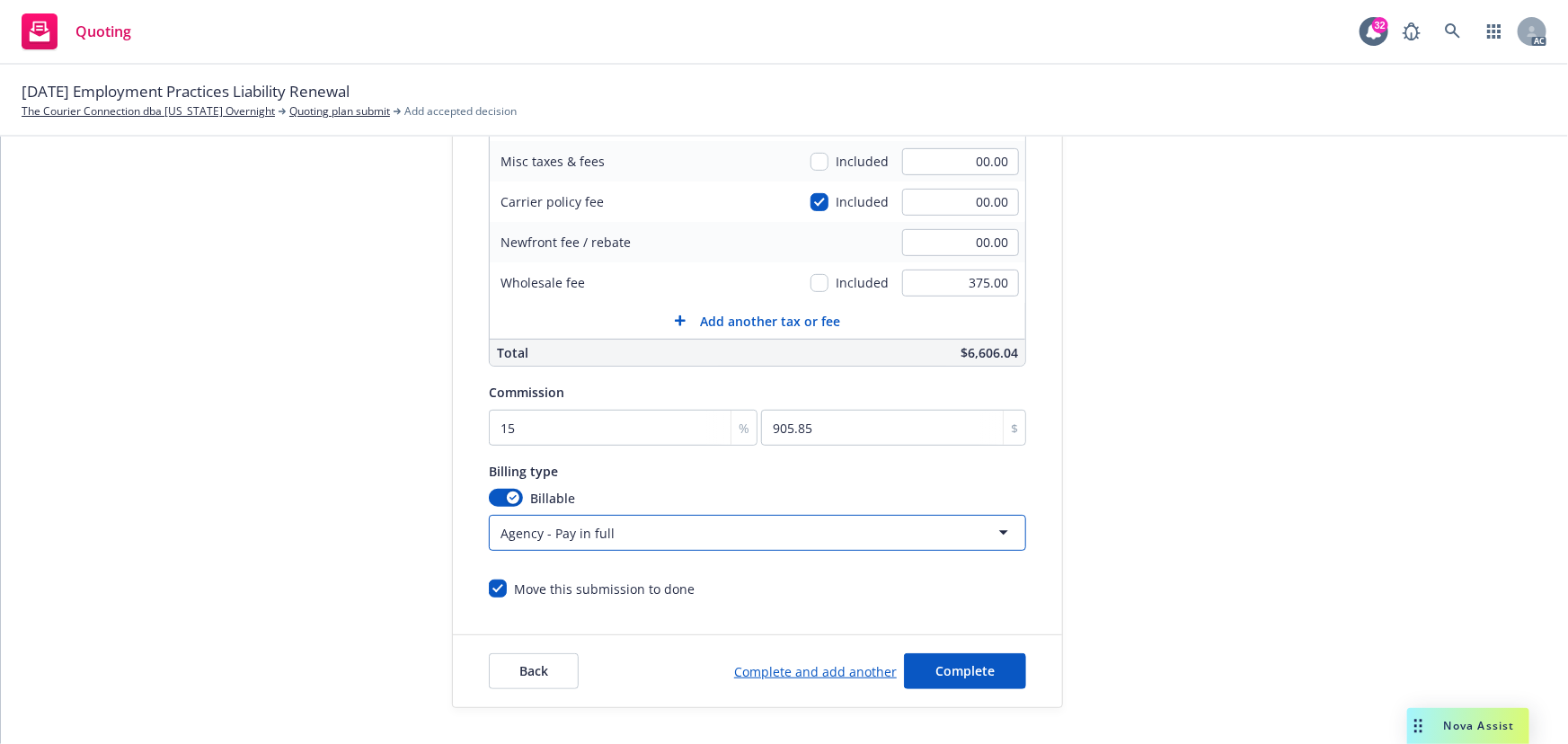
scroll to position [382, 0]
drag, startPoint x: 949, startPoint y: 670, endPoint x: 954, endPoint y: 652, distance: 18.7
click at [949, 670] on span "Complete" at bounding box center [964, 673] width 59 height 17
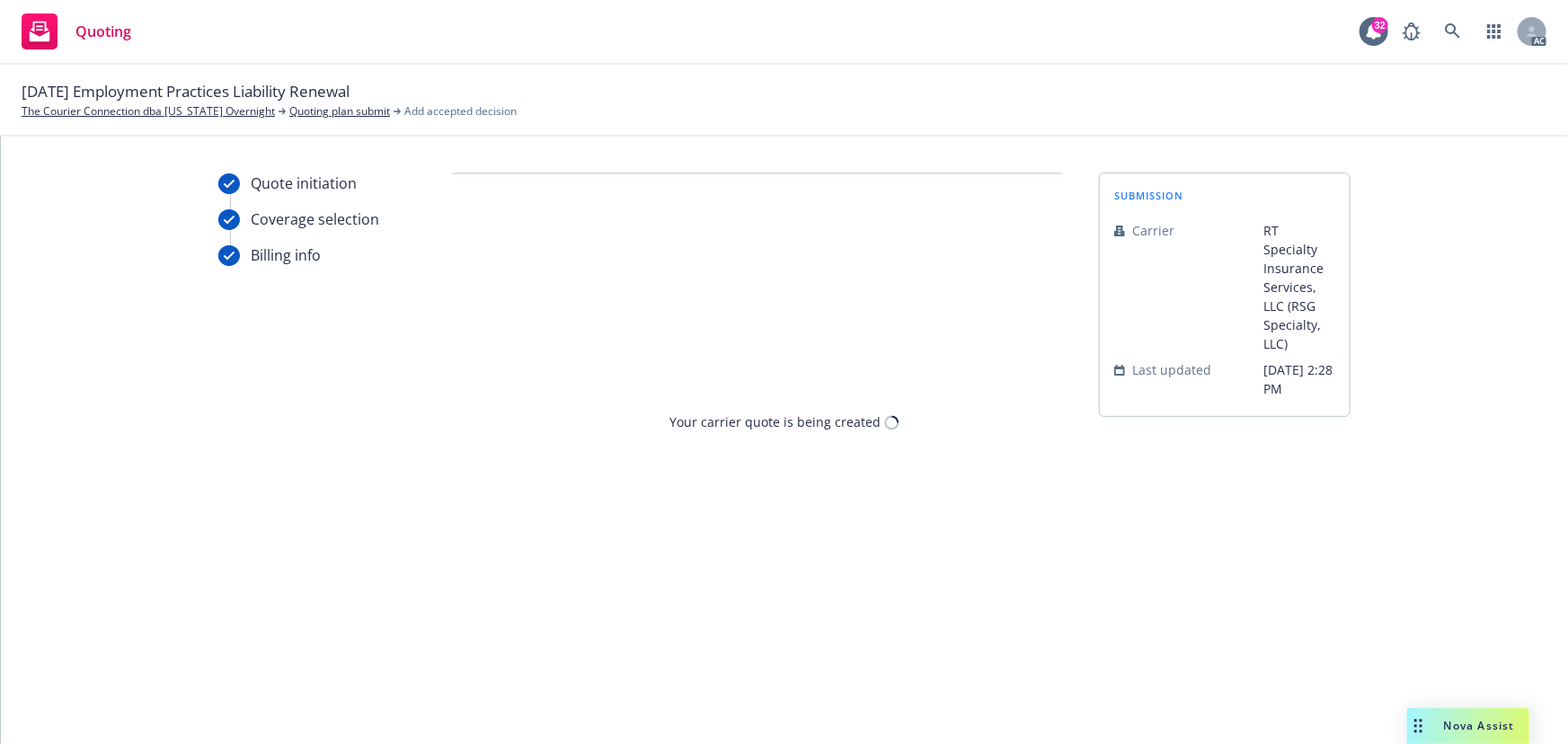
scroll to position [0, 0]
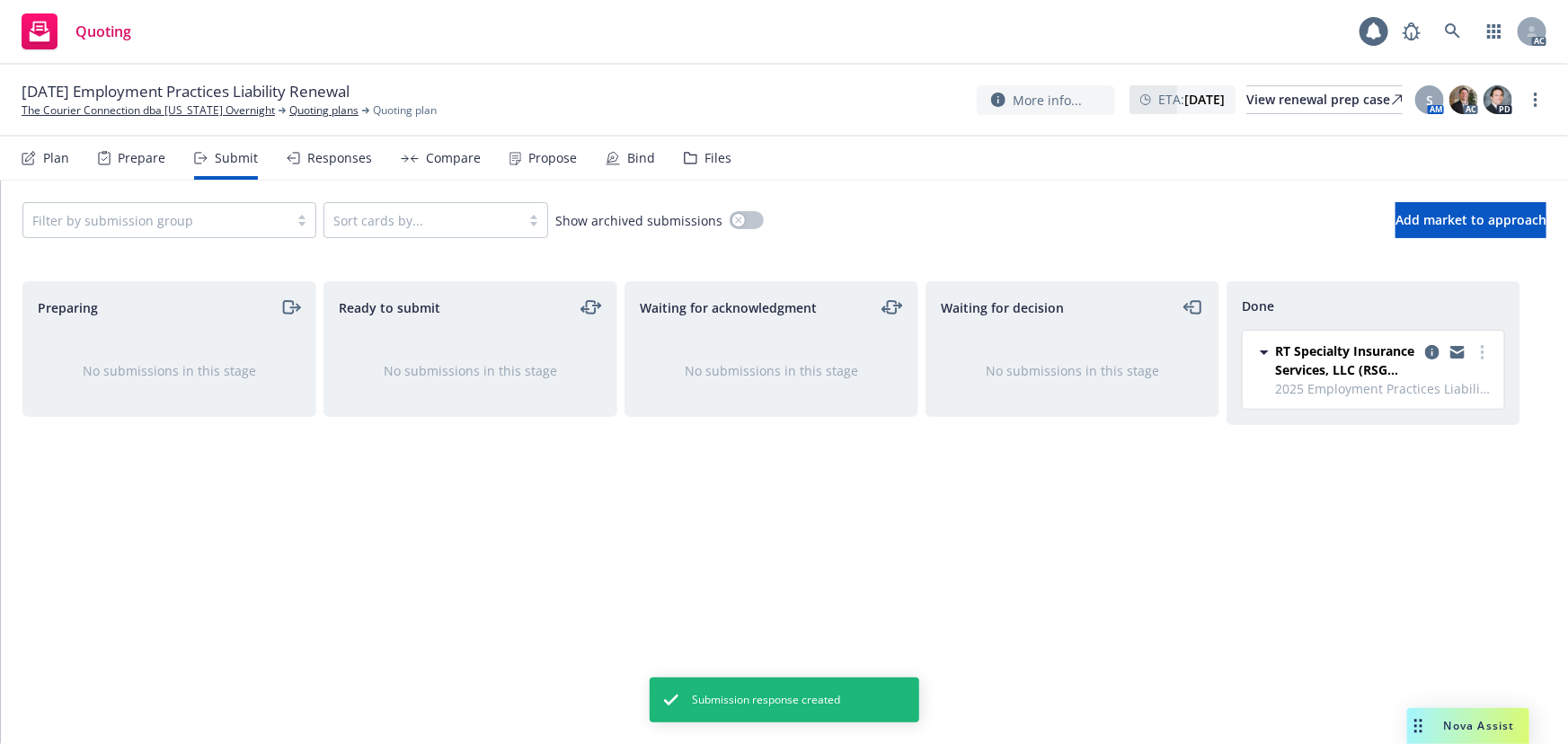
click at [543, 156] on div "Propose" at bounding box center [553, 157] width 48 height 14
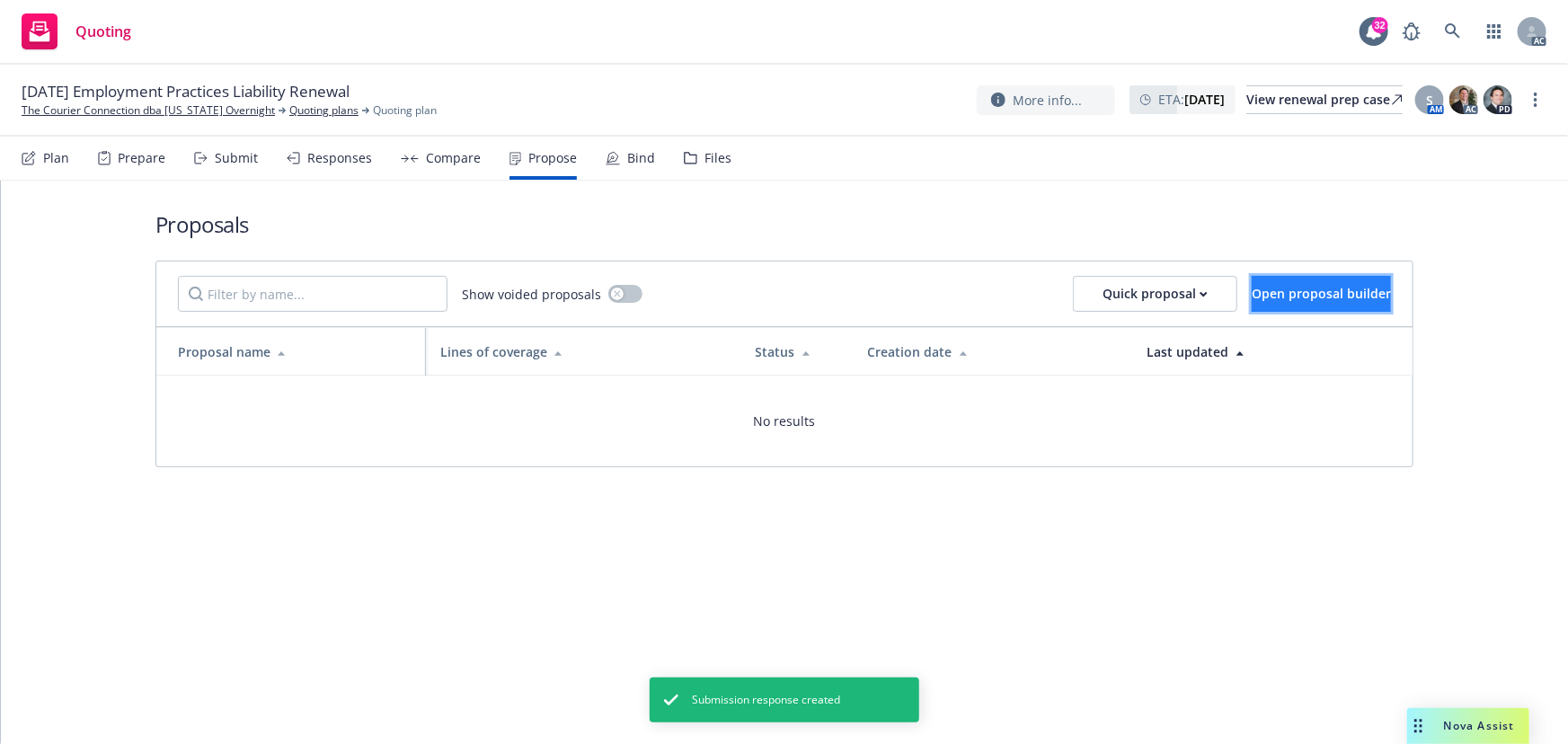
click at [1324, 297] on span "Open proposal builder" at bounding box center [1321, 293] width 139 height 17
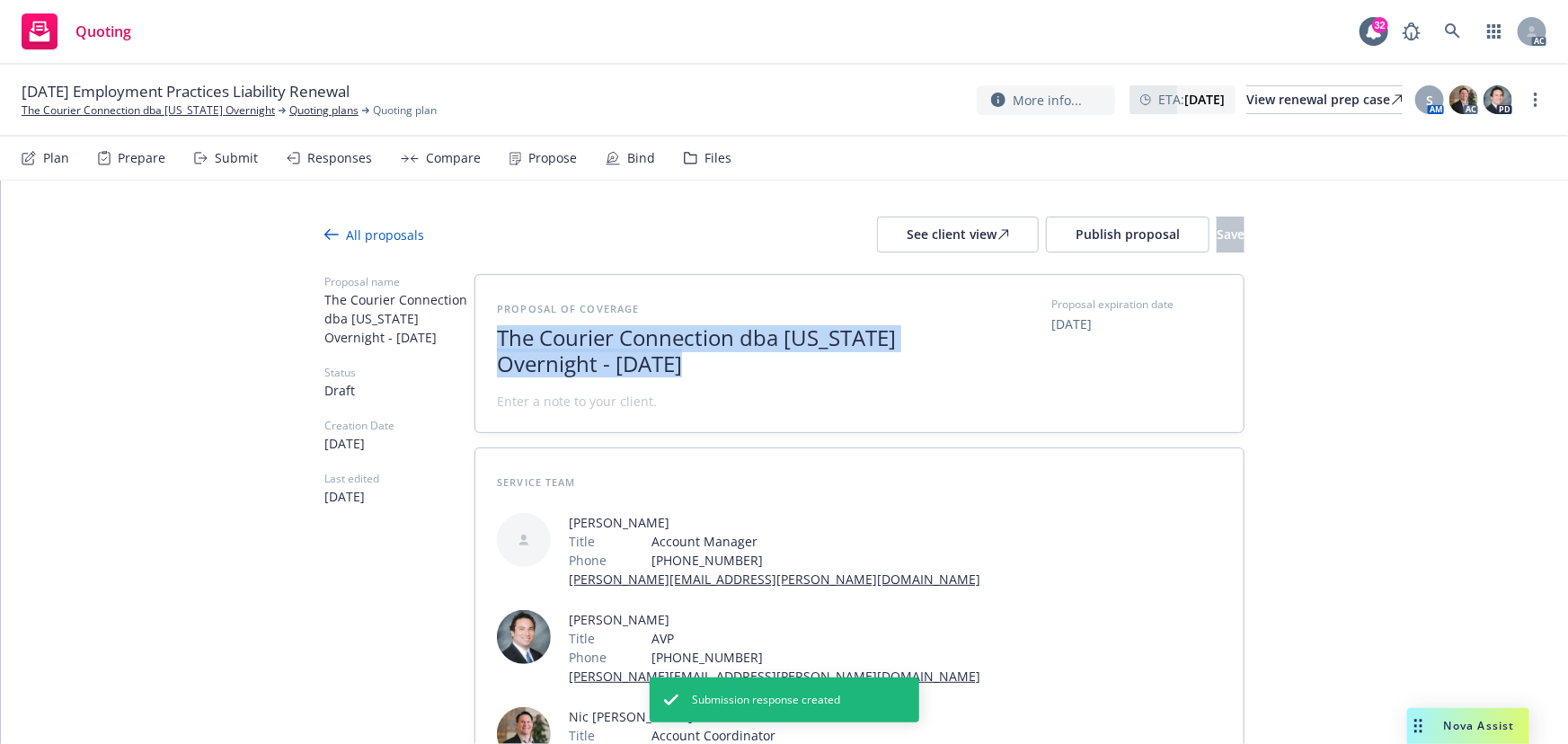
drag, startPoint x: 695, startPoint y: 370, endPoint x: 466, endPoint y: 349, distance: 230.0
click at [466, 349] on div "Proposal name The Courier Connection dba New York Overnight - October 2025 Stat…" at bounding box center [784, 570] width 921 height 593
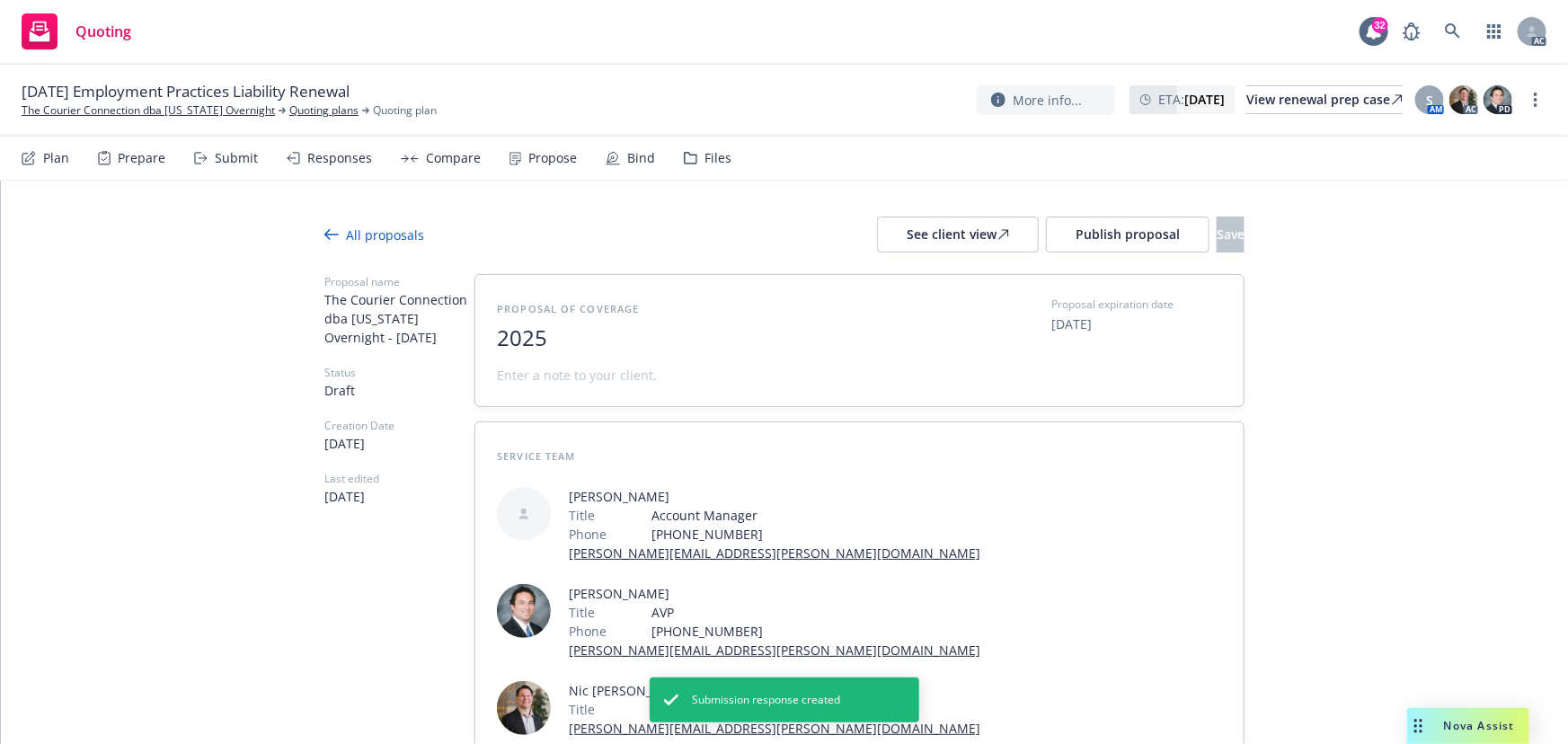
click at [591, 338] on span "2025" at bounding box center [717, 338] width 440 height 26
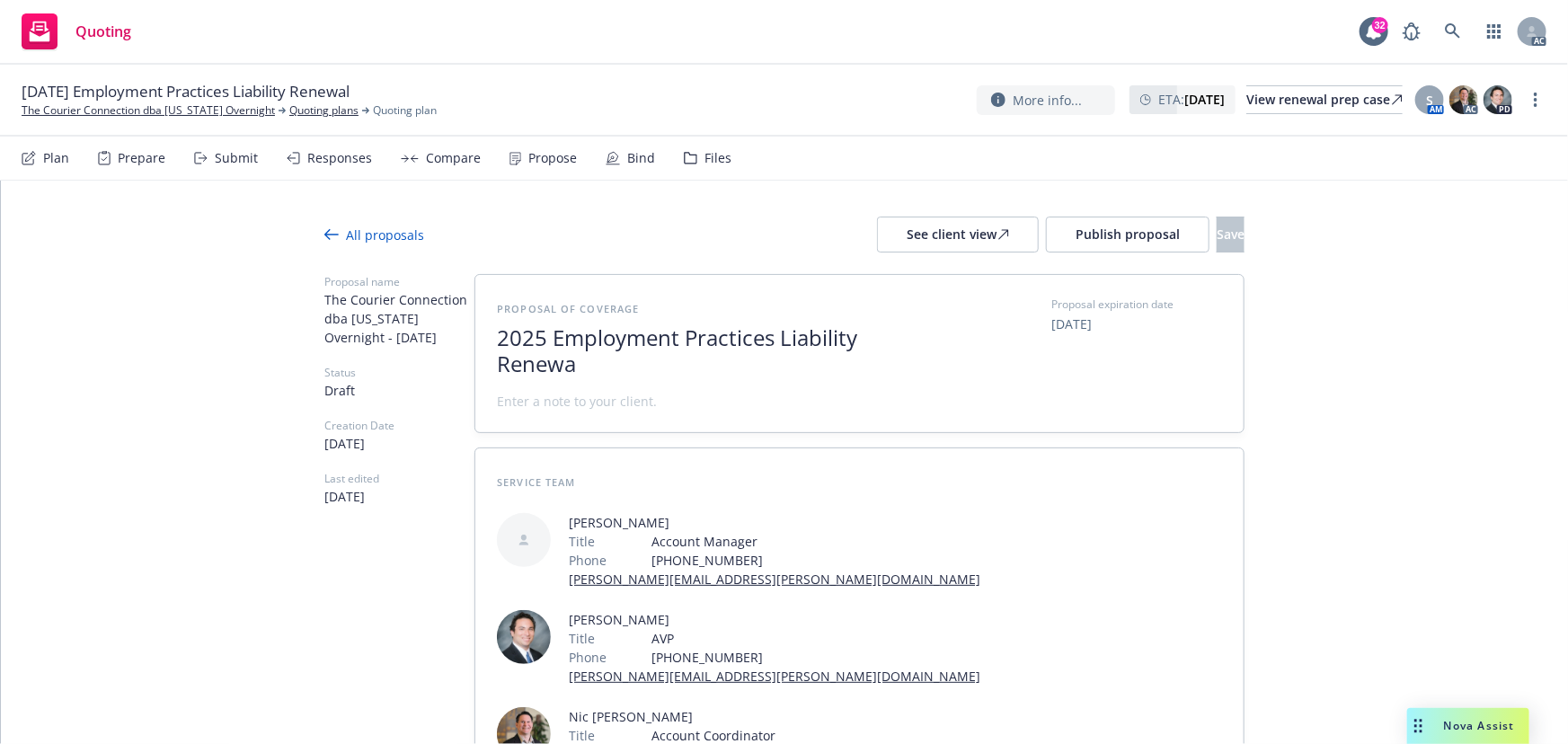
scroll to position [1, 0]
click at [636, 399] on span at bounding box center [577, 401] width 160 height 19
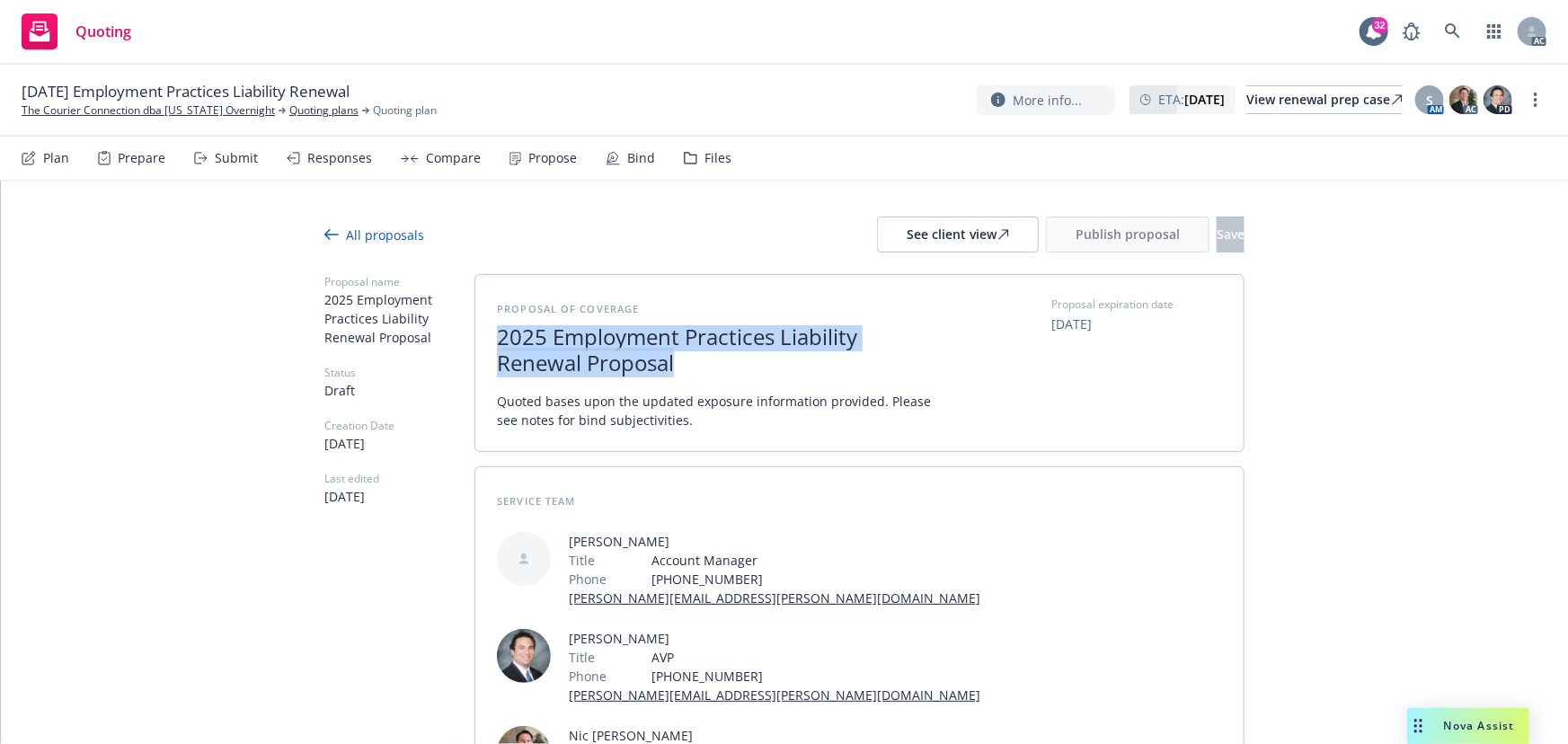
drag, startPoint x: 662, startPoint y: 364, endPoint x: 458, endPoint y: 336, distance: 205.9
click at [458, 336] on div "Proposal name 2025 Employment Practices Liability Renewal Proposal Status Draft…" at bounding box center [784, 580] width 921 height 612
copy span "2025 Employment Practices Liability Renewal Proposal"
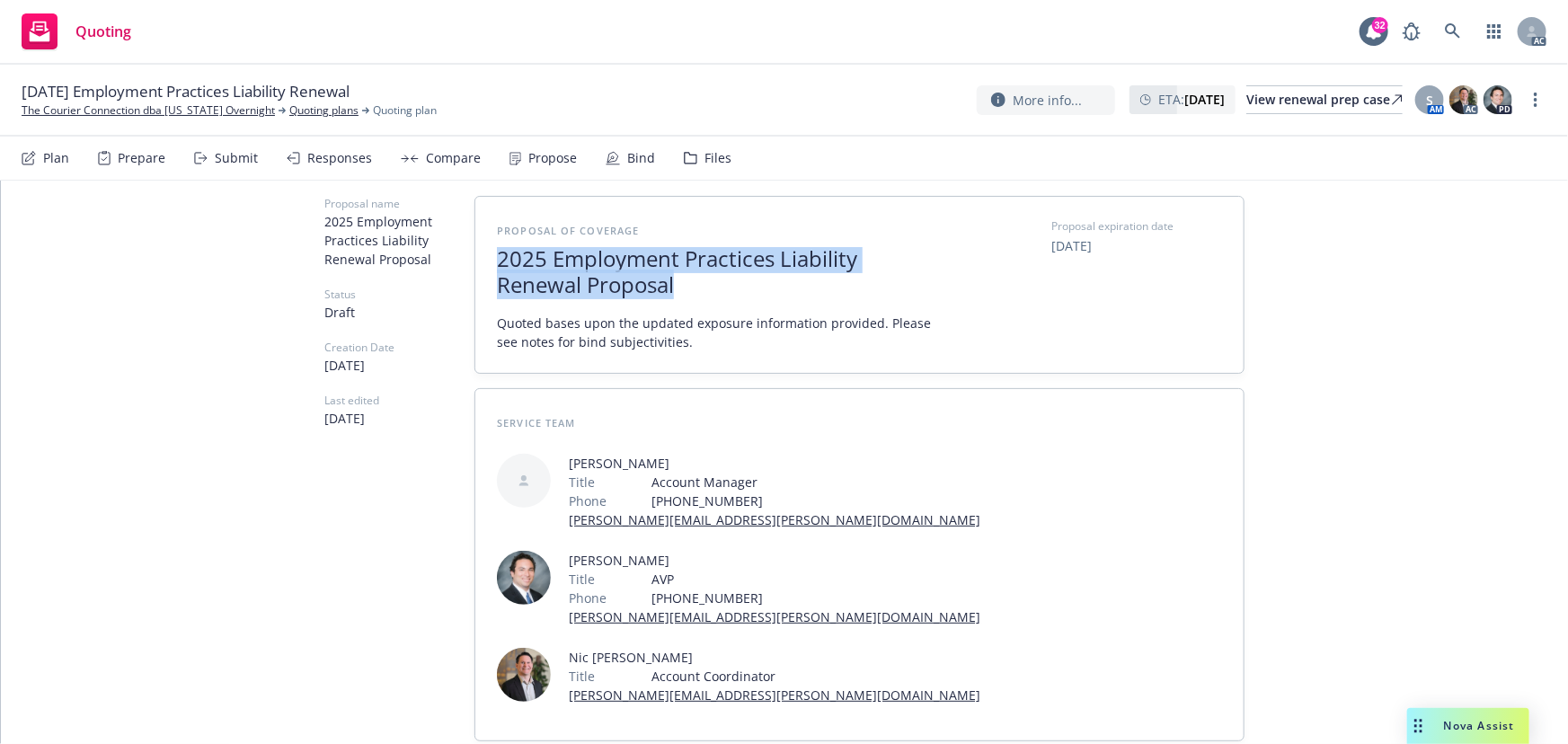
scroll to position [152, 0]
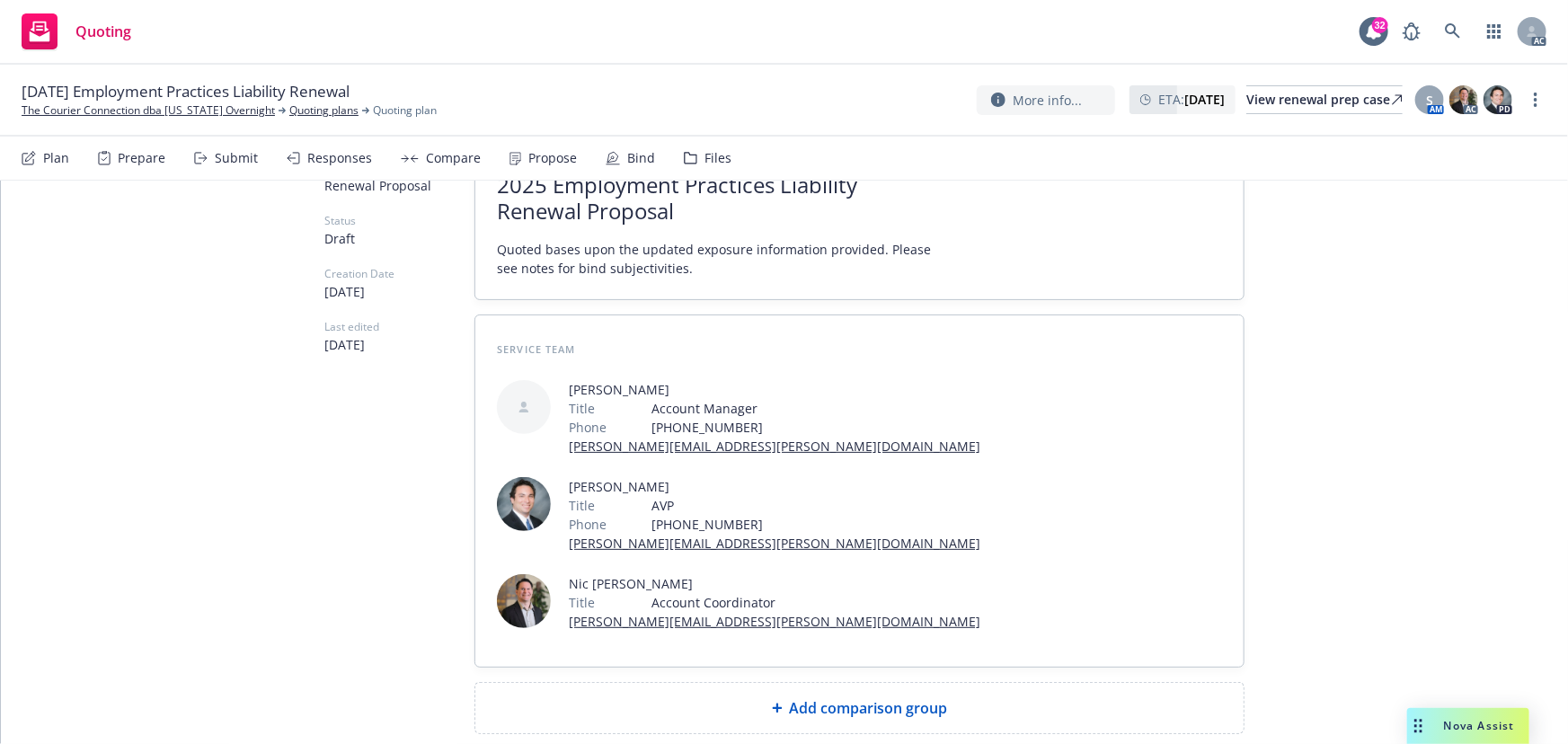
click at [875, 698] on span "Add comparison group" at bounding box center [869, 708] width 158 height 21
type textarea "x"
click at [869, 704] on span at bounding box center [860, 715] width 726 height 21
paste span
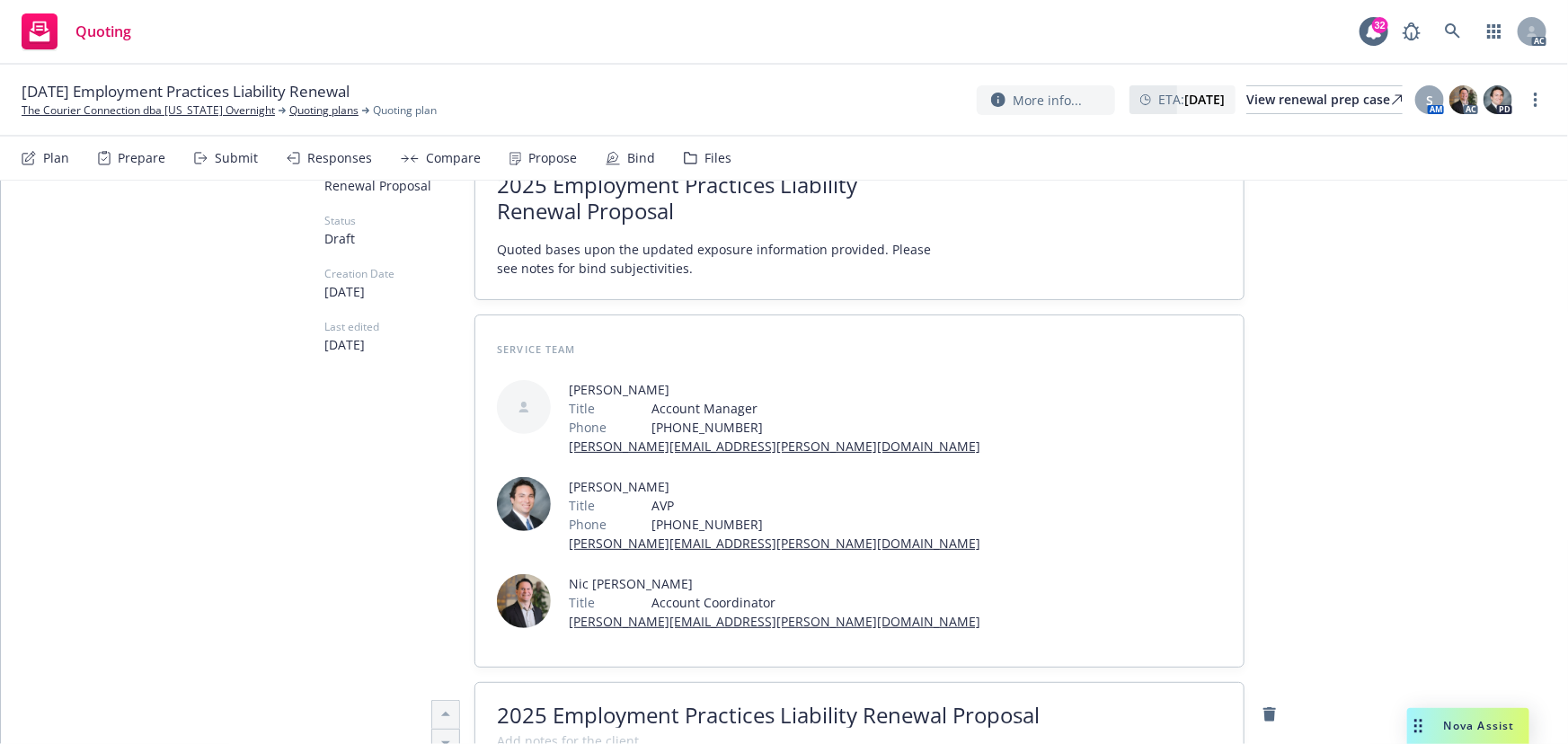
scroll to position [478, 0]
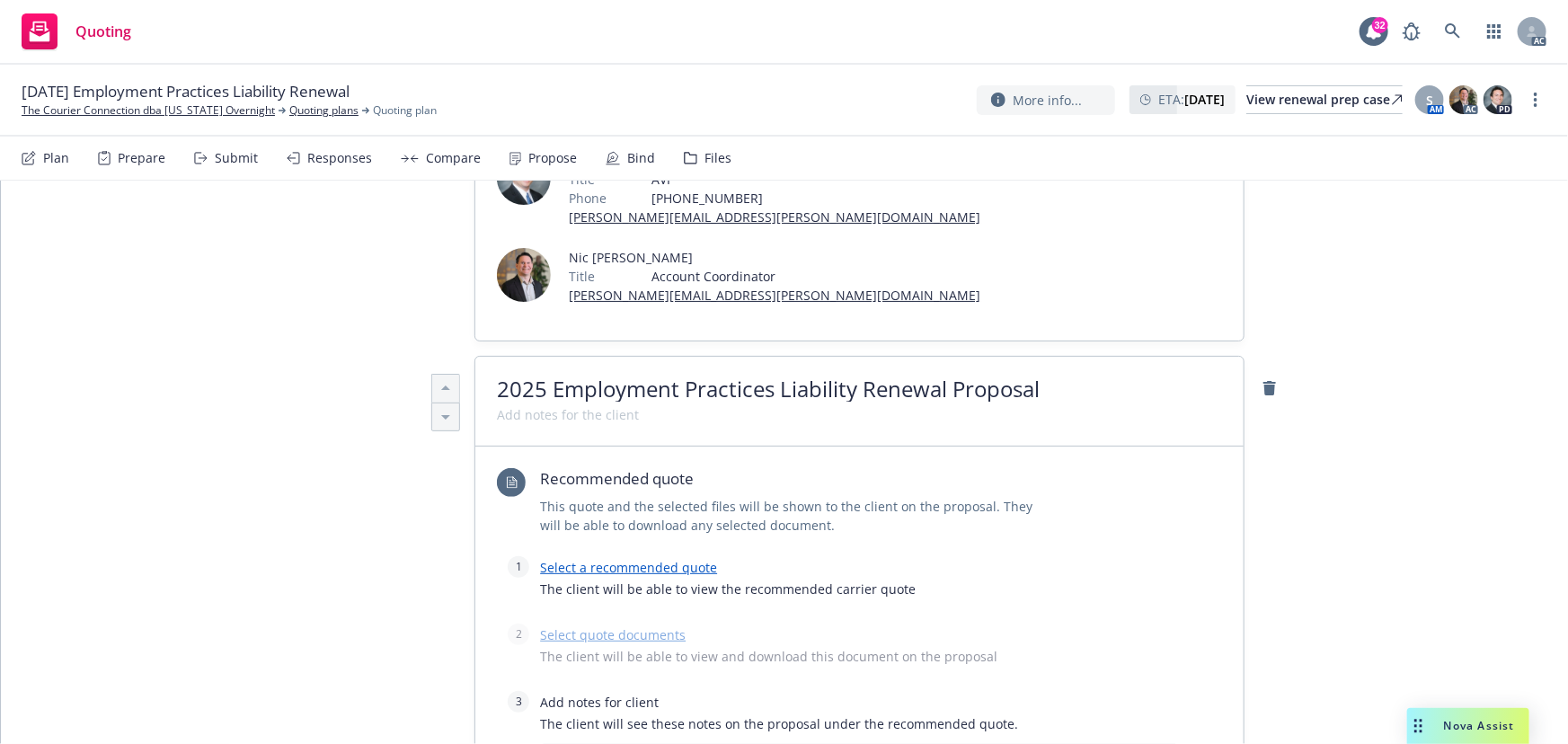
click at [663, 559] on link "Select a recommended quote" at bounding box center [628, 567] width 177 height 17
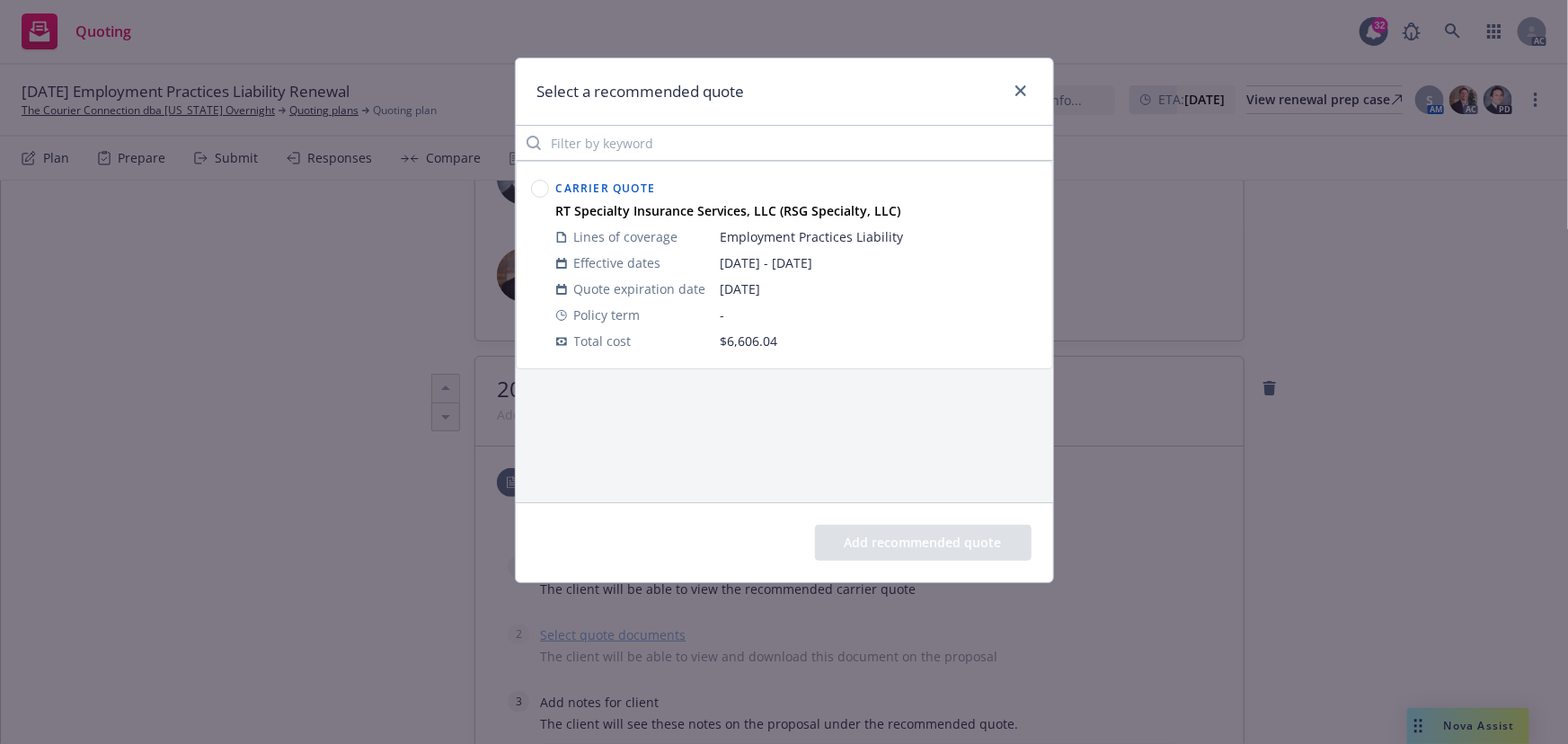
click at [536, 190] on circle at bounding box center [539, 189] width 17 height 17
click at [955, 539] on button "Add recommended quote" at bounding box center [923, 542] width 216 height 36
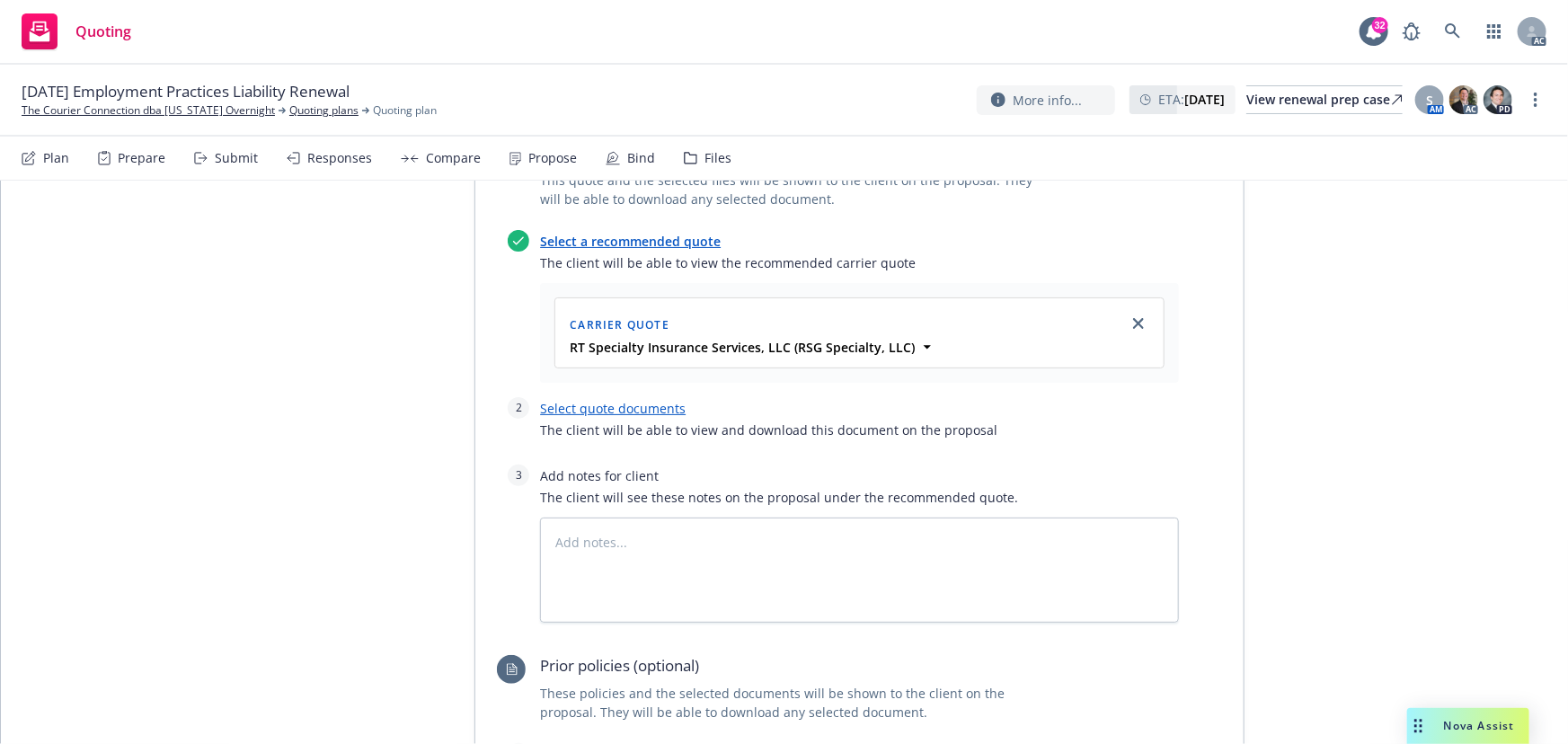
scroll to position [805, 0]
click at [656, 399] on link "Select quote documents" at bounding box center [613, 407] width 146 height 17
type textarea "x"
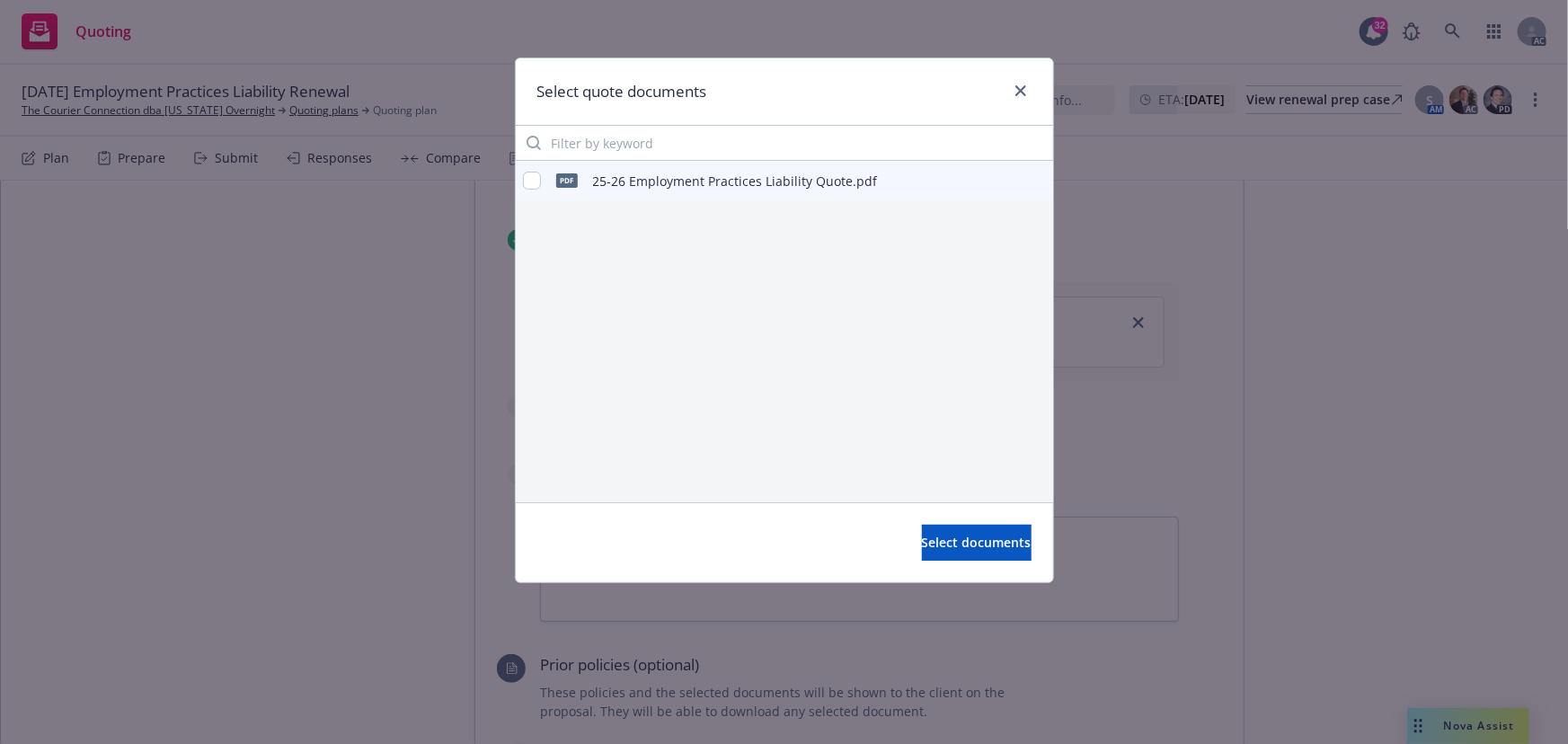
click at [528, 190] on div "pdf 25-26 Employment Practices Liability Quote.pdf" at bounding box center [701, 180] width 355 height 38
click at [530, 188] on input "checkbox" at bounding box center [532, 180] width 18 height 18
checkbox input "true"
click at [930, 552] on button "Select documents" at bounding box center [977, 542] width 110 height 36
type textarea "x"
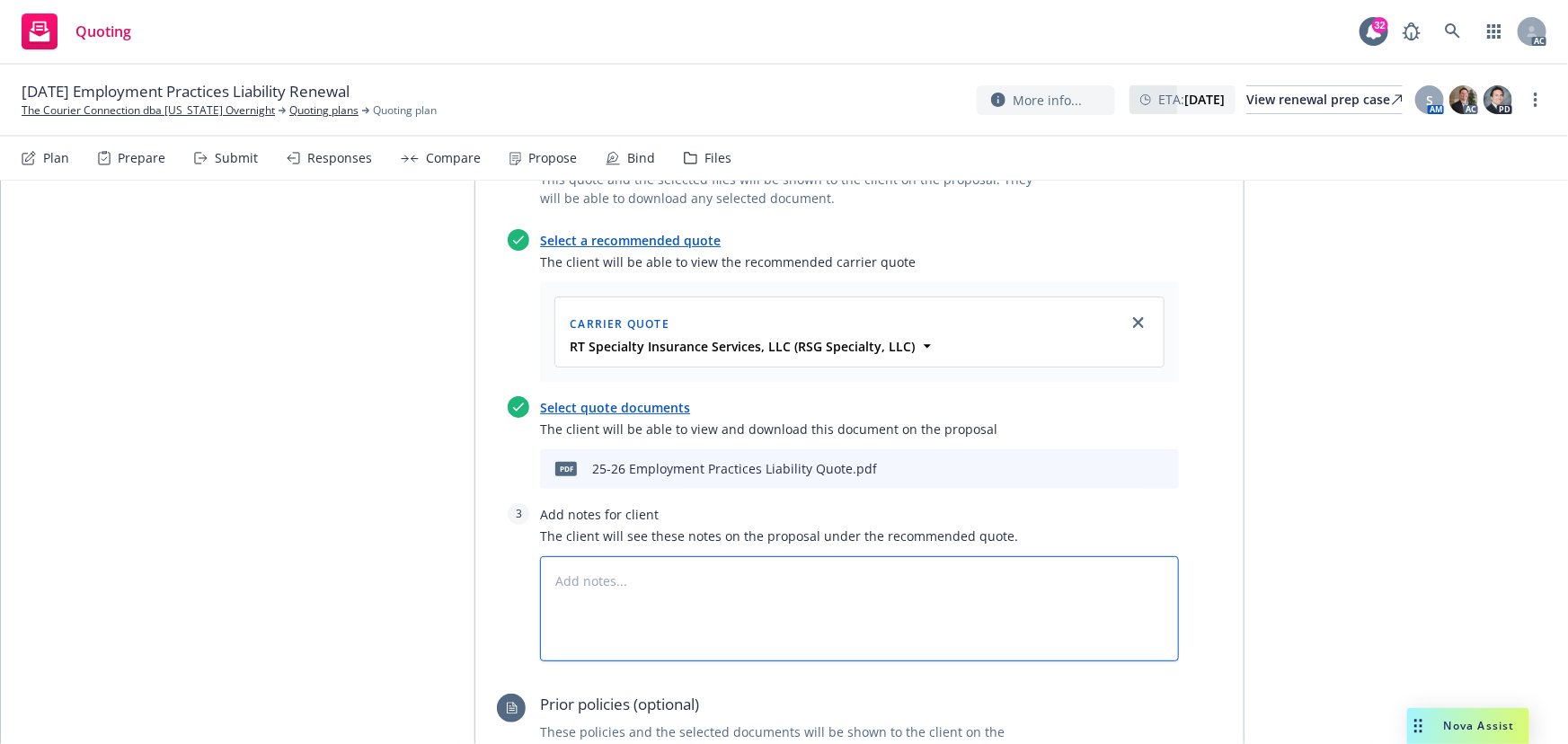
click at [836, 556] on textarea at bounding box center [860, 609] width 639 height 106
type textarea "B"
type textarea "x"
type textarea "Bi"
type textarea "x"
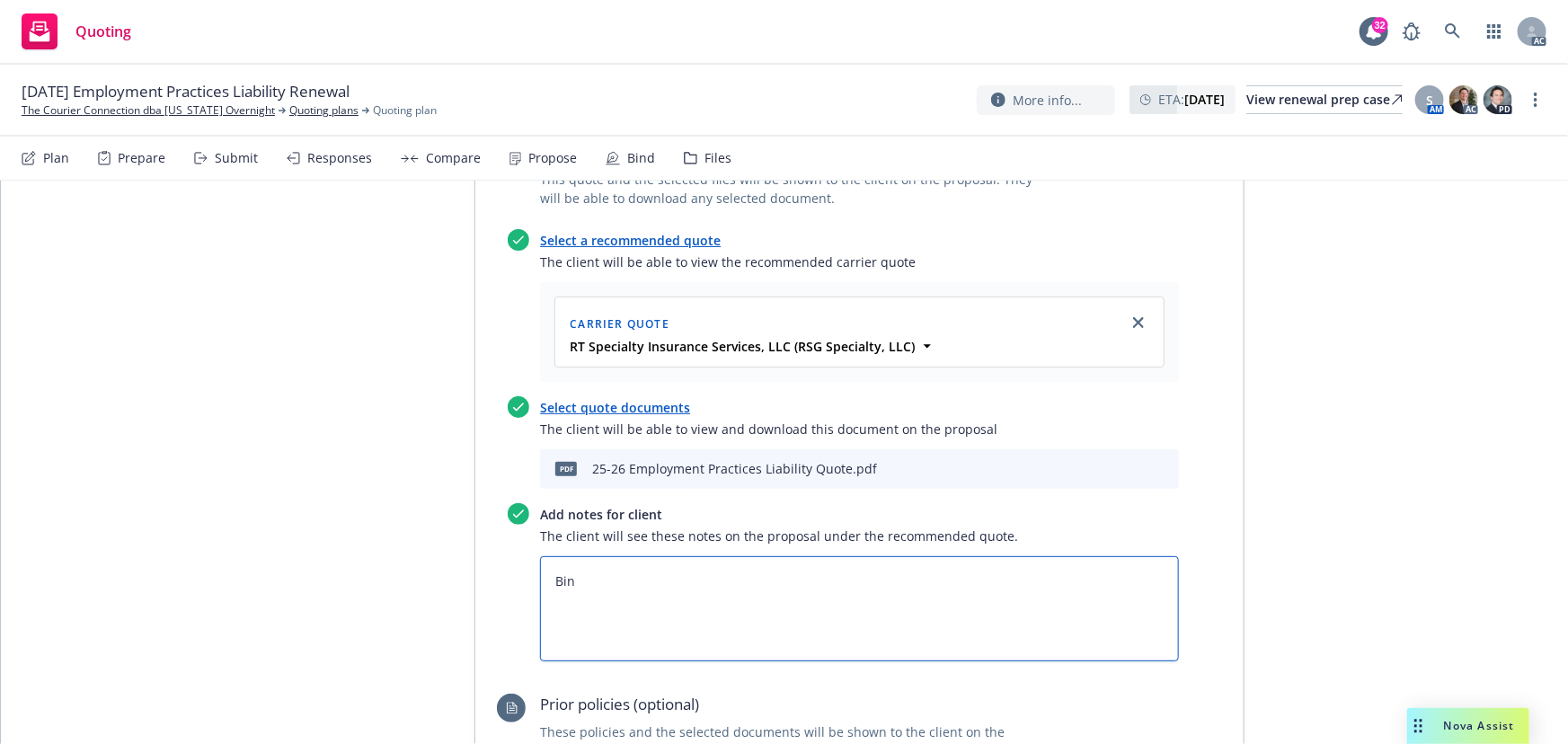
type textarea "Bind"
type textarea "x"
type textarea "Bind"
type textarea "x"
type textarea "Bind S"
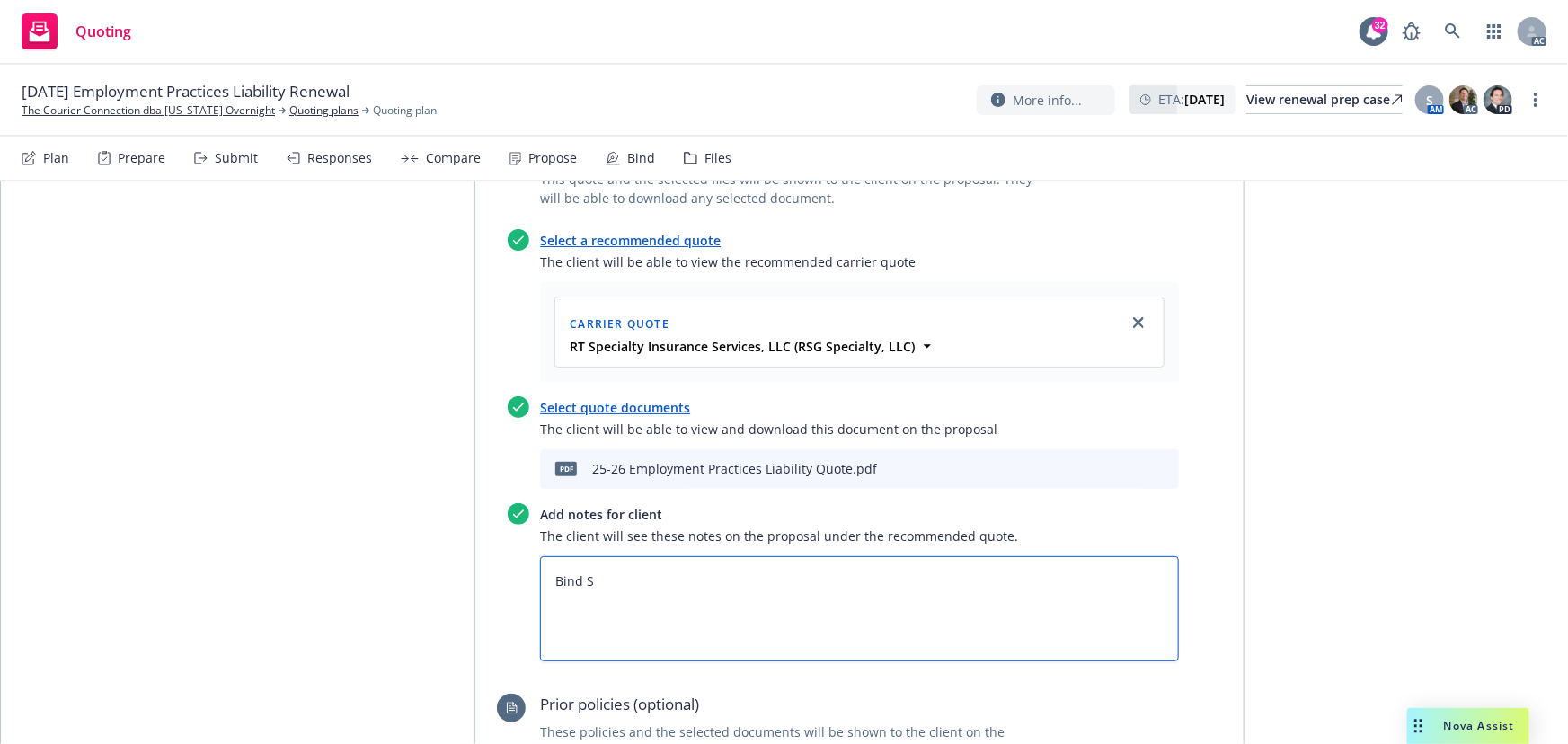
type textarea "x"
type textarea "Bind SU"
type textarea "x"
type textarea "Bind SUb"
type textarea "x"
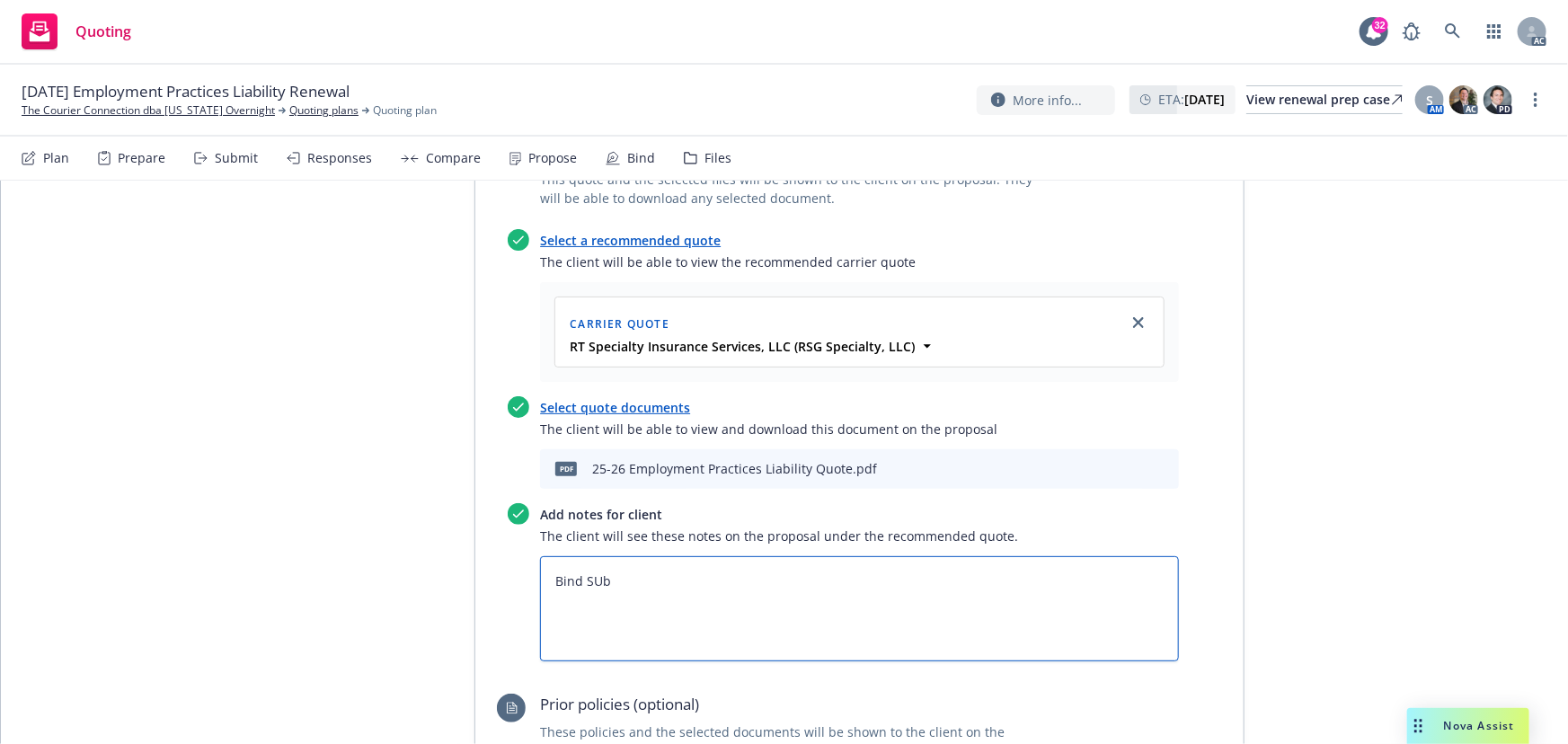
type textarea "Bind SU"
type textarea "x"
type textarea "Bind S"
type textarea "x"
type textarea "Bind Su"
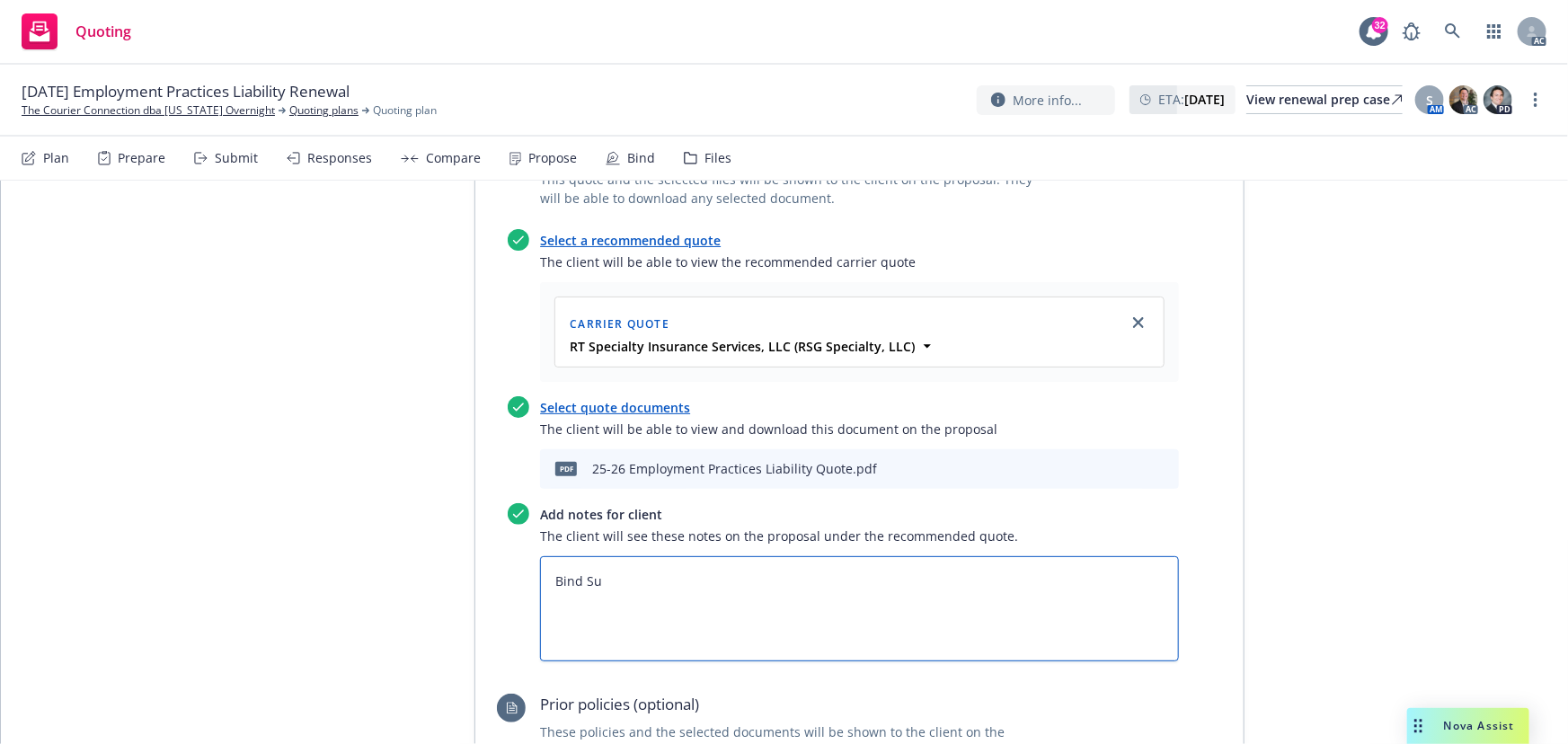
type textarea "x"
type textarea "Bind Sub"
type textarea "x"
type textarea "Bind Subj"
type textarea "x"
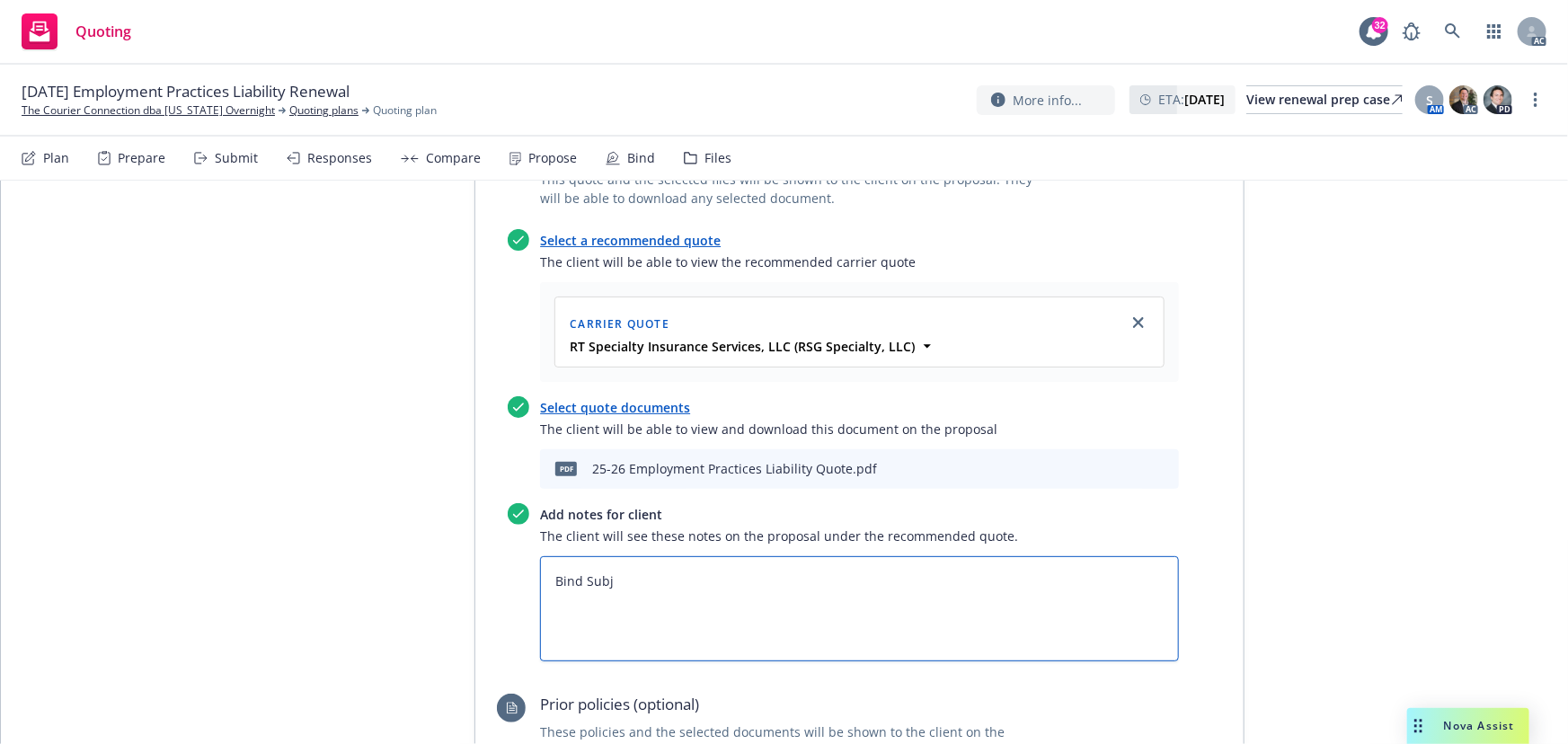
type textarea "Bind Subje"
type textarea "x"
type textarea "Bind Subject"
type textarea "x"
type textarea "Bind Subjecti"
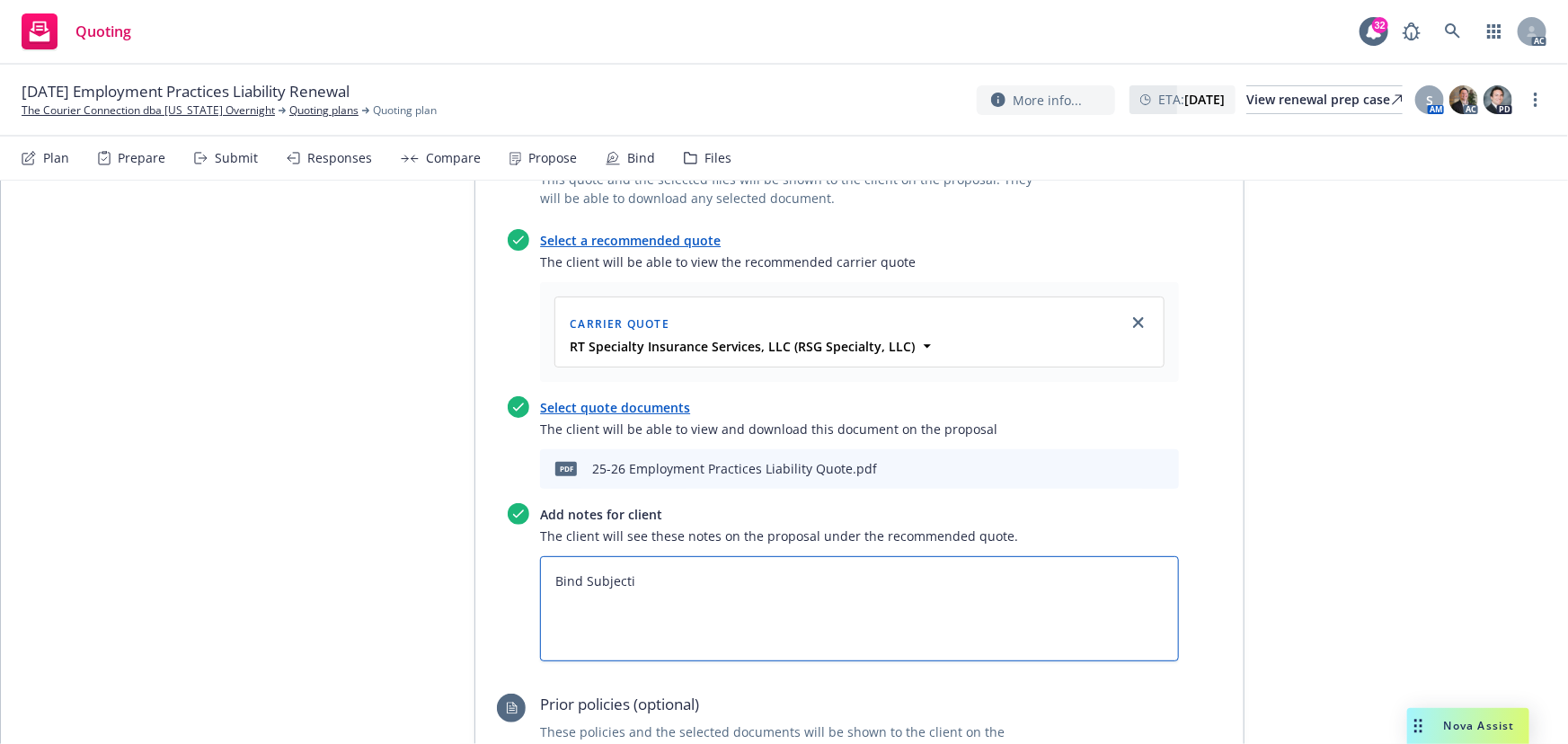
type textarea "x"
type textarea "Bind Subjectiv"
type textarea "x"
type textarea "Bind Subjectivt"
type textarea "x"
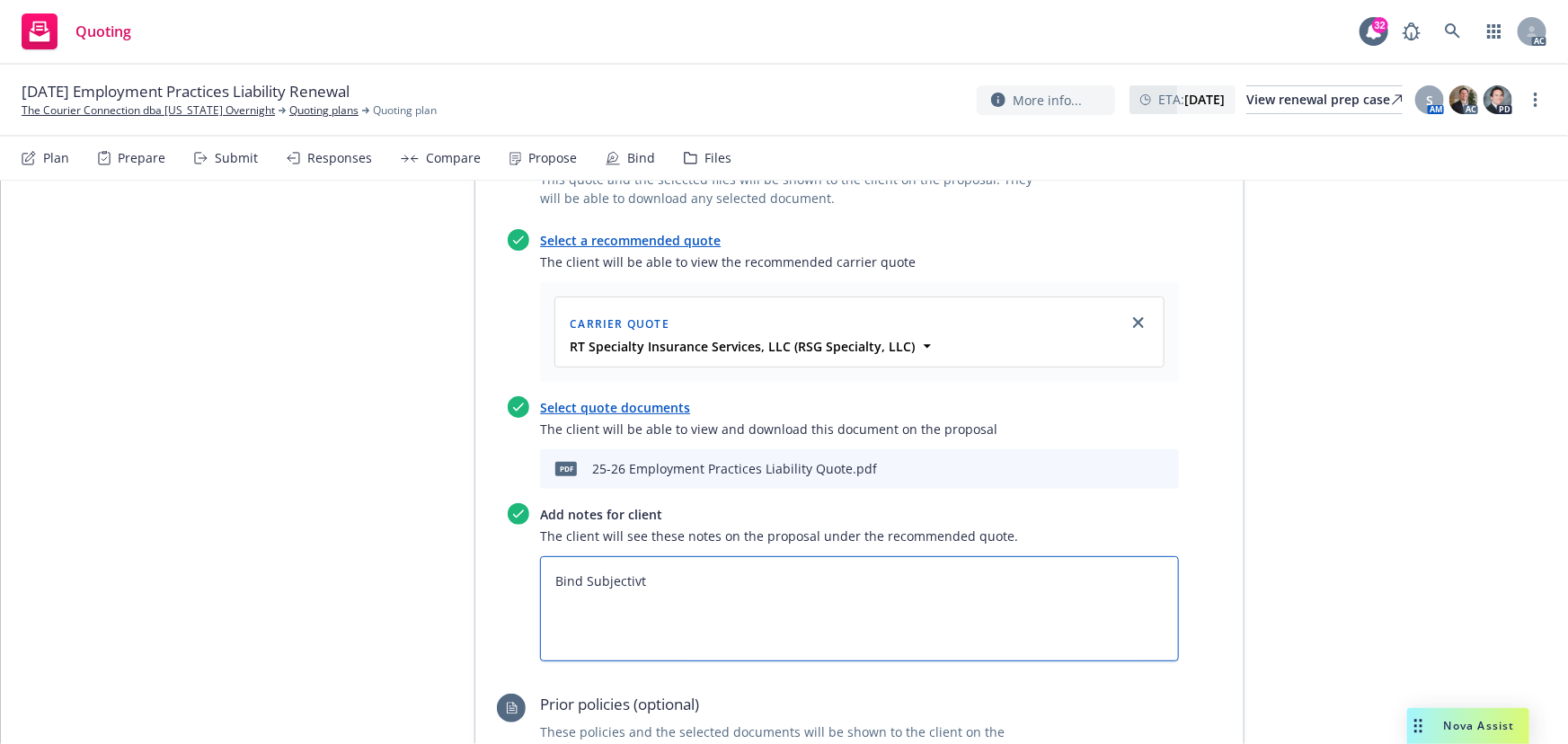
type textarea "Bind Subjectiv"
type textarea "x"
type textarea "Bind Subjectivi"
type textarea "x"
type textarea "Bind Subjectivit"
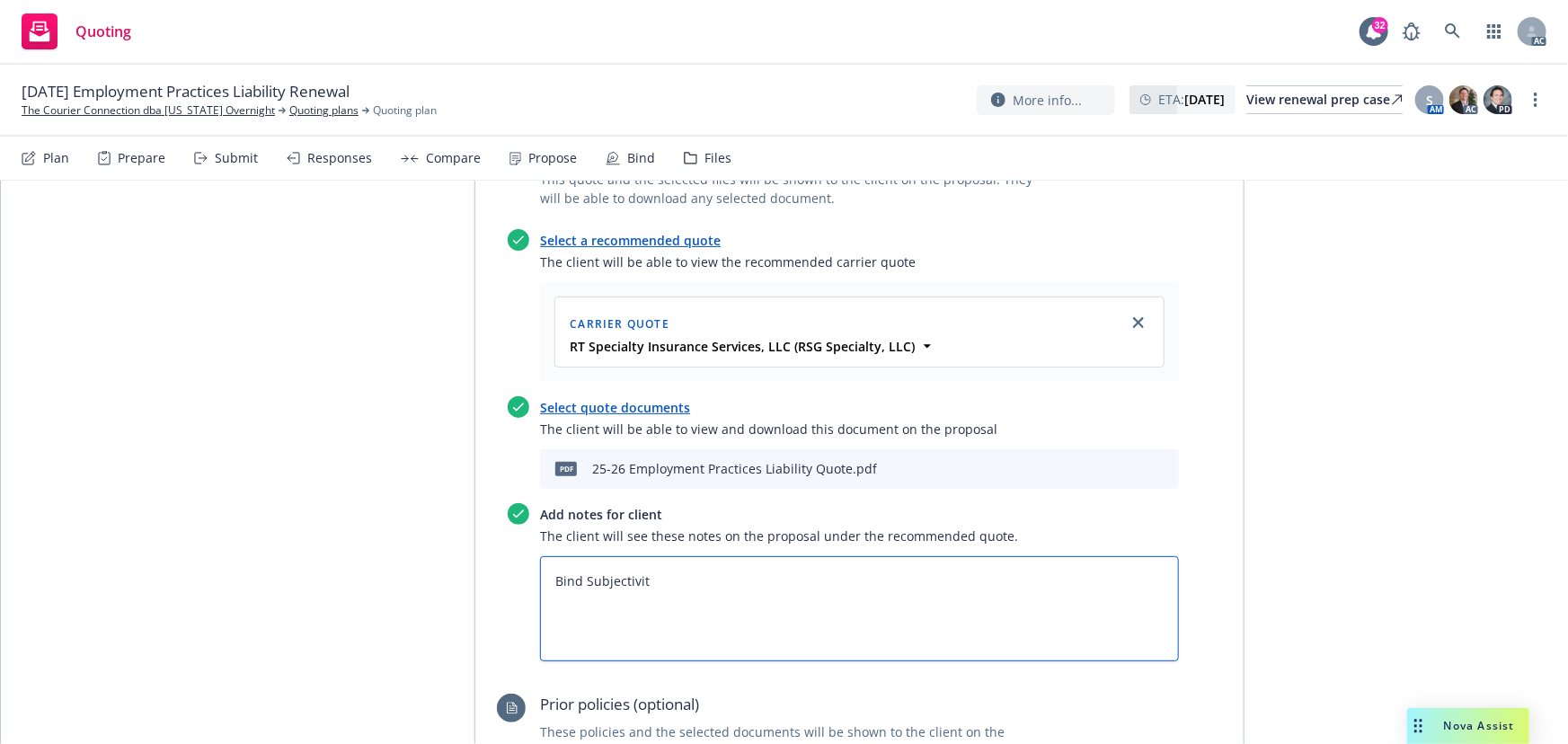
type textarea "x"
type textarea "Bind Subjectiviti"
type textarea "x"
type textarea "Bind Subjectivitie"
type textarea "x"
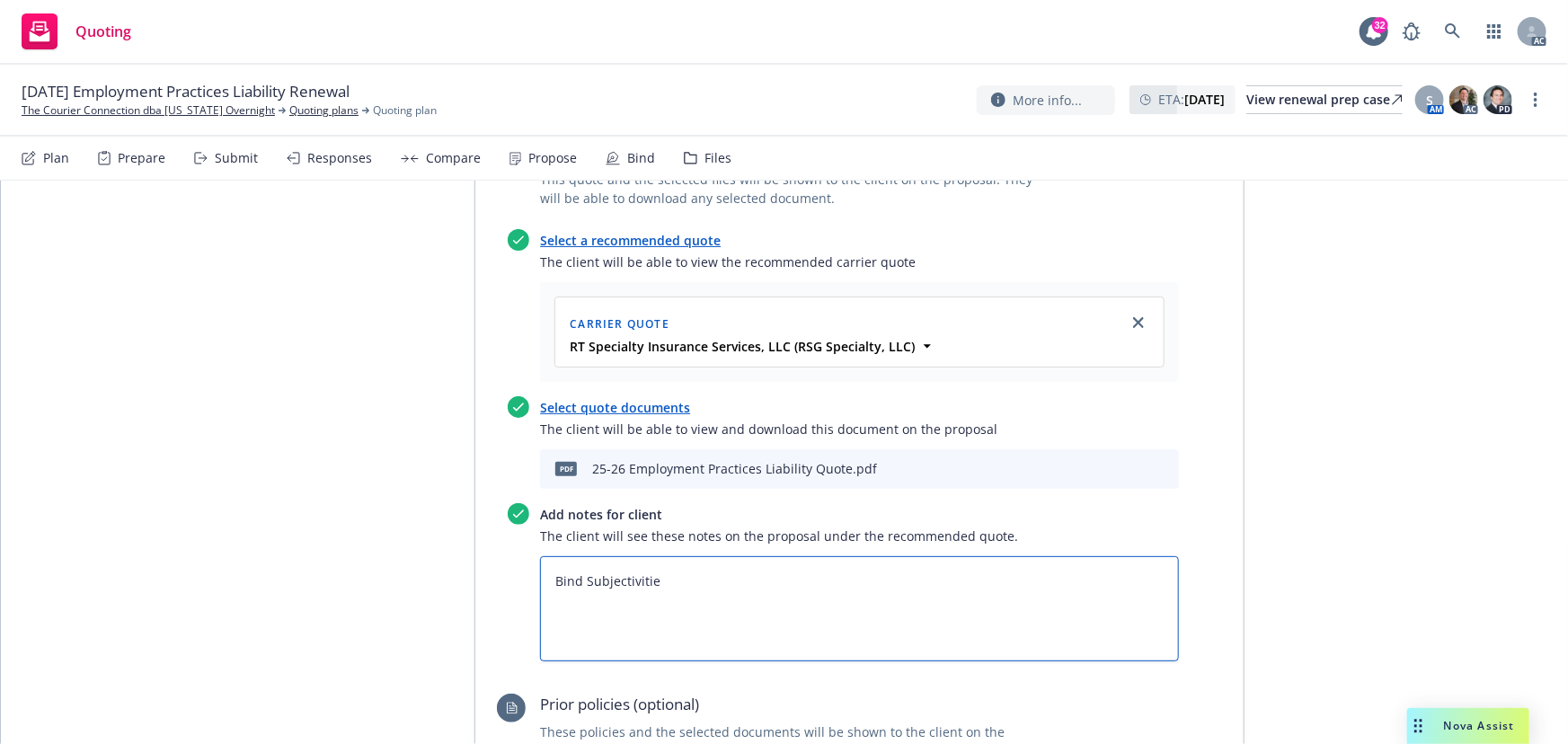
type textarea "Bind Subjectivities"
type textarea "x"
type textarea "Bind Subjectivities:"
type textarea "x"
click at [610, 451] on div "pdf 25-26 Employment Practices Liability Quote.pdf" at bounding box center [712, 469] width 330 height 38
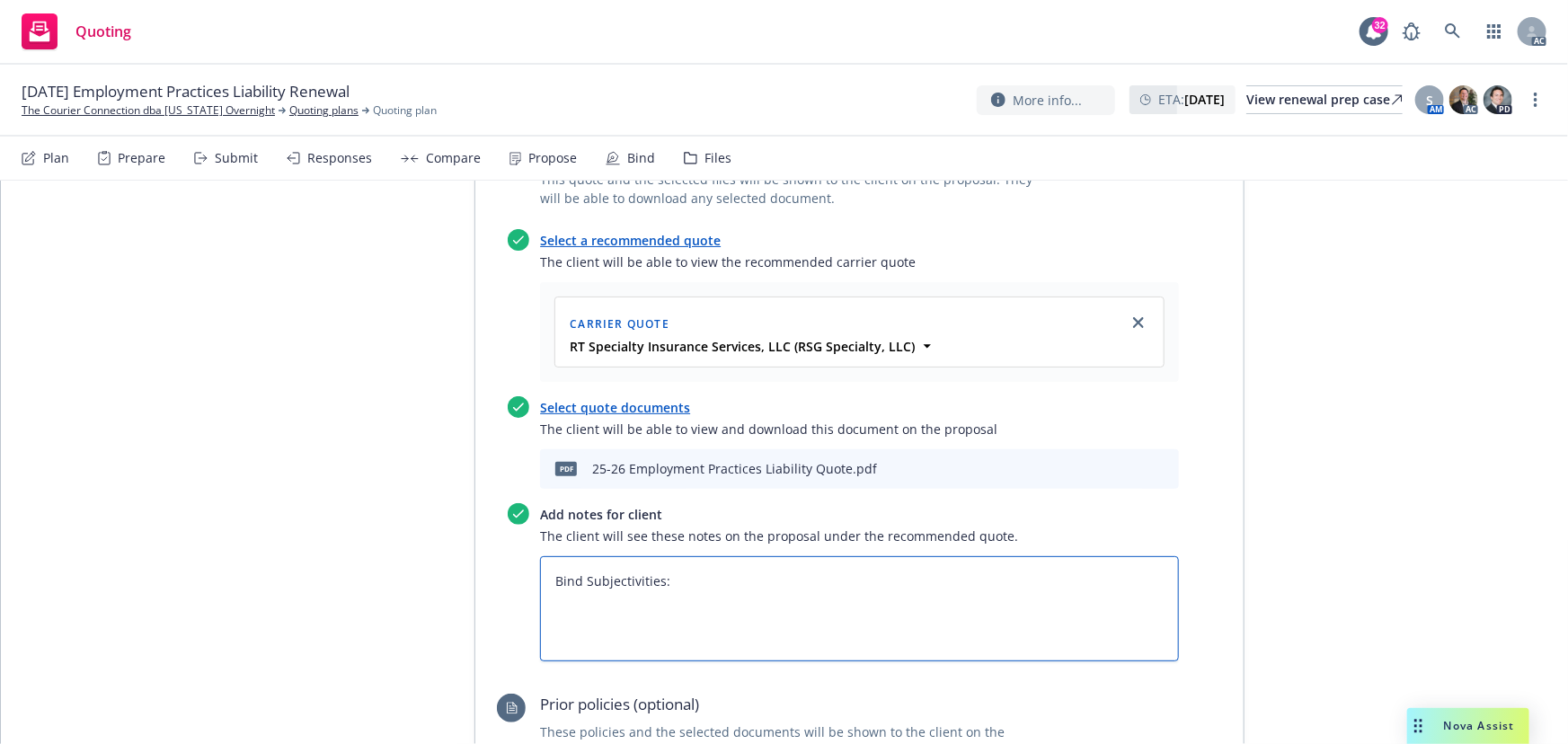
click at [609, 556] on textarea "Bind Subjectivities:" at bounding box center [860, 609] width 639 height 106
paste textarea "must be complied with or resolved before the contract becomes binding • apply b…"
type textarea "Bind Subjectivities: must be complied with or resolved before the contract beco…"
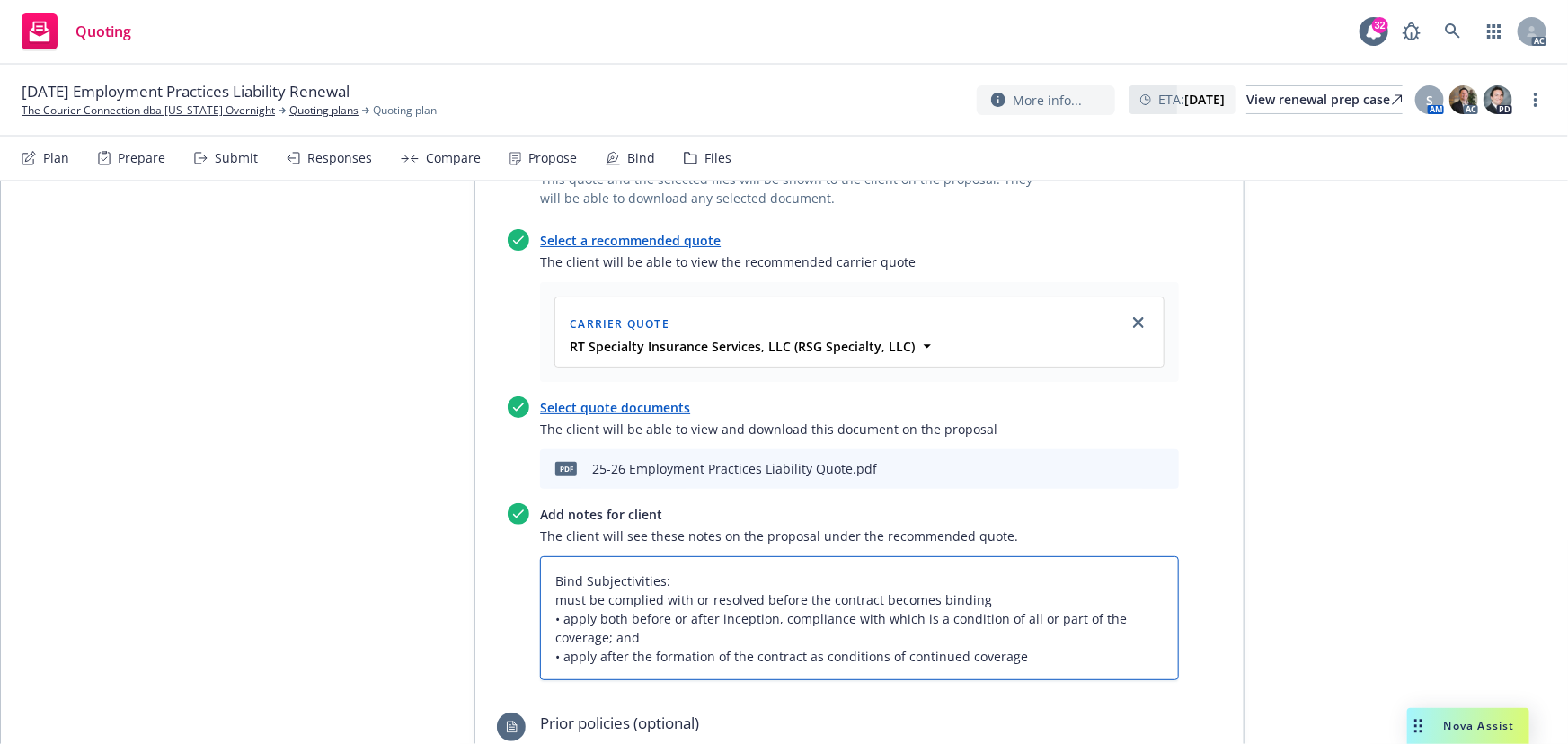
click at [547, 556] on textarea "Bind Subjectivities: must be complied with or resolved before the contract beco…" at bounding box center [860, 618] width 639 height 124
type textarea "x"
type textarea "Bind Subjectivities: 1must be complied with or resolved before the contract bec…"
type textarea "x"
type textarea "Bind Subjectivities: 1.must be complied with or resolved before the contract be…"
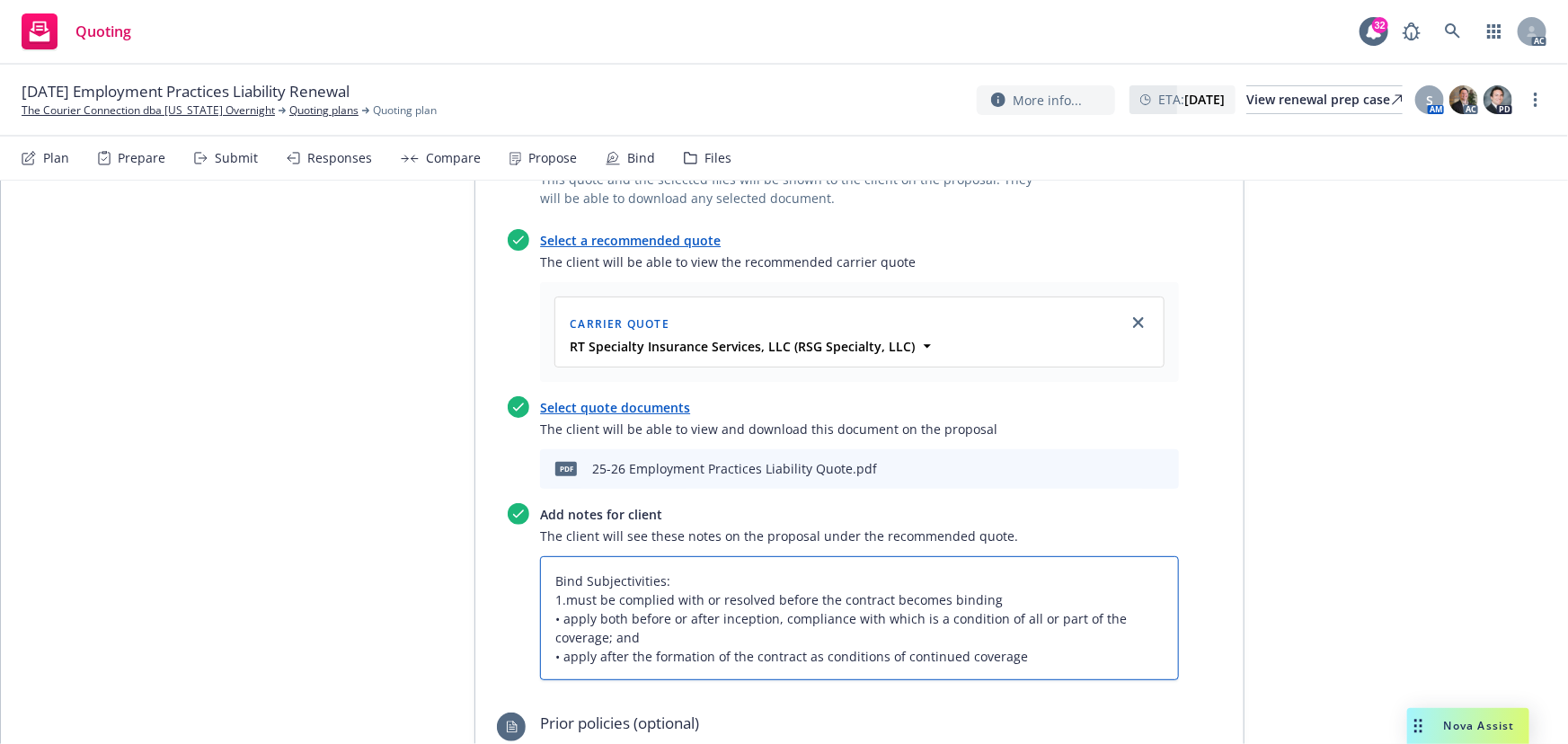
type textarea "x"
type textarea "Bind Subjectivities: 1. ust be complied with or resolved before the contract be…"
type textarea "x"
type textarea "Bind Subjectivities: 1. Must be complied with or resolved before the contract b…"
click at [555, 556] on textarea "Bind Subjectivities: 1. Must be complied with or resolved before the contract b…" at bounding box center [860, 618] width 639 height 124
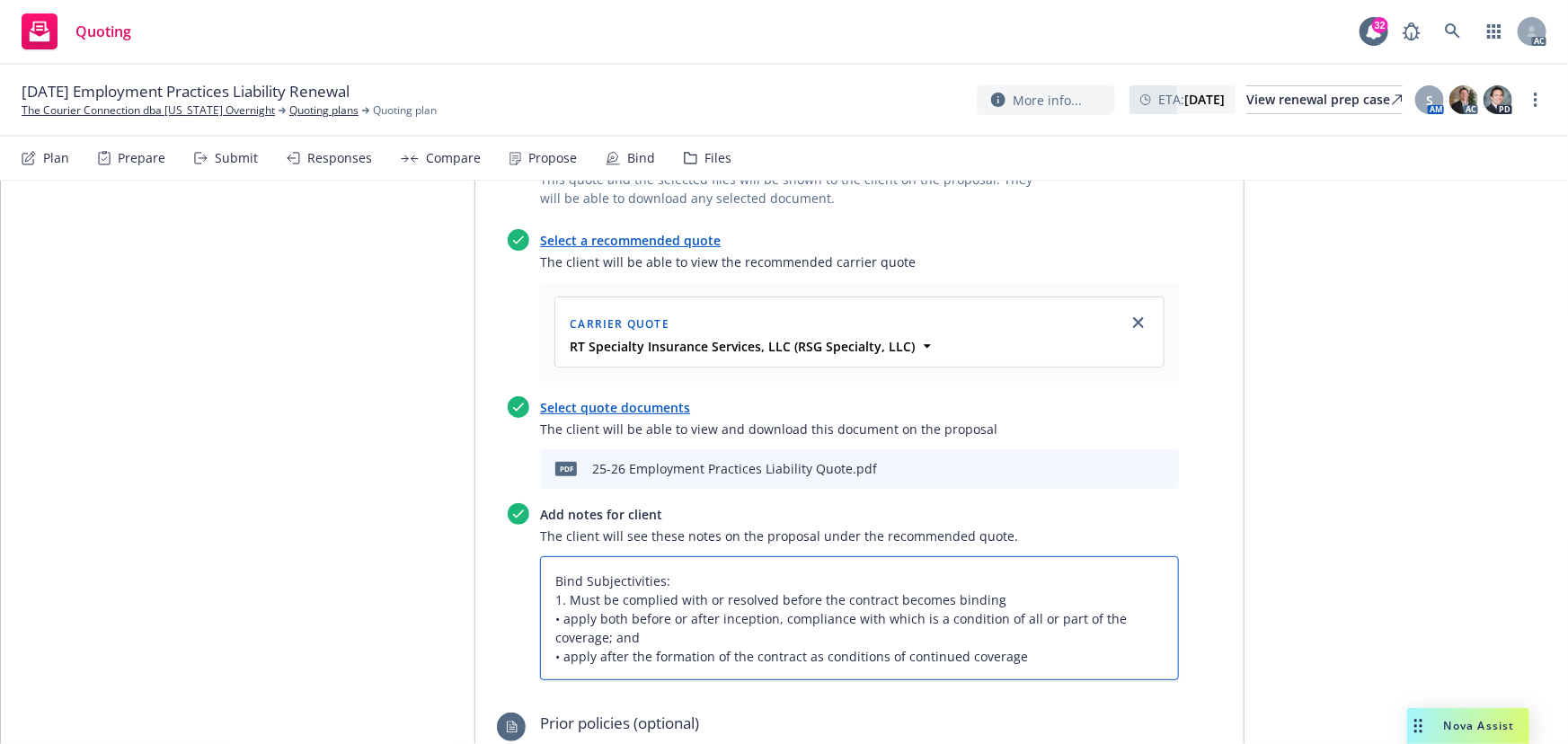
type textarea "x"
type textarea "Bind Subjectivities: 1. Must be complied with or resolved before the contract b…"
type textarea "x"
type textarea "Bind Subjectivities: 1. Must be complied with or resolved before the contract b…"
type textarea "x"
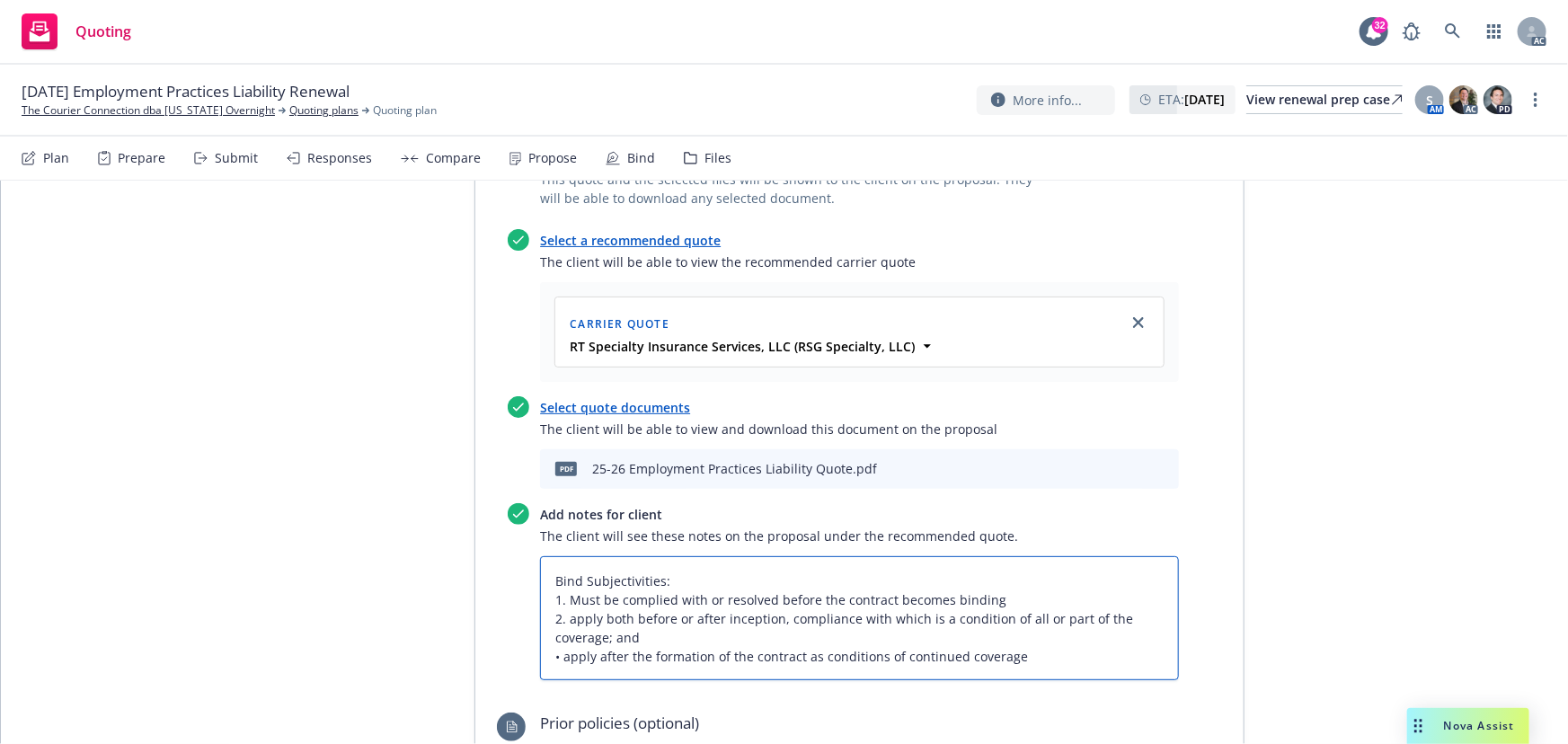
type textarea "Bind Subjectivities: 1. Must be complied with or resolved before the contract b…"
type textarea "x"
type textarea "Bind Subjectivities: 1. Must be complied with or resolved before the contract b…"
type textarea "x"
type textarea "Bind Subjectivities: 1. Must be complied with or resolved before the contract b…"
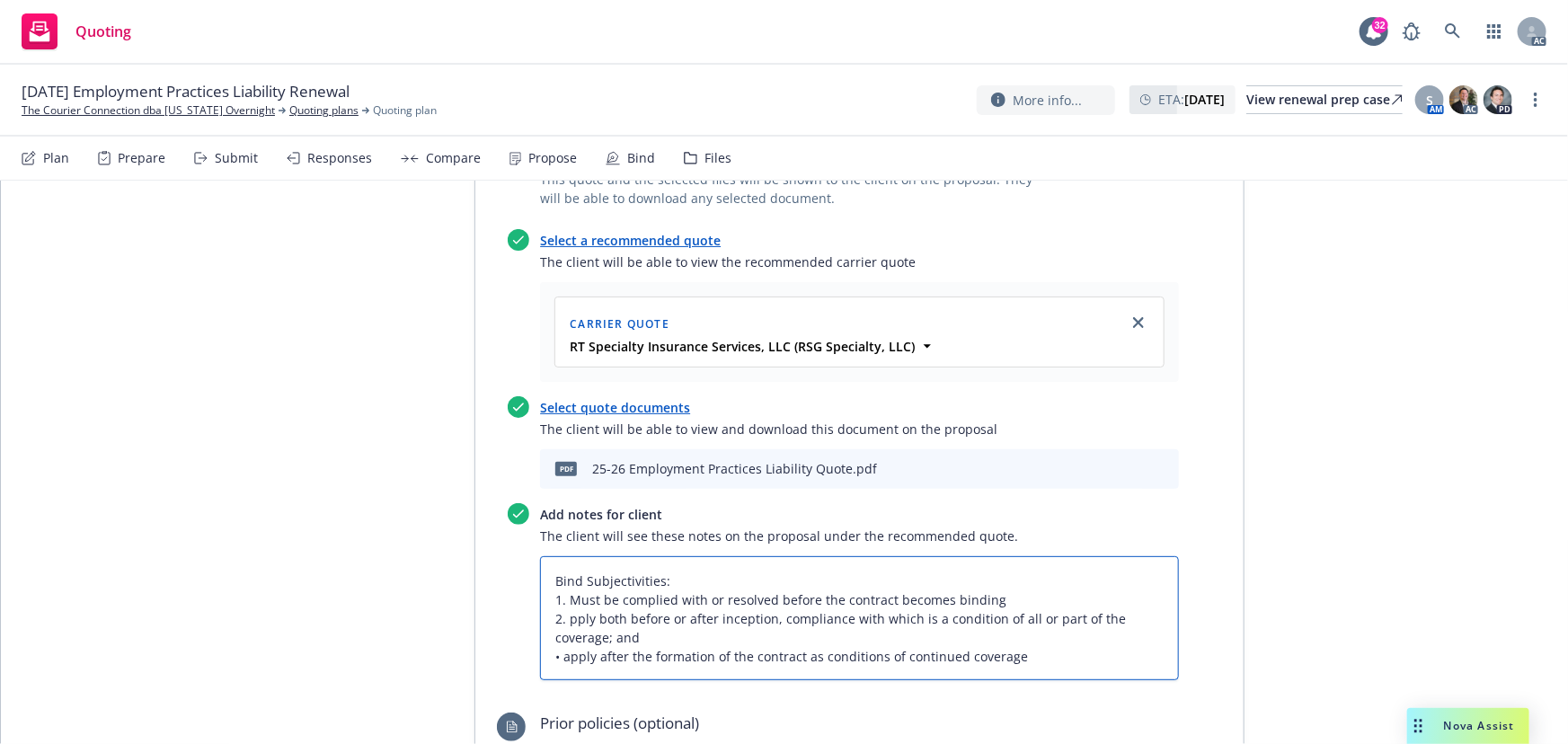
type textarea "x"
type textarea "Bind Subjectivities: 1. Must be complied with or resolved before the contract b…"
type textarea "x"
type textarea "Bind Subjectivities: 1. Must be complied with or resolved before the contract b…"
type textarea "x"
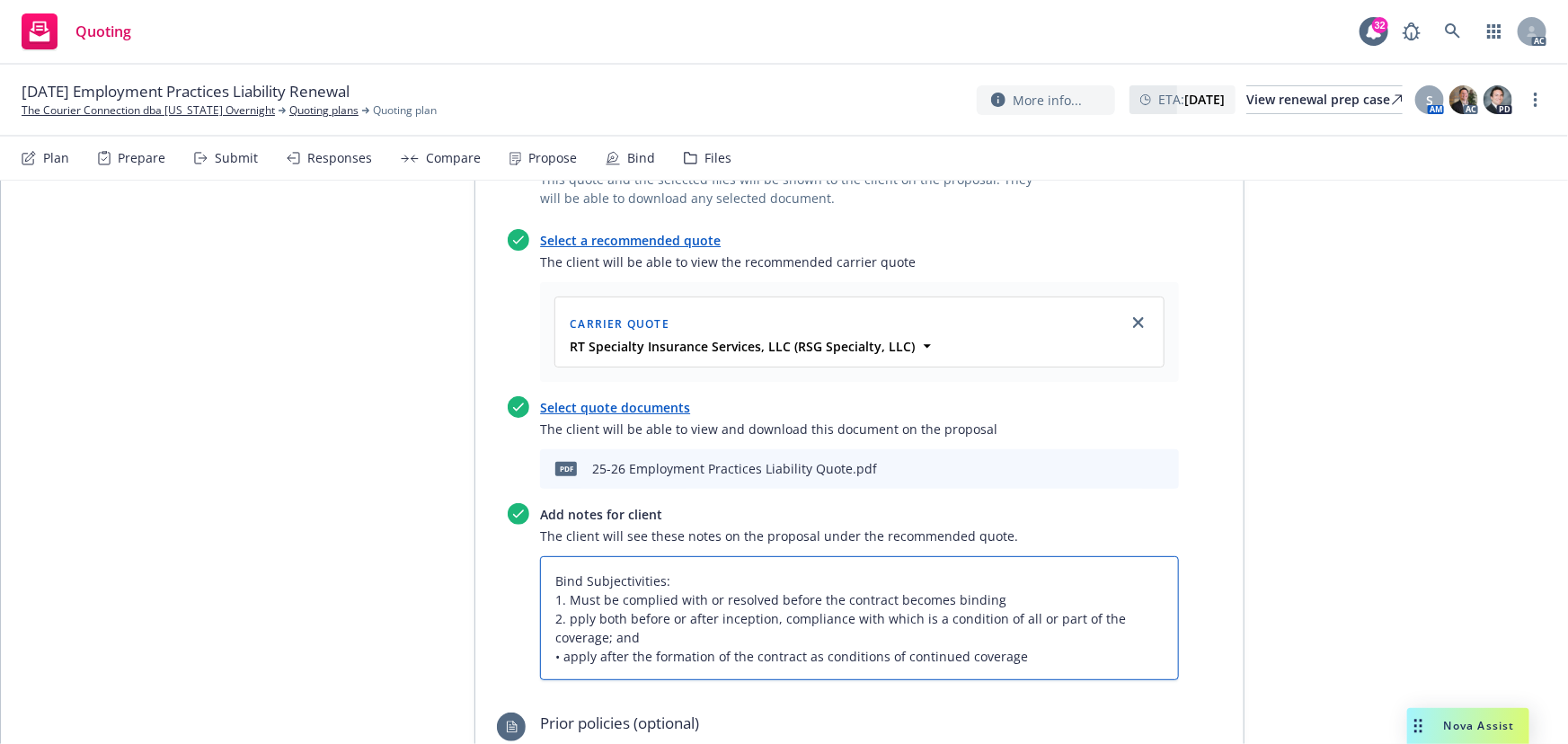
type textarea "Bind Subjectivities: 1. Must be complied with or resolved before the contract b…"
click at [557, 556] on textarea "Bind Subjectivities: 1. Must be complied with or resolved before the contract b…" at bounding box center [860, 618] width 639 height 124
type textarea "x"
type textarea "Bind Subjectivities: 1. Must be complied with or resolved before the contract b…"
type textarea "x"
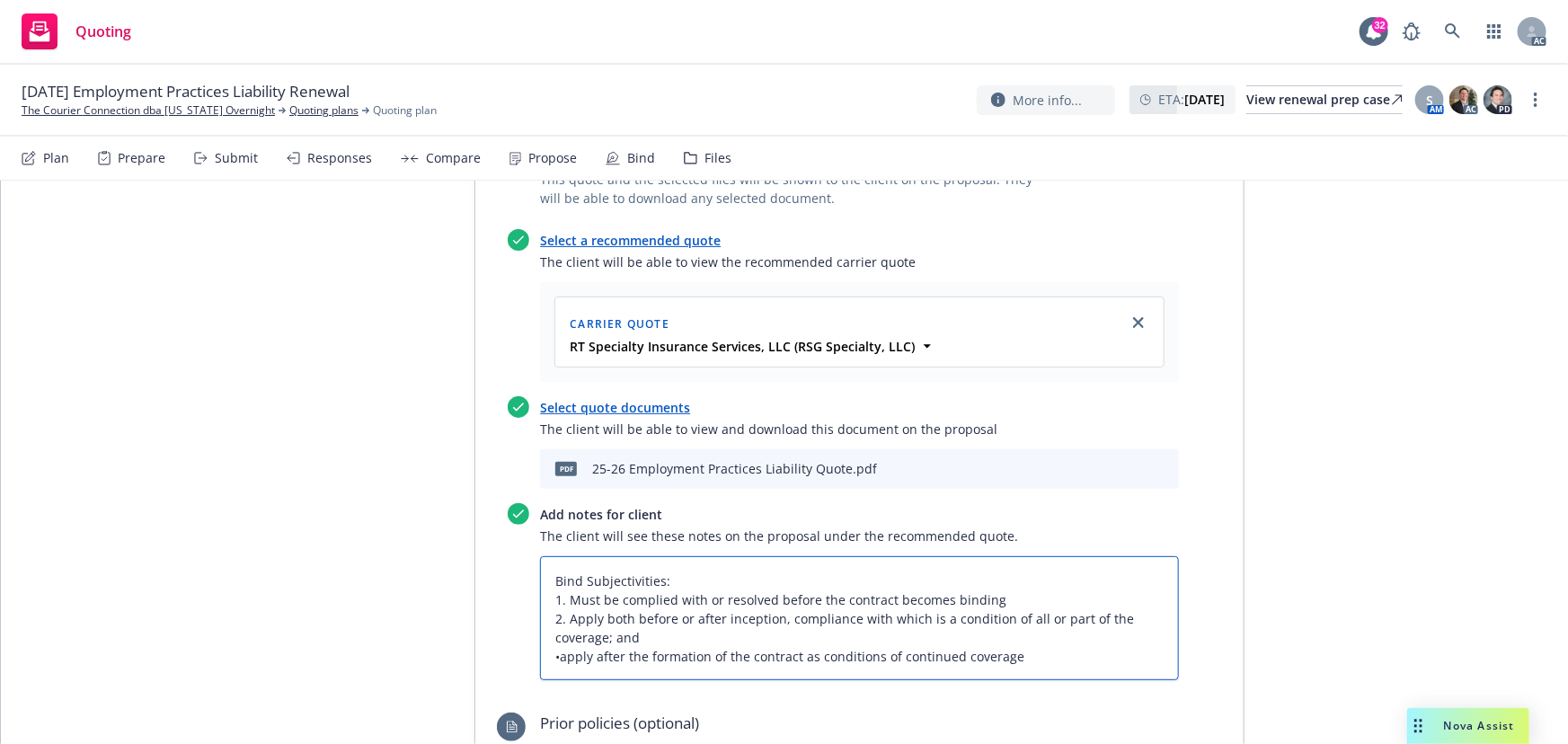
type textarea "Bind Subjectivities: 1. Must be complied with or resolved before the contract b…"
type textarea "x"
type textarea "Bind Subjectivities: 1. Must be complied with or resolved before the contract b…"
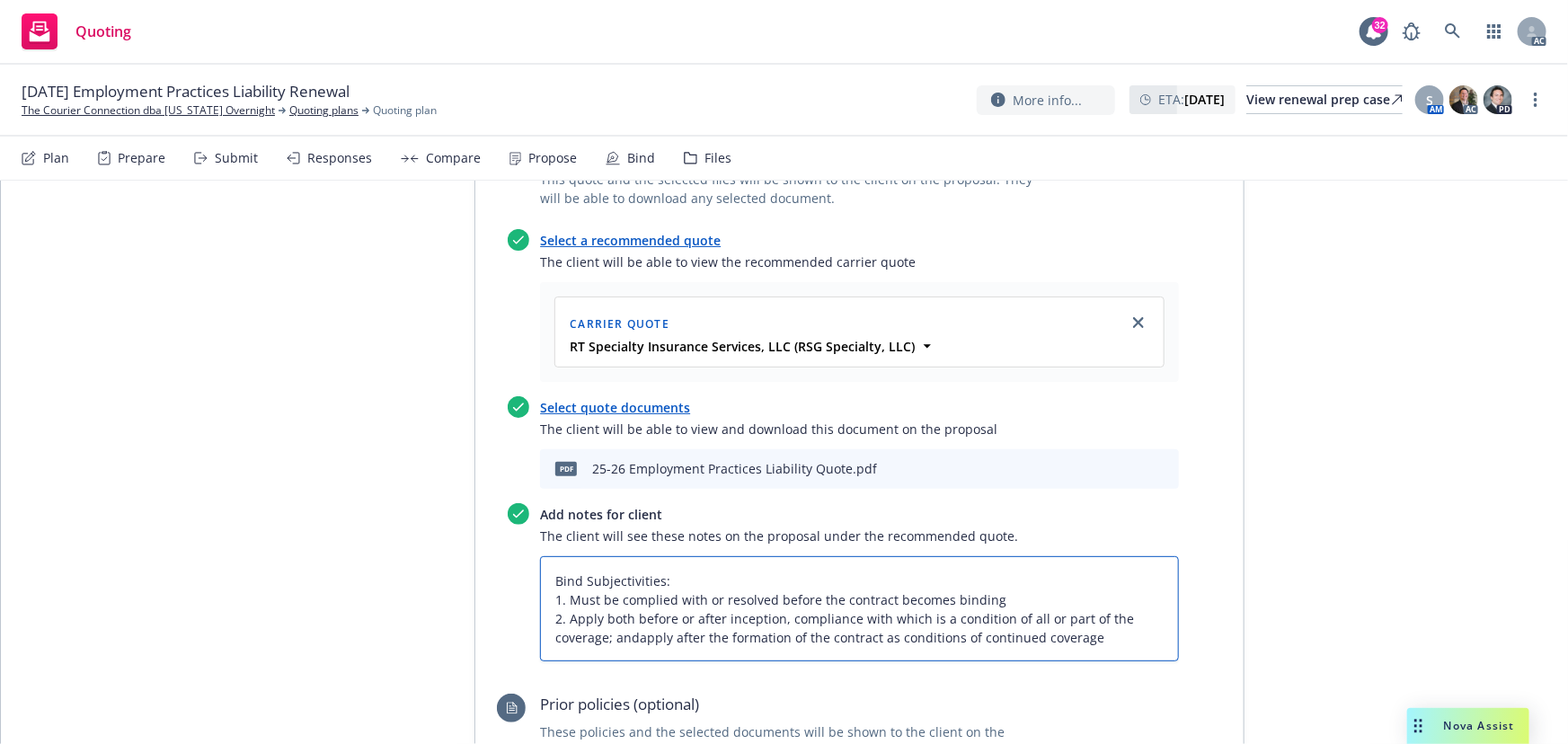
type textarea "x"
type textarea "Bind Subjectivities: 1. Must be complied with or resolved before the contract b…"
drag, startPoint x: 606, startPoint y: 507, endPoint x: 1108, endPoint y: 554, distance: 504.2
click at [1108, 556] on textarea "Bind Subjectivities: 1. Must be complied with or resolved before the contract b…" at bounding box center [860, 609] width 639 height 106
type textarea "x"
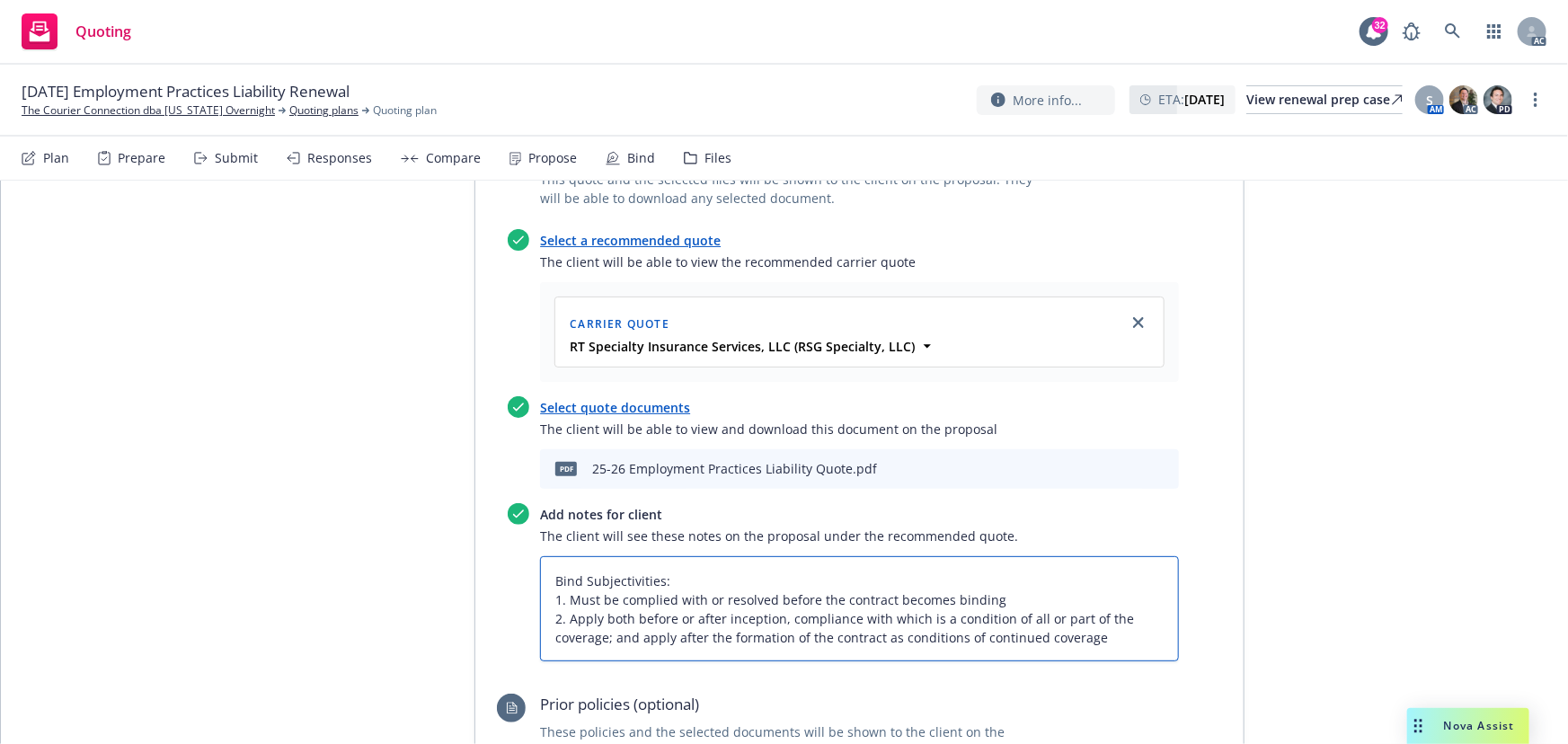
type textarea "Bind Subjectivities: 1"
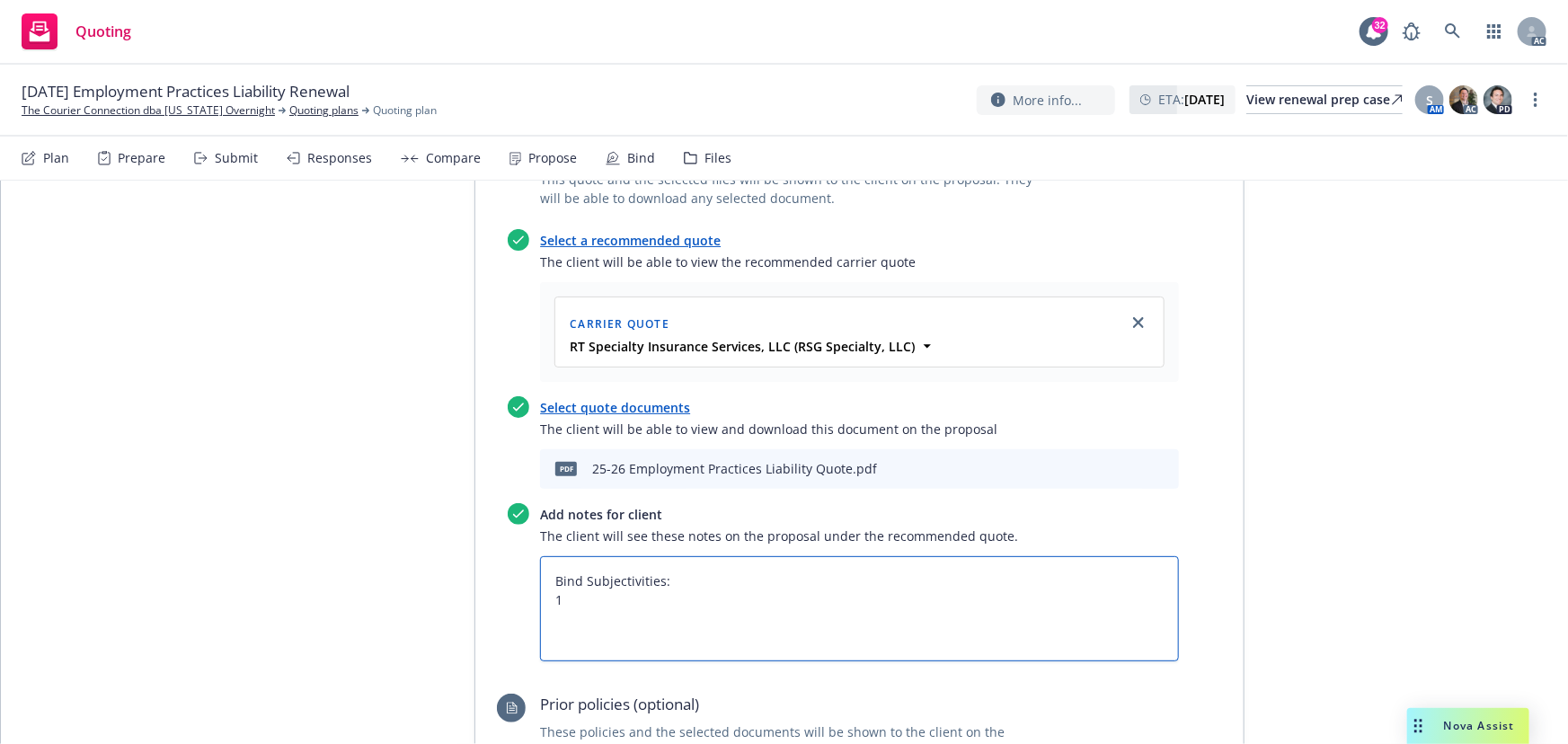
type textarea "x"
type textarea "Bind Subjectivities:"
type textarea "x"
type textarea "Bind Subjectivities:"
click at [895, 556] on textarea "Bind Subjectivities:" at bounding box center [860, 609] width 639 height 106
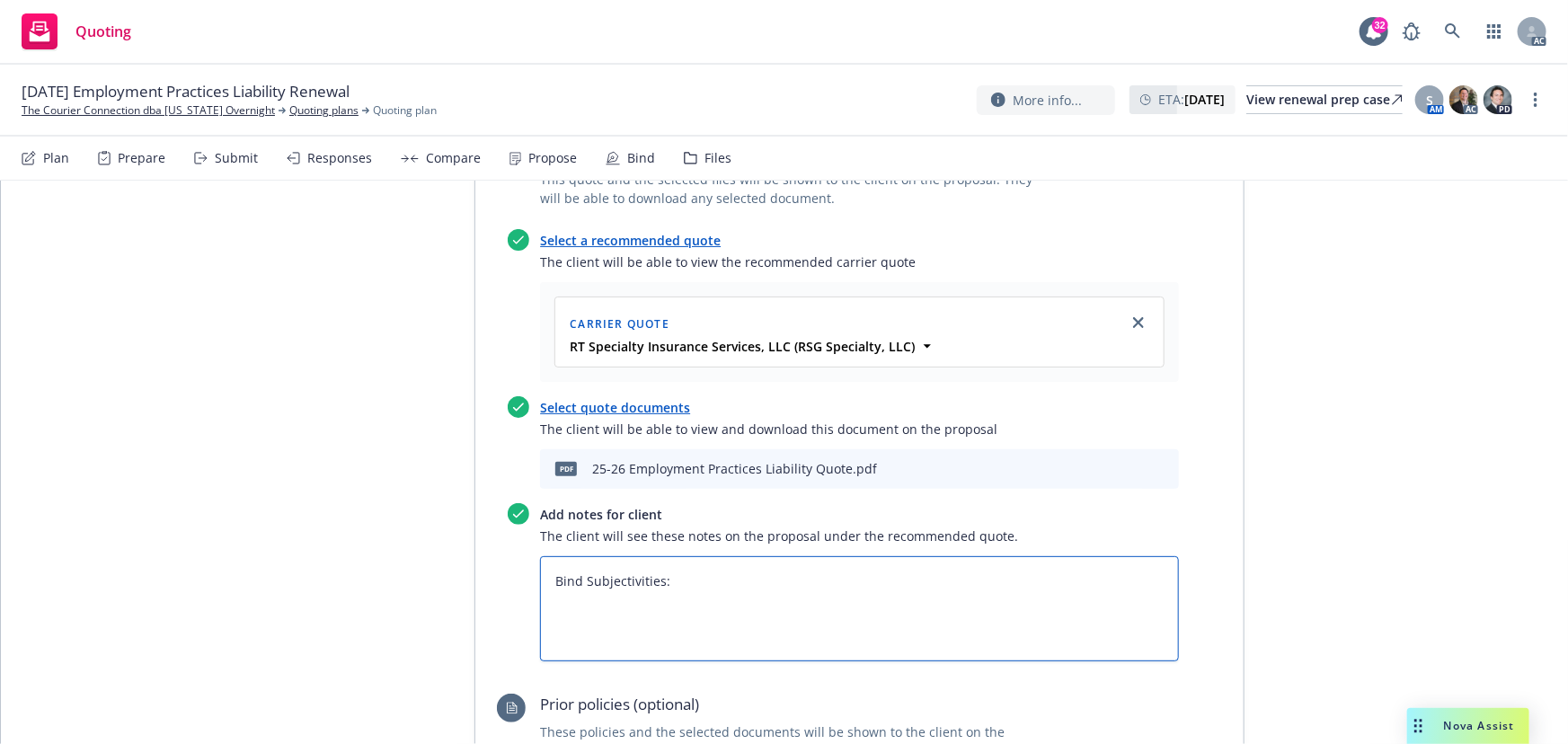
type textarea "x"
type textarea "Bind Subjectivities:"
paste textarea "PRIOR TO BINDING: confirm that insured’s employee count is less than 50, and th…"
type textarea "x"
type textarea "Bind Subjectivities: PRIOR TO BINDING: confirm that insured’s employee count is…"
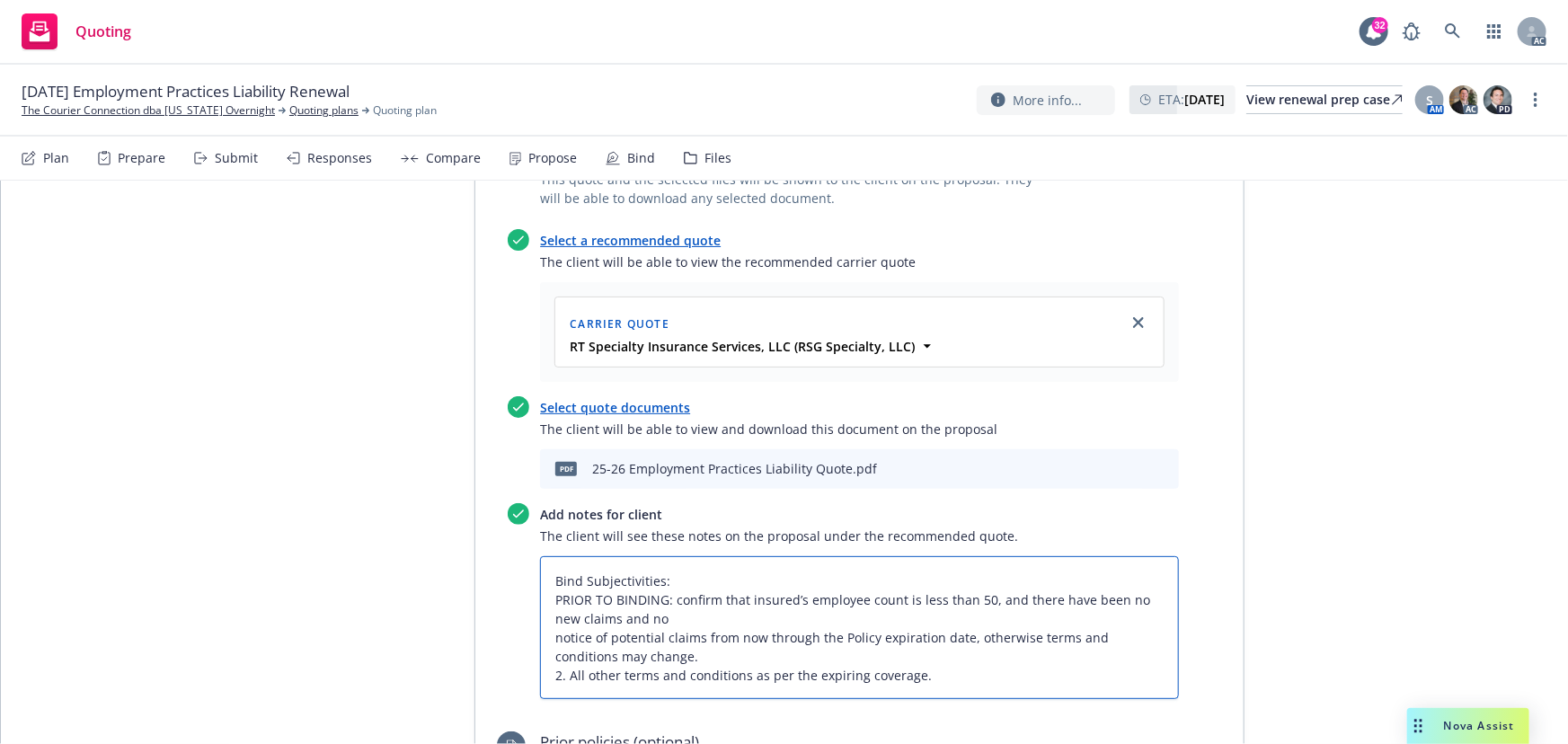
drag, startPoint x: 563, startPoint y: 582, endPoint x: 1101, endPoint y: 593, distance: 538.1
click at [1101, 593] on textarea "Bind Subjectivities: PRIOR TO BINDING: confirm that insured’s employee count is…" at bounding box center [860, 627] width 639 height 144
type textarea "x"
type textarea "Bind Subjectivities: PRIOR TO BINDING: confirm that insured’s employee count is…"
click at [544, 556] on textarea "Bind Subjectivities: PRIOR TO BINDING: confirm that insured’s employee count is…" at bounding box center [860, 627] width 639 height 144
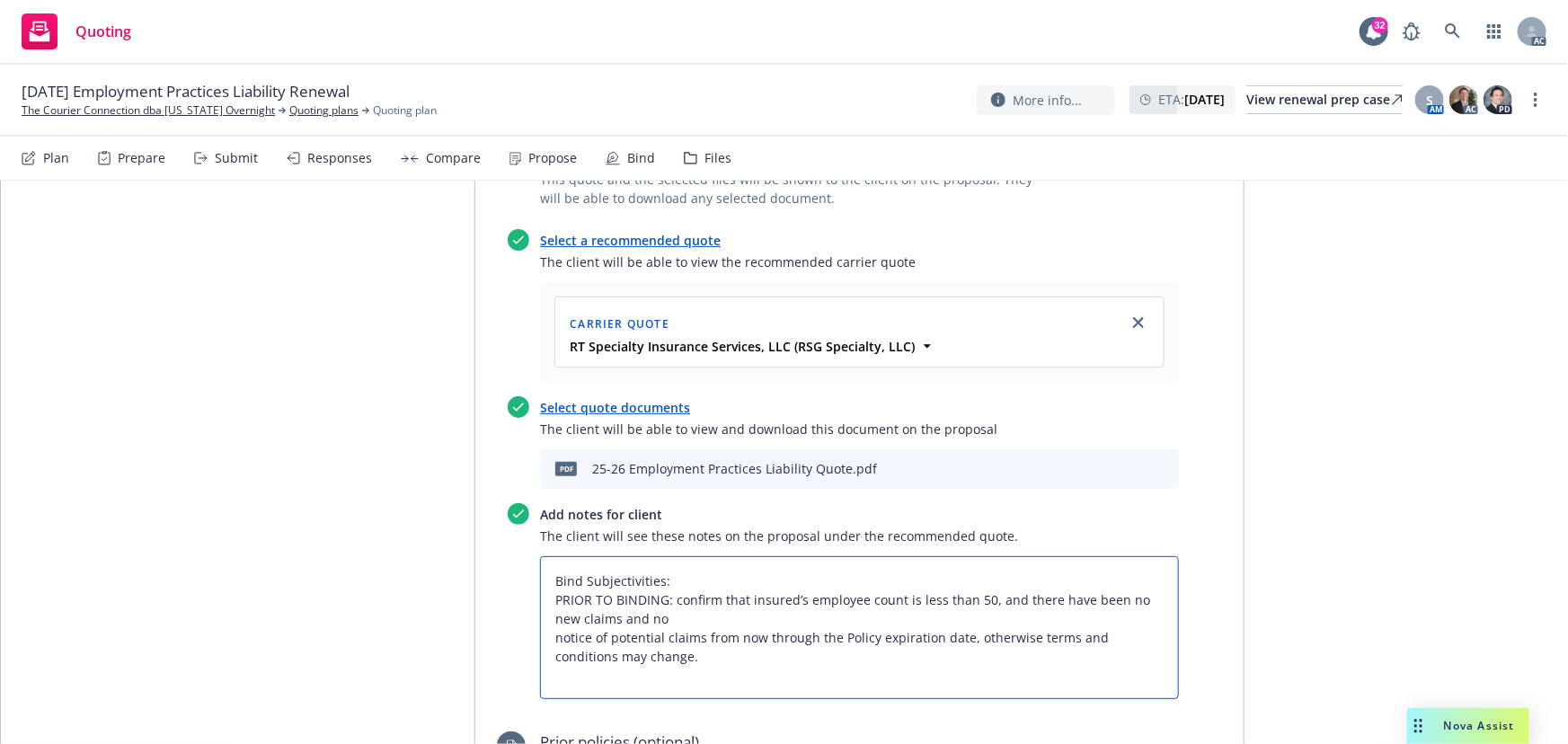
type textarea "x"
type textarea "Bind Subjectivities: 1PRIOR TO BINDING: confirm that insured’s employee count i…"
type textarea "x"
type textarea "Bind Subjectivities: 1.PRIOR TO BINDING: confirm that insured’s employee count …"
type textarea "x"
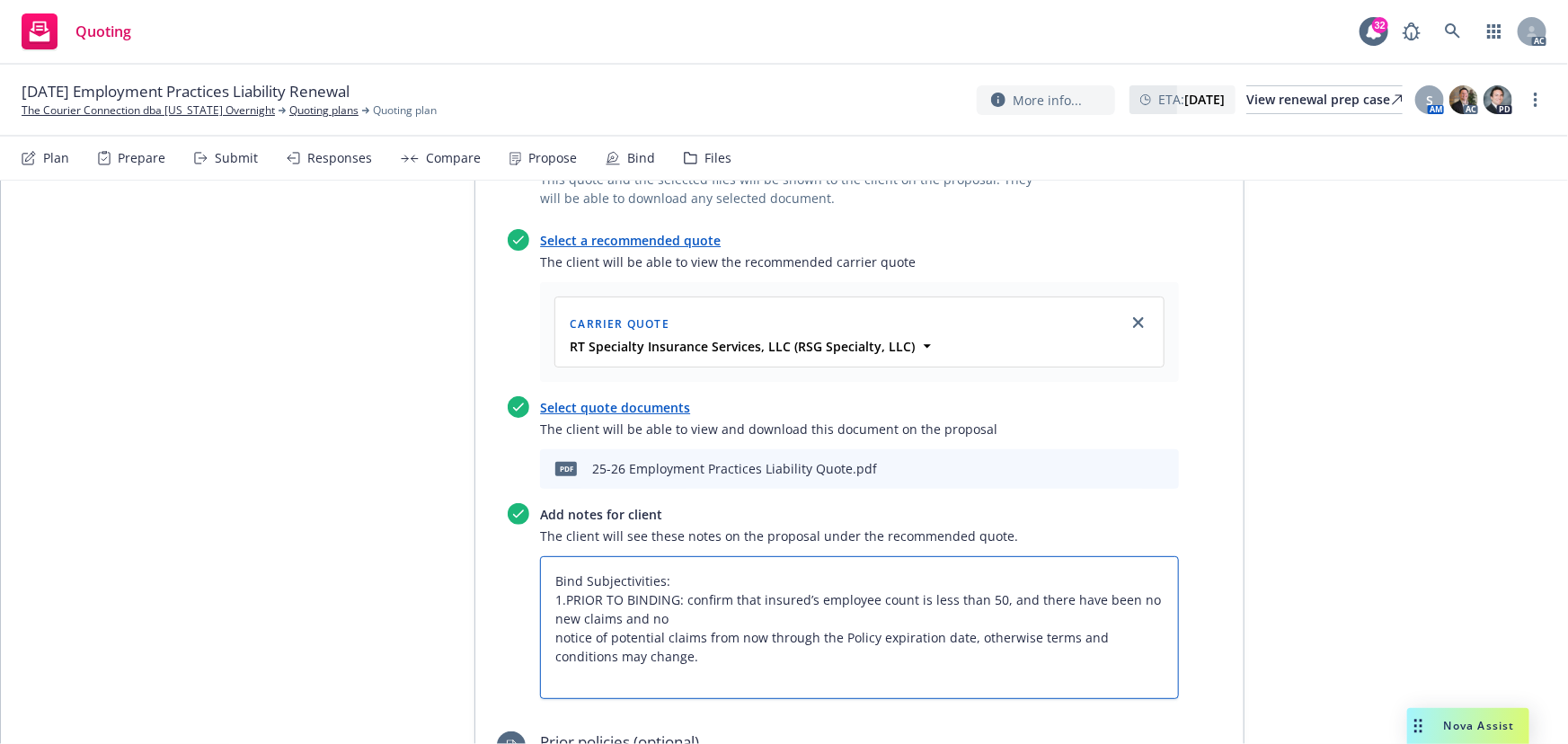
type textarea "Bind Subjectivities: 1. PRIOR TO BINDING: confirm that insured’s employee count…"
click at [543, 556] on textarea "Bind Subjectivities: 1. PRIOR TO BINDING: confirm that insured’s employee count…" at bounding box center [860, 627] width 639 height 144
type textarea "x"
type textarea "Bind Subjectivities: 1. PRIOR TO BINDING: confirm that insured’s employee count…"
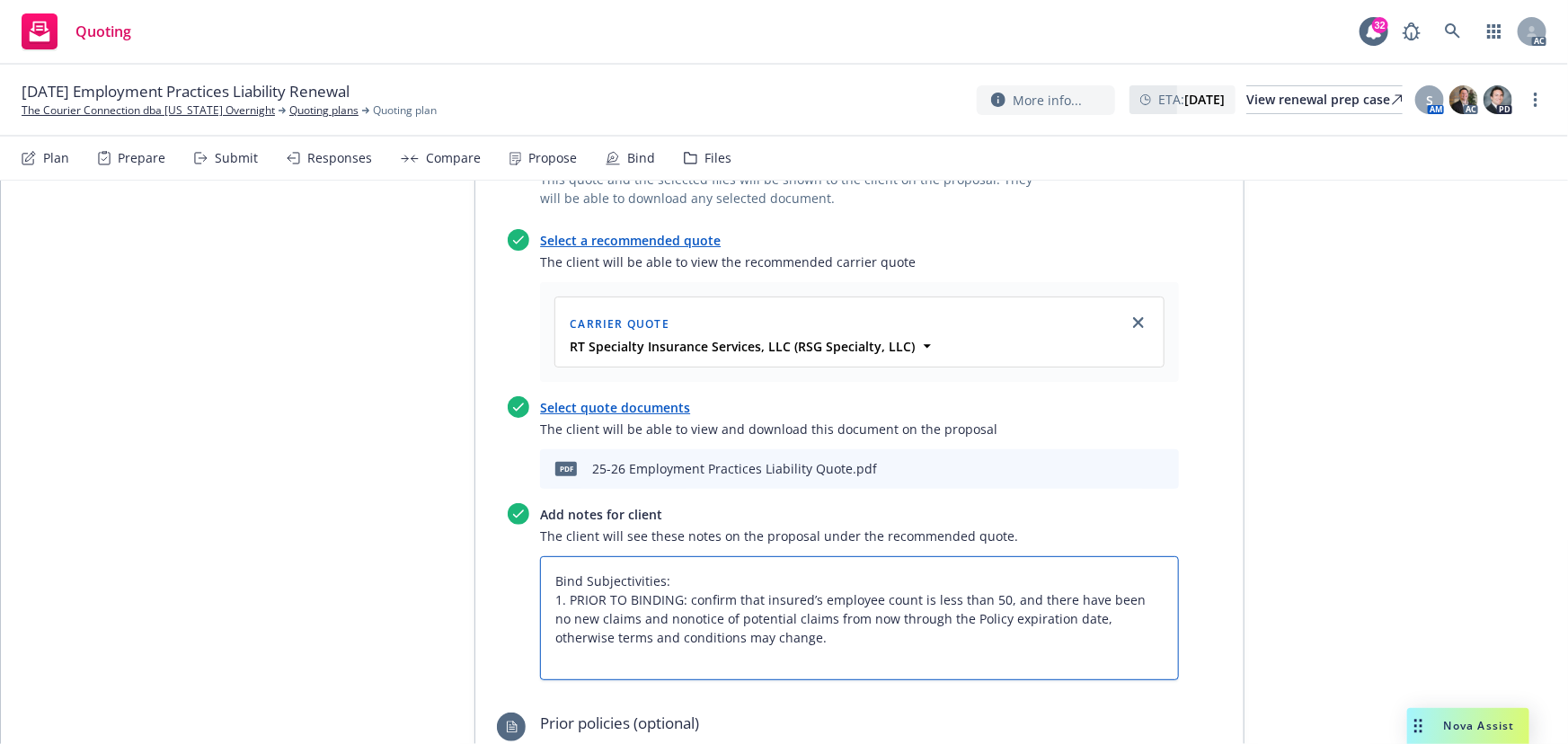
type textarea "x"
type textarea "Bind Subjectivities: 1. PRIOR TO BINDING: confirm that insured’s employee count…"
type textarea "x"
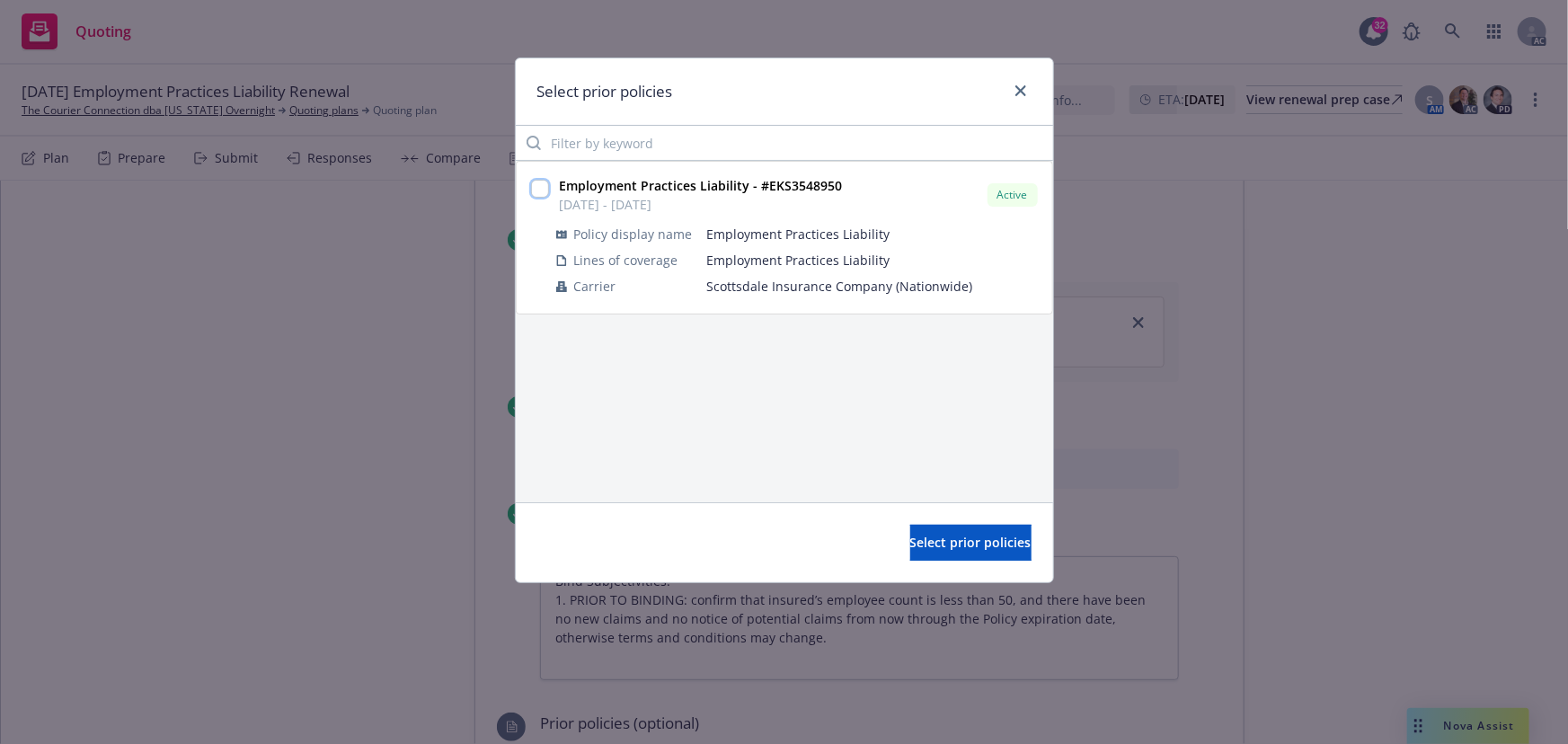
click at [537, 189] on input "checkbox" at bounding box center [539, 188] width 18 height 18
checkbox input "true"
click at [934, 556] on button "Select prior policies" at bounding box center [971, 542] width 122 height 36
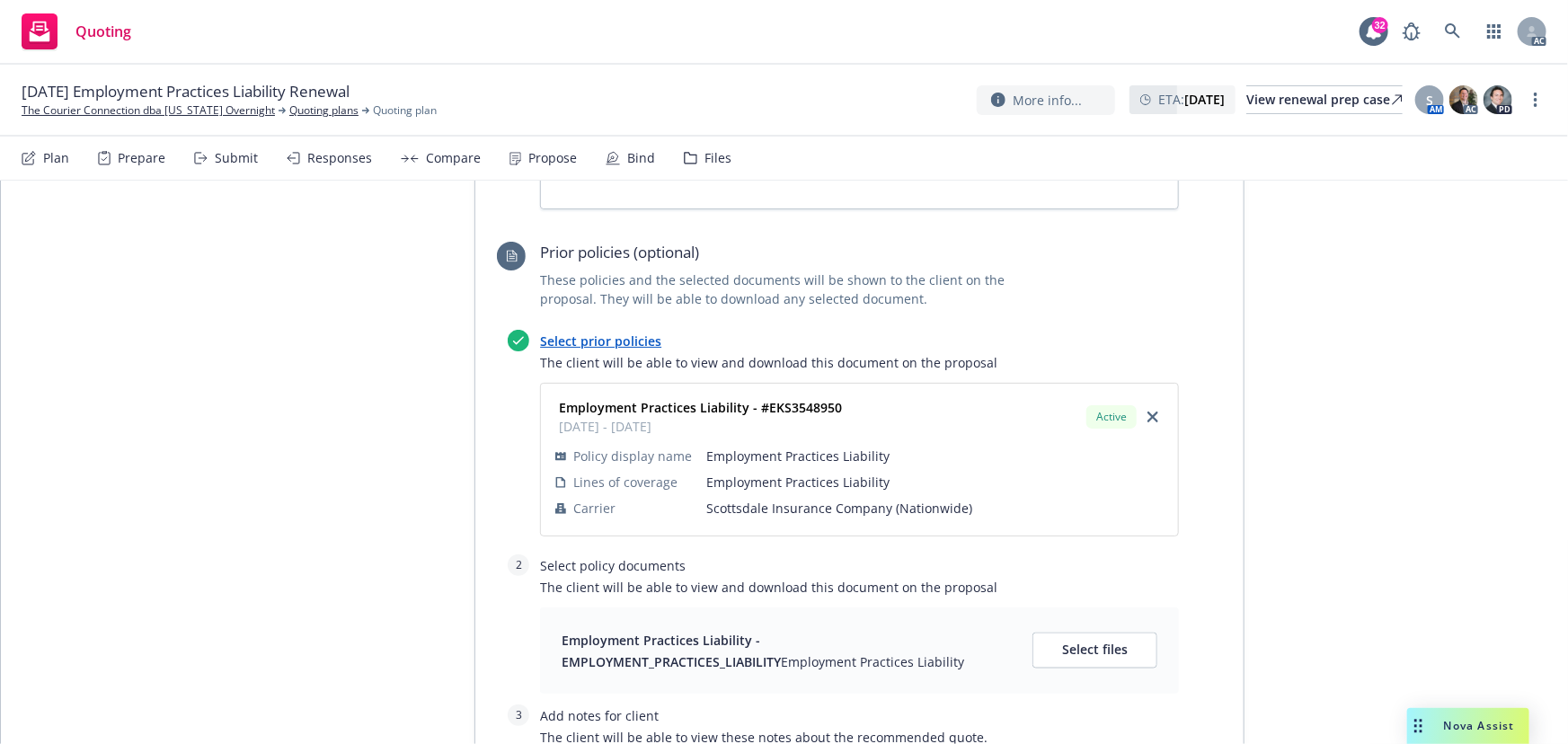
scroll to position [1295, 0]
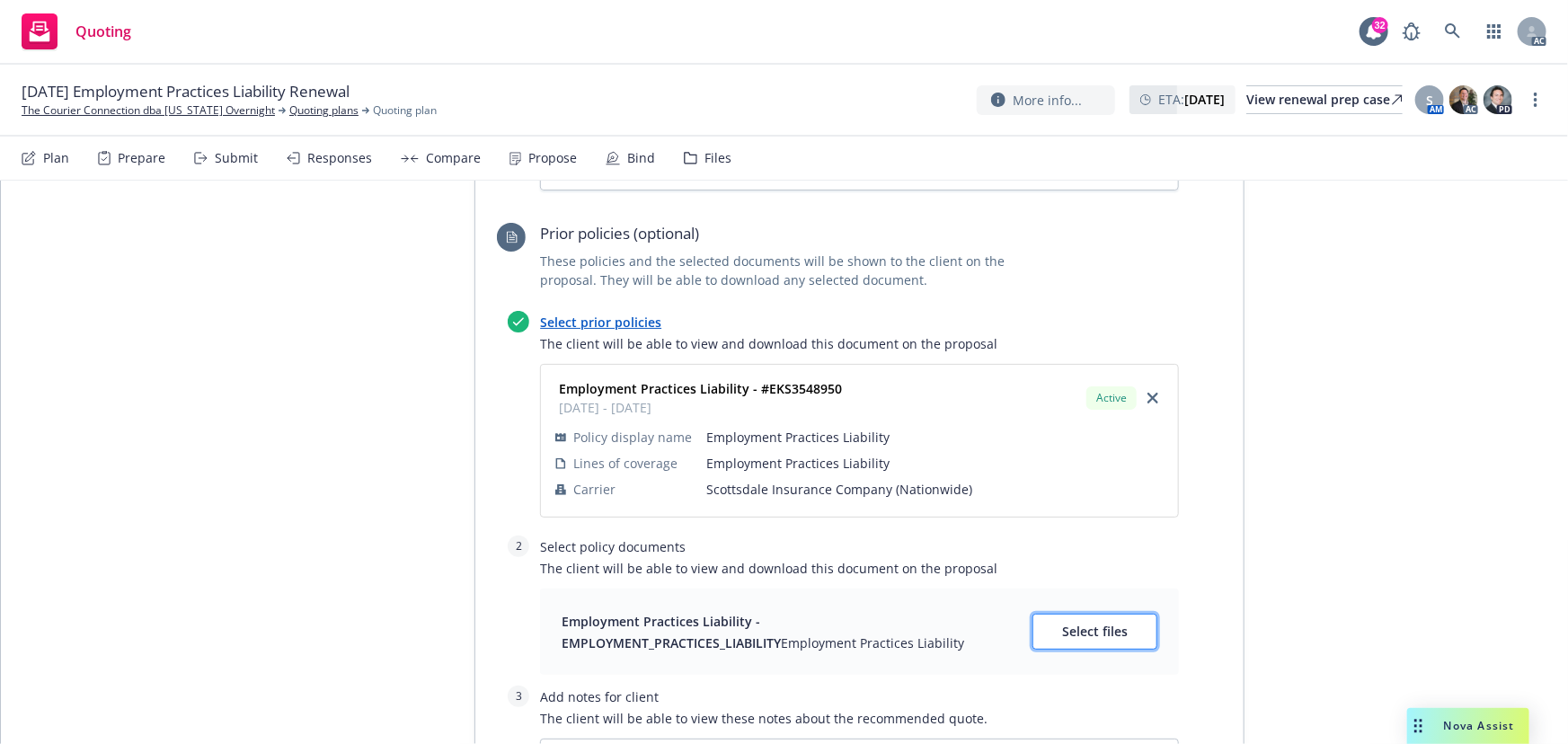
click at [1101, 622] on span "Select files" at bounding box center [1095, 631] width 66 height 17
type textarea "x"
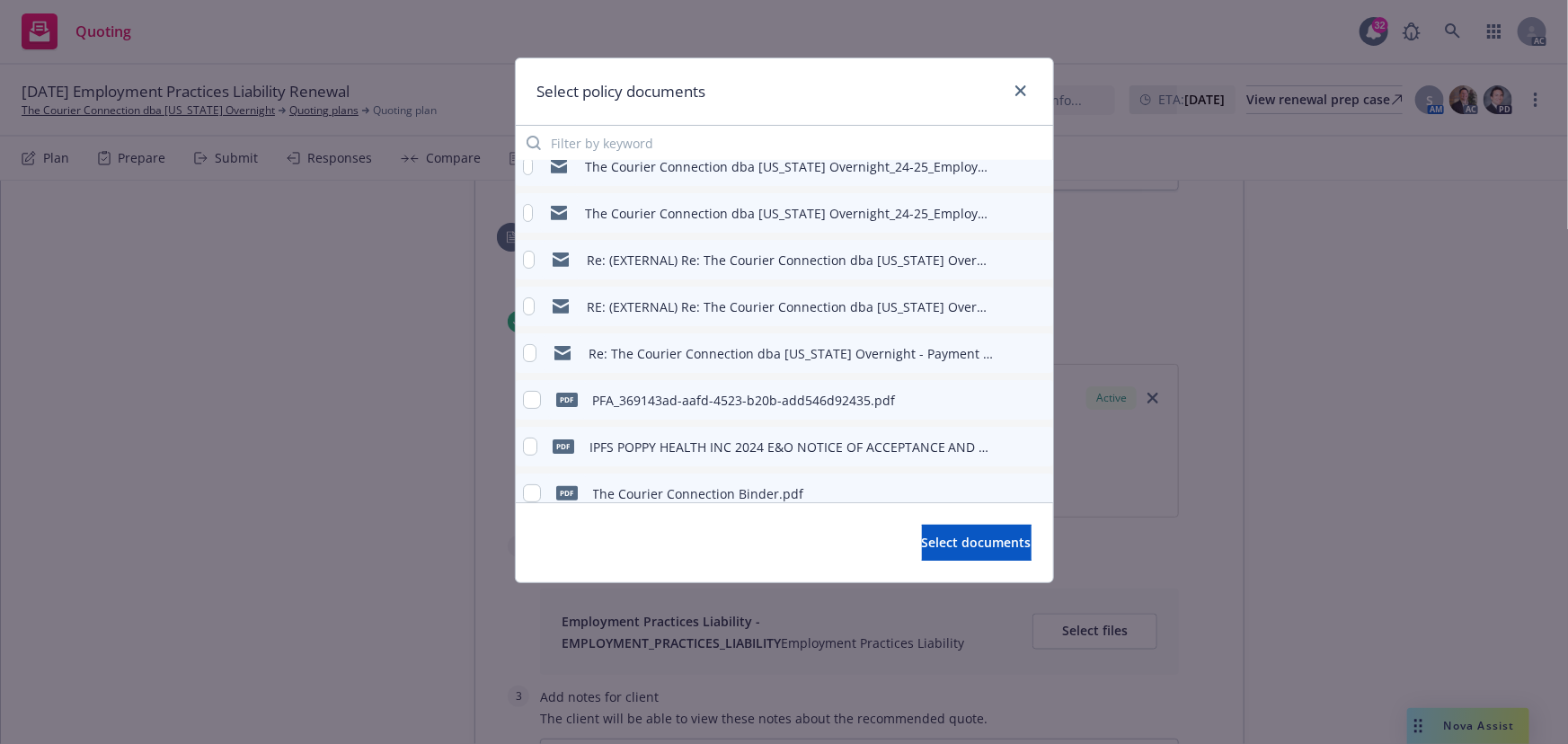
scroll to position [272, 0]
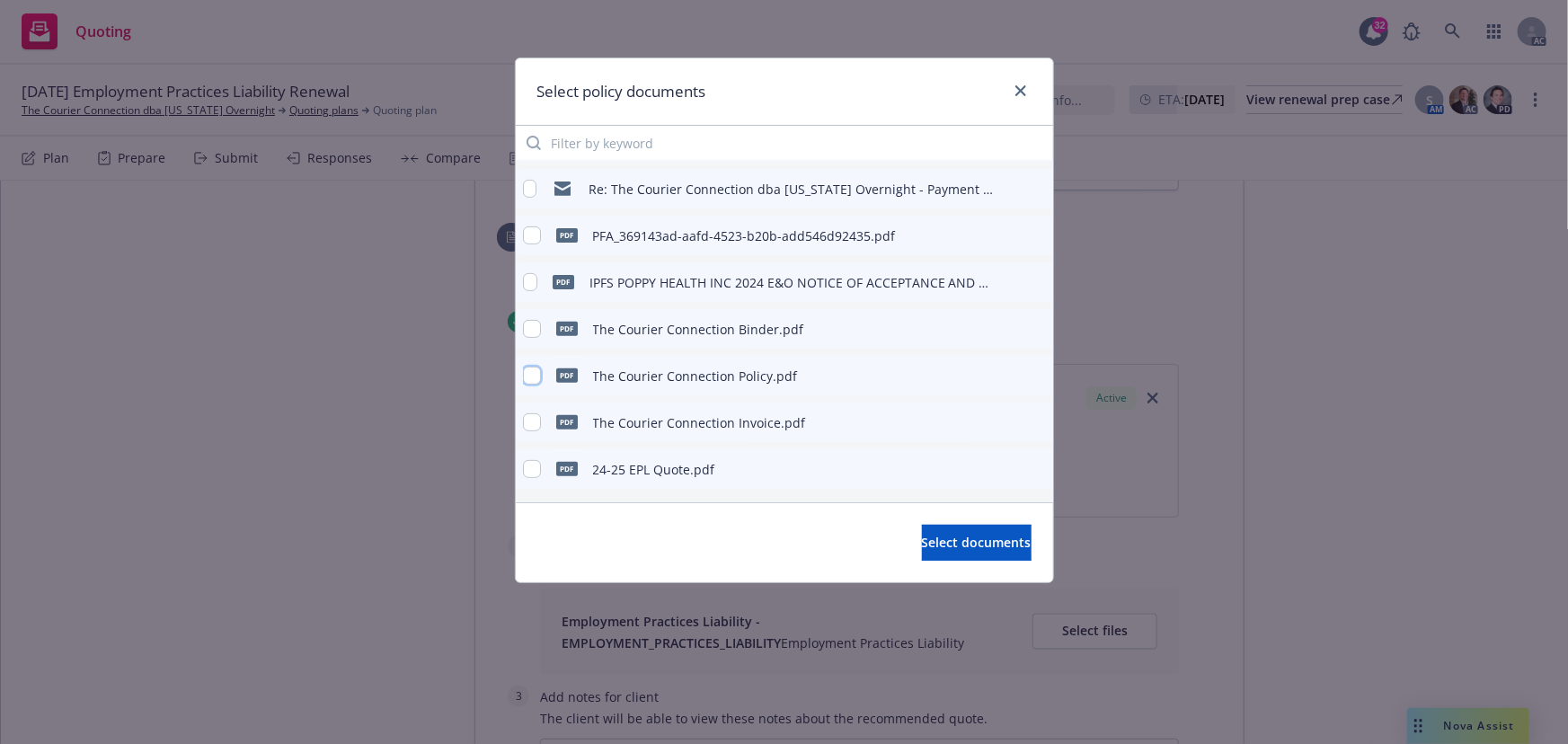
click at [533, 370] on input "checkbox" at bounding box center [532, 375] width 18 height 18
checkbox input "true"
click at [965, 536] on span "Select documents" at bounding box center [977, 542] width 110 height 17
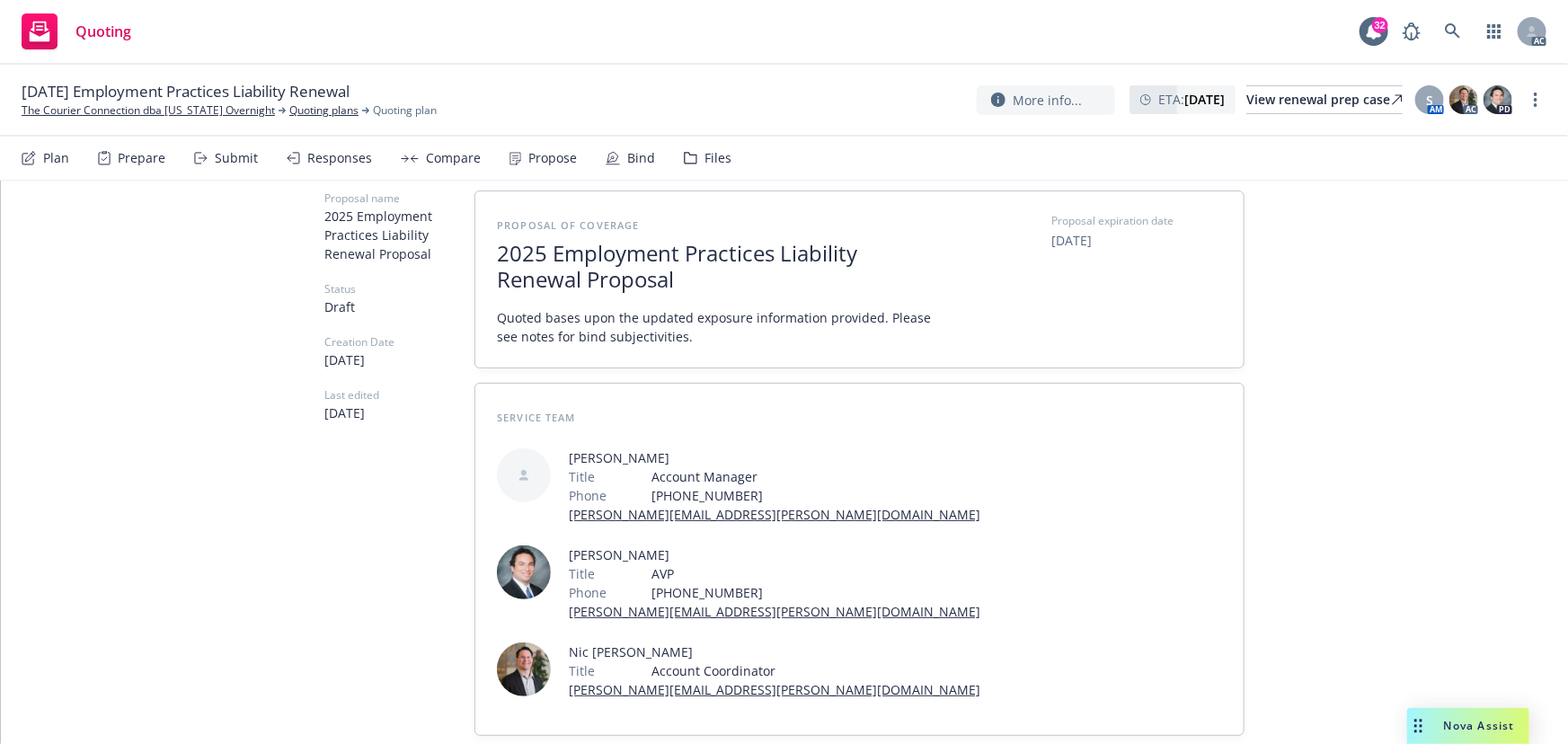
scroll to position [0, 0]
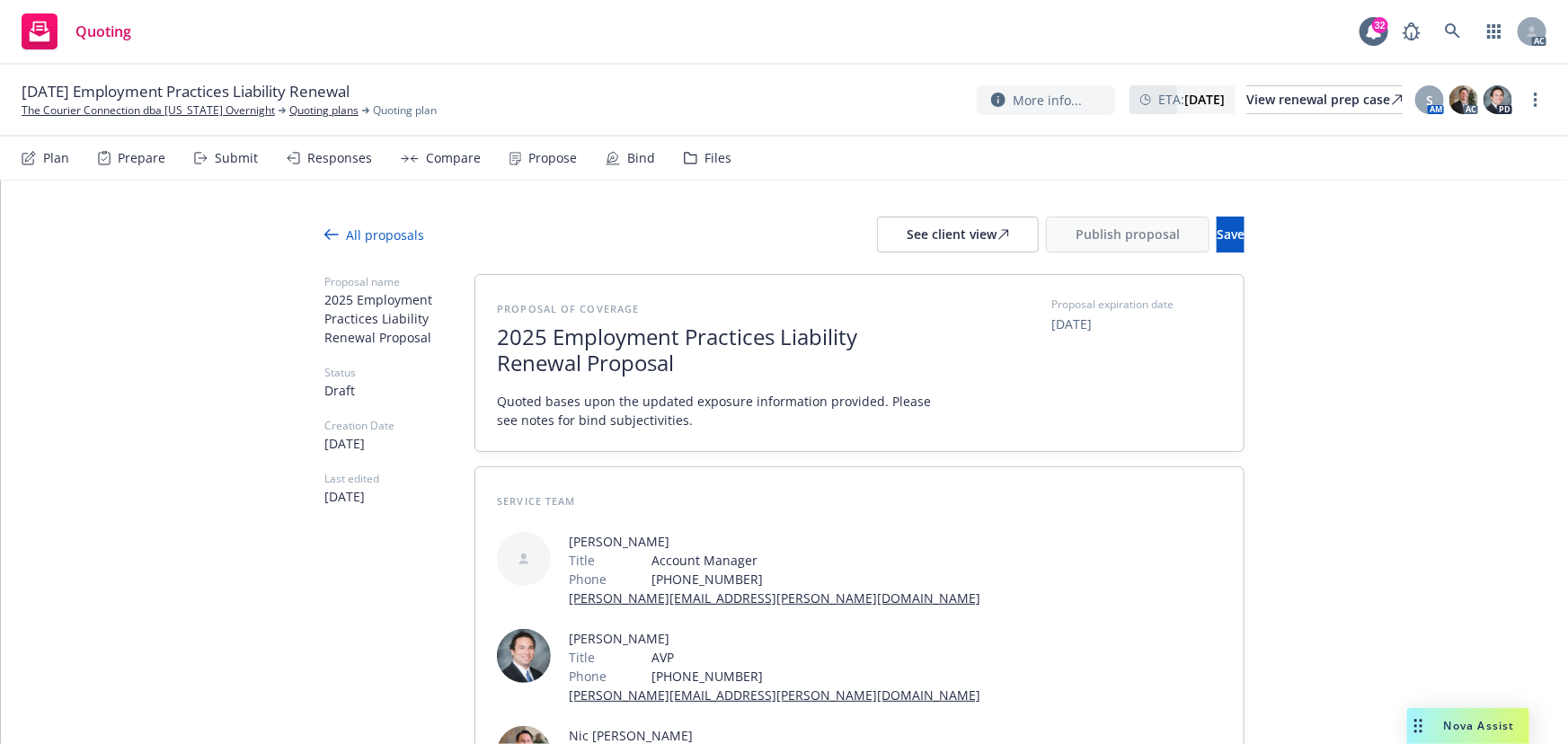
click at [935, 255] on div at bounding box center [784, 263] width 921 height 21
click at [922, 234] on div "See client view" at bounding box center [958, 234] width 102 height 34
type textarea "x"
click at [346, 167] on div "Responses" at bounding box center [329, 158] width 85 height 43
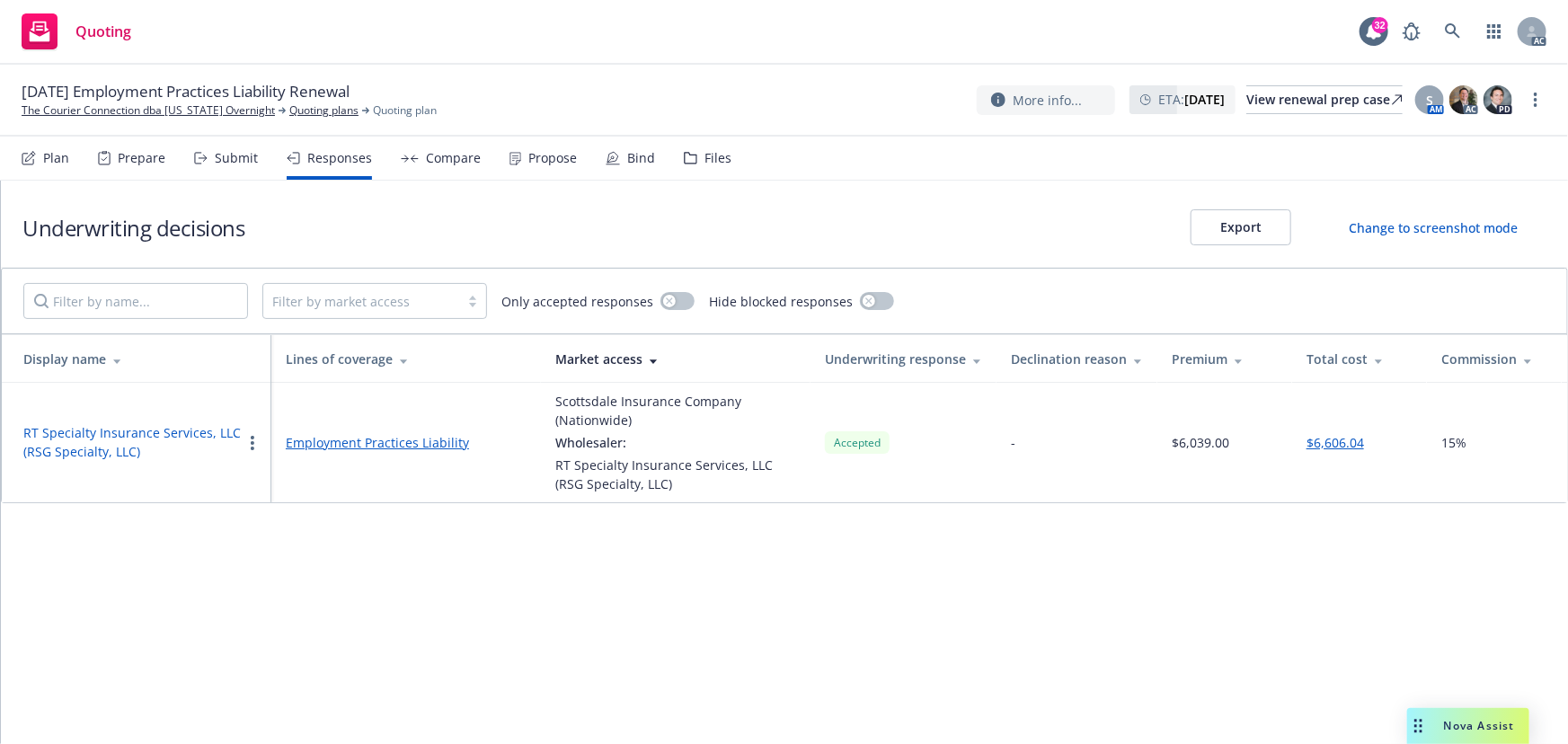
click at [130, 426] on button "RT Specialty Insurance Services, LLC (RSG Specialty, LLC)" at bounding box center [132, 442] width 218 height 38
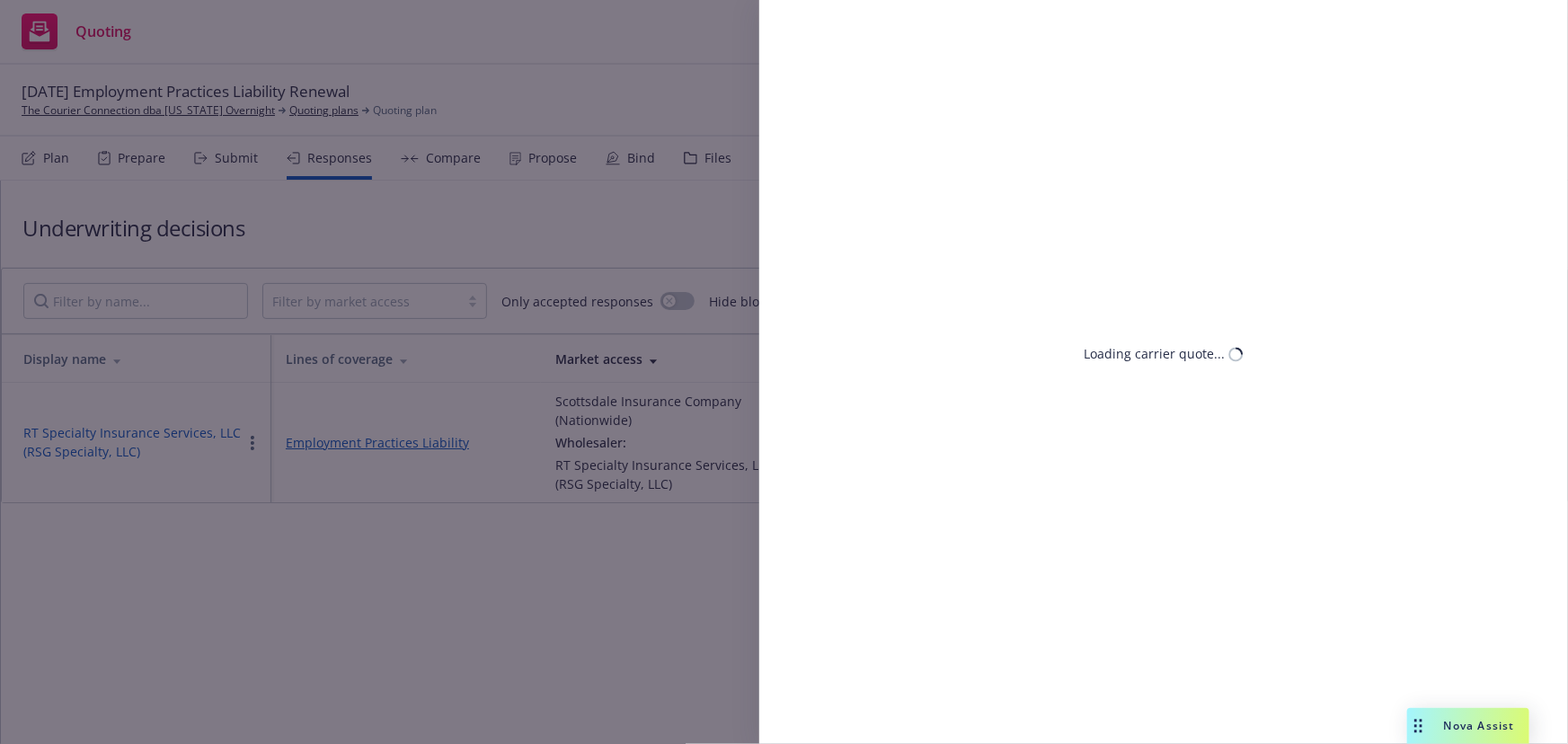
select select "CA"
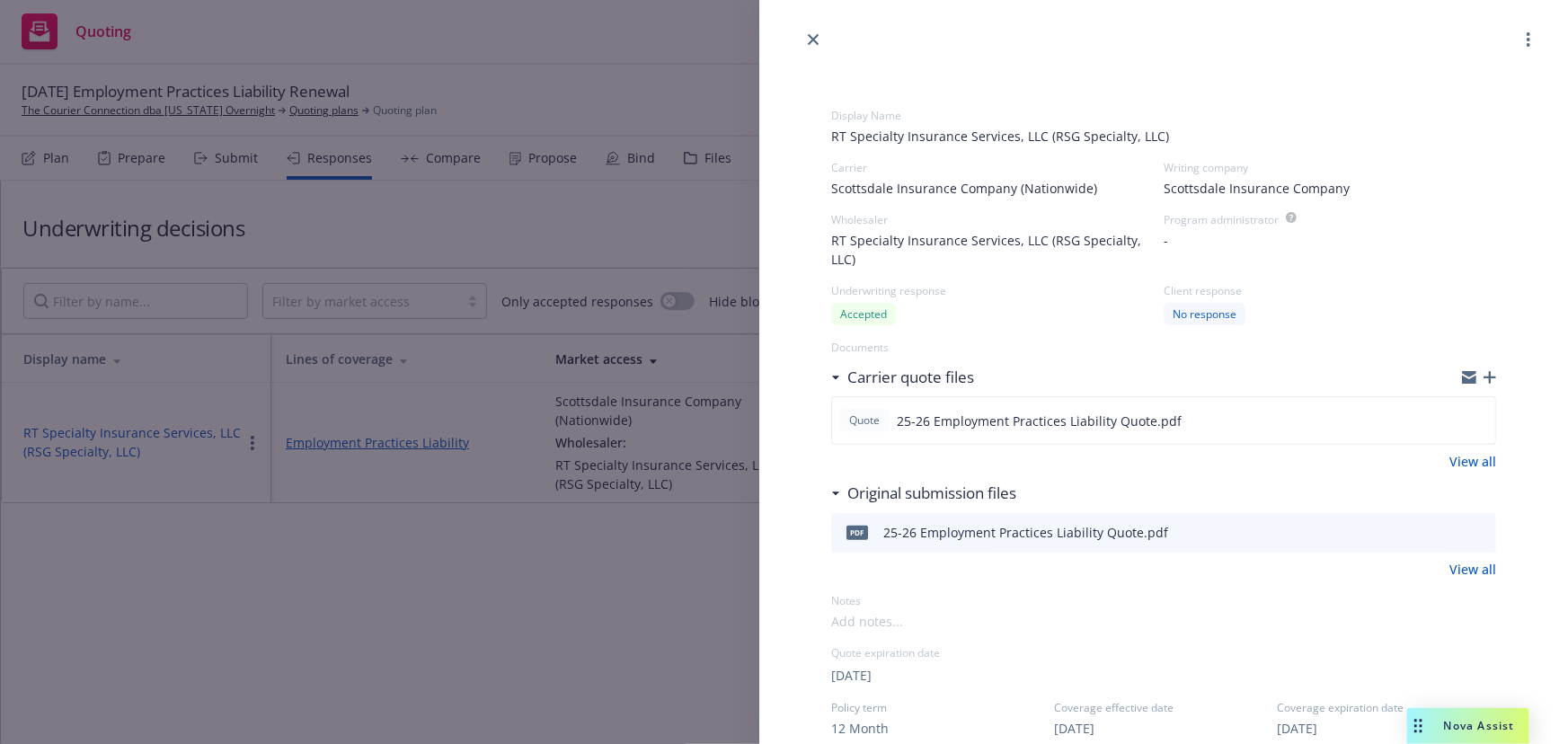
drag, startPoint x: 1321, startPoint y: 608, endPoint x: 1309, endPoint y: 608, distance: 12.0
click at [1321, 608] on div "Notes" at bounding box center [1163, 601] width 665 height 15
click at [861, 674] on span "11/09/2025" at bounding box center [851, 675] width 41 height 19
select select "November"
select select "2025"
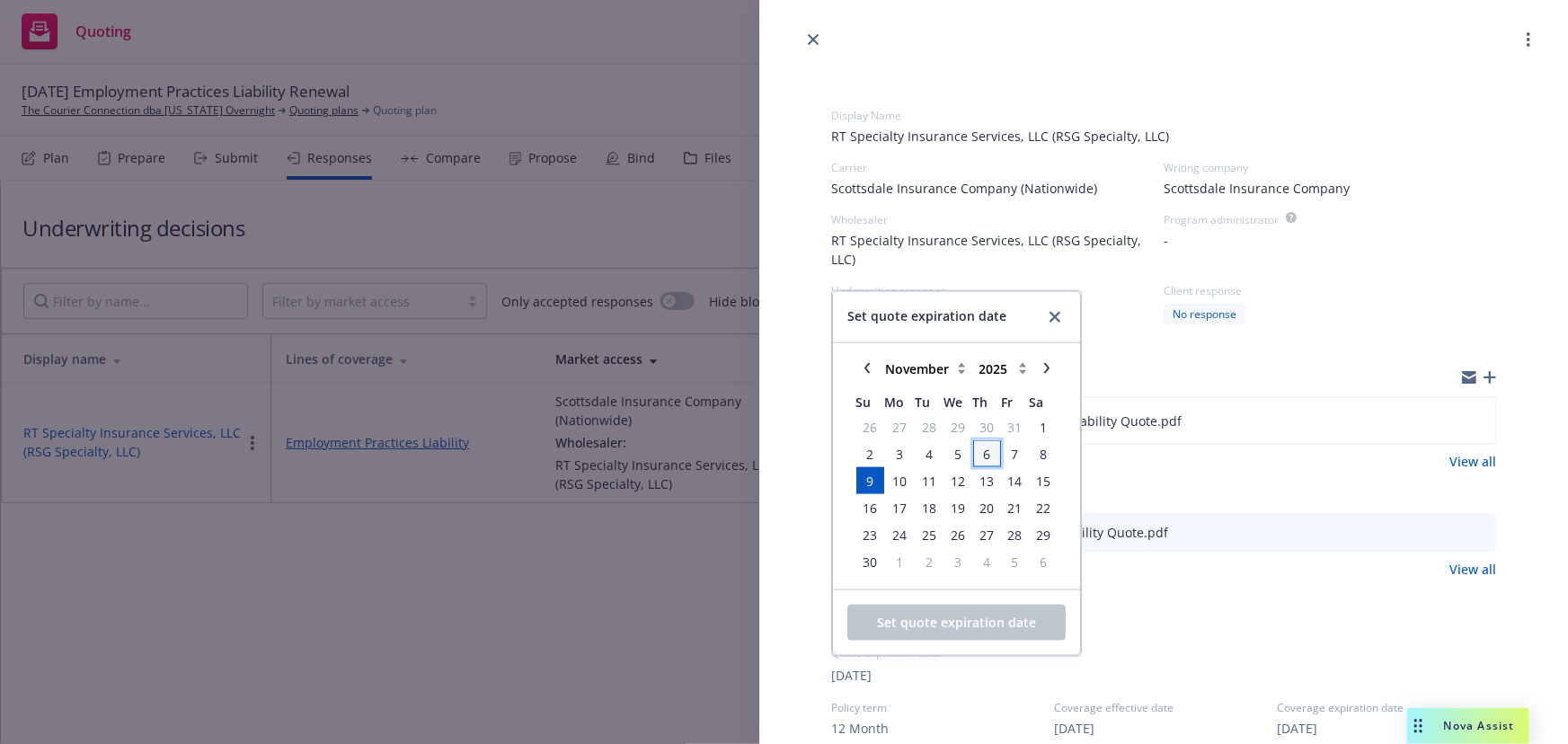
click at [986, 452] on span "6" at bounding box center [986, 454] width 7 height 19
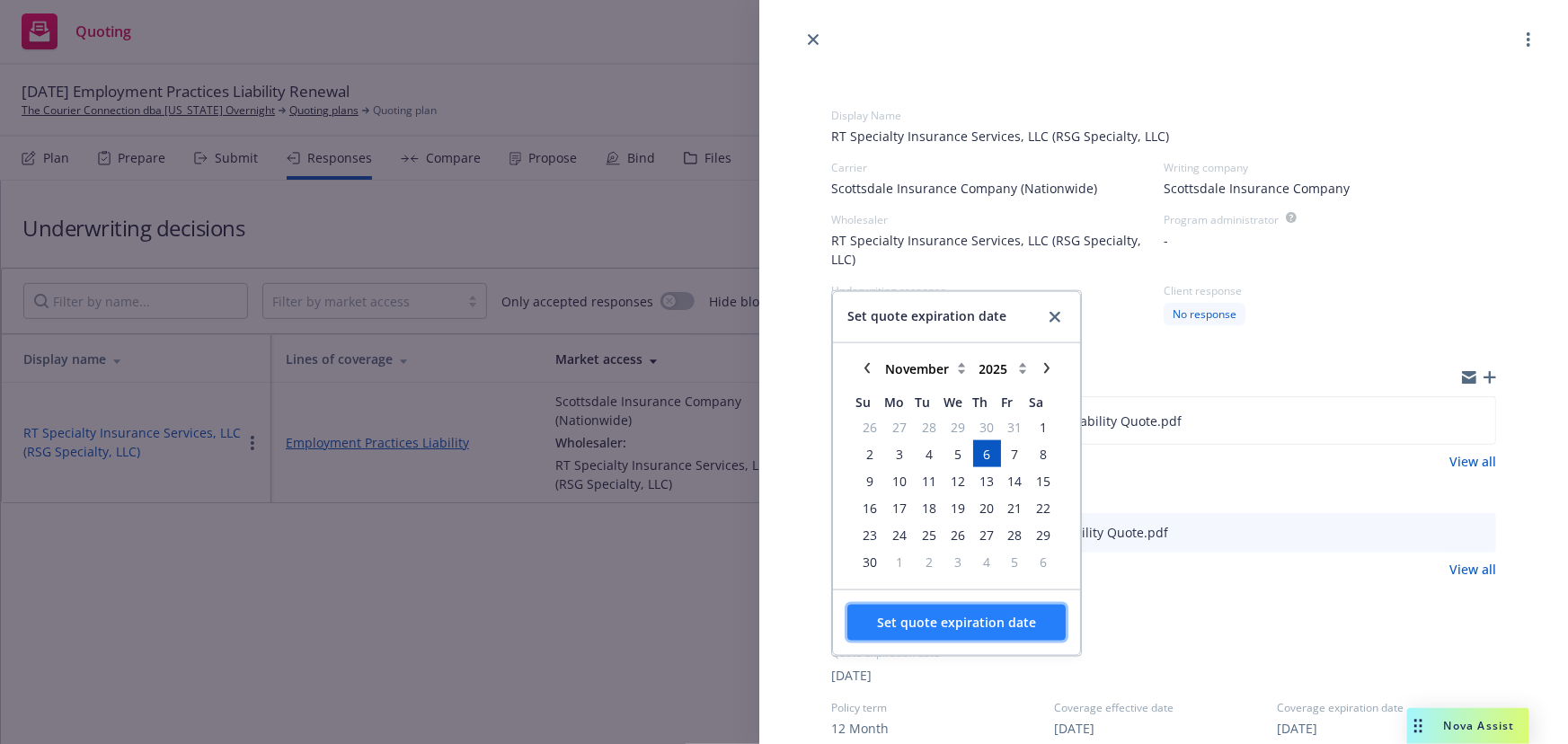
click at [992, 615] on span "Set quote expiration date" at bounding box center [956, 622] width 159 height 17
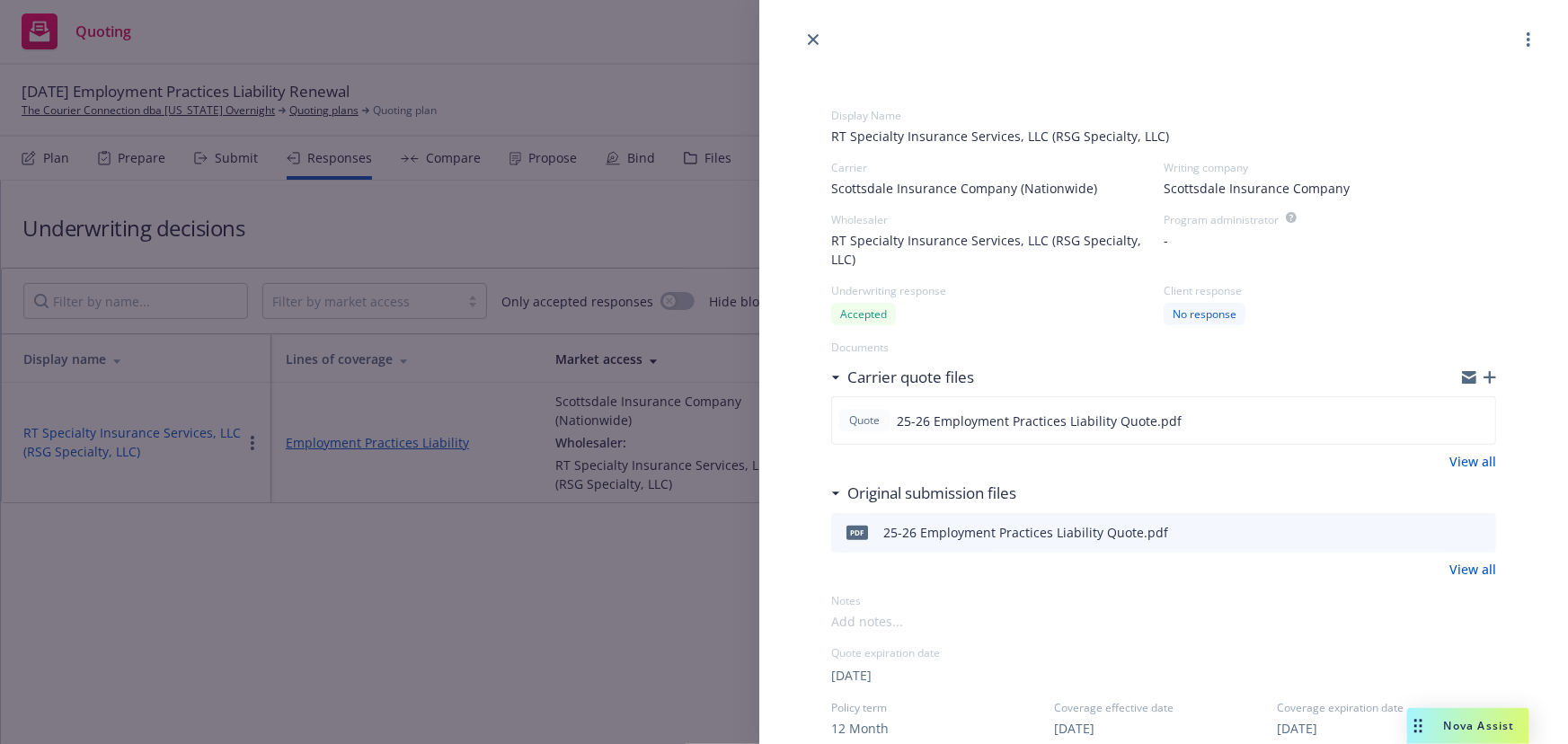
click at [1231, 626] on span at bounding box center [1163, 621] width 665 height 19
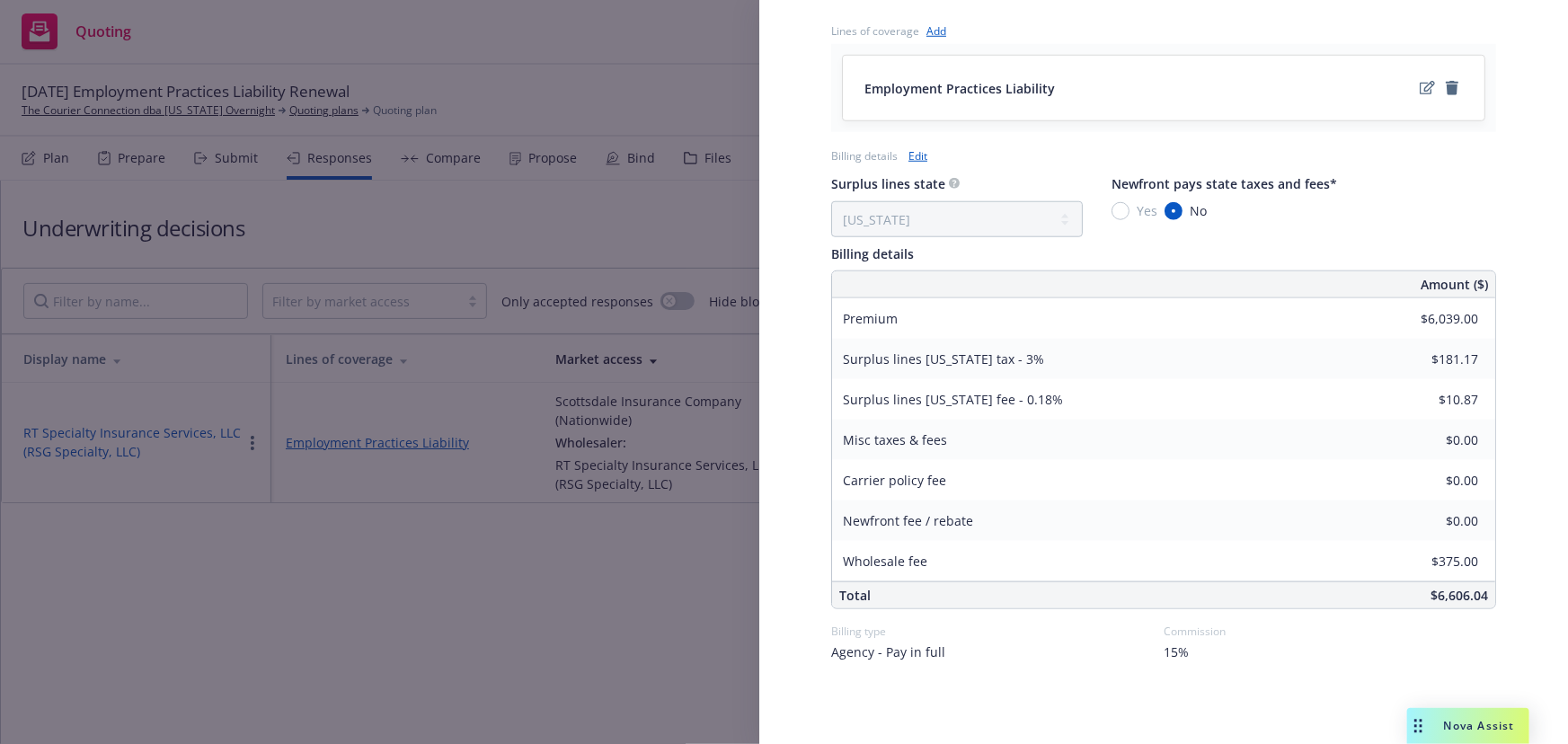
scroll to position [747, 0]
drag, startPoint x: 728, startPoint y: 656, endPoint x: 717, endPoint y: 648, distance: 13.6
click at [718, 656] on div "Display Name RT Specialty Insurance Services, LLC (RSG Specialty, LLC) Carrier …" at bounding box center [784, 372] width 1568 height 744
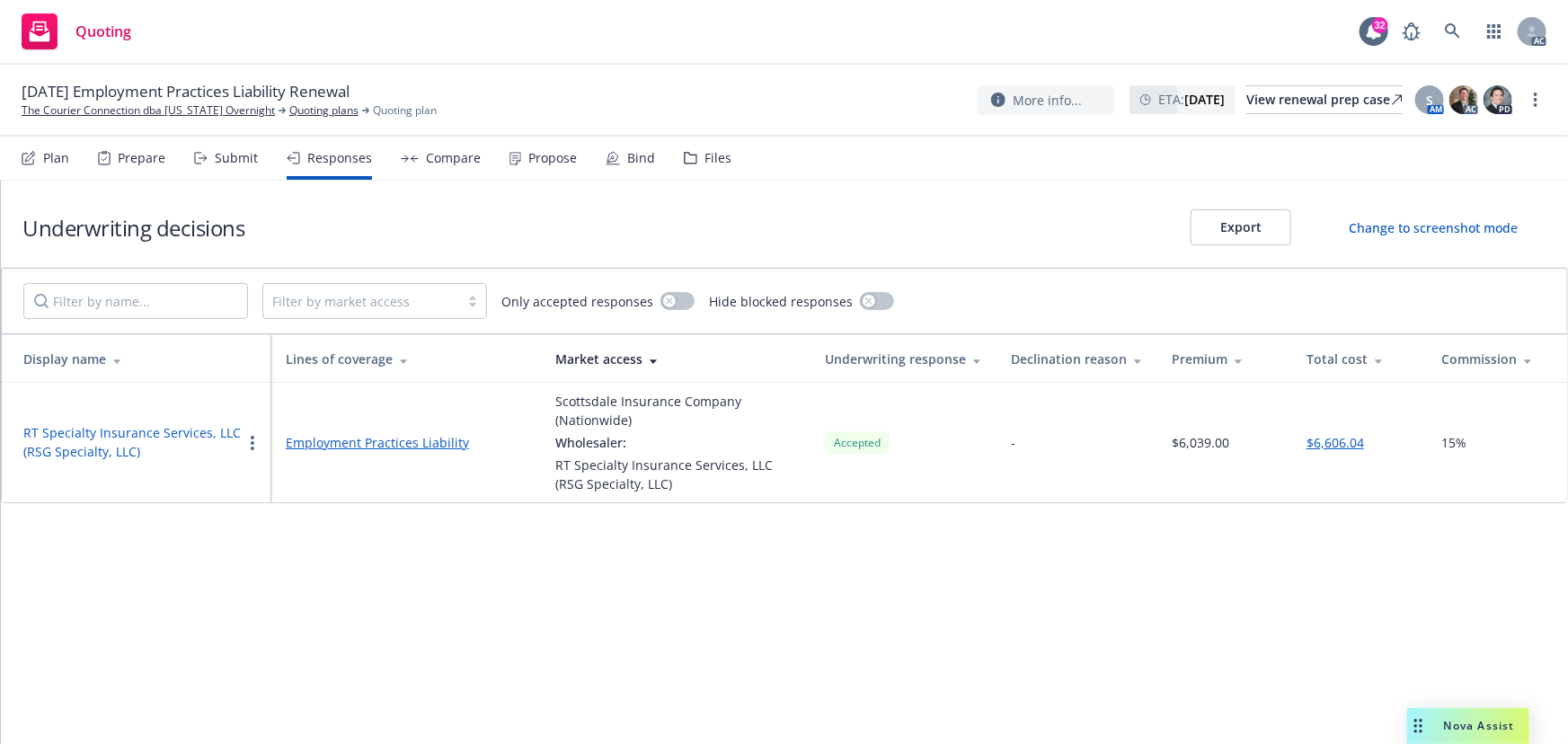
click at [745, 662] on div "Underwriting decisions Export Change to screenshot mode Filter by market access…" at bounding box center [784, 462] width 1567 height 564
click at [542, 156] on div "Propose" at bounding box center [553, 157] width 48 height 14
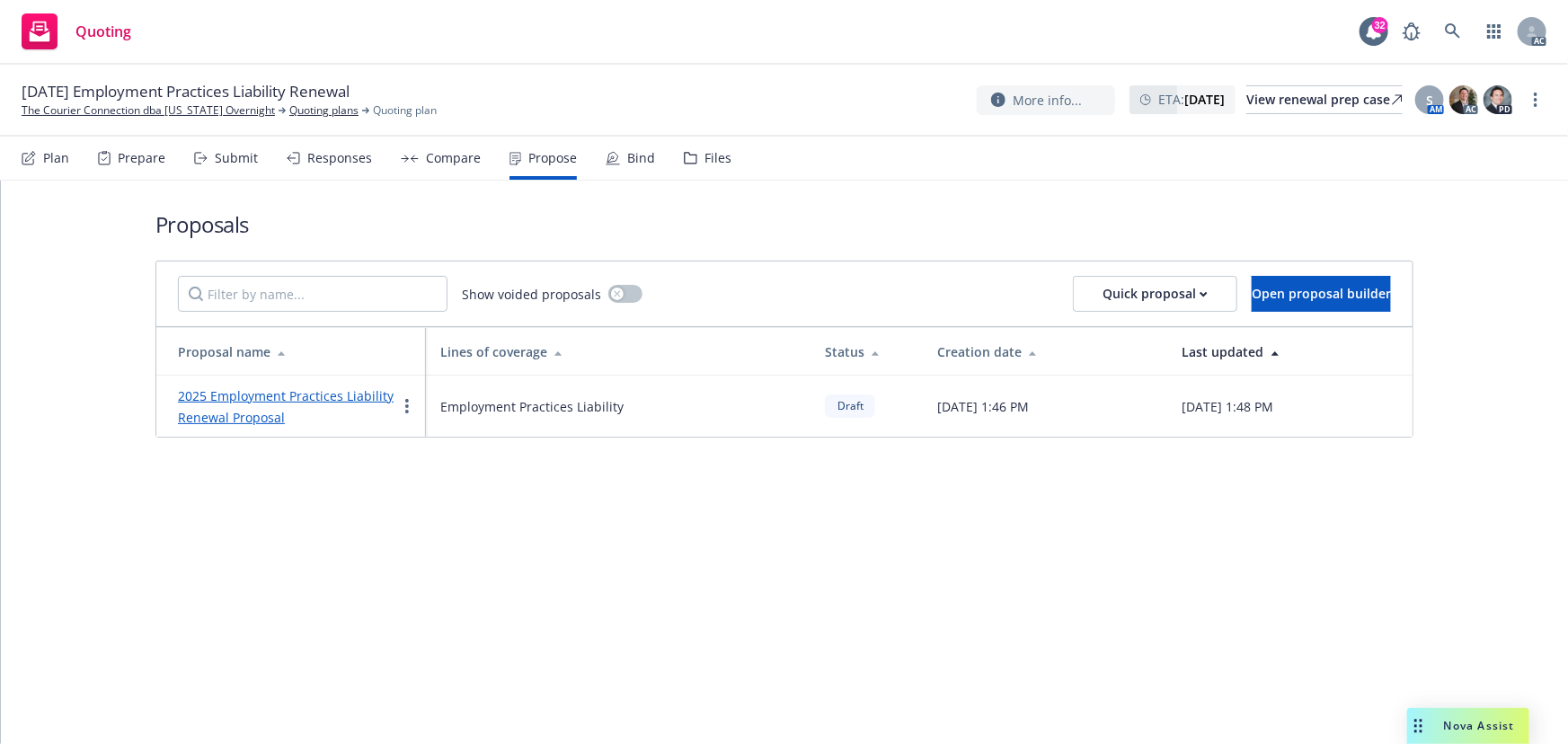
click at [306, 396] on link "2025 Employment Practices Liability Renewal Proposal" at bounding box center [286, 406] width 216 height 39
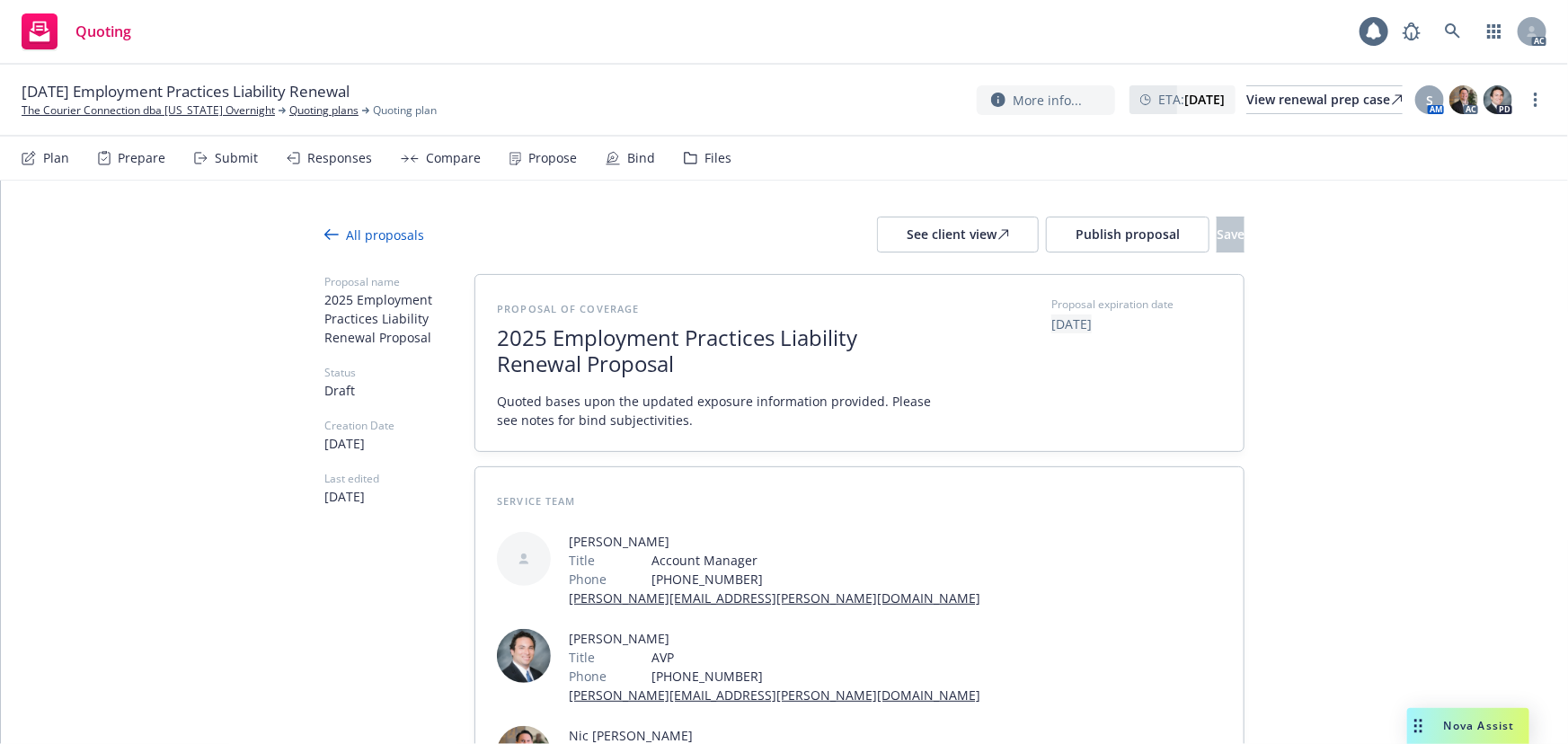
type textarea "x"
click at [1092, 320] on span "11/09/2025" at bounding box center [1072, 324] width 41 height 19
select select "November"
select select "2025"
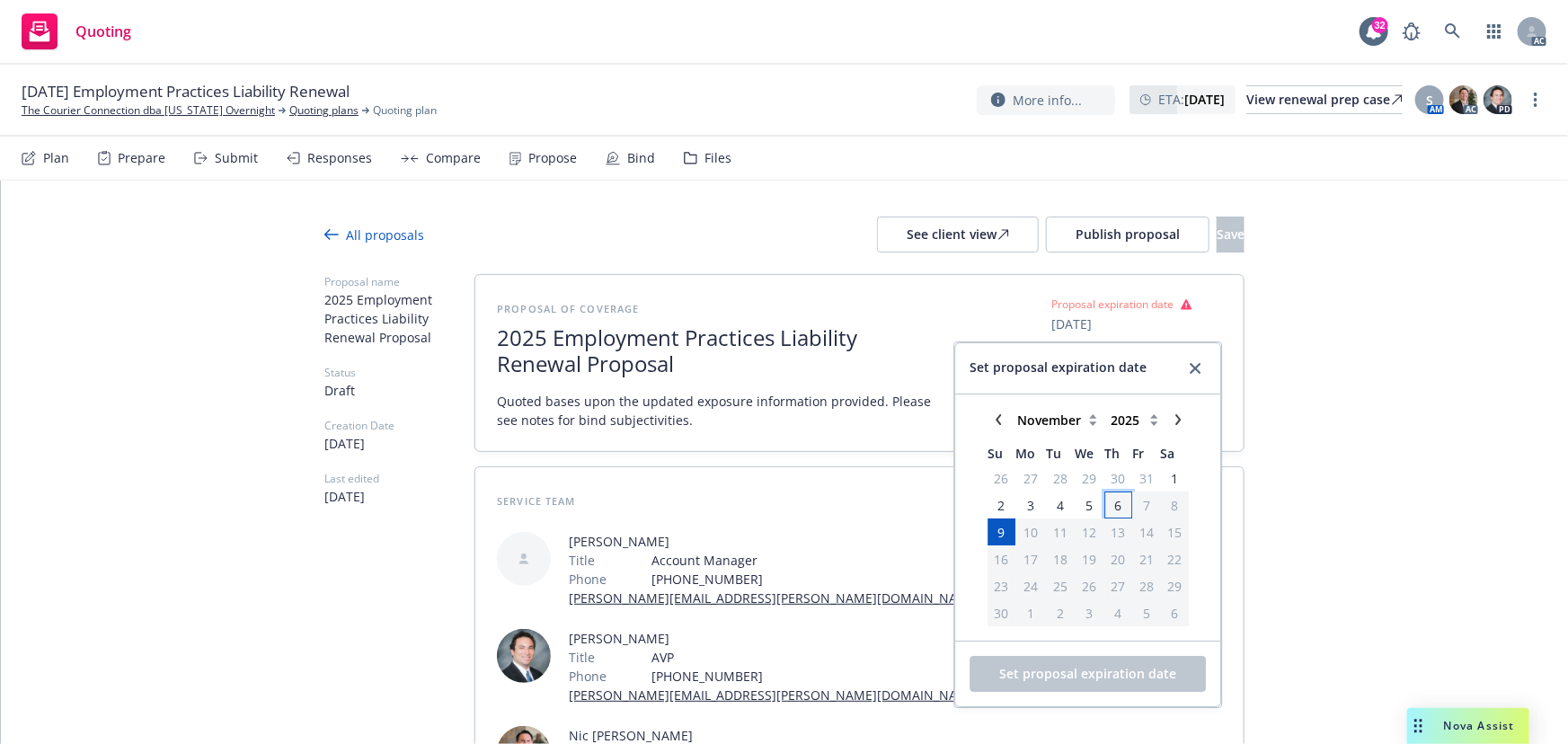
click at [1116, 505] on span "6" at bounding box center [1118, 506] width 7 height 19
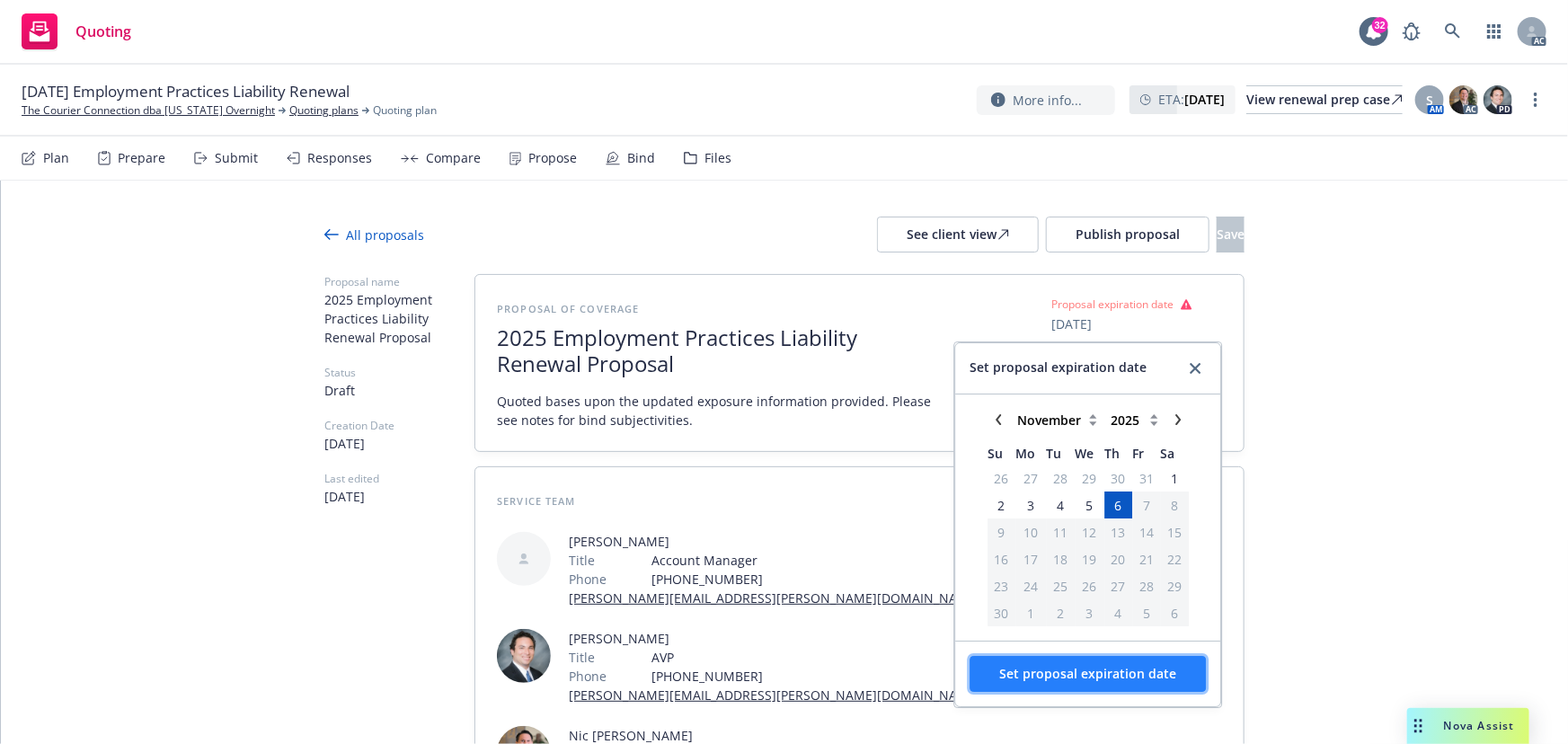
click at [1105, 674] on span "Set proposal expiration date" at bounding box center [1087, 674] width 177 height 17
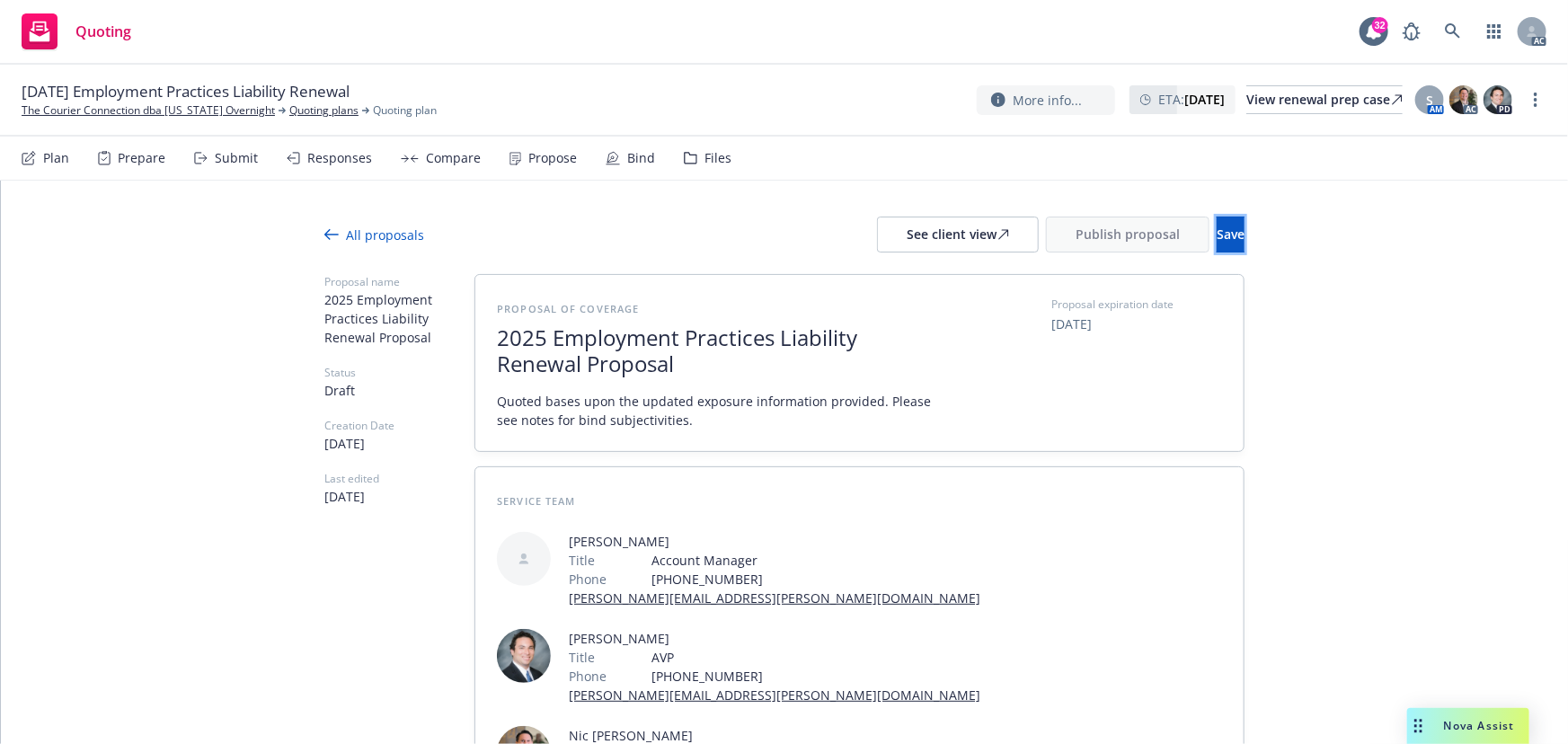
drag, startPoint x: 1201, startPoint y: 242, endPoint x: 1185, endPoint y: 248, distance: 17.1
click at [1217, 242] on span "Save" at bounding box center [1230, 234] width 28 height 17
type textarea "x"
click at [332, 156] on div "Responses" at bounding box center [340, 157] width 65 height 14
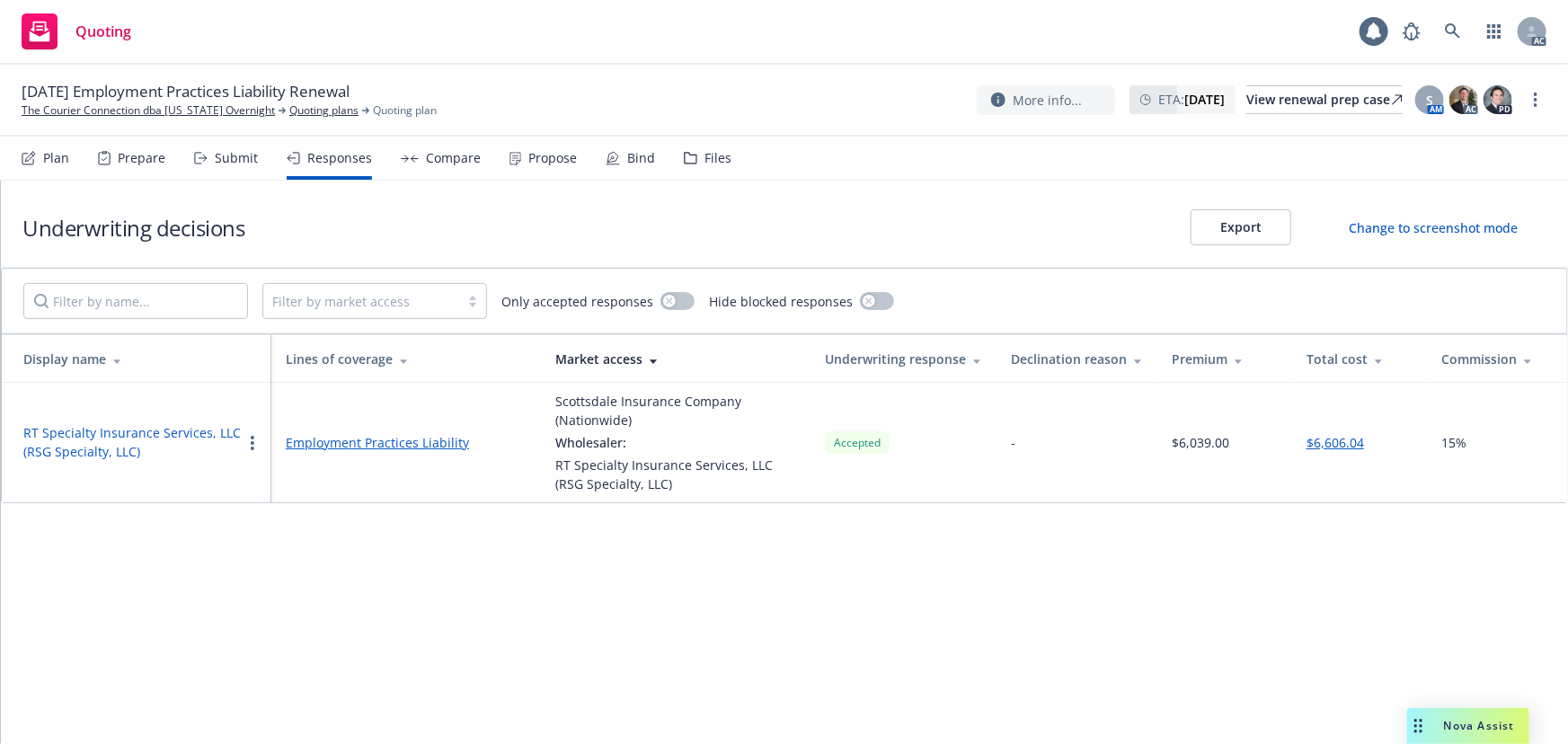
drag, startPoint x: 90, startPoint y: 433, endPoint x: 90, endPoint y: 403, distance: 30.0
click at [90, 432] on button "RT Specialty Insurance Services, LLC (RSG Specialty, LLC)" at bounding box center [132, 442] width 218 height 38
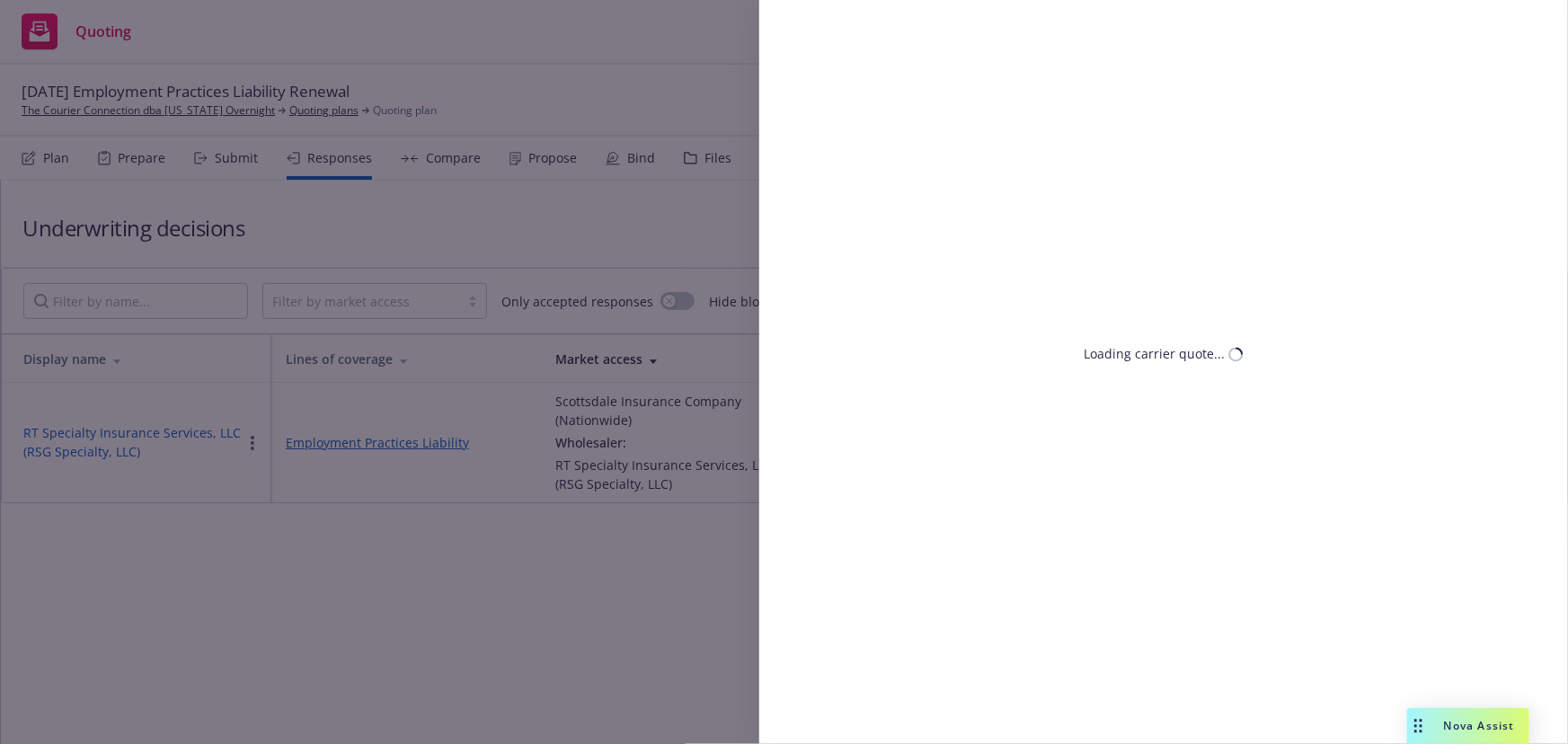
select select "CA"
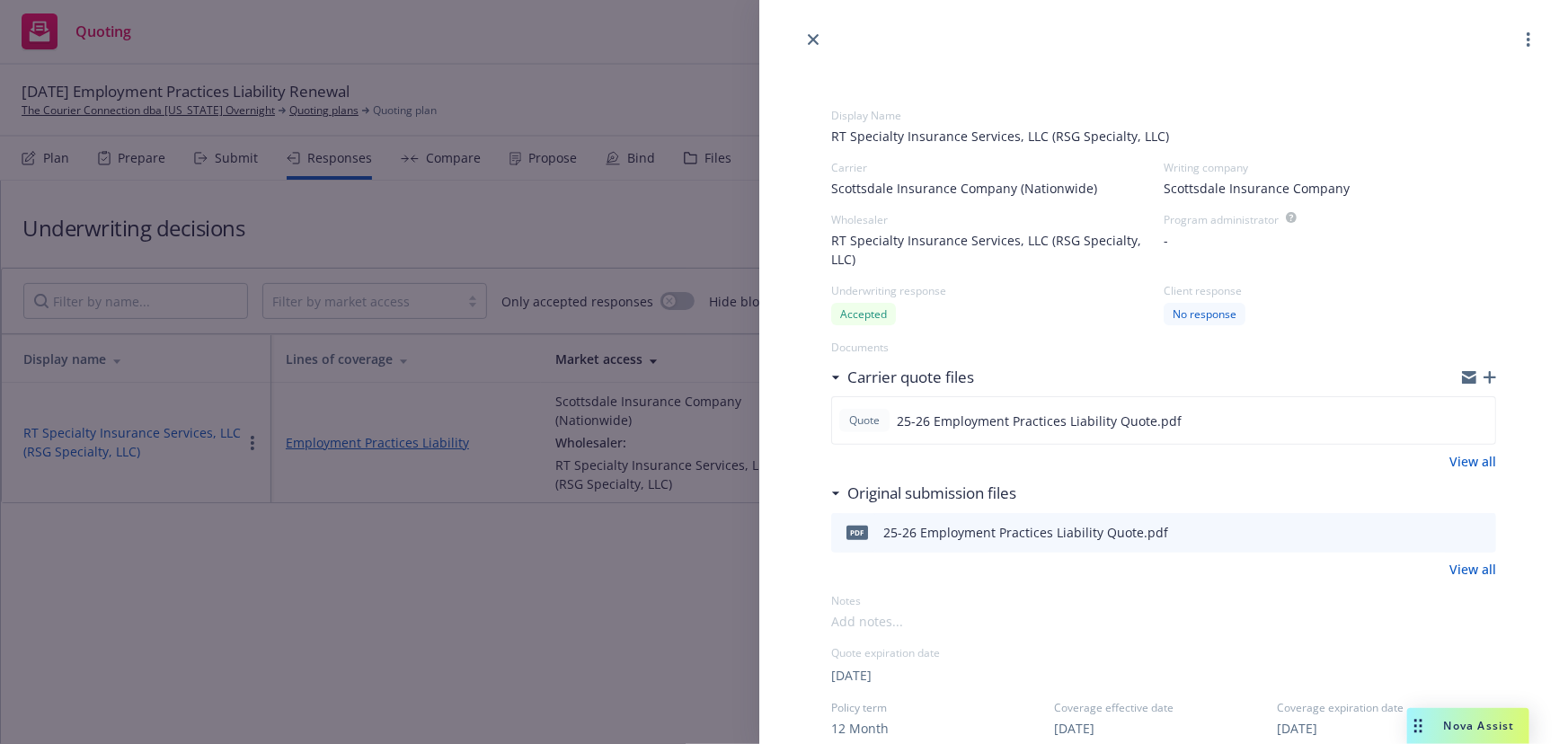
scroll to position [735, 0]
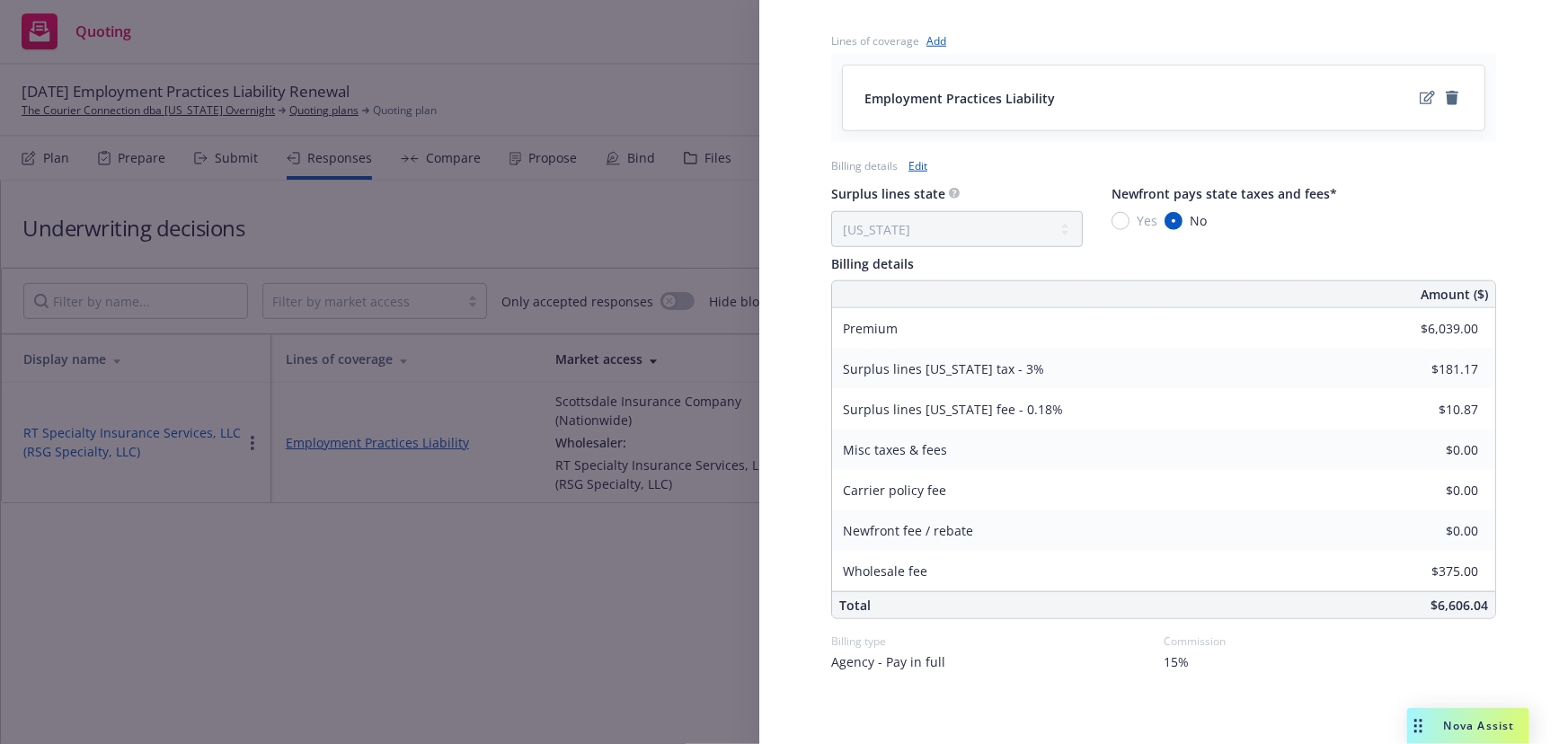
click at [460, 656] on div "Display Name RT Specialty Insurance Services, LLC (RSG Specialty, LLC) Carrier …" at bounding box center [784, 372] width 1568 height 744
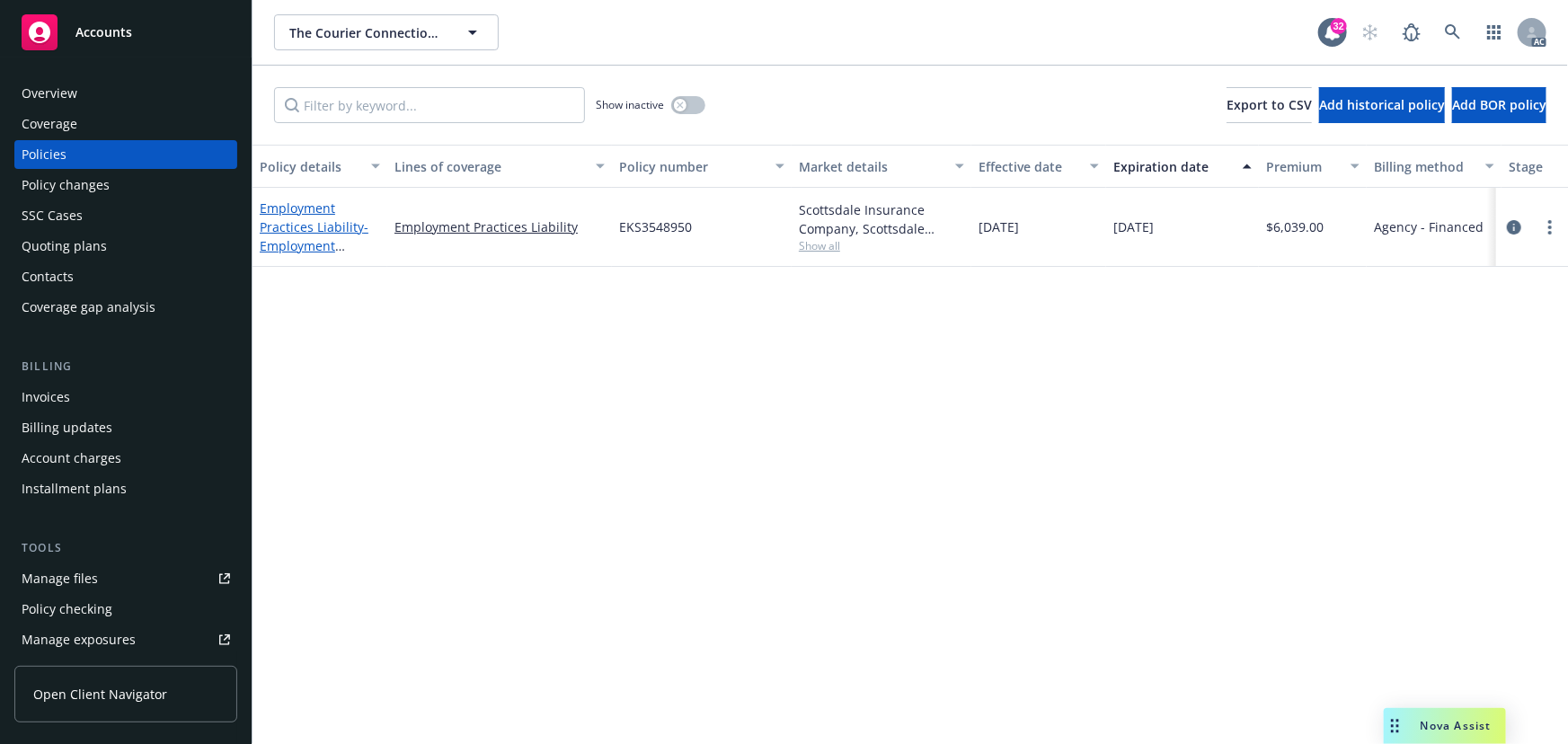
click at [306, 227] on link "Employment Practices Liability - Employment Practices Liability" at bounding box center [314, 236] width 109 height 73
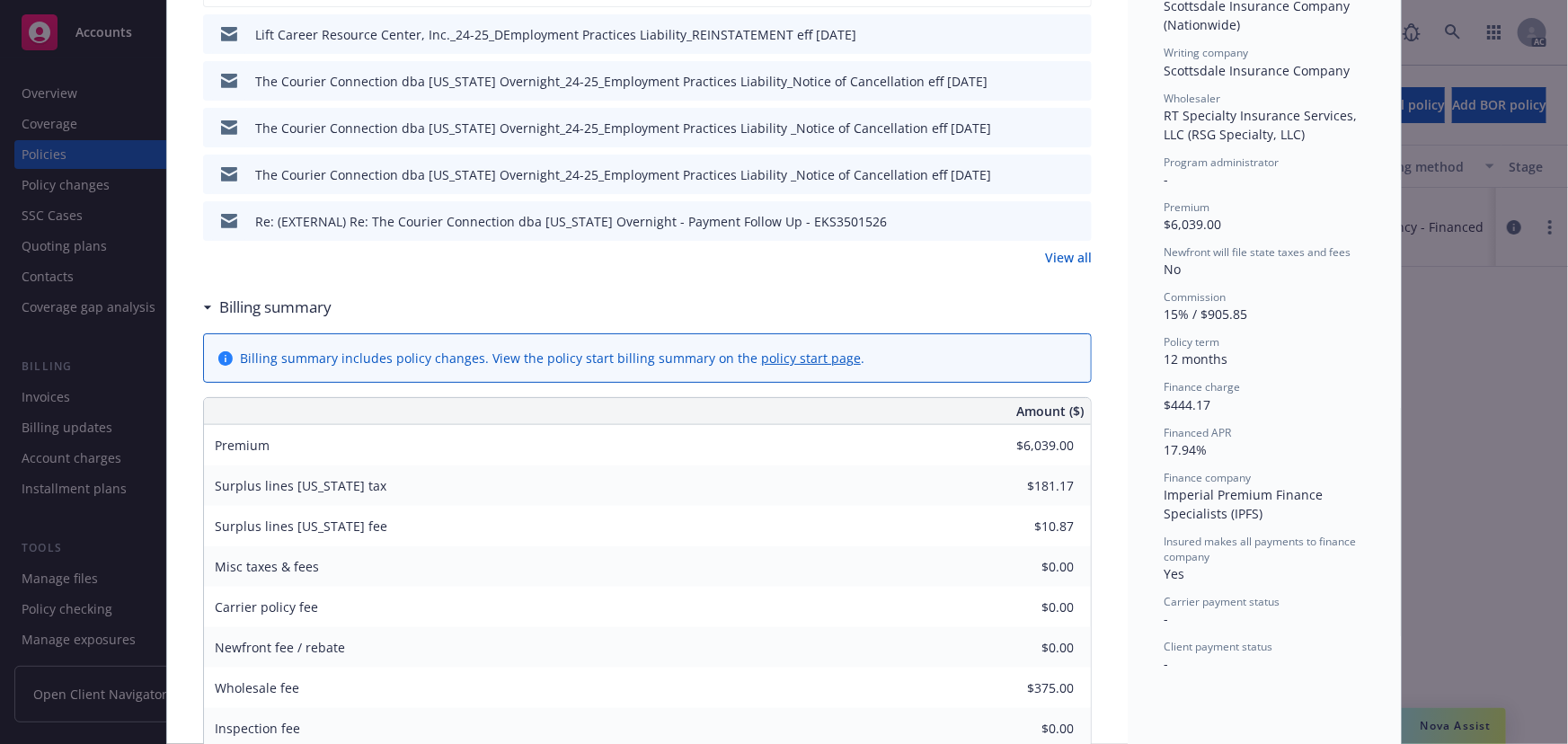
scroll to position [979, 0]
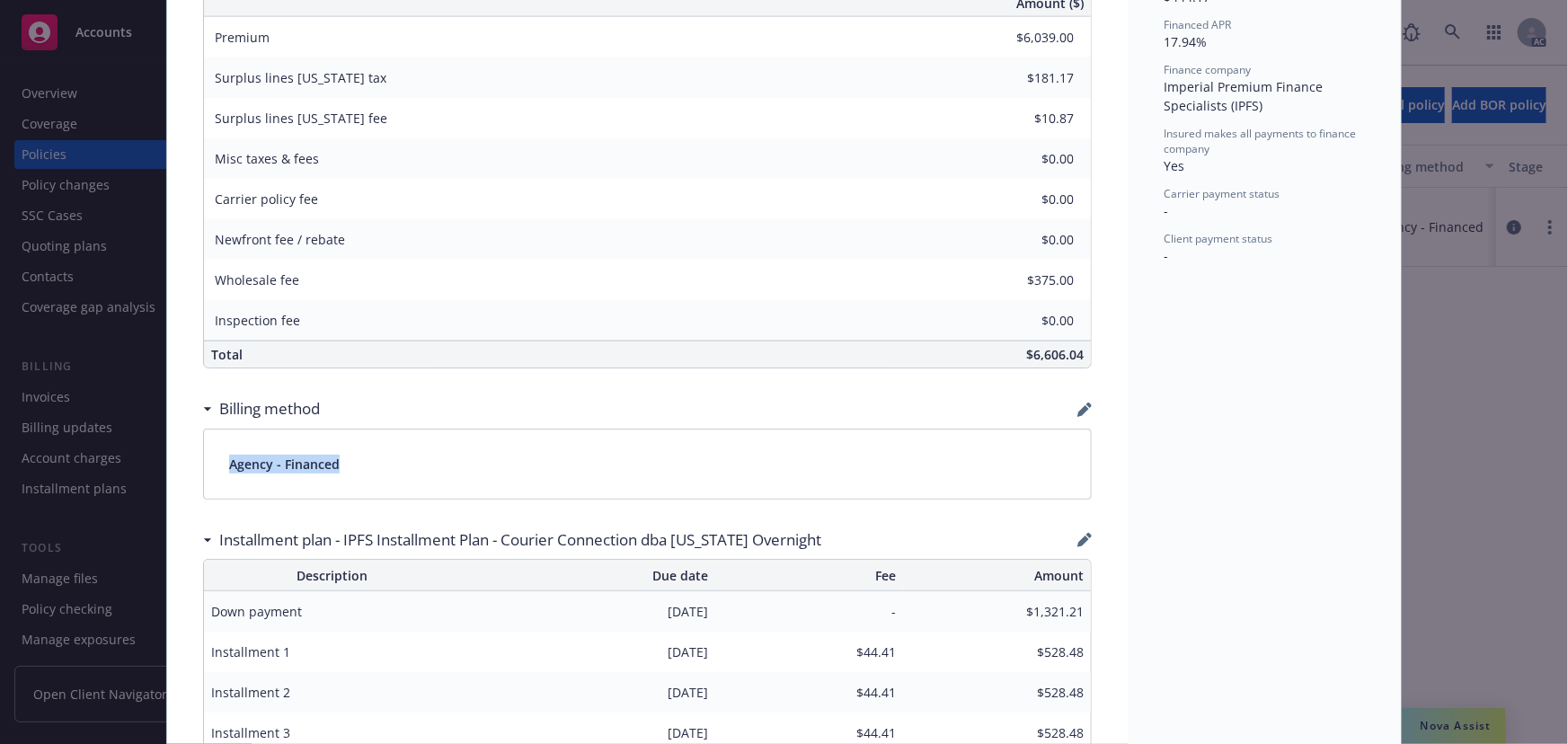
drag, startPoint x: 301, startPoint y: 458, endPoint x: 220, endPoint y: 464, distance: 81.2
click at [220, 464] on div "Agency - Financed" at bounding box center [646, 464] width 887 height 69
copy div "Agency - Financed"
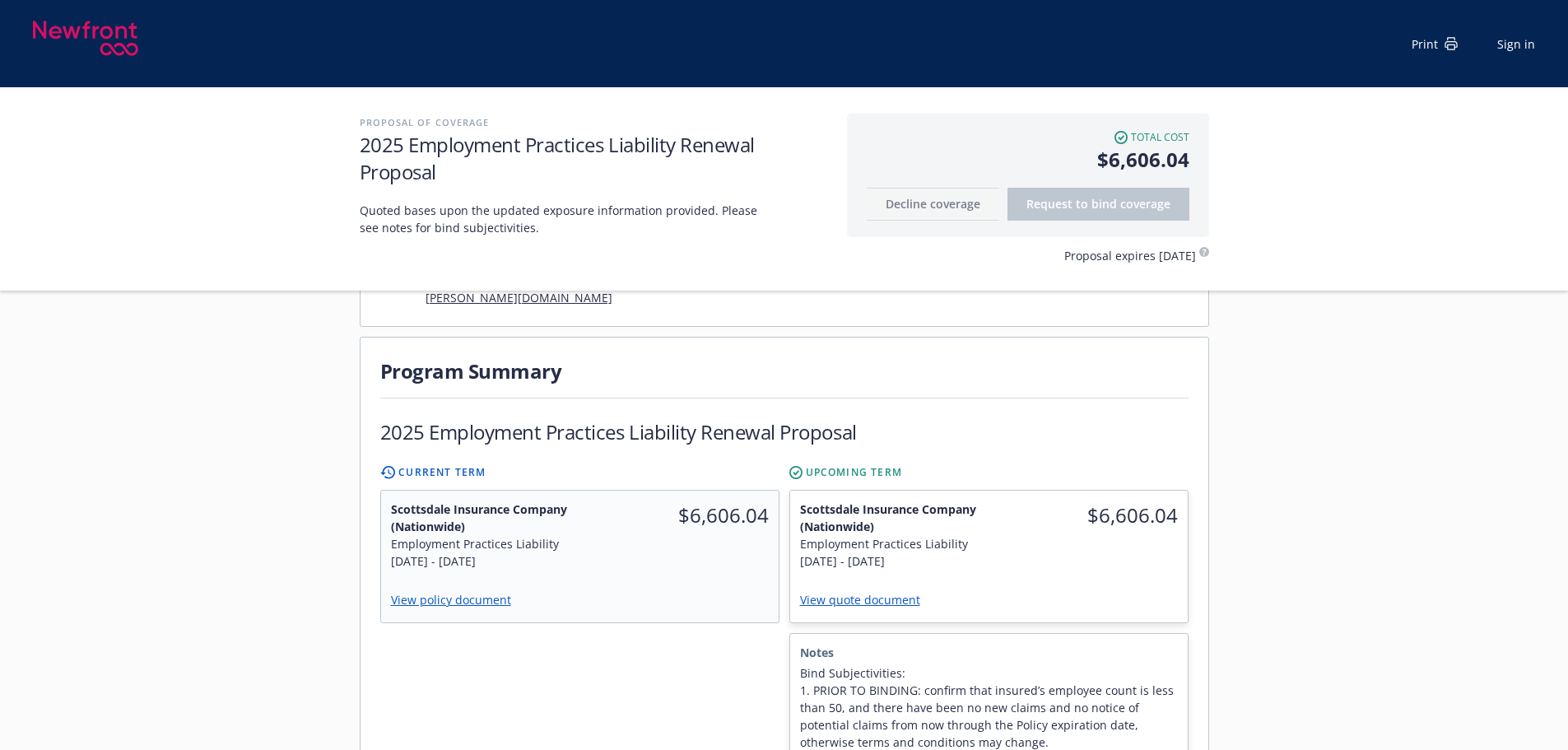
scroll to position [330, 0]
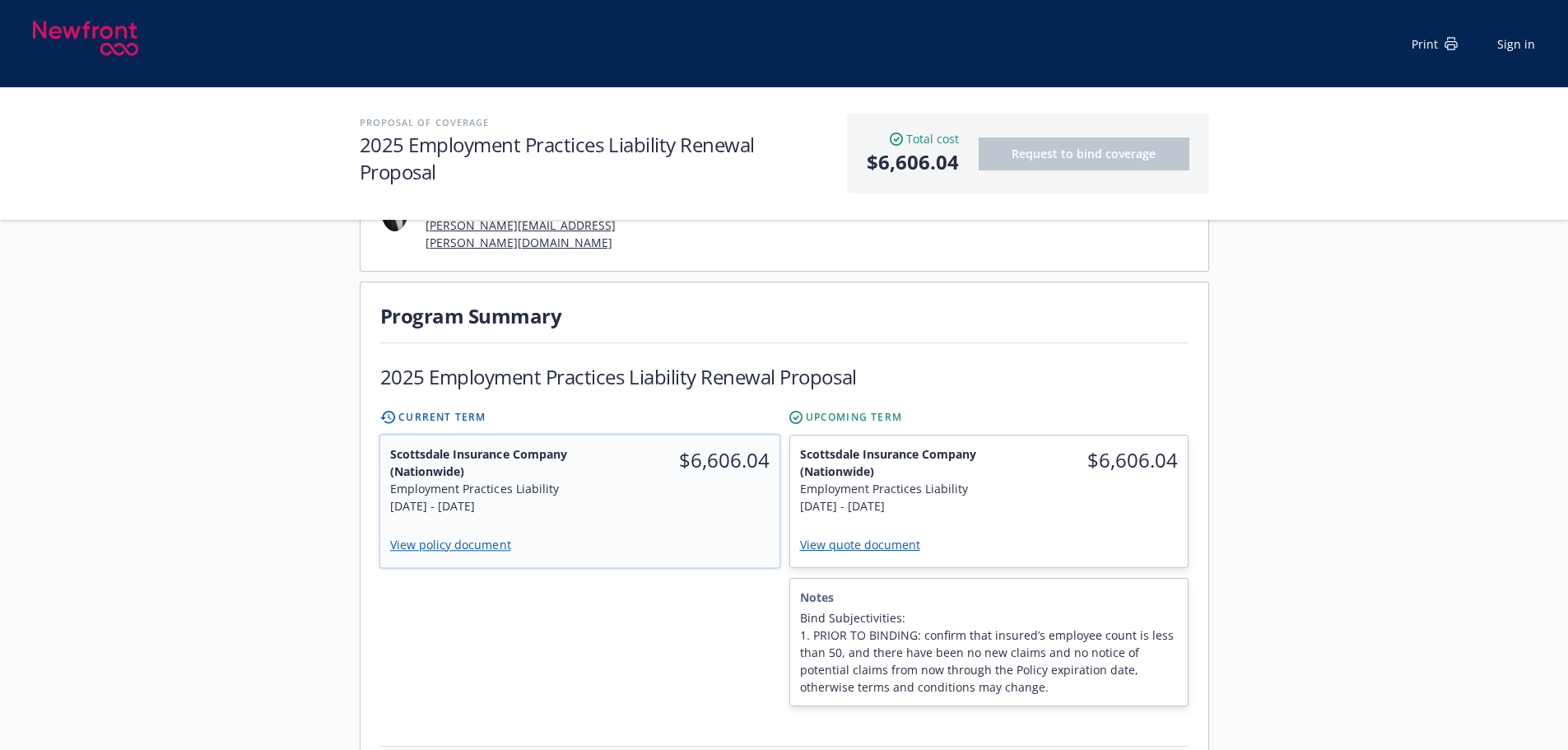
click at [641, 524] on div "View policy document" at bounding box center [579, 546] width 400 height 42
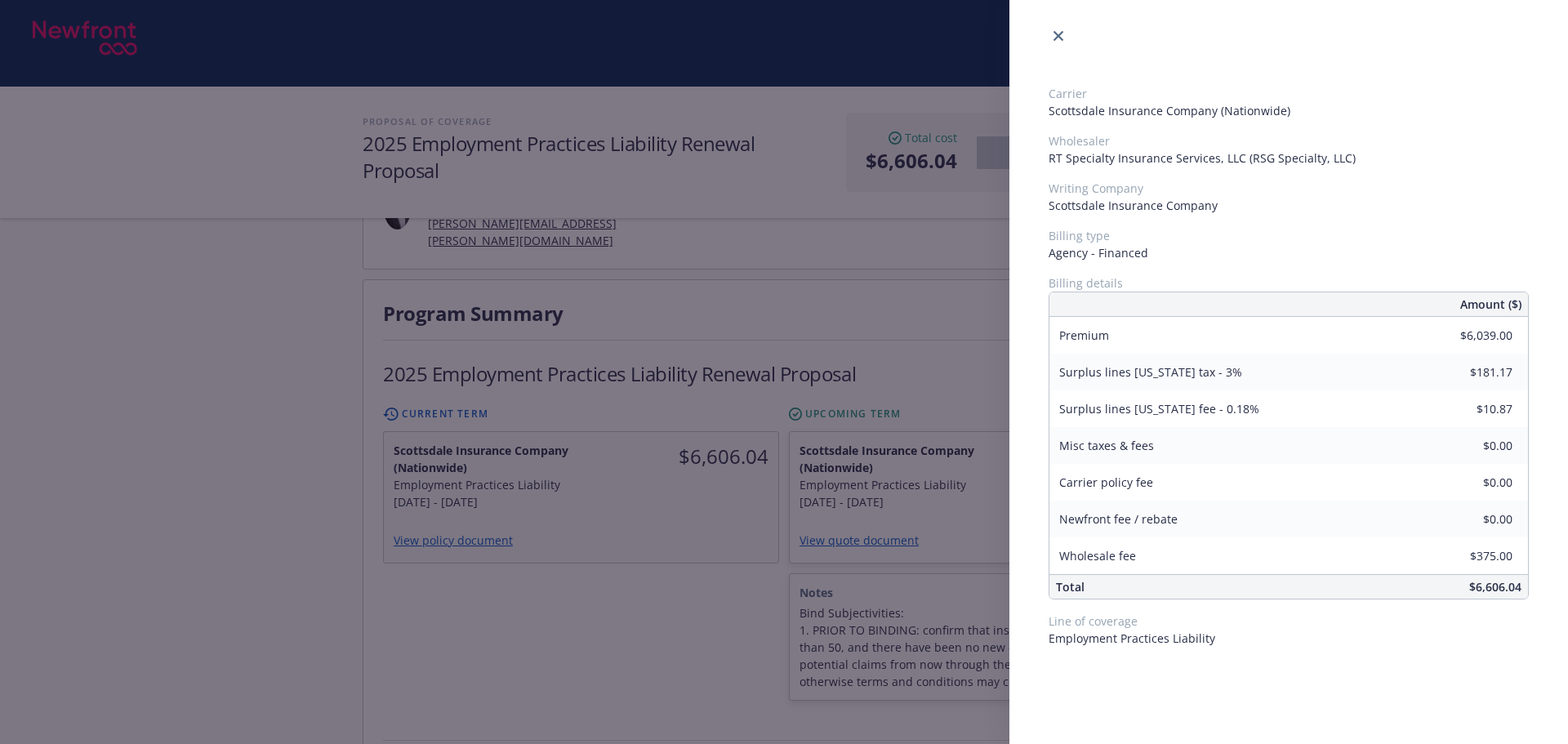
click at [686, 614] on div "Carrier Scottsdale Insurance Company (Nationwide) Wholesaler RT Specialty Insur…" at bounding box center [784, 372] width 1568 height 744
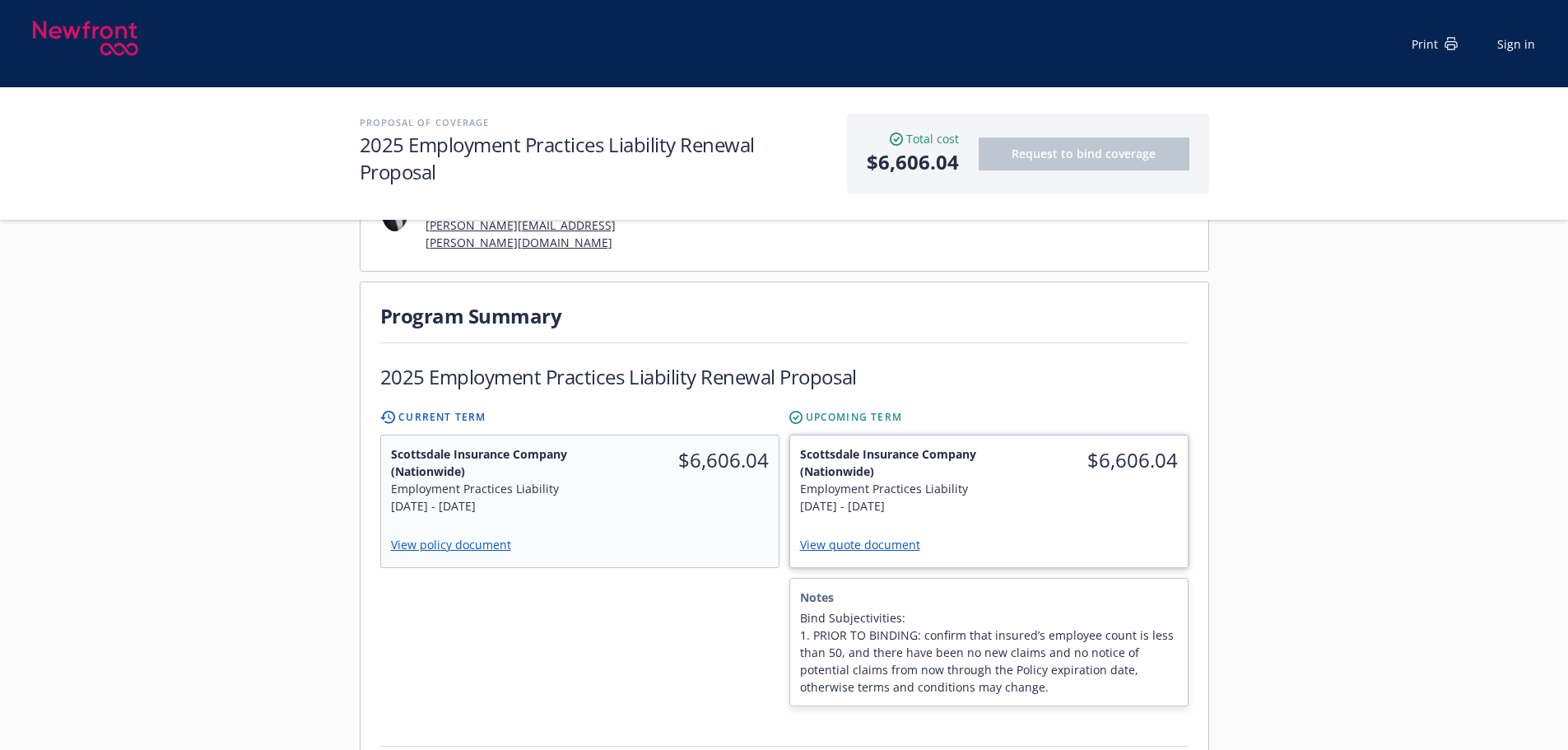
click at [1048, 488] on div "$6,606.04" at bounding box center [1087, 480] width 199 height 89
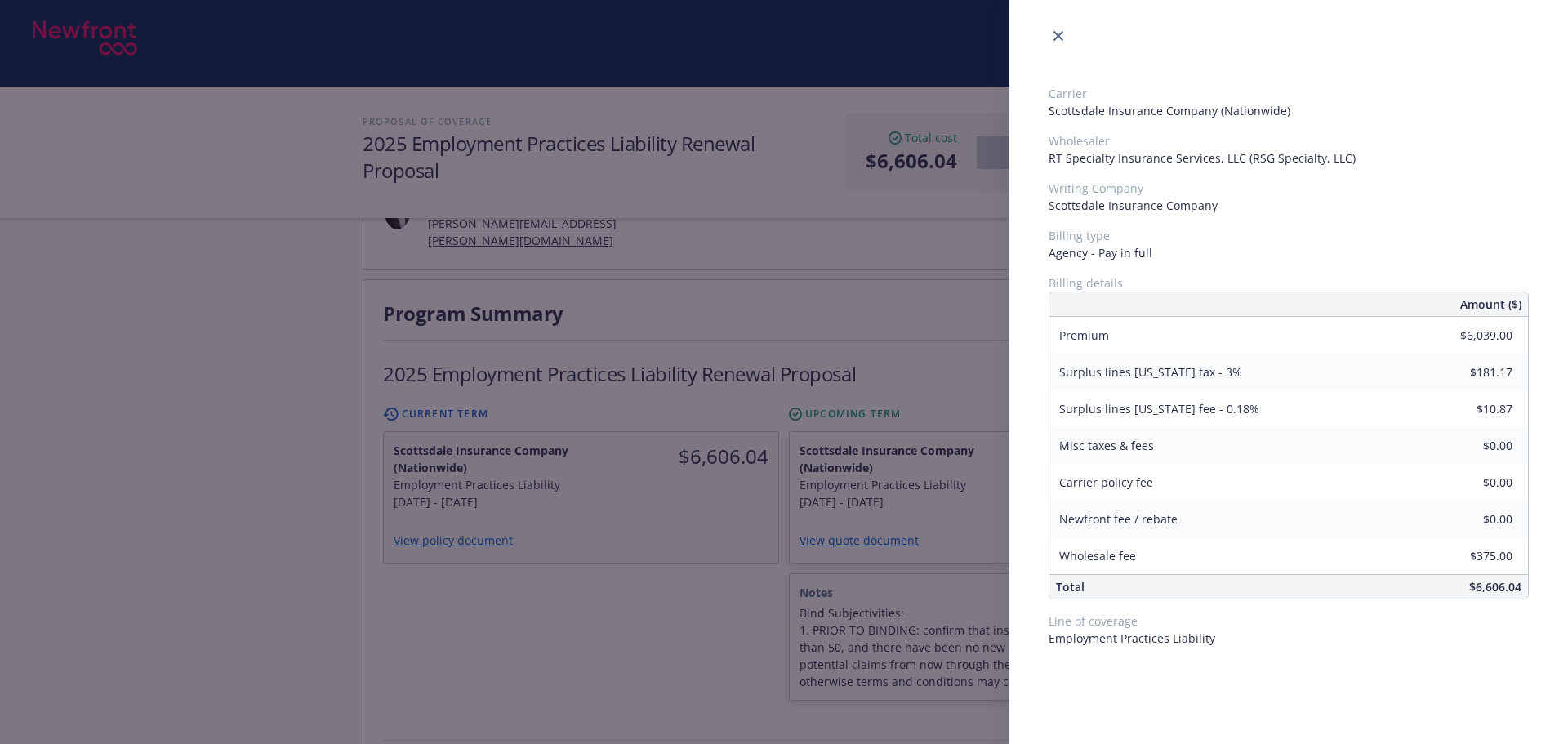
click at [755, 584] on div "Carrier Scottsdale Insurance Company (Nationwide) Wholesaler RT Specialty Insur…" at bounding box center [784, 372] width 1568 height 744
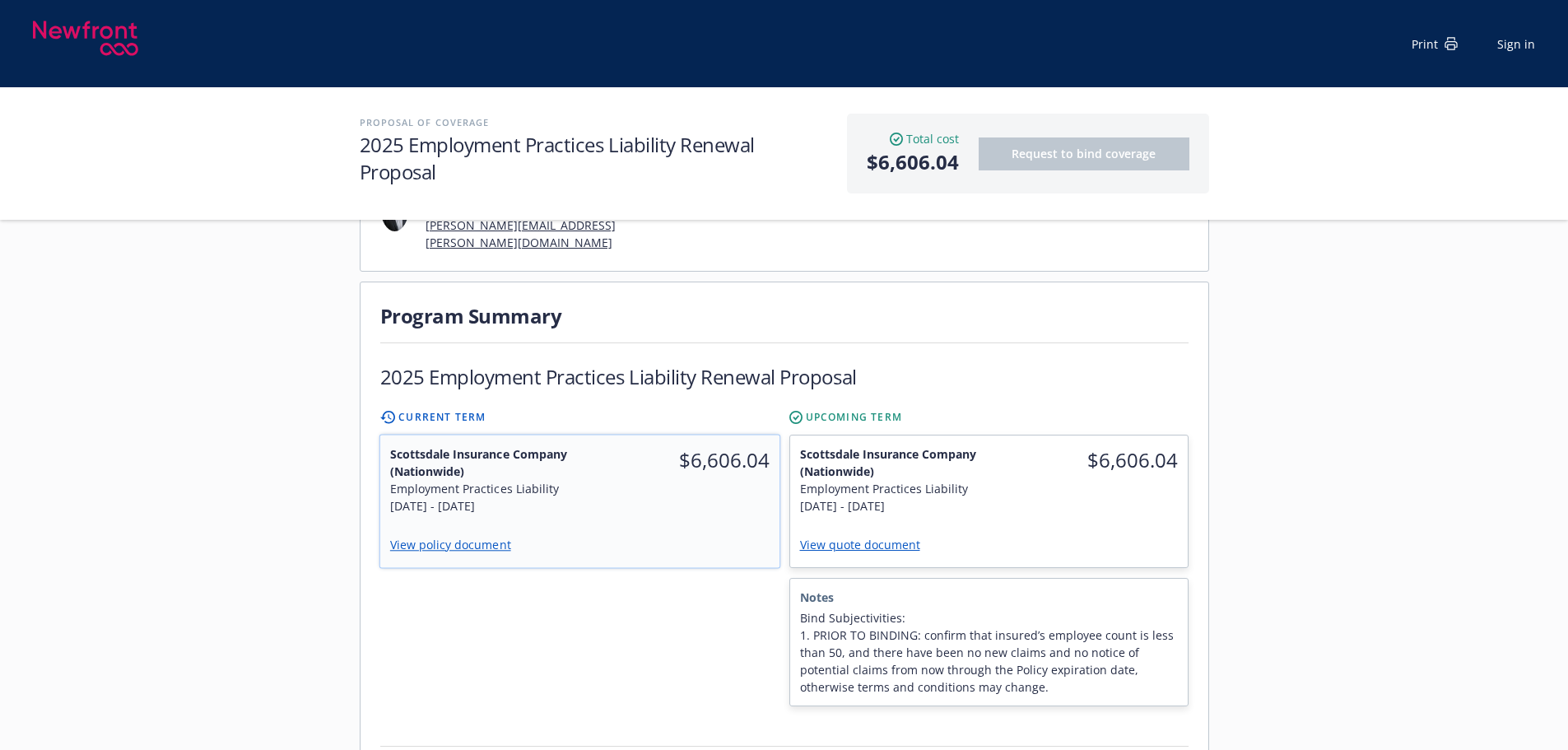
click at [740, 488] on div "$6,606.04" at bounding box center [680, 481] width 200 height 90
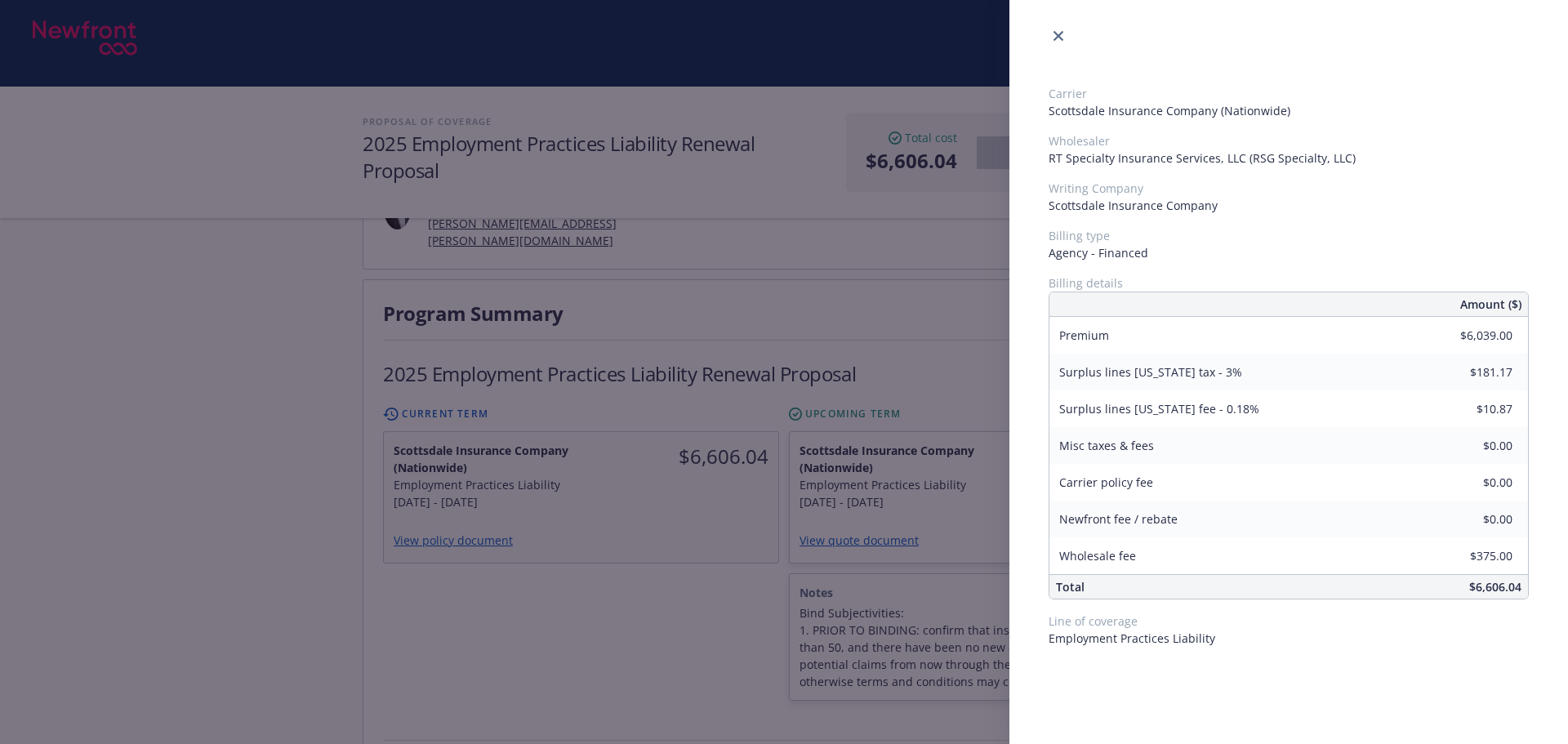
click at [930, 488] on div "Carrier Scottsdale Insurance Company (Nationwide) Wholesaler RT Specialty Insur…" at bounding box center [784, 372] width 1568 height 744
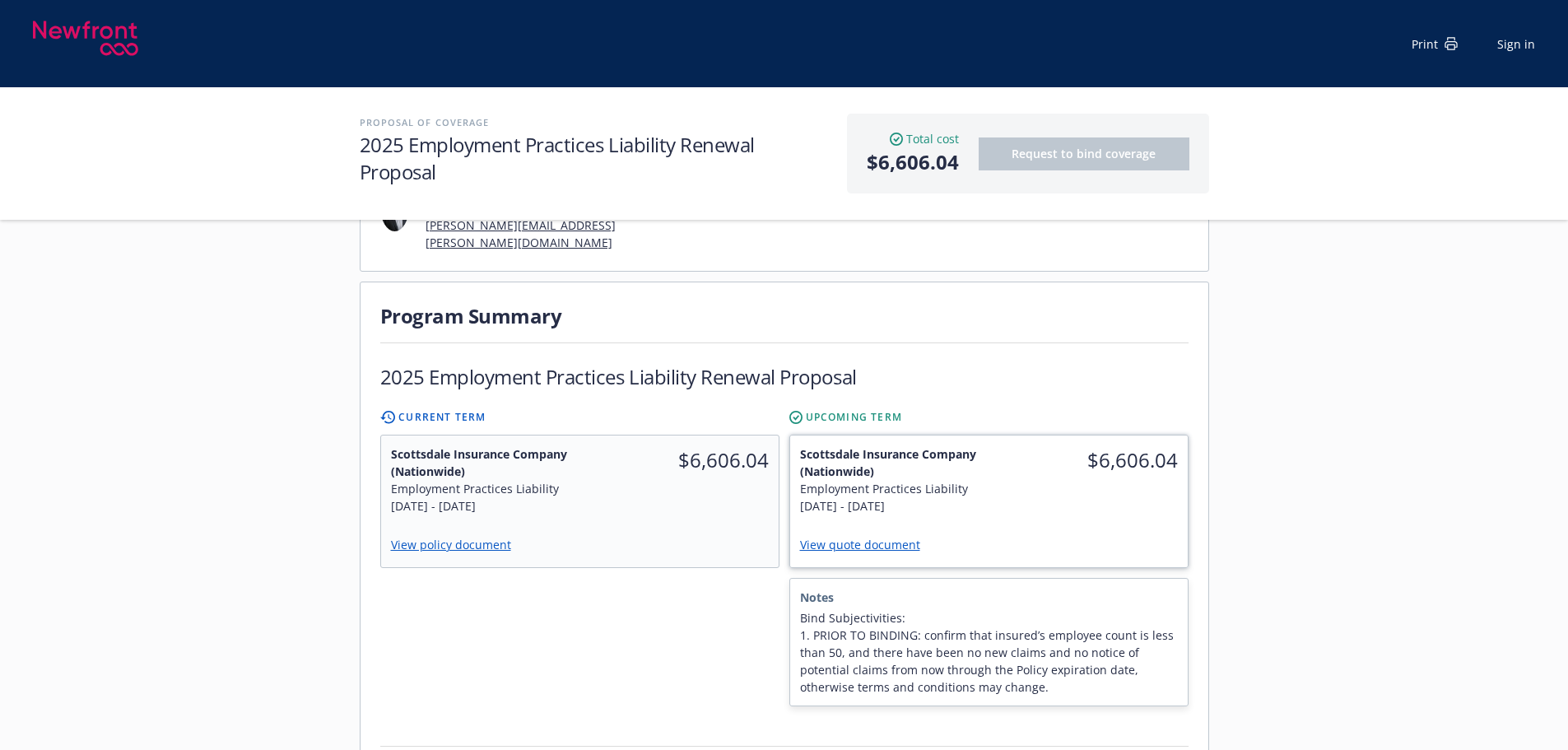
click at [1002, 476] on div "$6,606.04" at bounding box center [1087, 480] width 199 height 89
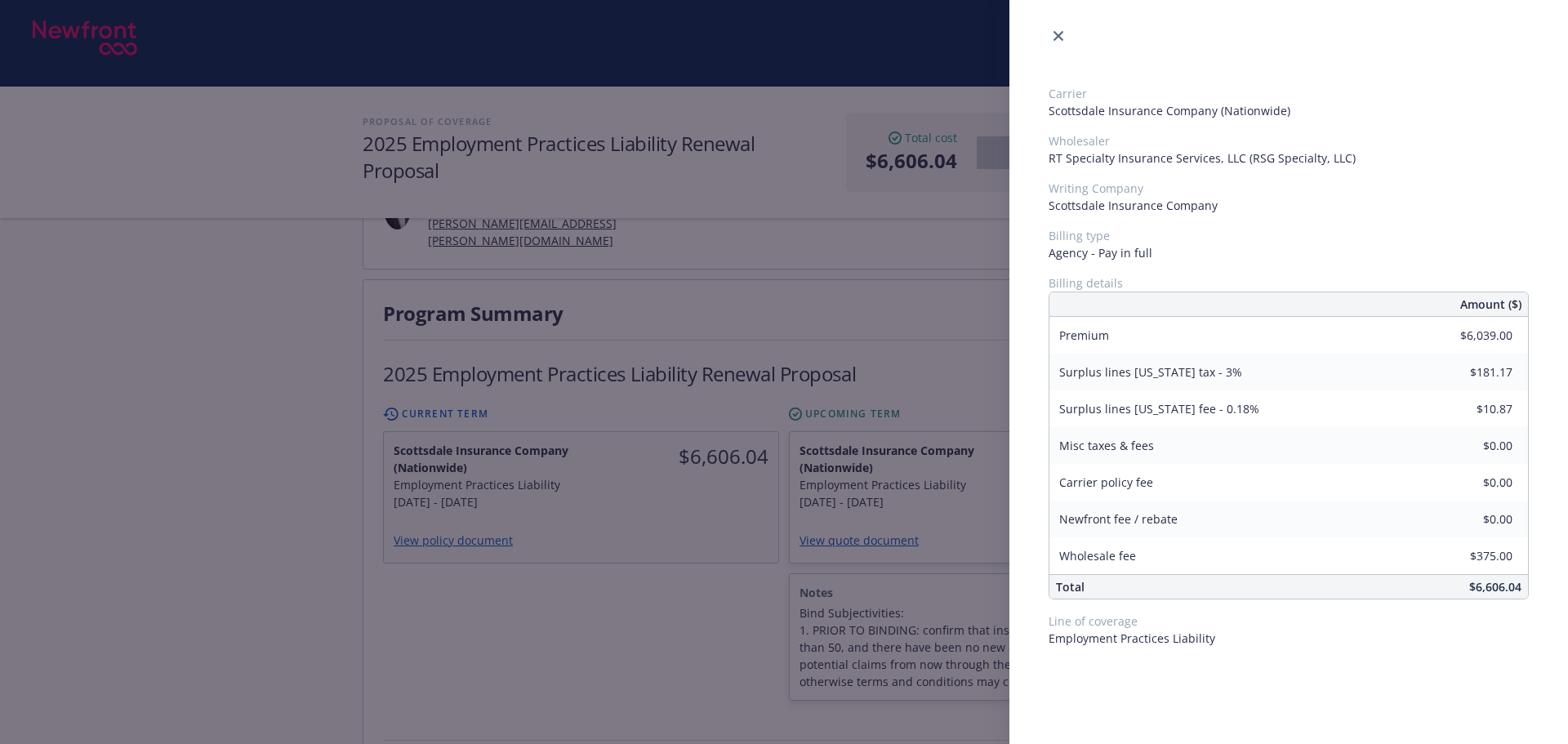
click at [629, 582] on div "Carrier Scottsdale Insurance Company (Nationwide) Wholesaler RT Specialty Insur…" at bounding box center [784, 372] width 1568 height 744
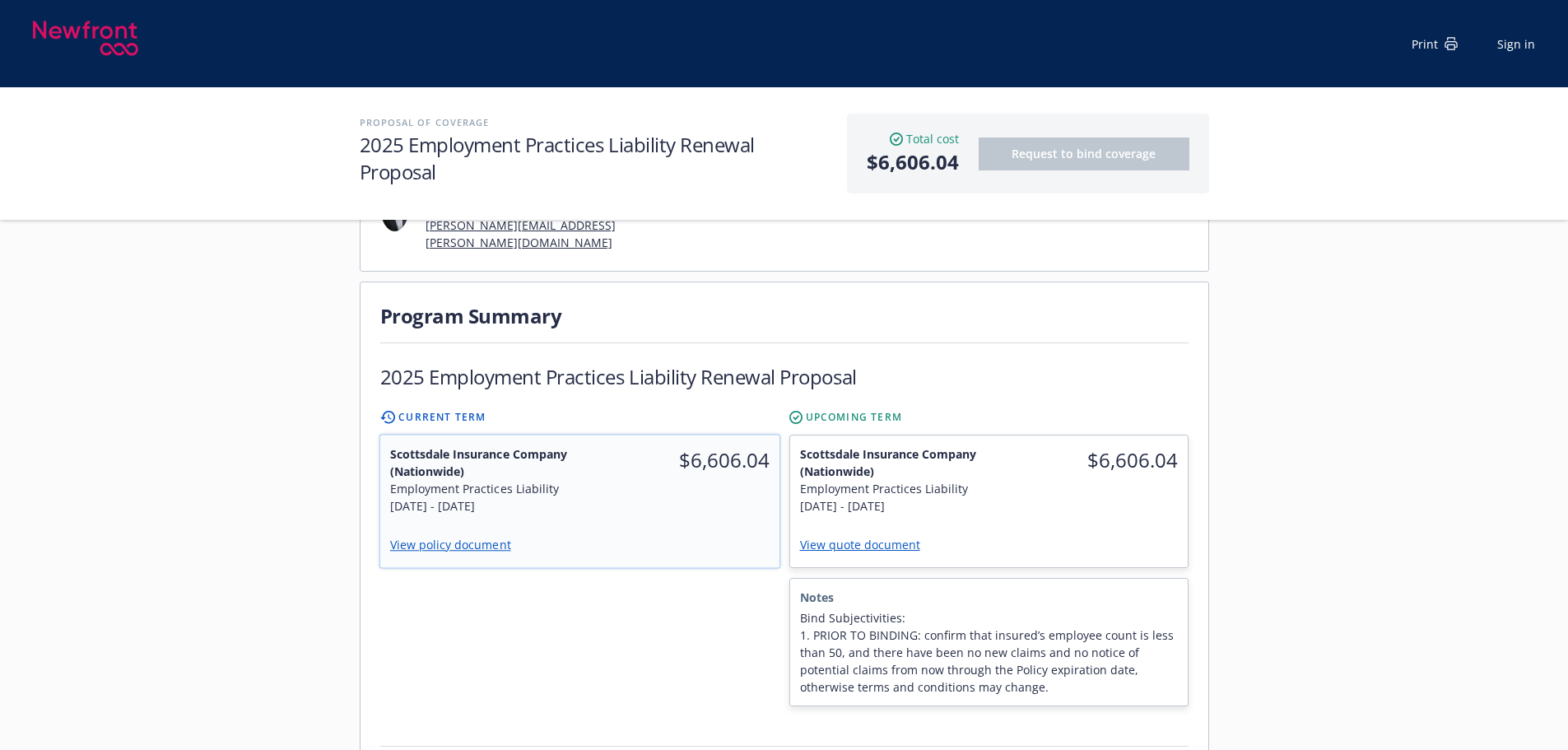
click at [658, 534] on div "View policy document" at bounding box center [579, 546] width 379 height 23
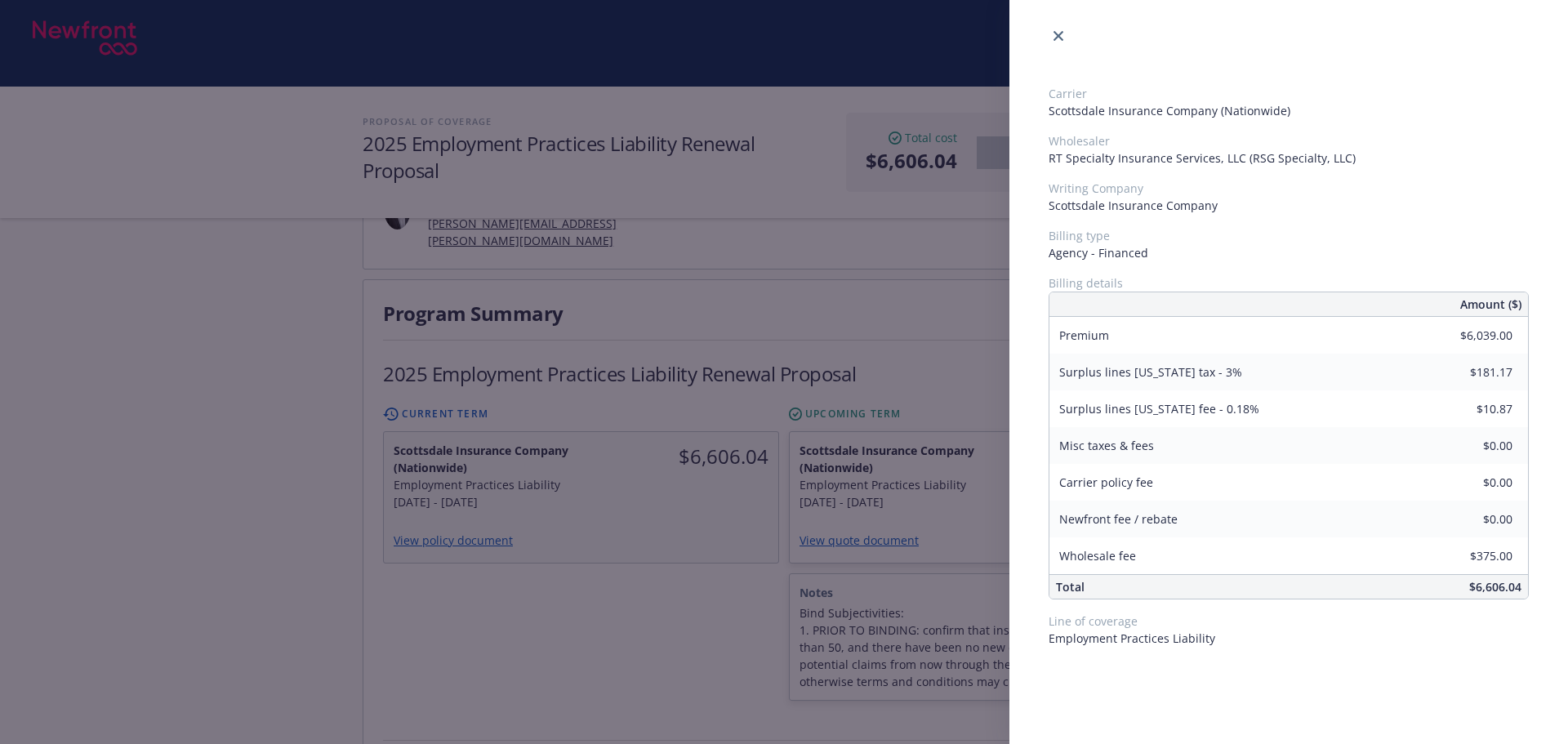
click at [652, 586] on div "Carrier Scottsdale Insurance Company (Nationwide) Wholesaler RT Specialty Insur…" at bounding box center [784, 372] width 1568 height 744
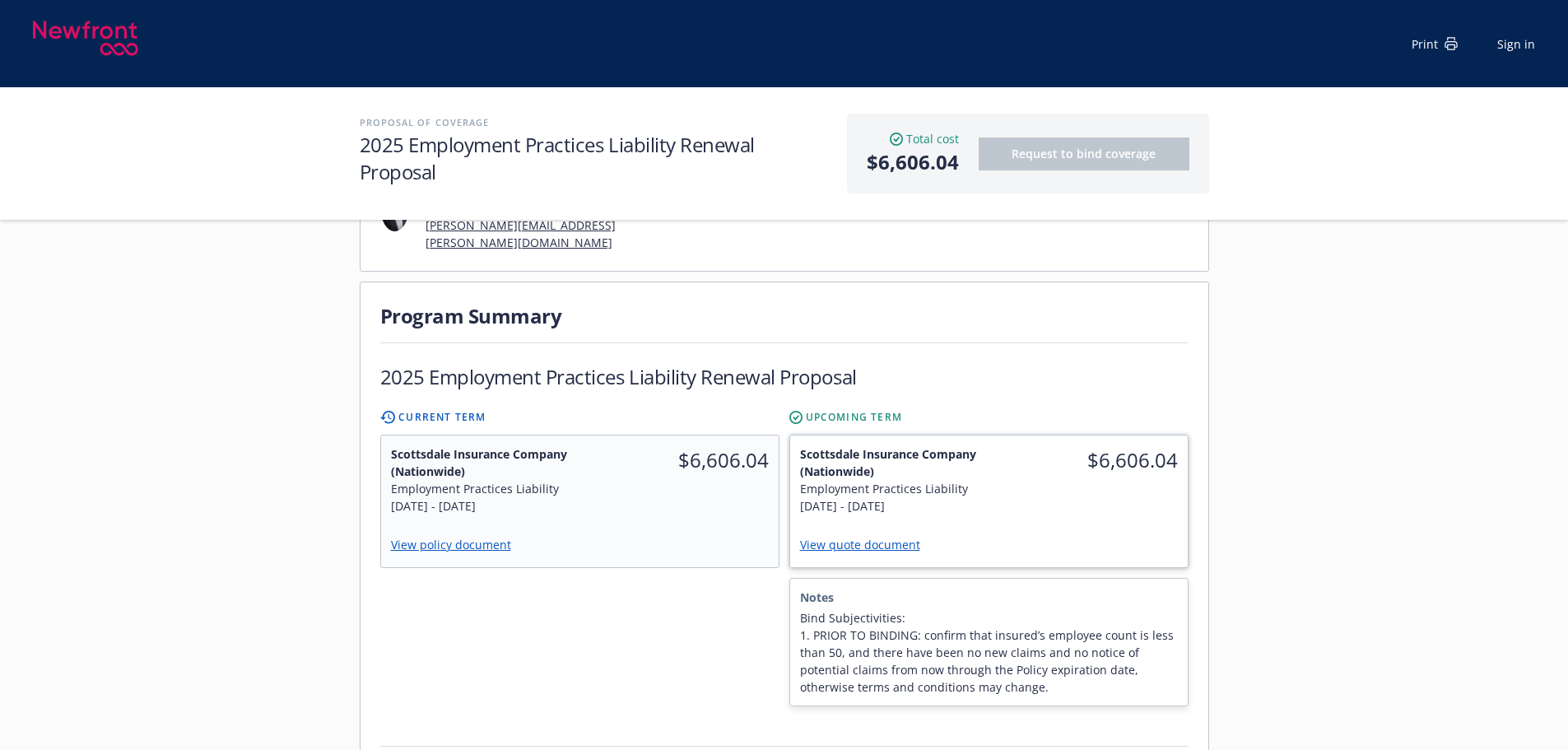
click at [1067, 481] on div "$6,606.04" at bounding box center [1087, 480] width 199 height 89
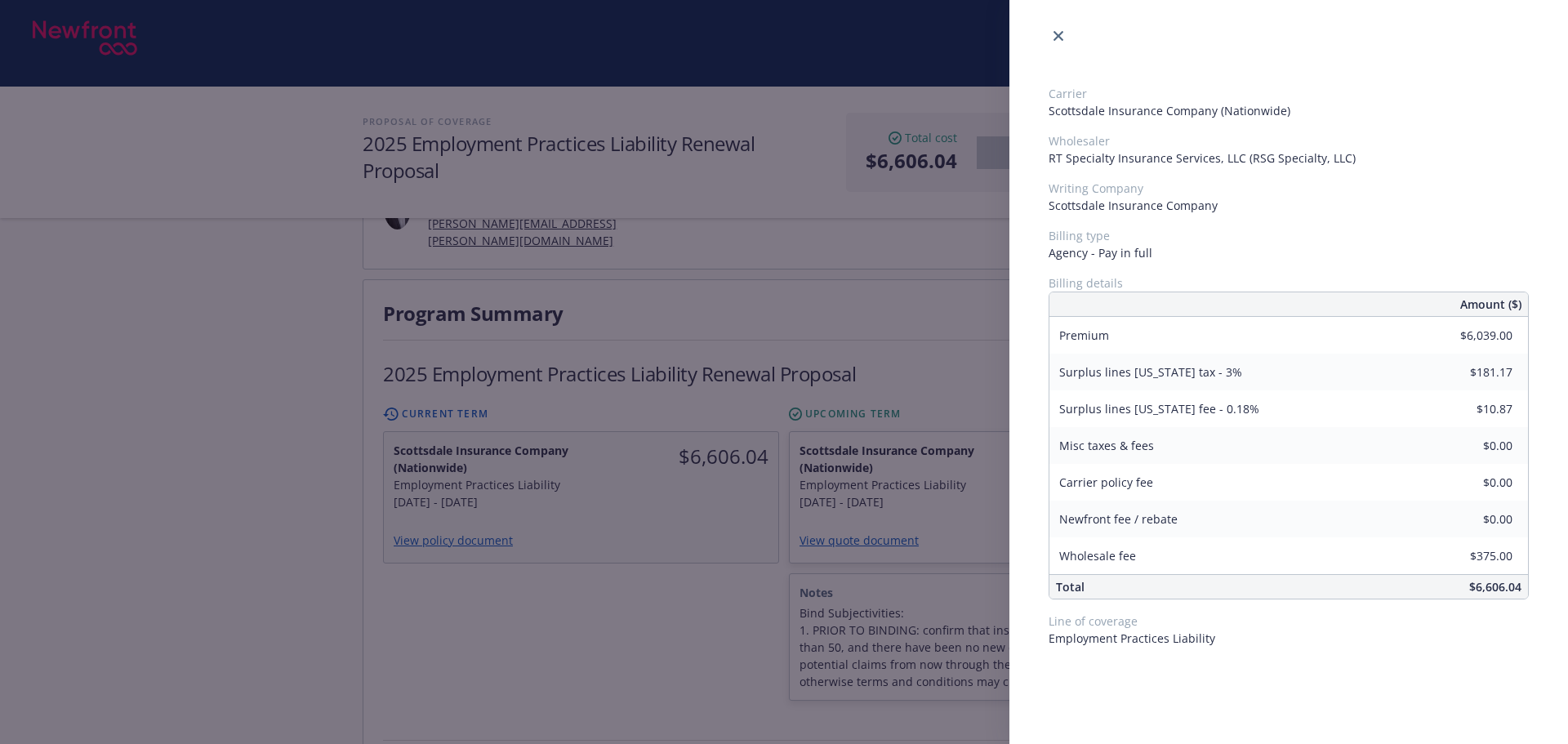
click at [616, 538] on div "Carrier Scottsdale Insurance Company (Nationwide) Wholesaler RT Specialty Insur…" at bounding box center [784, 372] width 1568 height 744
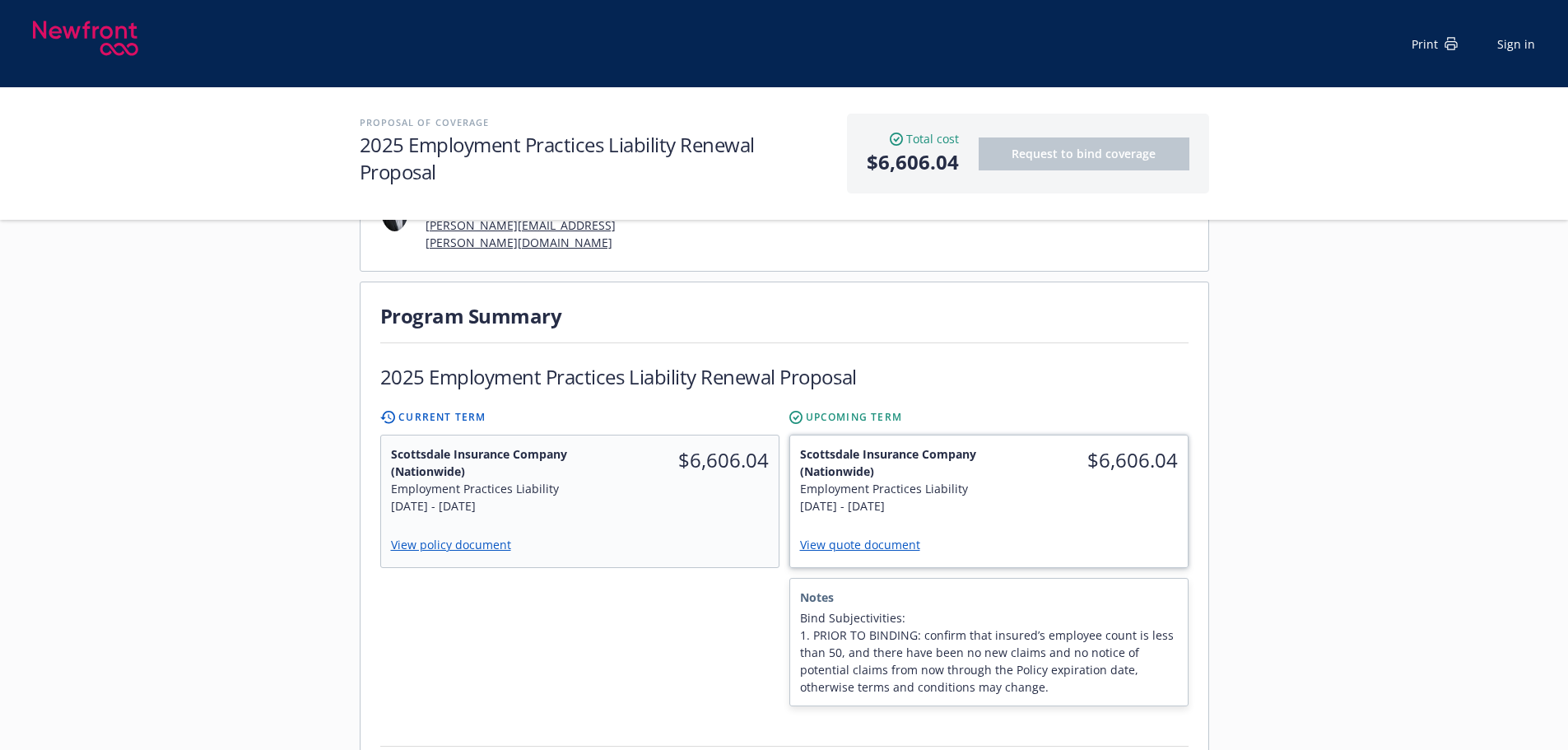
click at [1063, 524] on div "View quote document" at bounding box center [989, 546] width 398 height 42
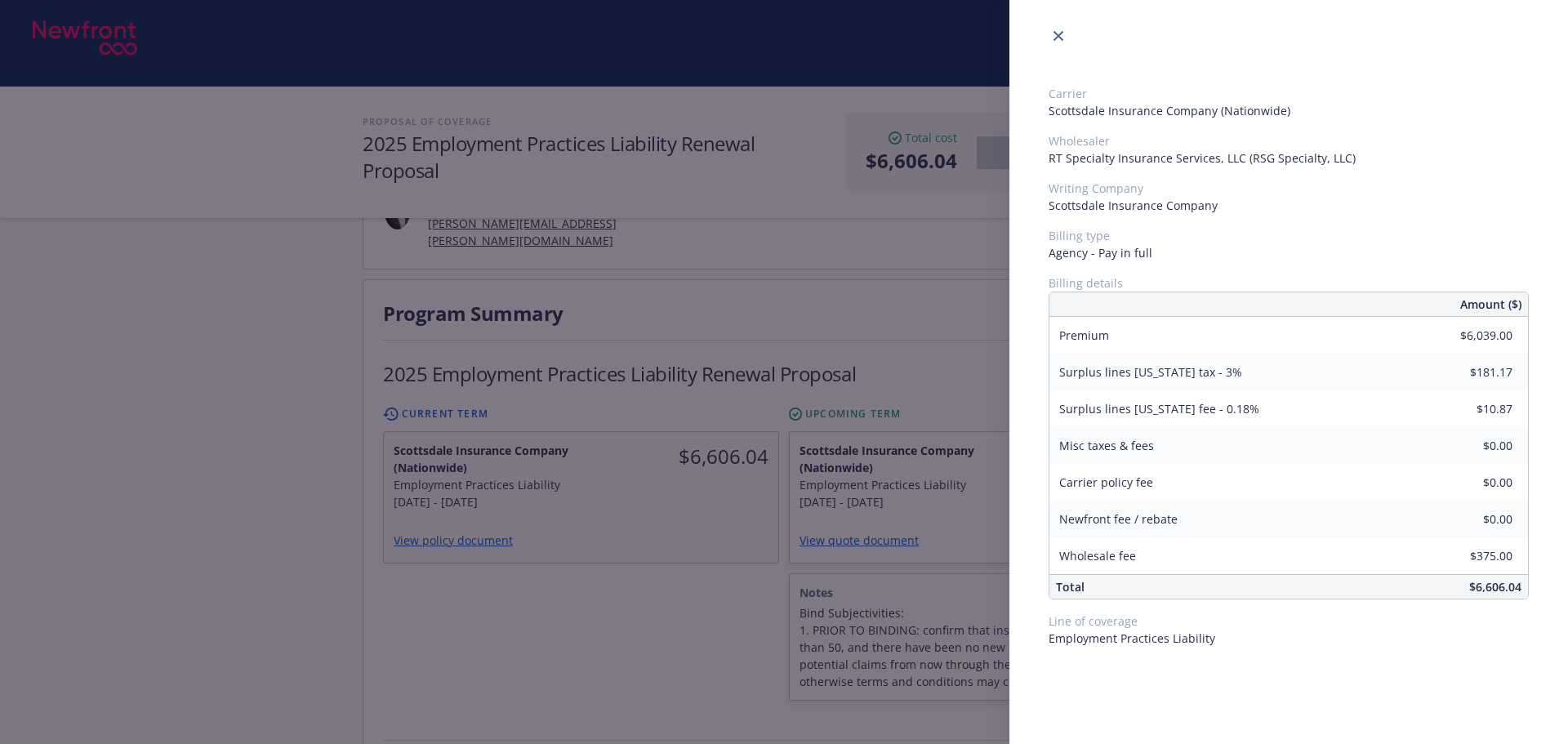
click at [631, 598] on div "Carrier Scottsdale Insurance Company (Nationwide) Wholesaler RT Specialty Insur…" at bounding box center [784, 372] width 1568 height 744
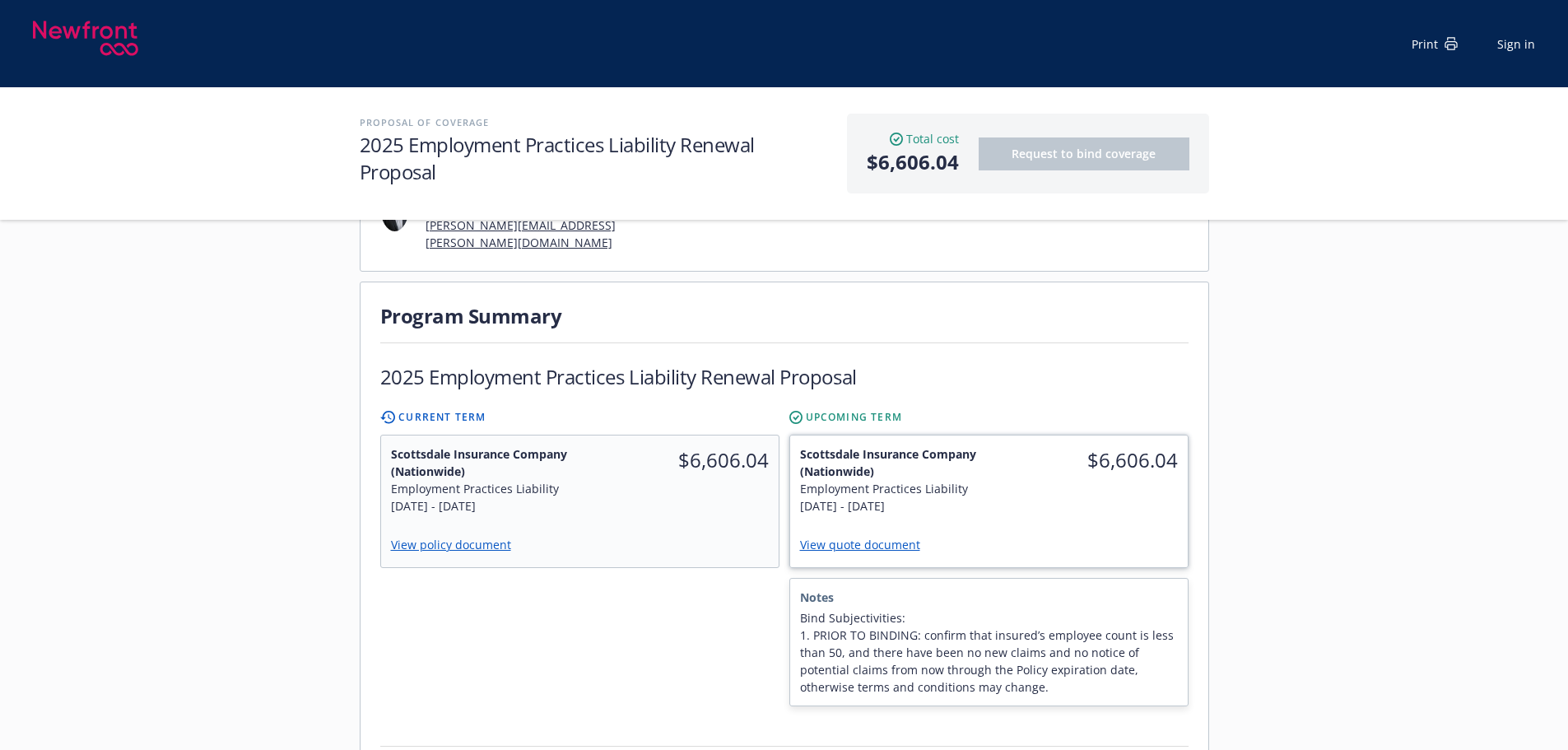
click at [858, 537] on link "View quote document" at bounding box center [866, 545] width 133 height 16
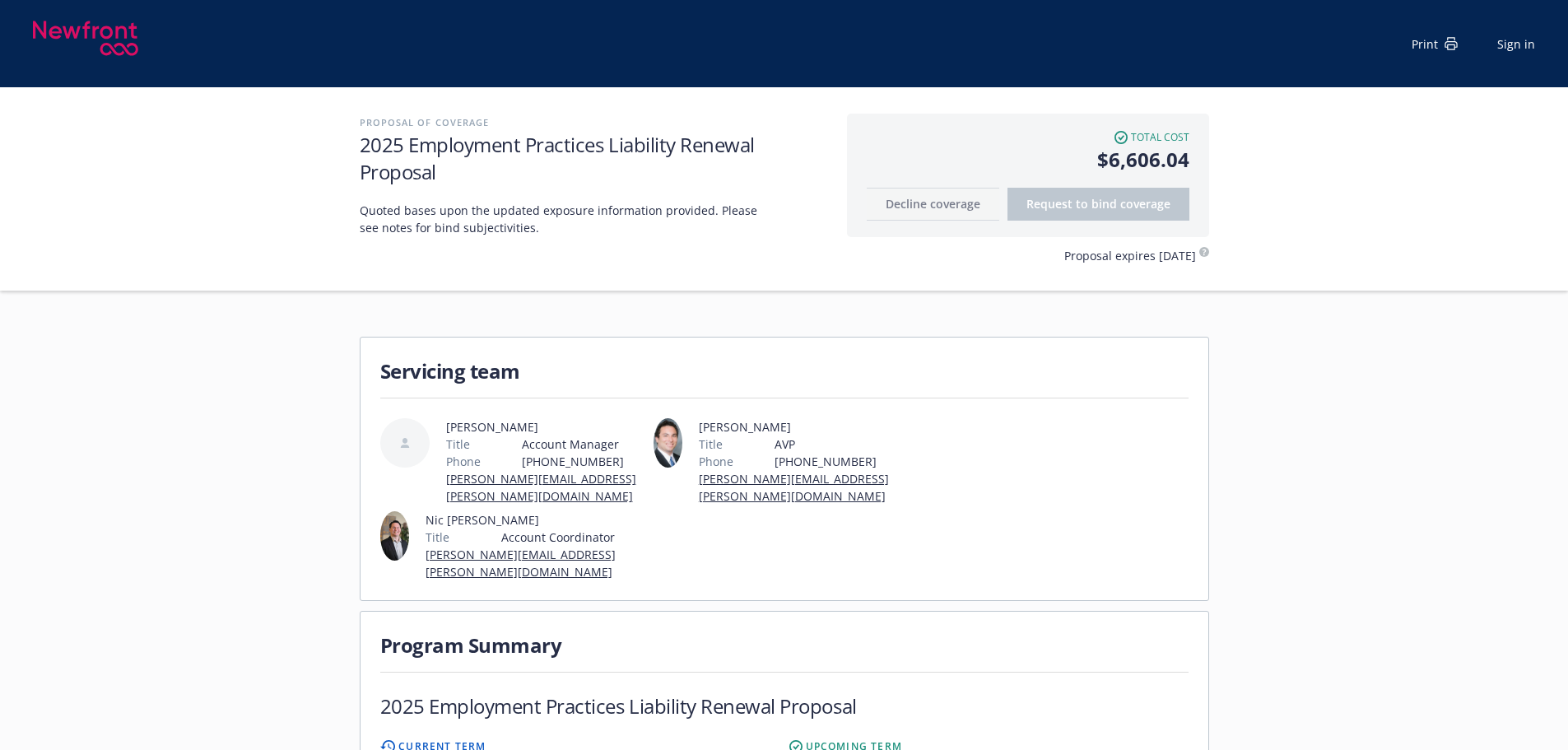
drag, startPoint x: 1503, startPoint y: 510, endPoint x: 1435, endPoint y: 459, distance: 85.0
click at [1173, 246] on div "Proposal expires 11/09/2025" at bounding box center [1028, 250] width 362 height 27
click at [1190, 253] on span "Proposal expires 11/09/2025" at bounding box center [1130, 256] width 132 height 18
click at [1208, 257] on div at bounding box center [1204, 256] width 10 height 18
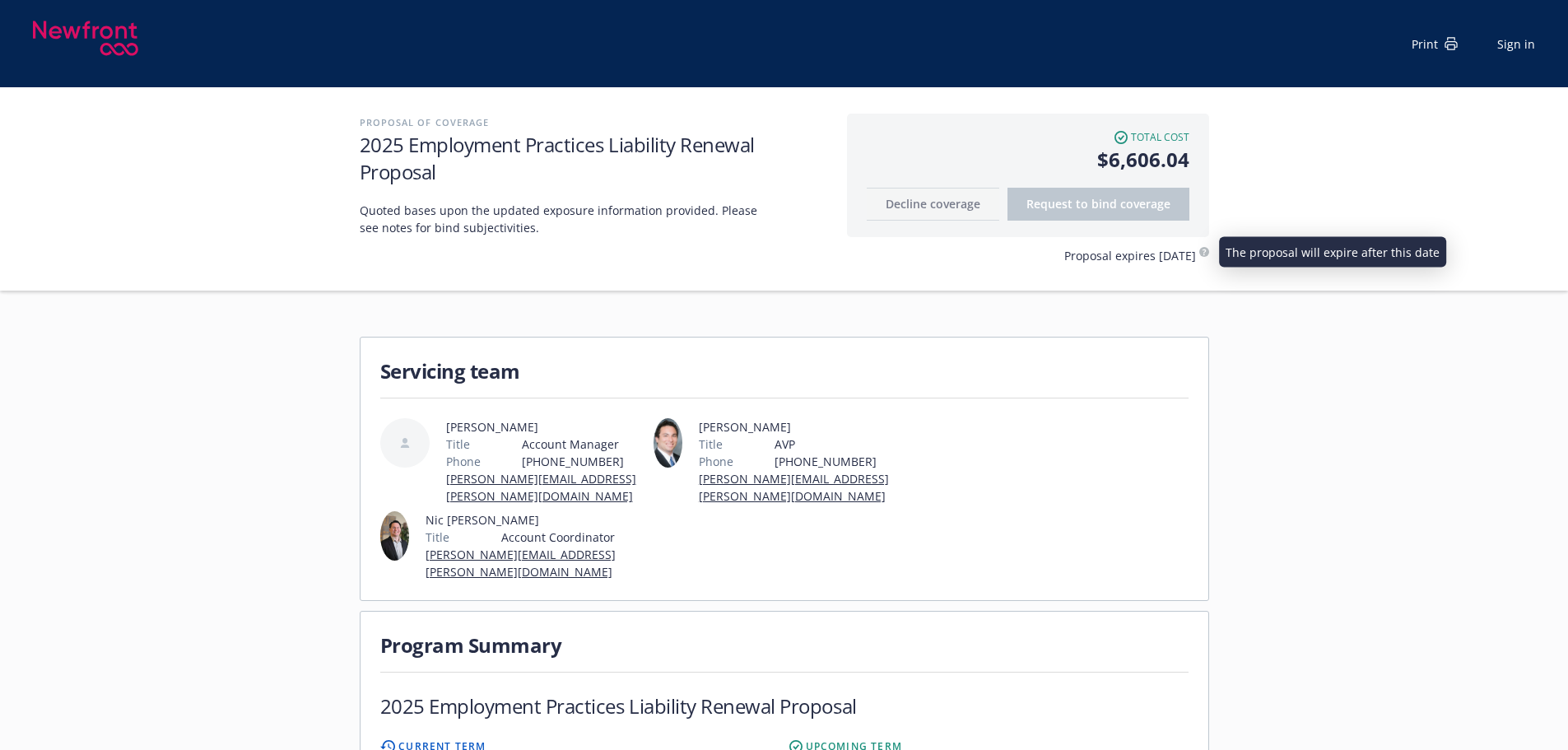
click at [1199, 256] on icon at bounding box center [1204, 251] width 10 height 10
click at [1191, 256] on span "Proposal expires 11/09/2025" at bounding box center [1130, 256] width 132 height 18
click at [1154, 265] on div "Proposal of coverage 2025 Employment Practices Liability Renewal Proposal Quote…" at bounding box center [784, 189] width 1568 height 203
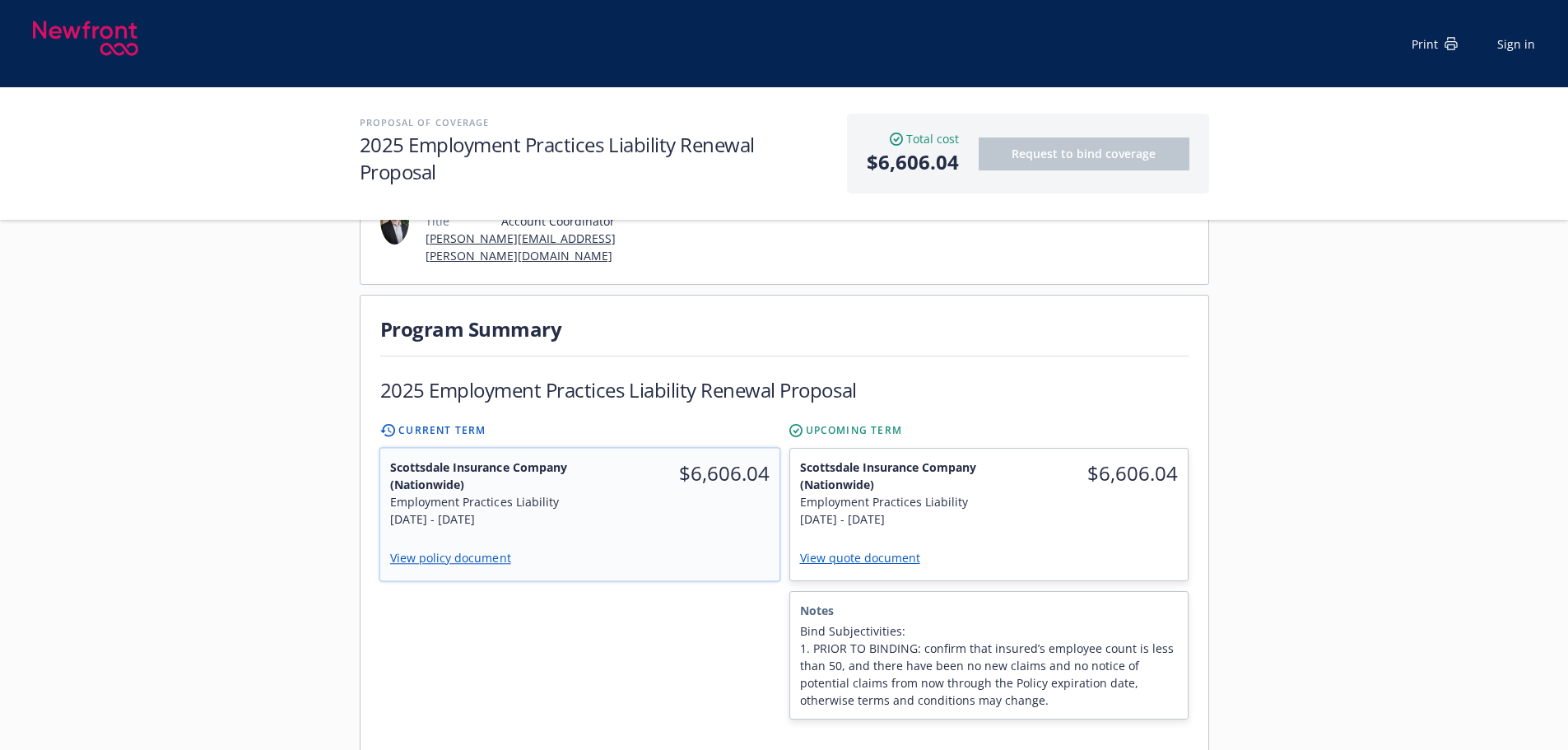
scroll to position [412, 0]
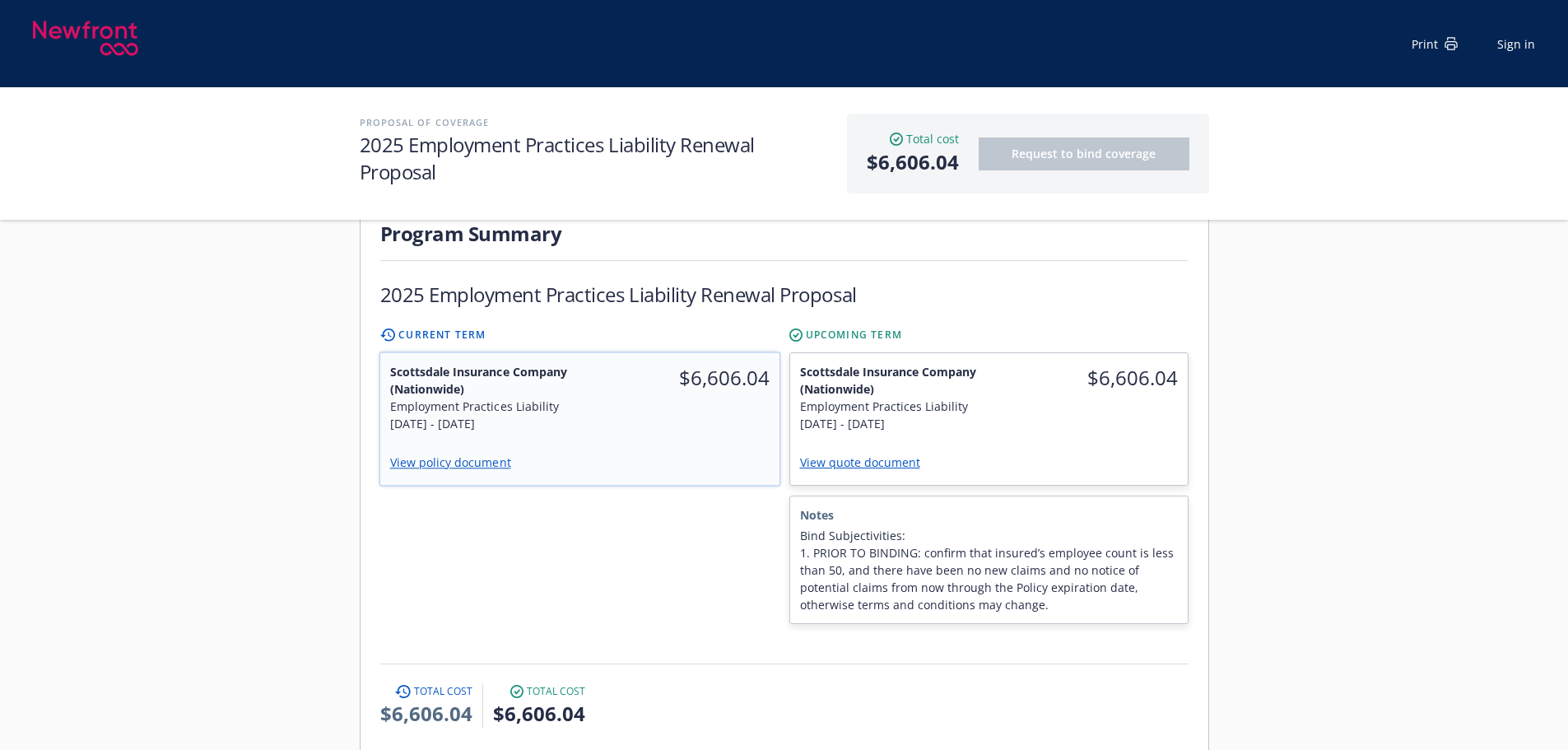
click at [620, 376] on div "$6,606.04" at bounding box center [680, 399] width 200 height 90
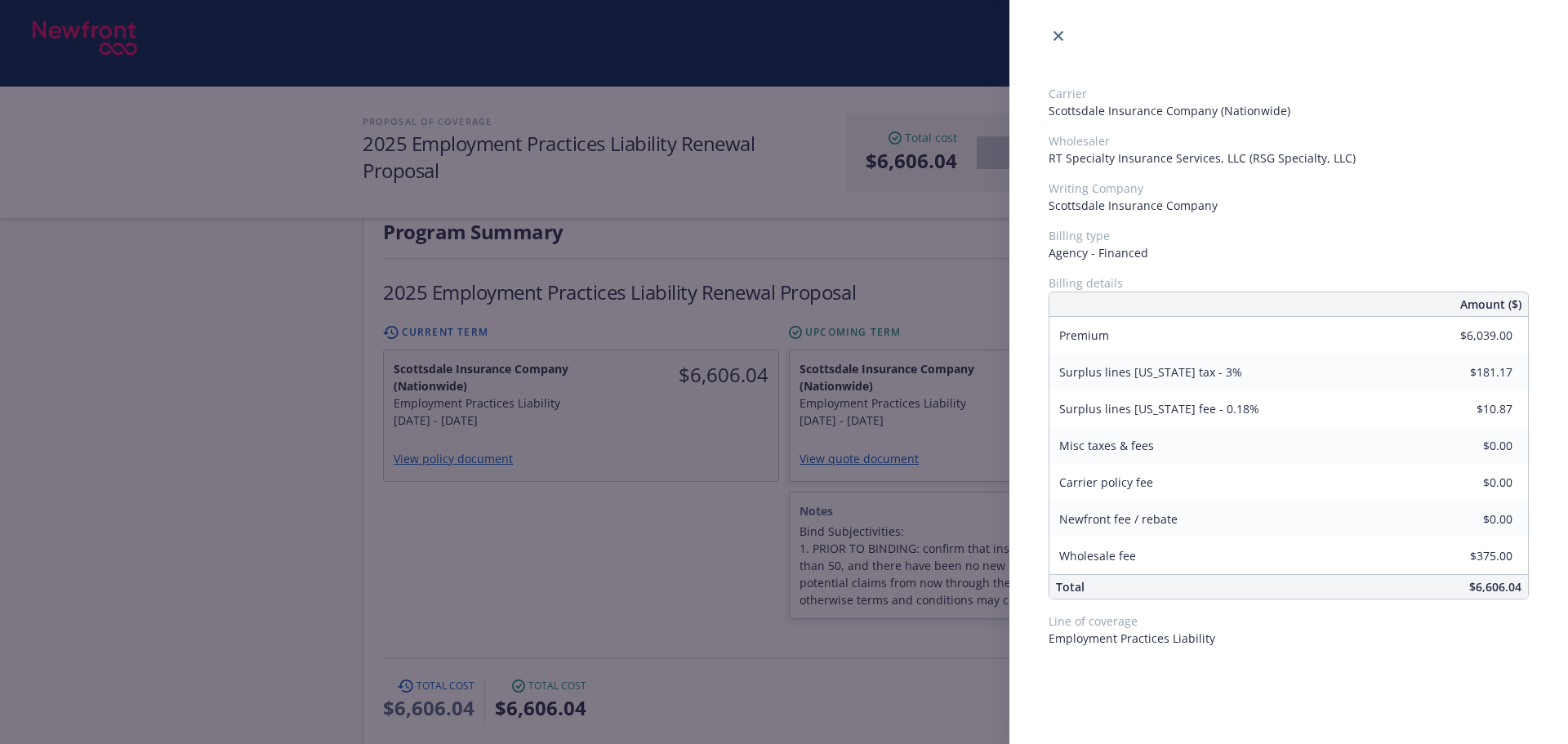
click at [669, 566] on div "Carrier Scottsdale Insurance Company (Nationwide) Wholesaler RT Specialty Insur…" at bounding box center [784, 372] width 1568 height 744
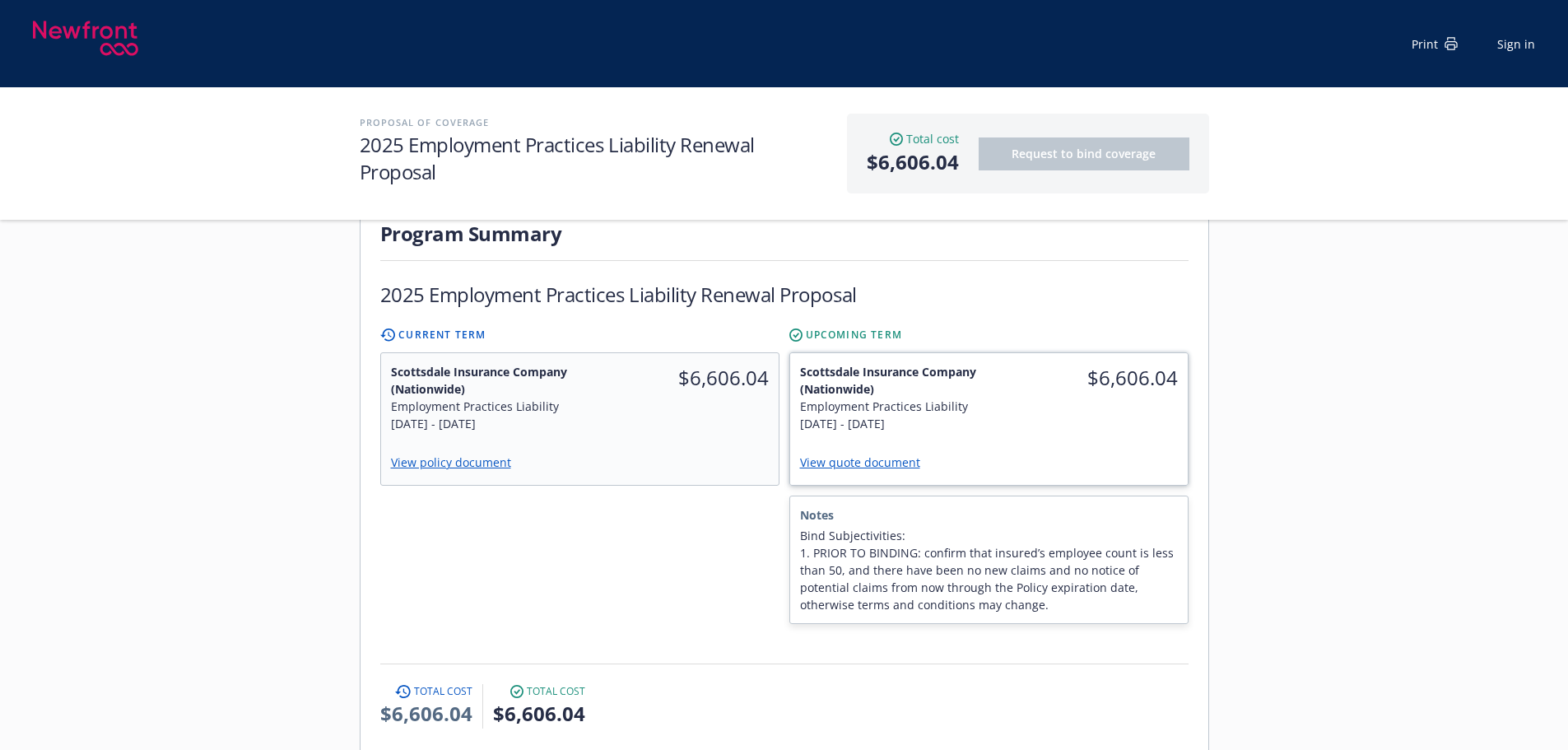
click at [1049, 392] on div "$6,606.04" at bounding box center [1087, 398] width 199 height 89
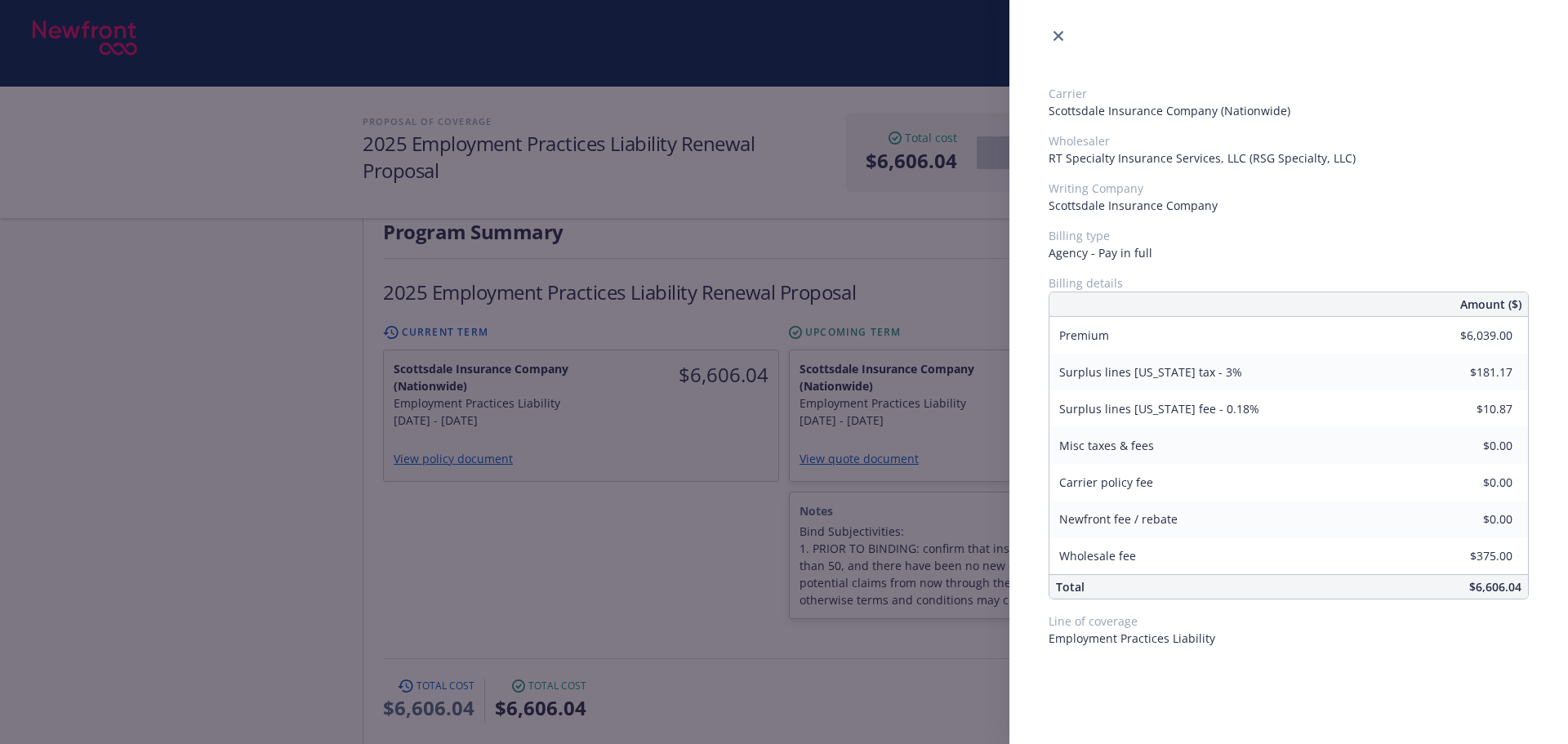
click at [730, 479] on div "Carrier Scottsdale Insurance Company (Nationwide) Wholesaler RT Specialty Insur…" at bounding box center [784, 372] width 1568 height 744
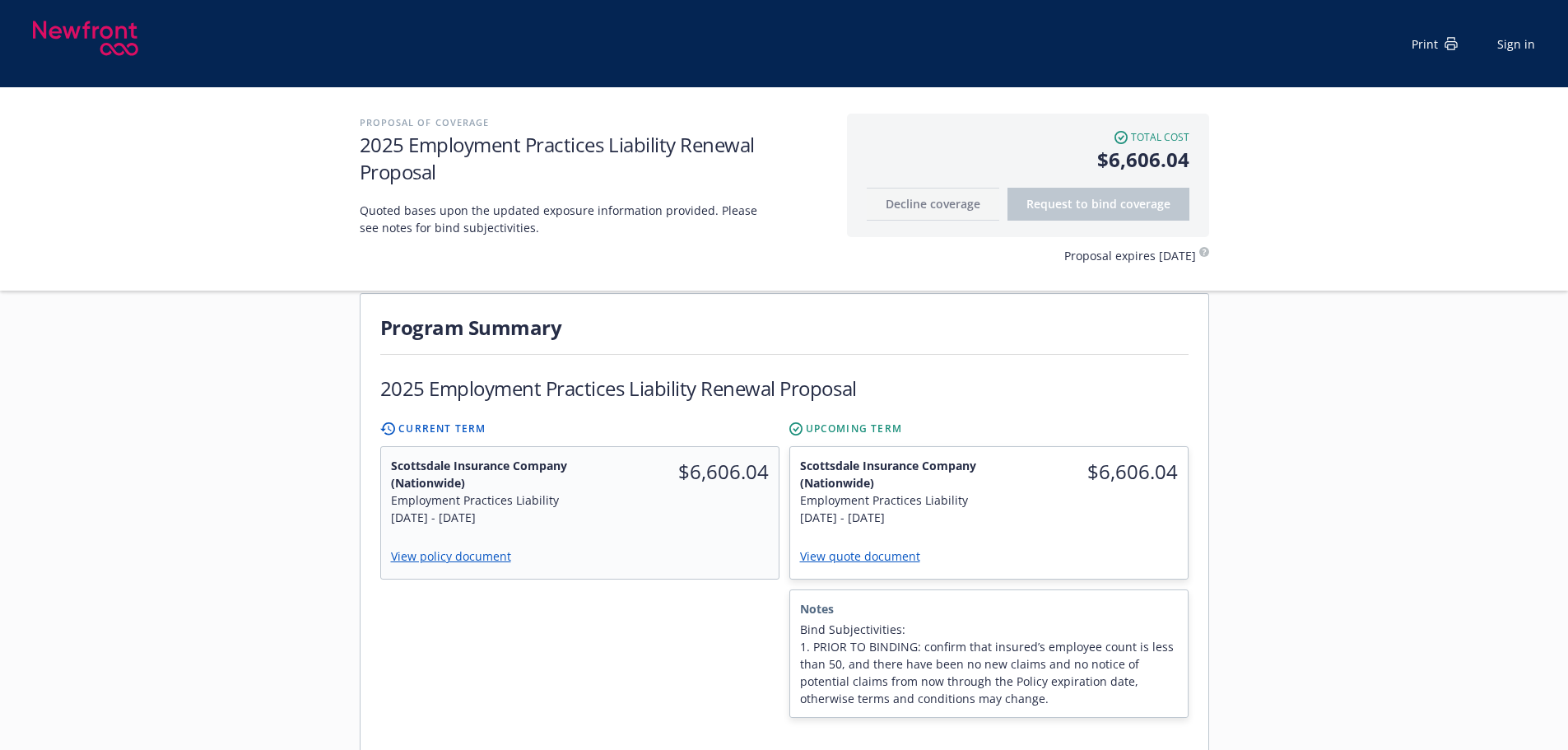
scroll to position [330, 0]
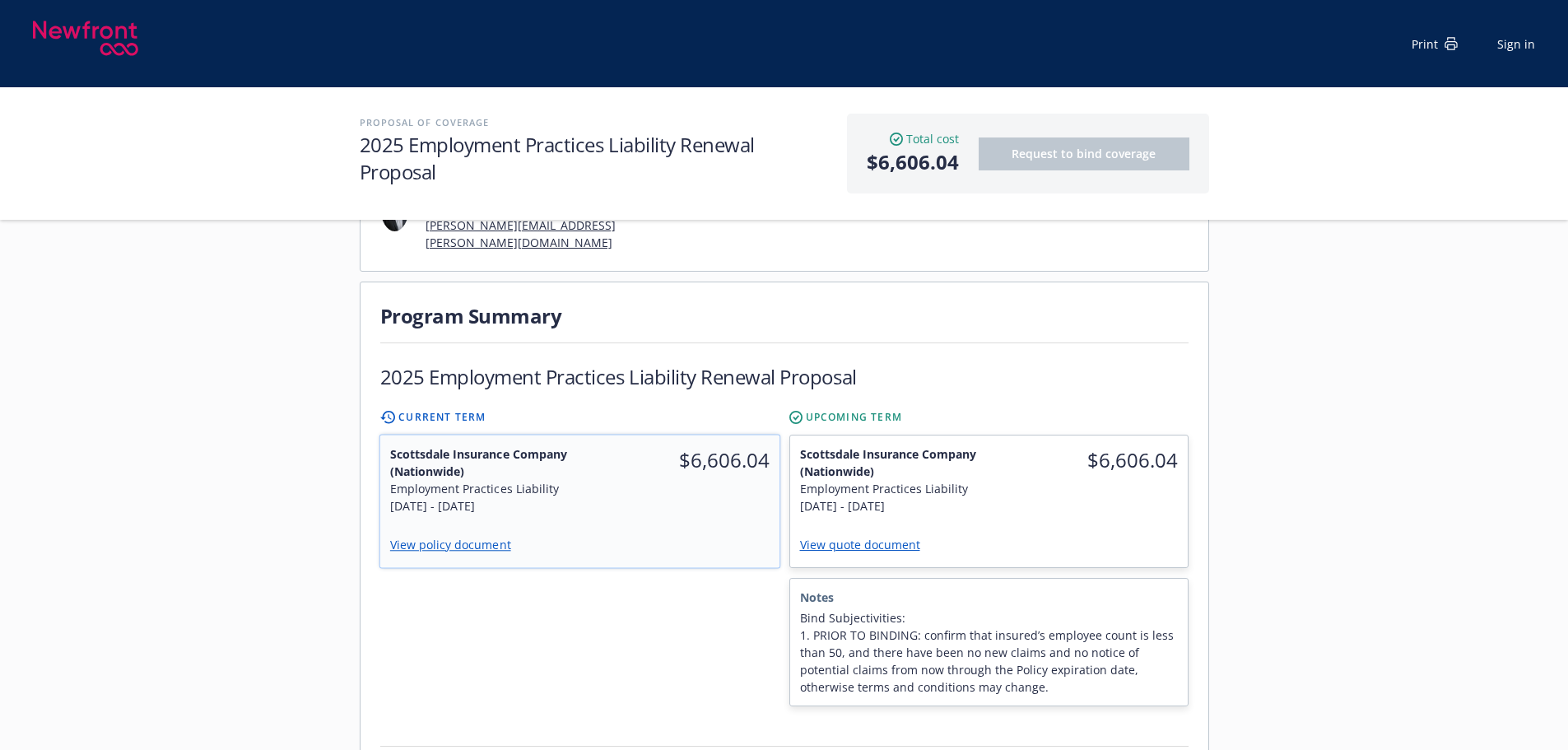
click at [620, 454] on div "$6,606.04" at bounding box center [680, 481] width 200 height 90
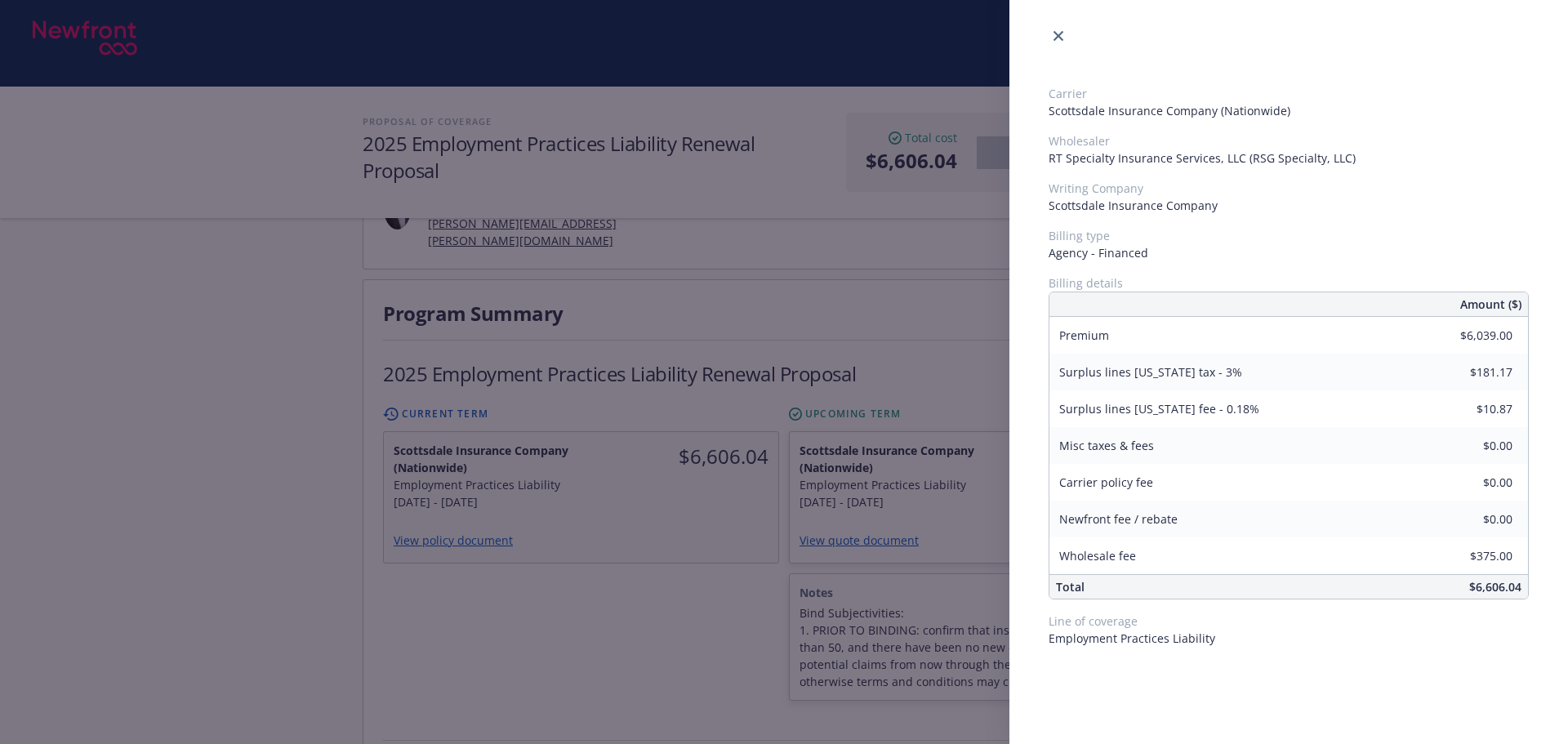
click at [667, 622] on div "Carrier Scottsdale Insurance Company (Nationwide) Wholesaler RT Specialty Insur…" at bounding box center [784, 372] width 1568 height 744
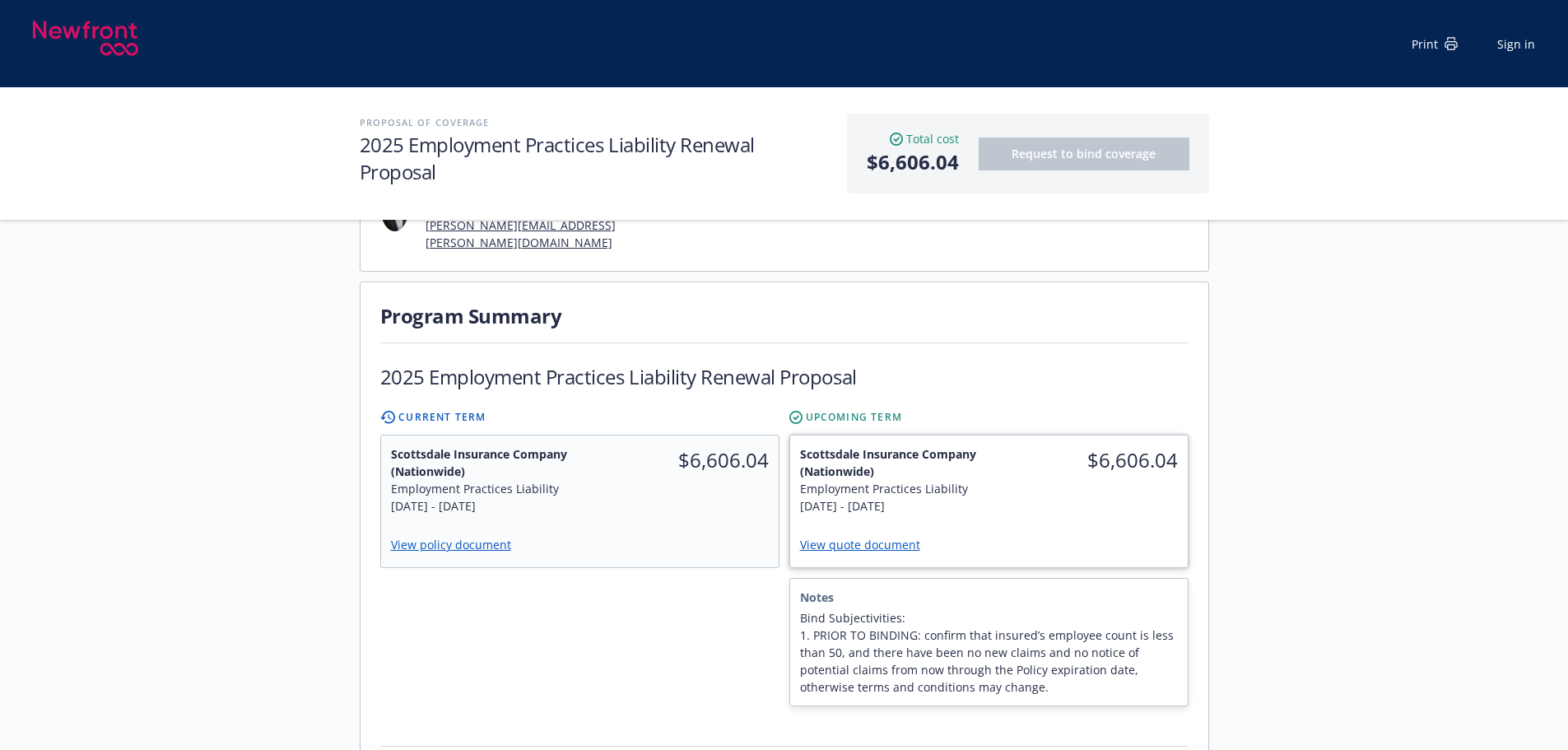
click at [1104, 524] on div "View quote document" at bounding box center [989, 546] width 398 height 42
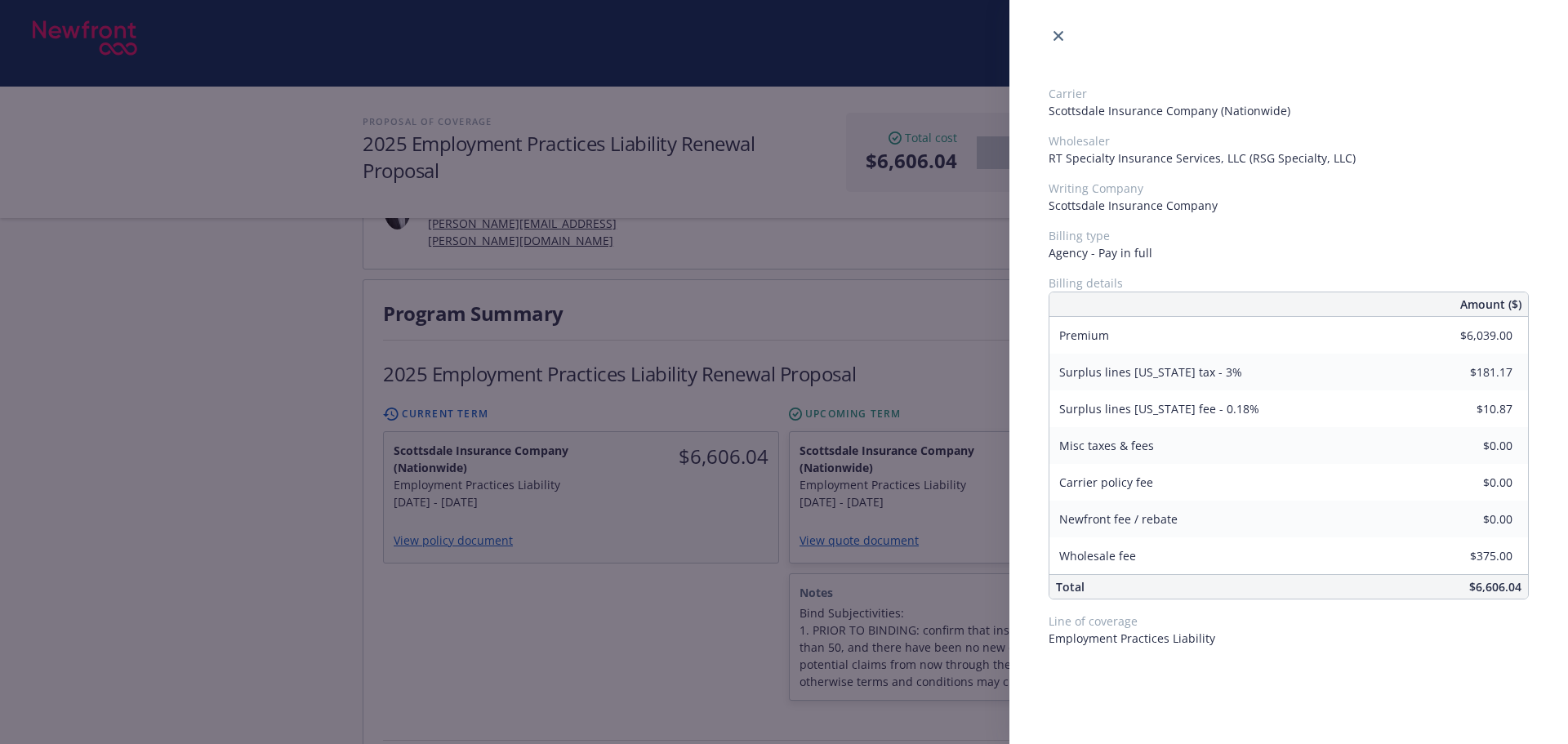
click at [769, 589] on div "Carrier Scottsdale Insurance Company (Nationwide) Wholesaler RT Specialty Insur…" at bounding box center [784, 372] width 1568 height 744
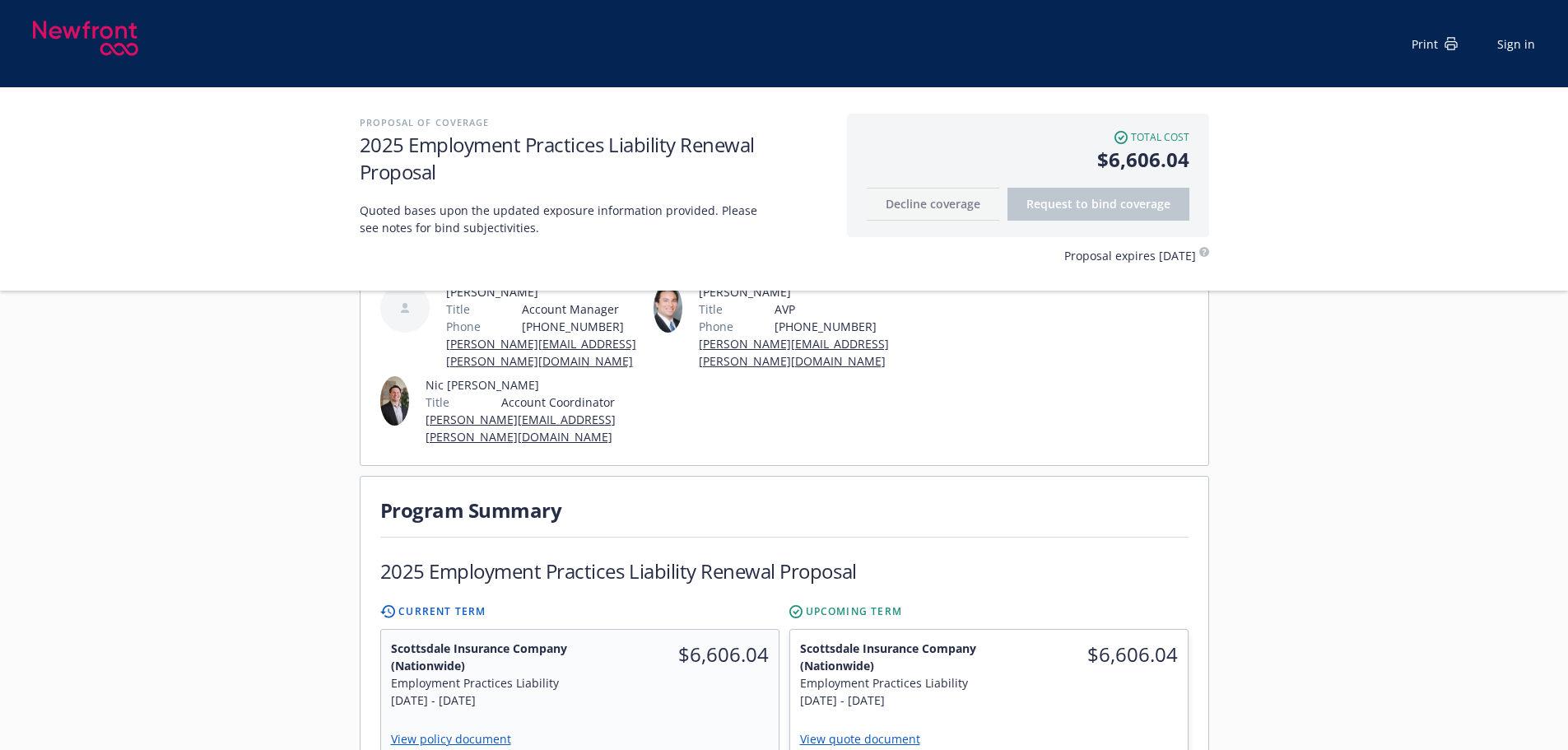
scroll to position [412, 0]
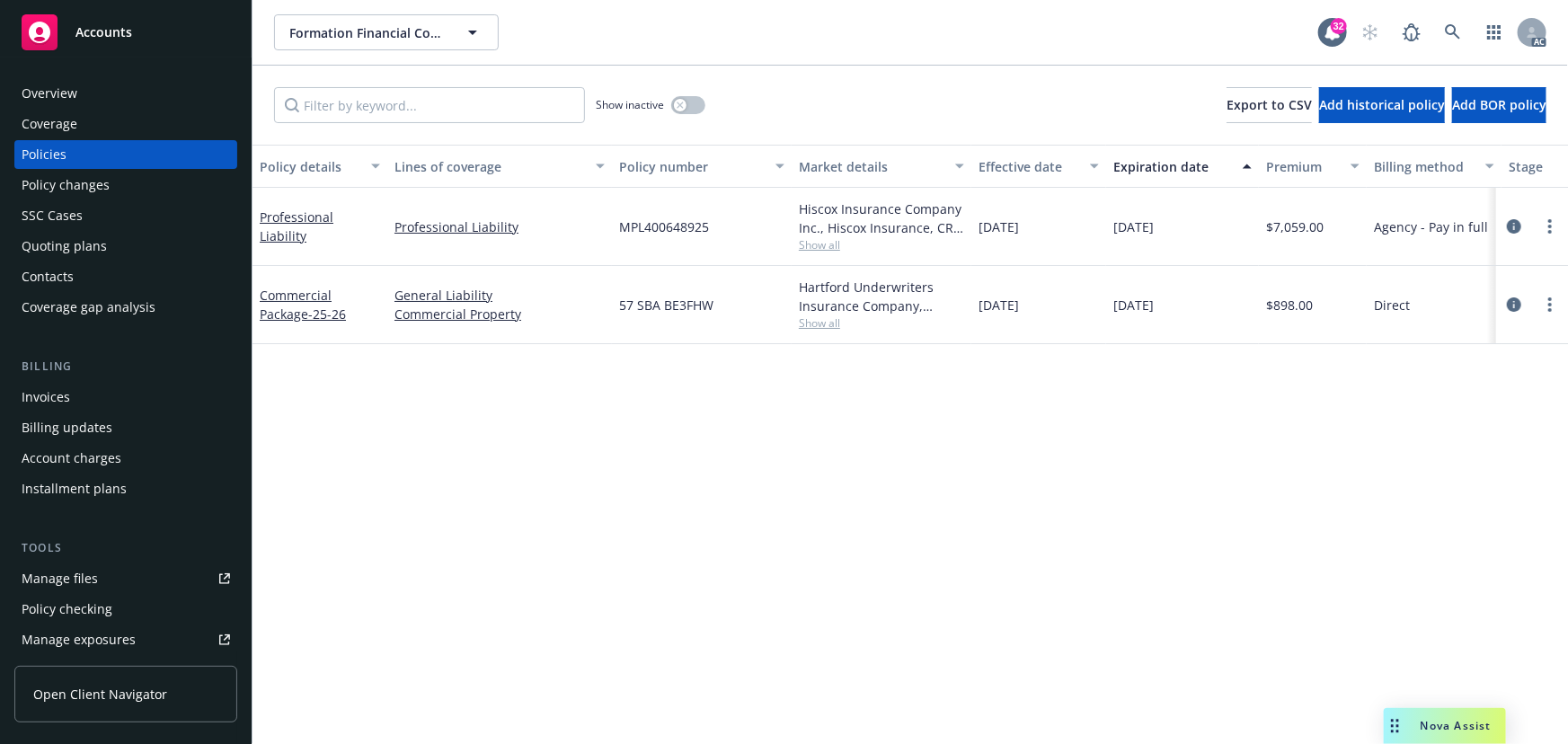
drag, startPoint x: 923, startPoint y: 728, endPoint x: 1105, endPoint y: 723, distance: 182.1
click at [1105, 723] on div "Policy details Lines of coverage Policy number Market details Effective date Ex…" at bounding box center [910, 444] width 1315 height 599
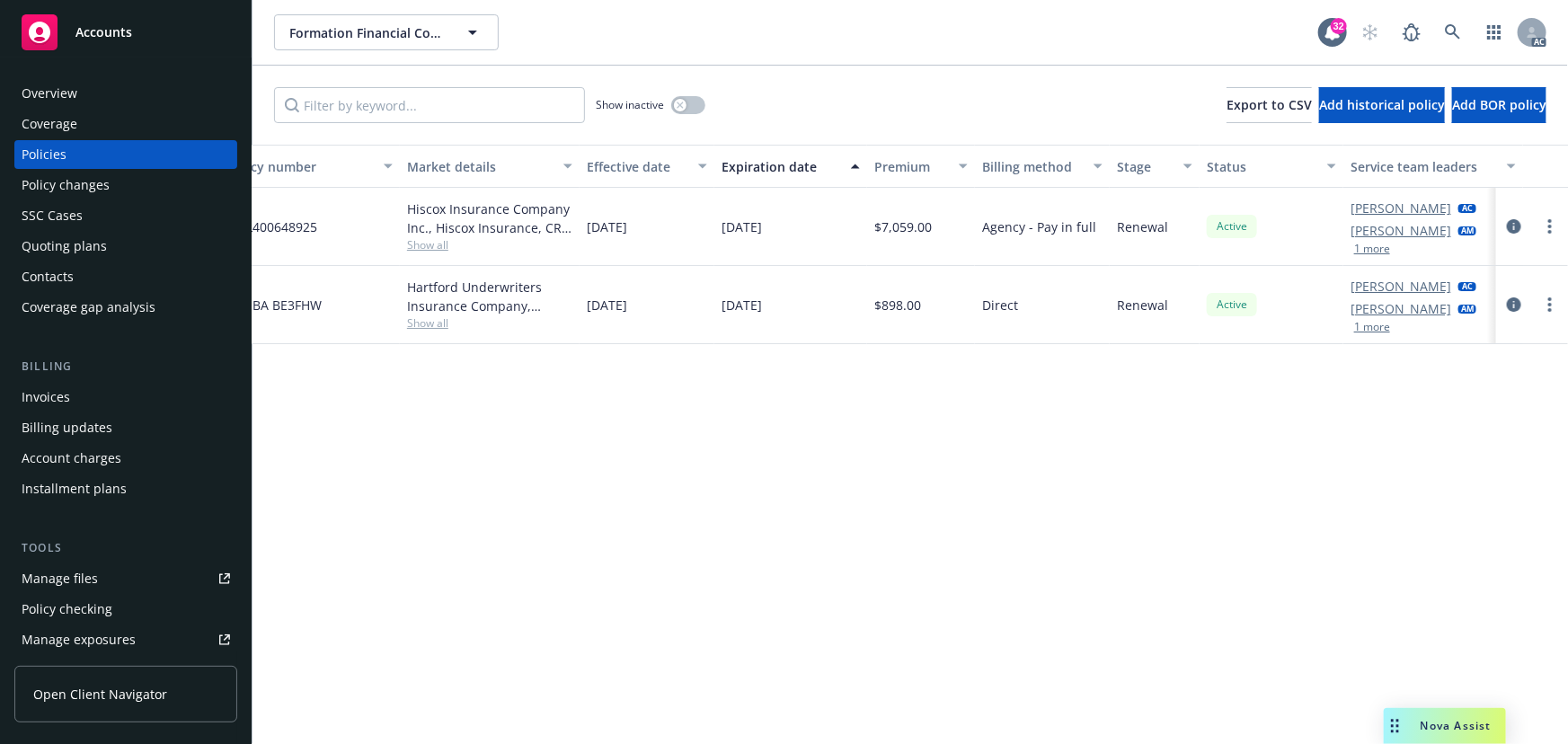
scroll to position [0, 418]
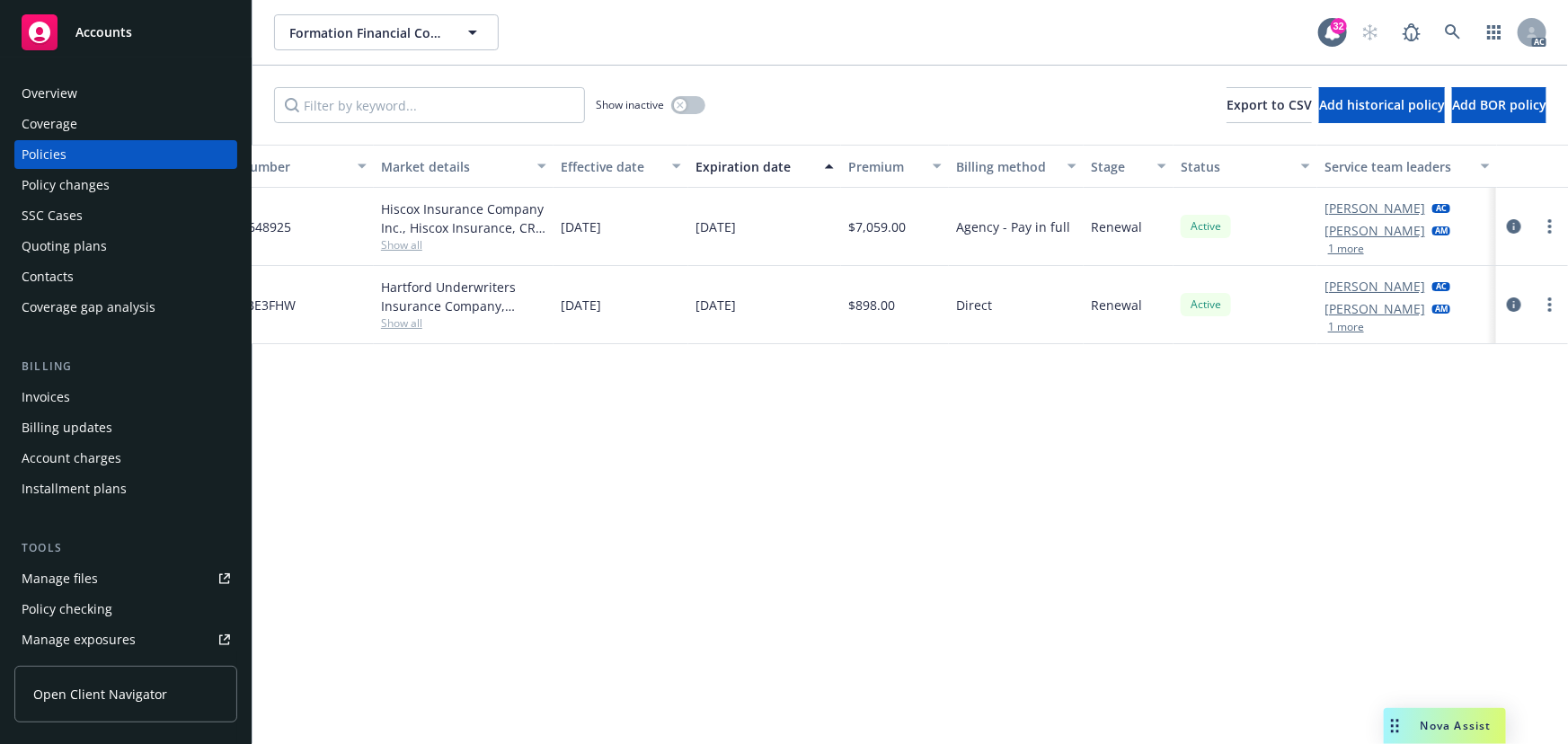
click at [1341, 252] on button "1 more" at bounding box center [1345, 248] width 36 height 11
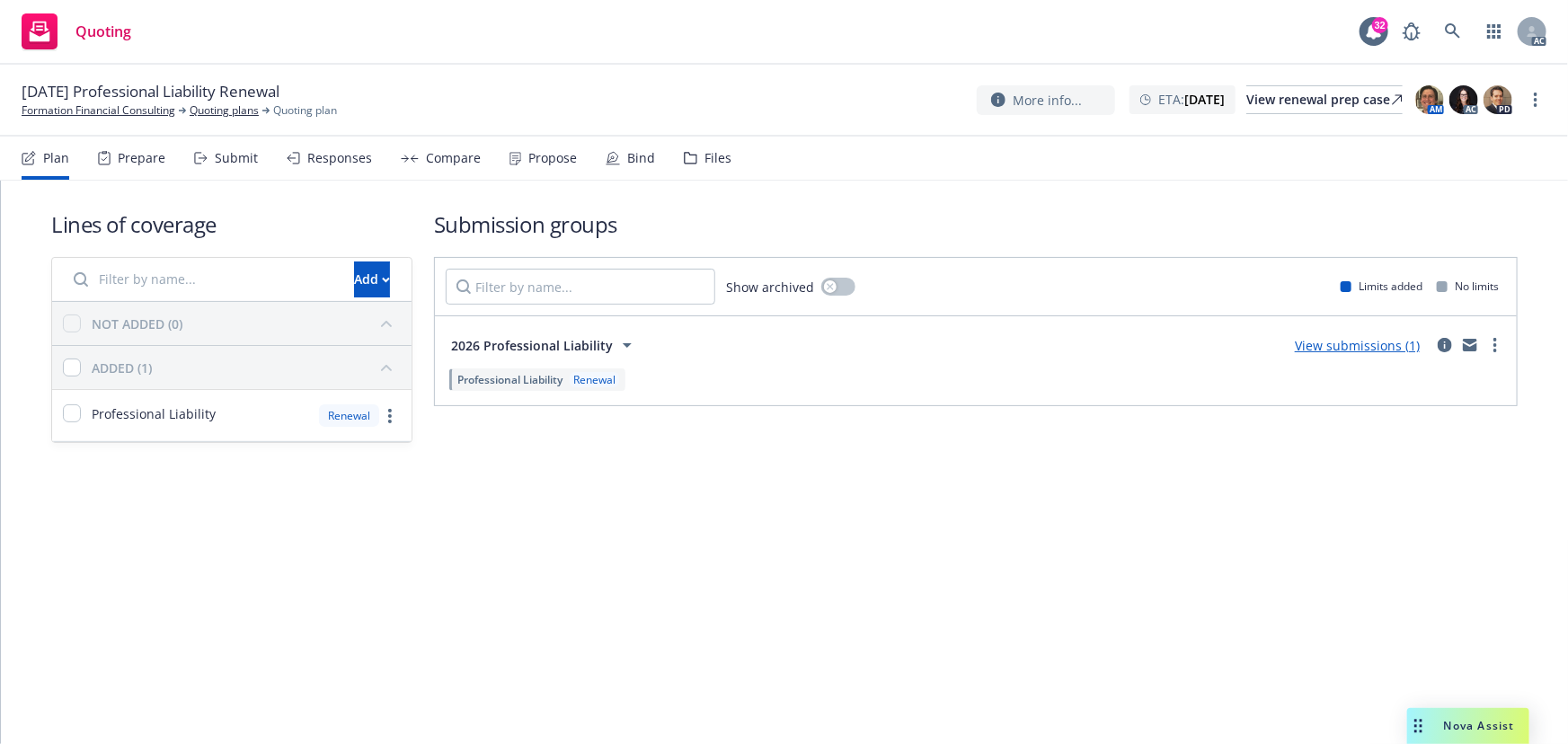
click at [231, 172] on div "Submit" at bounding box center [226, 158] width 64 height 43
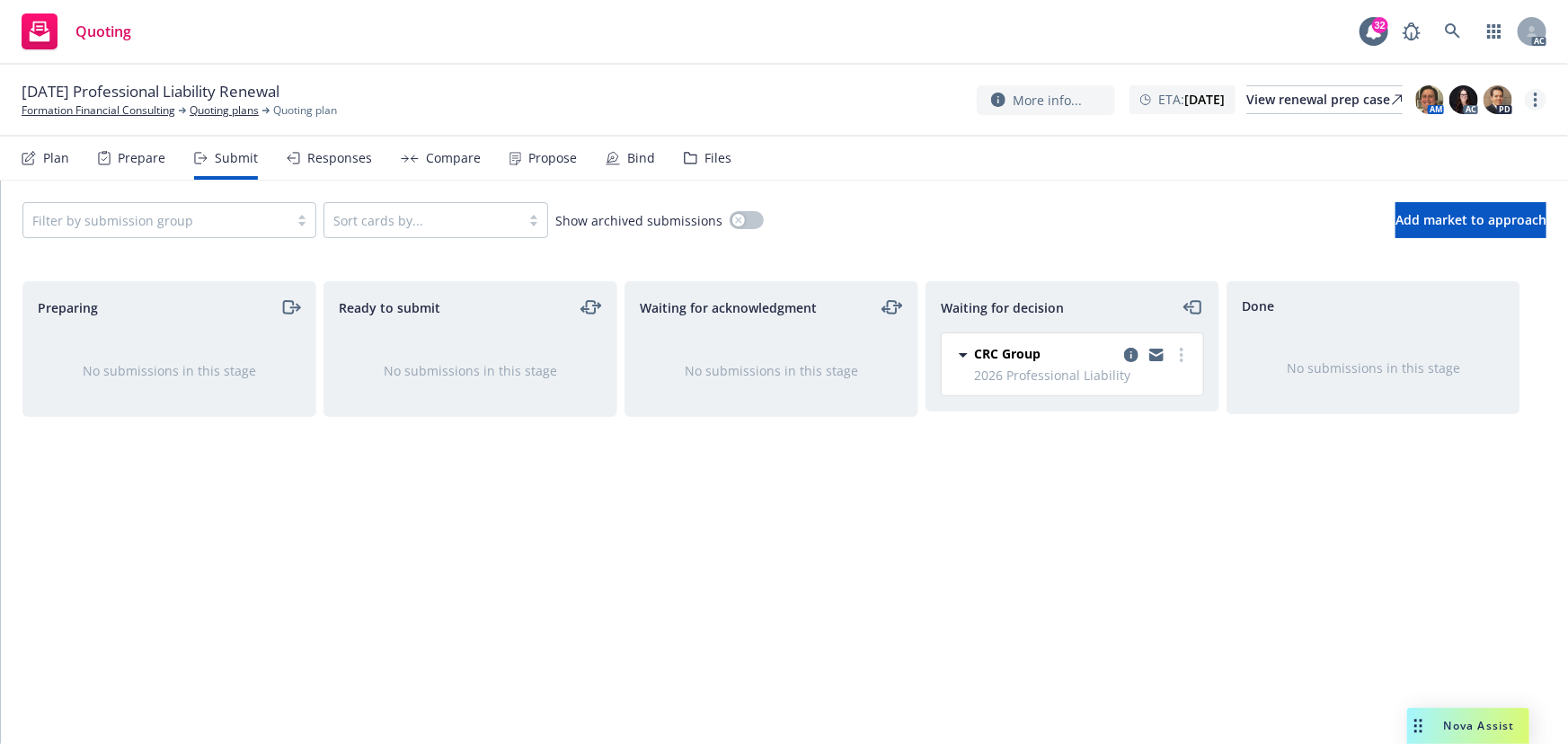
click at [1533, 94] on link "more" at bounding box center [1535, 99] width 21 height 21
click at [1417, 135] on link "Copy logging email" at bounding box center [1445, 136] width 201 height 36
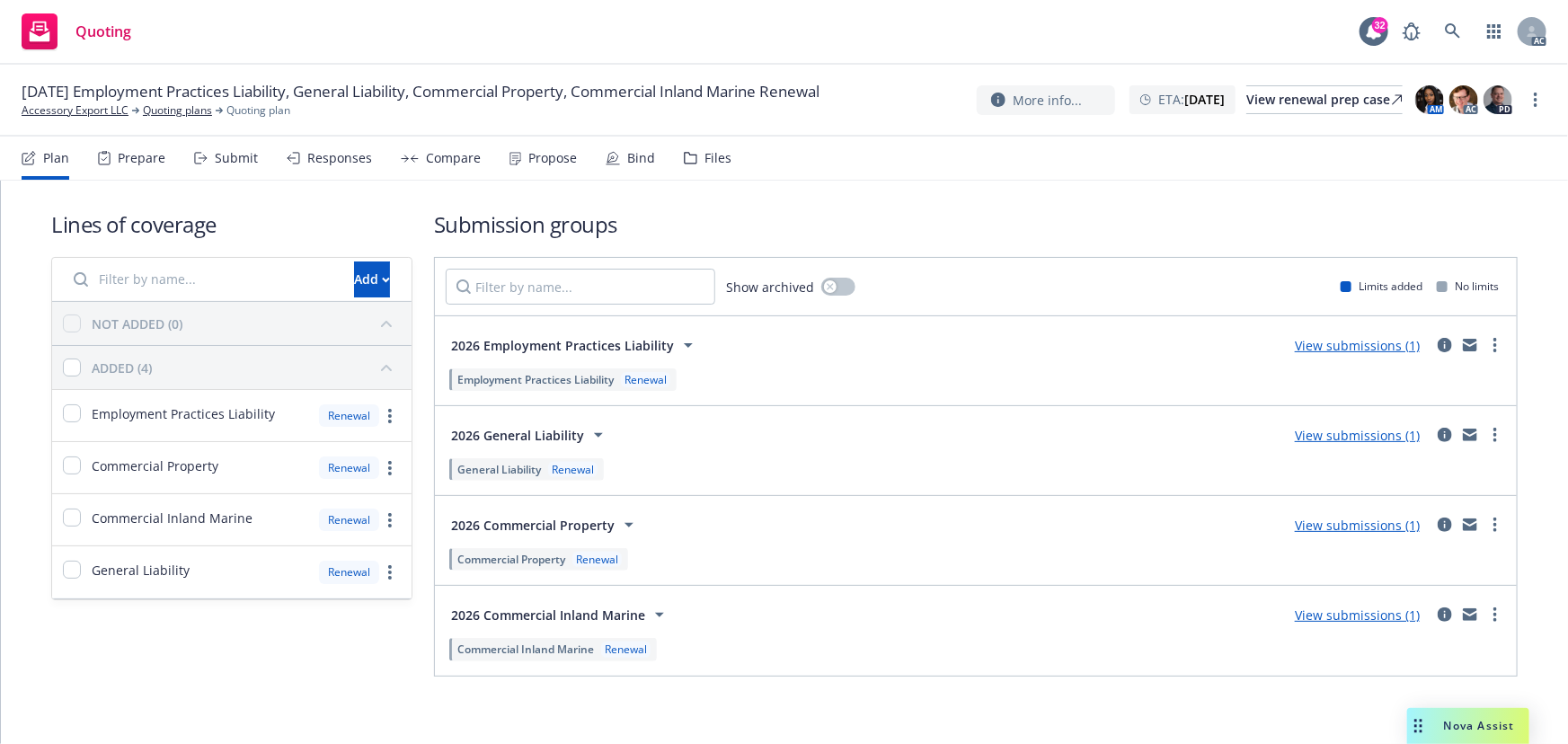
click at [221, 171] on div "Submit" at bounding box center [226, 158] width 64 height 43
click at [221, 161] on div "Submit" at bounding box center [236, 157] width 43 height 14
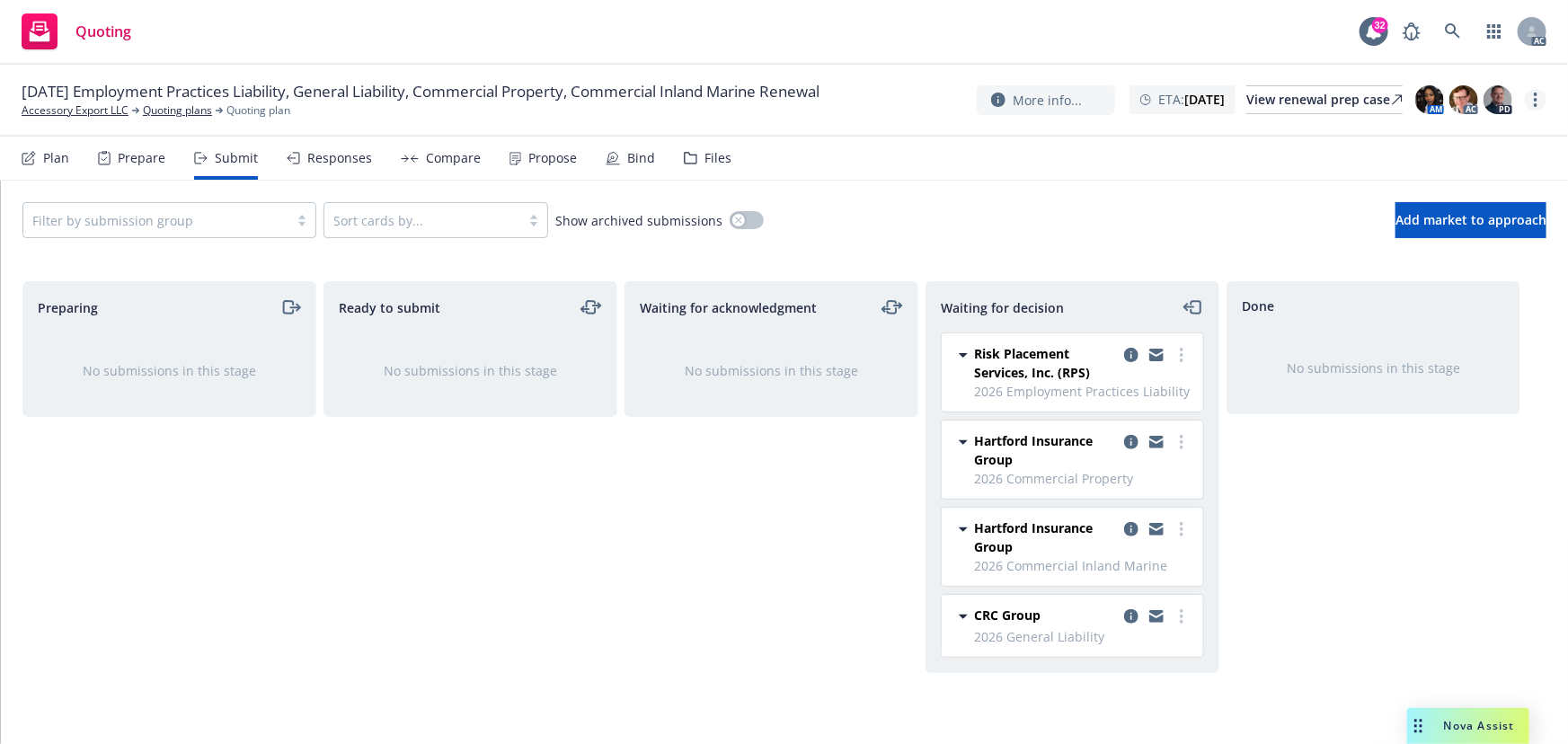
click at [1527, 95] on link "more" at bounding box center [1535, 99] width 21 height 21
click at [1385, 131] on link "Copy logging email" at bounding box center [1445, 136] width 201 height 36
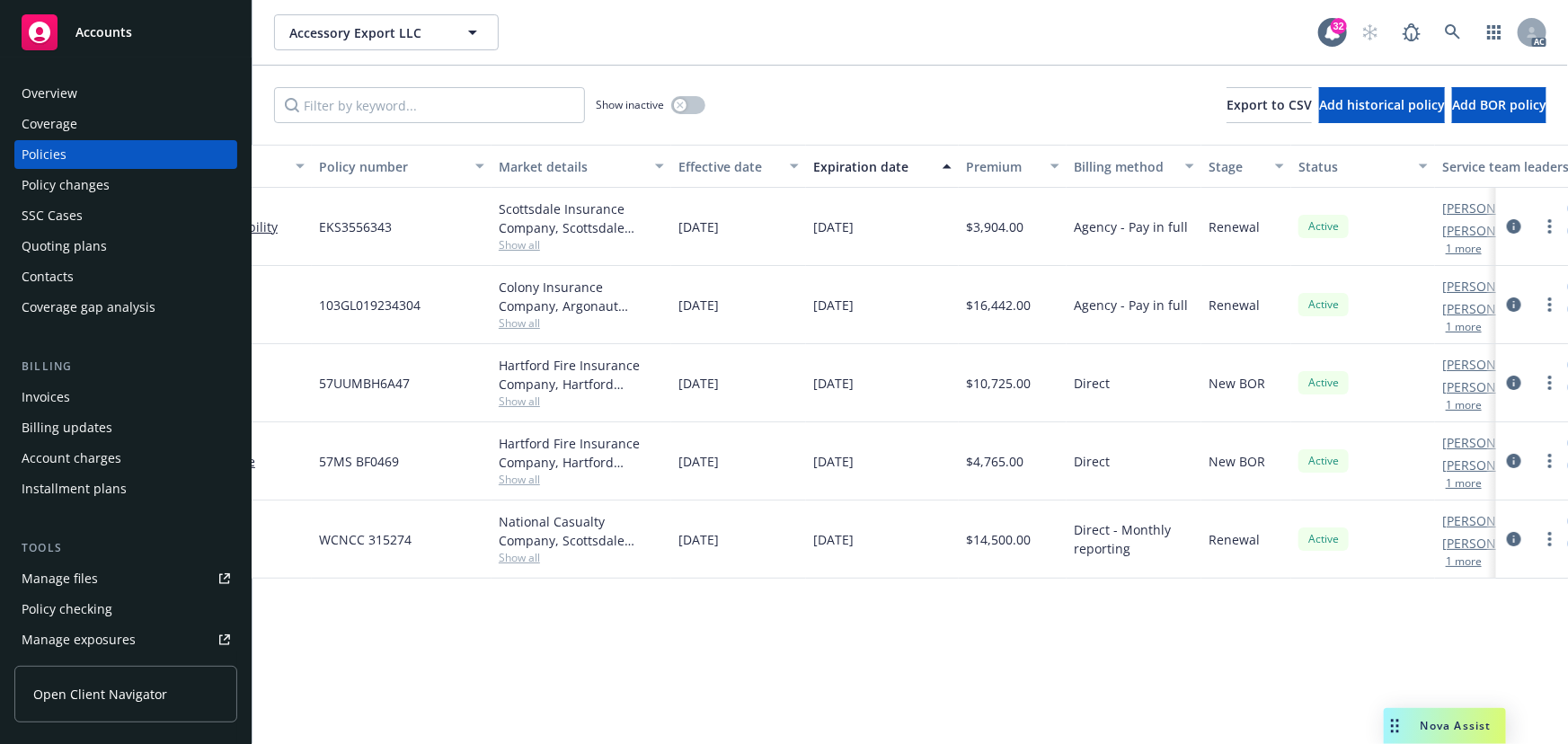
scroll to position [0, 418]
